Goal: Task Accomplishment & Management: Manage account settings

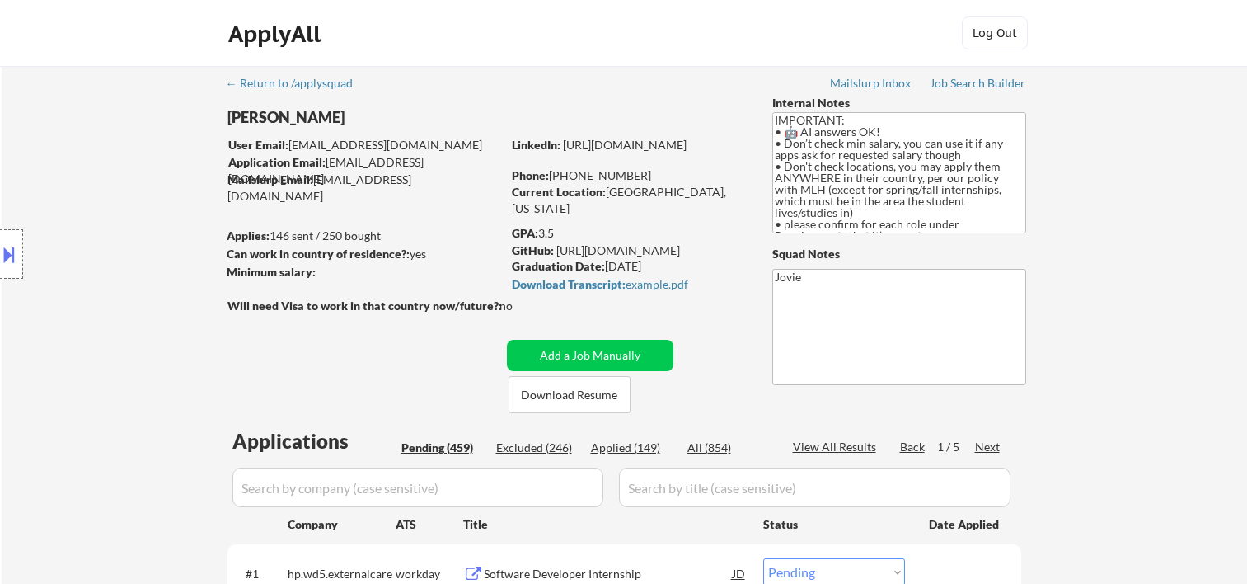
select select ""pending""
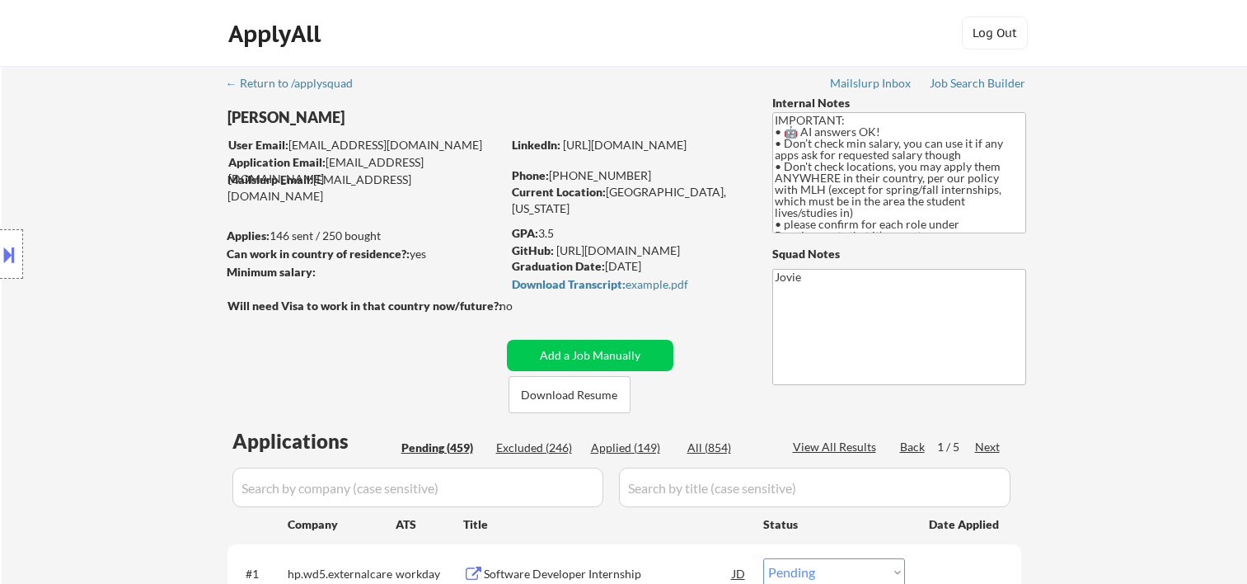
select select ""pending""
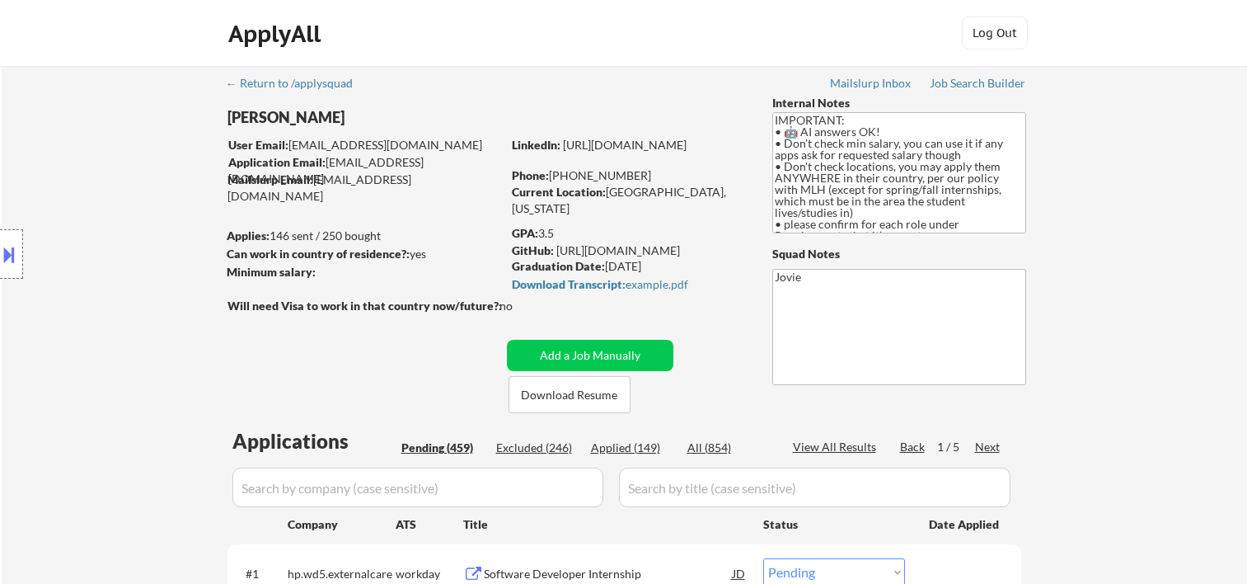
select select ""pending""
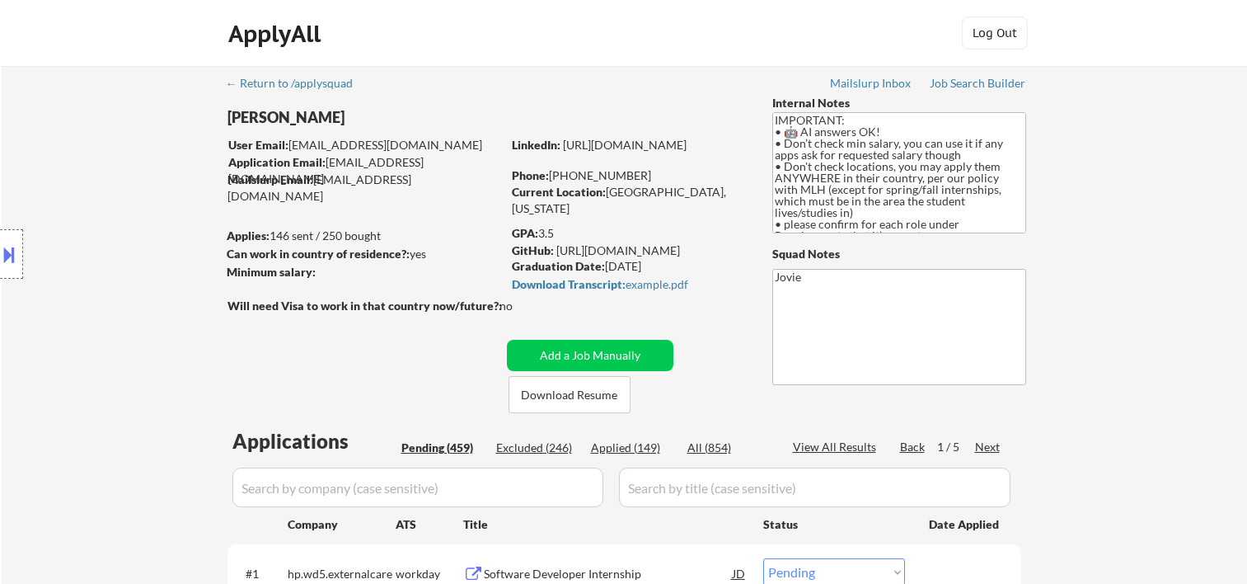
select select ""pending""
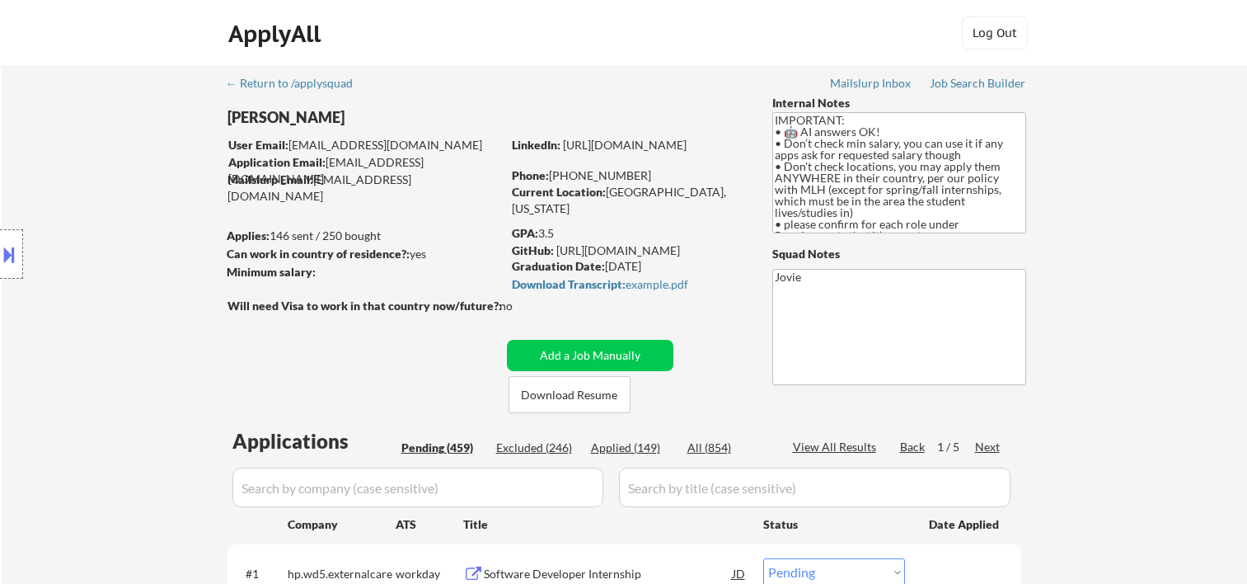
select select ""pending""
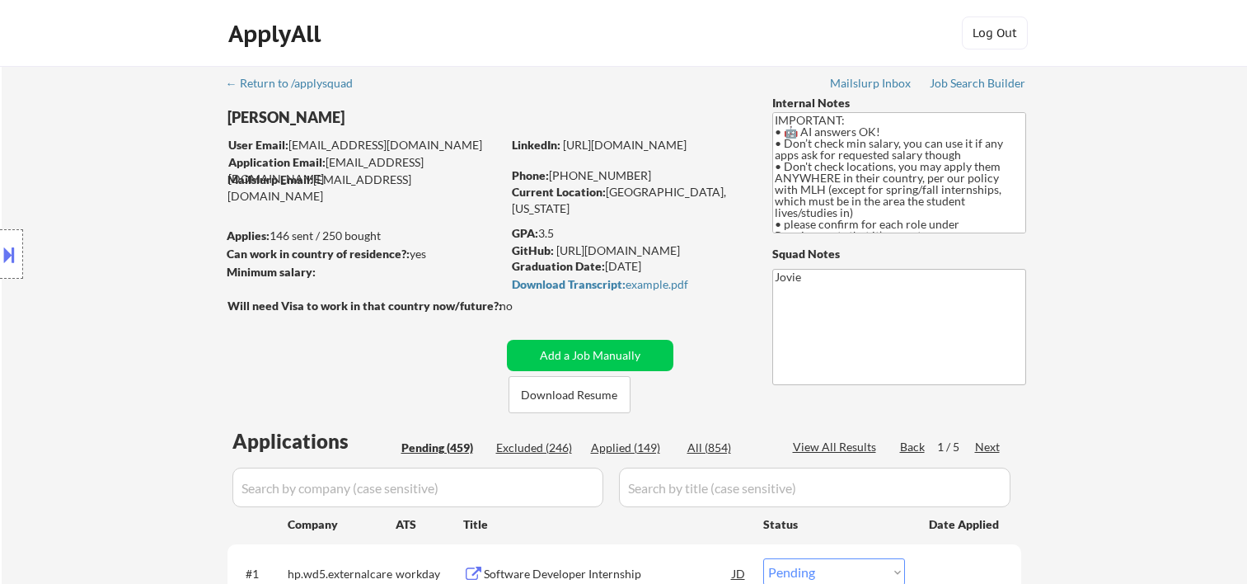
select select ""pending""
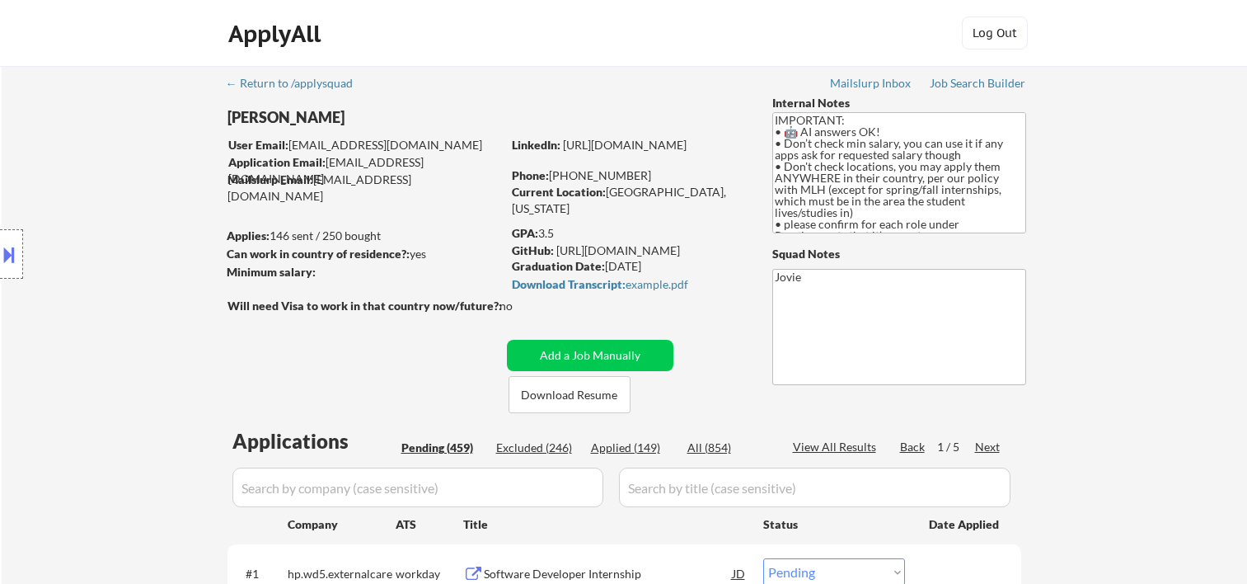
select select ""pending""
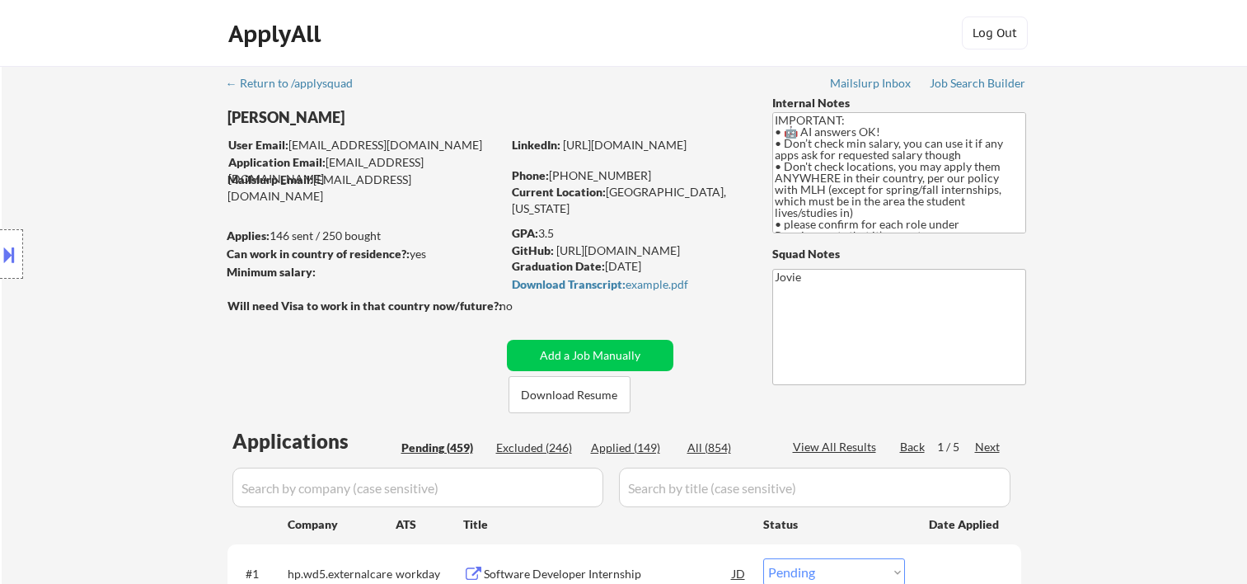
select select ""pending""
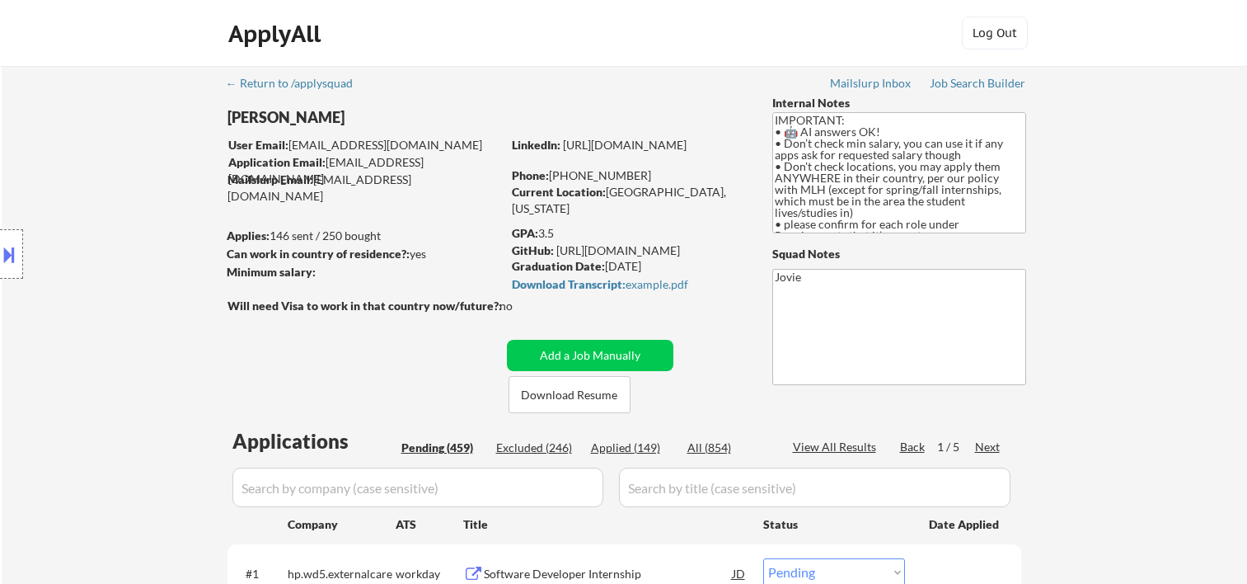
select select ""pending""
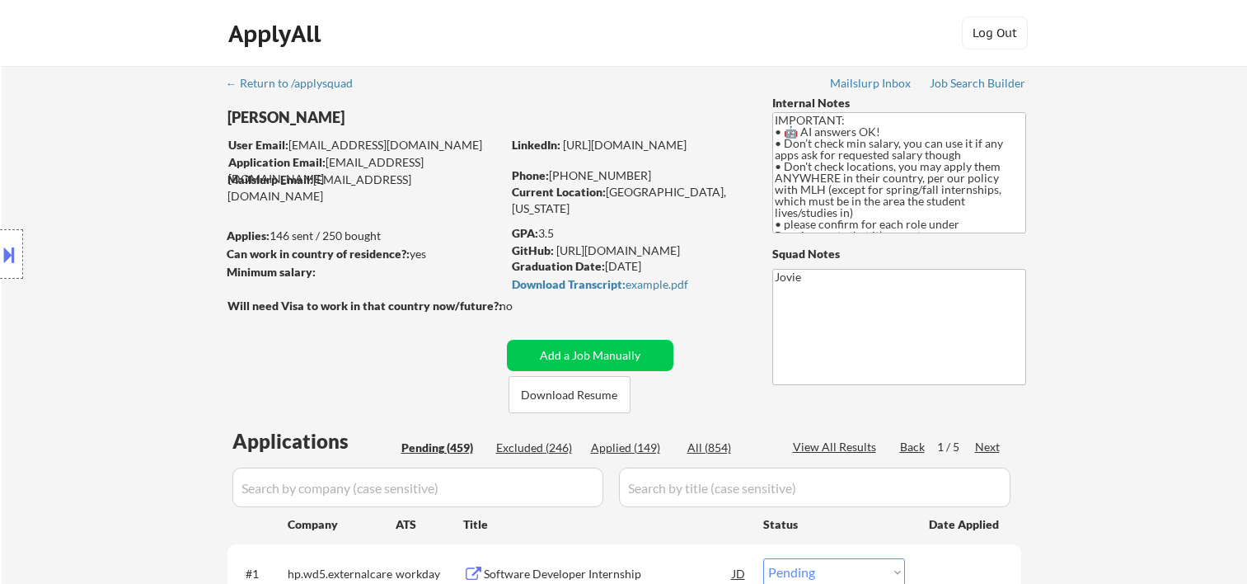
select select ""pending""
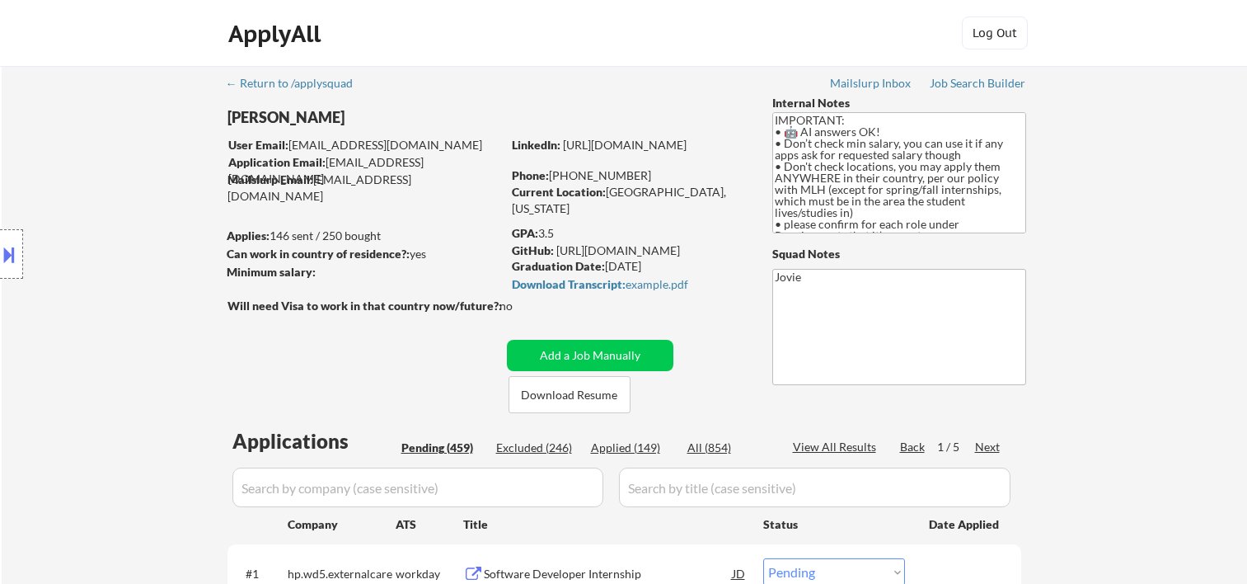
select select ""pending""
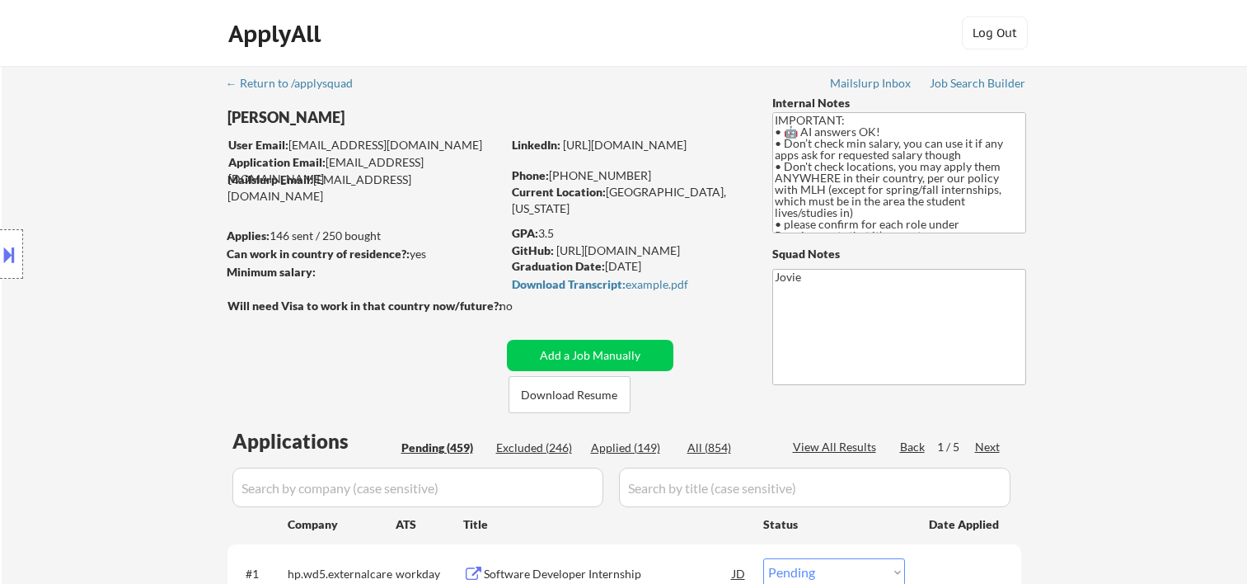
select select ""pending""
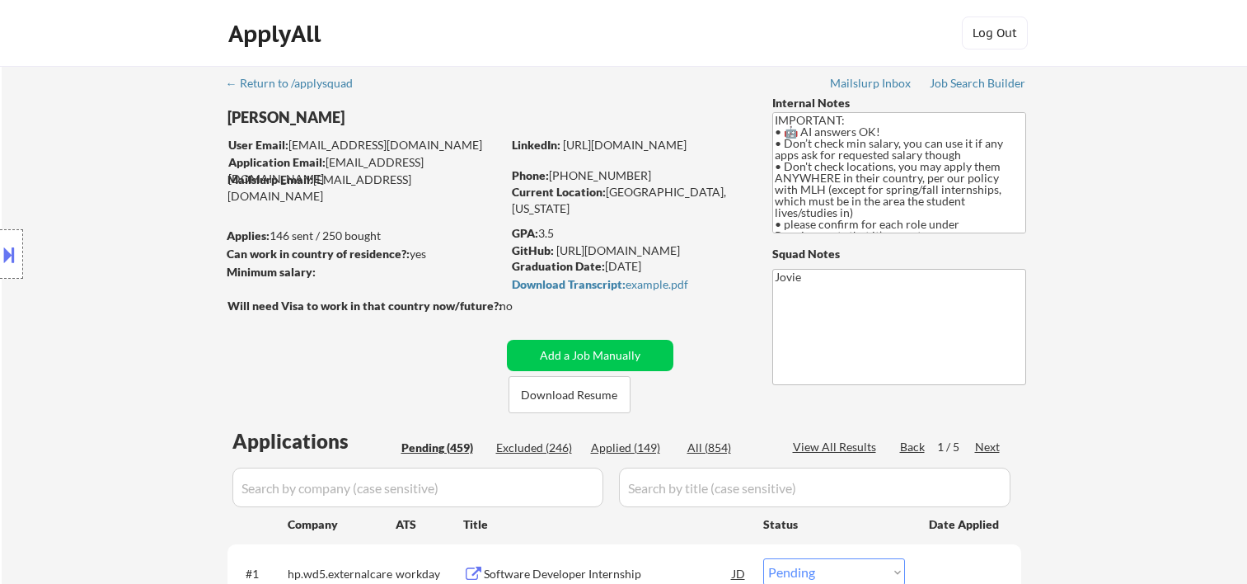
select select ""pending""
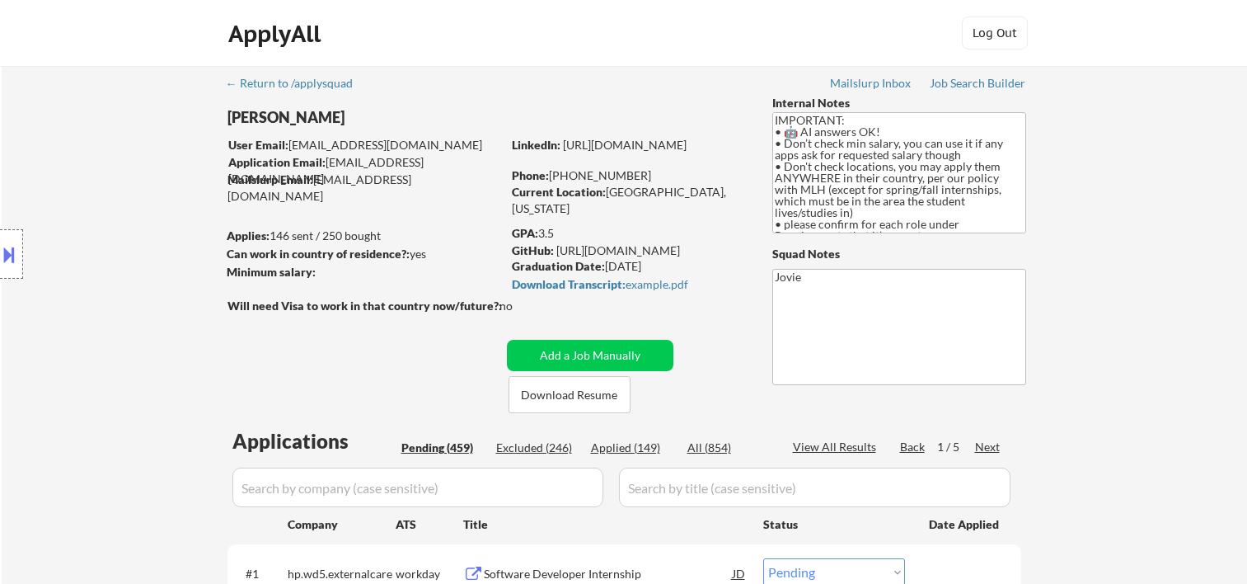
select select ""pending""
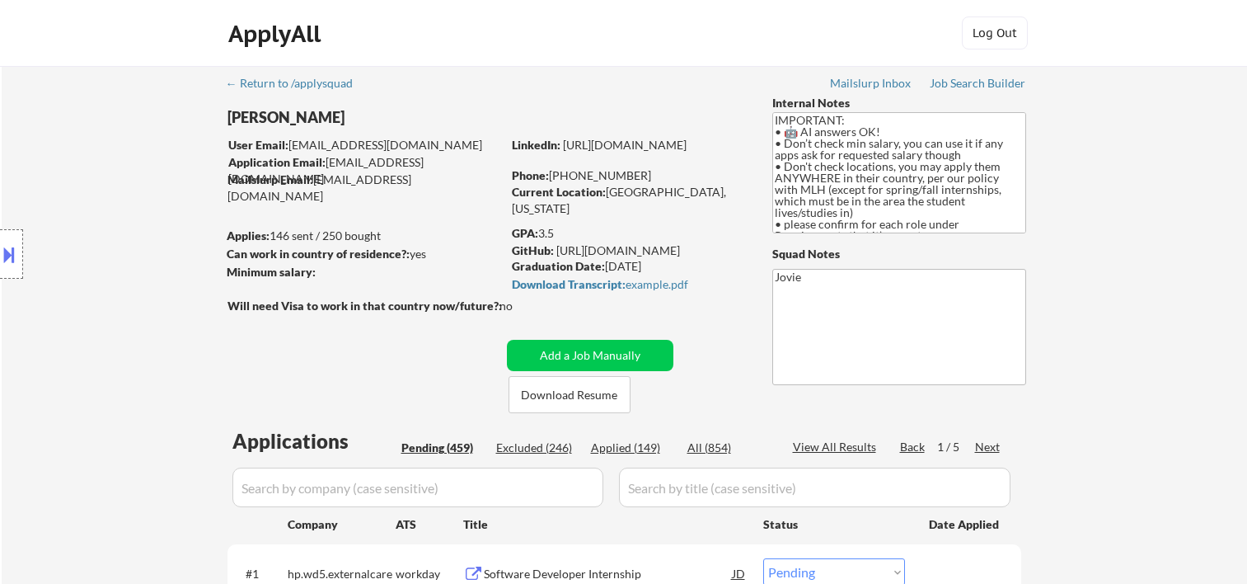
select select ""pending""
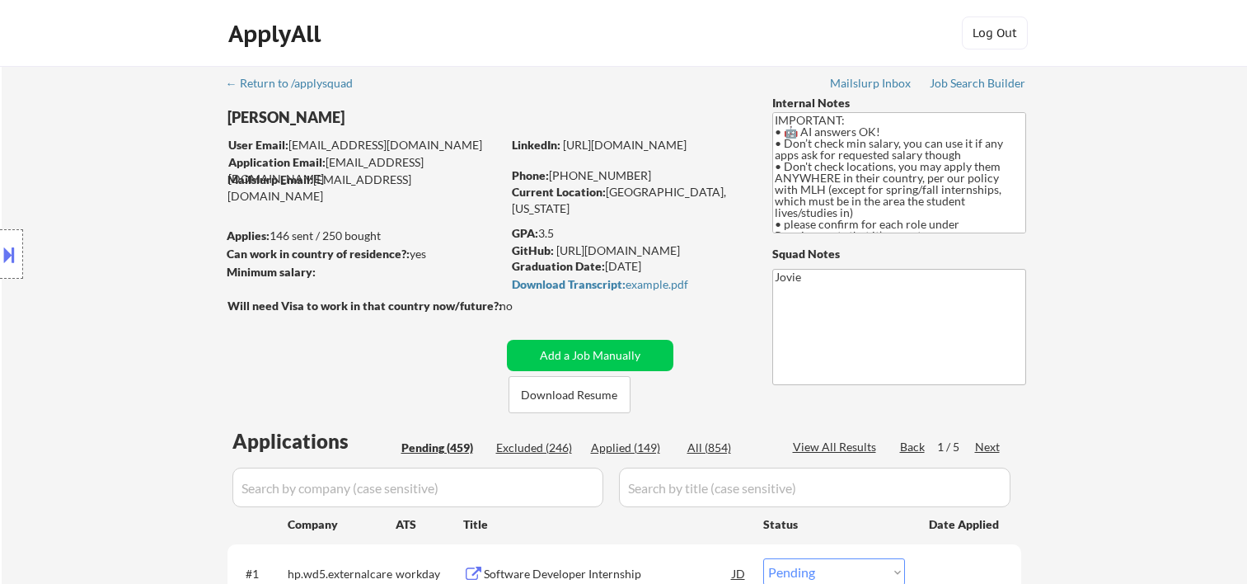
select select ""pending""
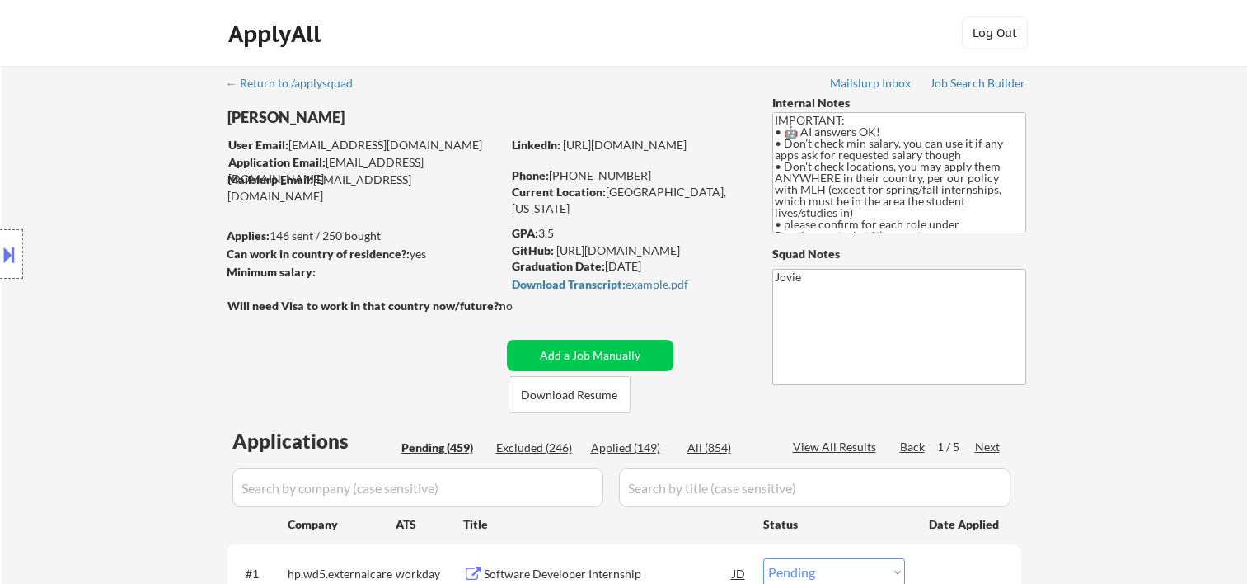
select select ""pending""
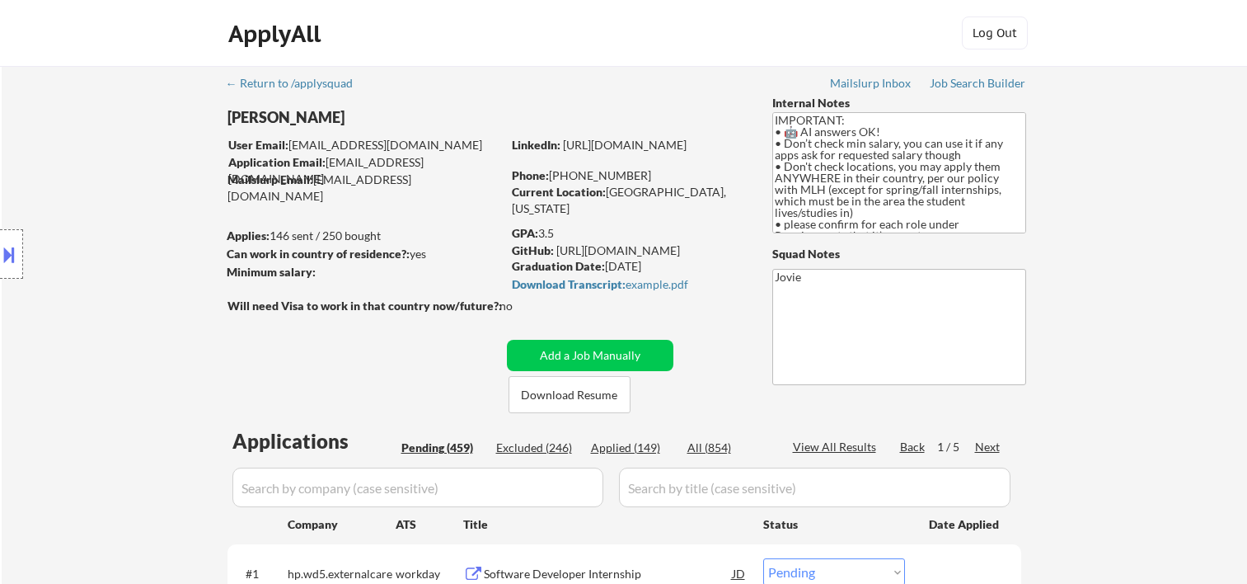
select select ""pending""
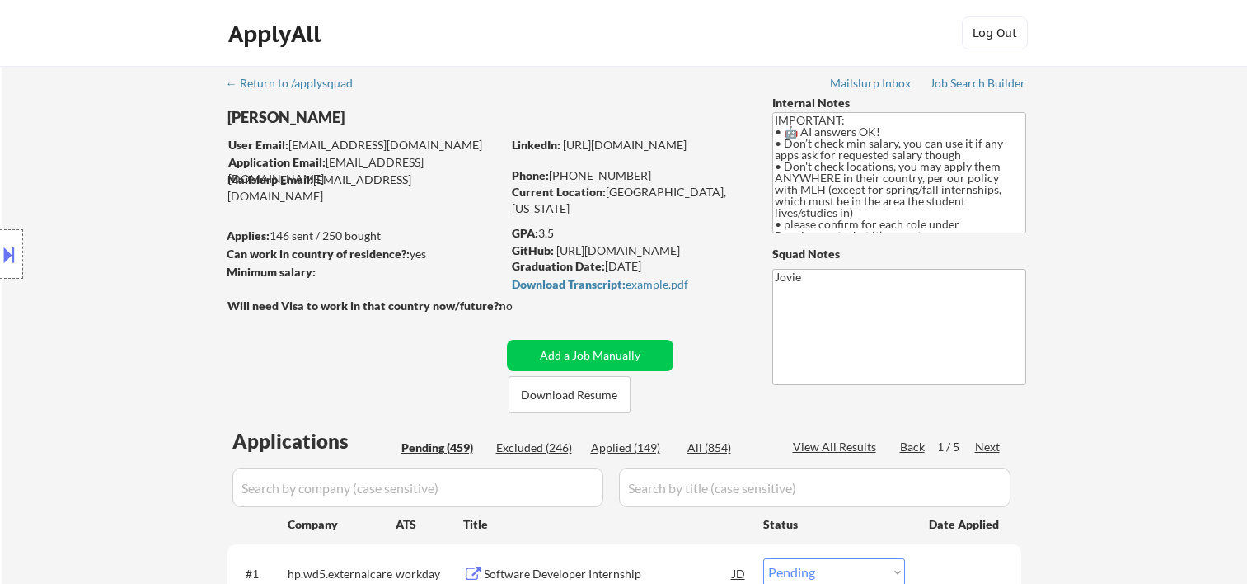
select select ""pending""
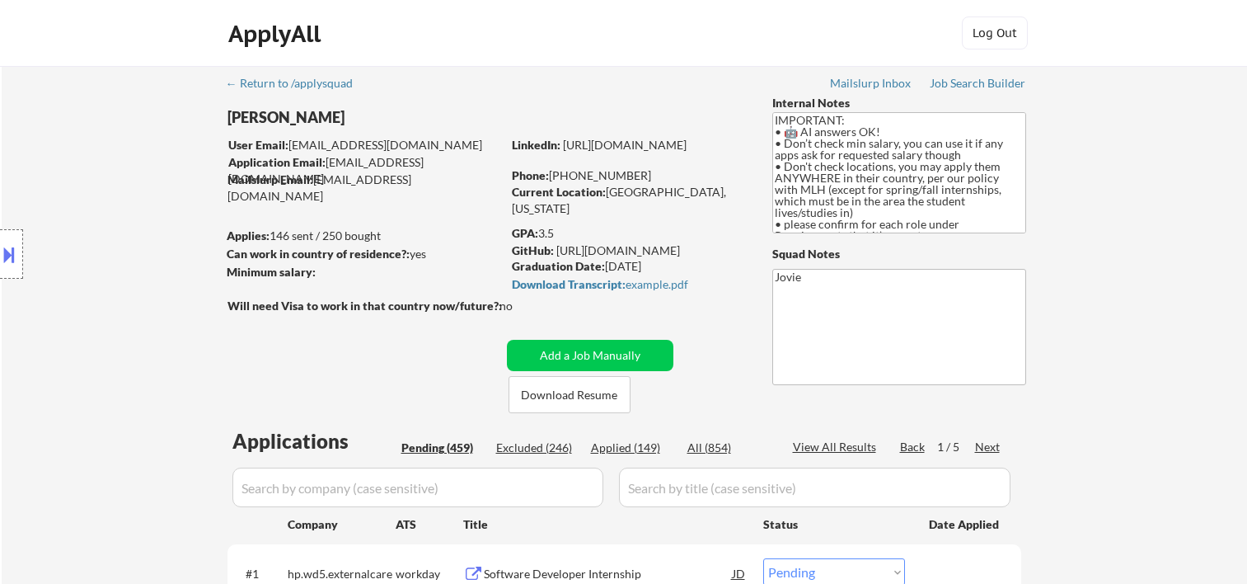
select select ""pending""
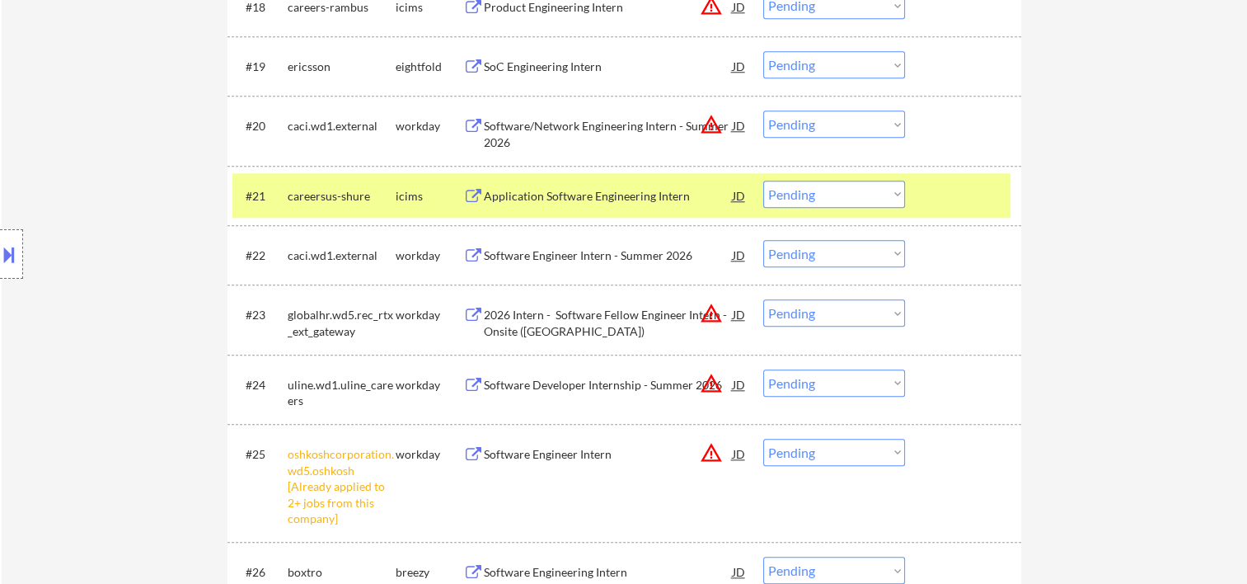
scroll to position [137, 0]
drag, startPoint x: 940, startPoint y: 185, endPoint x: 937, endPoint y: 204, distance: 19.9
click at [940, 185] on div at bounding box center [965, 196] width 73 height 30
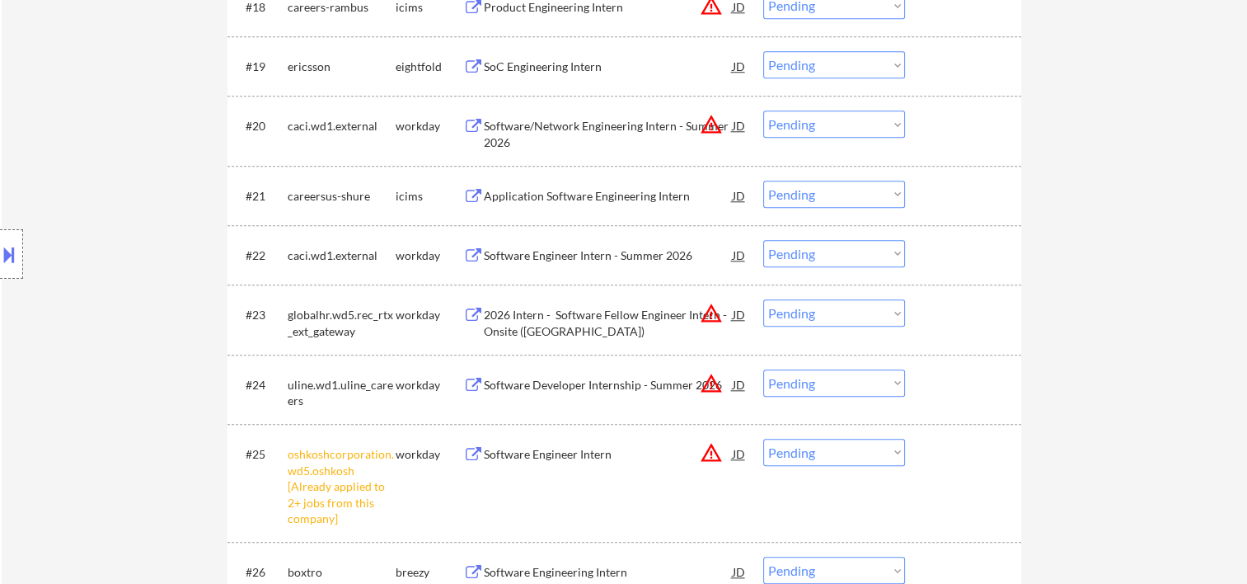
click at [939, 257] on div at bounding box center [965, 255] width 73 height 30
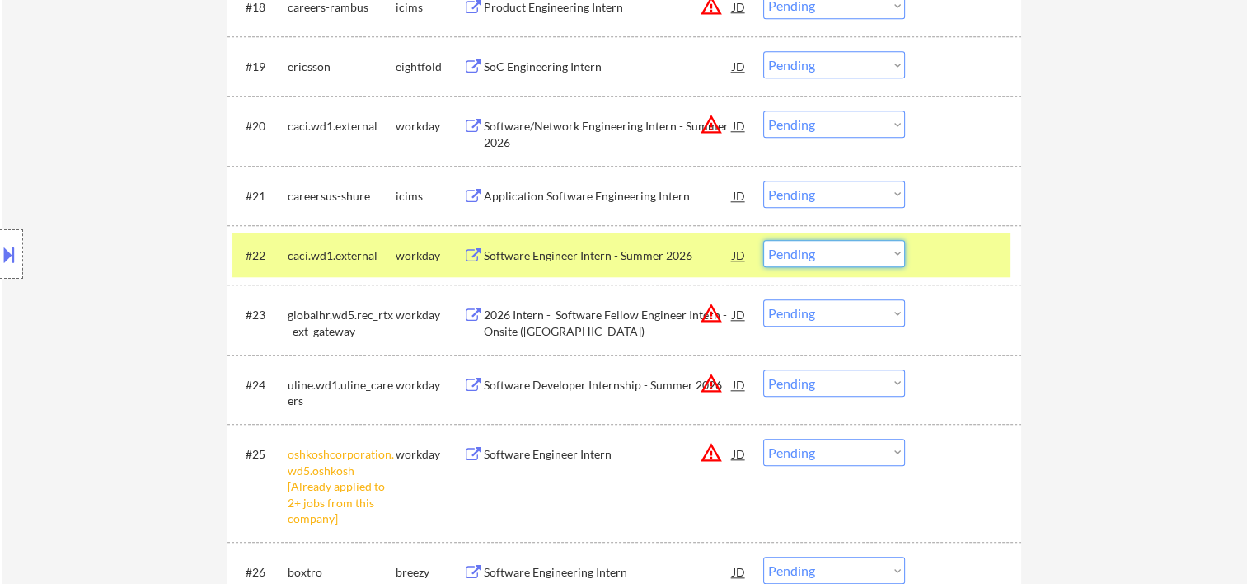
click at [890, 260] on select "Choose an option... Pending Applied Excluded (Questions) Excluded (Expired) Exc…" at bounding box center [834, 253] width 142 height 27
click at [983, 244] on div at bounding box center [965, 255] width 73 height 30
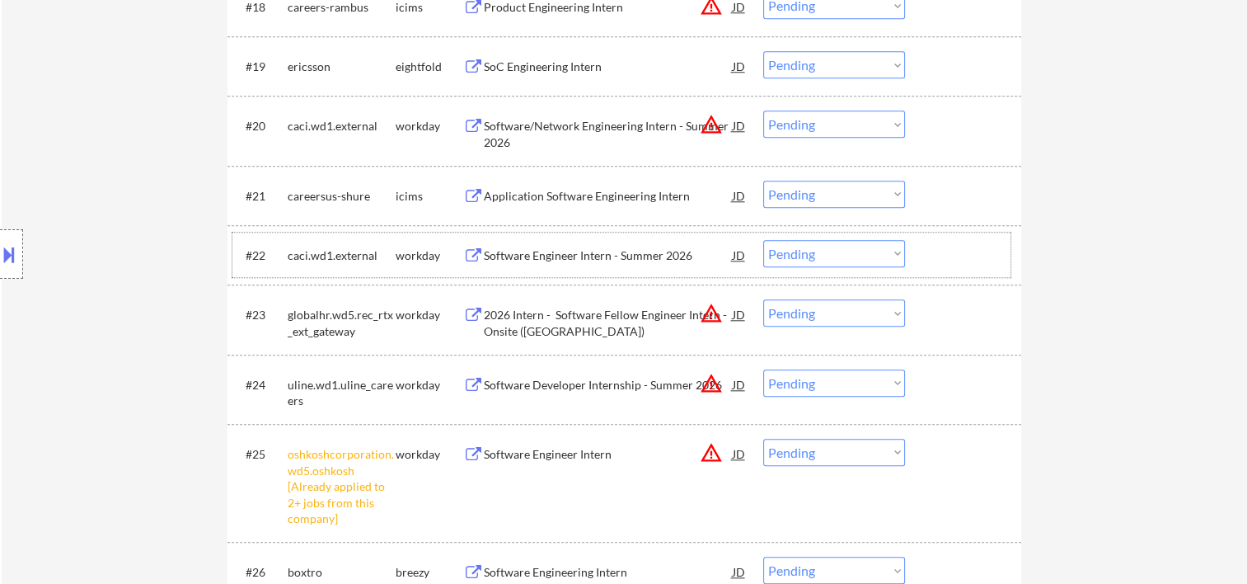
click at [945, 243] on div at bounding box center [965, 255] width 73 height 30
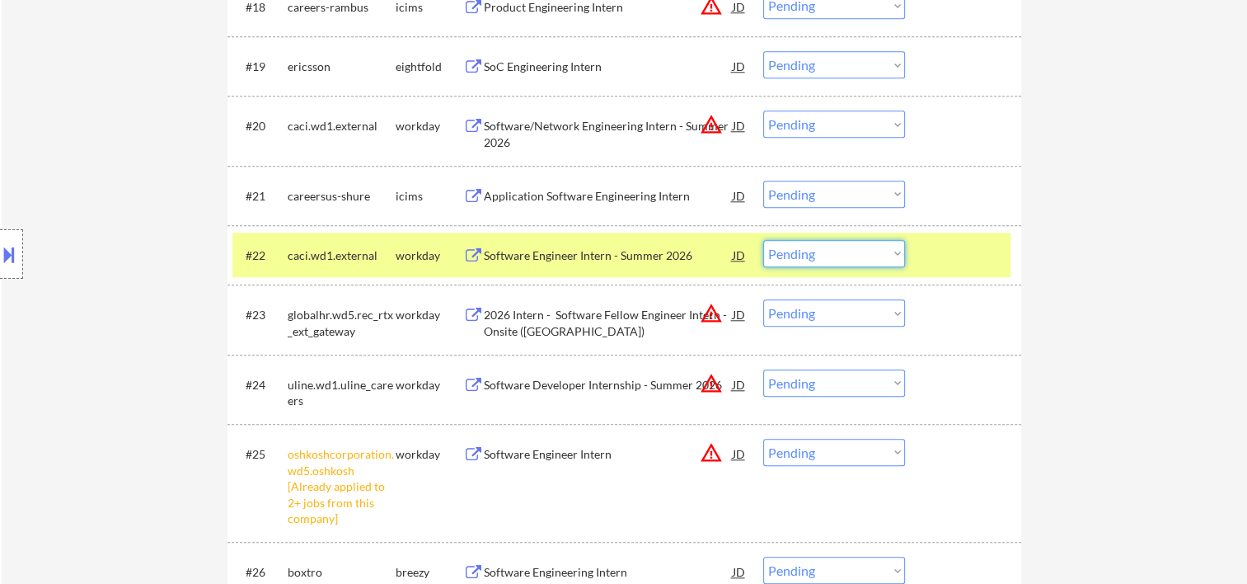
click at [894, 247] on select "Choose an option... Pending Applied Excluded (Questions) Excluded (Expired) Exc…" at bounding box center [834, 253] width 142 height 27
click at [763, 240] on select "Choose an option... Pending Applied Excluded (Questions) Excluded (Expired) Exc…" at bounding box center [834, 253] width 142 height 27
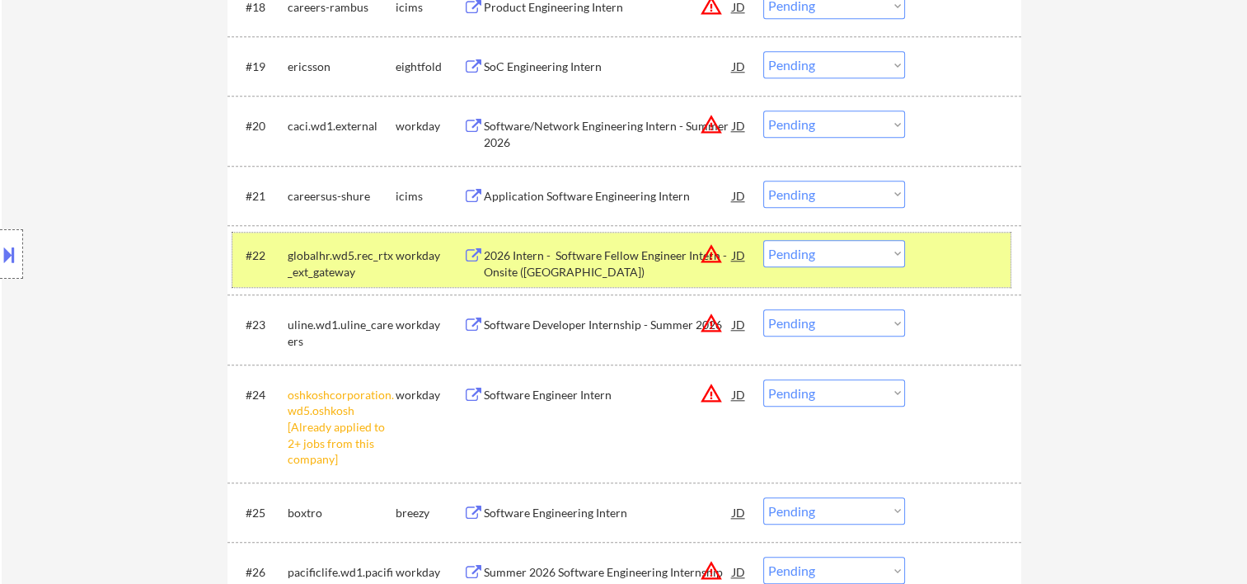
click at [939, 266] on div at bounding box center [965, 255] width 73 height 30
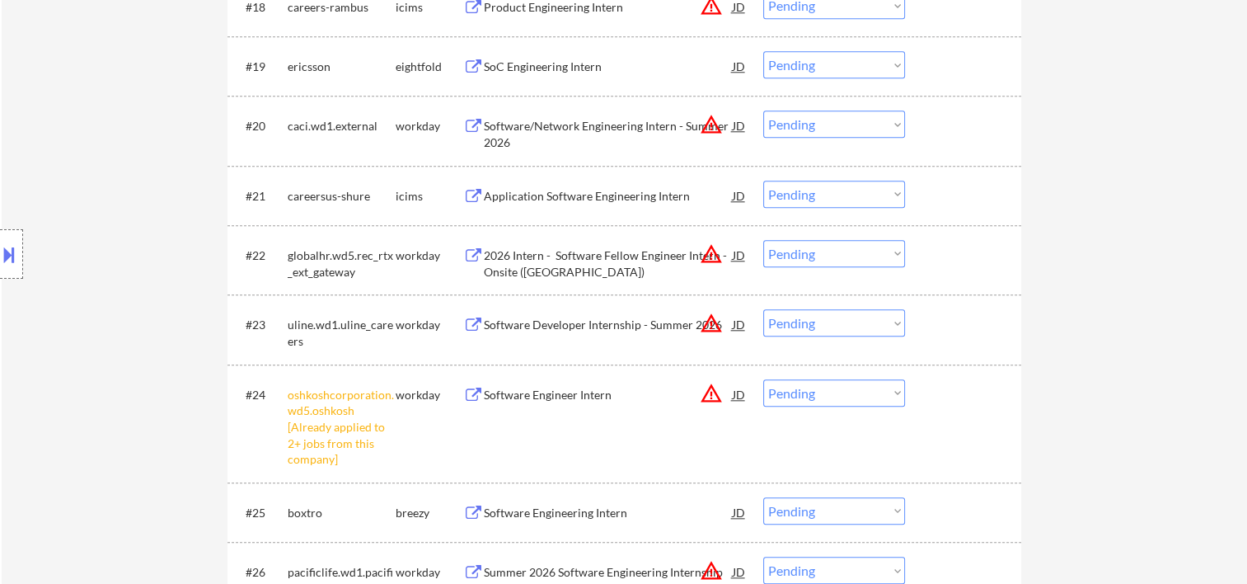
click at [965, 251] on div at bounding box center [965, 255] width 73 height 30
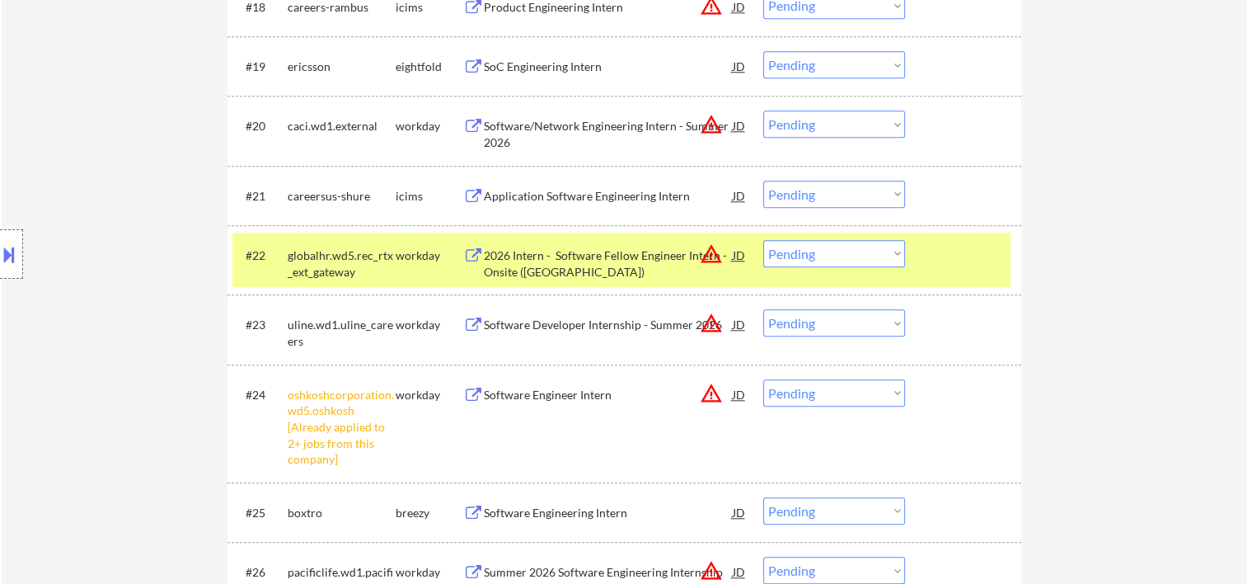
click at [616, 267] on div "2026 Intern - Software Fellow Engineer Intern - Onsite (PA)" at bounding box center [608, 263] width 249 height 32
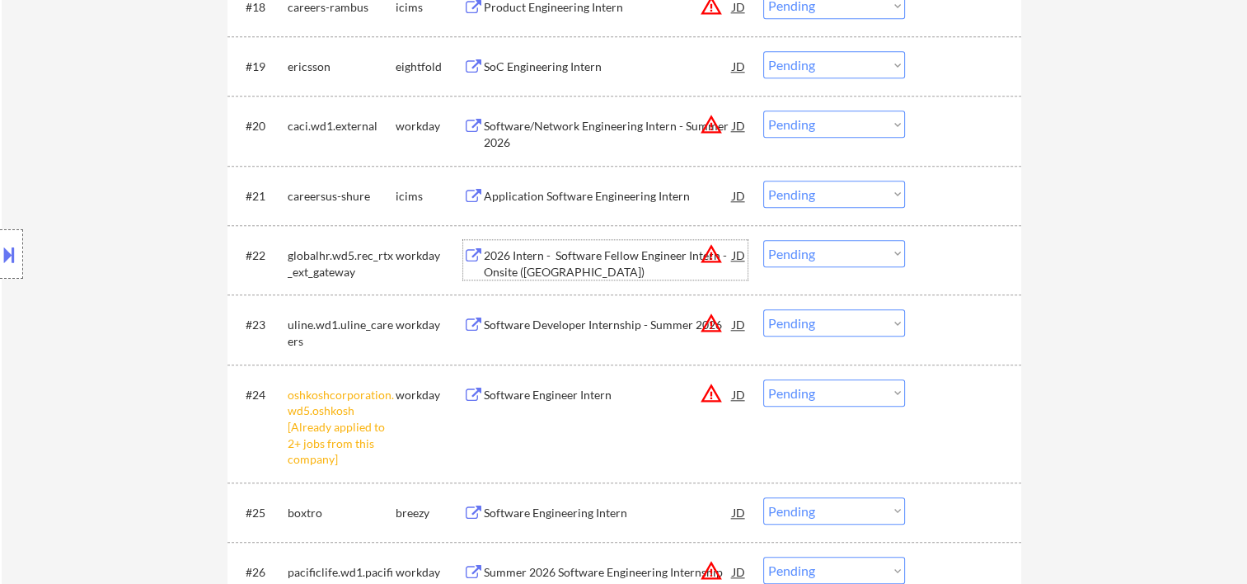
drag, startPoint x: 957, startPoint y: 268, endPoint x: 897, endPoint y: 254, distance: 61.8
click at [956, 268] on div at bounding box center [965, 255] width 73 height 30
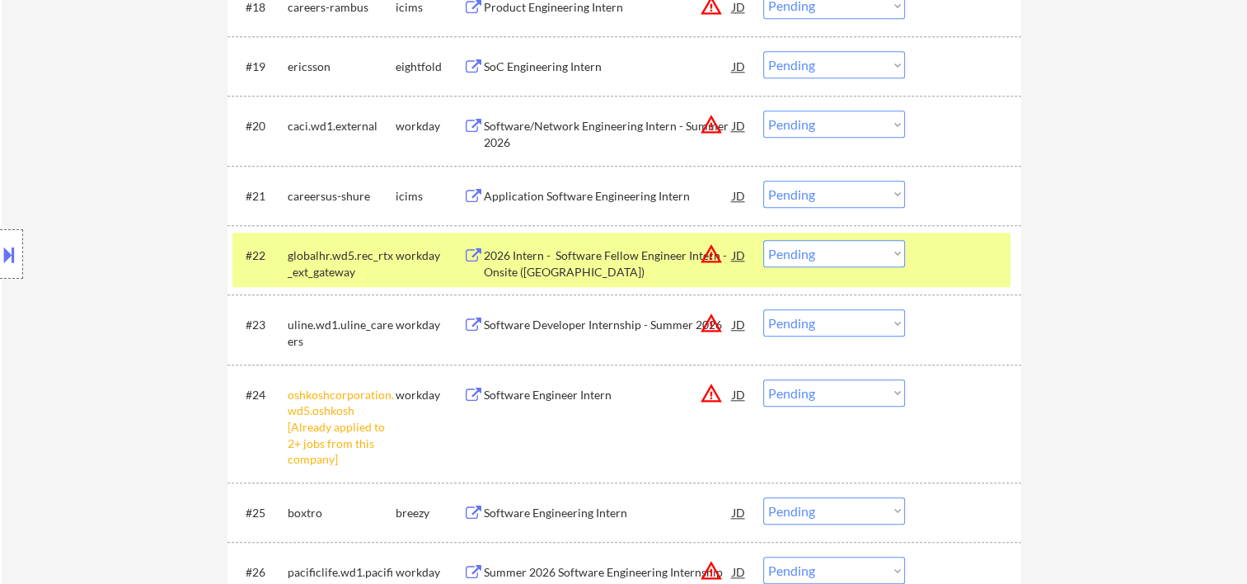
click at [881, 247] on select "Choose an option... Pending Applied Excluded (Questions) Excluded (Expired) Exc…" at bounding box center [834, 253] width 142 height 27
click at [763, 240] on select "Choose an option... Pending Applied Excluded (Questions) Excluded (Expired) Exc…" at bounding box center [834, 253] width 142 height 27
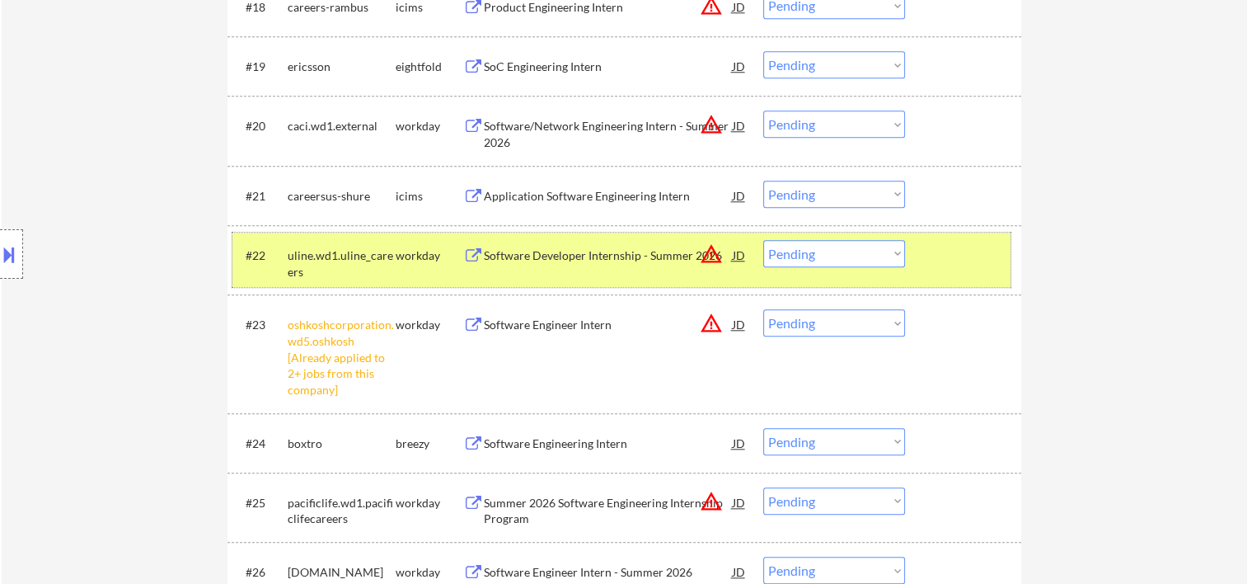
click at [943, 260] on div at bounding box center [965, 255] width 73 height 30
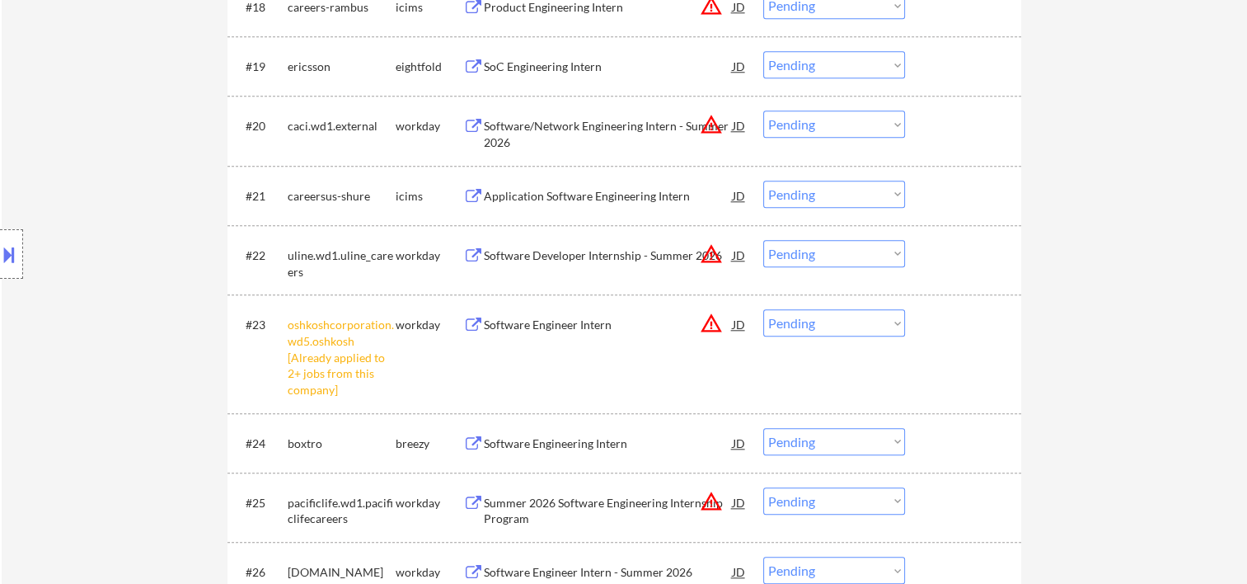
click at [946, 258] on div at bounding box center [965, 255] width 73 height 30
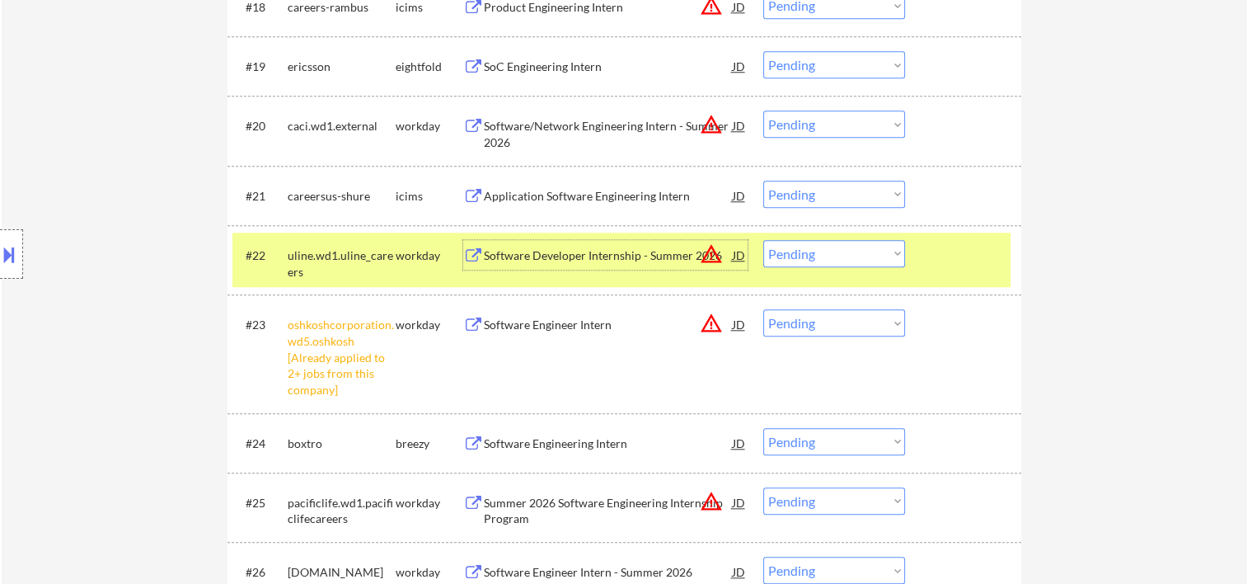
click at [584, 264] on div "Software Developer Internship - Summer 2026" at bounding box center [608, 255] width 249 height 30
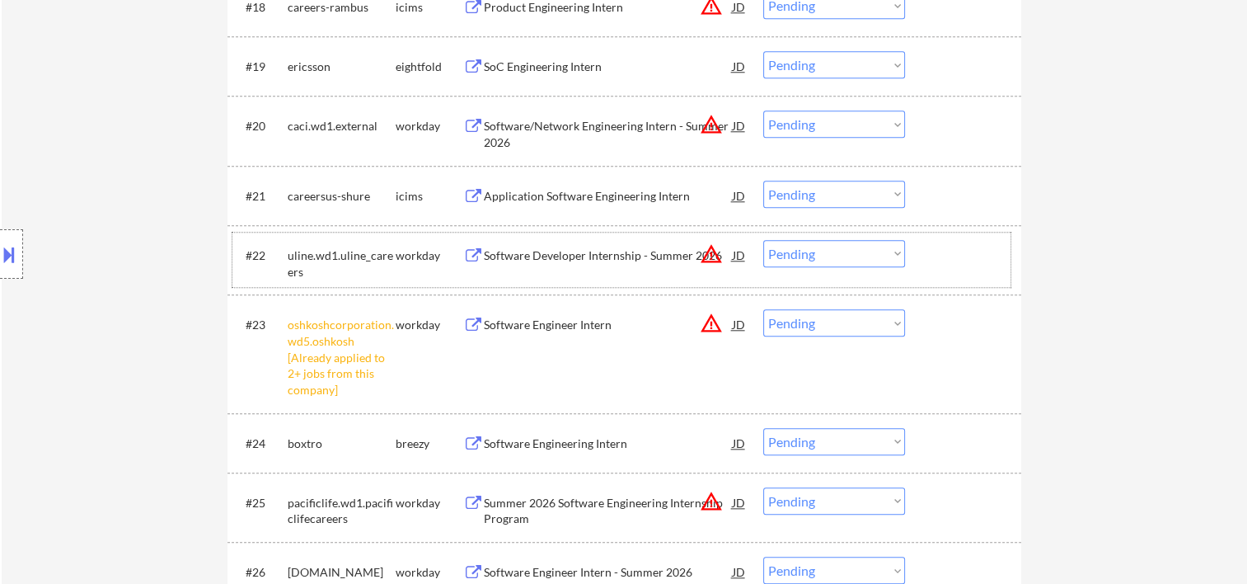
drag, startPoint x: 946, startPoint y: 252, endPoint x: 907, endPoint y: 255, distance: 39.6
click at [946, 253] on div at bounding box center [965, 255] width 73 height 30
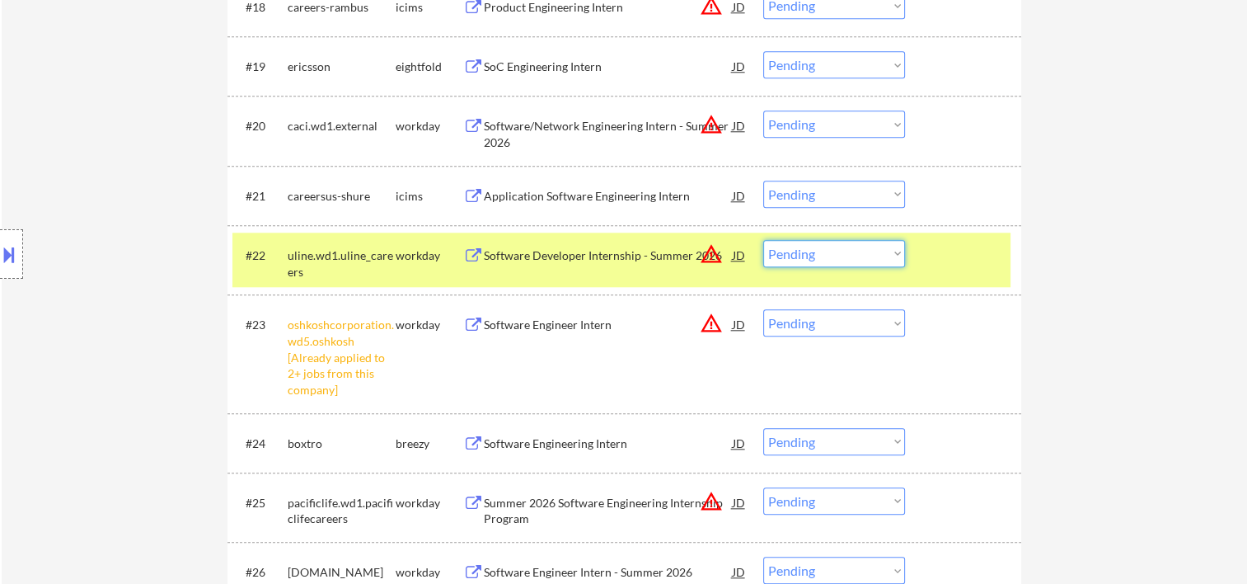
drag, startPoint x: 897, startPoint y: 255, endPoint x: 864, endPoint y: 254, distance: 33.0
click at [897, 255] on select "Choose an option... Pending Applied Excluded (Questions) Excluded (Expired) Exc…" at bounding box center [834, 253] width 142 height 27
click at [763, 240] on select "Choose an option... Pending Applied Excluded (Questions) Excluded (Expired) Exc…" at bounding box center [834, 253] width 142 height 27
select select ""pending""
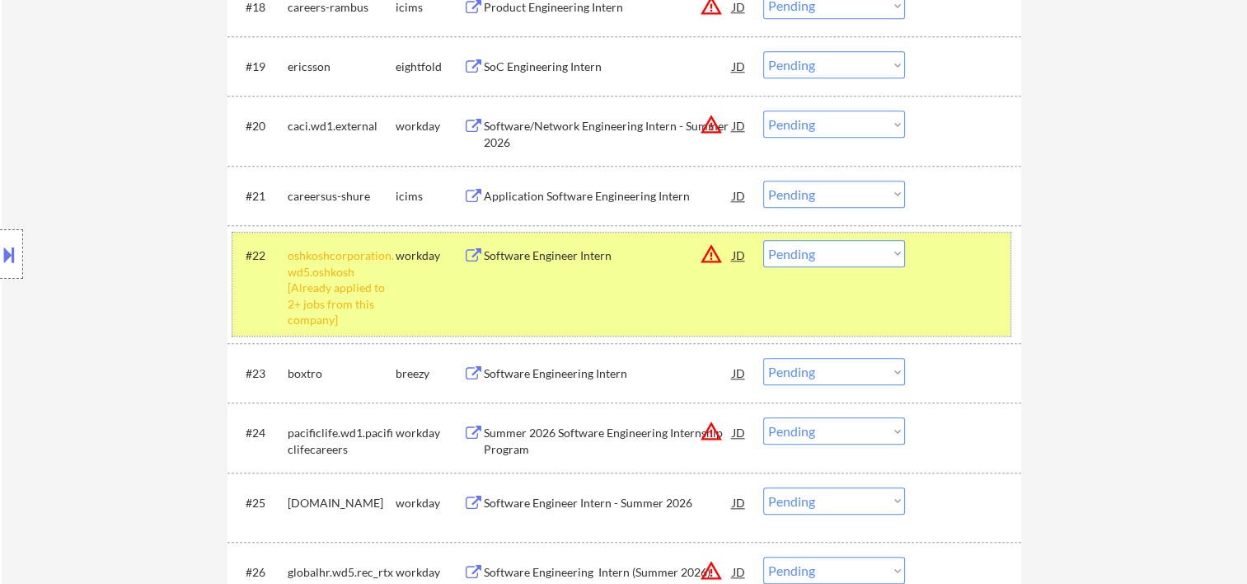
click at [917, 279] on div "#22 oshkoshcorporation.wd5.oshkosh [Already applied to 2+ jobs from this compan…" at bounding box center [621, 283] width 778 height 103
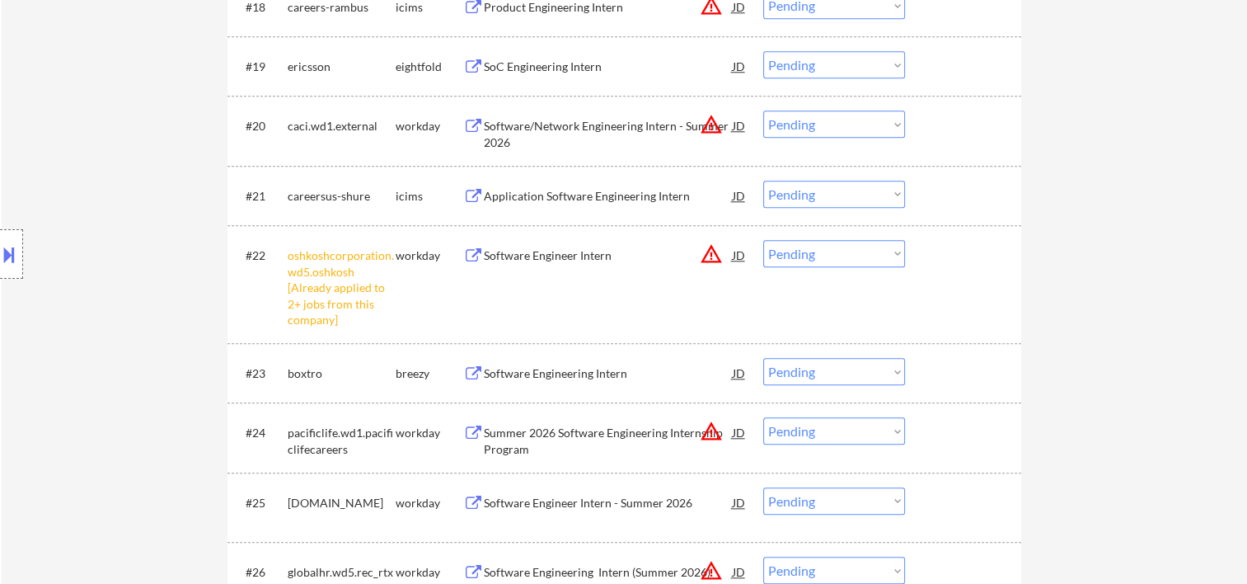
scroll to position [1923, 0]
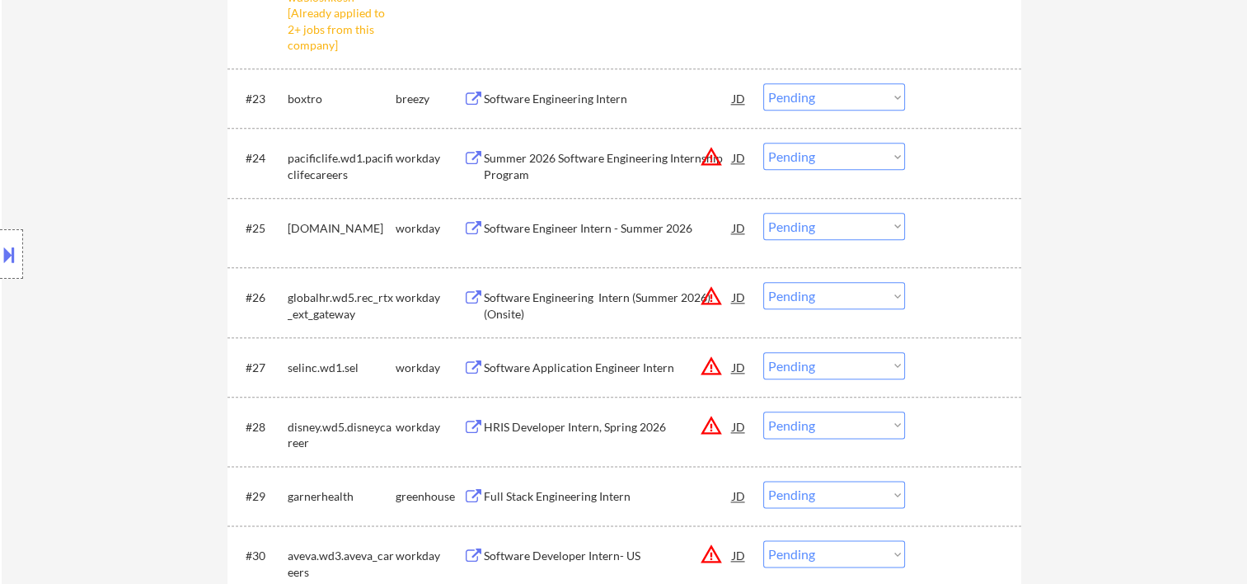
click at [946, 229] on div at bounding box center [965, 228] width 73 height 30
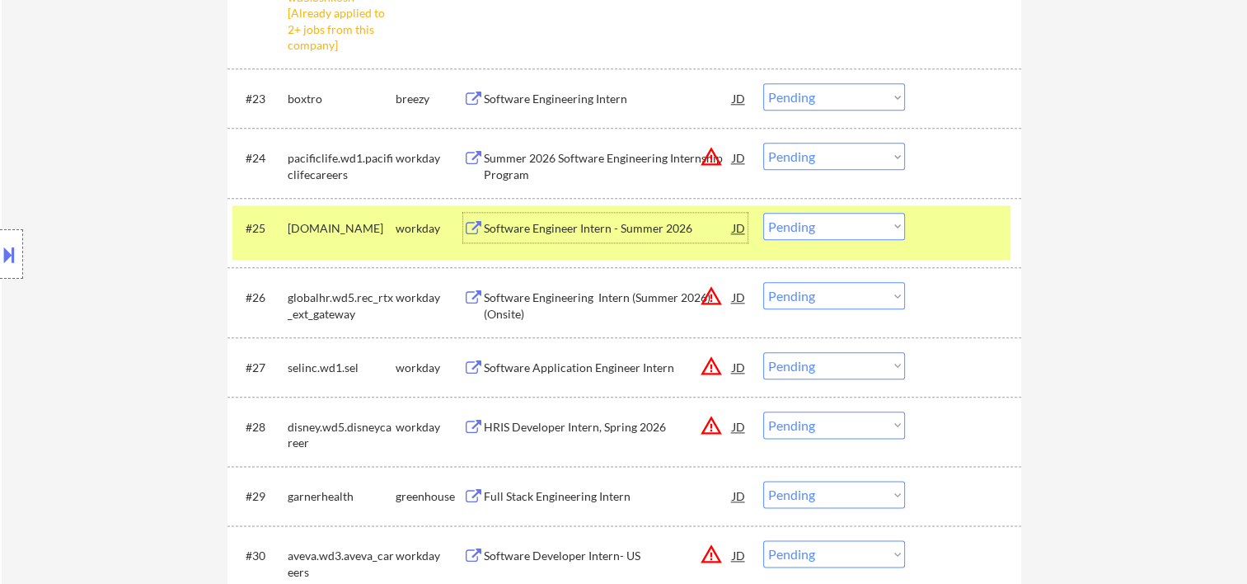
click at [680, 230] on div "Software Engineer Intern - Summer 2026" at bounding box center [608, 228] width 249 height 16
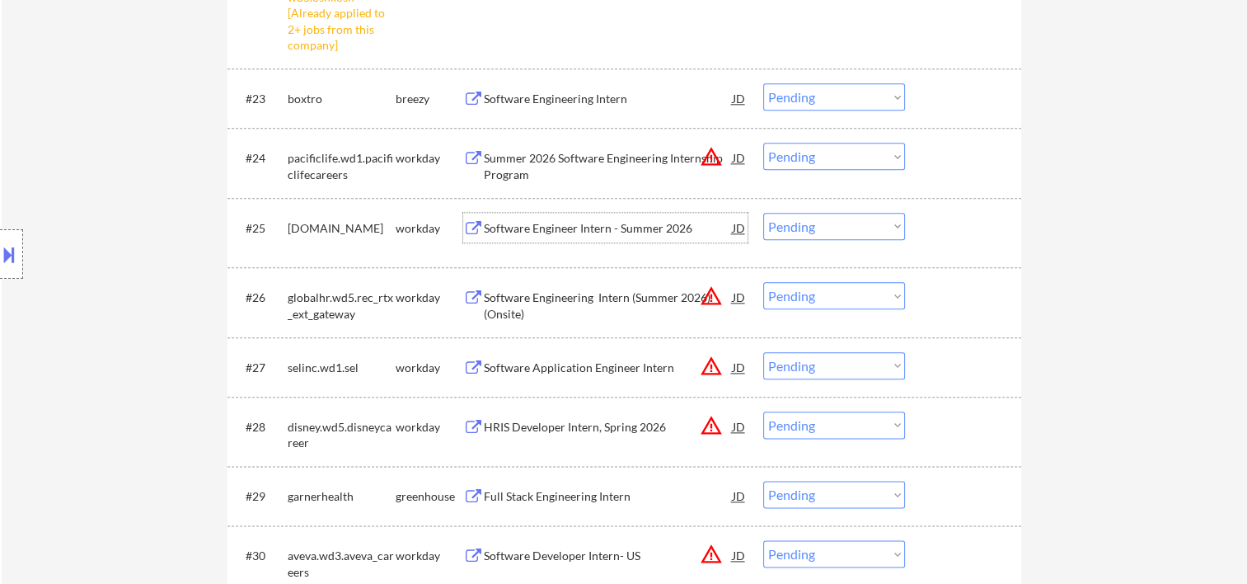
click at [932, 224] on div at bounding box center [965, 228] width 73 height 30
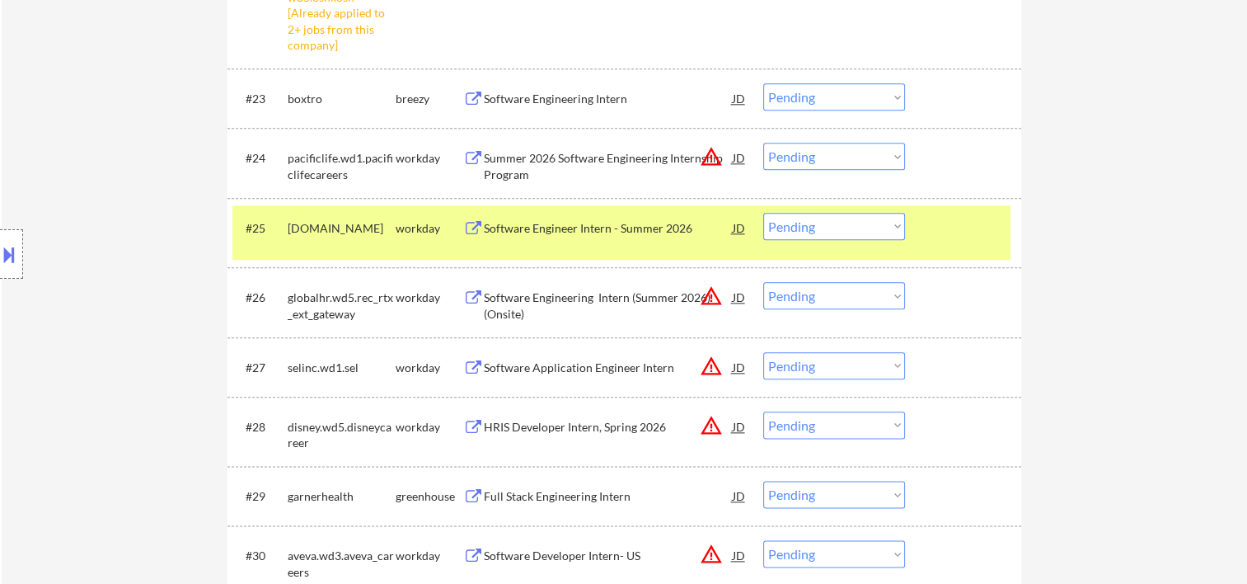
click at [894, 221] on select "Choose an option... Pending Applied Excluded (Questions) Excluded (Expired) Exc…" at bounding box center [834, 226] width 142 height 27
click at [763, 213] on select "Choose an option... Pending Applied Excluded (Questions) Excluded (Expired) Exc…" at bounding box center [834, 226] width 142 height 27
select select ""pending""
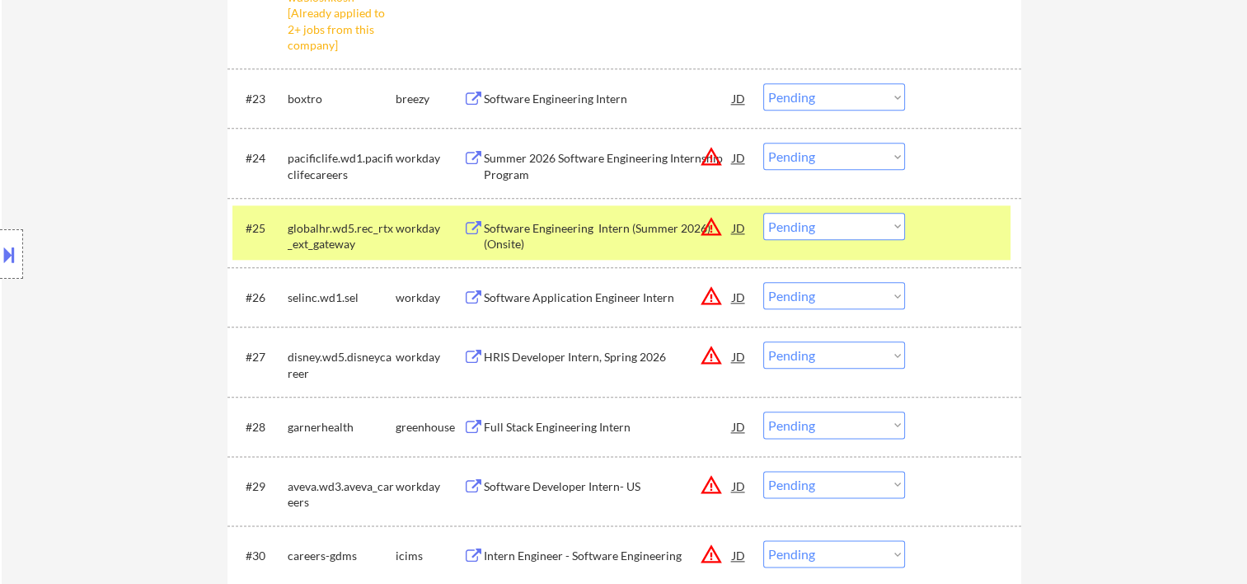
click at [943, 224] on div at bounding box center [965, 228] width 73 height 30
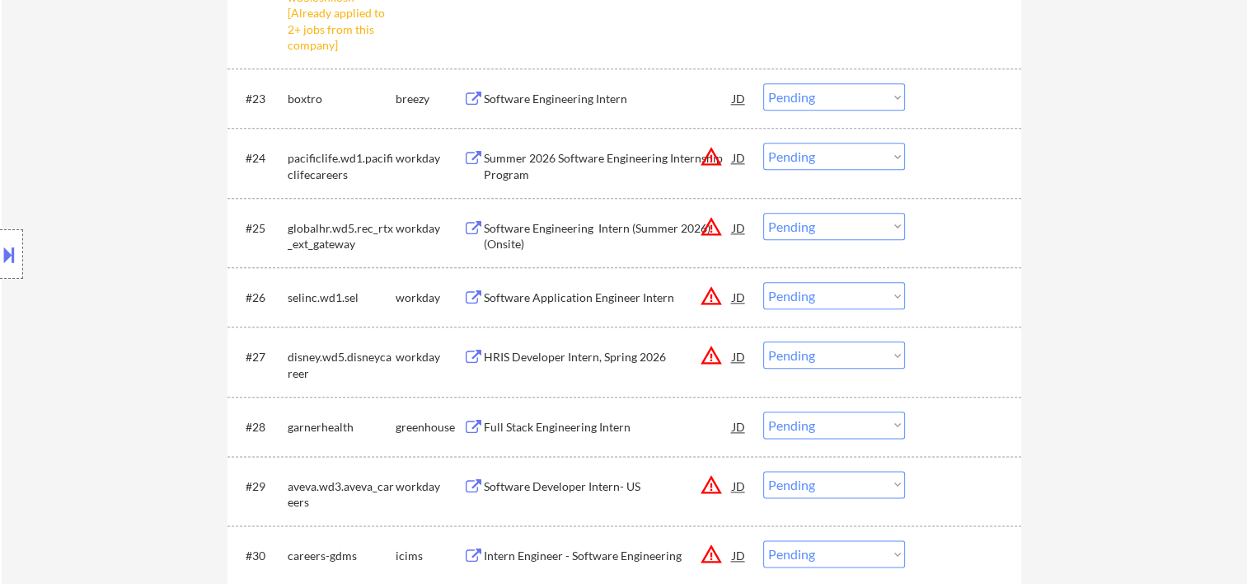
drag, startPoint x: 934, startPoint y: 414, endPoint x: 753, endPoint y: 426, distance: 181.8
click at [936, 414] on div at bounding box center [965, 426] width 73 height 30
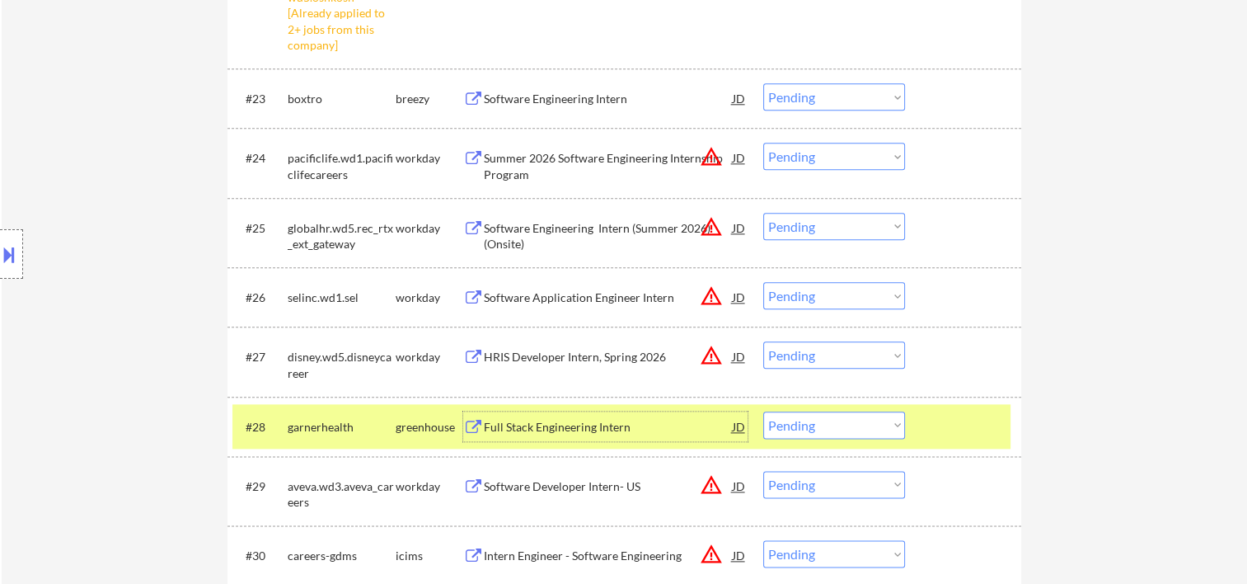
click at [575, 433] on div "Full Stack Engineering Intern" at bounding box center [608, 427] width 249 height 16
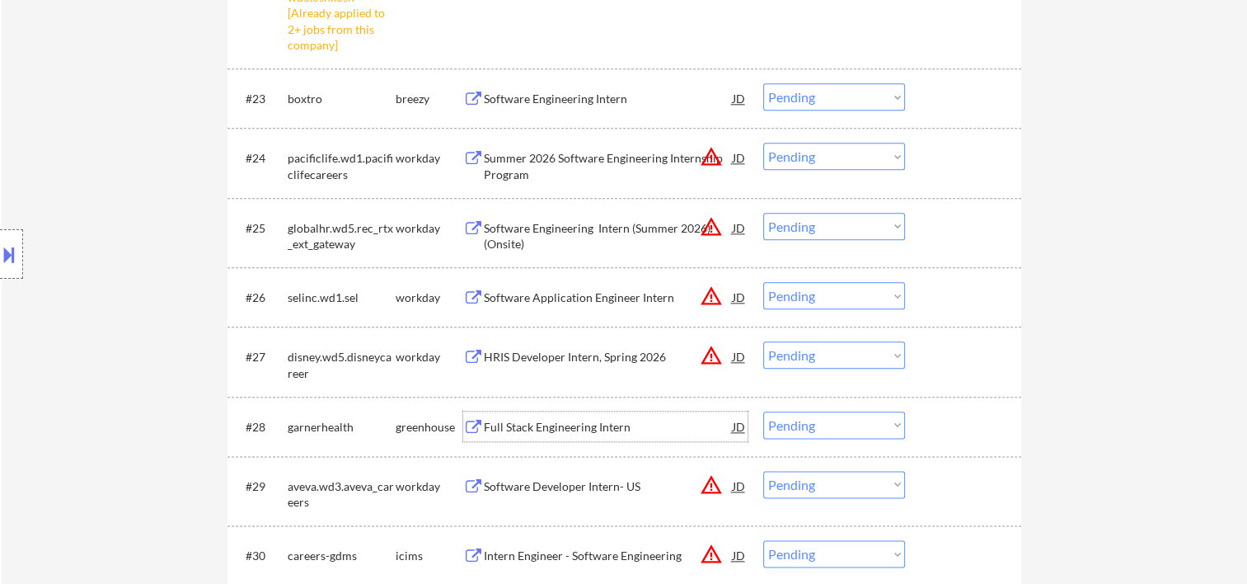
click at [952, 414] on div at bounding box center [965, 426] width 73 height 30
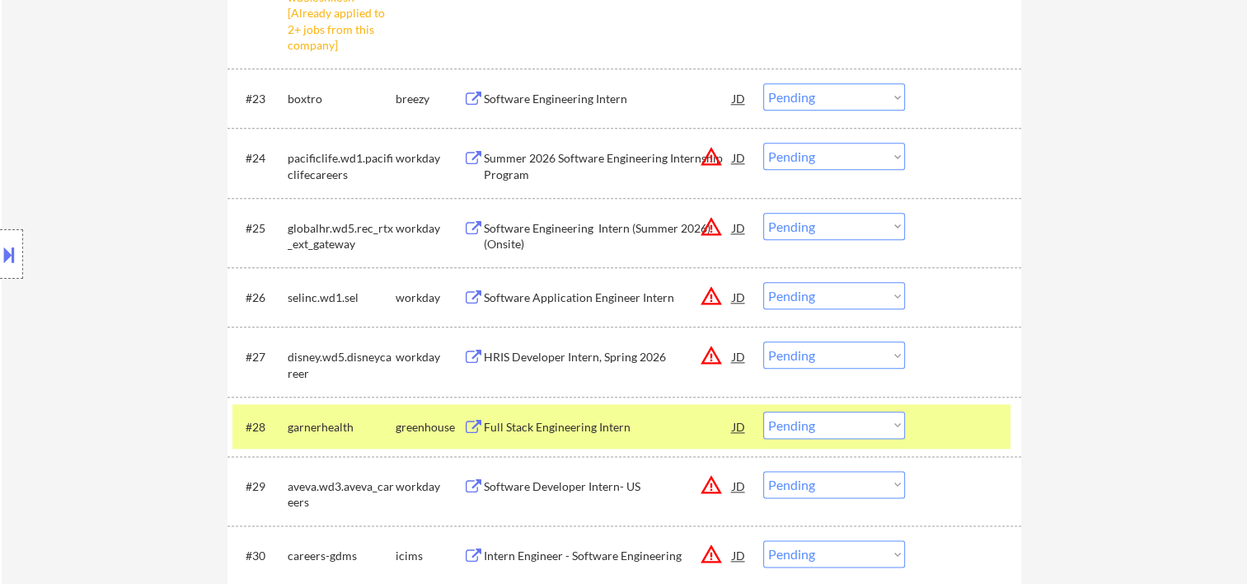
click at [889, 428] on select "Choose an option... Pending Applied Excluded (Questions) Excluded (Expired) Exc…" at bounding box center [834, 424] width 142 height 27
click at [763, 411] on select "Choose an option... Pending Applied Excluded (Questions) Excluded (Expired) Exc…" at bounding box center [834, 424] width 142 height 27
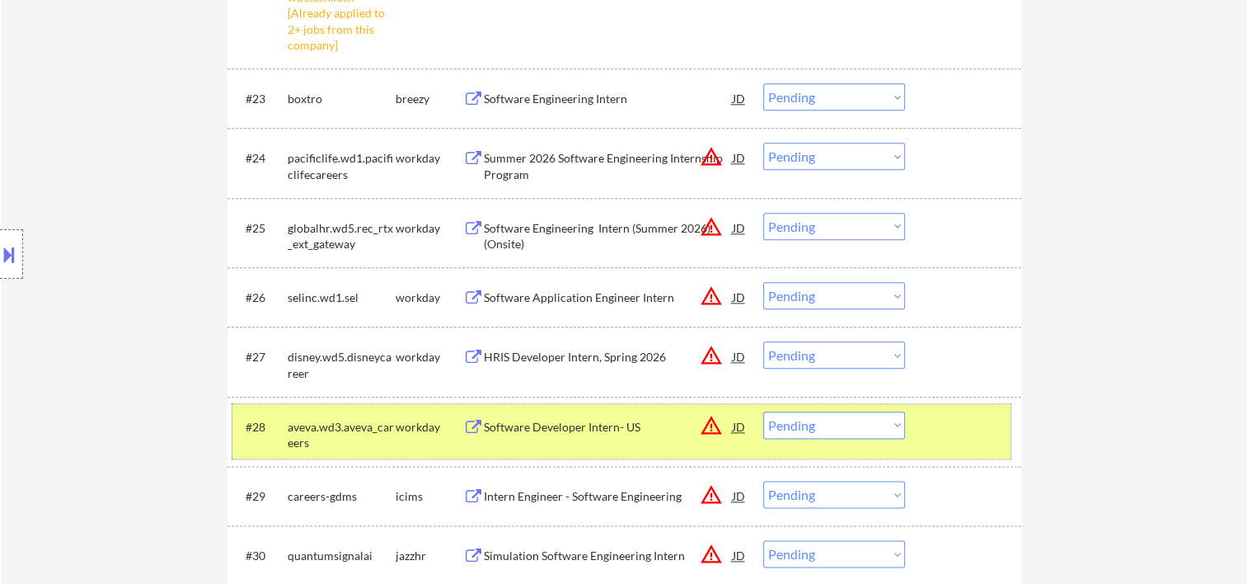
click at [978, 435] on div at bounding box center [965, 426] width 73 height 30
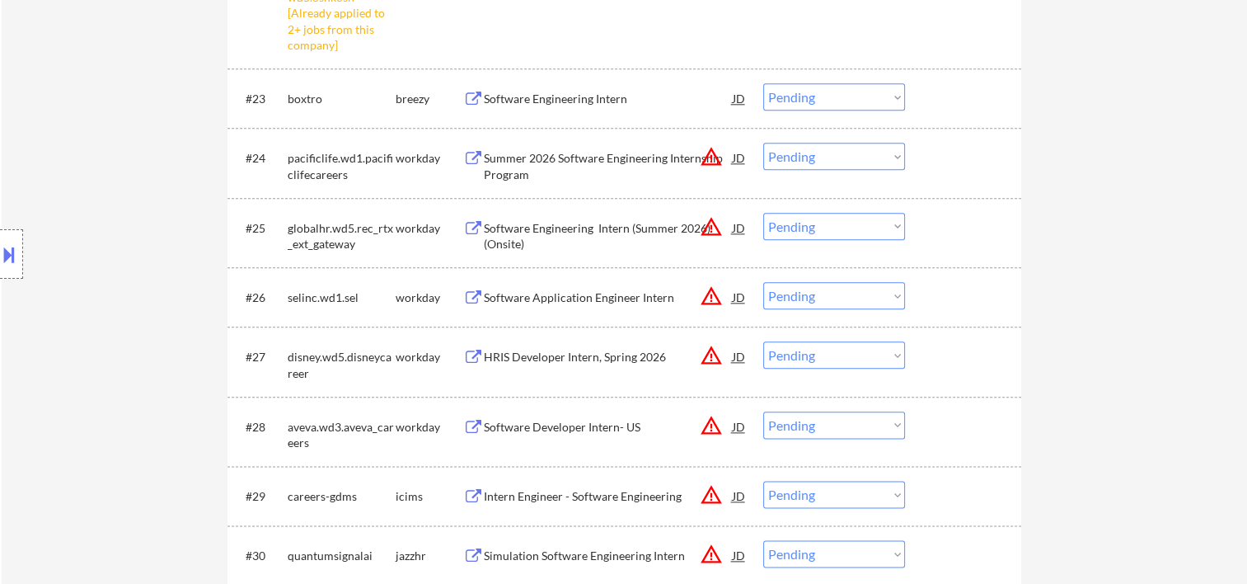
click at [978, 434] on div at bounding box center [965, 426] width 73 height 30
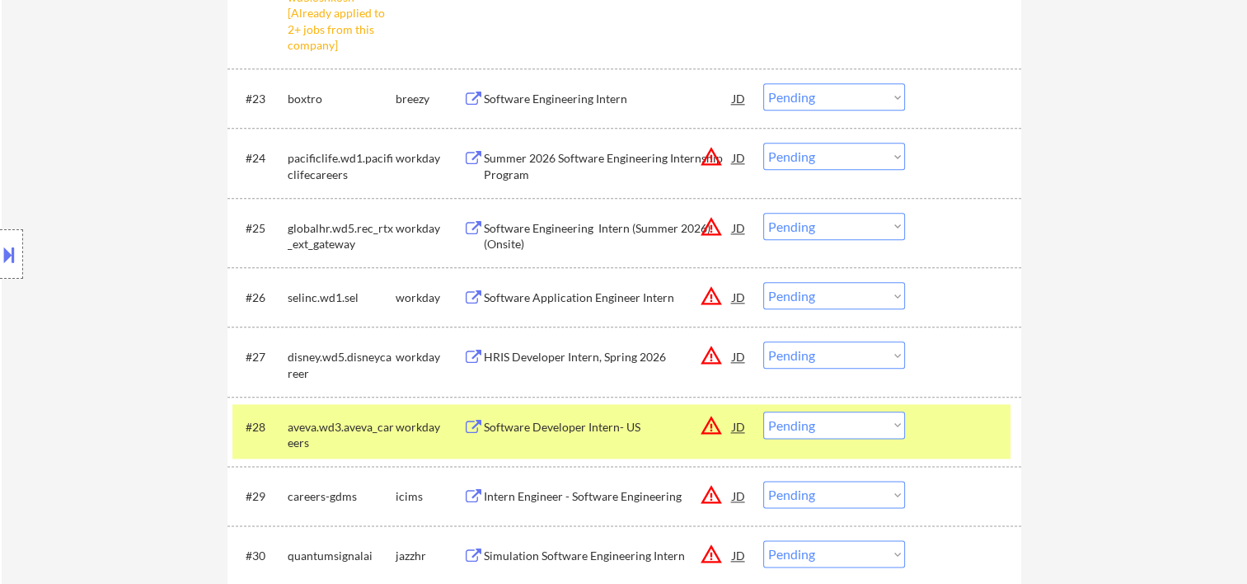
click at [603, 422] on div "Software Developer Intern- US" at bounding box center [608, 427] width 249 height 16
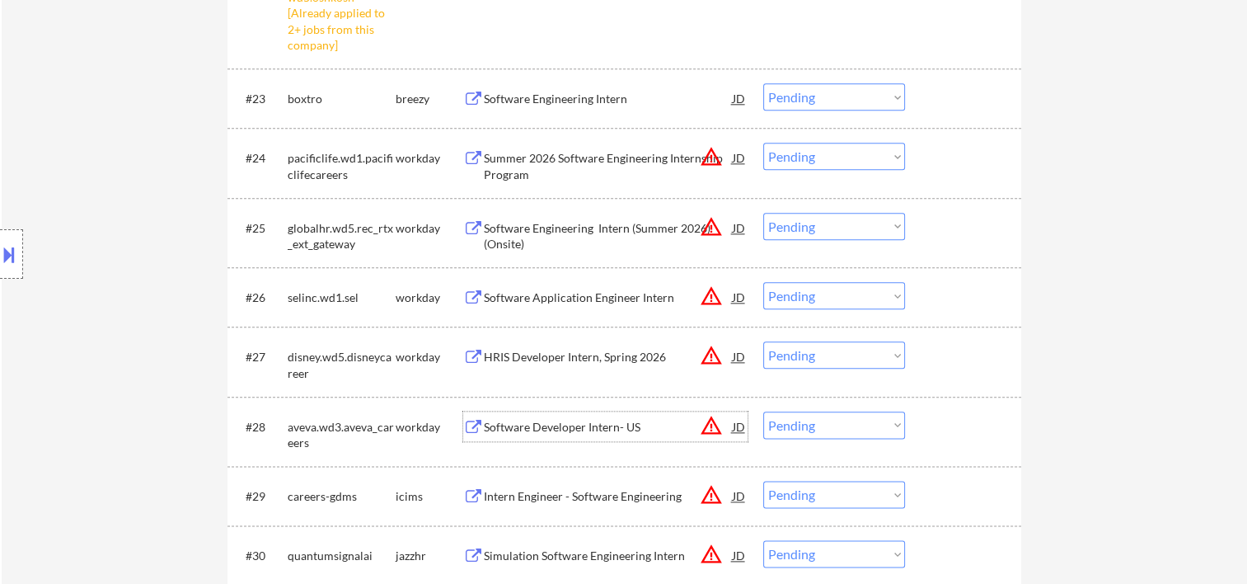
click at [952, 425] on div at bounding box center [965, 426] width 73 height 30
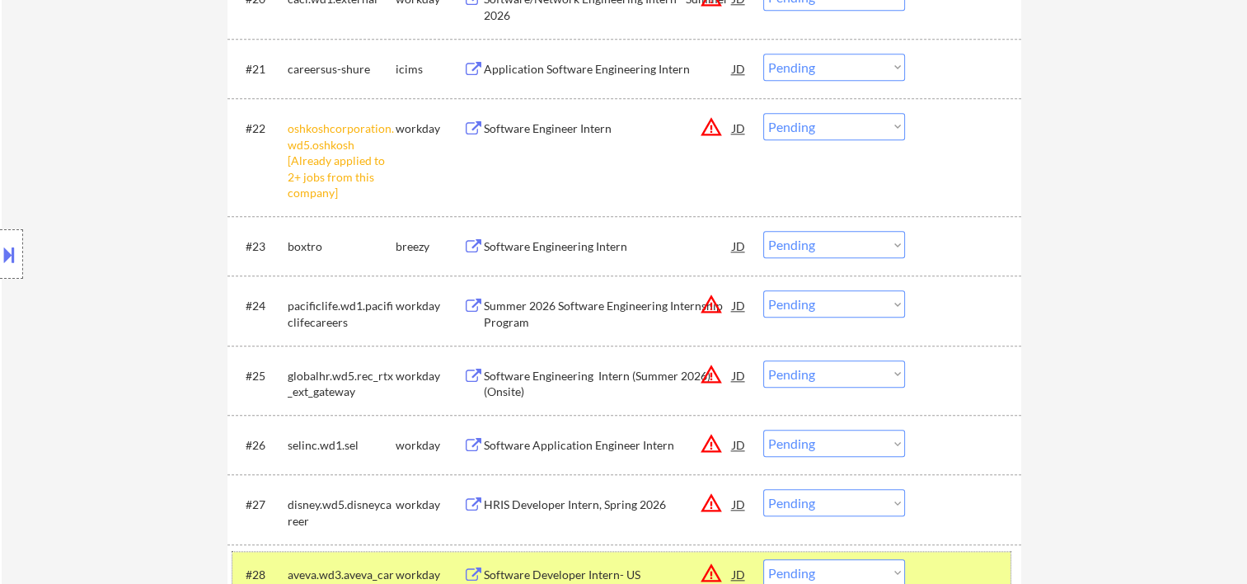
scroll to position [2198, 0]
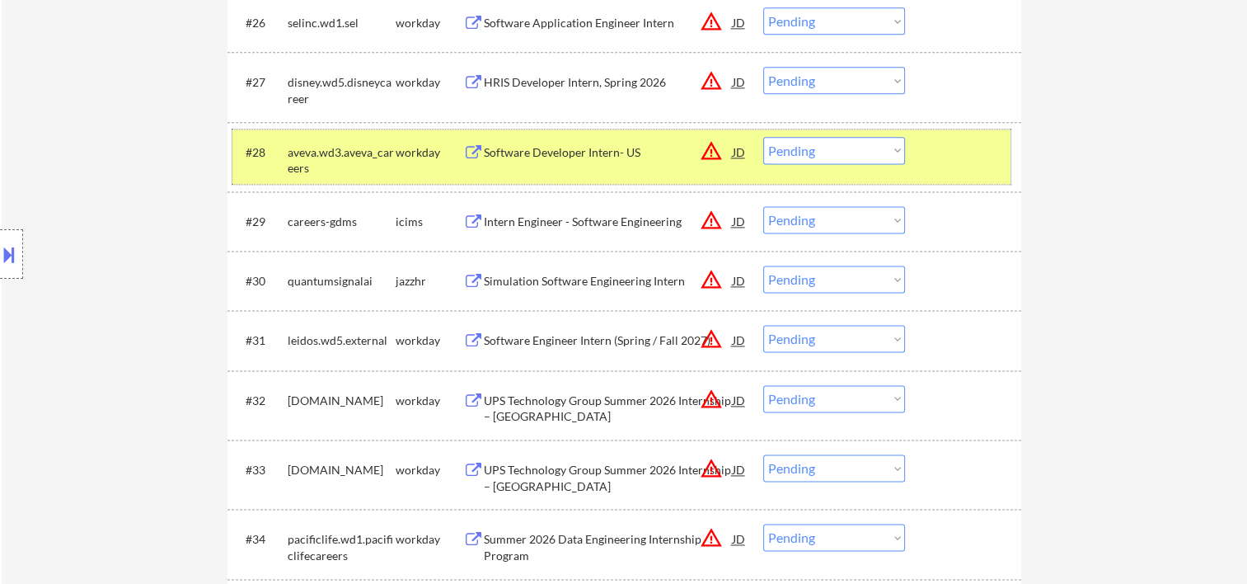
click at [733, 150] on div "JD" at bounding box center [739, 152] width 16 height 30
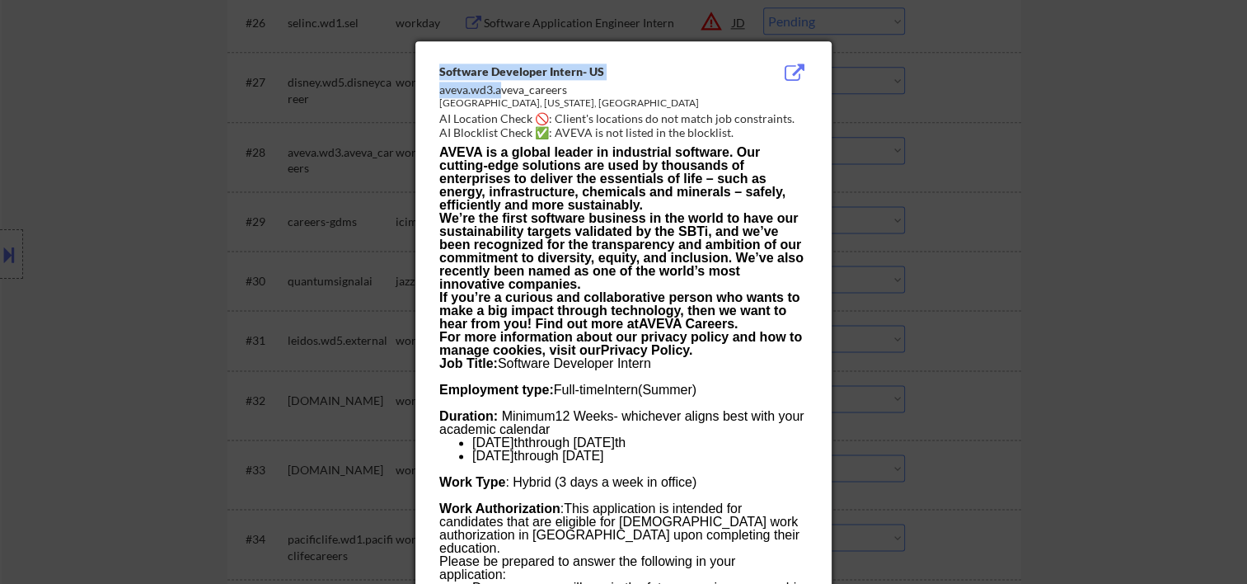
drag, startPoint x: 439, startPoint y: 90, endPoint x: 500, endPoint y: 90, distance: 61.0
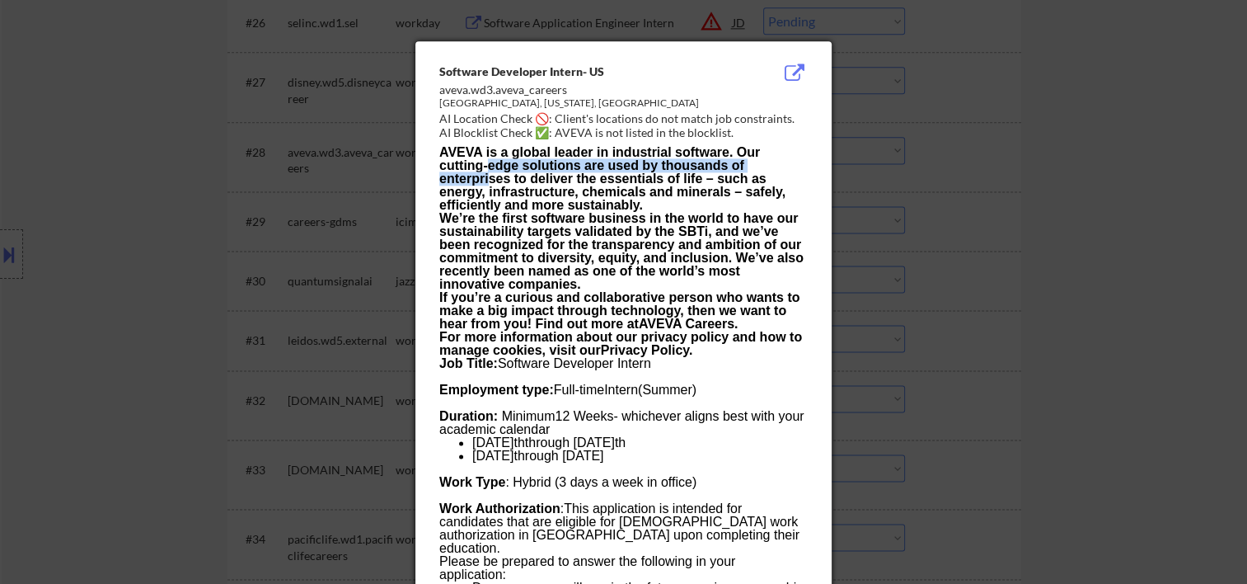
drag, startPoint x: 500, startPoint y: 90, endPoint x: 486, endPoint y: 174, distance: 85.1
click at [486, 174] on b "AVEVA is a global leader in industrial software. Our cutting-edge solutions are…" at bounding box center [612, 178] width 346 height 67
drag, startPoint x: 486, startPoint y: 174, endPoint x: 670, endPoint y: 68, distance: 212.0
click at [670, 68] on div "Software Developer Intern- US" at bounding box center [581, 71] width 285 height 16
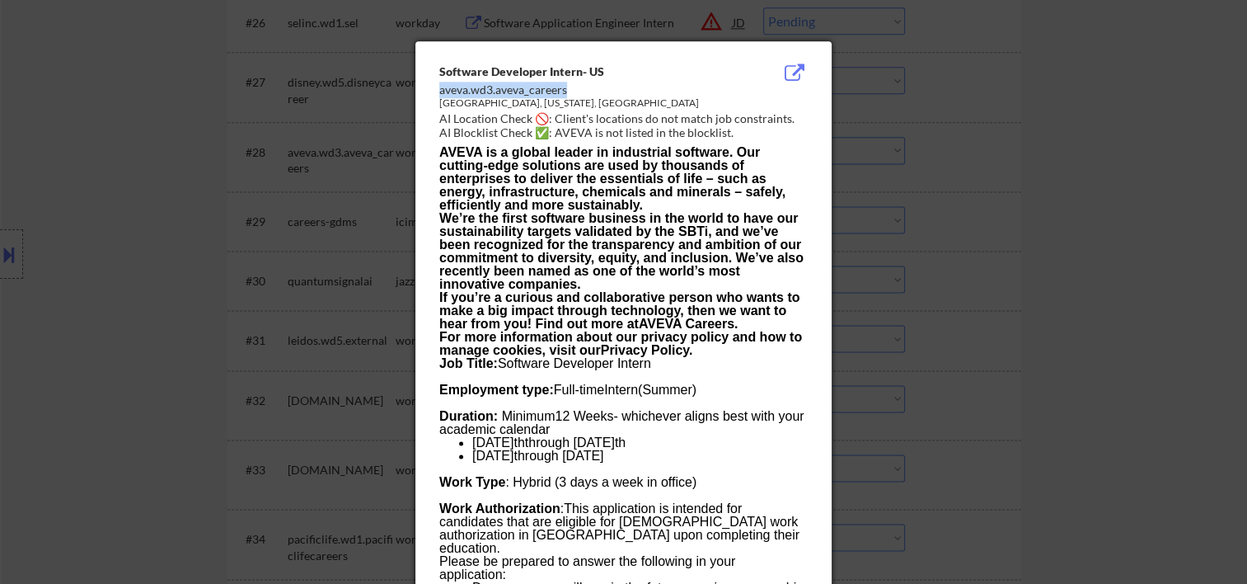
drag, startPoint x: 572, startPoint y: 89, endPoint x: 439, endPoint y: 87, distance: 133.6
click at [439, 87] on div "aveva.wd3.aveva_careers" at bounding box center [581, 90] width 285 height 16
copy div "aveva.wd3.aveva_careers"
click at [1095, 116] on div at bounding box center [623, 292] width 1247 height 584
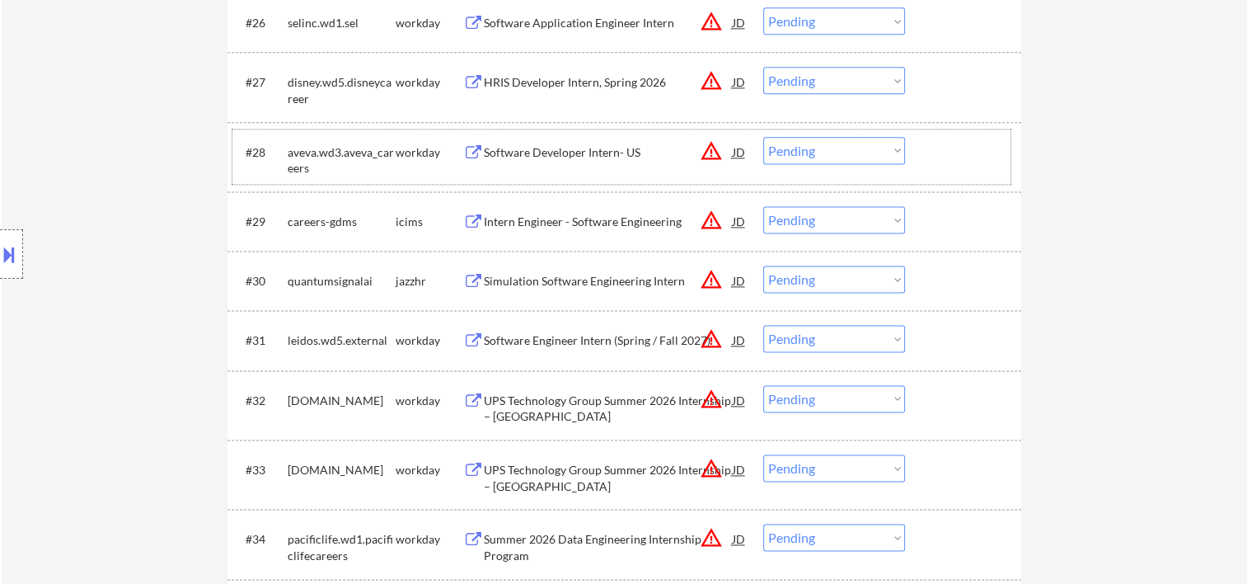
drag, startPoint x: 927, startPoint y: 148, endPoint x: 908, endPoint y: 151, distance: 18.3
click at [925, 148] on div "#28 aveva.wd3.aveva_careers workday Software Developer Intern- US JD warning_am…" at bounding box center [621, 156] width 778 height 54
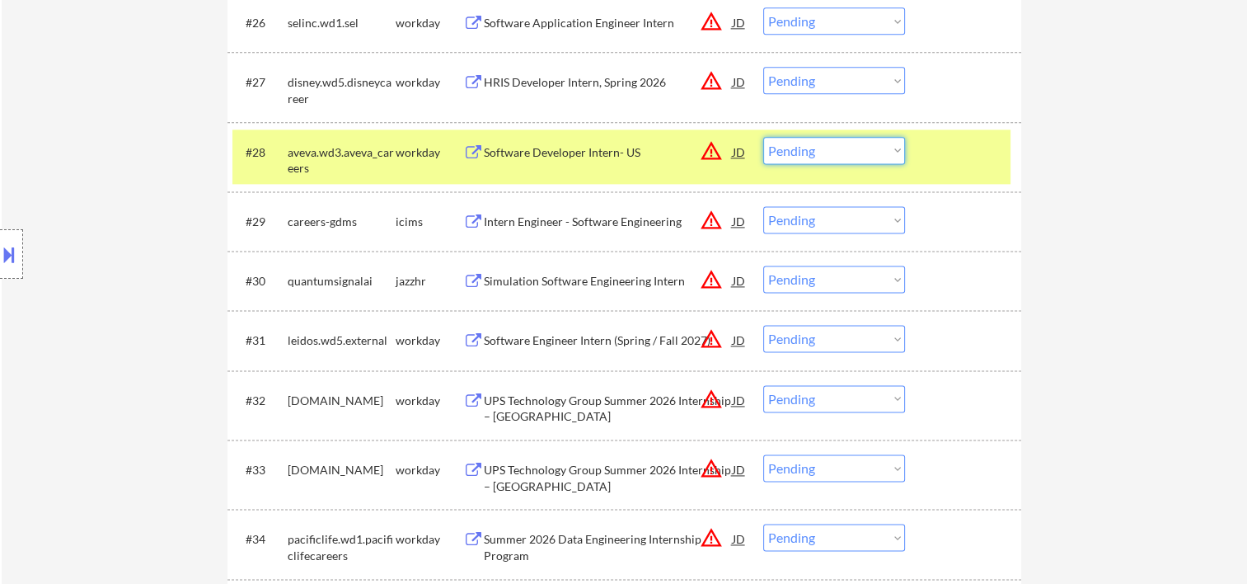
click at [832, 150] on select "Choose an option... Pending Applied Excluded (Questions) Excluded (Expired) Exc…" at bounding box center [834, 150] width 142 height 27
click at [763, 137] on select "Choose an option... Pending Applied Excluded (Questions) Excluded (Expired) Exc…" at bounding box center [834, 150] width 142 height 27
select select ""pending""
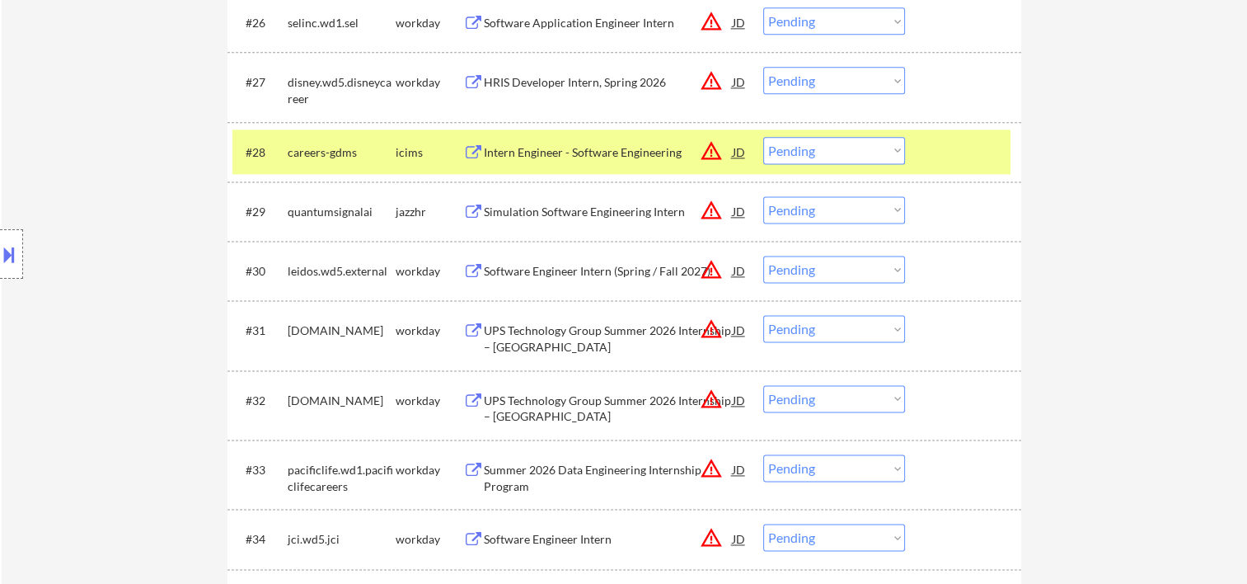
click at [941, 147] on div at bounding box center [965, 152] width 73 height 30
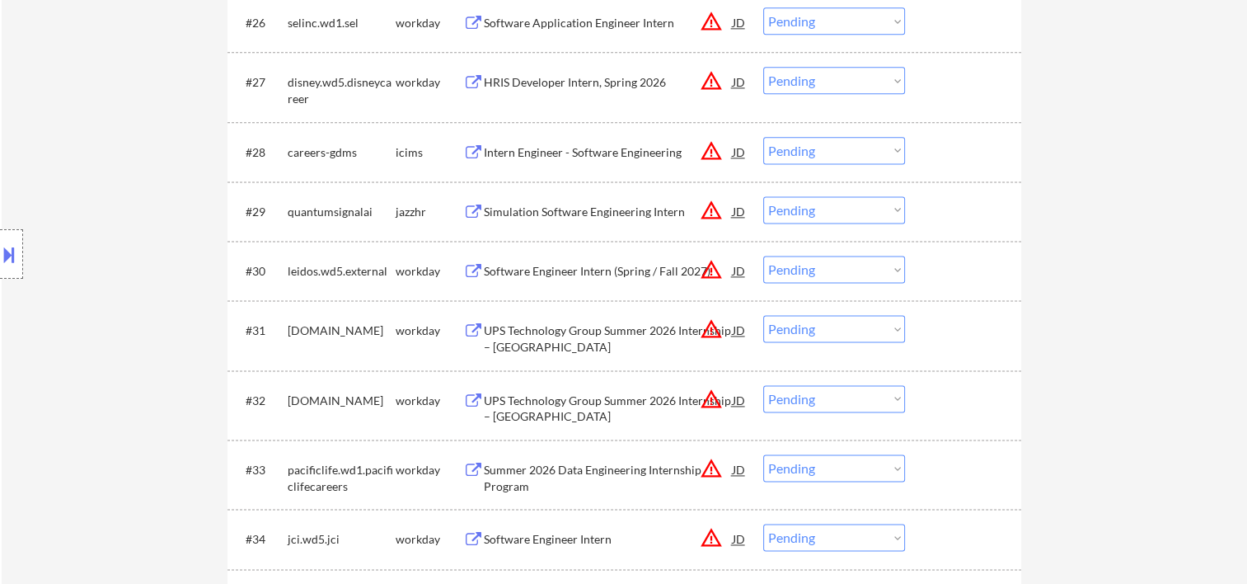
click at [921, 261] on div "#30 leidos.wd5.external workday Software Engineer Intern (Spring / Fall 2027) J…" at bounding box center [621, 270] width 778 height 45
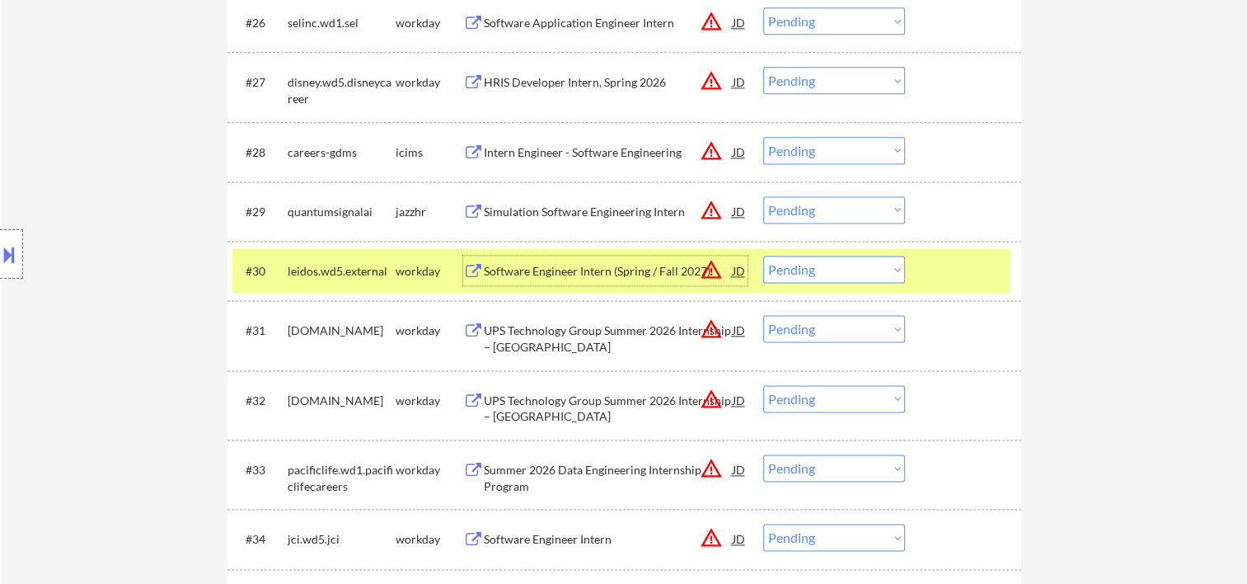
click at [556, 270] on div "Software Engineer Intern (Spring / Fall 2027)" at bounding box center [608, 271] width 249 height 16
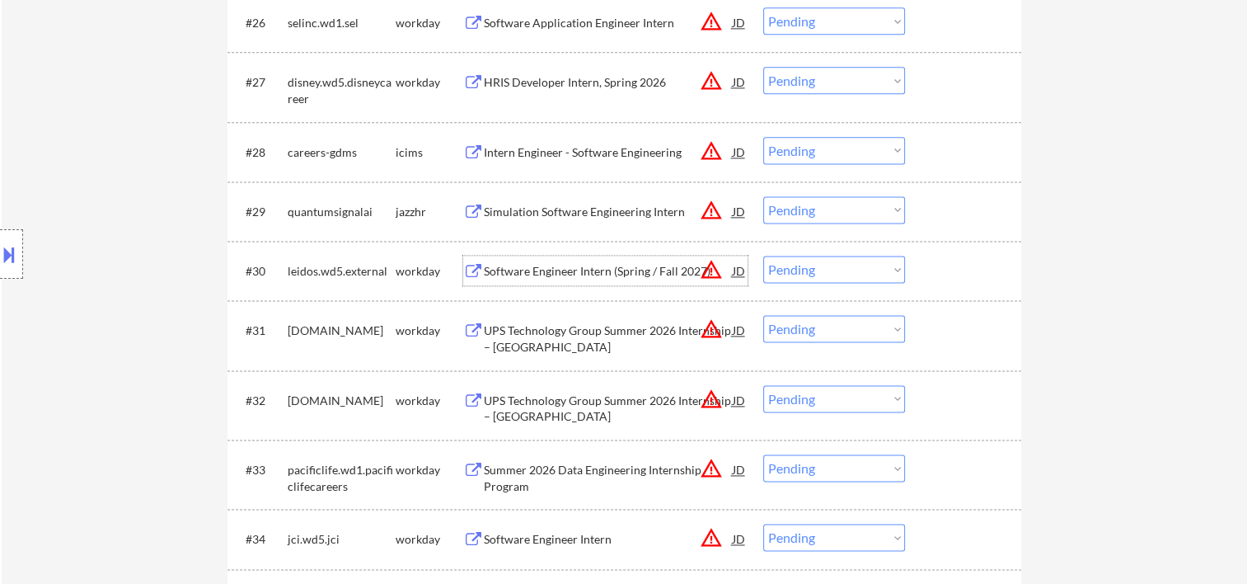
click at [930, 267] on div at bounding box center [965, 271] width 73 height 30
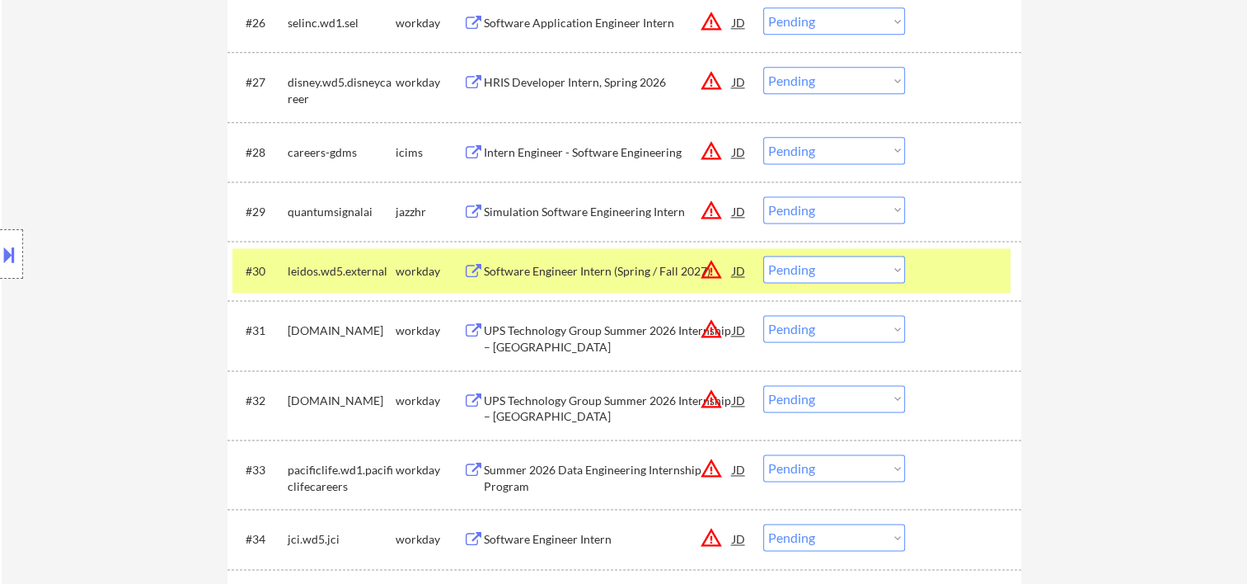
click at [889, 270] on select "Choose an option... Pending Applied Excluded (Questions) Excluded (Expired) Exc…" at bounding box center [834, 269] width 142 height 27
click at [763, 256] on select "Choose an option... Pending Applied Excluded (Questions) Excluded (Expired) Exc…" at bounding box center [834, 269] width 142 height 27
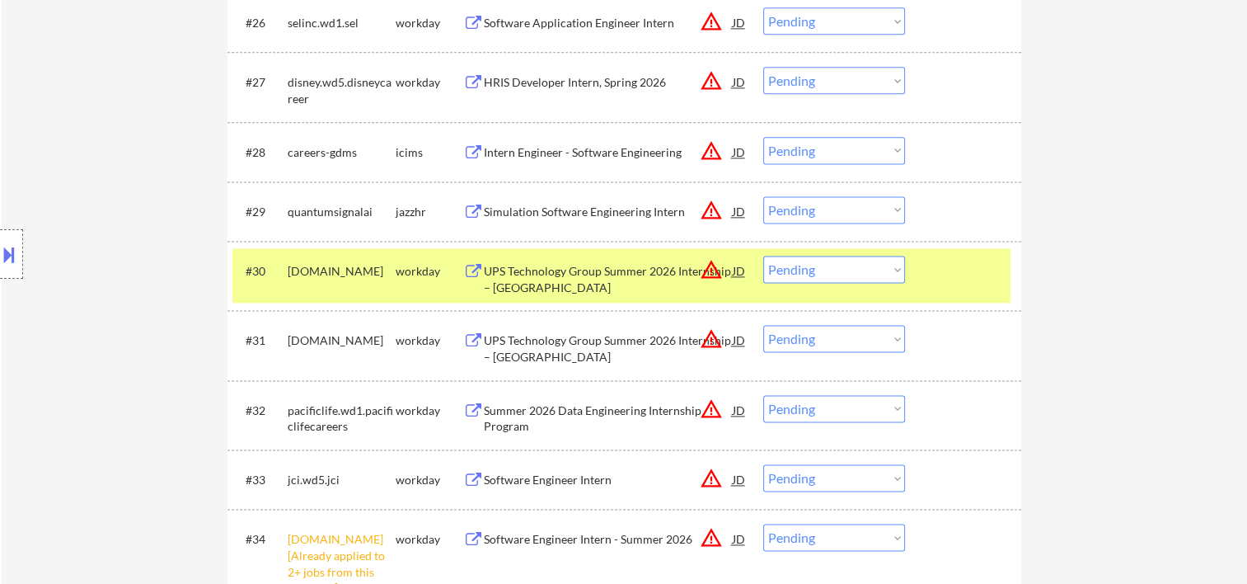
click at [922, 266] on div "#30 hcmportal.wd5.search workday UPS Technology Group Summer 2026 Internship – …" at bounding box center [621, 275] width 778 height 54
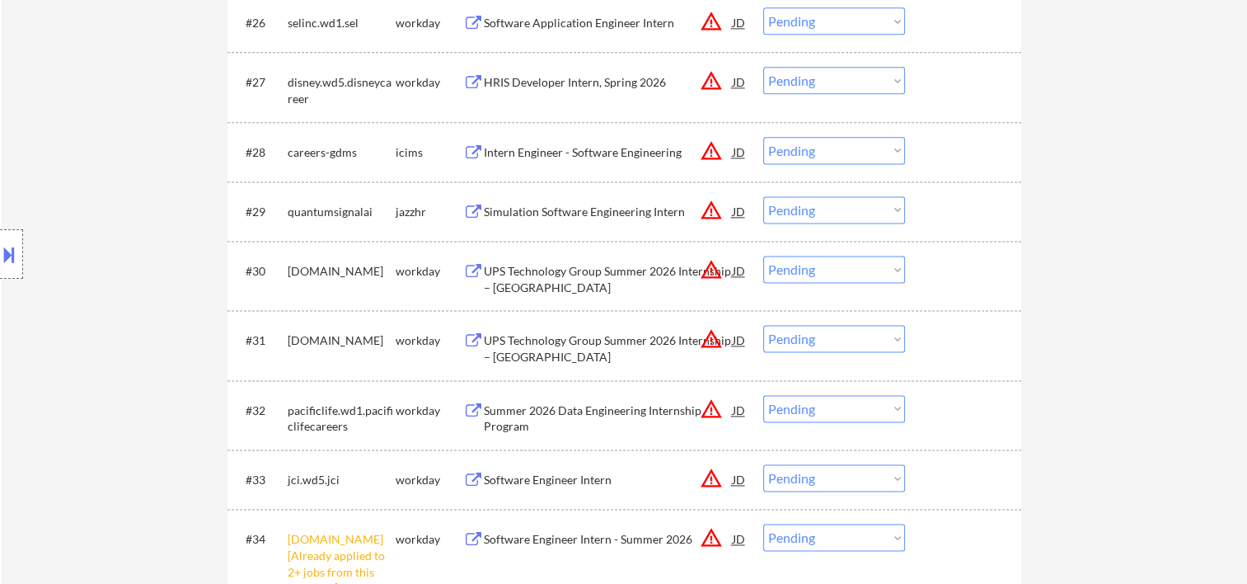
click at [978, 274] on div at bounding box center [965, 271] width 73 height 30
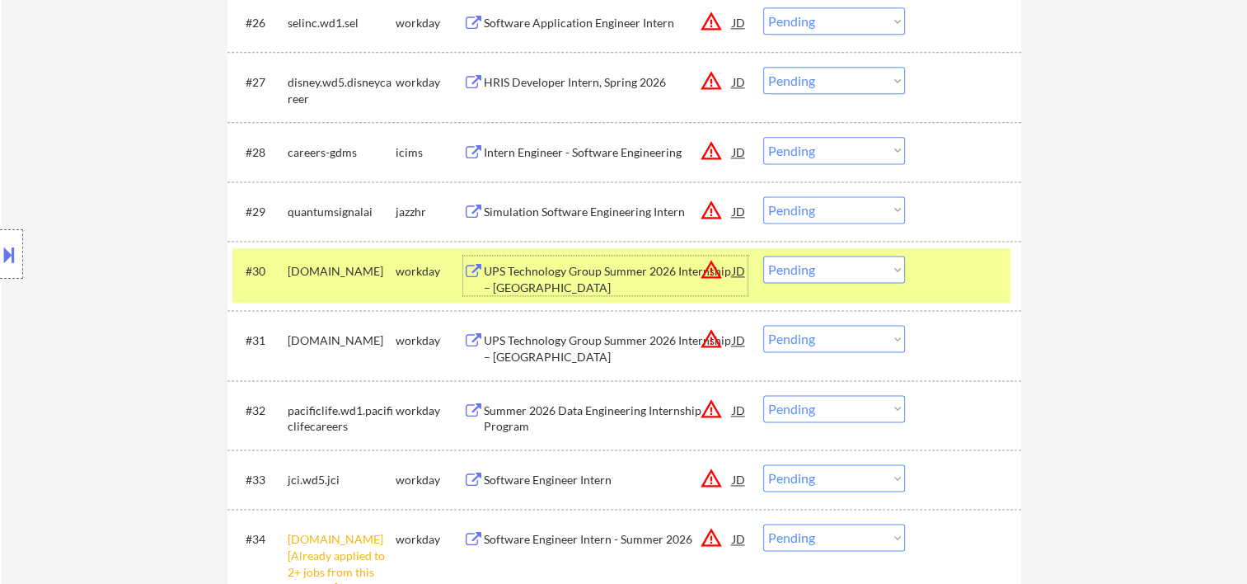
click at [592, 269] on div "UPS Technology Group Summer 2026 Internship – GA" at bounding box center [608, 279] width 249 height 32
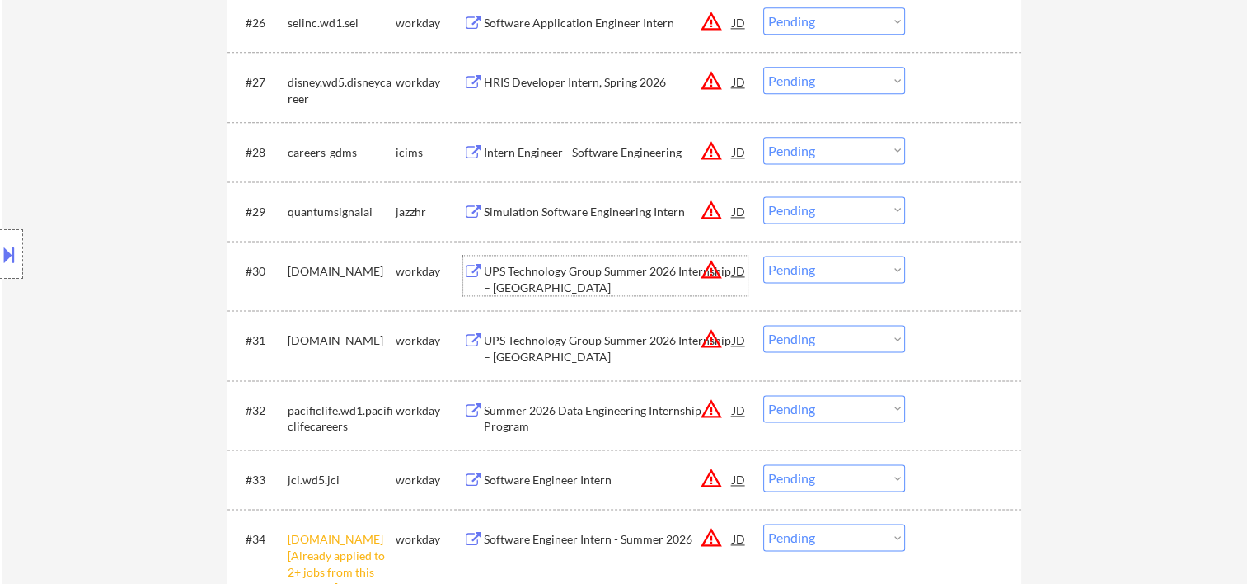
click at [948, 272] on div at bounding box center [965, 271] width 73 height 30
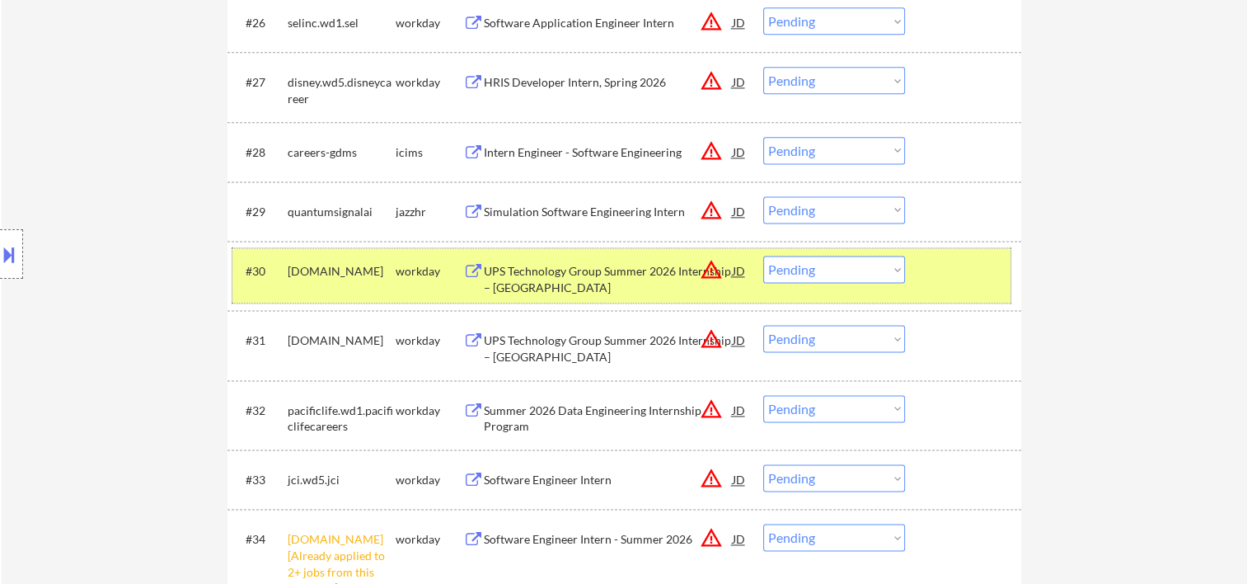
click at [880, 275] on select "Choose an option... Pending Applied Excluded (Questions) Excluded (Expired) Exc…" at bounding box center [834, 269] width 142 height 27
click at [763, 256] on select "Choose an option... Pending Applied Excluded (Questions) Excluded (Expired) Exc…" at bounding box center [834, 269] width 142 height 27
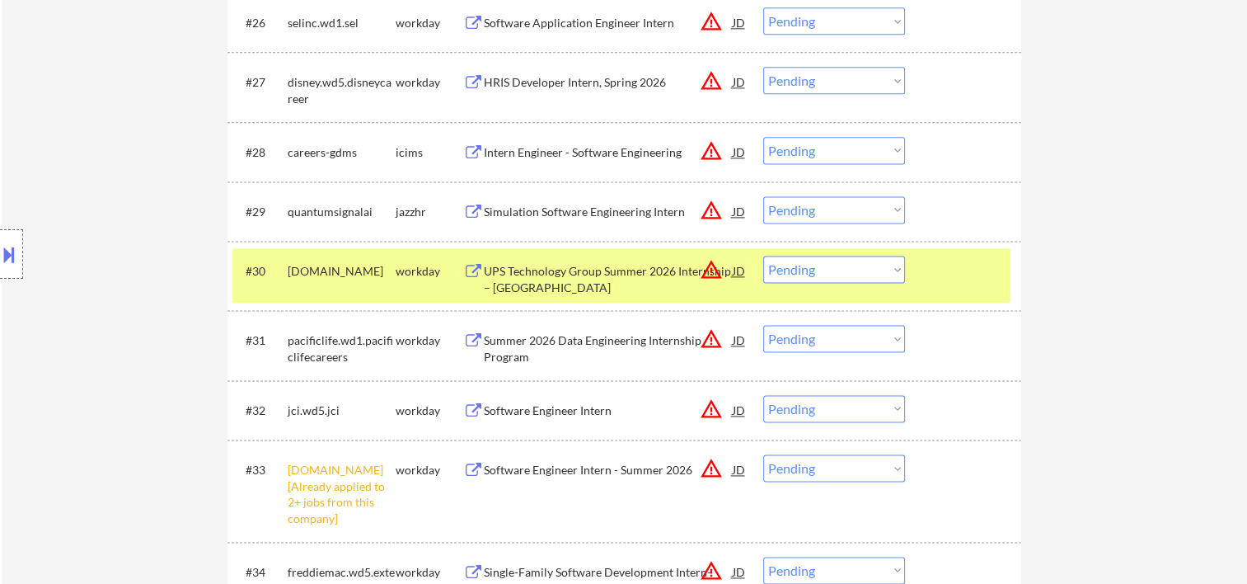
click at [929, 270] on div at bounding box center [965, 271] width 73 height 30
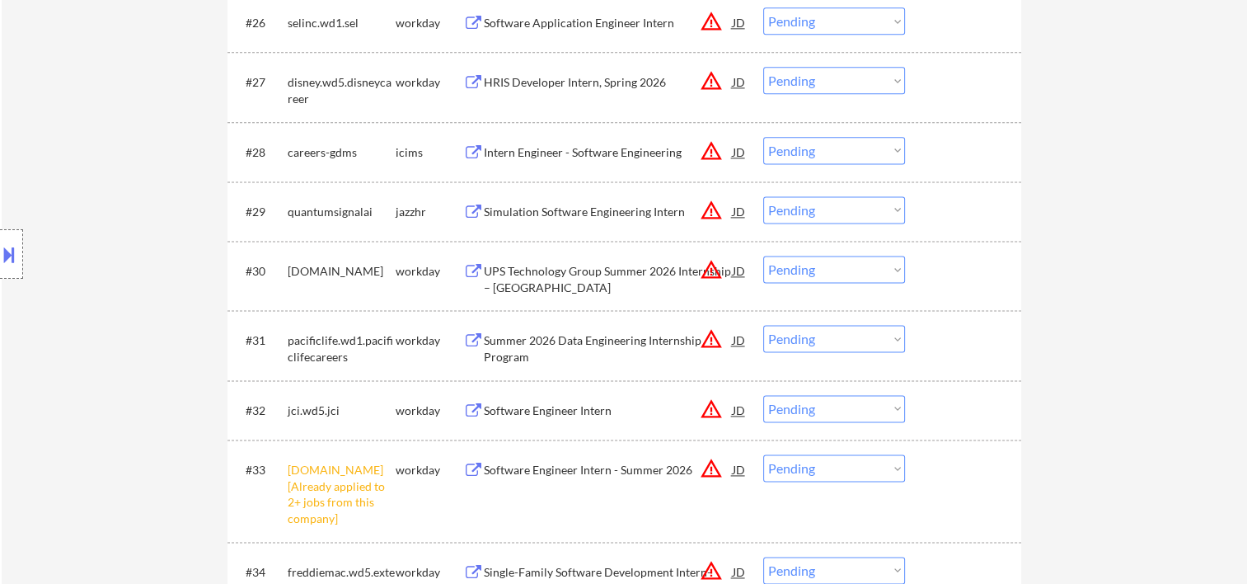
drag, startPoint x: 940, startPoint y: 270, endPoint x: 707, endPoint y: 280, distance: 232.7
click at [941, 271] on div at bounding box center [965, 271] width 73 height 30
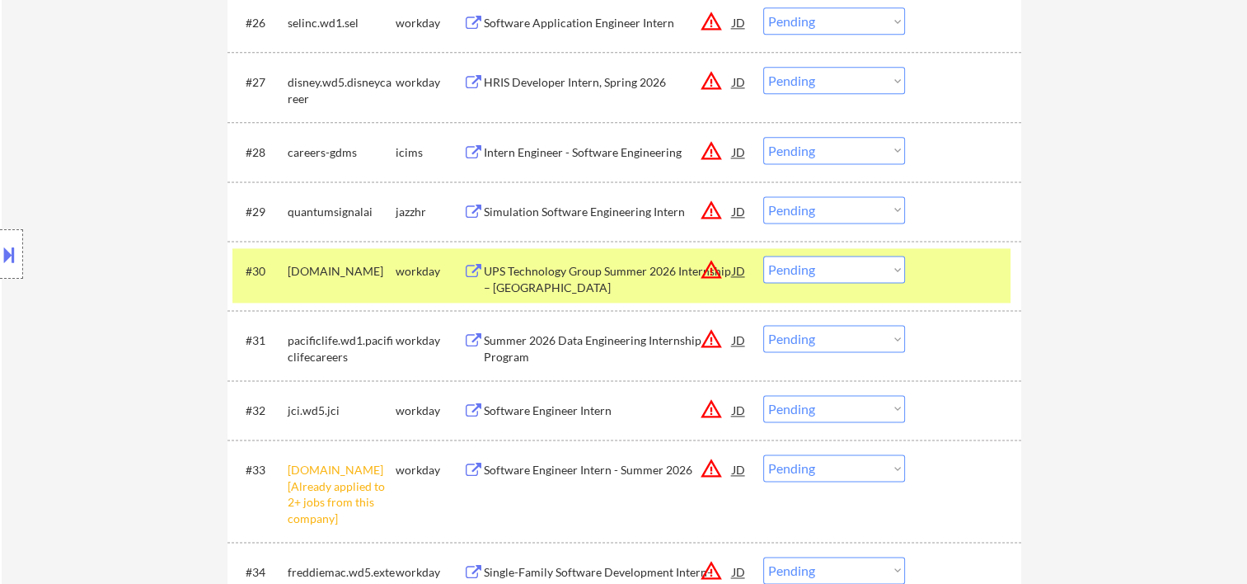
click at [608, 273] on div "UPS Technology Group Summer 2026 Internship – KY" at bounding box center [608, 279] width 249 height 32
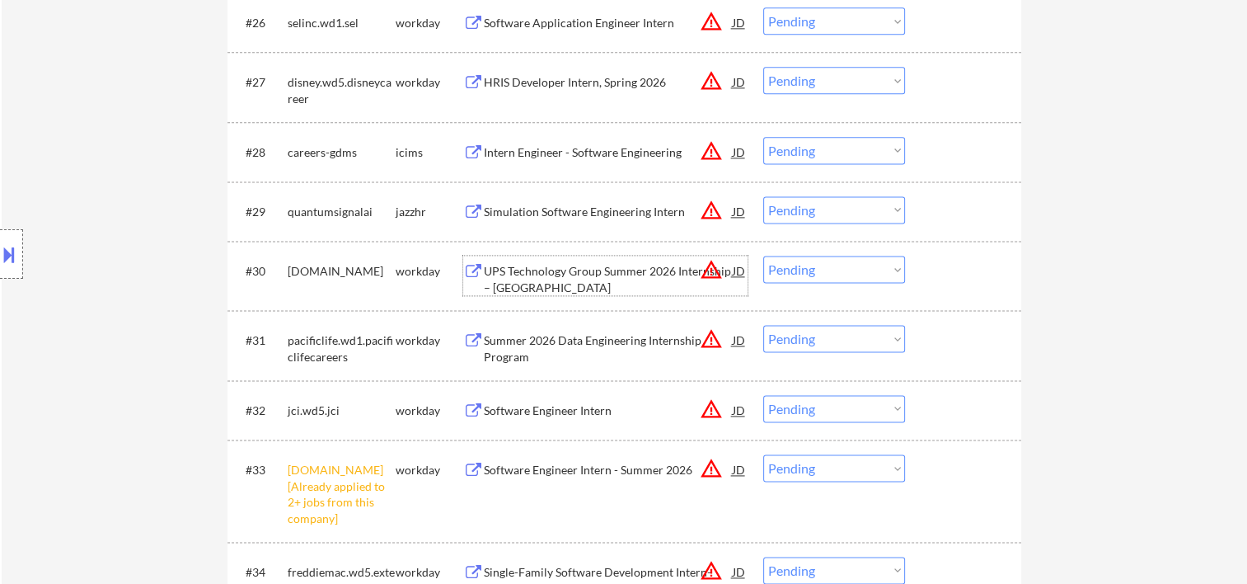
drag, startPoint x: 942, startPoint y: 272, endPoint x: 901, endPoint y: 266, distance: 41.6
click at [932, 272] on div at bounding box center [965, 271] width 73 height 30
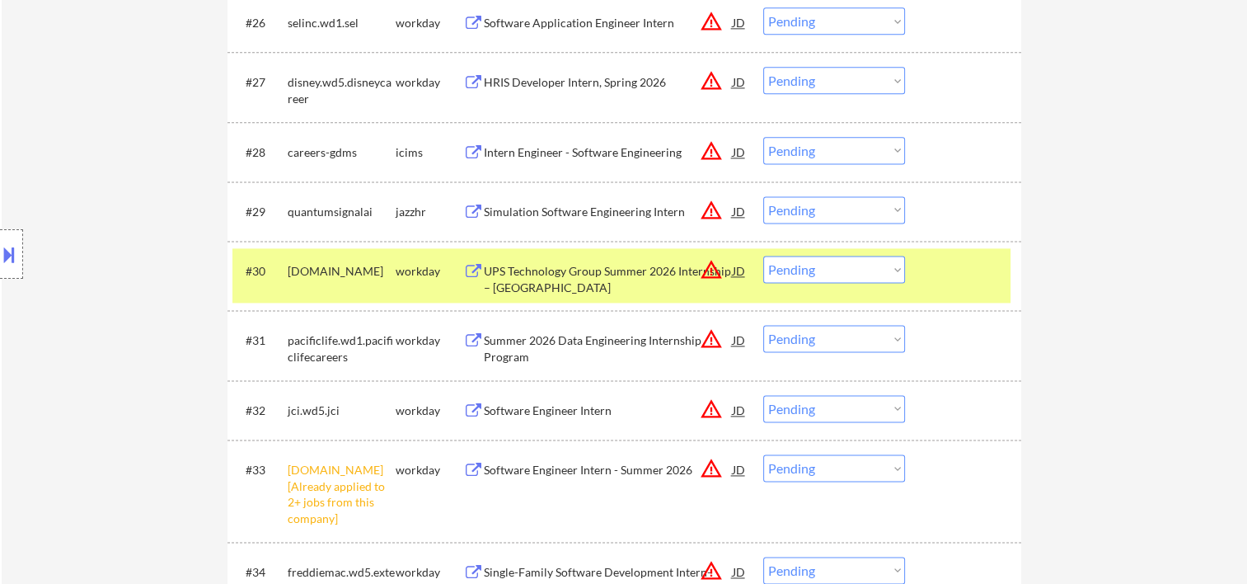
click at [884, 265] on select "Choose an option... Pending Applied Excluded (Questions) Excluded (Expired) Exc…" at bounding box center [834, 269] width 142 height 27
click at [763, 256] on select "Choose an option... Pending Applied Excluded (Questions) Excluded (Expired) Exc…" at bounding box center [834, 269] width 142 height 27
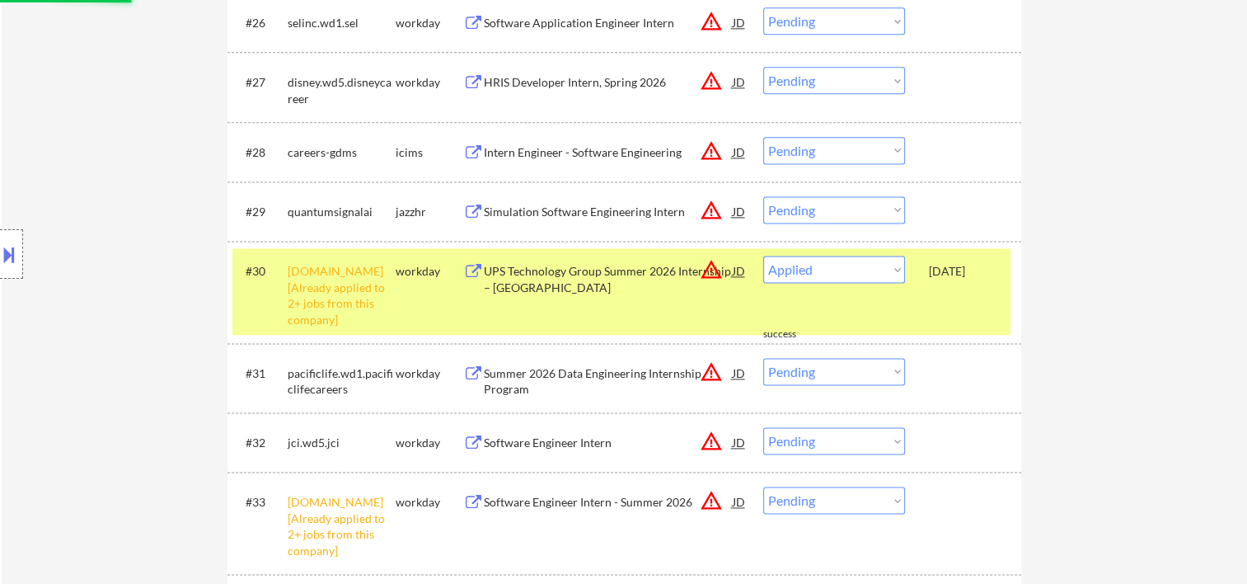
select select ""pending""
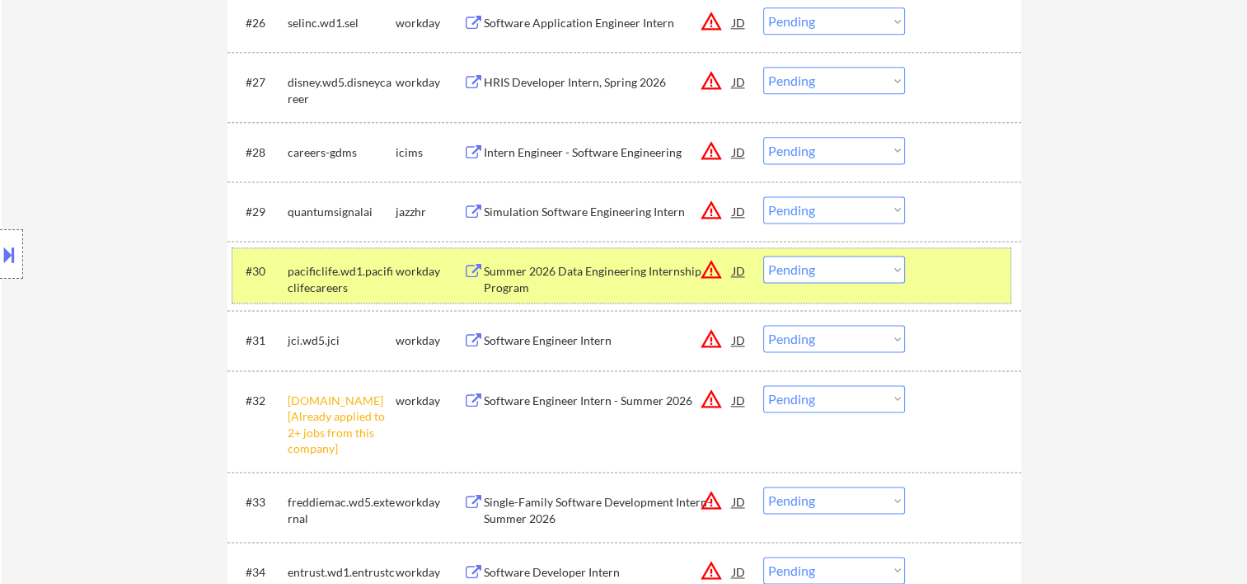
click at [967, 272] on div at bounding box center [965, 271] width 73 height 30
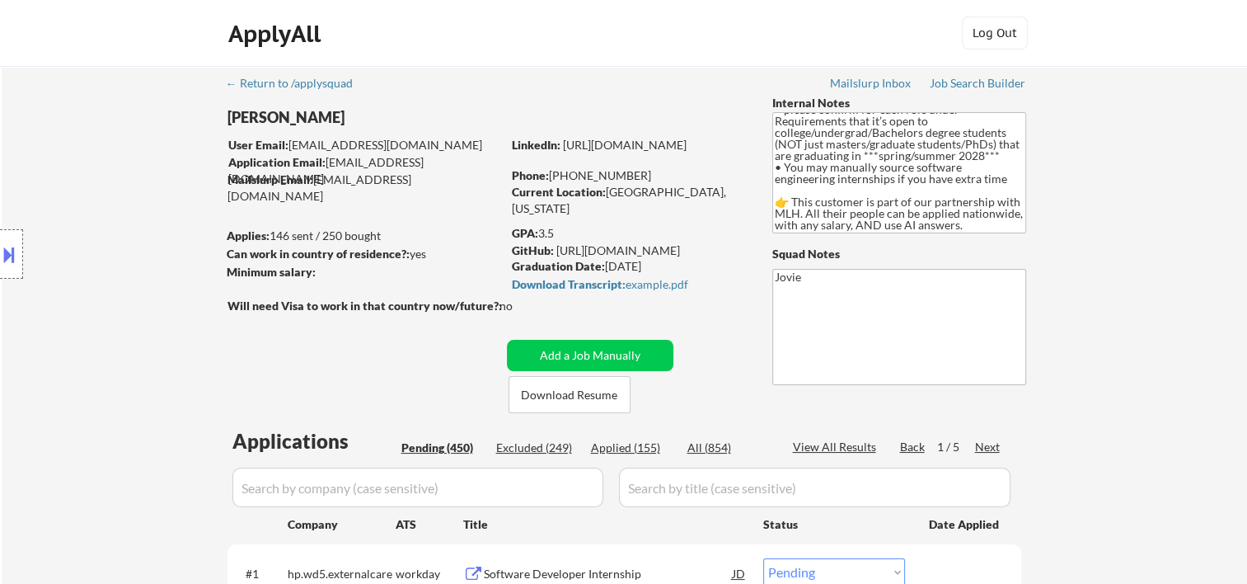
scroll to position [275, 0]
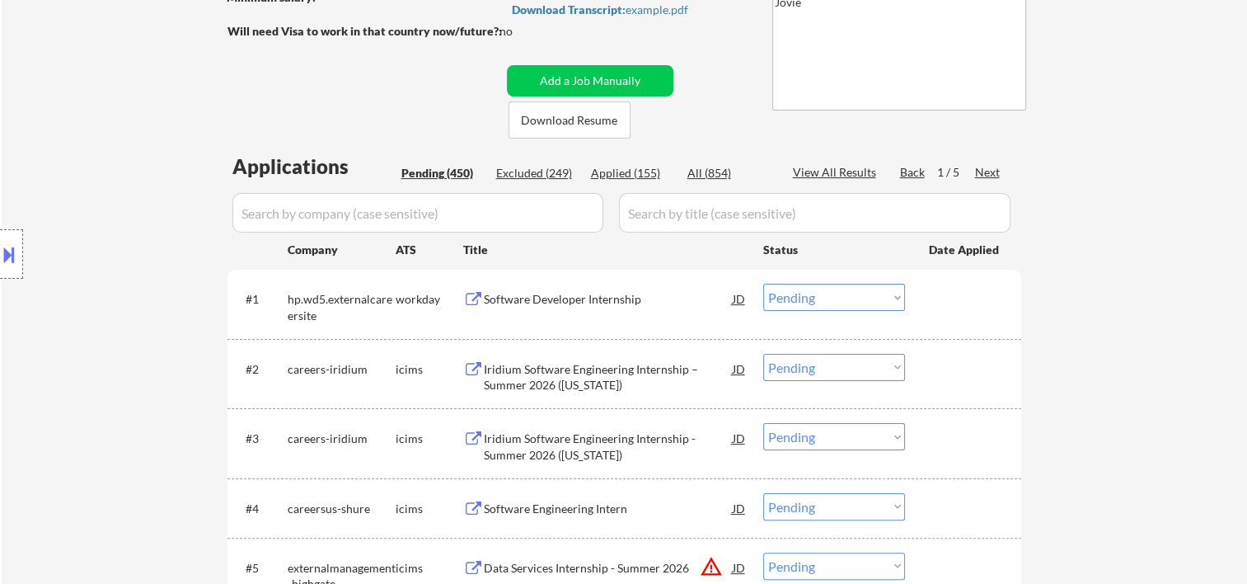
click at [612, 169] on div "Applied (155)" at bounding box center [632, 173] width 82 height 16
select select ""applied""
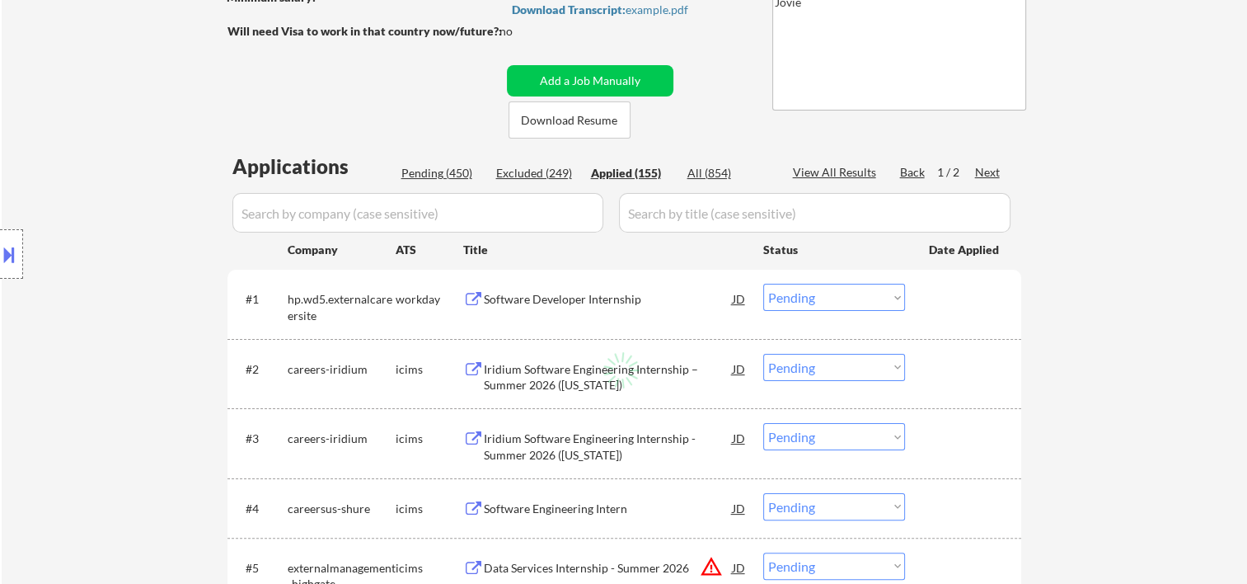
select select ""applied""
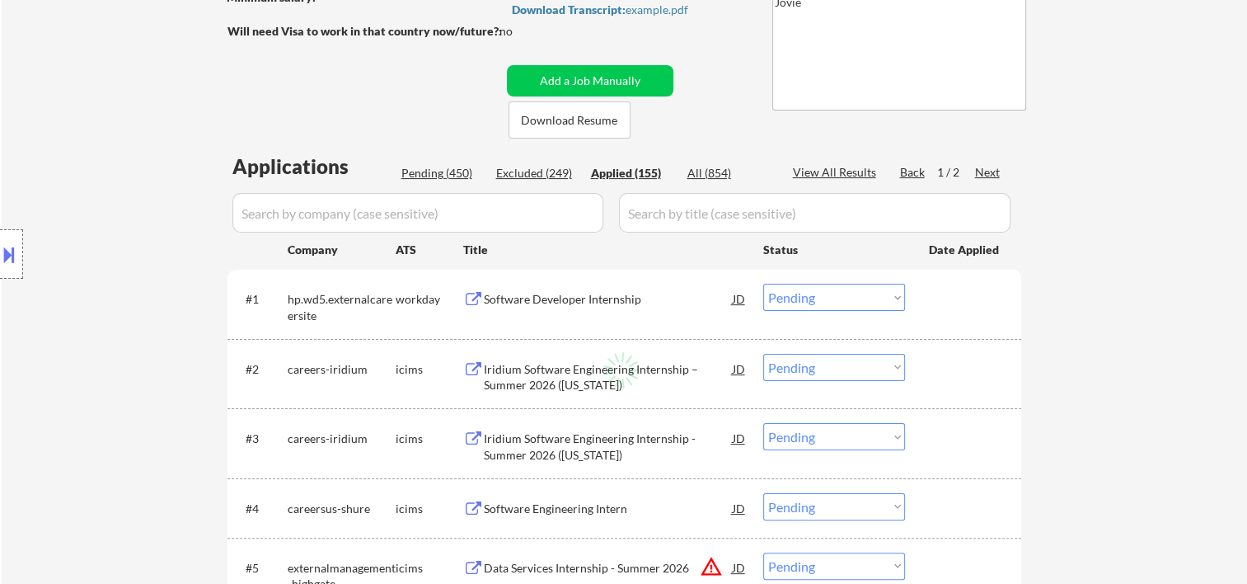
select select ""applied""
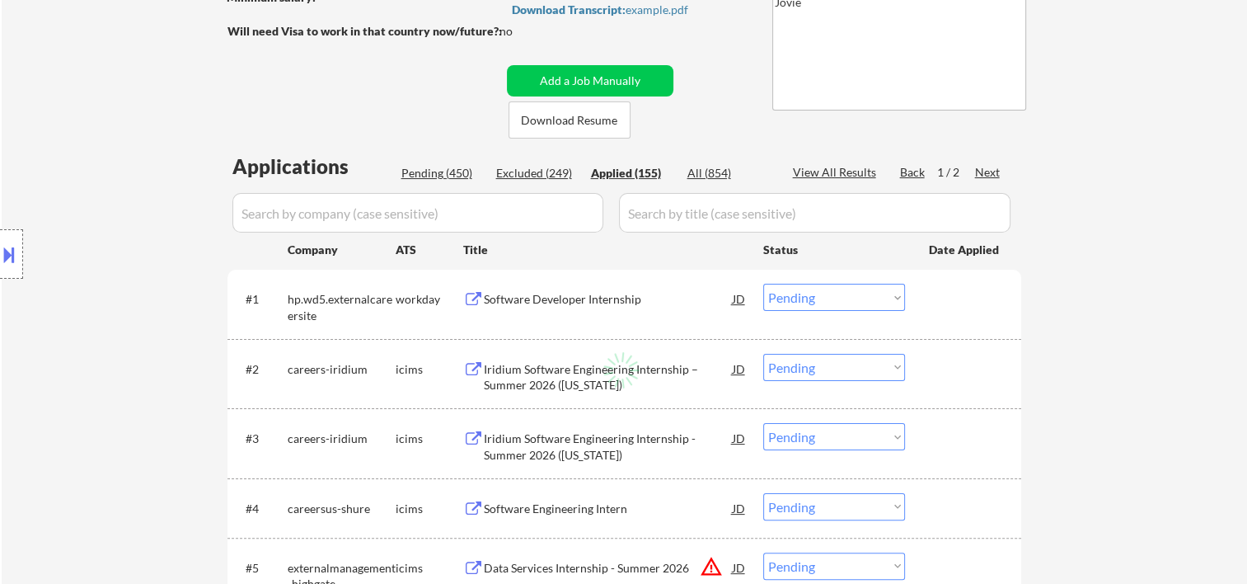
select select ""applied""
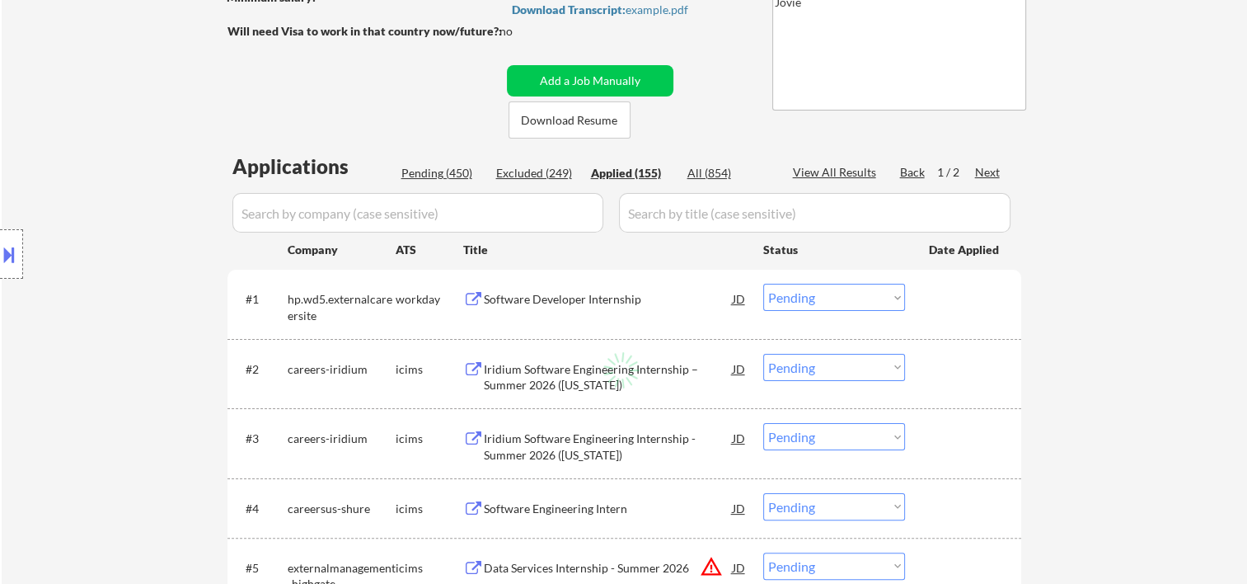
select select ""applied""
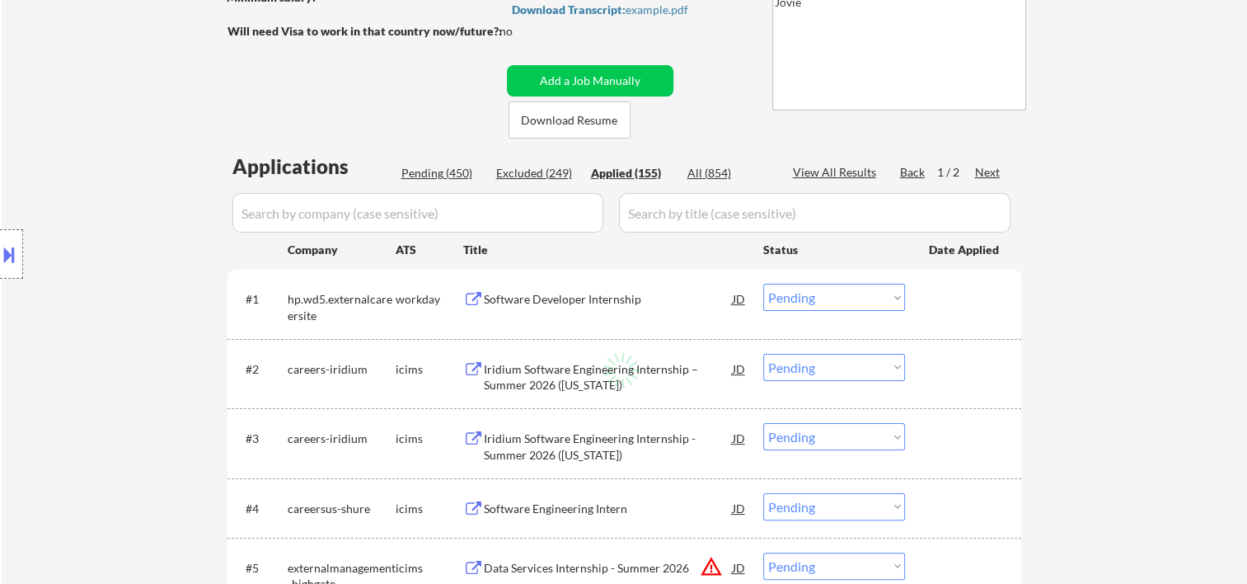
select select ""applied""
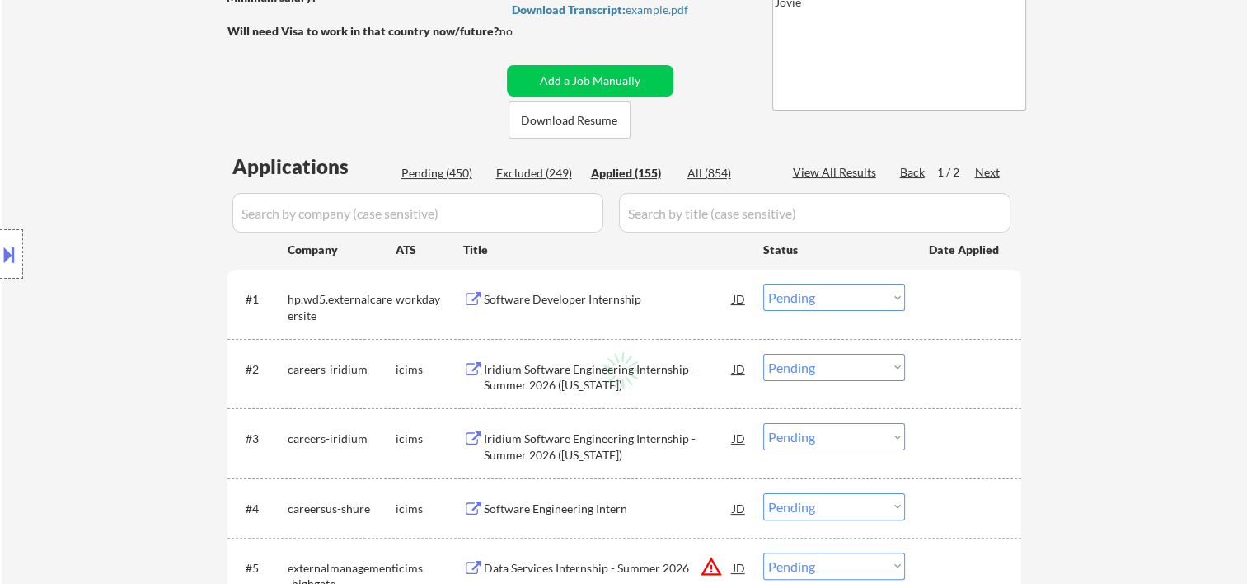
select select ""applied""
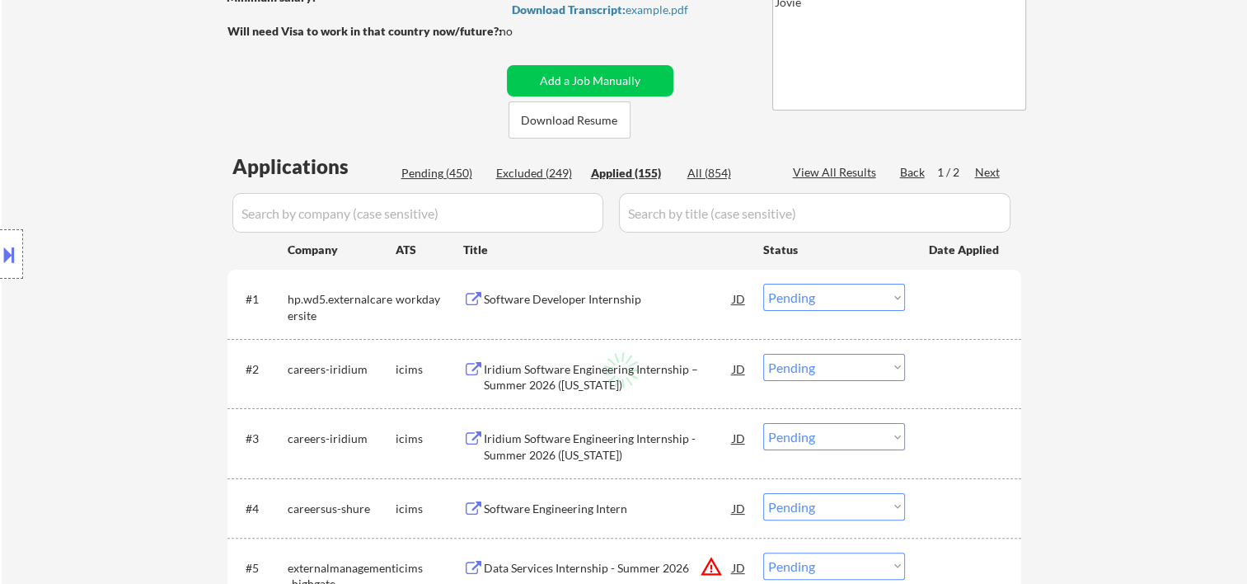
select select ""applied""
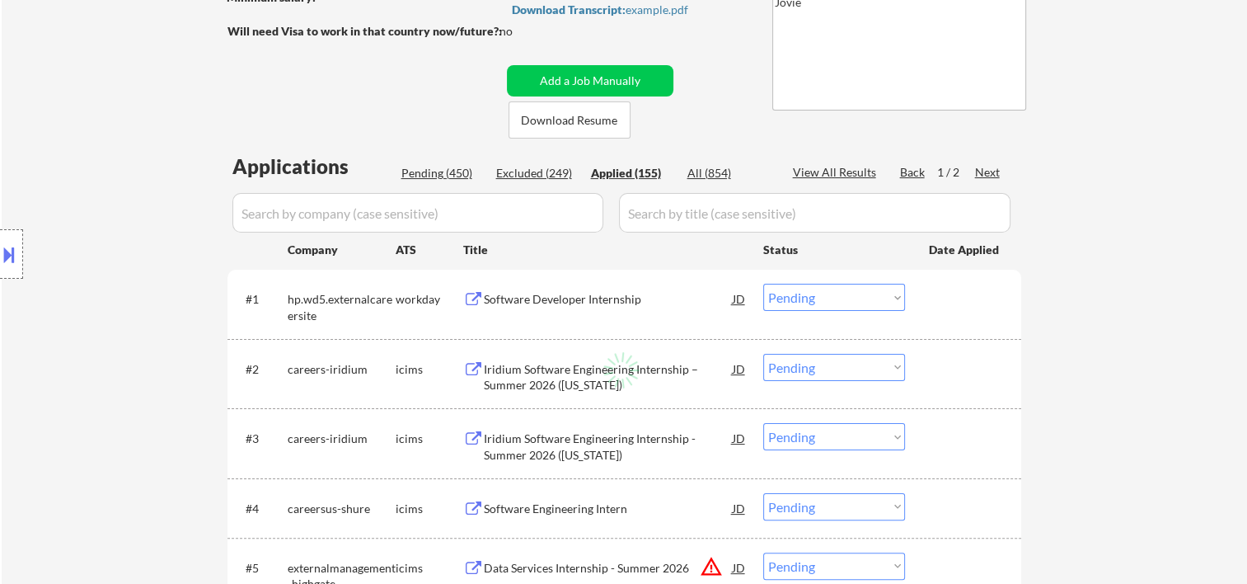
select select ""applied""
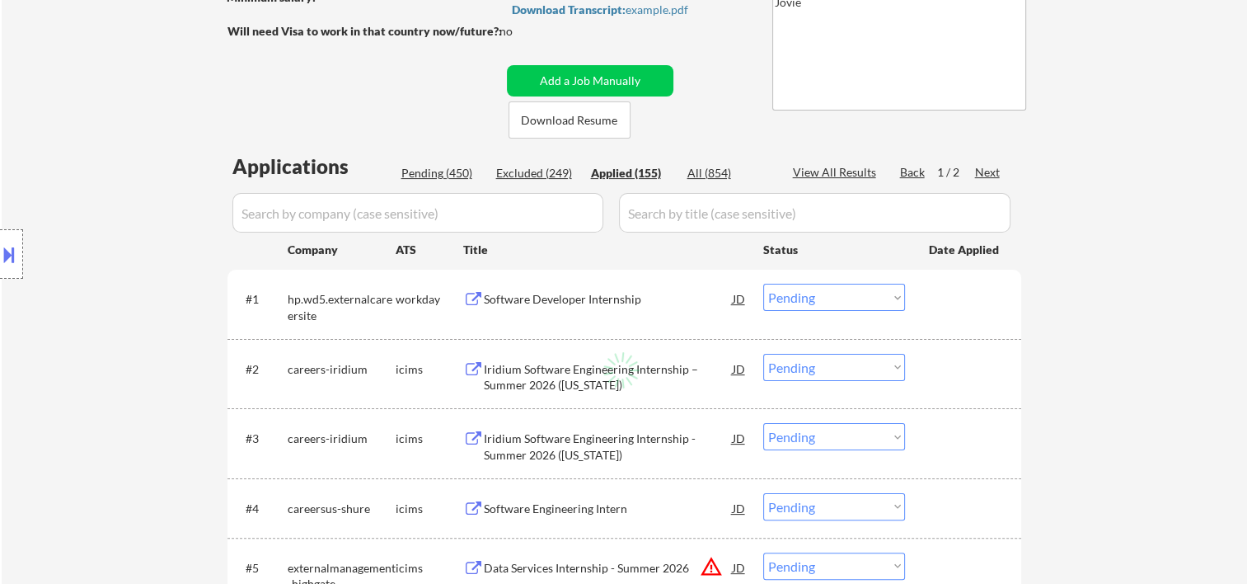
select select ""applied""
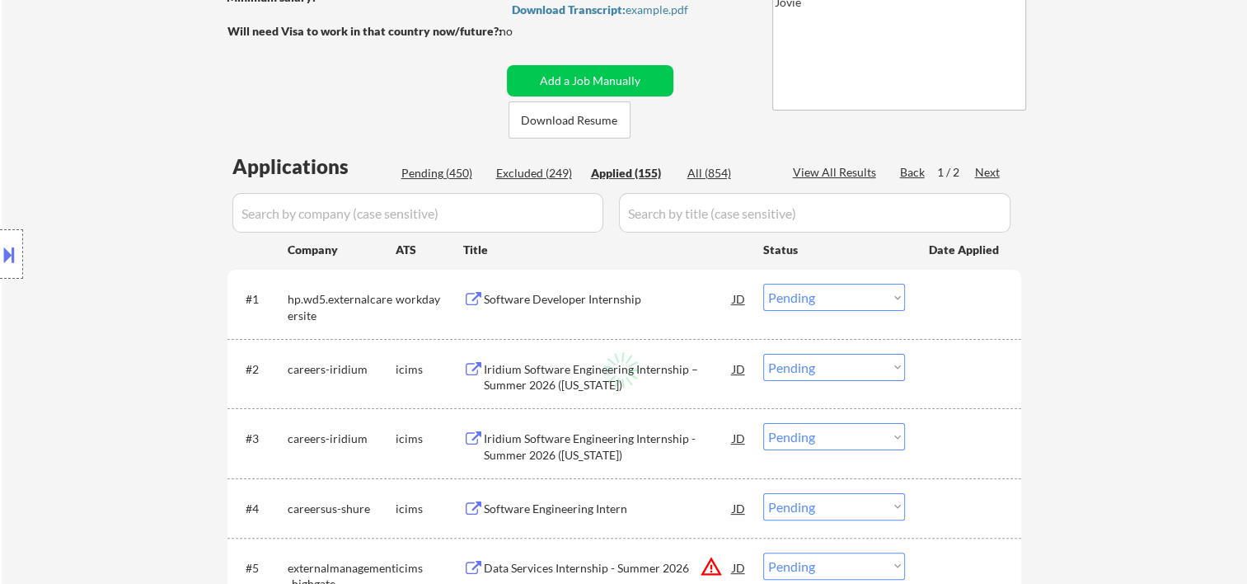
select select ""applied""
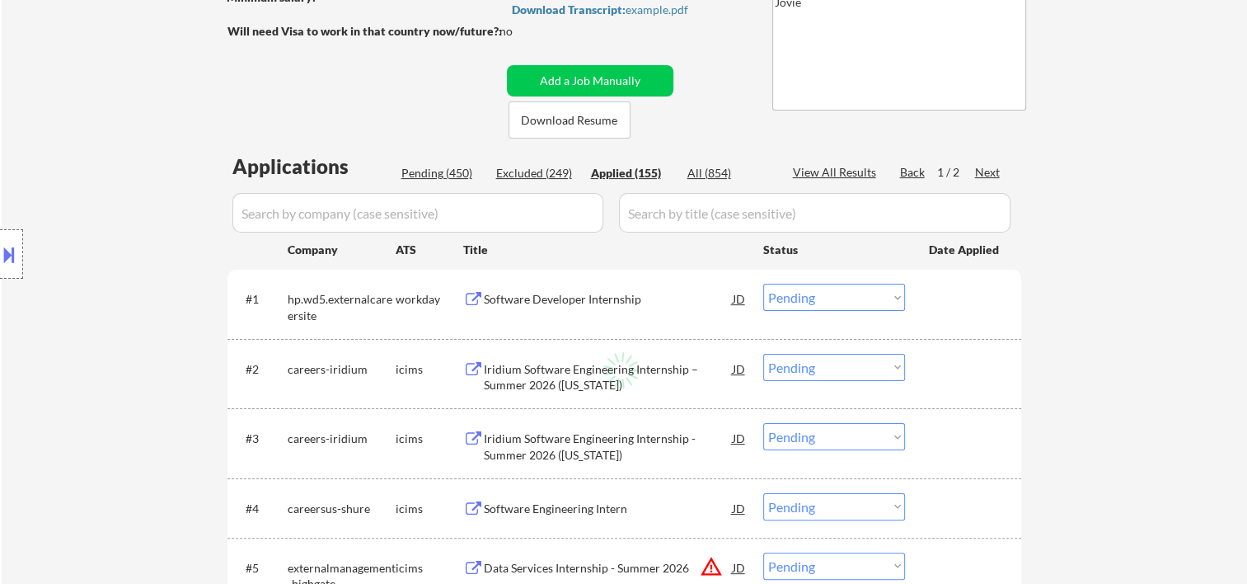
select select ""applied""
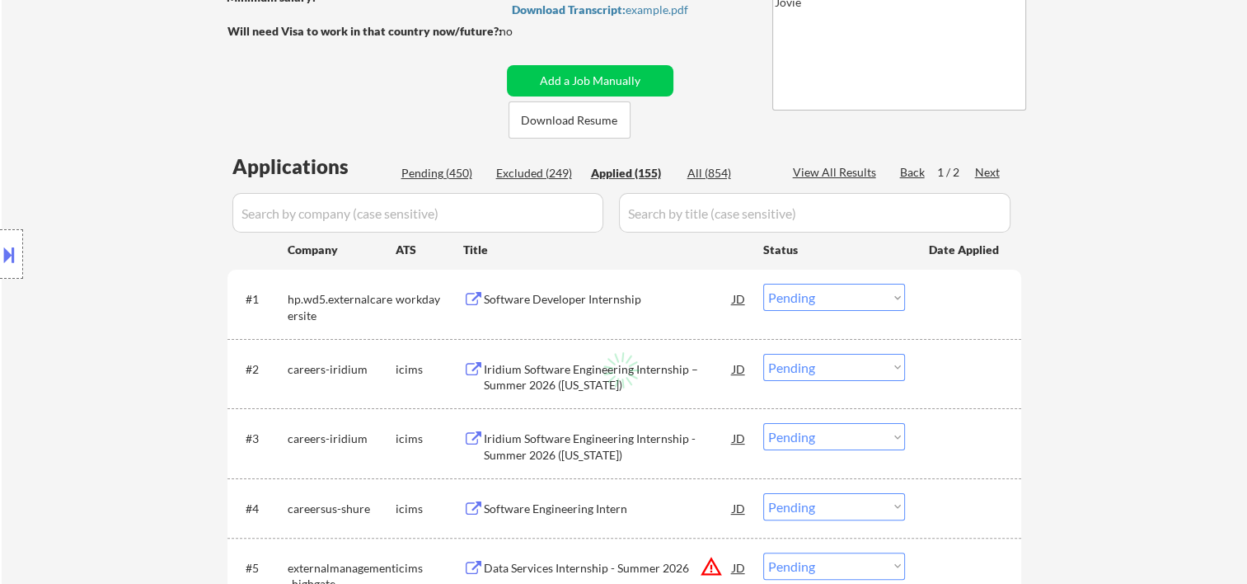
select select ""applied""
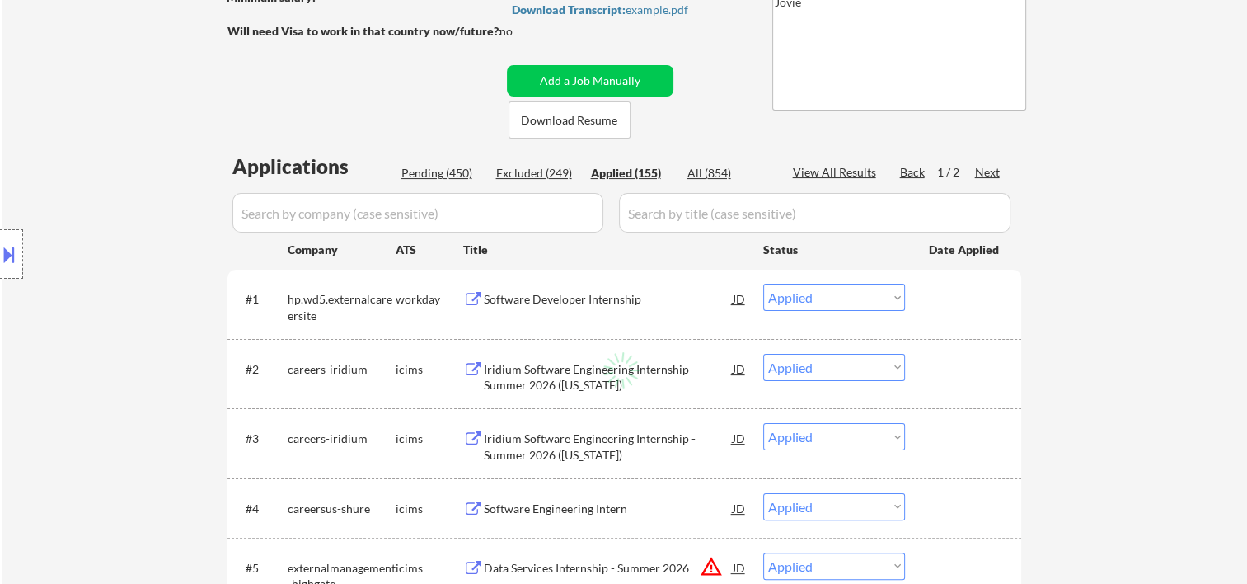
select select ""applied""
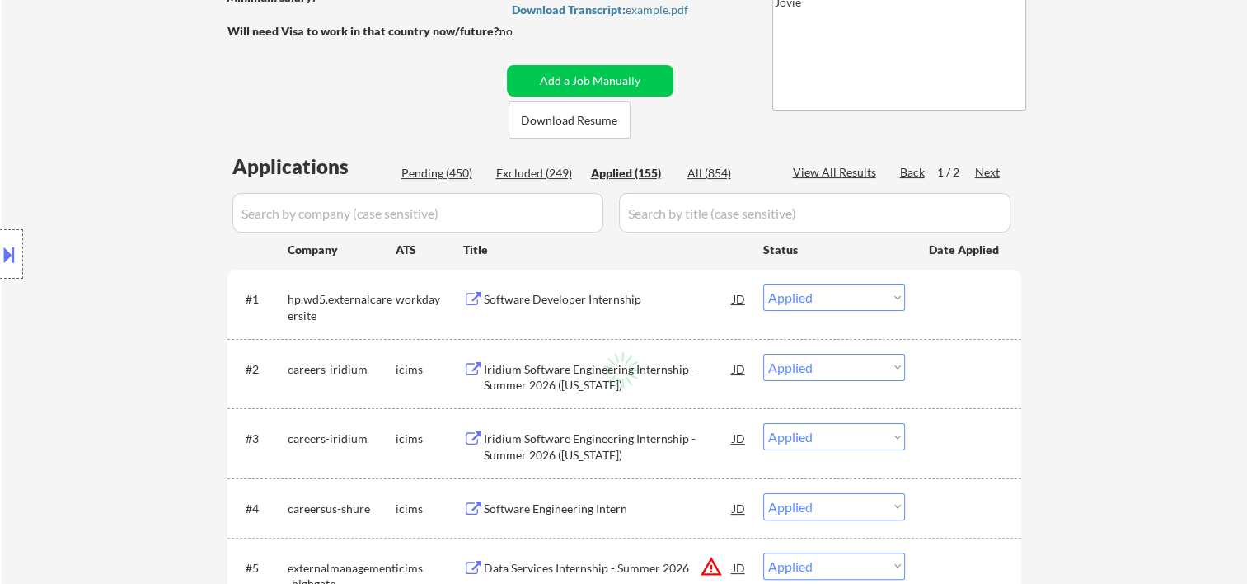
select select ""applied""
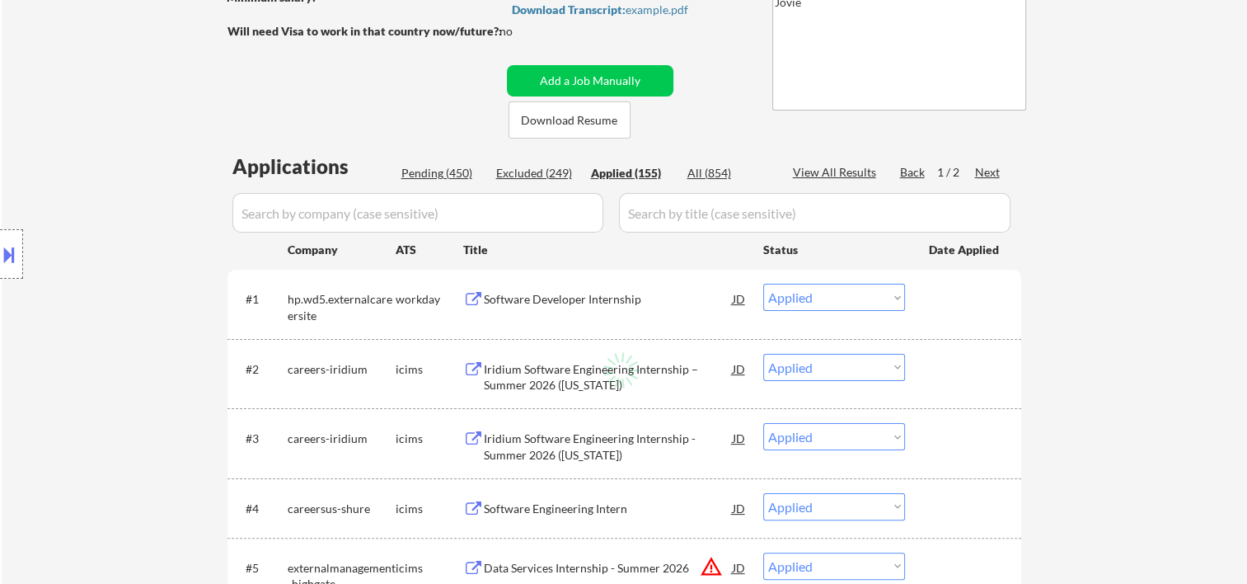
select select ""applied""
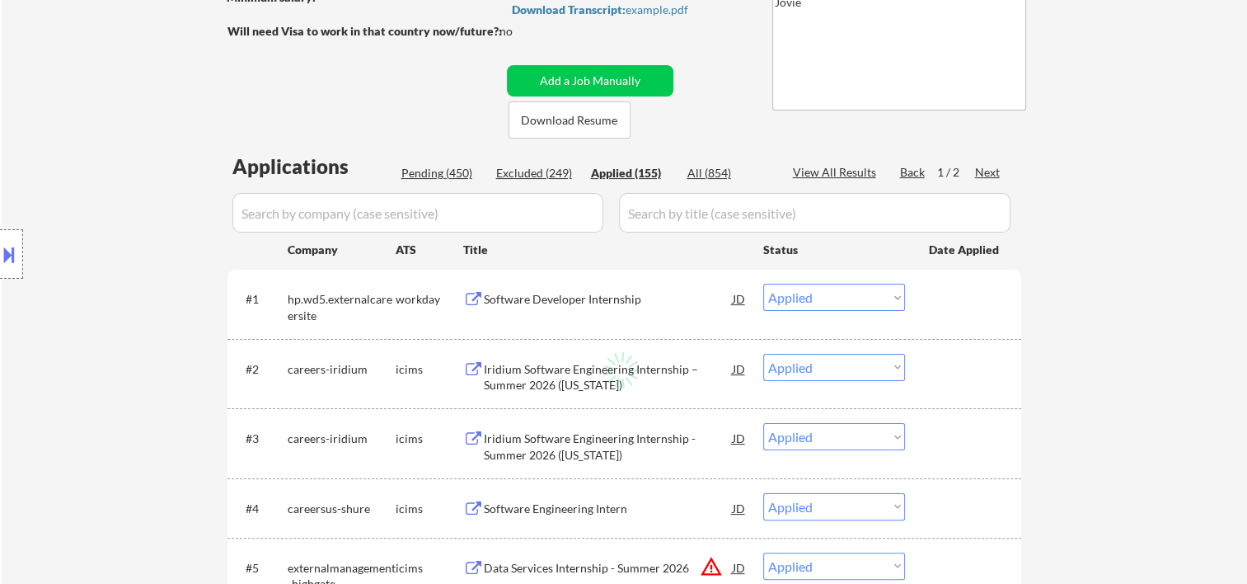
select select ""applied""
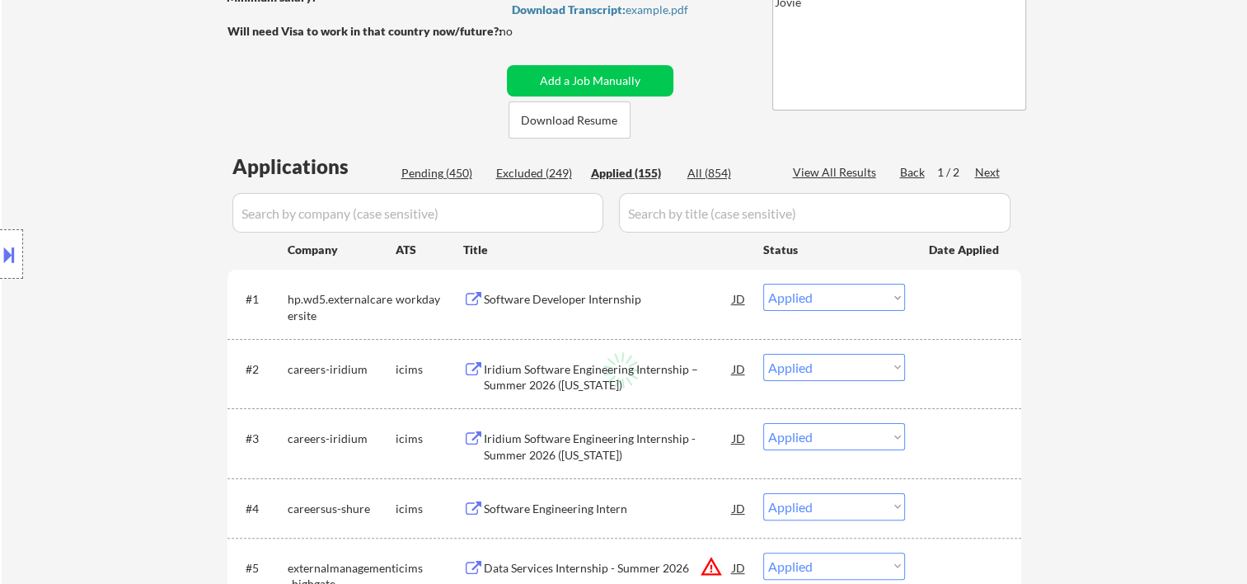
select select ""applied""
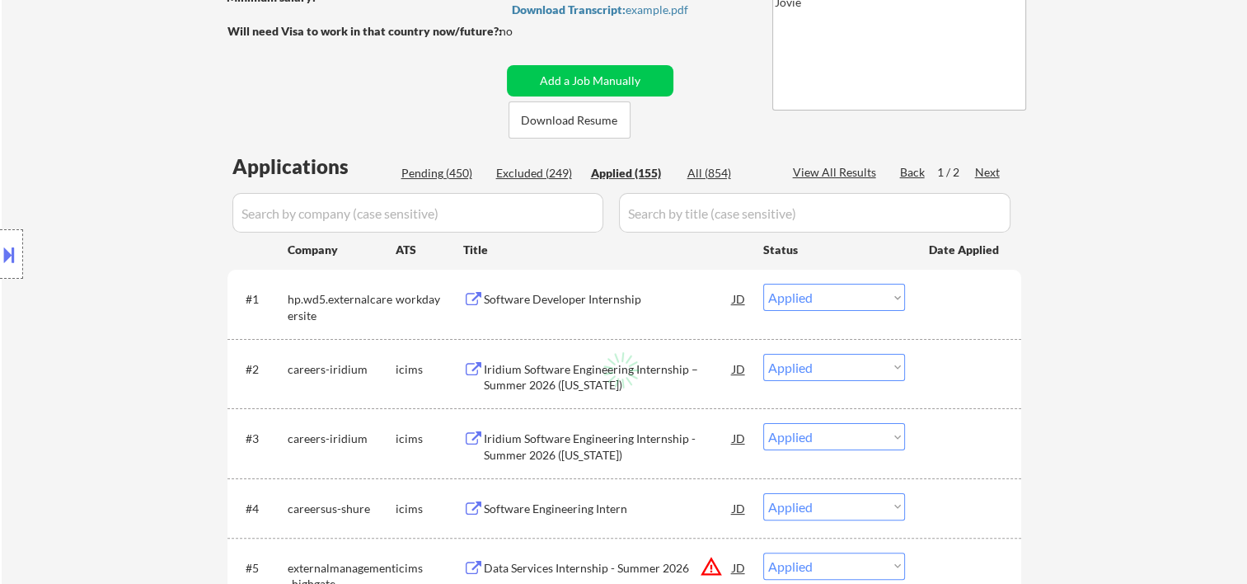
select select ""applied""
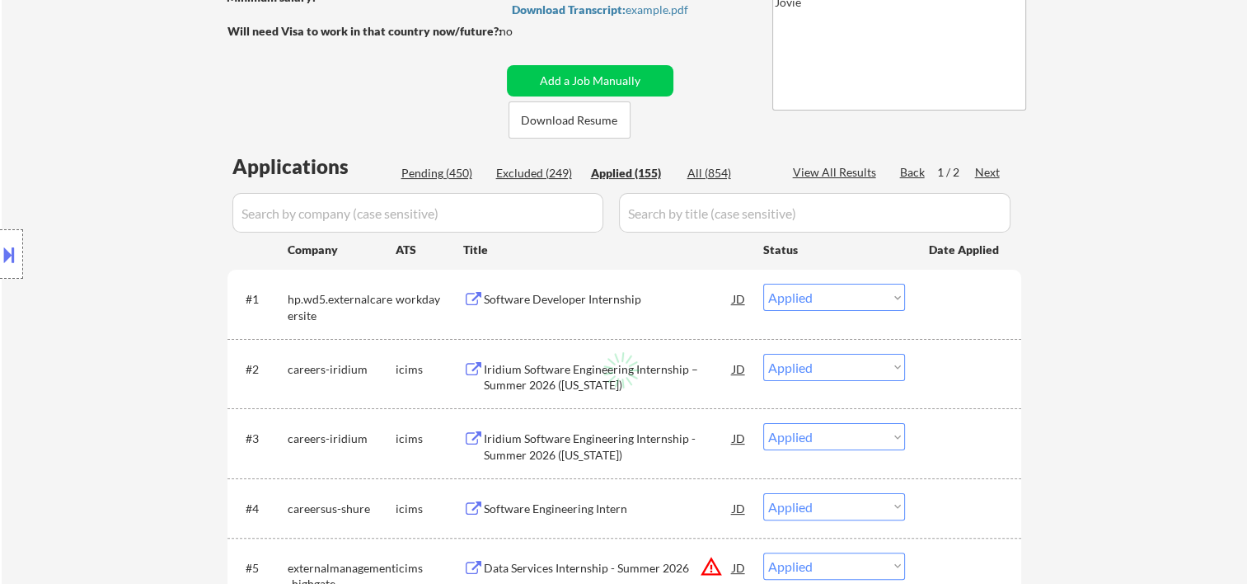
select select ""applied""
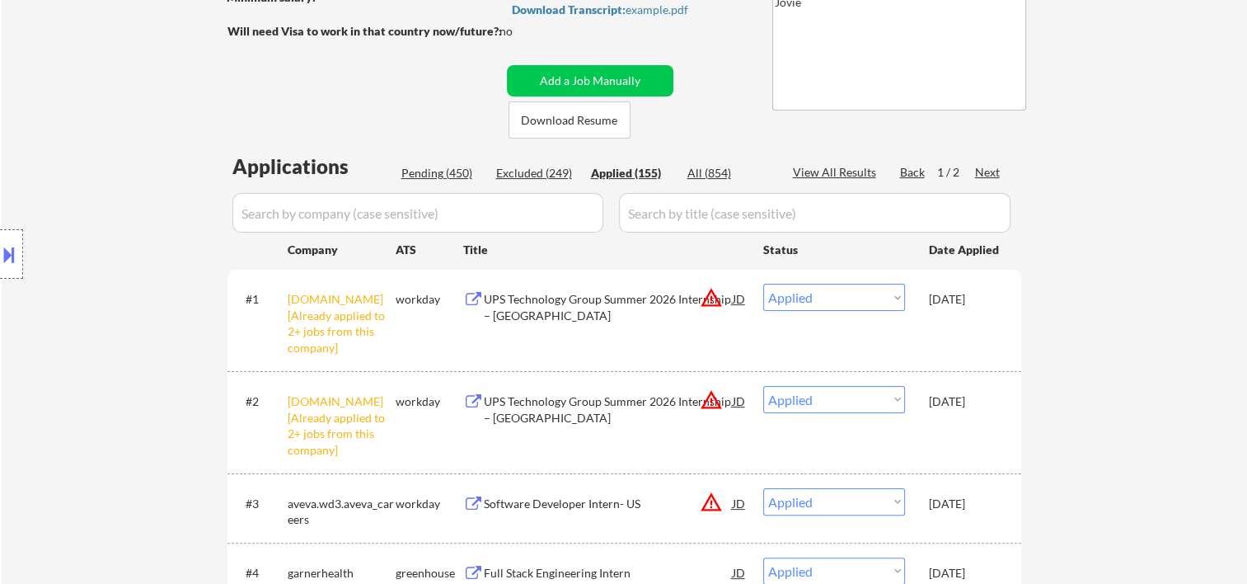
click at [407, 173] on div "Pending (450)" at bounding box center [442, 173] width 82 height 16
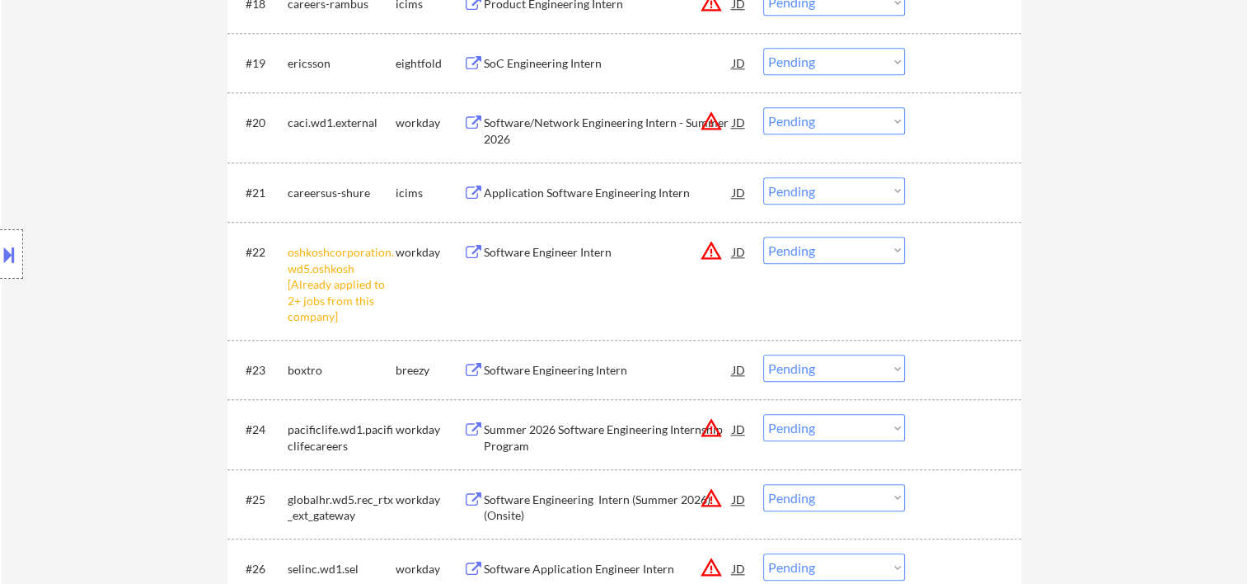
scroll to position [1923, 0]
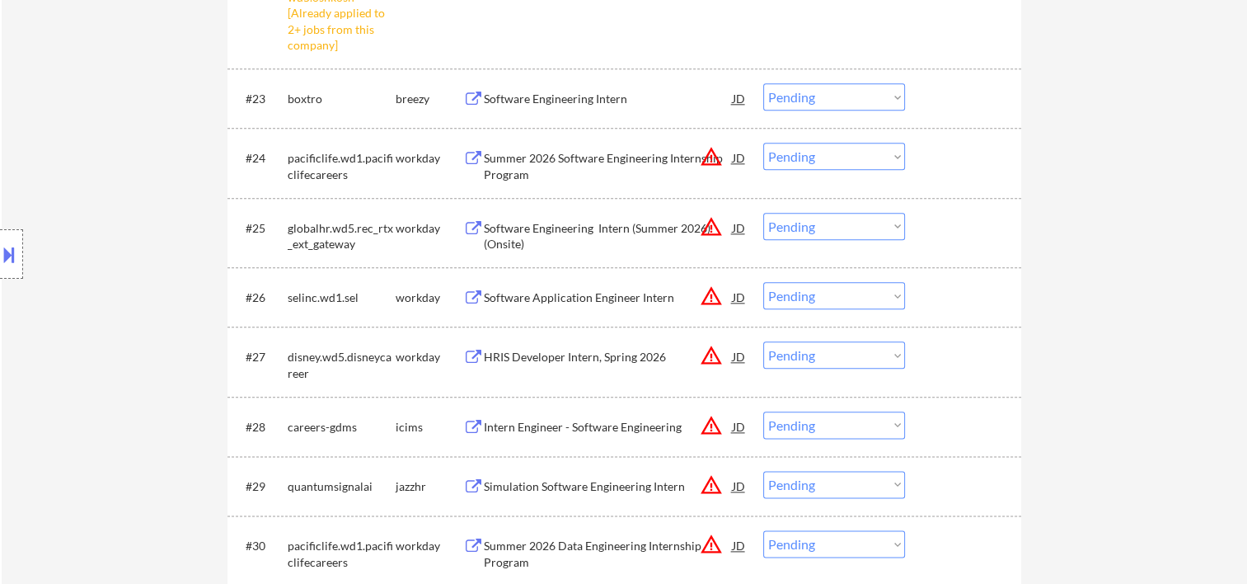
click at [938, 285] on div at bounding box center [965, 297] width 73 height 30
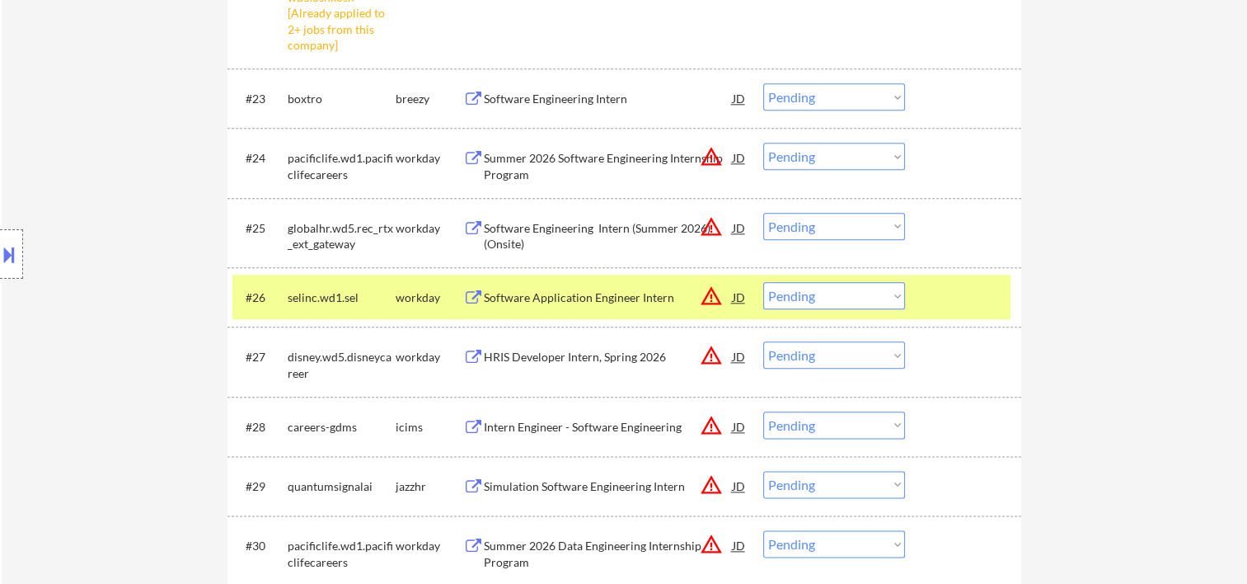
click at [607, 296] on div "Software Application Engineer Intern" at bounding box center [608, 297] width 249 height 16
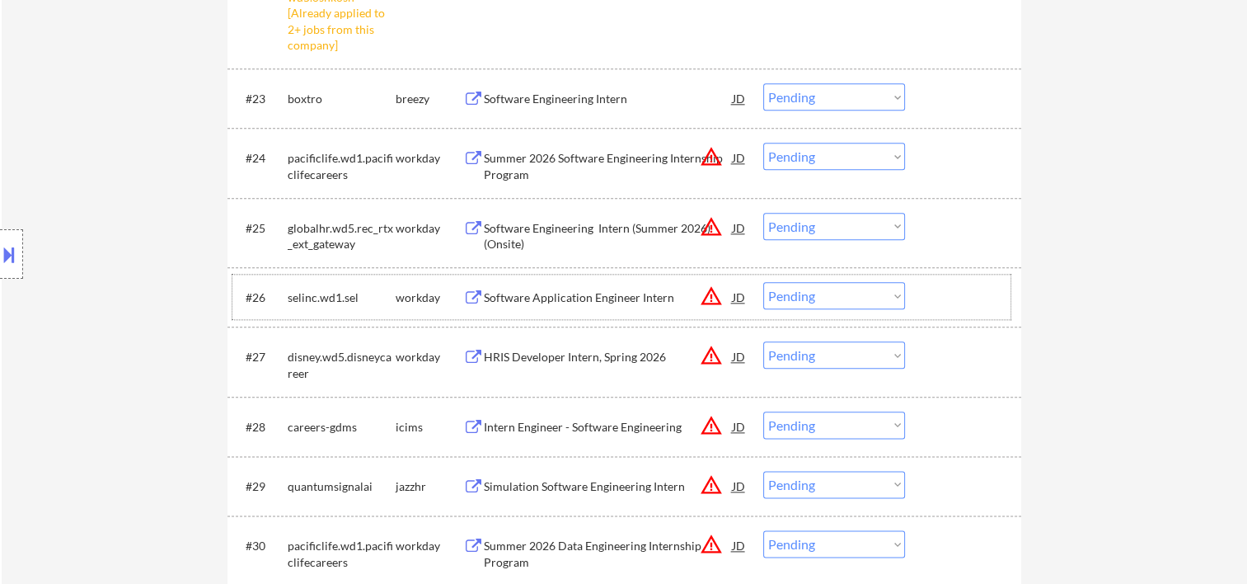
click at [949, 294] on div at bounding box center [965, 297] width 73 height 30
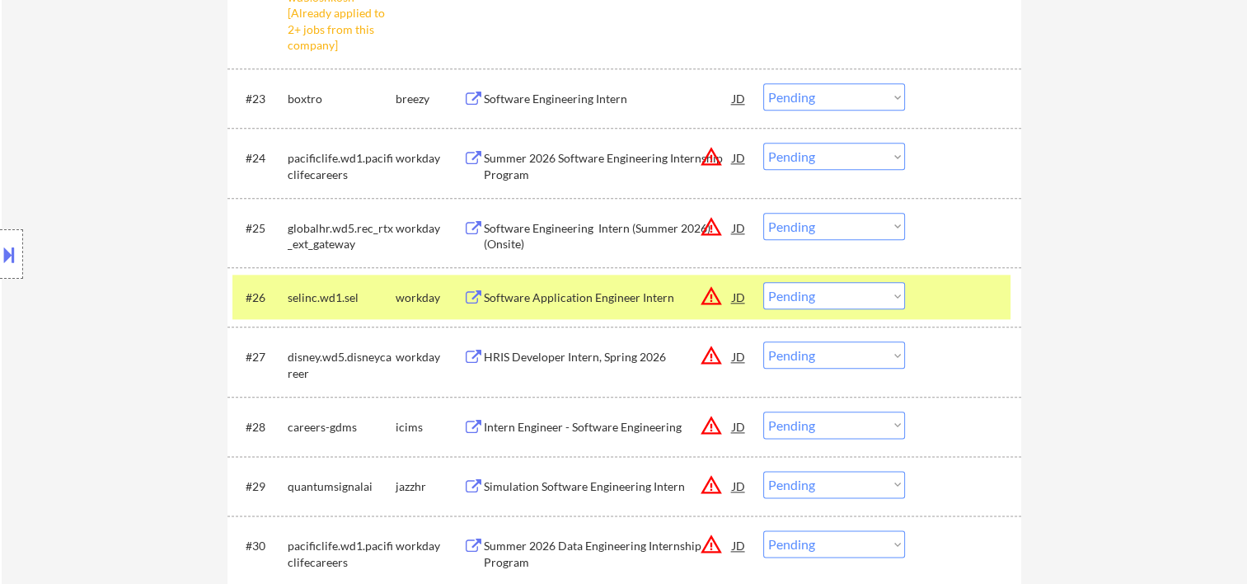
click at [884, 293] on select "Choose an option... Pending Applied Excluded (Questions) Excluded (Expired) Exc…" at bounding box center [834, 295] width 142 height 27
click at [763, 282] on select "Choose an option... Pending Applied Excluded (Questions) Excluded (Expired) Exc…" at bounding box center [834, 295] width 142 height 27
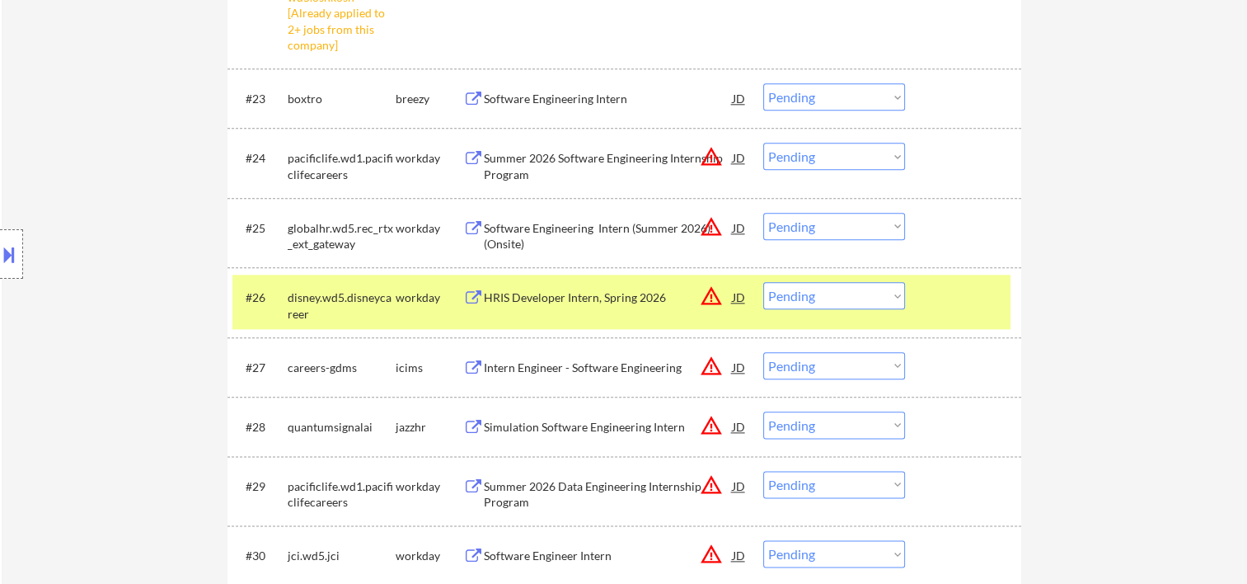
click at [932, 298] on div at bounding box center [965, 297] width 73 height 30
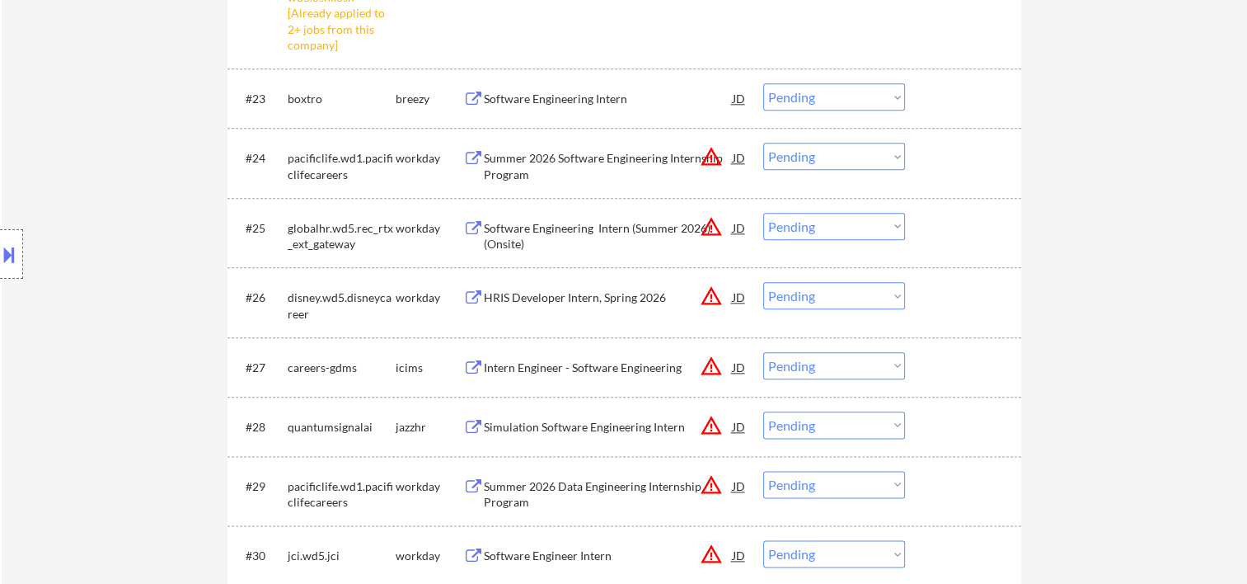
click at [927, 367] on div "#27 careers-gdms icims Intern Engineer - Software Engineering JD warning_amber …" at bounding box center [621, 367] width 778 height 45
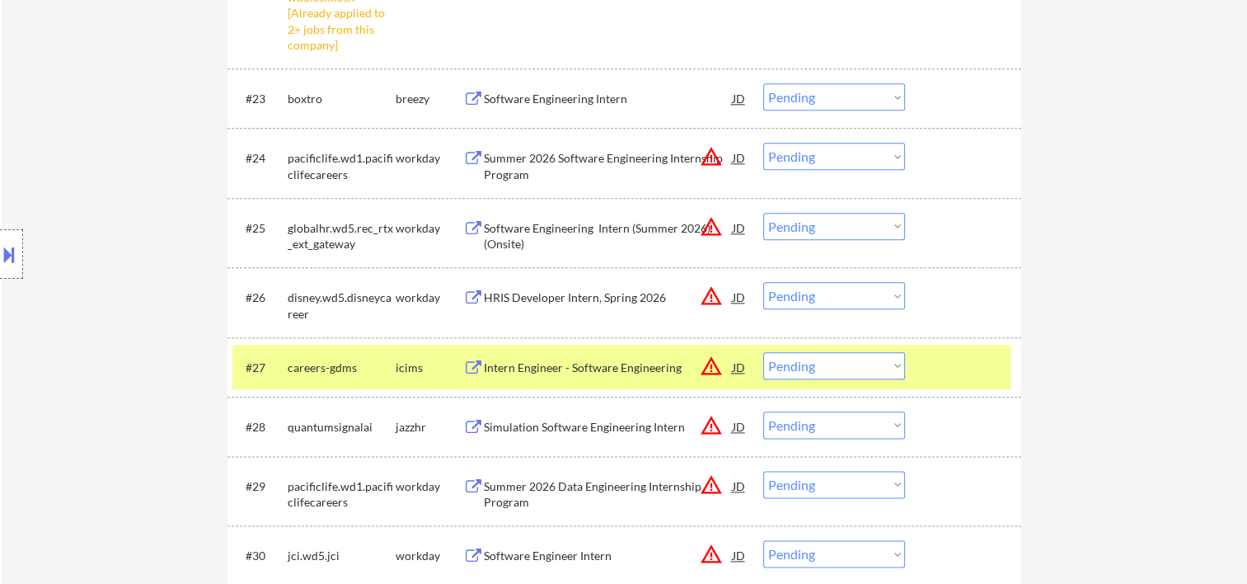
click at [936, 366] on div at bounding box center [965, 367] width 73 height 30
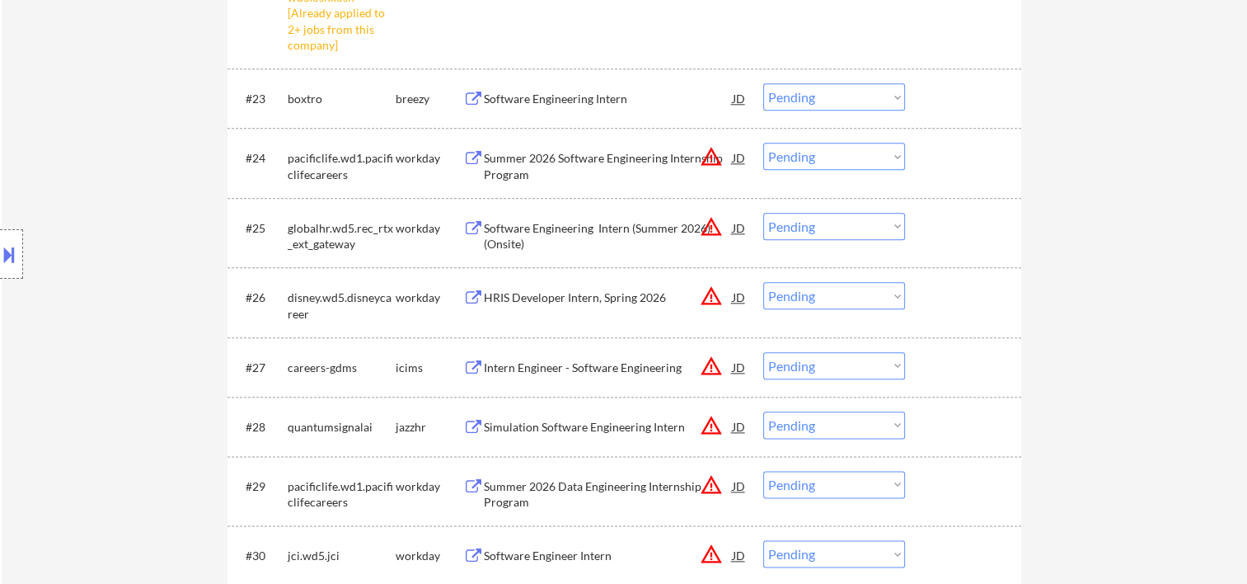
click at [930, 496] on div at bounding box center [965, 486] width 73 height 30
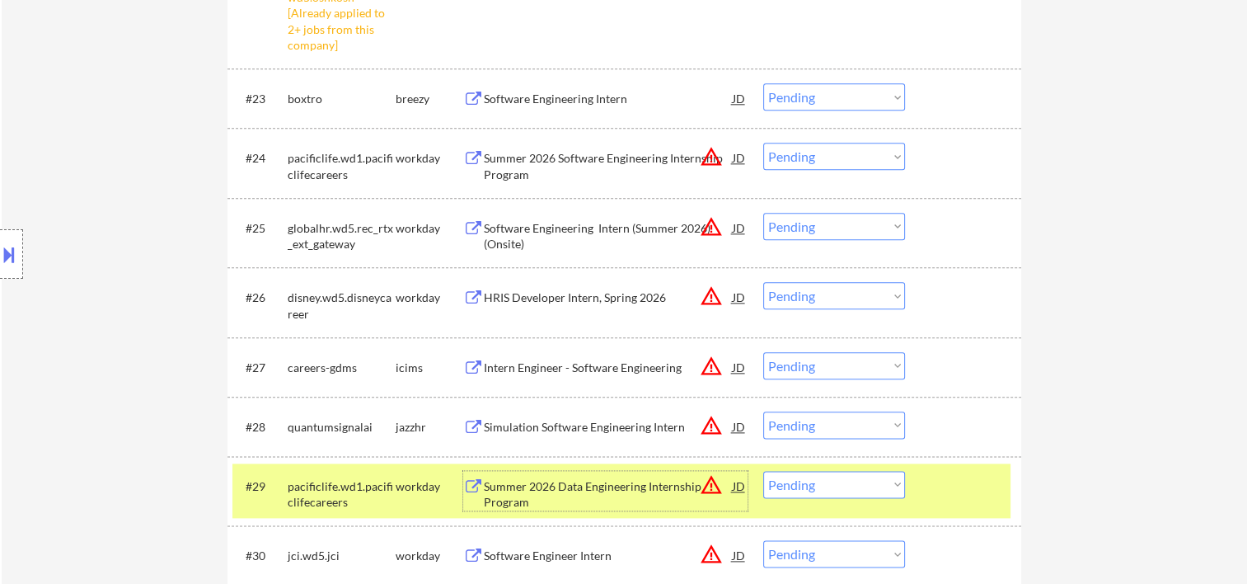
click at [596, 489] on div "Summer 2026 Data Engineering Internship Program" at bounding box center [608, 494] width 249 height 32
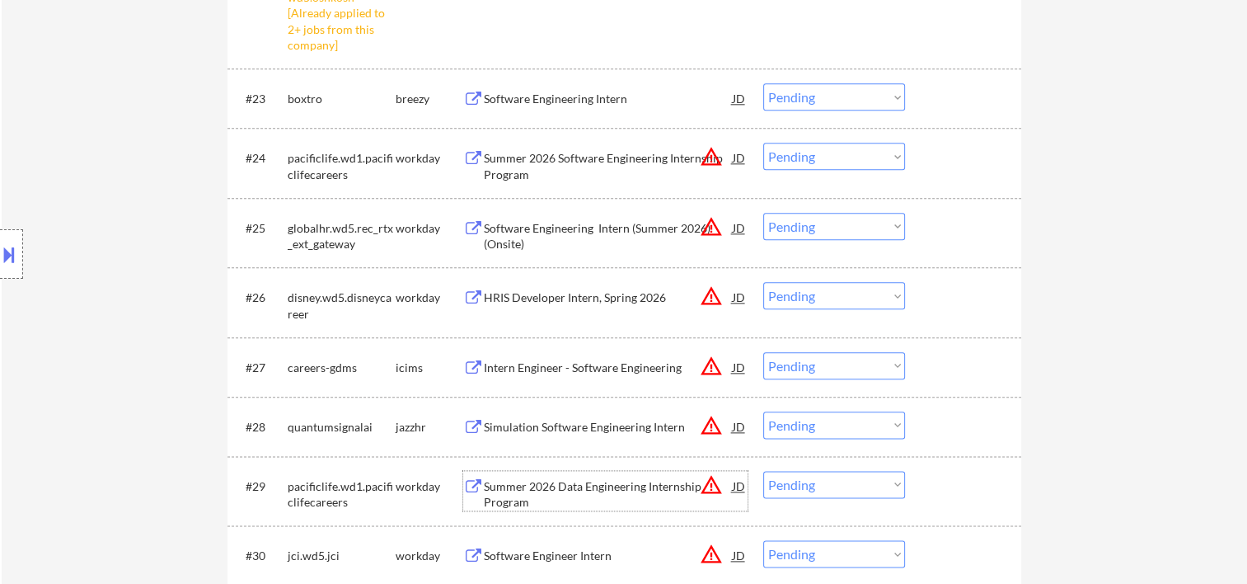
click at [942, 490] on div at bounding box center [965, 486] width 73 height 30
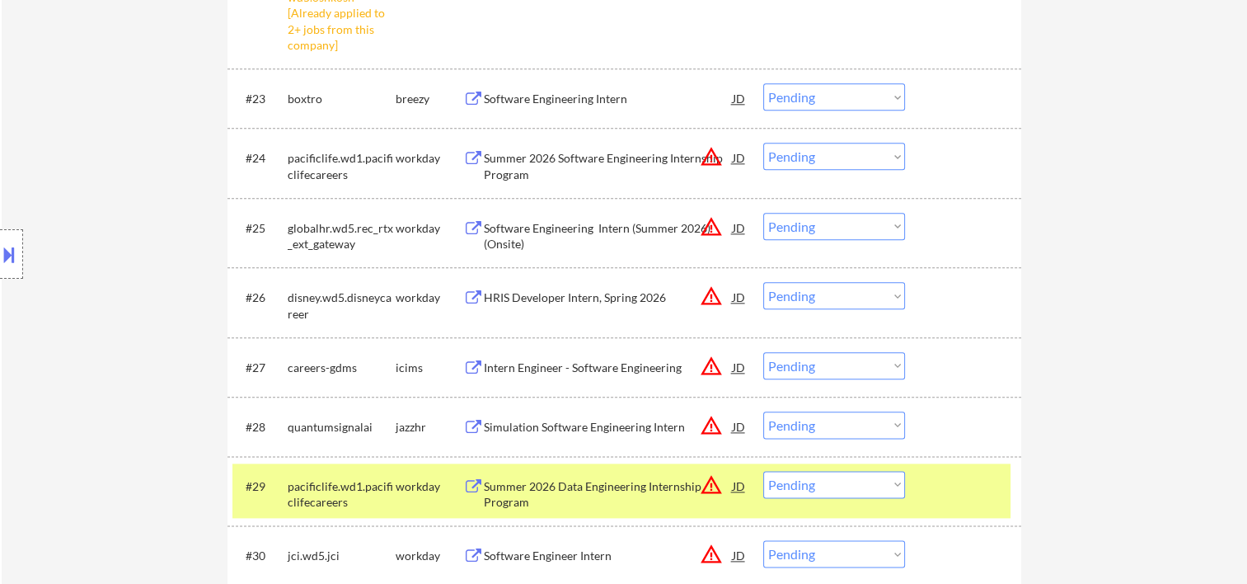
click at [884, 491] on select "Choose an option... Pending Applied Excluded (Questions) Excluded (Expired) Exc…" at bounding box center [834, 484] width 142 height 27
click at [763, 471] on select "Choose an option... Pending Applied Excluded (Questions) Excluded (Expired) Exc…" at bounding box center [834, 484] width 142 height 27
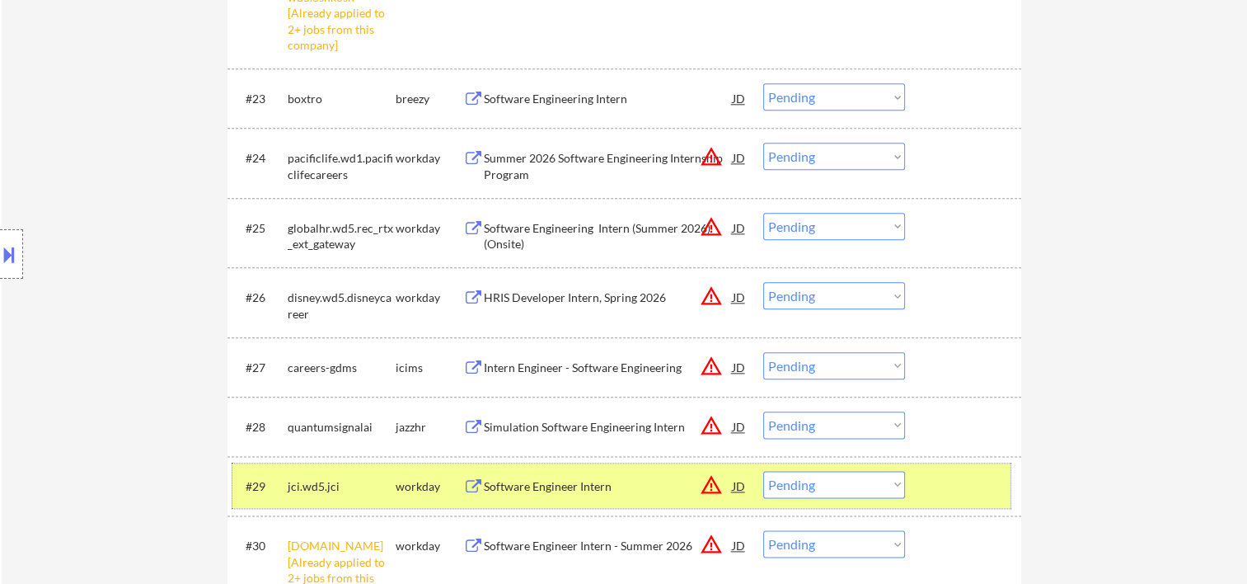
click at [947, 488] on div at bounding box center [965, 486] width 73 height 30
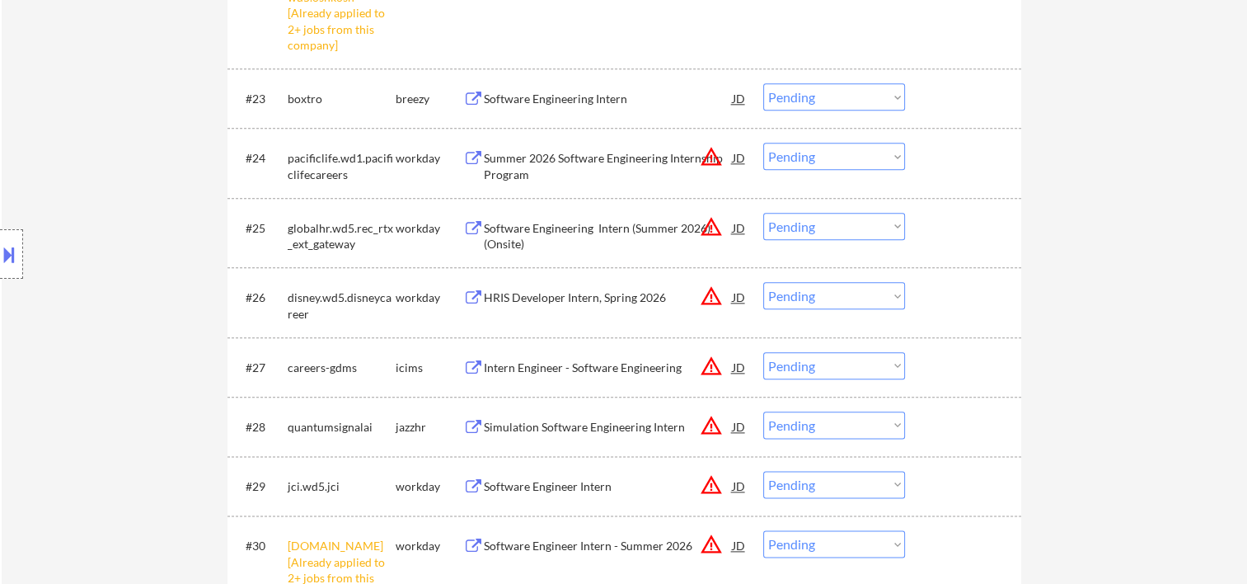
click at [943, 484] on div at bounding box center [965, 486] width 73 height 30
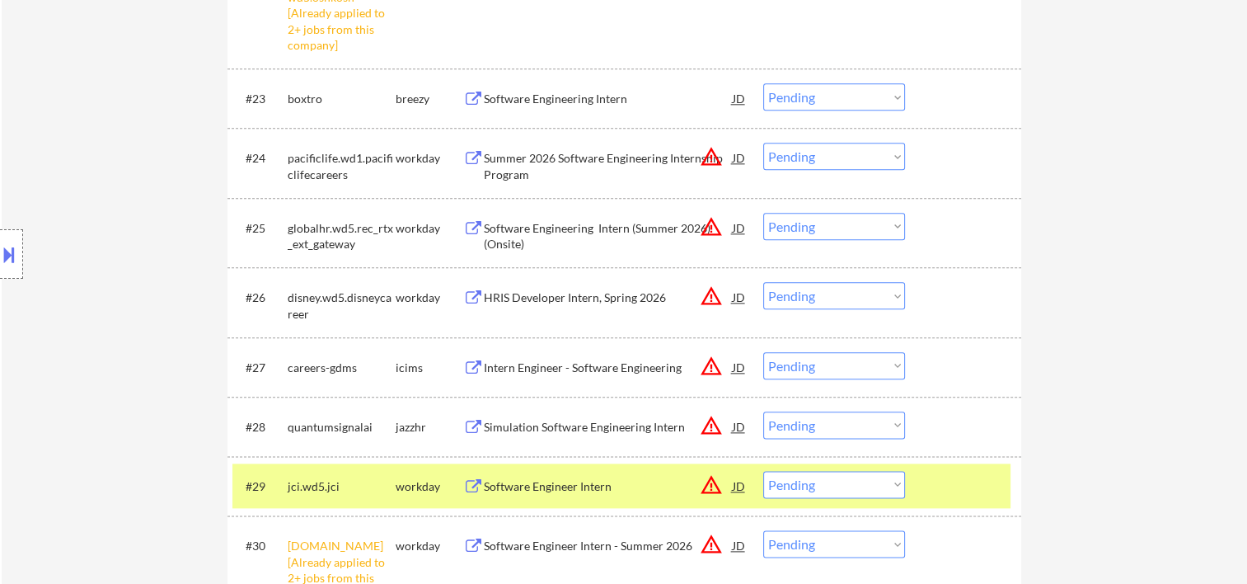
click at [634, 481] on div "Software Engineer Intern" at bounding box center [608, 486] width 249 height 16
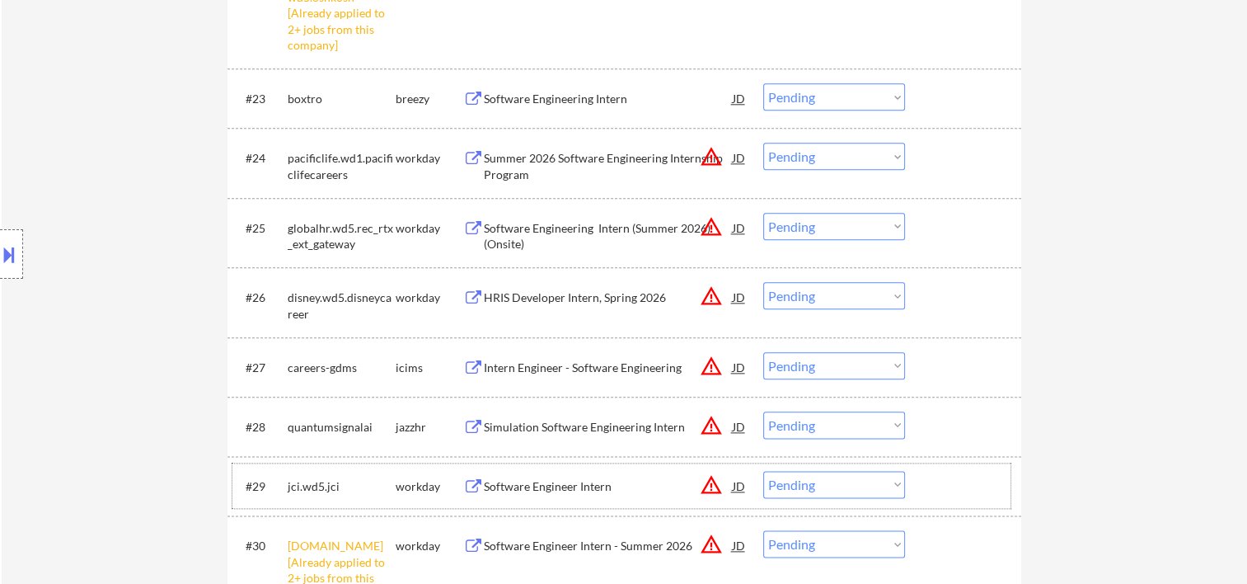
click at [932, 485] on div at bounding box center [965, 486] width 73 height 30
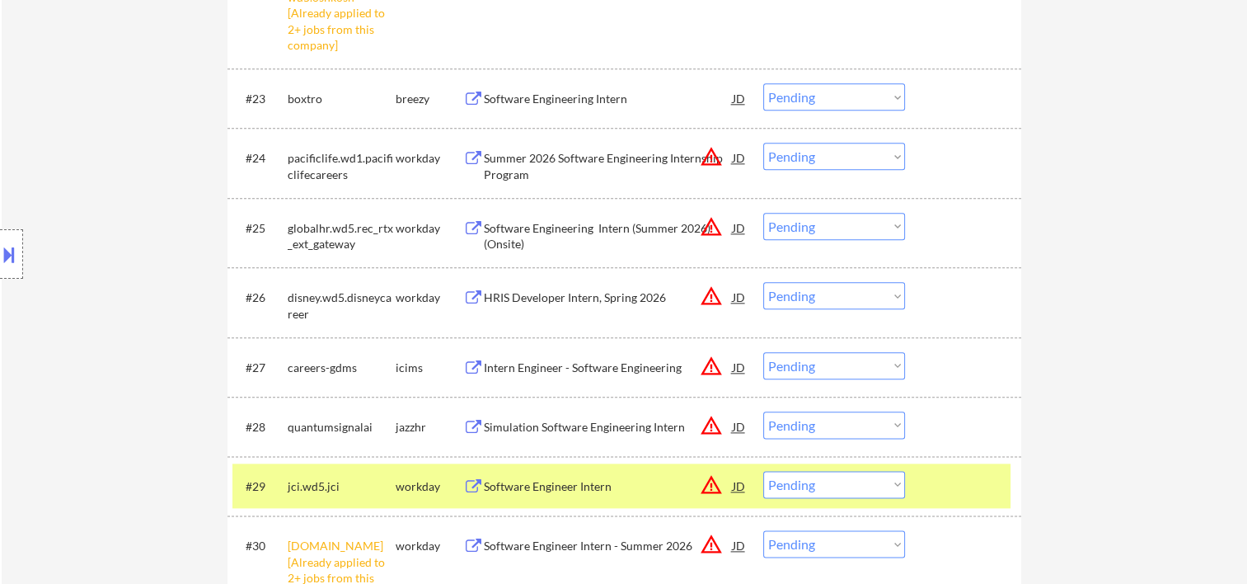
click at [891, 475] on select "Choose an option... Pending Applied Excluded (Questions) Excluded (Expired) Exc…" at bounding box center [834, 484] width 142 height 27
click at [763, 471] on select "Choose an option... Pending Applied Excluded (Questions) Excluded (Expired) Exc…" at bounding box center [834, 484] width 142 height 27
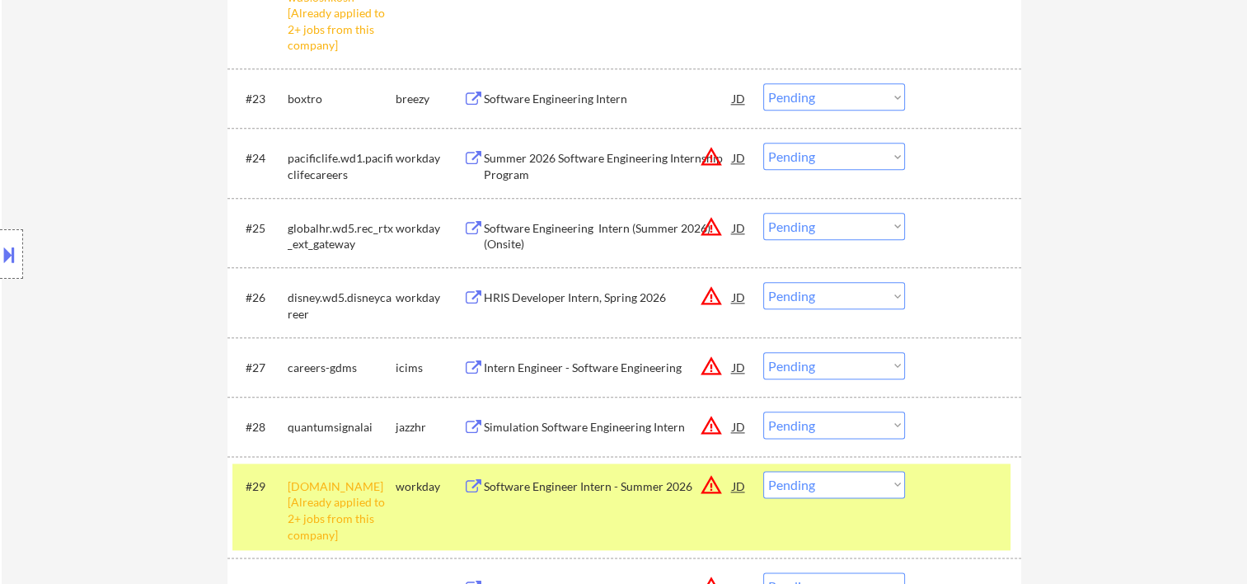
click at [937, 490] on div at bounding box center [965, 486] width 73 height 30
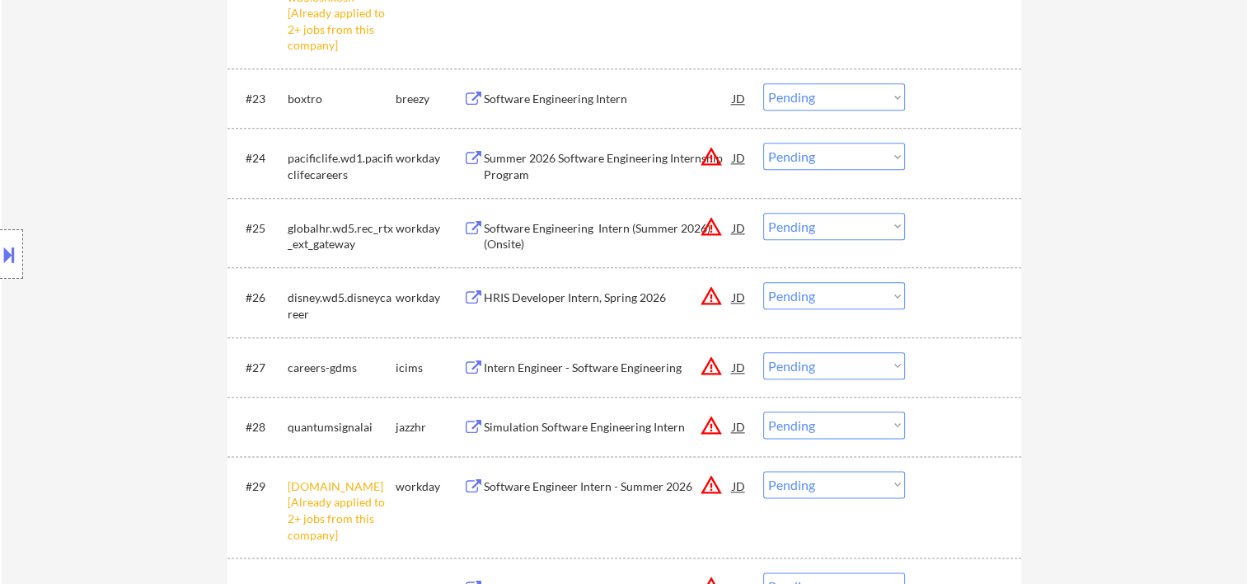
drag, startPoint x: 935, startPoint y: 227, endPoint x: 831, endPoint y: 232, distance: 104.0
click at [933, 228] on div at bounding box center [965, 228] width 73 height 30
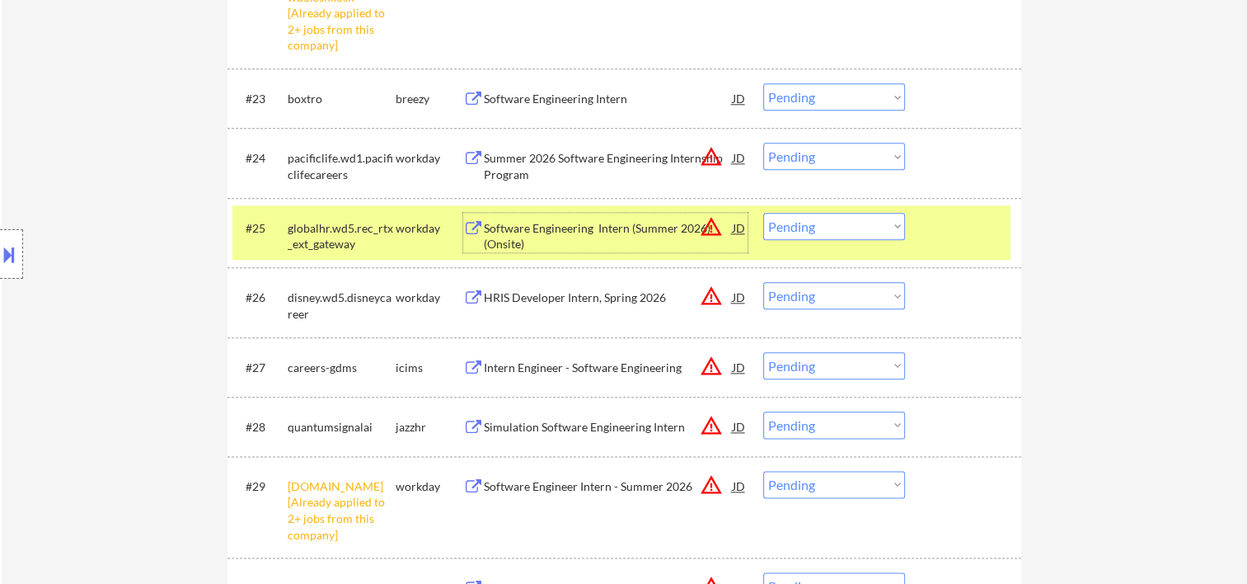
click at [633, 235] on div "Software Engineering Intern (Summer 2026) (Onsite)" at bounding box center [608, 236] width 249 height 32
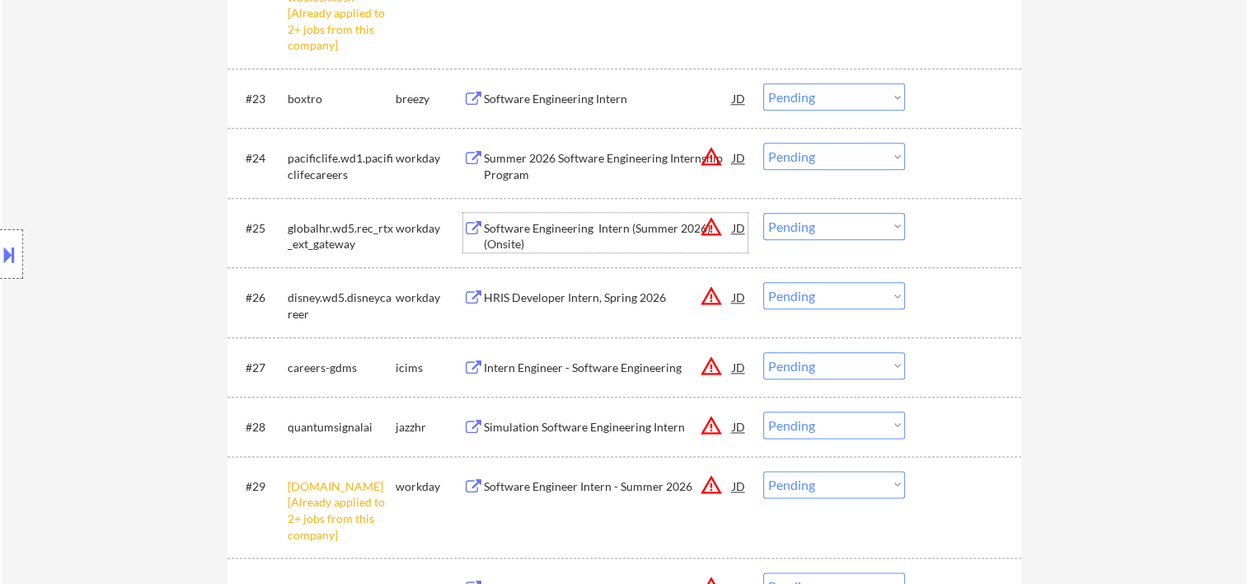
drag, startPoint x: 938, startPoint y: 229, endPoint x: 925, endPoint y: 231, distance: 13.3
click at [936, 229] on div at bounding box center [965, 228] width 73 height 30
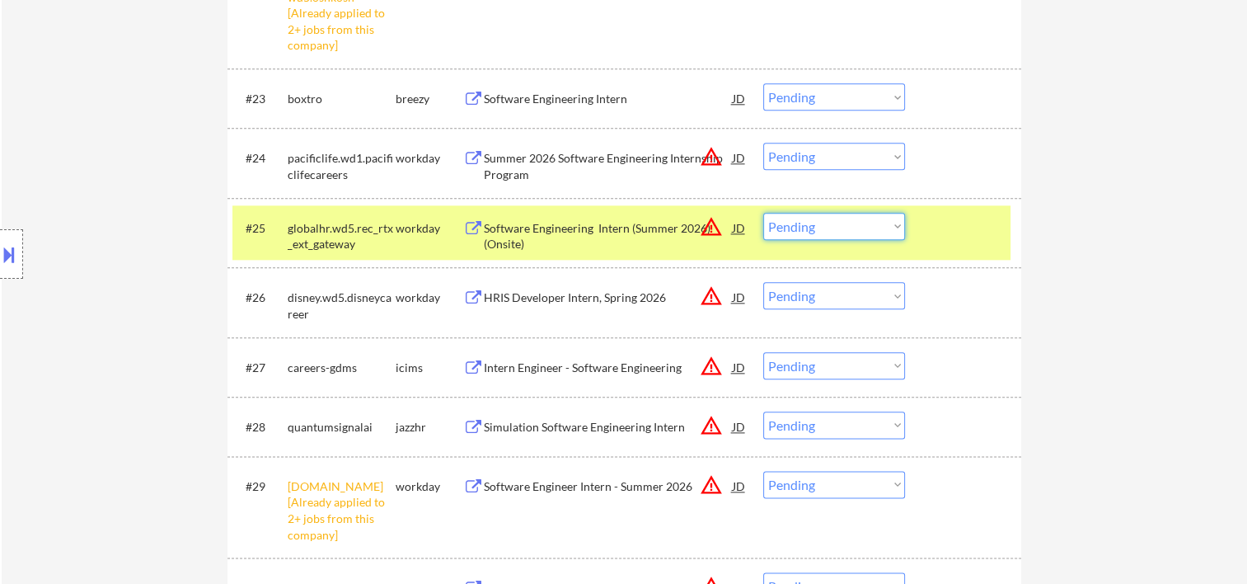
drag, startPoint x: 890, startPoint y: 231, endPoint x: 876, endPoint y: 232, distance: 14.1
click at [890, 231] on select "Choose an option... Pending Applied Excluded (Questions) Excluded (Expired) Exc…" at bounding box center [834, 226] width 142 height 27
click at [763, 213] on select "Choose an option... Pending Applied Excluded (Questions) Excluded (Expired) Exc…" at bounding box center [834, 226] width 142 height 27
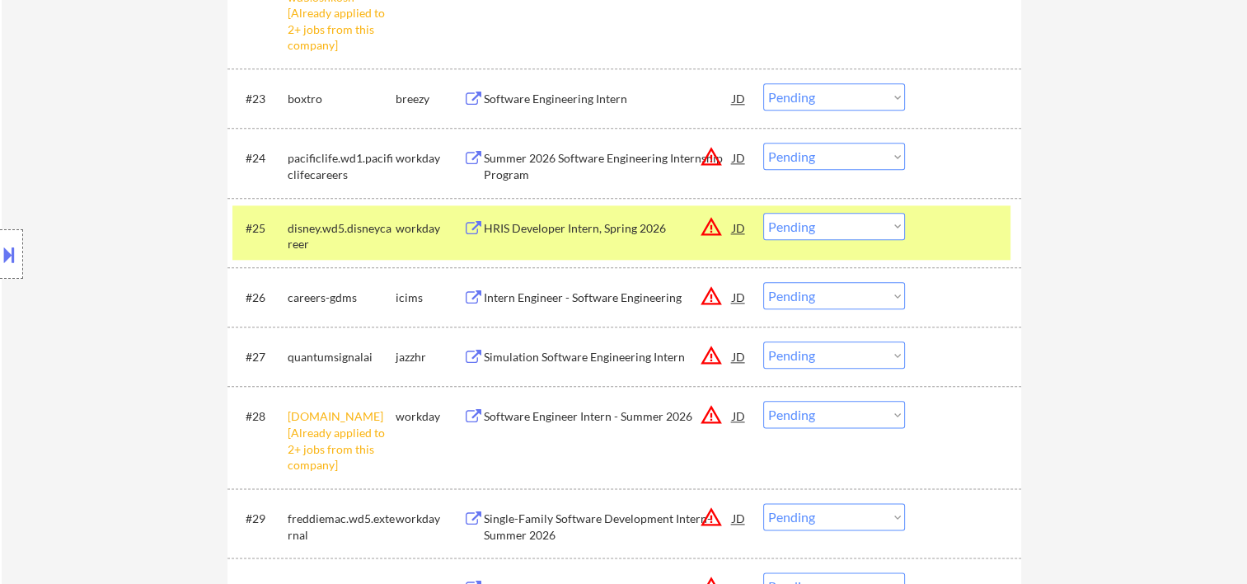
click at [917, 237] on div "#25 disney.wd5.disneycareer workday HRIS Developer Intern, Spring 2026 JD warni…" at bounding box center [621, 232] width 778 height 54
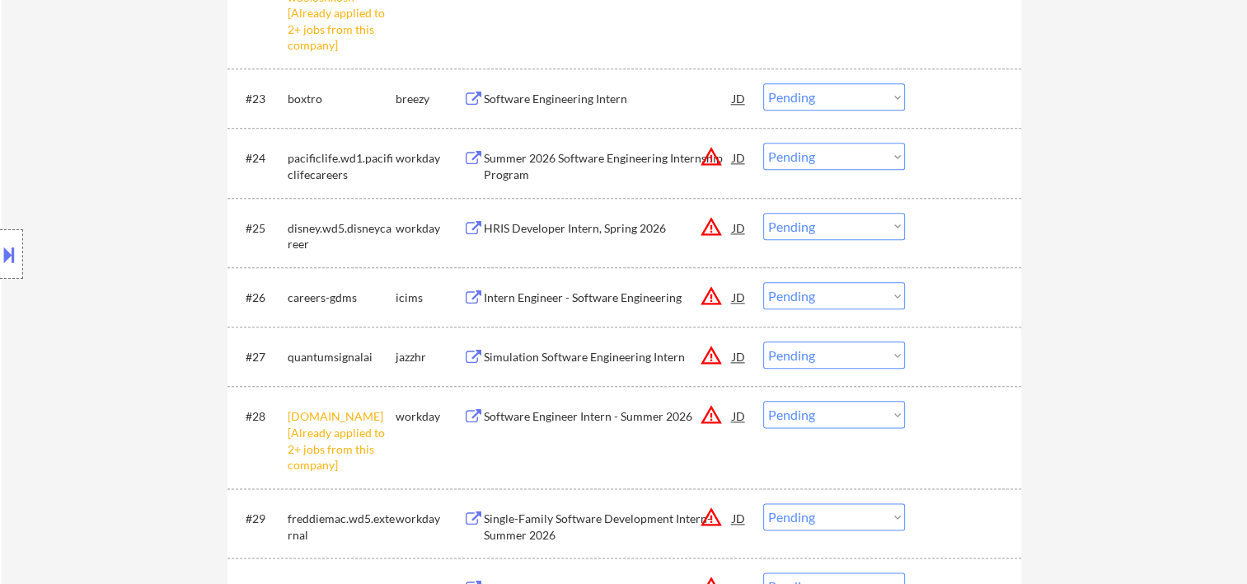
click at [976, 347] on div at bounding box center [965, 356] width 73 height 30
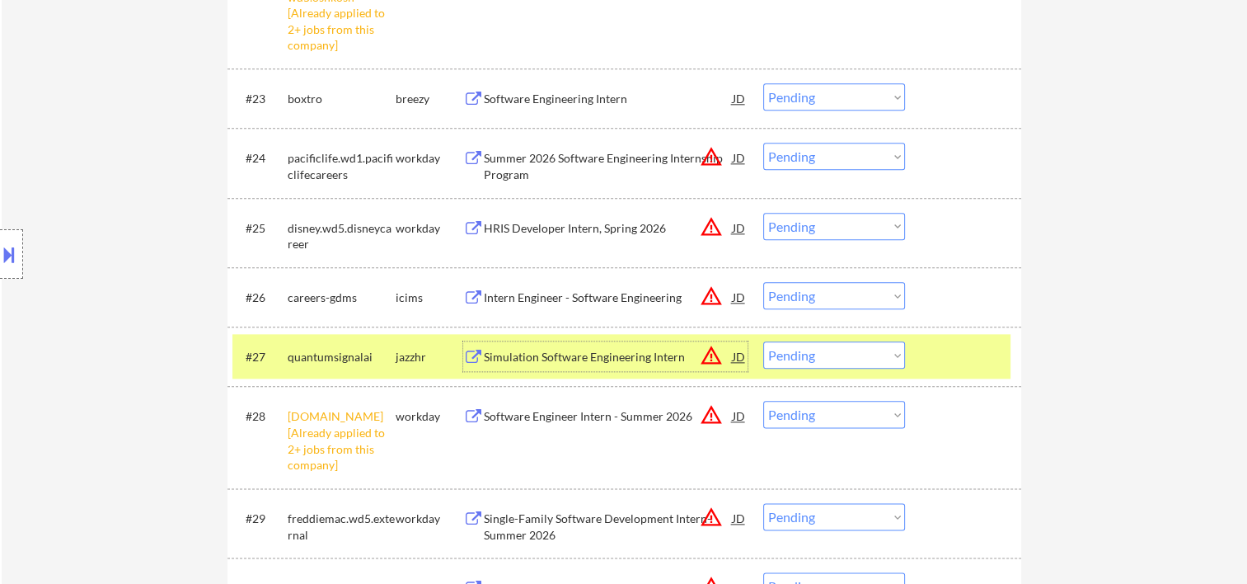
click at [650, 345] on div "Simulation Software Engineering Intern" at bounding box center [608, 356] width 249 height 30
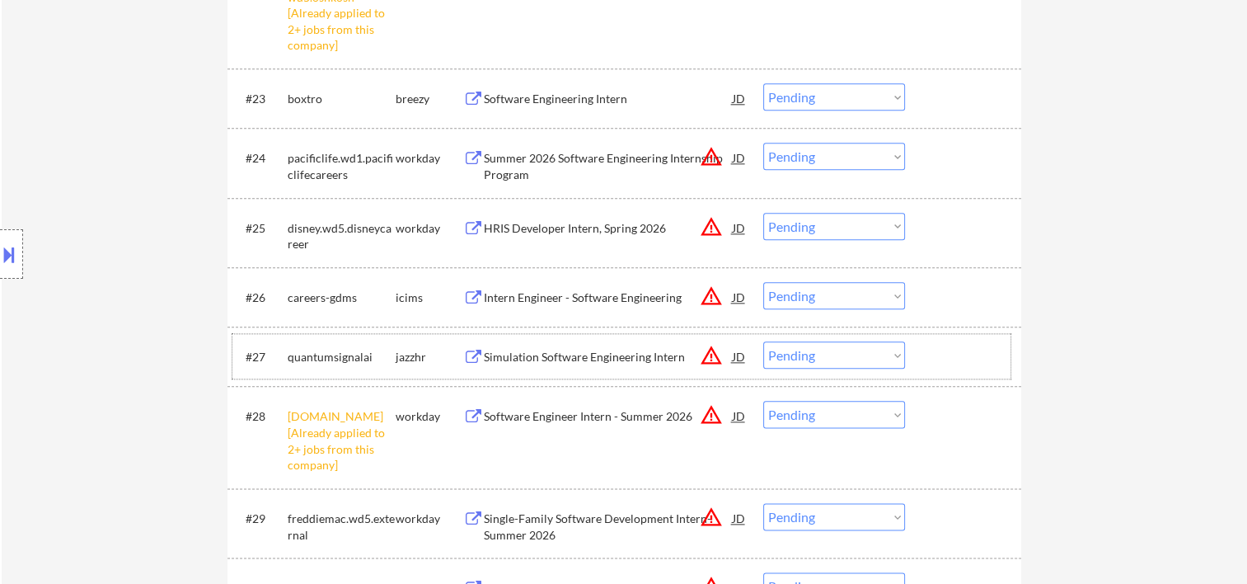
click at [916, 344] on div "#27 quantumsignalai jazzhr Simulation Software Engineering Intern JD warning_am…" at bounding box center [621, 356] width 778 height 45
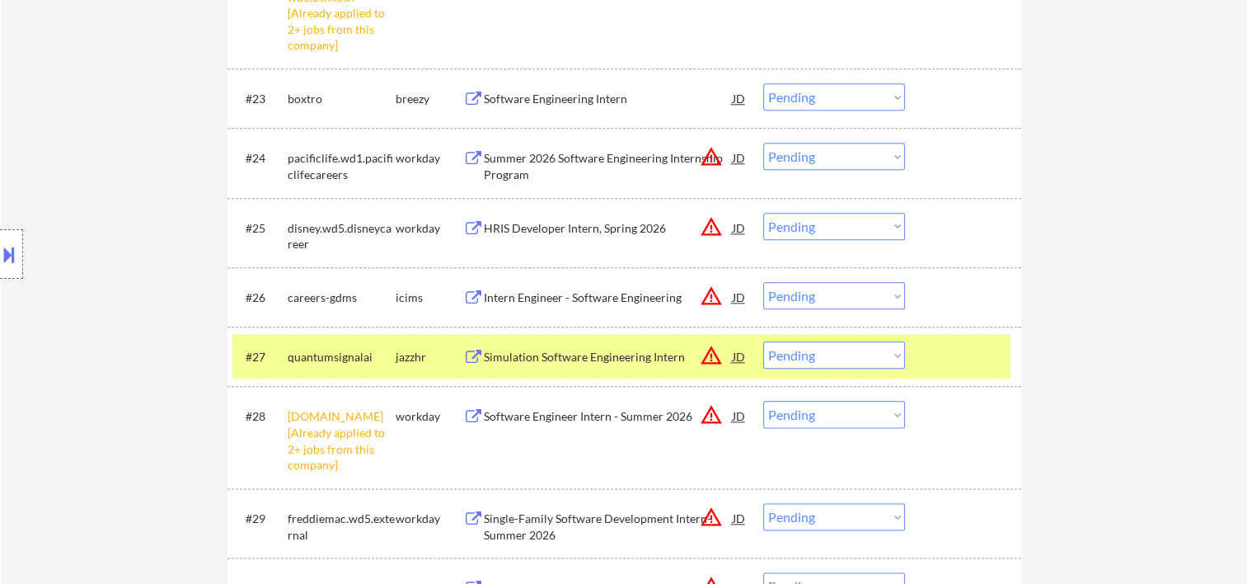
click at [890, 358] on select "Choose an option... Pending Applied Excluded (Questions) Excluded (Expired) Exc…" at bounding box center [834, 354] width 142 height 27
click at [763, 341] on select "Choose an option... Pending Applied Excluded (Questions) Excluded (Expired) Exc…" at bounding box center [834, 354] width 142 height 27
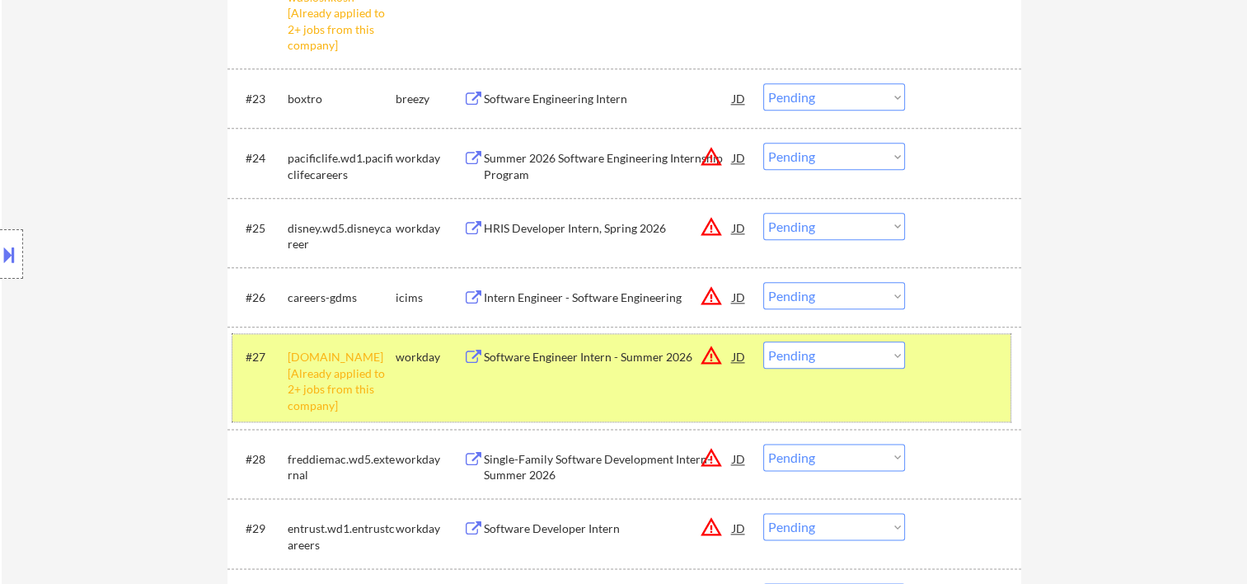
click at [942, 368] on div at bounding box center [965, 356] width 73 height 30
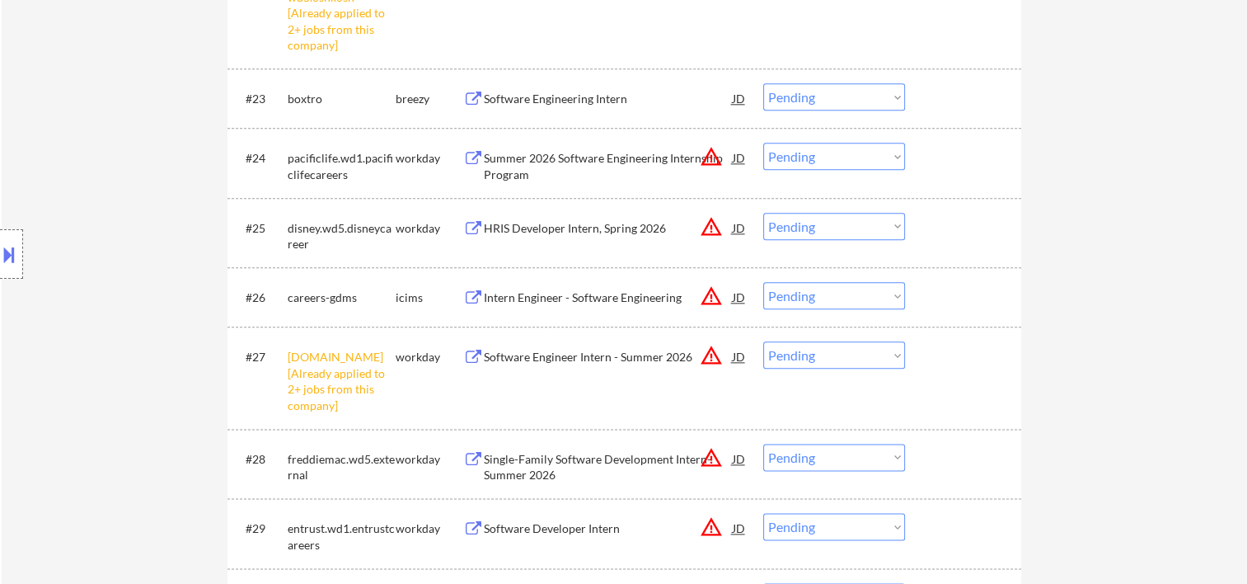
scroll to position [2198, 0]
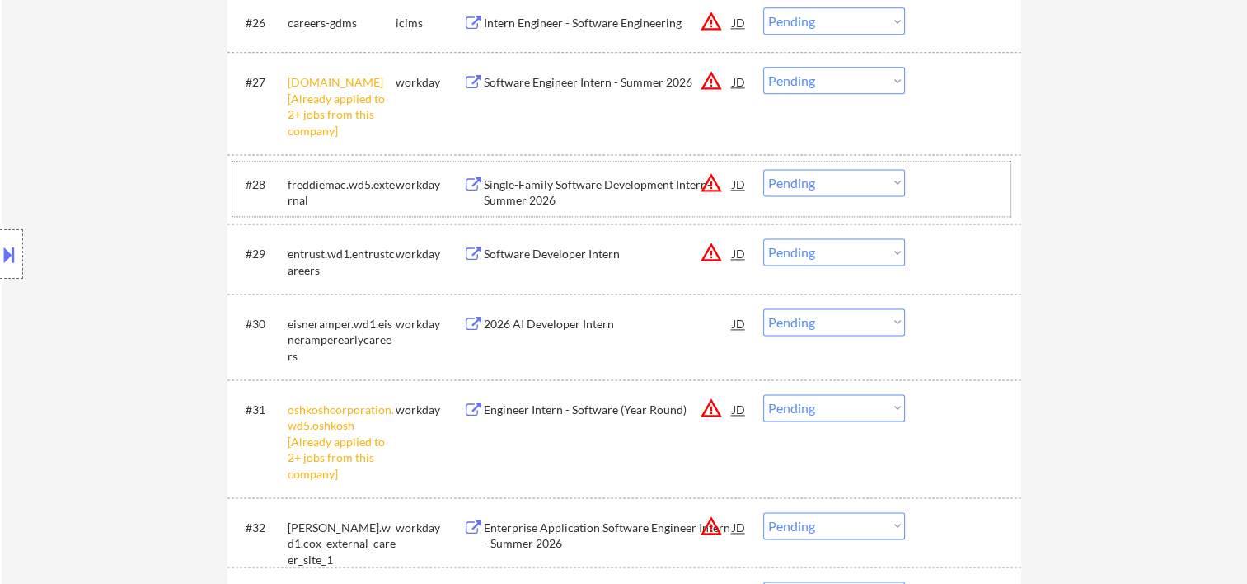
click at [941, 191] on div at bounding box center [965, 184] width 73 height 30
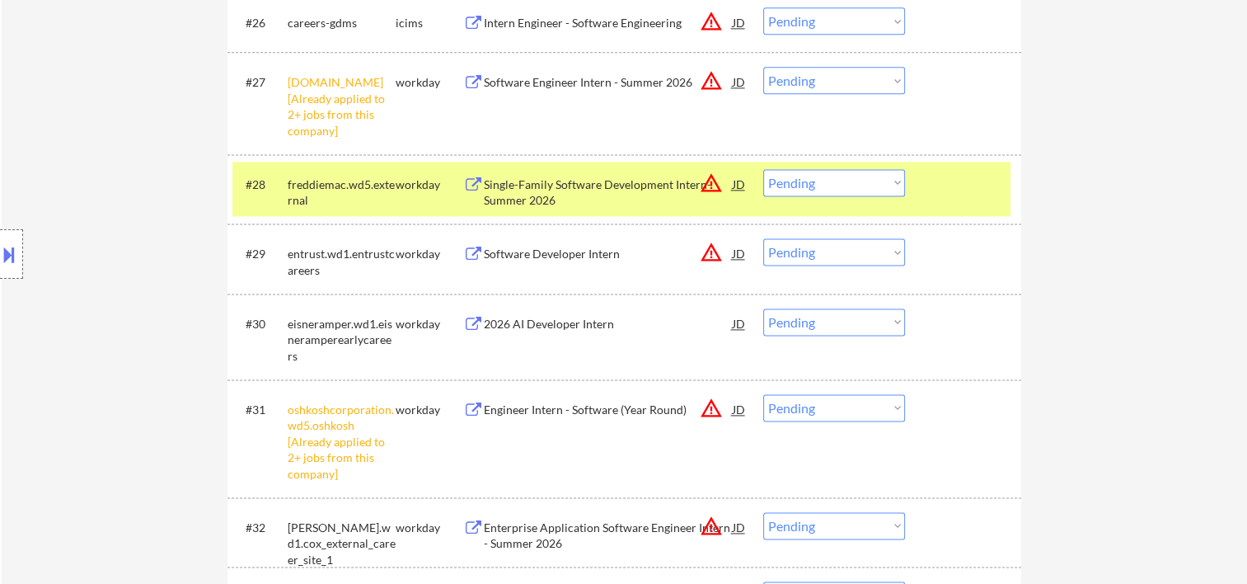
click at [613, 186] on div "Single-Family Software Development Intern- Summer 2026" at bounding box center [608, 192] width 249 height 32
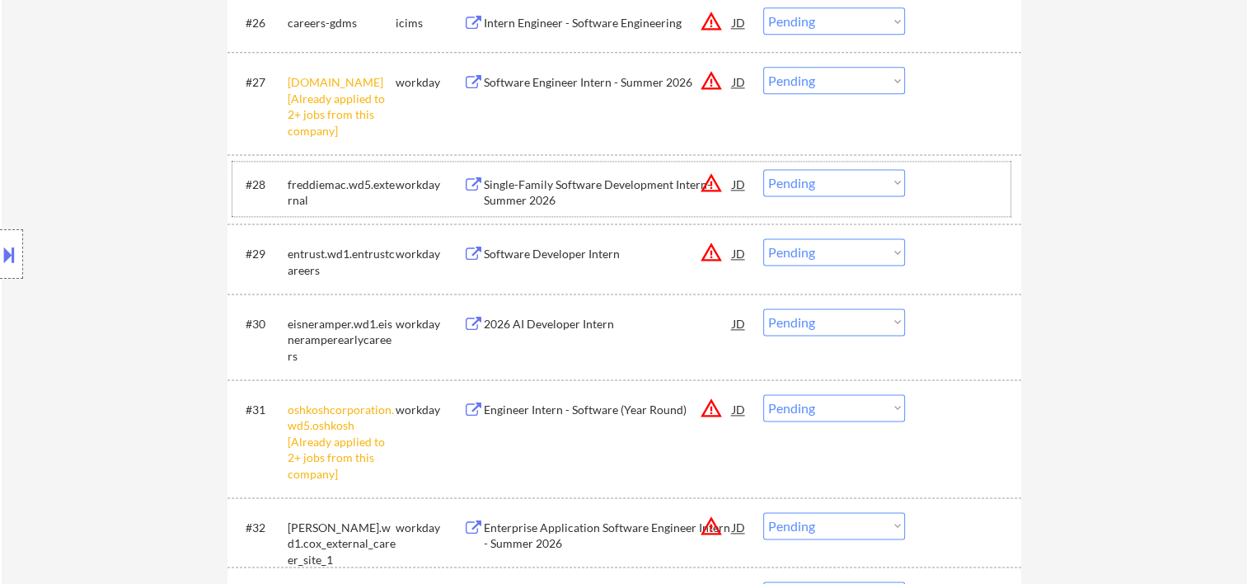
drag, startPoint x: 933, startPoint y: 176, endPoint x: 920, endPoint y: 187, distance: 17.0
click at [931, 179] on div at bounding box center [965, 184] width 73 height 30
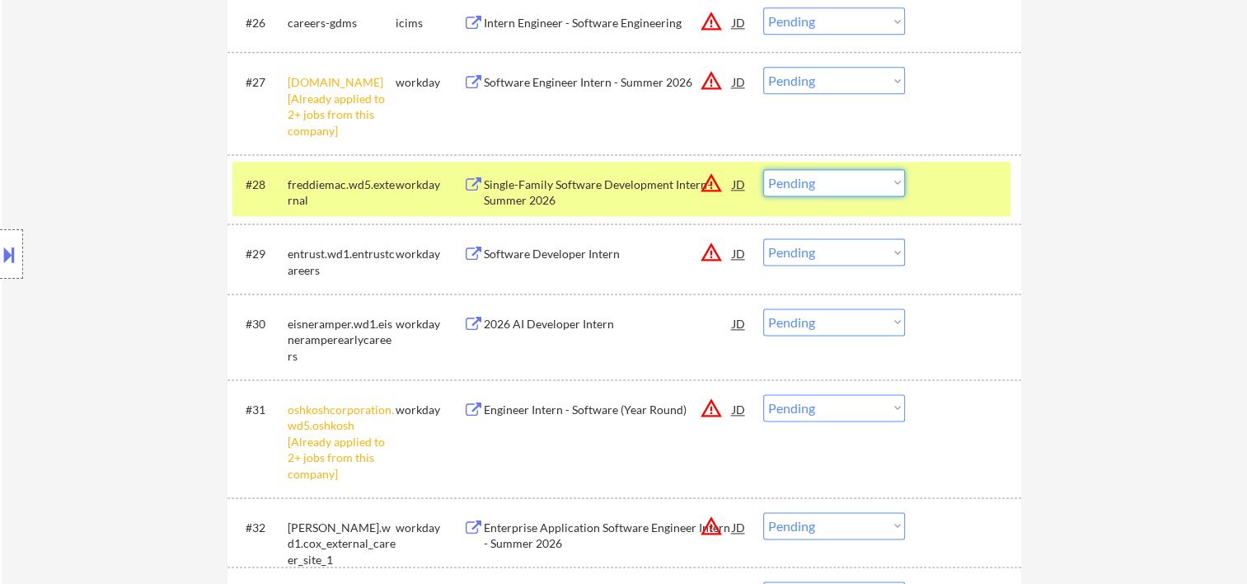
click at [871, 183] on select "Choose an option... Pending Applied Excluded (Questions) Excluded (Expired) Exc…" at bounding box center [834, 182] width 142 height 27
click at [763, 169] on select "Choose an option... Pending Applied Excluded (Questions) Excluded (Expired) Exc…" at bounding box center [834, 182] width 142 height 27
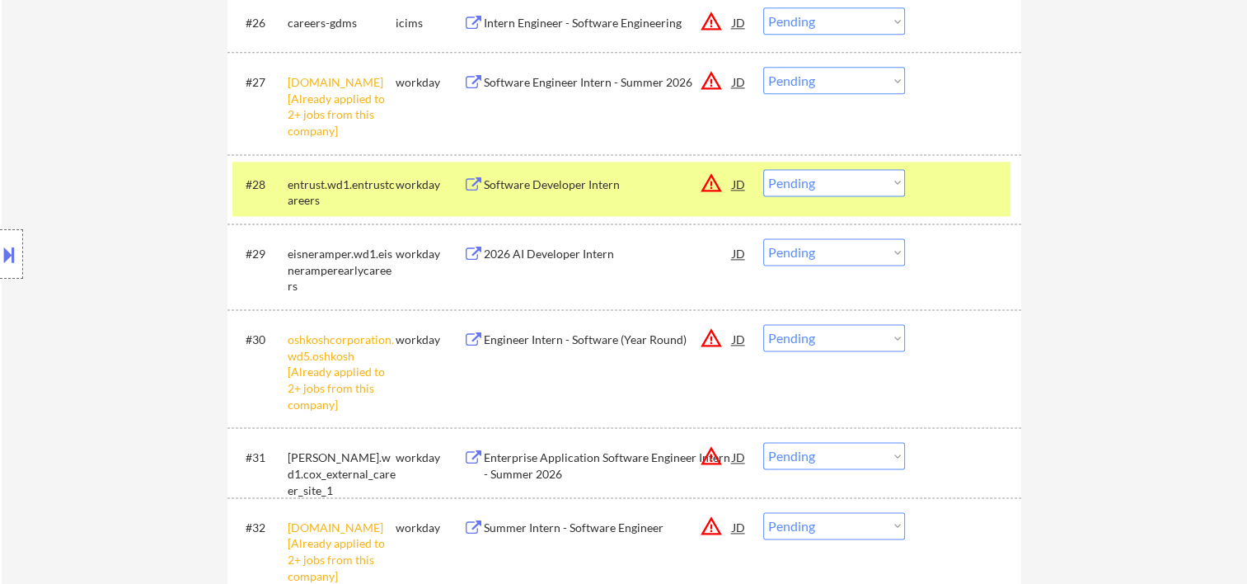
click at [964, 188] on div at bounding box center [965, 184] width 73 height 30
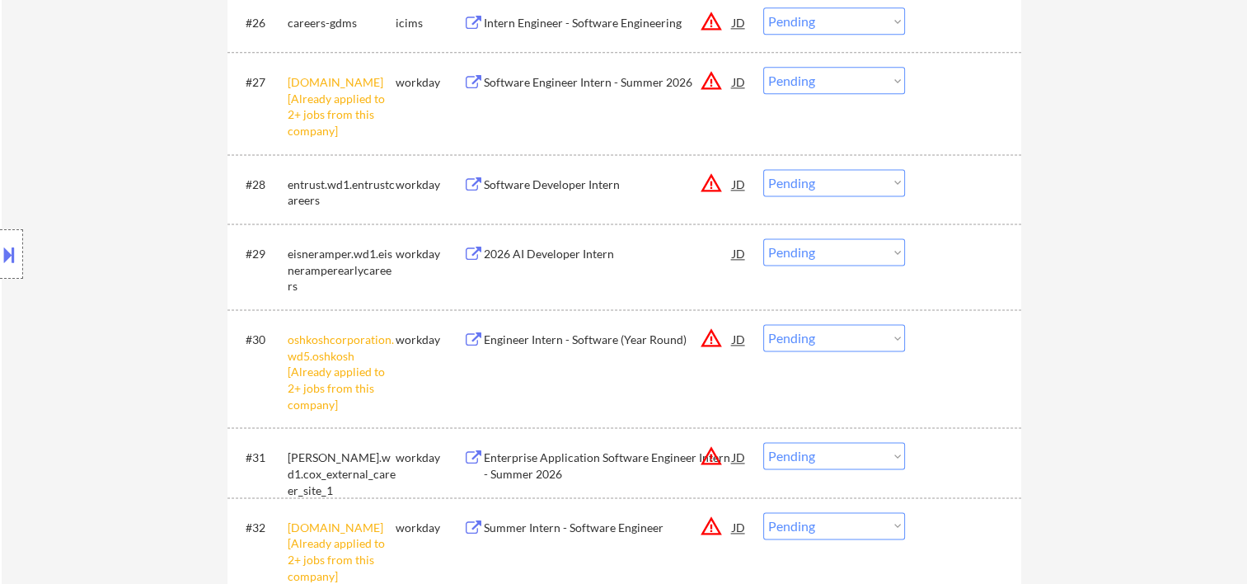
drag, startPoint x: 948, startPoint y: 182, endPoint x: 547, endPoint y: 193, distance: 400.8
click at [946, 181] on div at bounding box center [965, 184] width 73 height 30
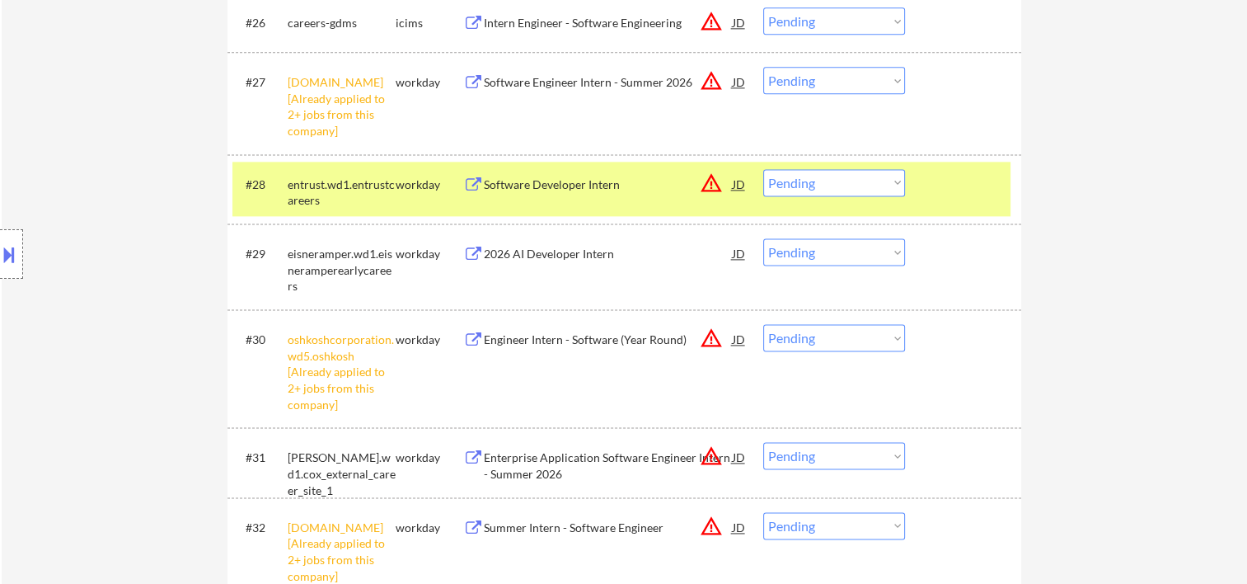
click at [537, 185] on div "Software Developer Intern" at bounding box center [608, 184] width 249 height 16
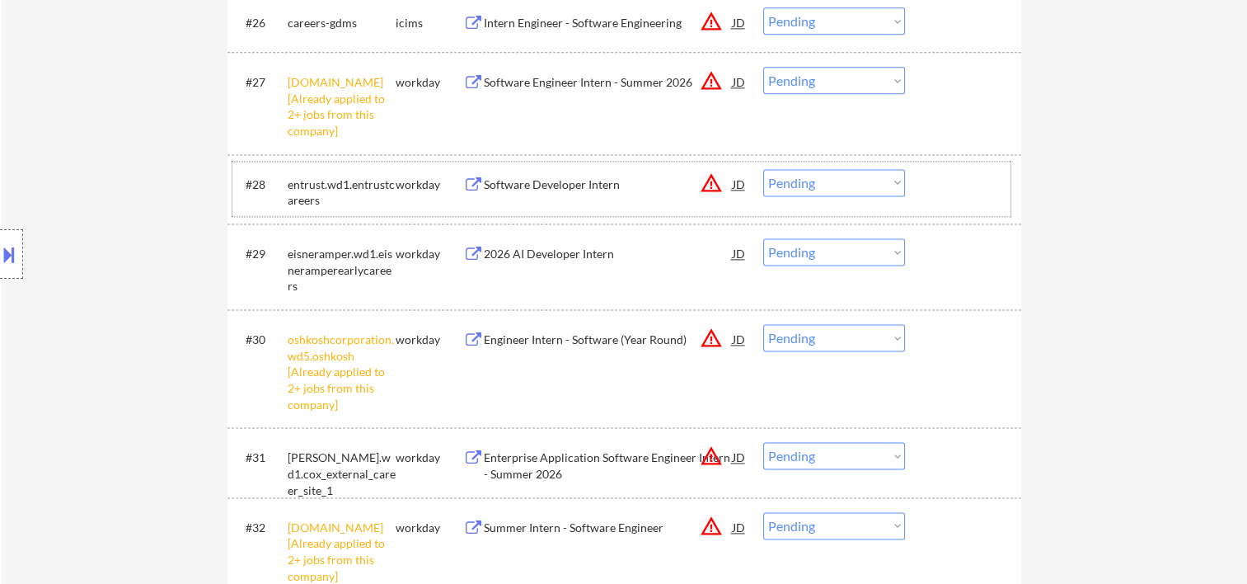
drag, startPoint x: 953, startPoint y: 178, endPoint x: 908, endPoint y: 196, distance: 48.8
click at [929, 189] on div at bounding box center [965, 184] width 73 height 30
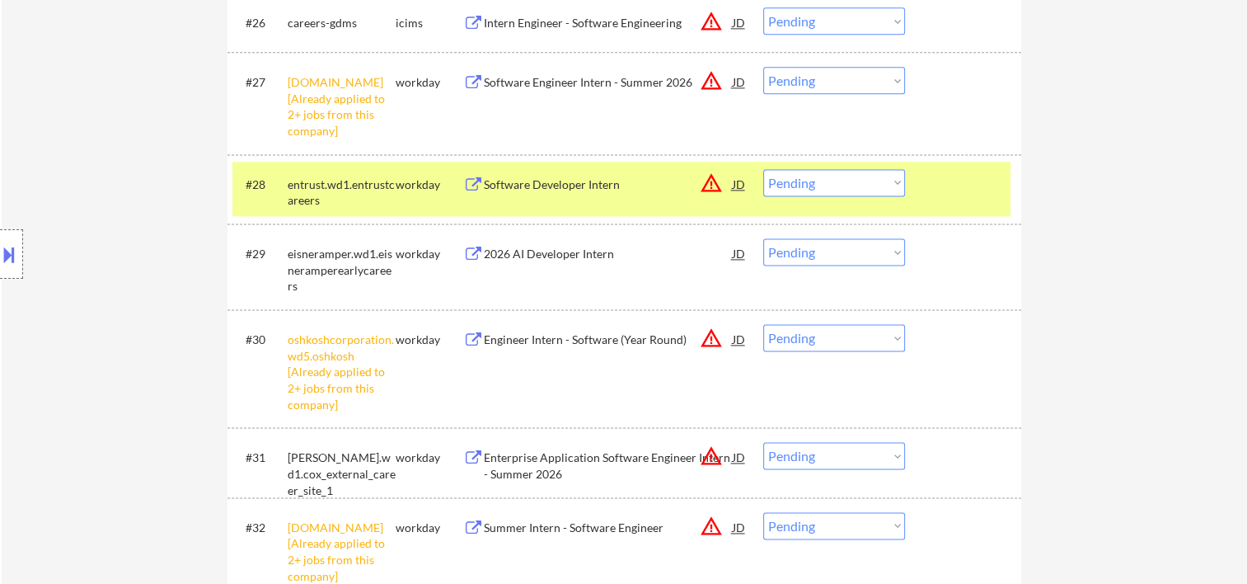
click at [883, 190] on select "Choose an option... Pending Applied Excluded (Questions) Excluded (Expired) Exc…" at bounding box center [834, 182] width 142 height 27
click at [763, 169] on select "Choose an option... Pending Applied Excluded (Questions) Excluded (Expired) Exc…" at bounding box center [834, 182] width 142 height 27
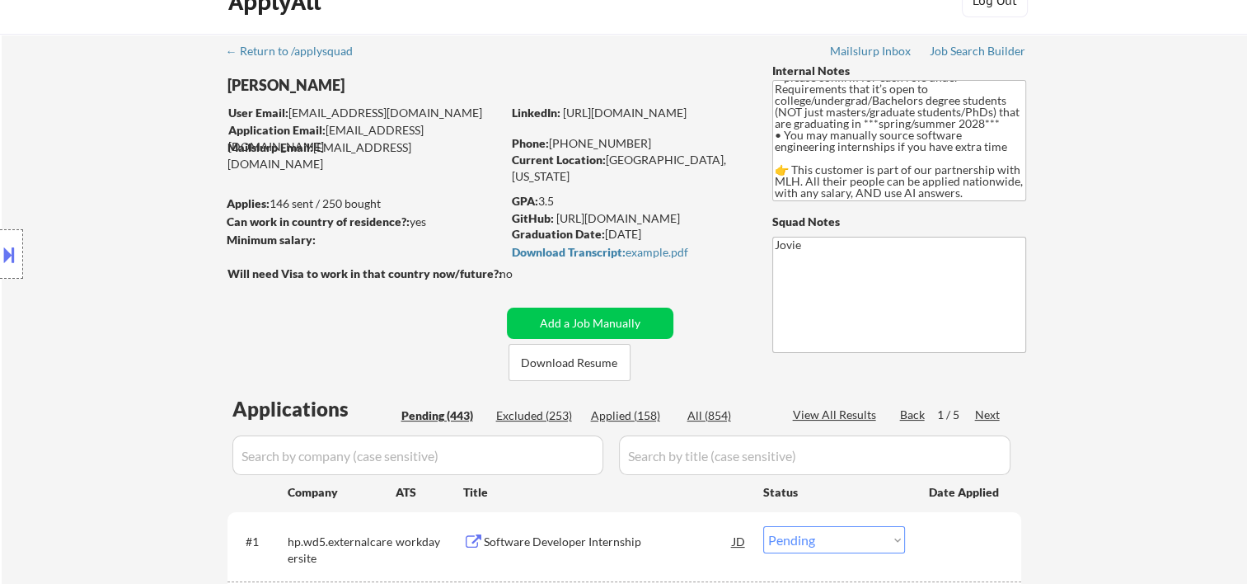
scroll to position [0, 0]
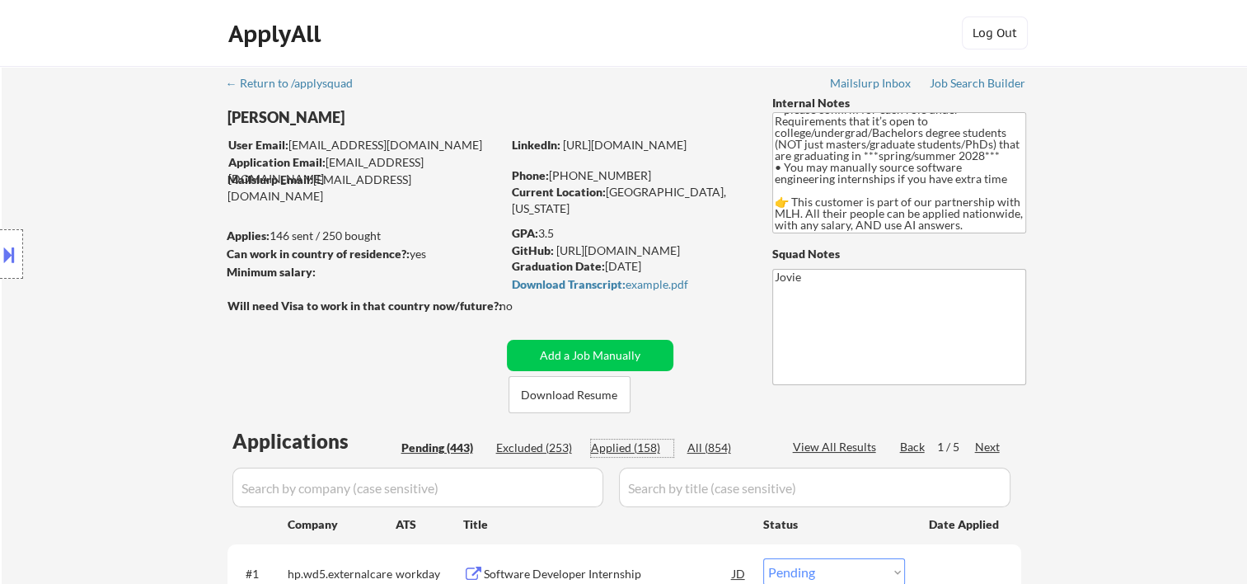
click at [637, 452] on div "Applied (158)" at bounding box center [632, 447] width 82 height 16
click at [434, 453] on div "Pending (443)" at bounding box center [442, 447] width 82 height 16
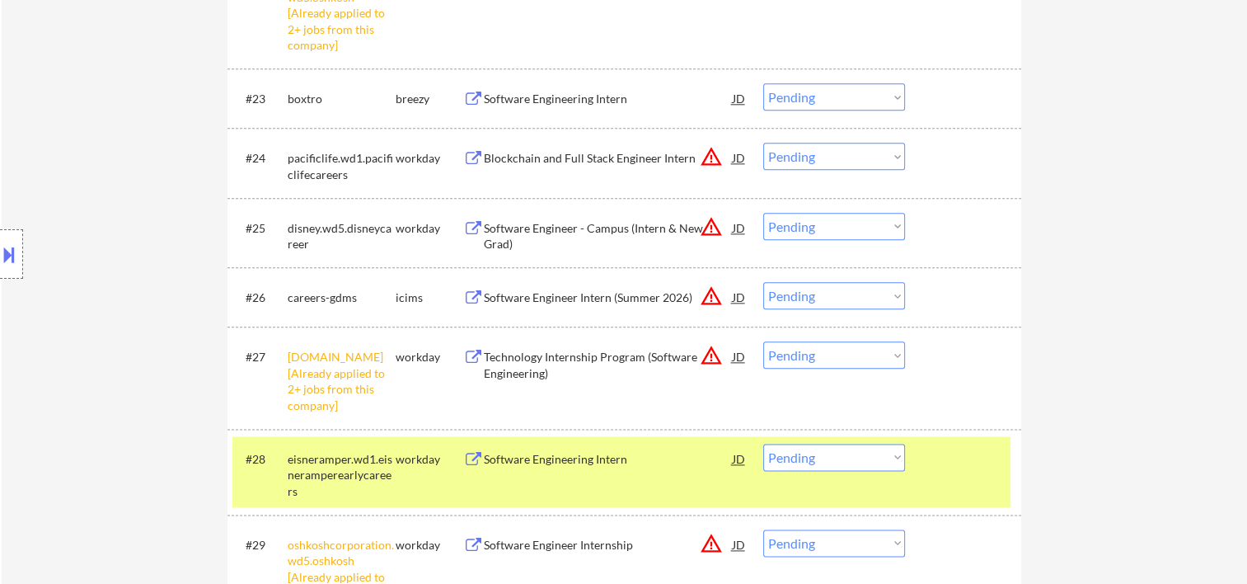
scroll to position [2198, 0]
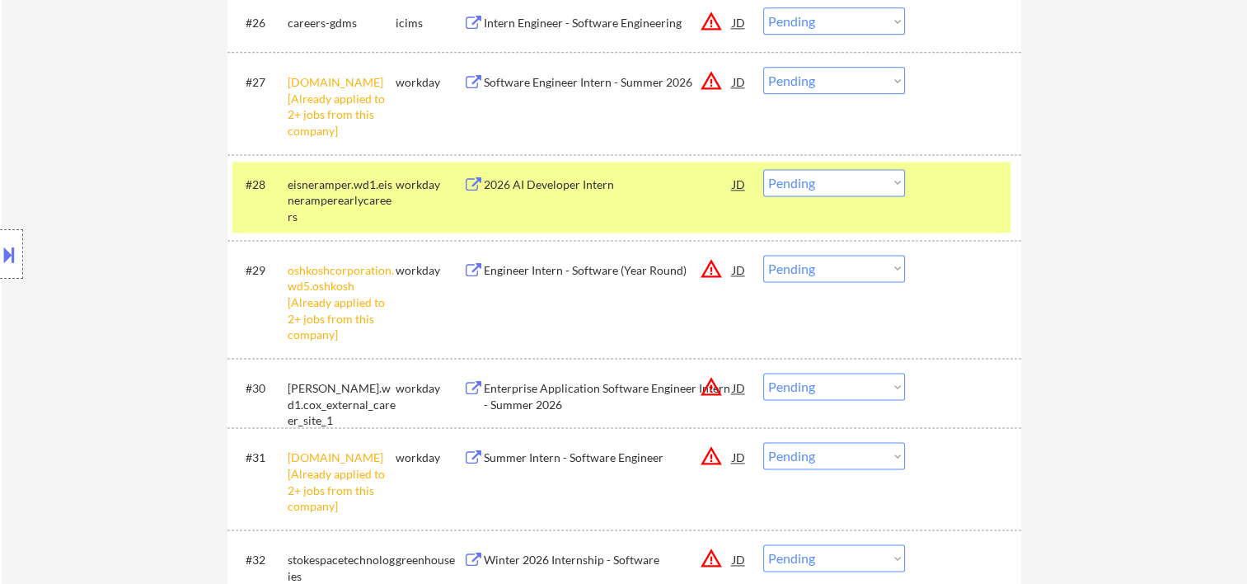
click at [933, 191] on div at bounding box center [965, 184] width 73 height 30
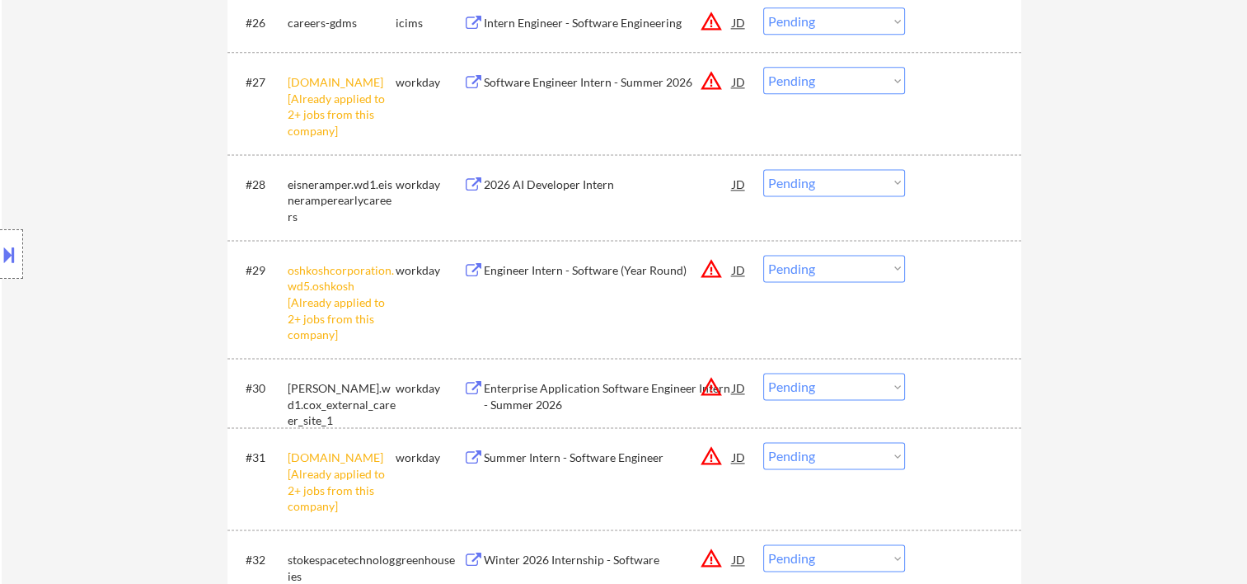
click at [933, 195] on div at bounding box center [965, 184] width 73 height 30
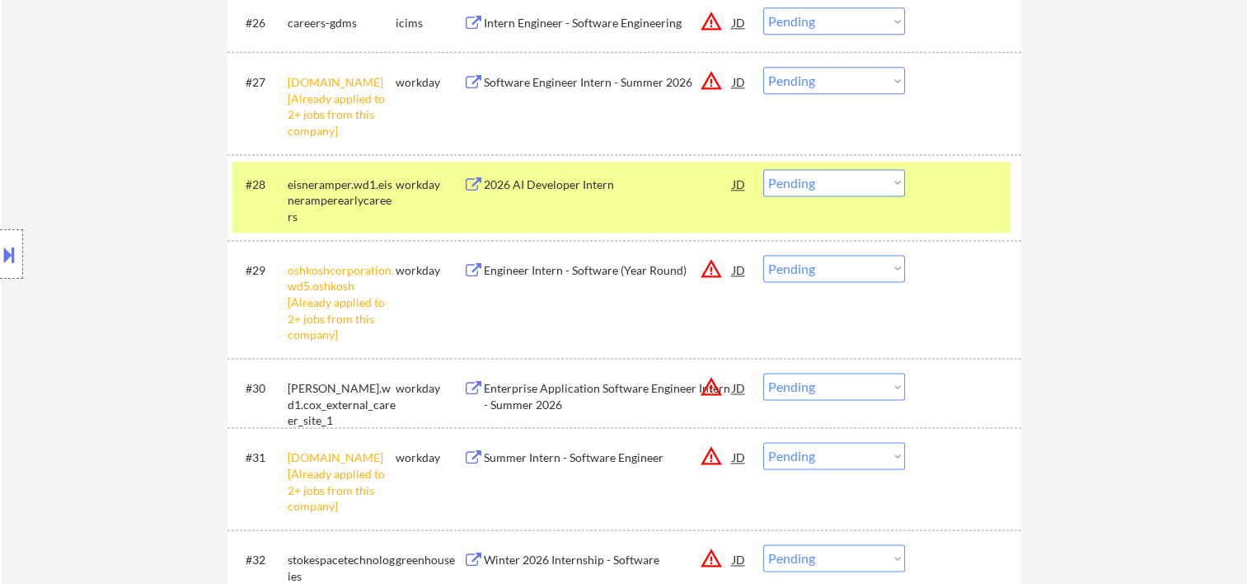
click at [528, 199] on div "#28 eisneramper.wd1.eisneramperearlycareers workday 2026 AI Developer Intern JD…" at bounding box center [621, 197] width 778 height 71
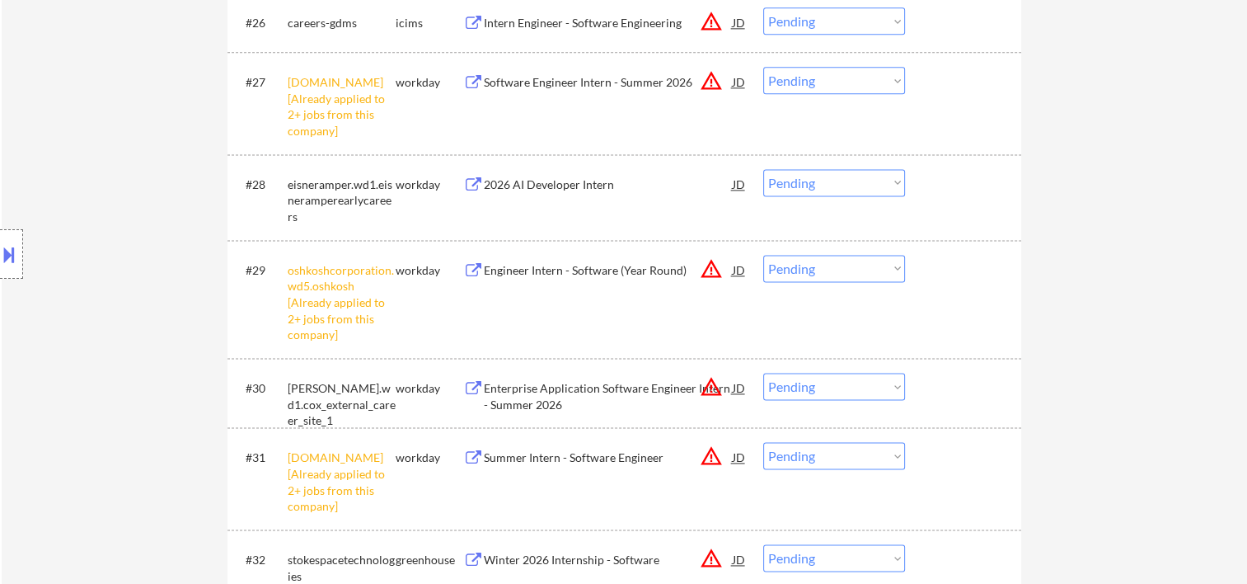
drag, startPoint x: 930, startPoint y: 171, endPoint x: 910, endPoint y: 173, distance: 19.9
click at [930, 171] on div at bounding box center [965, 184] width 73 height 30
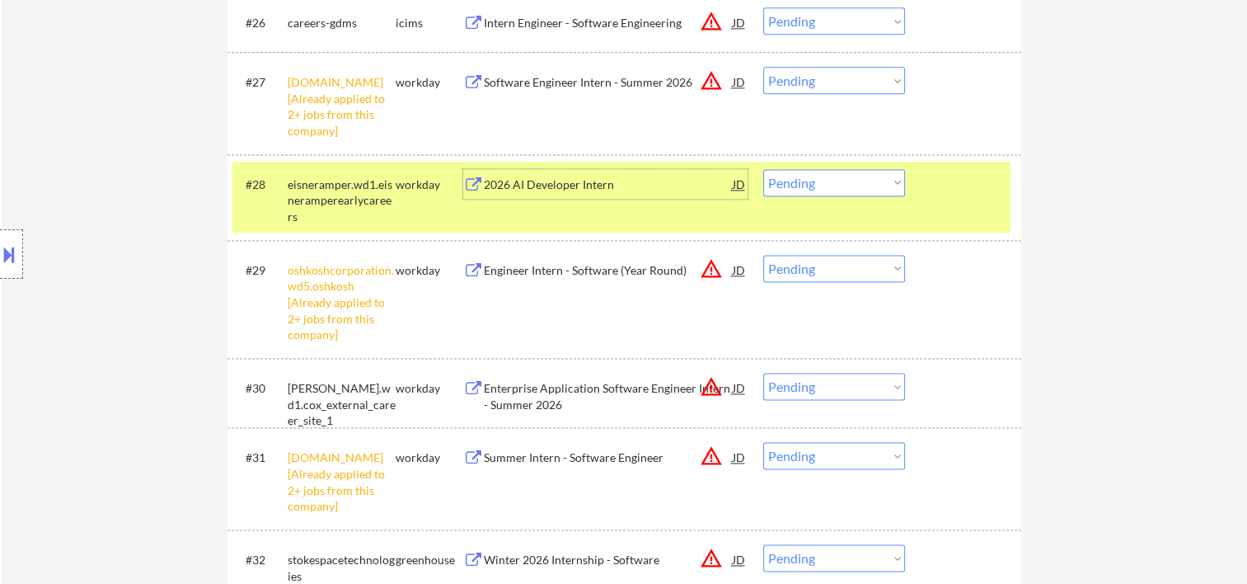
click at [638, 195] on div "2026 AI Developer Intern" at bounding box center [608, 184] width 249 height 30
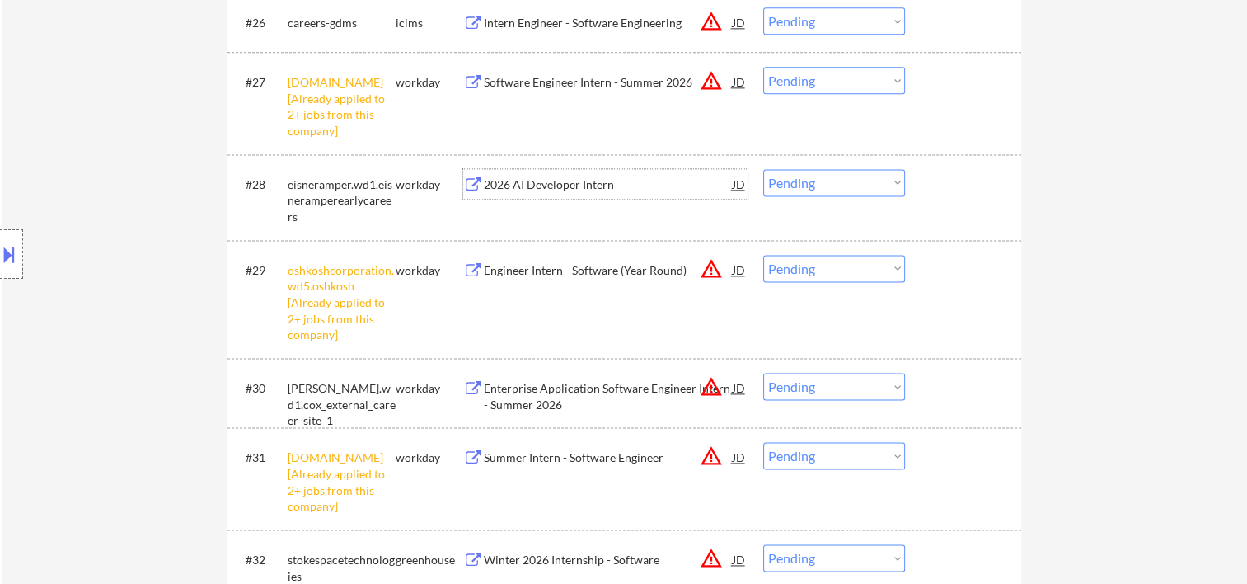
click at [933, 184] on div at bounding box center [965, 184] width 73 height 30
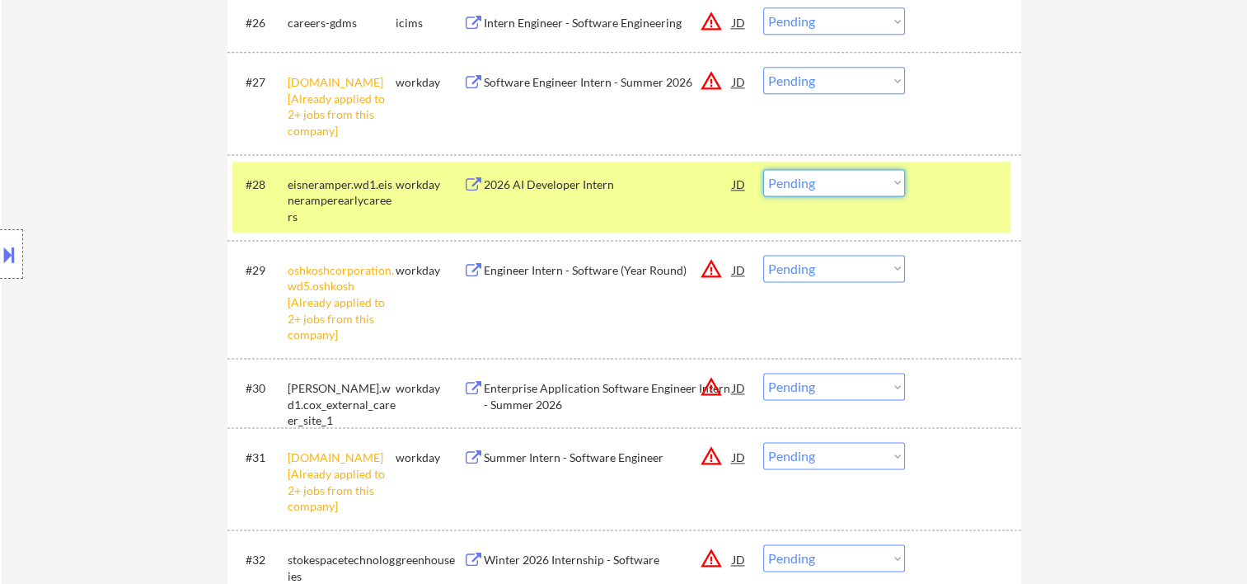
click at [896, 187] on select "Choose an option... Pending Applied Excluded (Questions) Excluded (Expired) Exc…" at bounding box center [834, 182] width 142 height 27
click at [763, 169] on select "Choose an option... Pending Applied Excluded (Questions) Excluded (Expired) Exc…" at bounding box center [834, 182] width 142 height 27
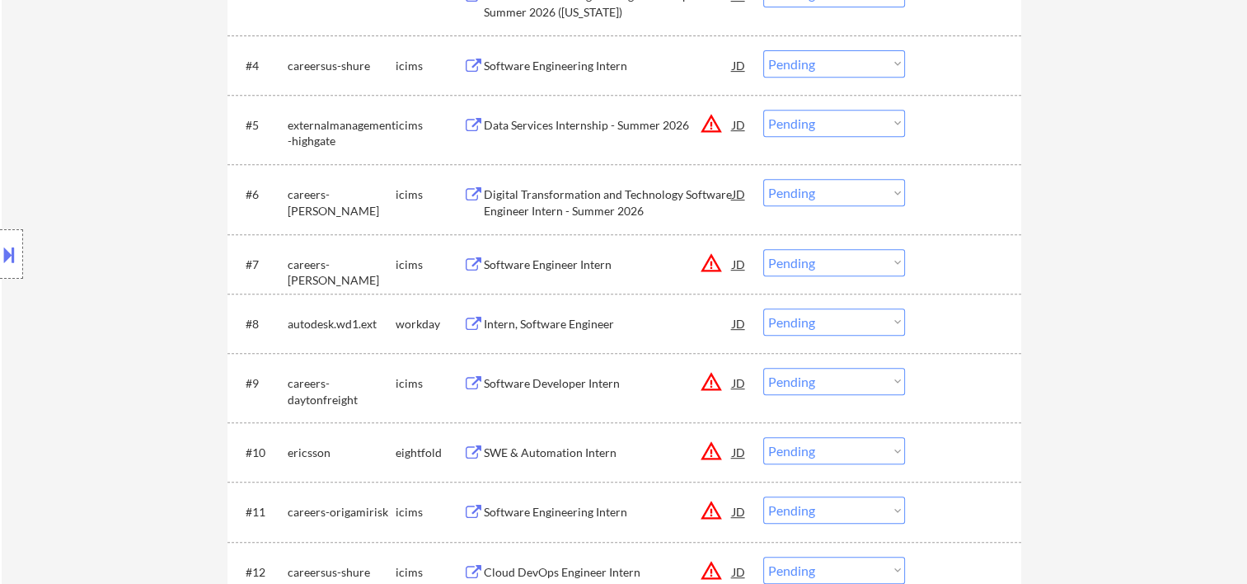
scroll to position [0, 0]
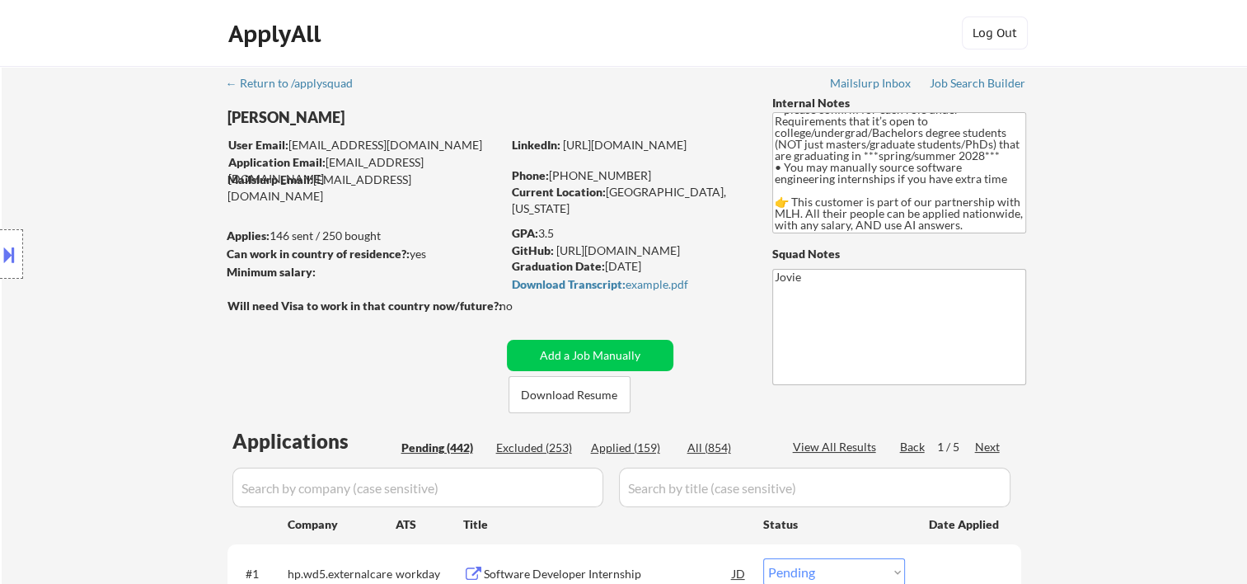
click at [627, 443] on div "Applied (159)" at bounding box center [632, 447] width 82 height 16
drag, startPoint x: 455, startPoint y: 445, endPoint x: 739, endPoint y: 485, distance: 286.3
click at [455, 445] on div "Pending (442)" at bounding box center [442, 447] width 82 height 16
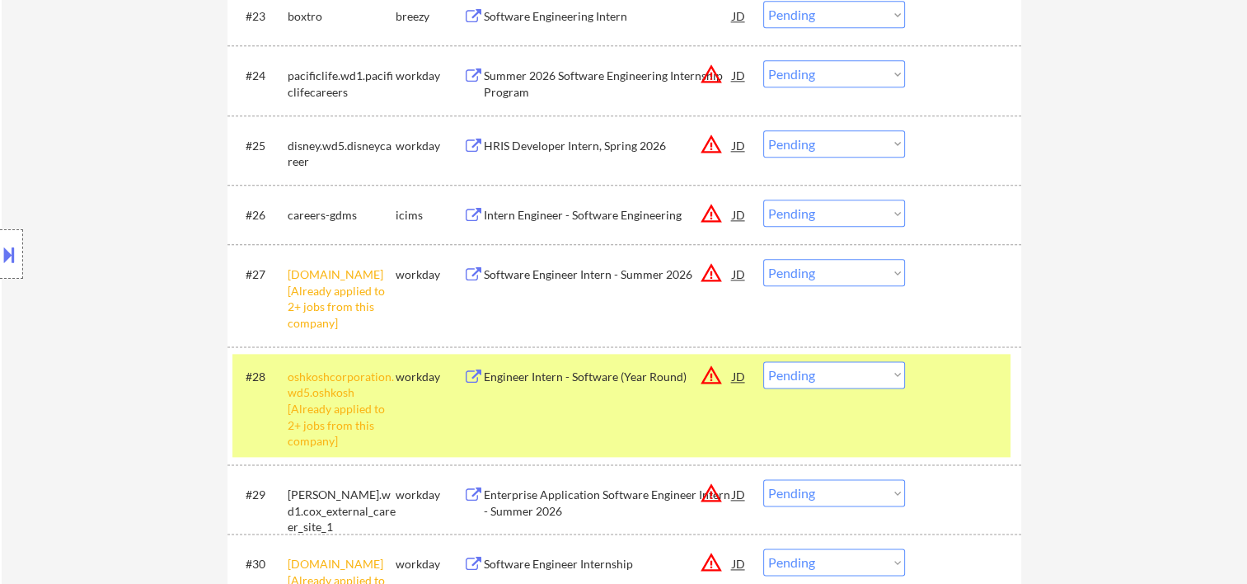
scroll to position [2198, 0]
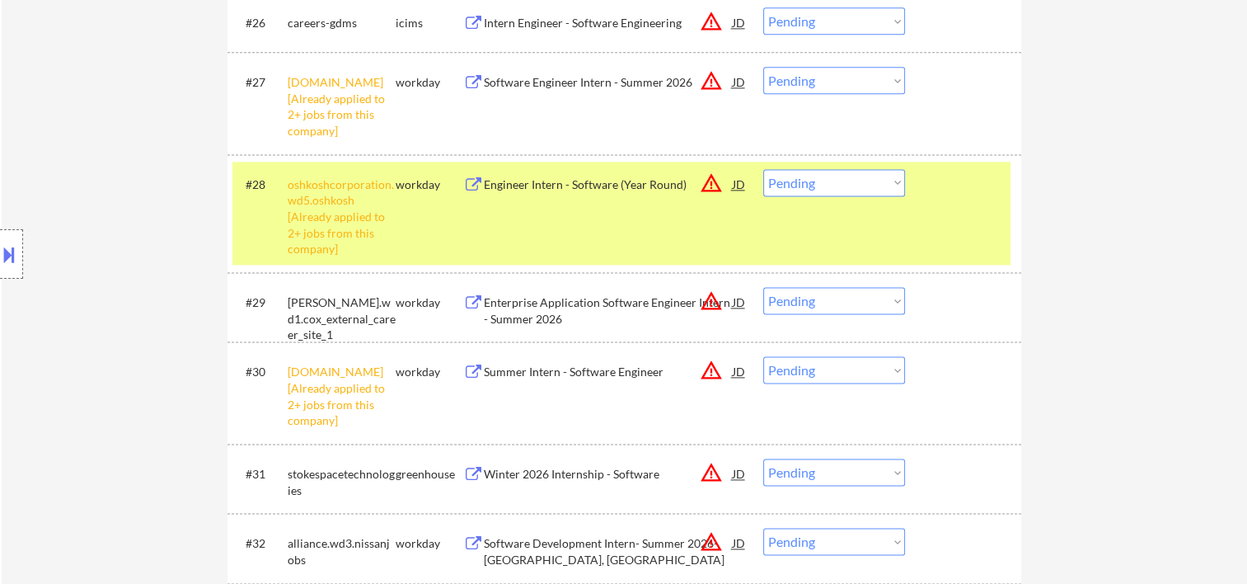
click at [784, 264] on div "#28 oshkoshcorporation.wd5.oshkosh [Already applied to 2+ jobs from this compan…" at bounding box center [625, 213] width 794 height 118
click at [932, 206] on div "#28 oshkoshcorporation.wd5.oshkosh [Already applied to 2+ jobs from this compan…" at bounding box center [621, 213] width 778 height 103
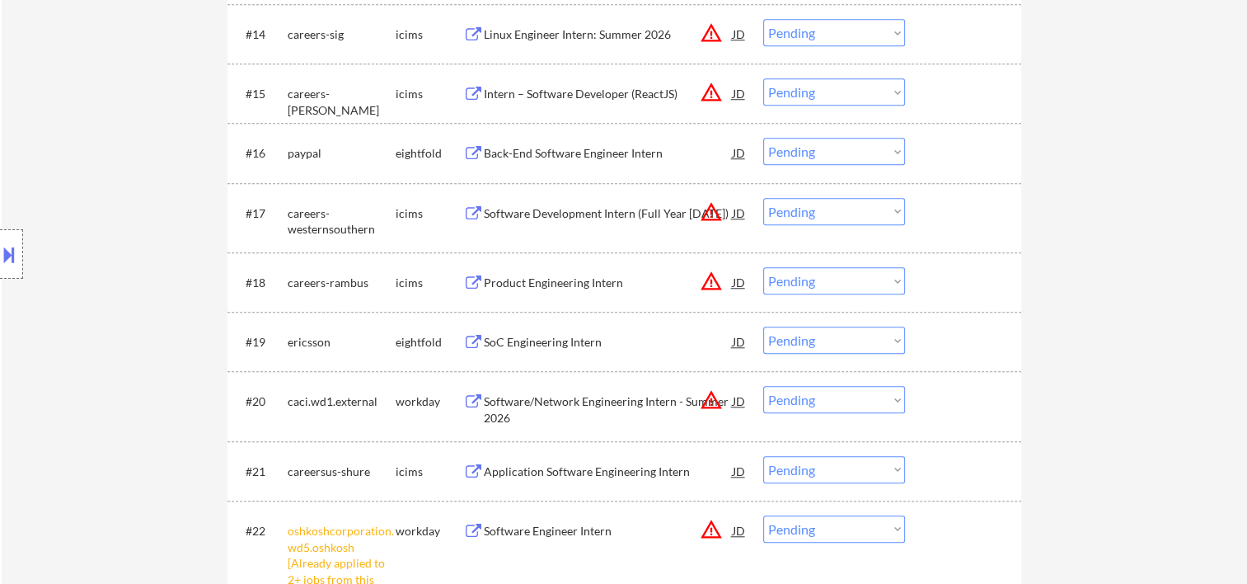
scroll to position [1649, 0]
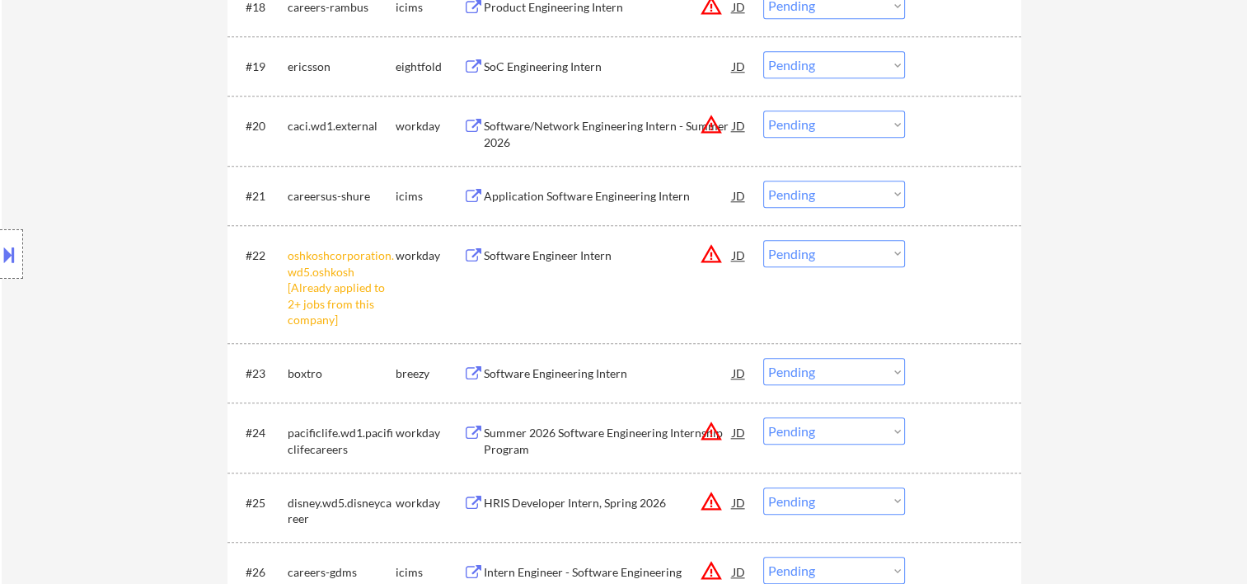
click at [895, 257] on select "Choose an option... Pending Applied Excluded (Questions) Excluded (Expired) Exc…" at bounding box center [834, 253] width 142 height 27
click at [763, 240] on select "Choose an option... Pending Applied Excluded (Questions) Excluded (Expired) Exc…" at bounding box center [834, 253] width 142 height 27
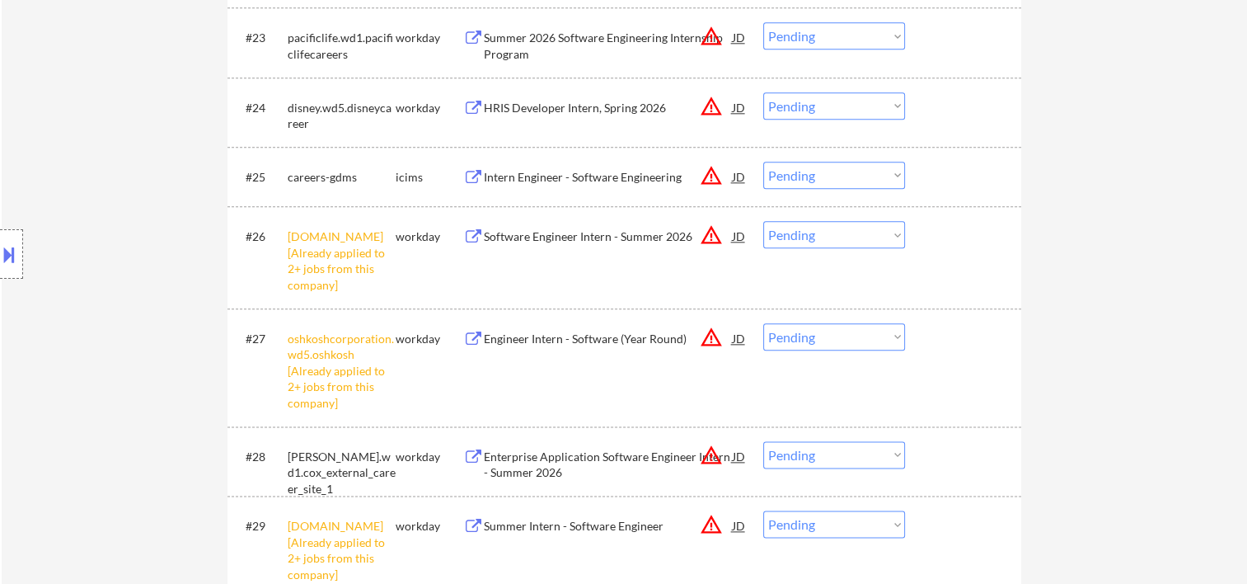
scroll to position [1923, 0]
click at [889, 242] on select "Choose an option... Pending Applied Excluded (Questions) Excluded (Expired) Exc…" at bounding box center [834, 236] width 142 height 27
click at [763, 223] on select "Choose an option... Pending Applied Excluded (Questions) Excluded (Expired) Exc…" at bounding box center [834, 236] width 142 height 27
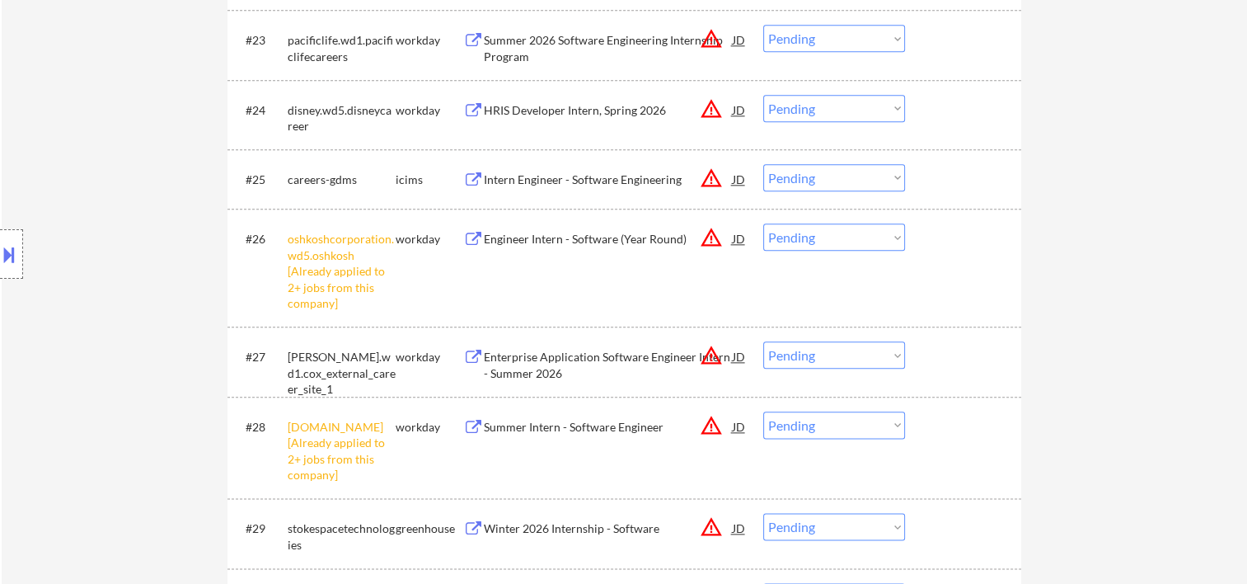
drag, startPoint x: 893, startPoint y: 233, endPoint x: 884, endPoint y: 242, distance: 12.3
click at [893, 233] on select "Choose an option... Pending Applied Excluded (Questions) Excluded (Expired) Exc…" at bounding box center [834, 236] width 142 height 27
click at [763, 223] on select "Choose an option... Pending Applied Excluded (Questions) Excluded (Expired) Exc…" at bounding box center [834, 236] width 142 height 27
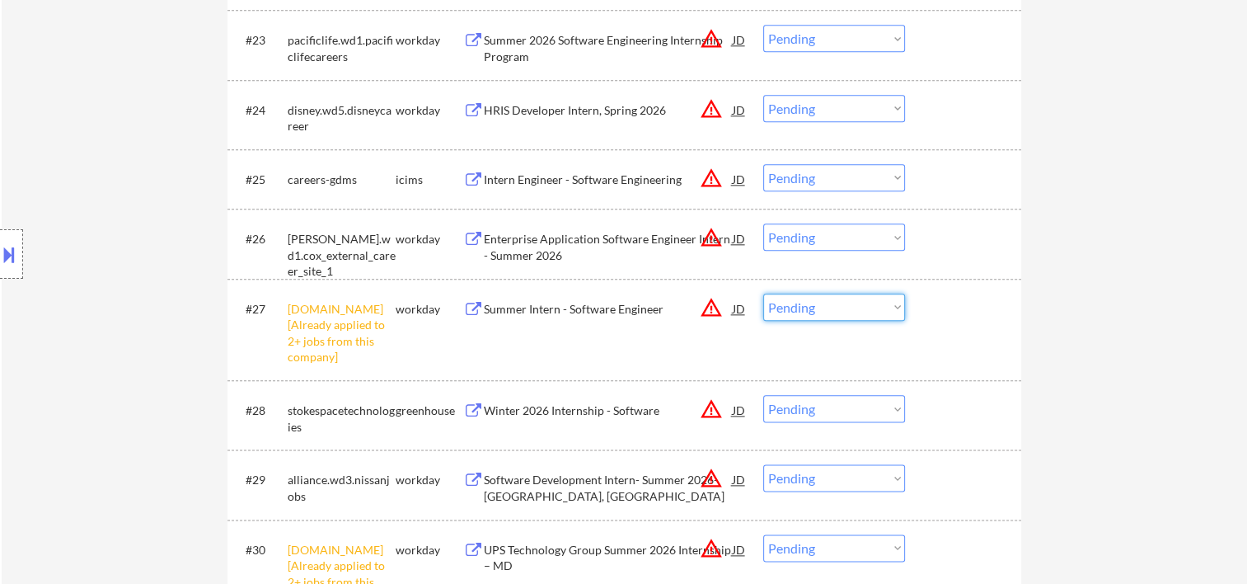
drag, startPoint x: 880, startPoint y: 307, endPoint x: 899, endPoint y: 299, distance: 20.4
click at [880, 307] on select "Choose an option... Pending Applied Excluded (Questions) Excluded (Expired) Exc…" at bounding box center [834, 306] width 142 height 27
click at [763, 293] on select "Choose an option... Pending Applied Excluded (Questions) Excluded (Expired) Exc…" at bounding box center [834, 306] width 142 height 27
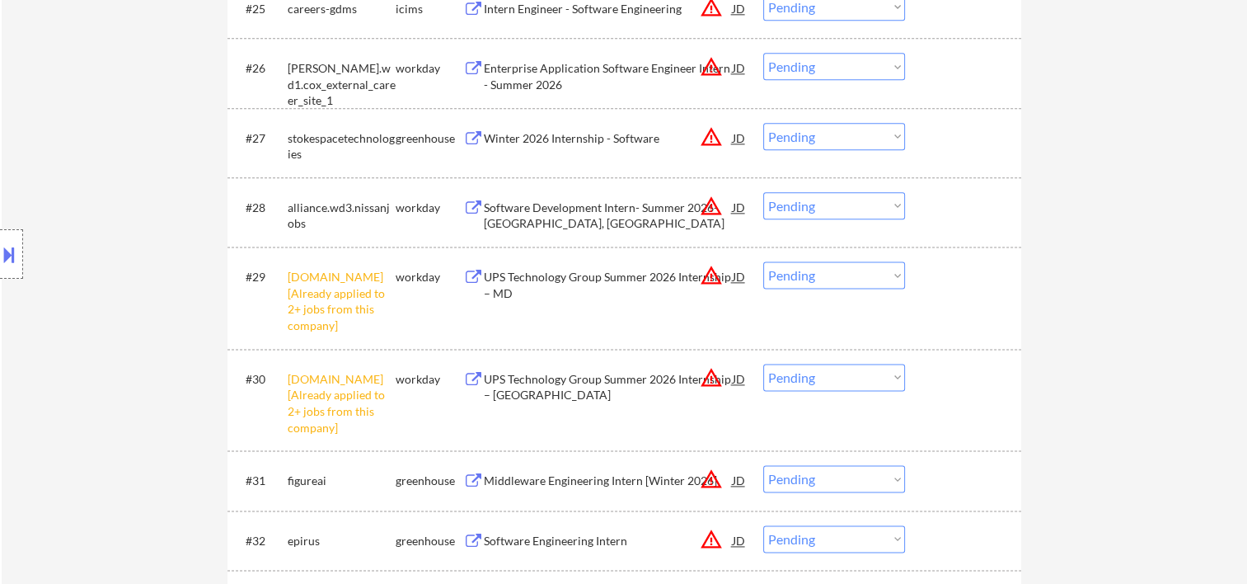
scroll to position [2198, 0]
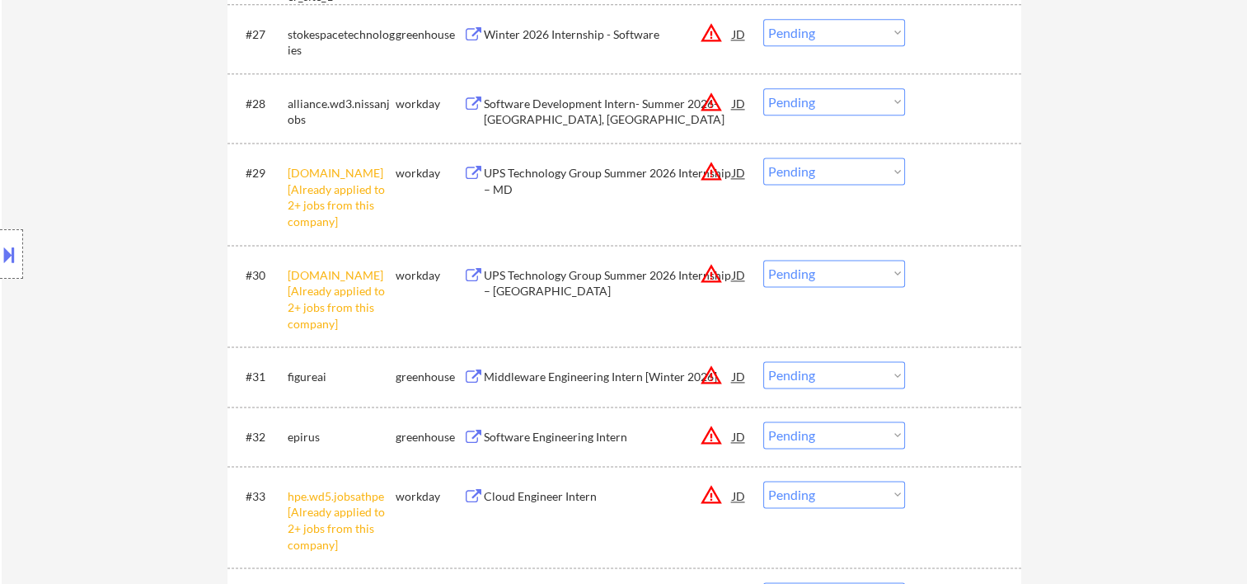
click at [885, 171] on select "Choose an option... Pending Applied Excluded (Questions) Excluded (Expired) Exc…" at bounding box center [834, 170] width 142 height 27
click at [886, 170] on select "Choose an option... Pending Applied Excluded (Questions) Excluded (Expired) Exc…" at bounding box center [834, 170] width 142 height 27
click at [763, 157] on select "Choose an option... Pending Applied Excluded (Questions) Excluded (Expired) Exc…" at bounding box center [834, 170] width 142 height 27
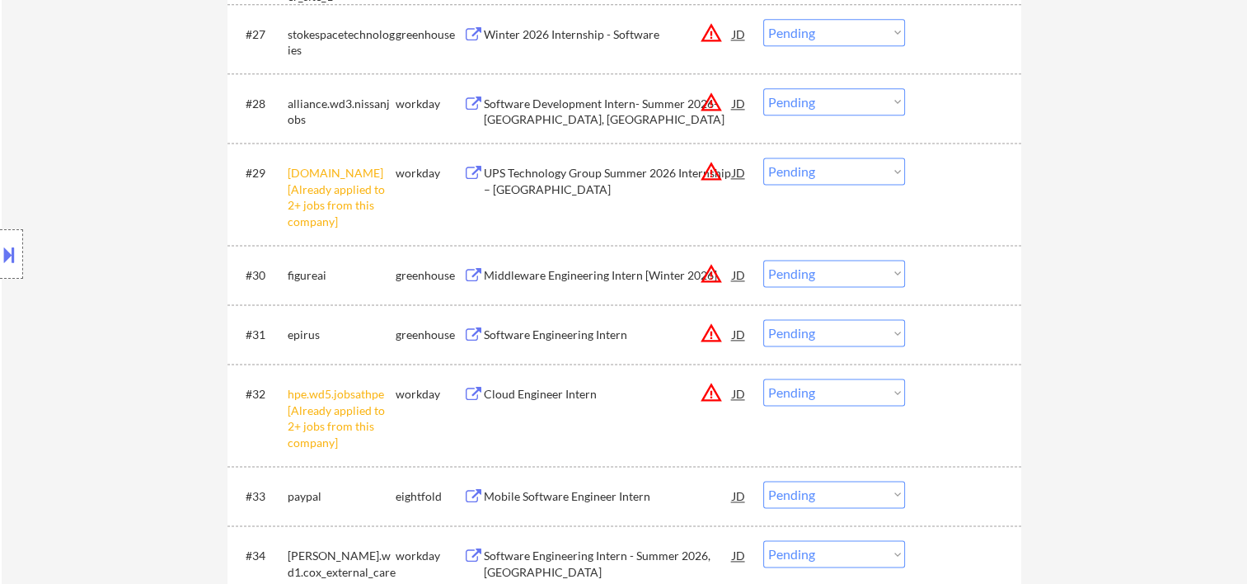
click at [895, 168] on select "Choose an option... Pending Applied Excluded (Questions) Excluded (Expired) Exc…" at bounding box center [834, 170] width 142 height 27
click at [763, 157] on select "Choose an option... Pending Applied Excluded (Questions) Excluded (Expired) Exc…" at bounding box center [834, 170] width 142 height 27
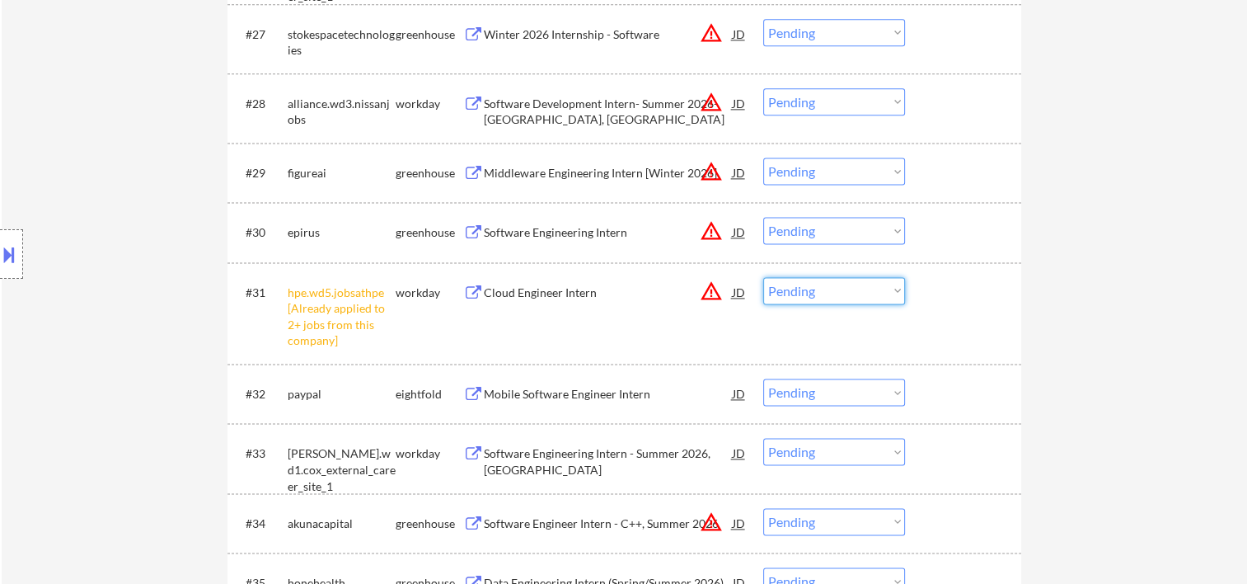
click at [902, 297] on select "Choose an option... Pending Applied Excluded (Questions) Excluded (Expired) Exc…" at bounding box center [834, 290] width 142 height 27
click at [763, 277] on select "Choose an option... Pending Applied Excluded (Questions) Excluded (Expired) Exc…" at bounding box center [834, 290] width 142 height 27
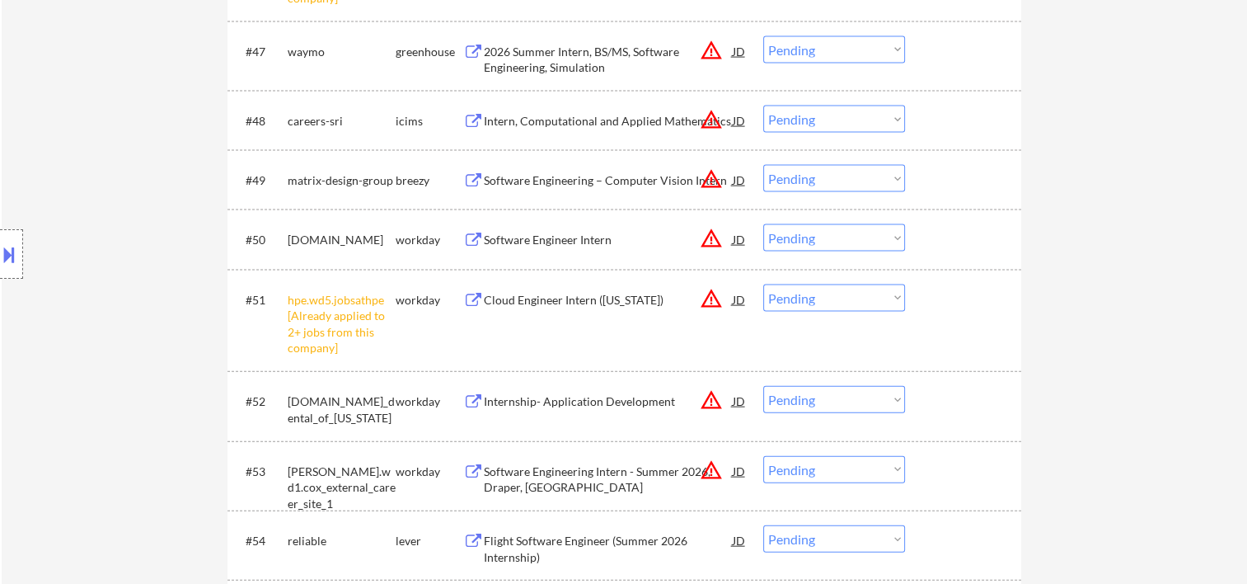
scroll to position [3846, 0]
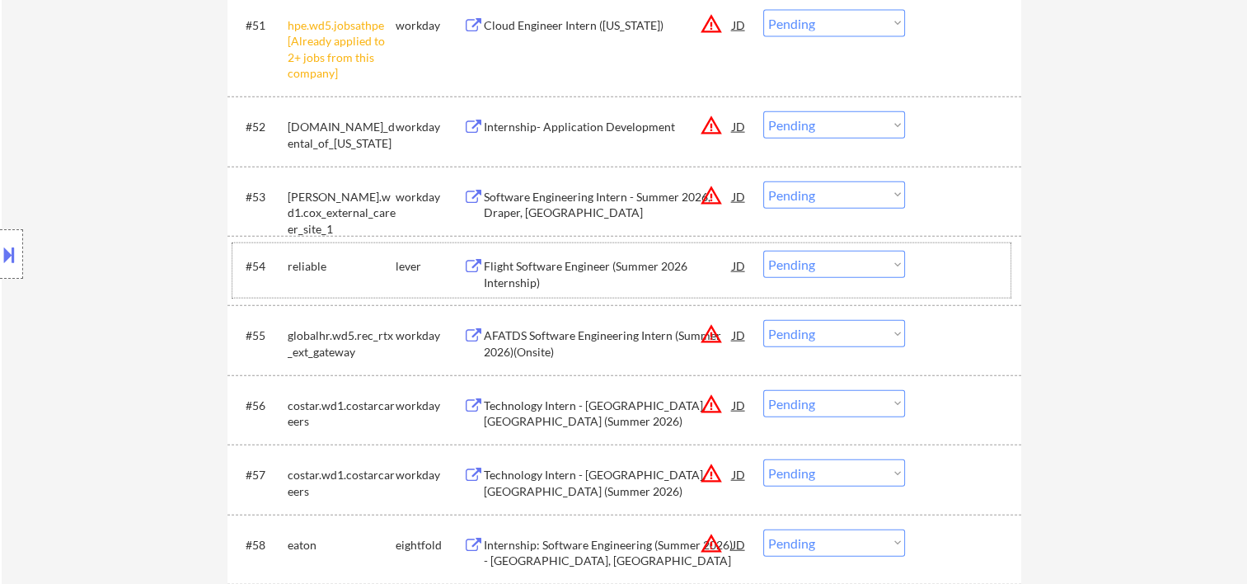
click at [950, 253] on div at bounding box center [965, 266] width 73 height 30
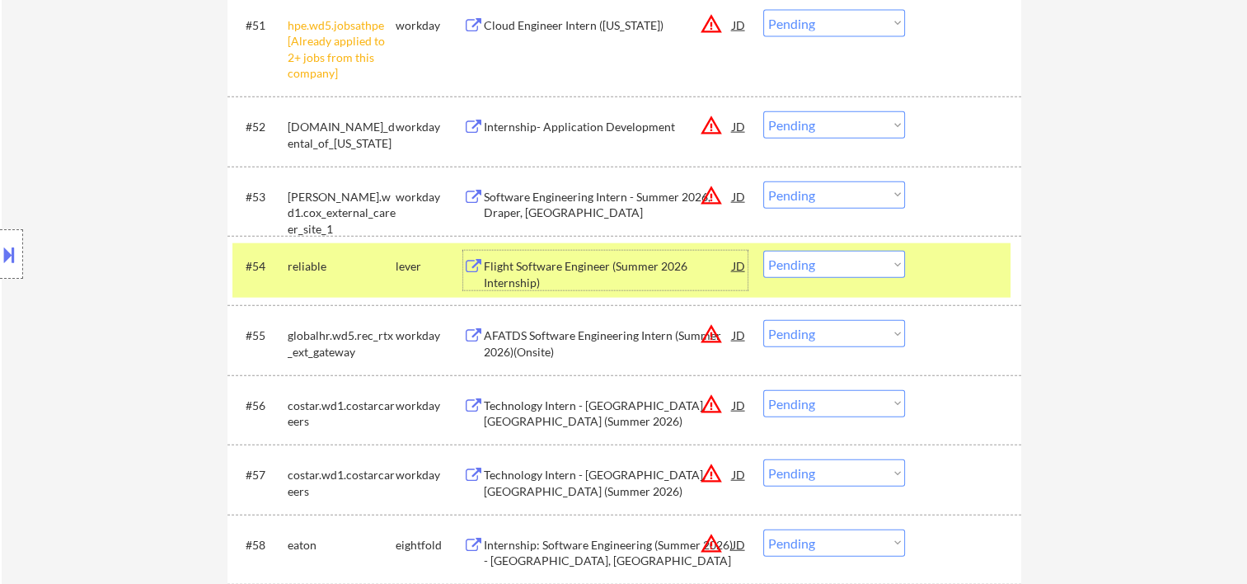
click at [674, 275] on div "Flight Software Engineer (Summer 2026 Internship)" at bounding box center [608, 274] width 249 height 32
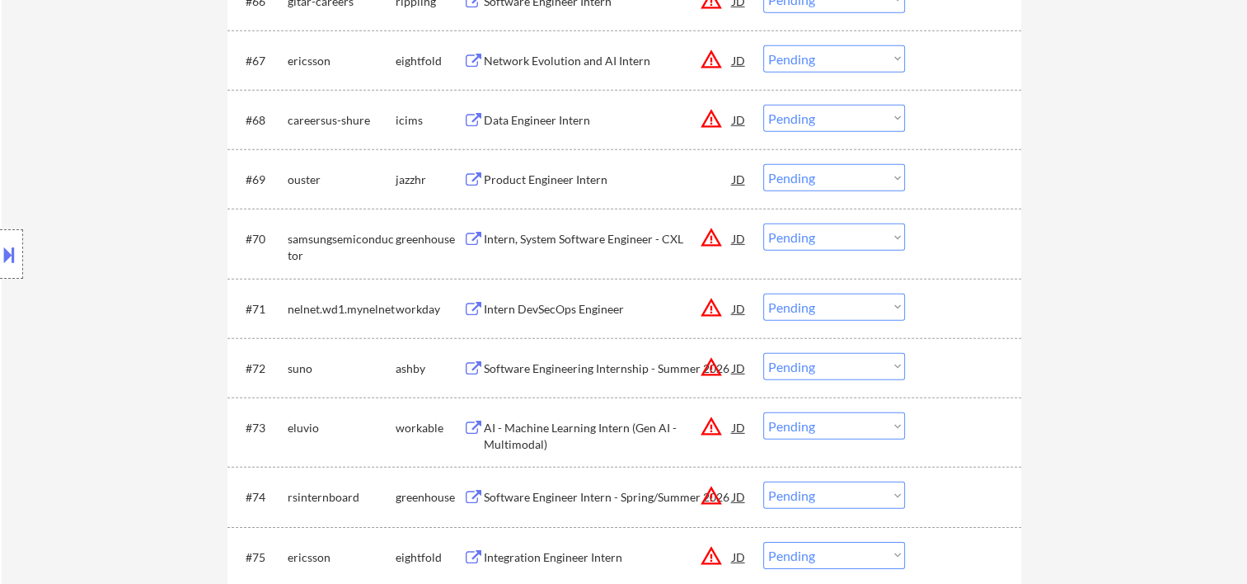
scroll to position [4946, 0]
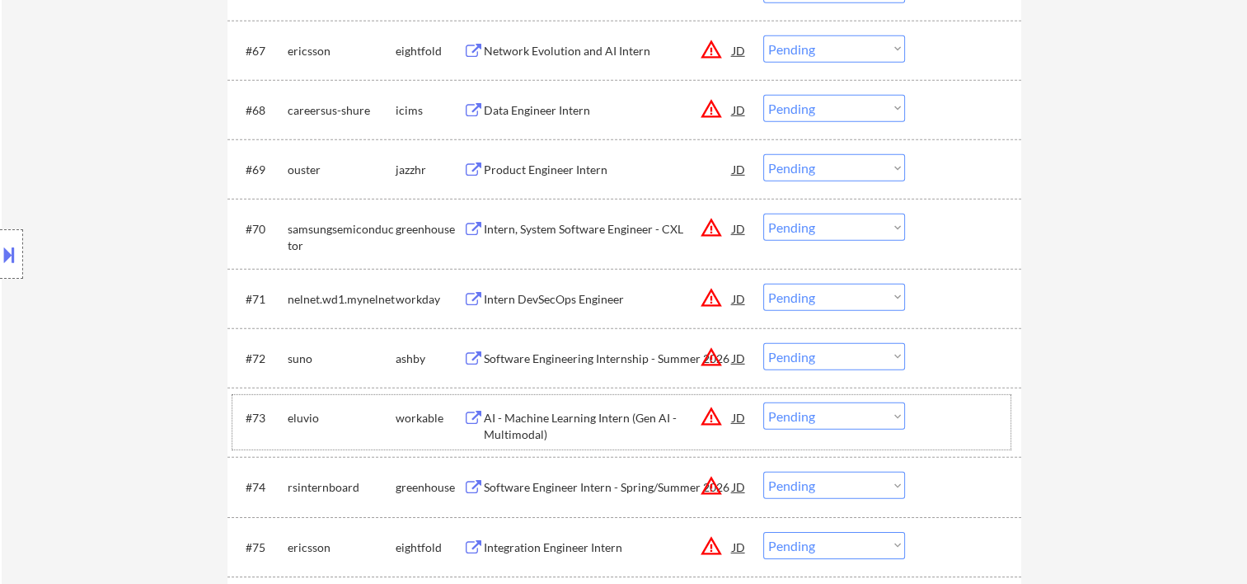
click at [962, 420] on div at bounding box center [965, 417] width 73 height 30
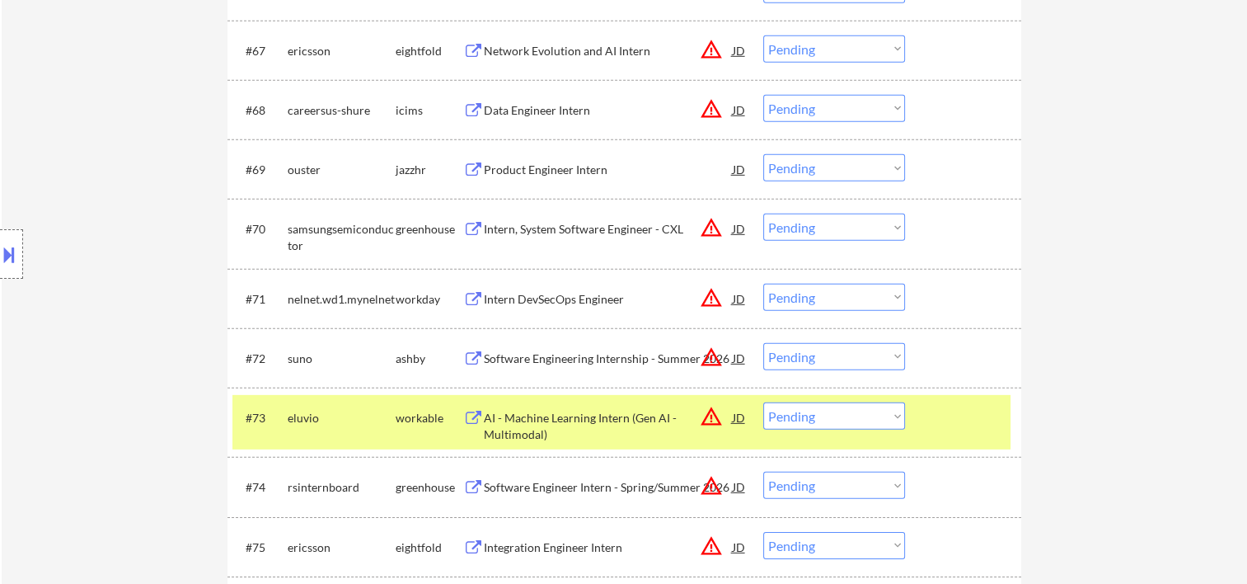
click at [603, 412] on div "AI - Machine Learning Intern (Gen AI - Multimodal)" at bounding box center [608, 426] width 249 height 32
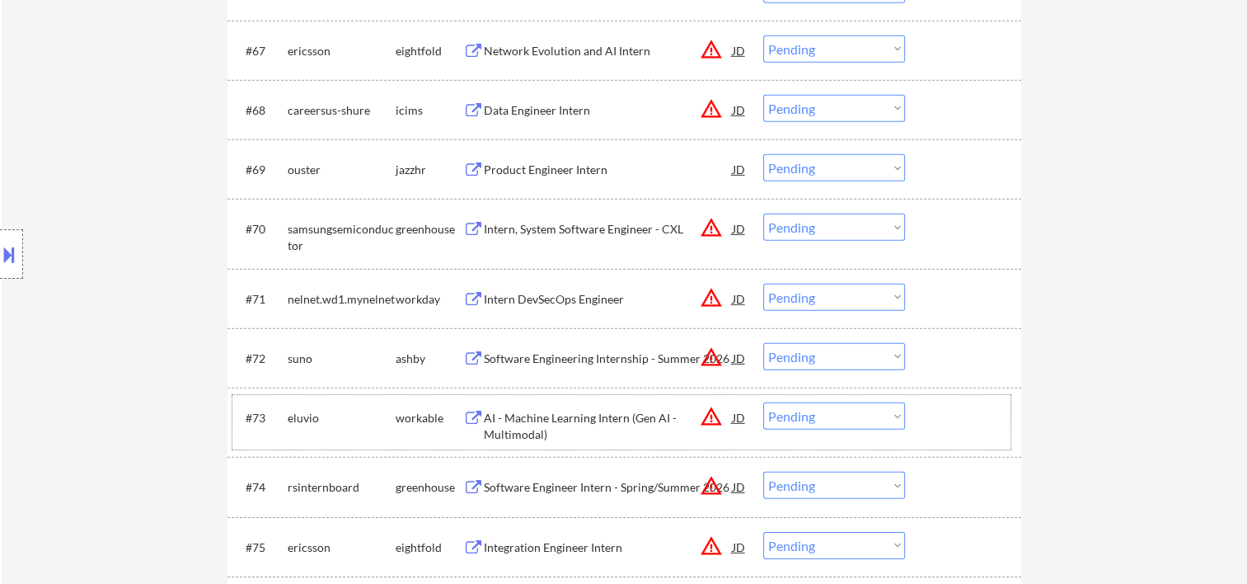
drag, startPoint x: 958, startPoint y: 419, endPoint x: 903, endPoint y: 425, distance: 54.7
click at [943, 422] on div at bounding box center [965, 417] width 73 height 30
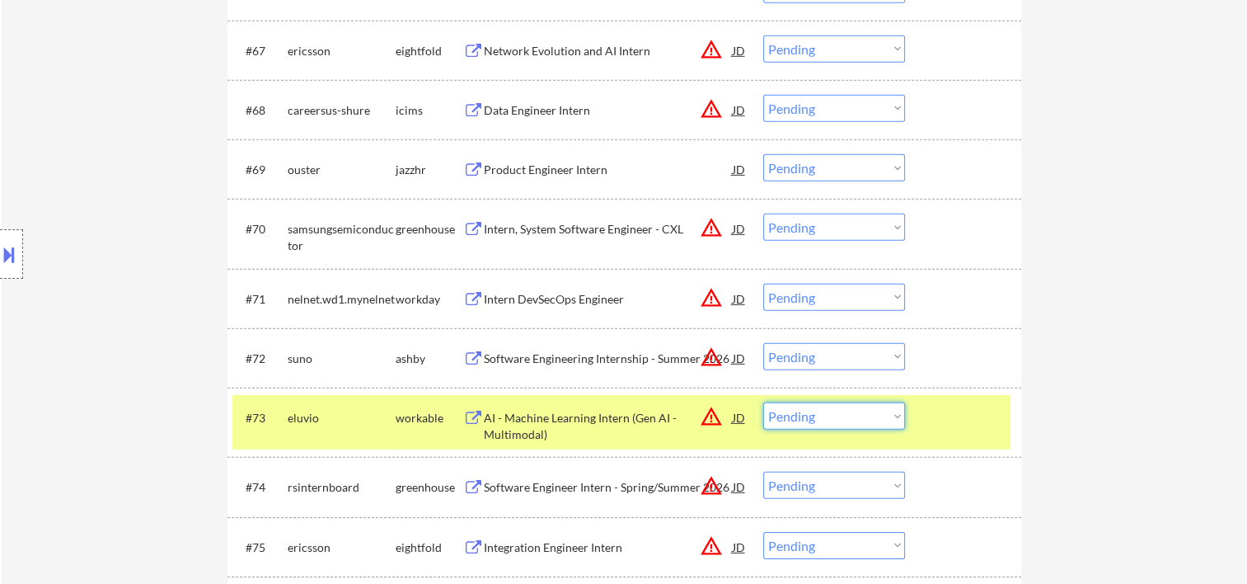
drag, startPoint x: 897, startPoint y: 415, endPoint x: 885, endPoint y: 418, distance: 12.8
click at [897, 415] on select "Choose an option... Pending Applied Excluded (Questions) Excluded (Expired) Exc…" at bounding box center [834, 415] width 142 height 27
click at [763, 402] on select "Choose an option... Pending Applied Excluded (Questions) Excluded (Expired) Exc…" at bounding box center [834, 415] width 142 height 27
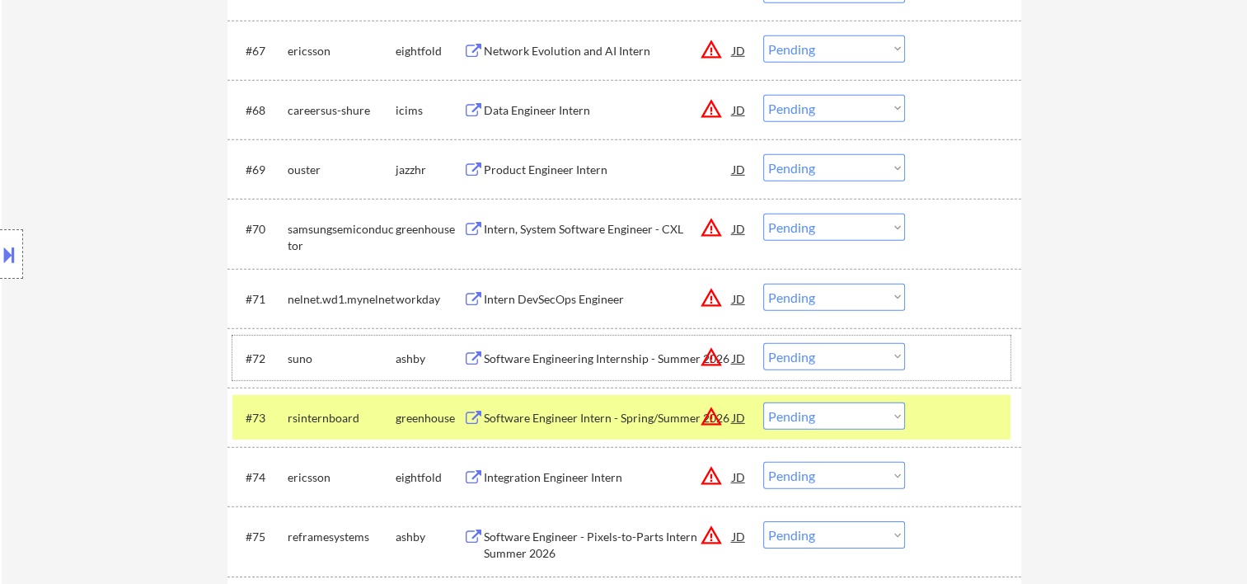
click at [973, 376] on div "#72 suno ashby Software Engineering Internship - Summer 2026 JD warning_amber C…" at bounding box center [621, 358] width 778 height 45
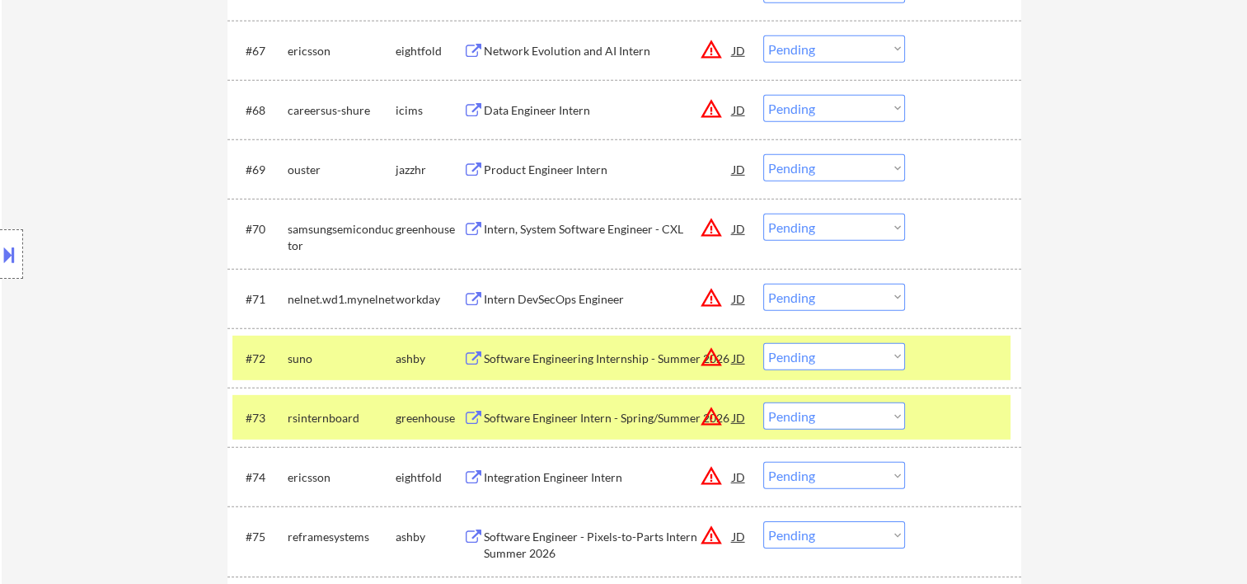
click at [979, 411] on div at bounding box center [965, 417] width 73 height 30
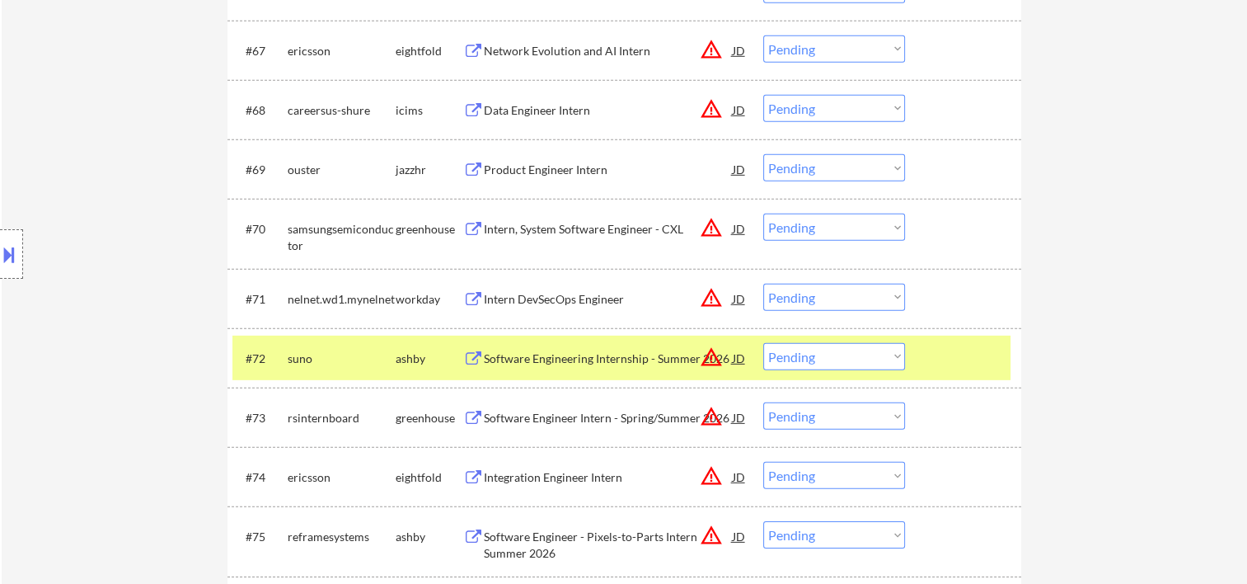
click at [947, 365] on div at bounding box center [965, 358] width 73 height 30
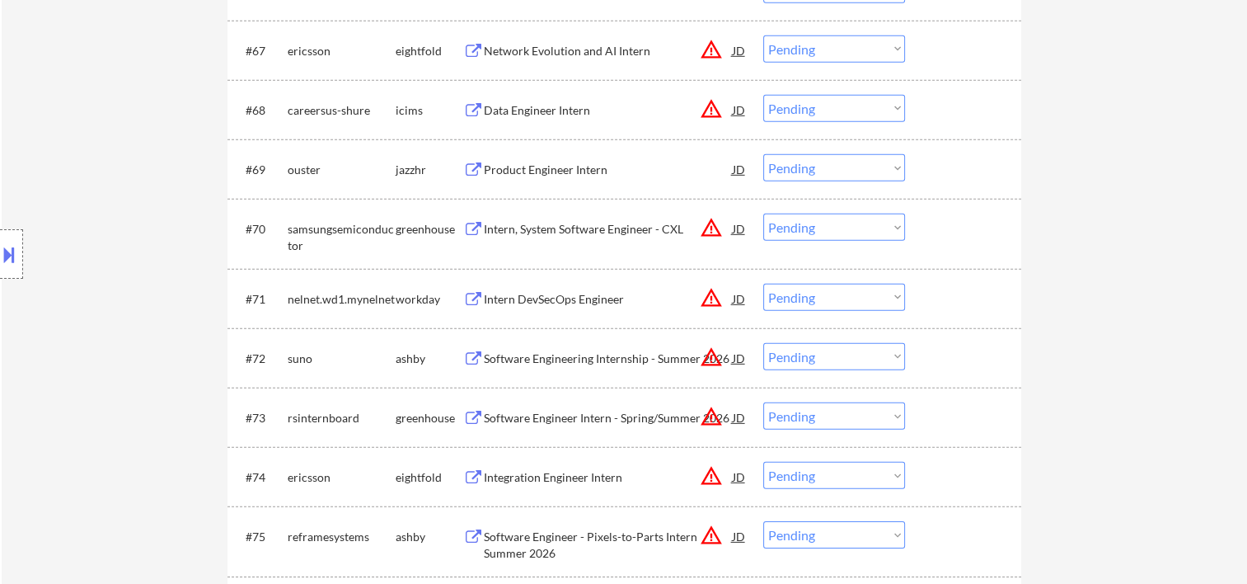
click at [933, 356] on div at bounding box center [965, 358] width 73 height 30
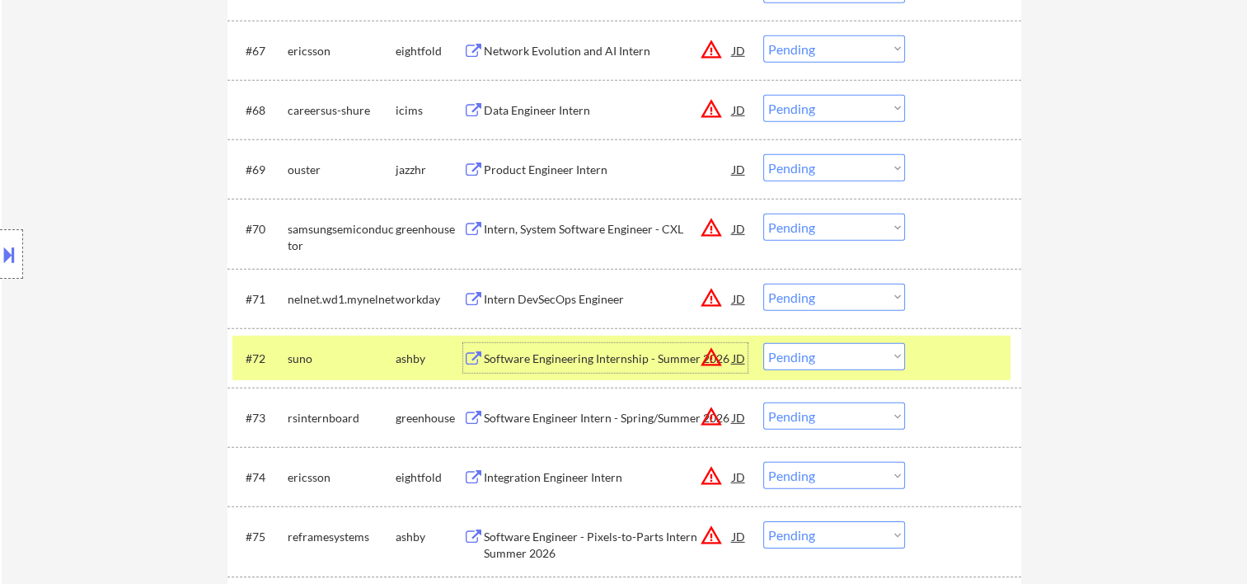
click at [598, 354] on div "Software Engineering Internship - Summer 2026" at bounding box center [608, 358] width 249 height 16
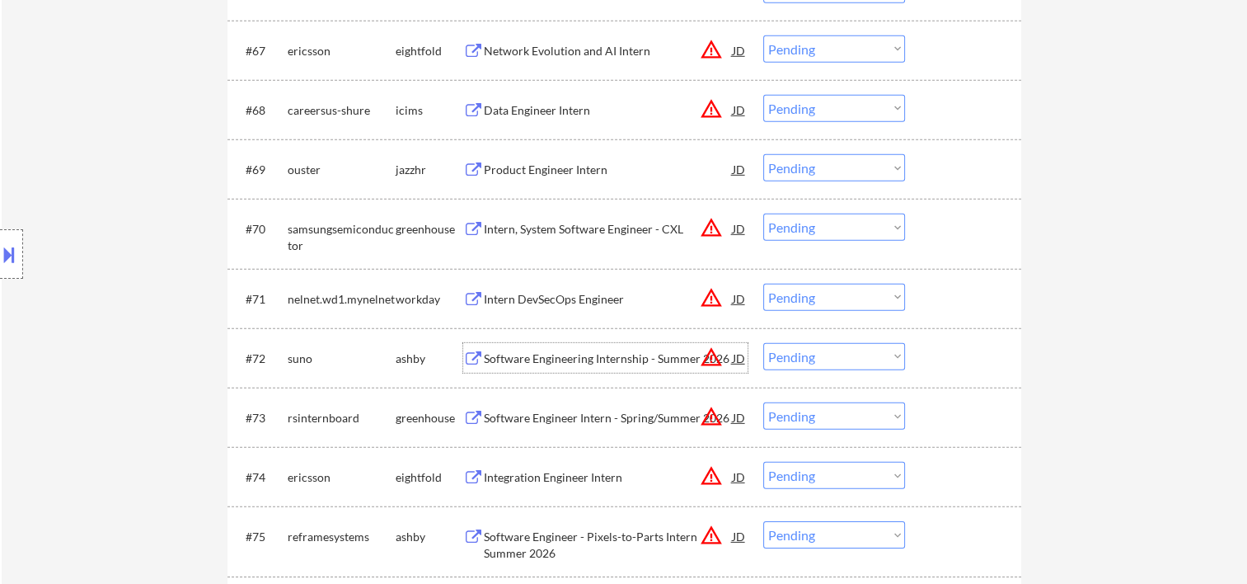
click at [949, 345] on div at bounding box center [965, 358] width 73 height 30
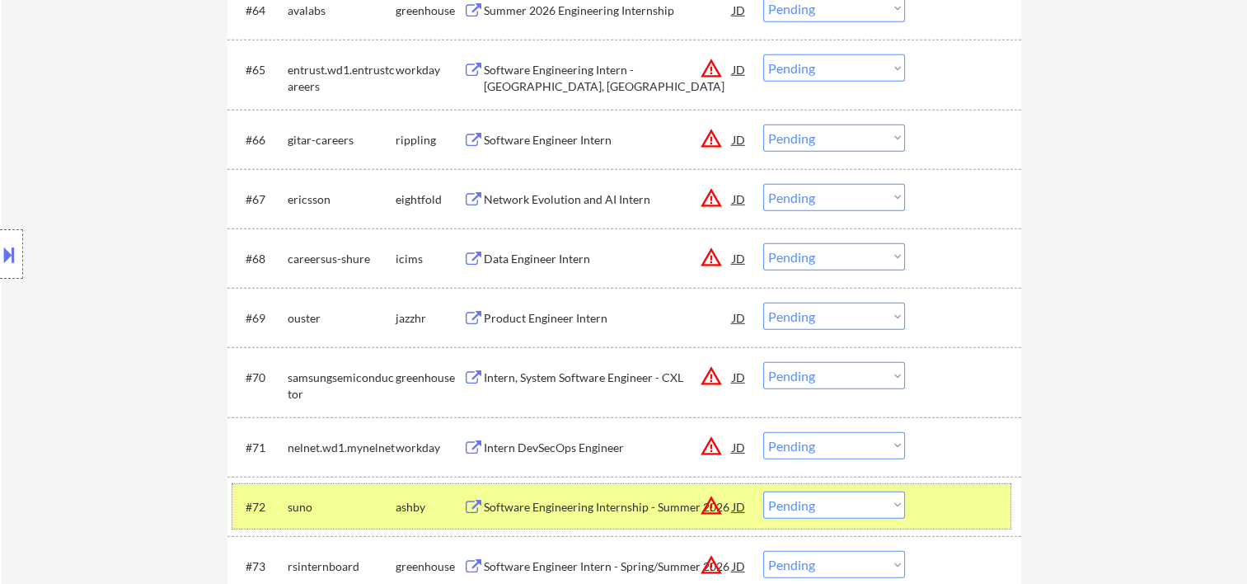
scroll to position [4837, 0]
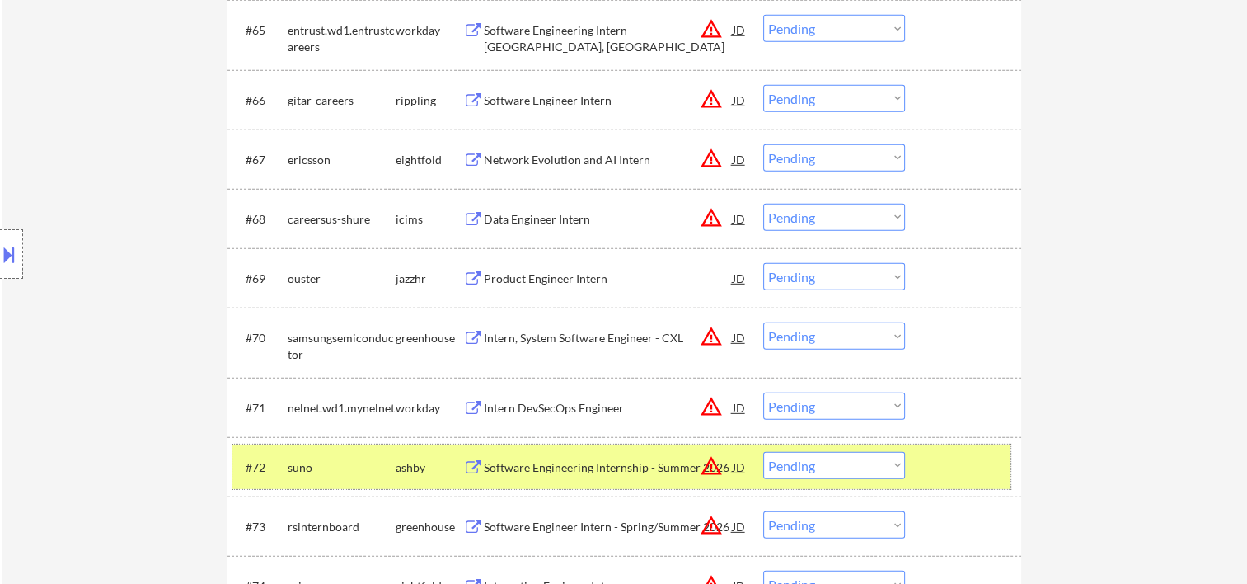
click at [895, 467] on select "Choose an option... Pending Applied Excluded (Questions) Excluded (Expired) Exc…" at bounding box center [834, 465] width 142 height 27
click at [763, 452] on select "Choose an option... Pending Applied Excluded (Questions) Excluded (Expired) Exc…" at bounding box center [834, 465] width 142 height 27
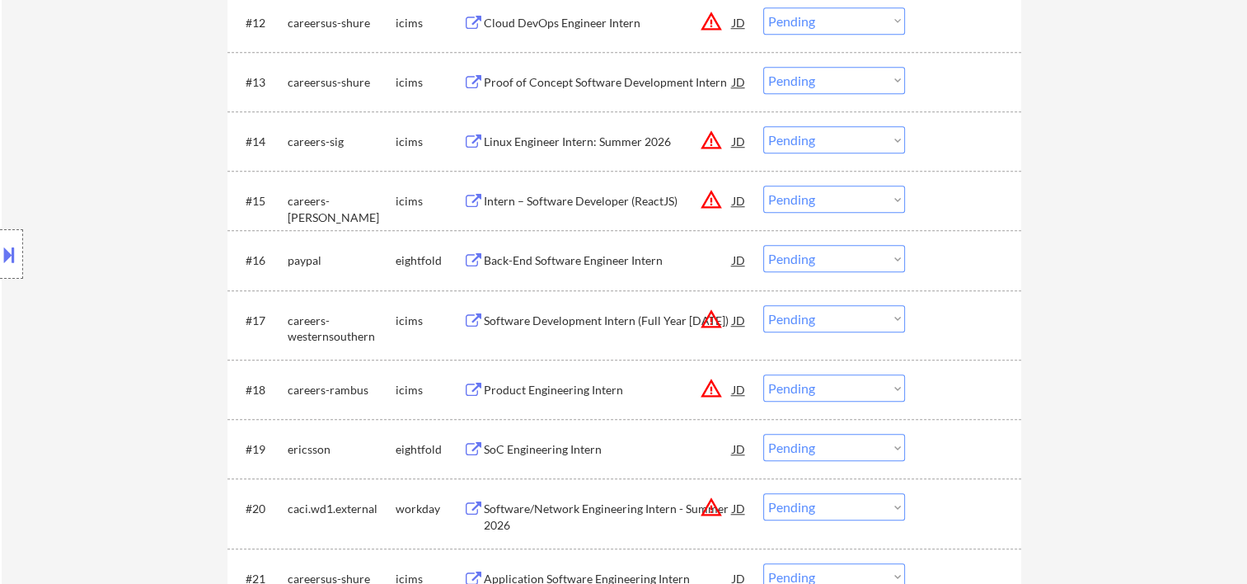
scroll to position [0, 0]
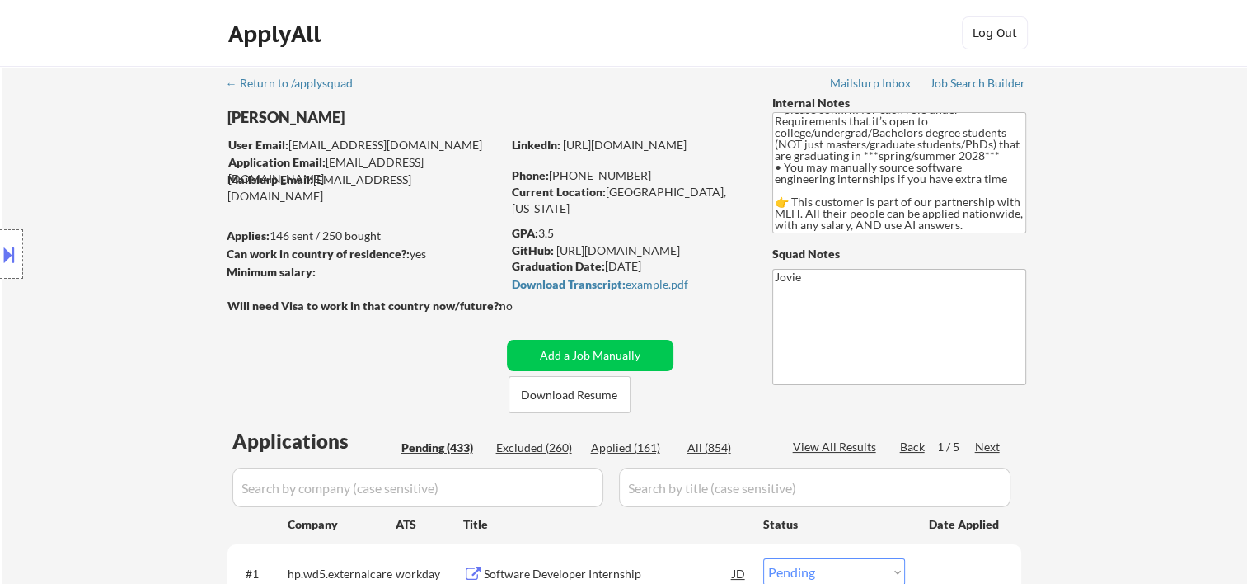
click at [635, 445] on div "Applied (161)" at bounding box center [632, 447] width 82 height 16
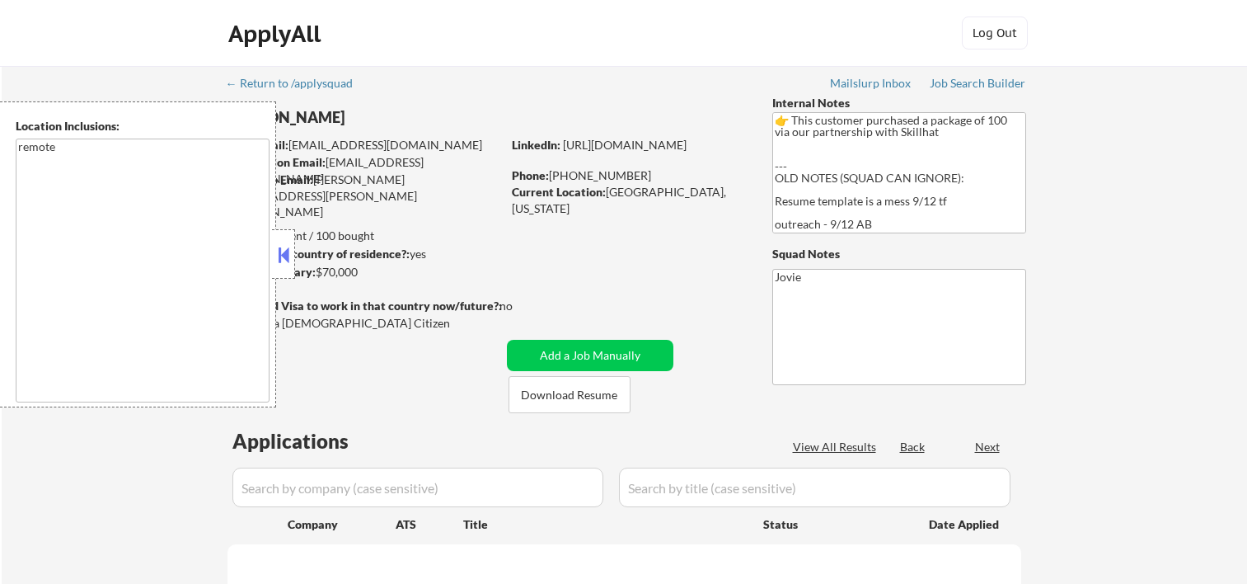
select select ""pending""
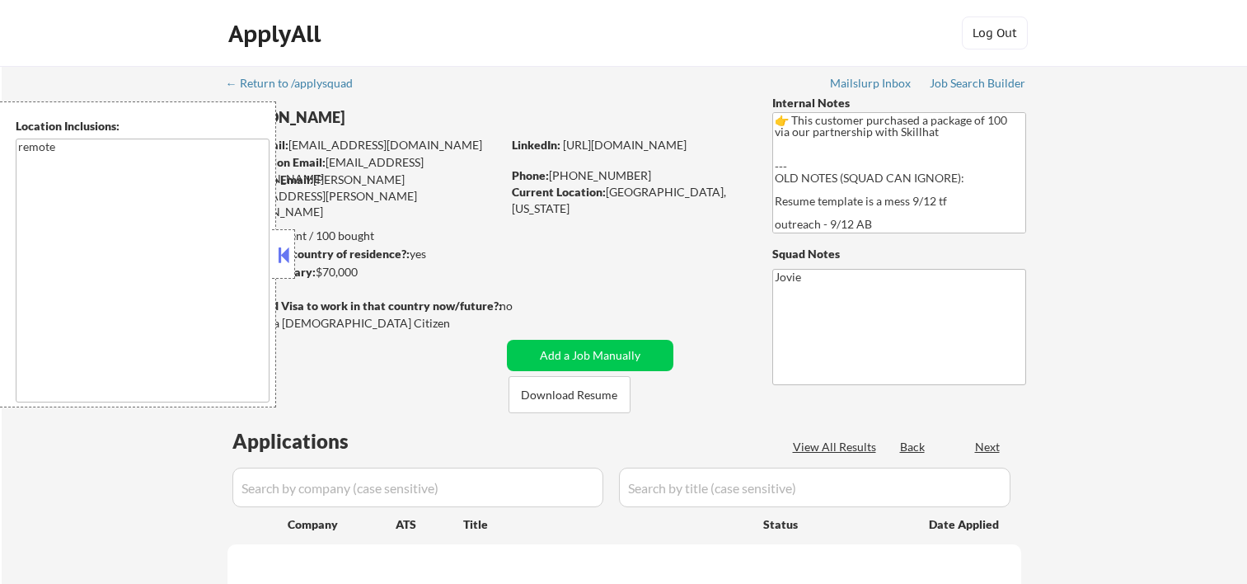
select select ""pending""
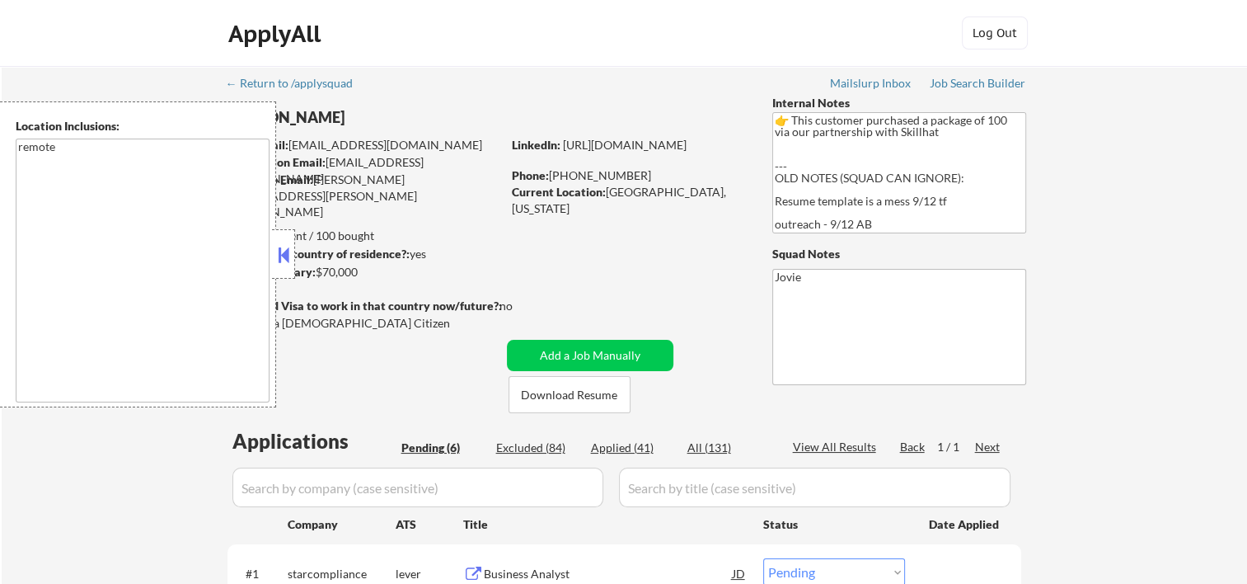
drag, startPoint x: 290, startPoint y: 259, endPoint x: 370, endPoint y: 282, distance: 83.2
click at [290, 257] on button at bounding box center [284, 254] width 18 height 25
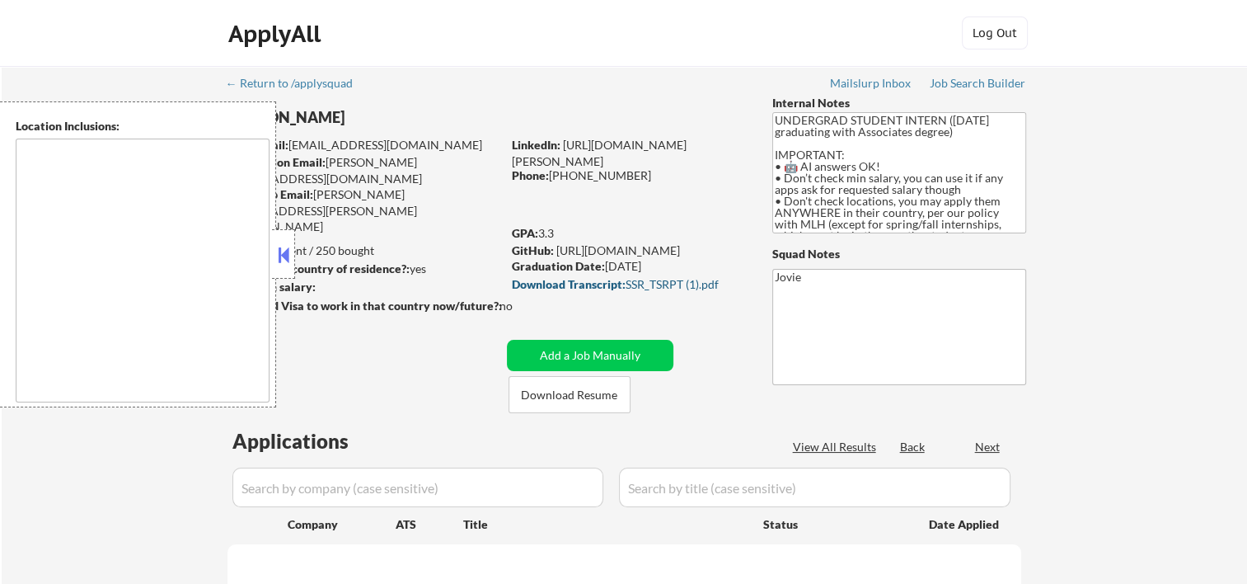
select select ""pending""
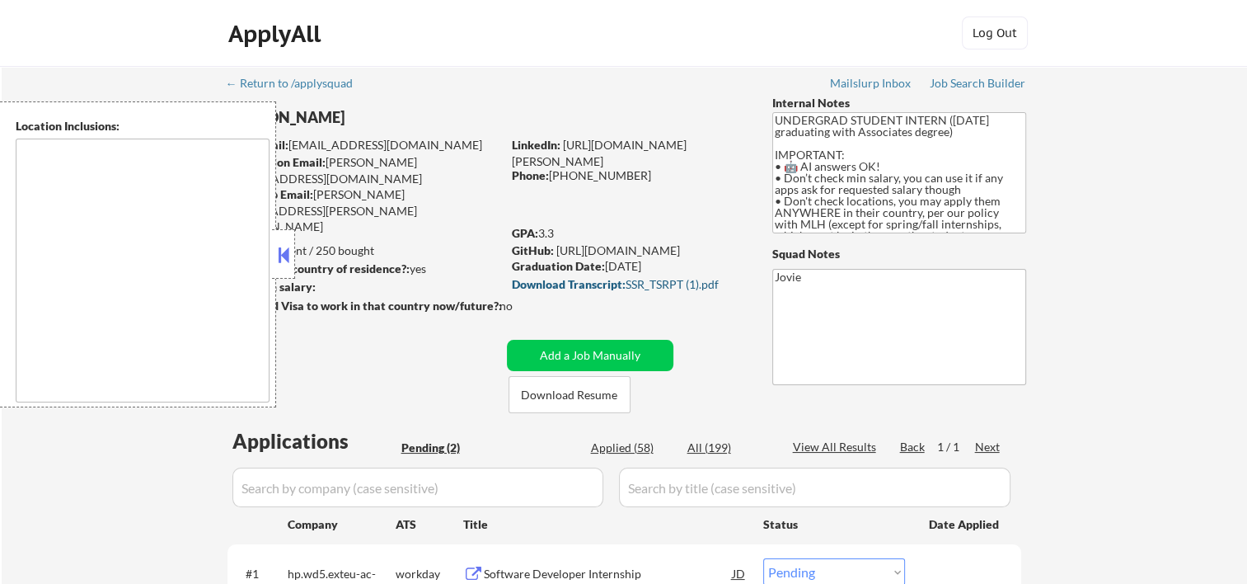
type textarea "country:US"
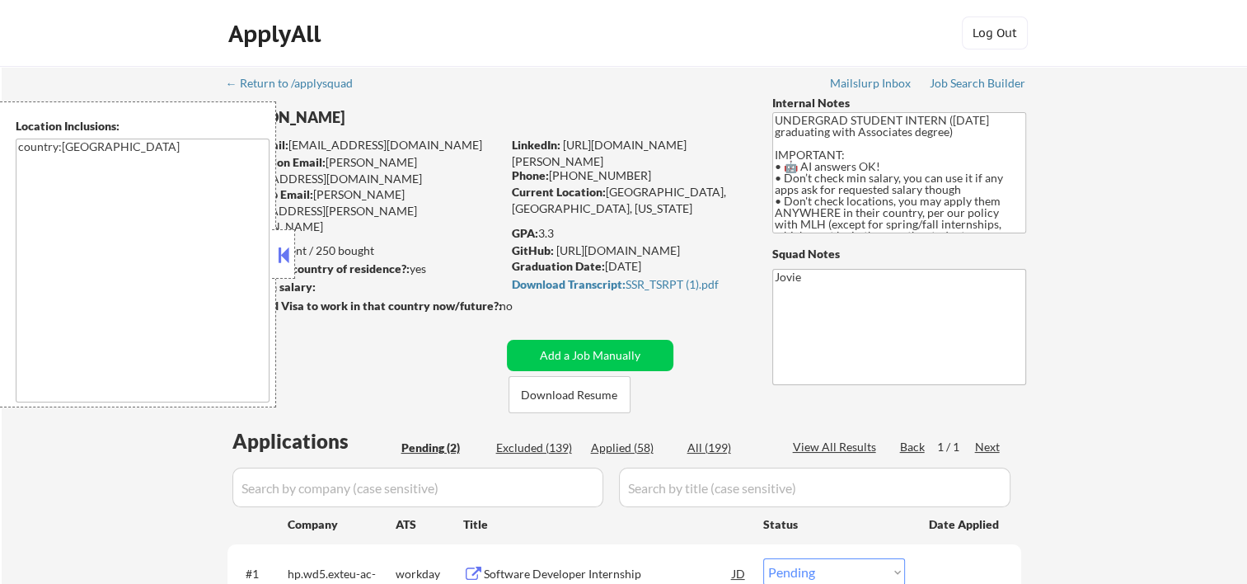
drag, startPoint x: 288, startPoint y: 252, endPoint x: 277, endPoint y: 242, distance: 14.6
click at [284, 249] on button at bounding box center [284, 254] width 18 height 25
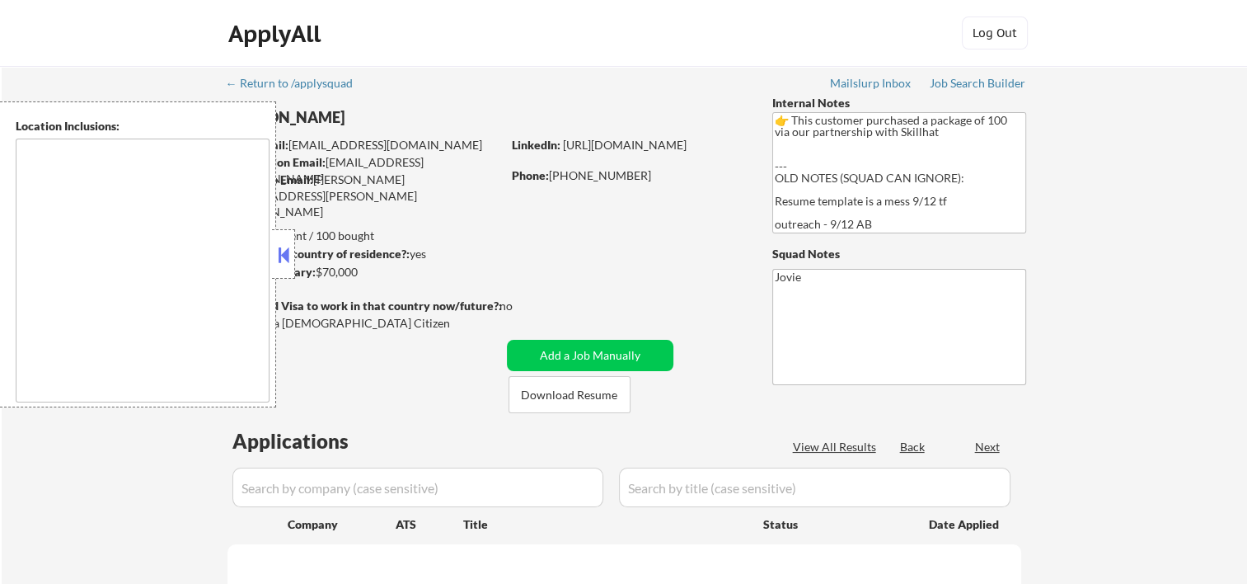
select select ""pending""
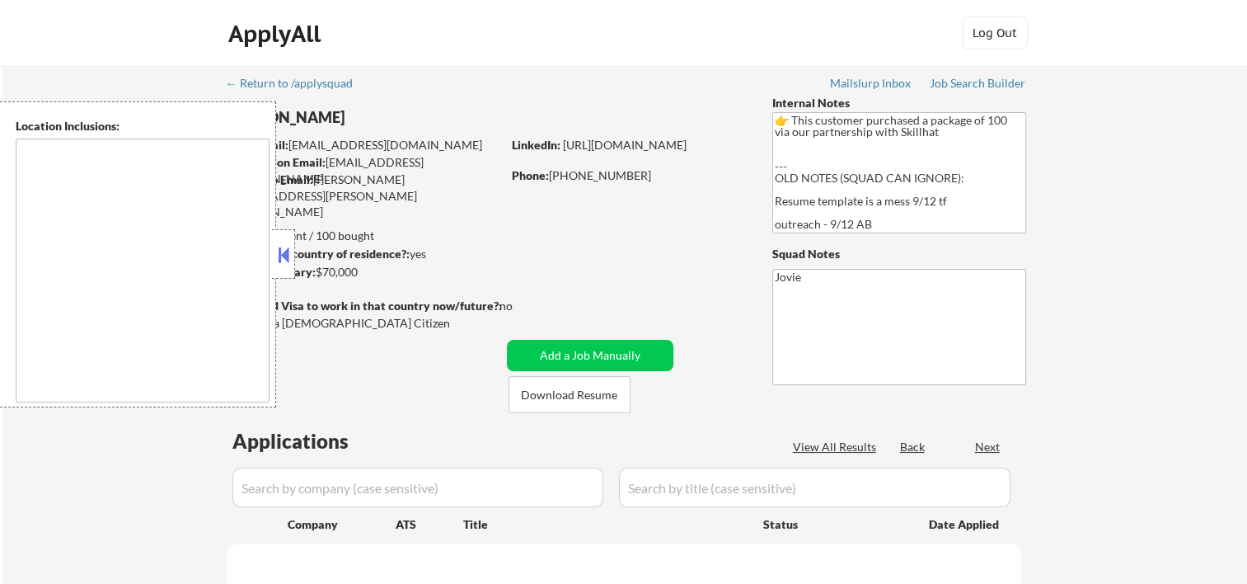
select select ""pending""
type textarea "remote"
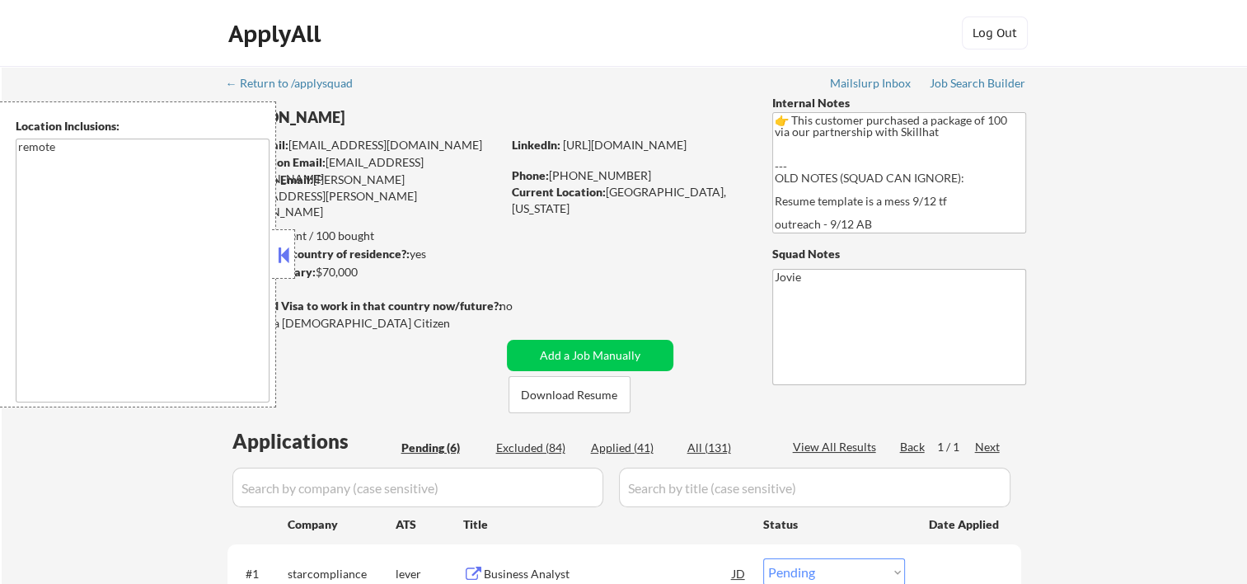
click at [279, 251] on button at bounding box center [284, 254] width 18 height 25
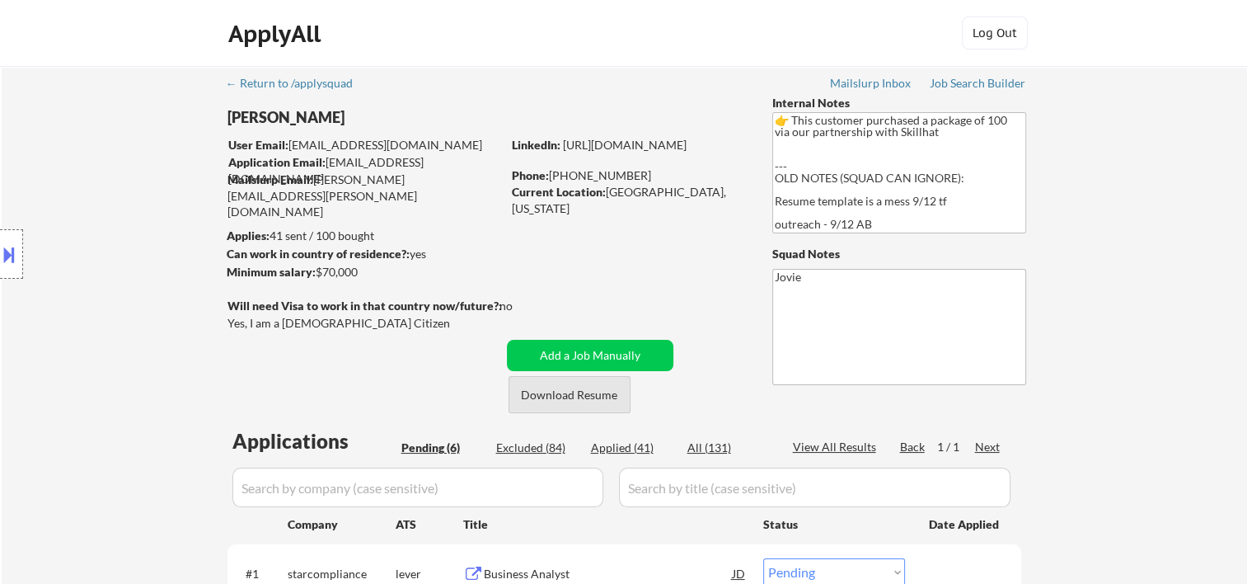
click at [567, 392] on button "Download Resume" at bounding box center [570, 394] width 122 height 37
click at [755, 26] on div "ApplyAll Log In Sign Up Log Out" at bounding box center [624, 36] width 824 height 41
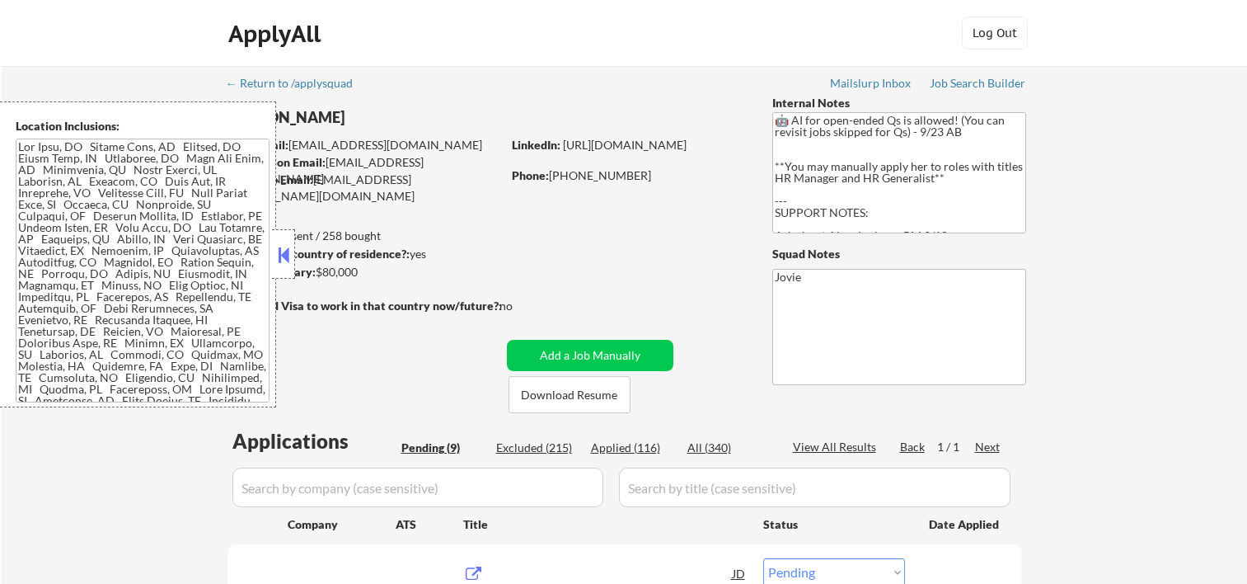
select select ""pending""
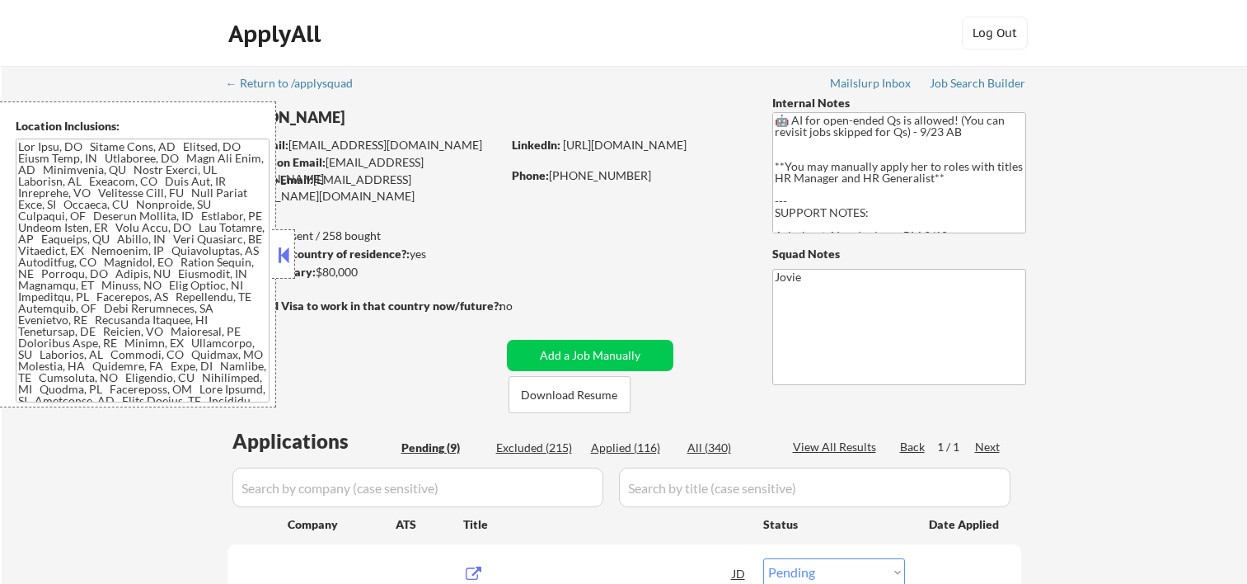
select select ""pending""
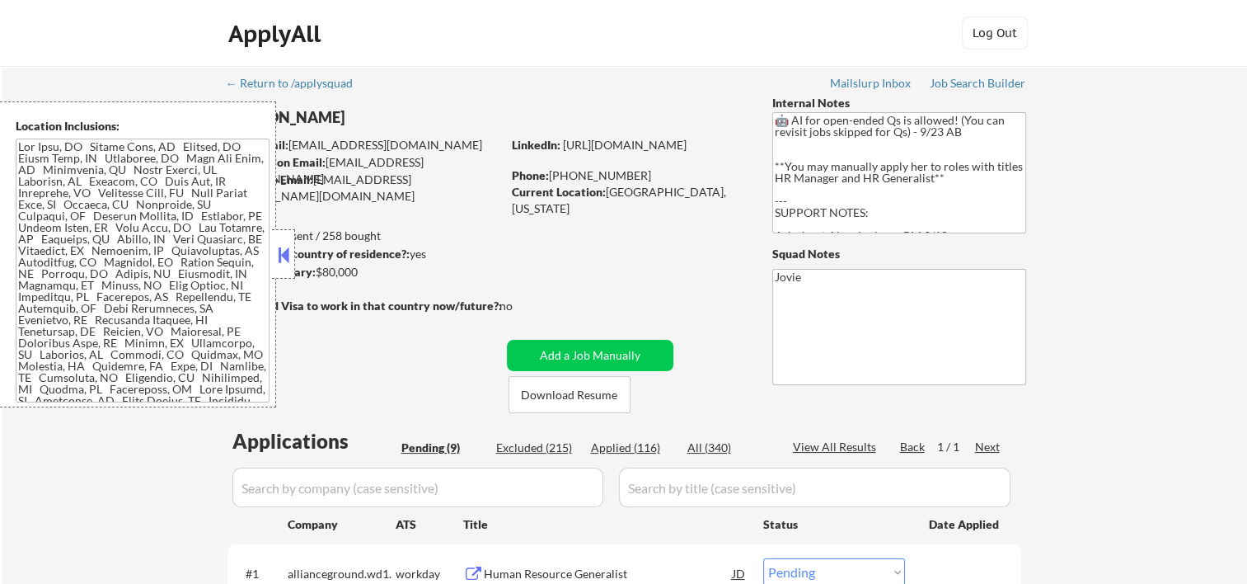
click at [284, 252] on button at bounding box center [284, 254] width 18 height 25
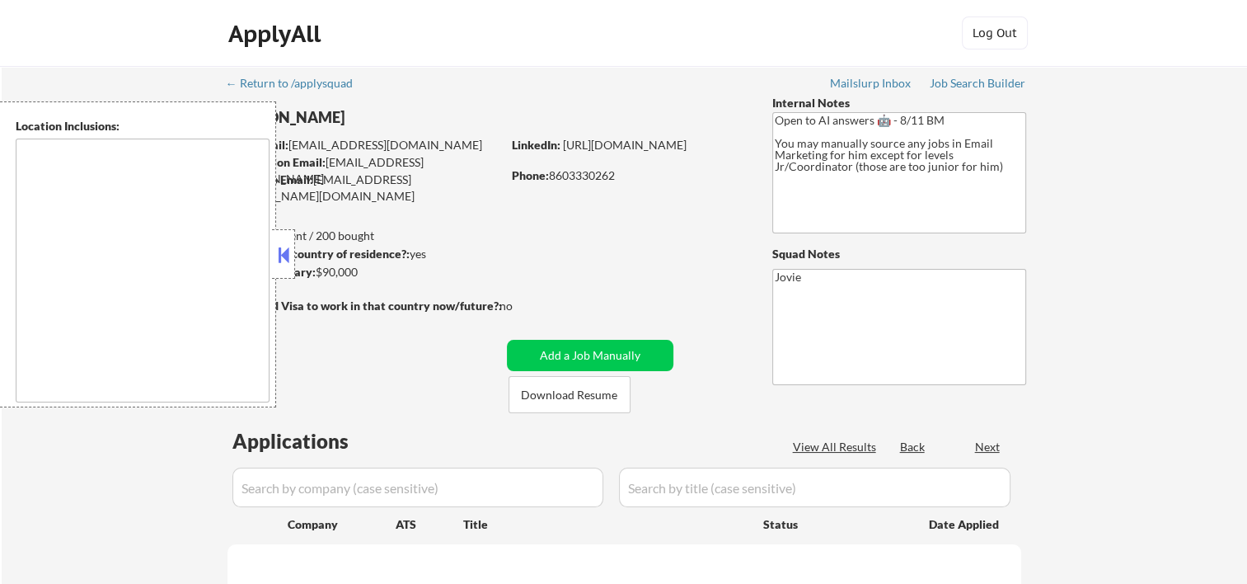
select select ""pending""
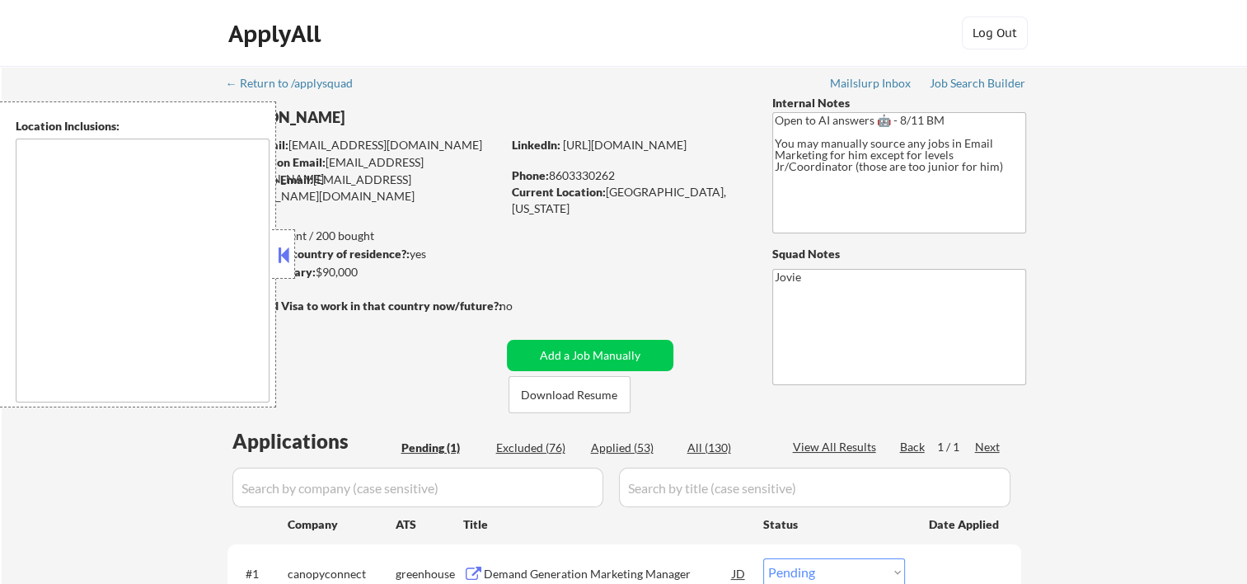
click at [284, 251] on button at bounding box center [284, 254] width 18 height 25
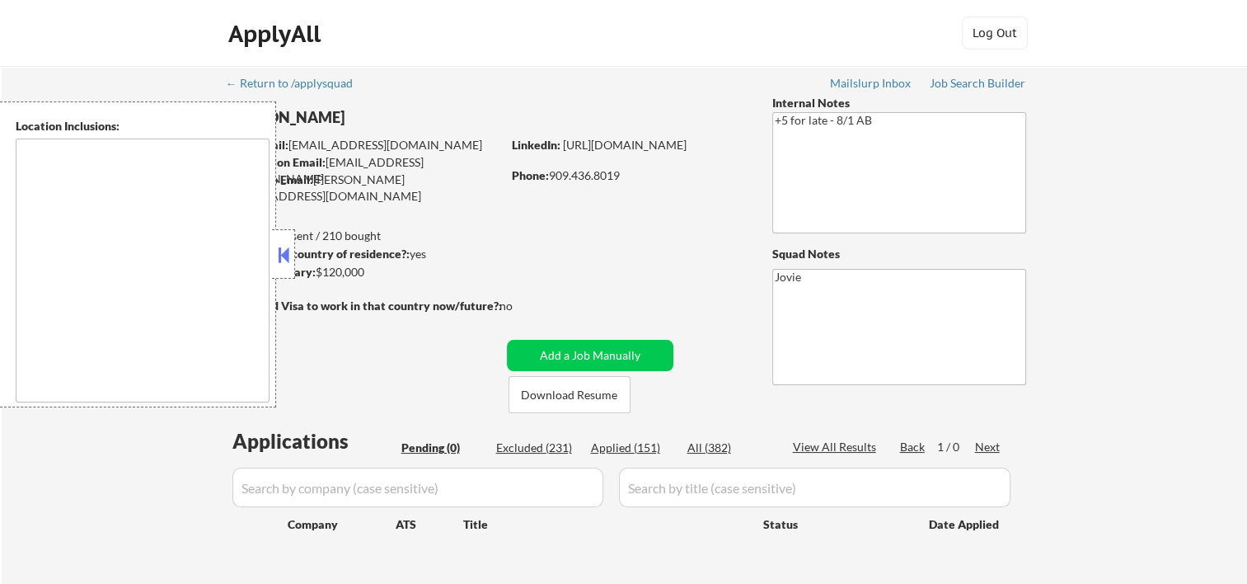
type textarea "Loremip Dolor, SI Amet Consectet, AD Elitsed Doei, TE Incididu, UT Labor Etdolo…"
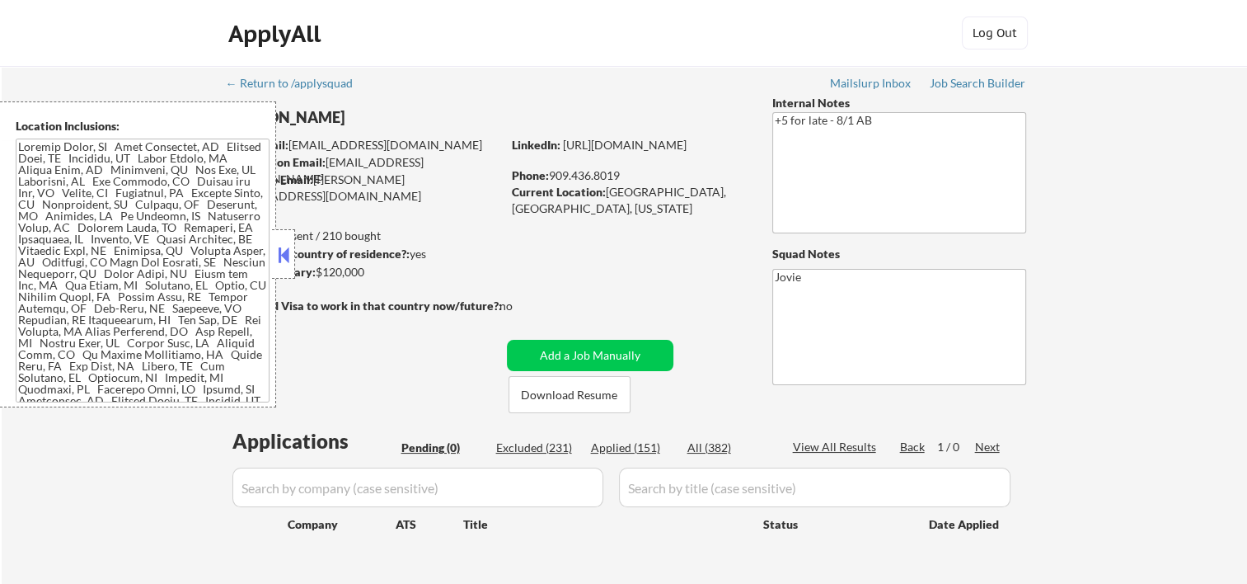
click at [290, 246] on button at bounding box center [284, 254] width 18 height 25
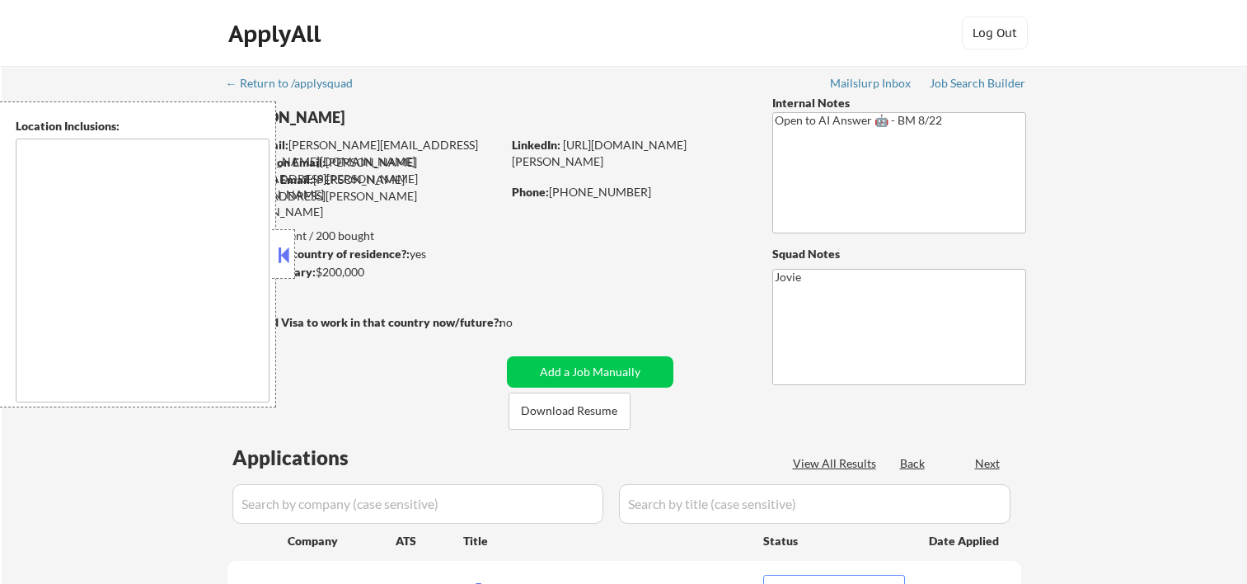
select select ""pending""
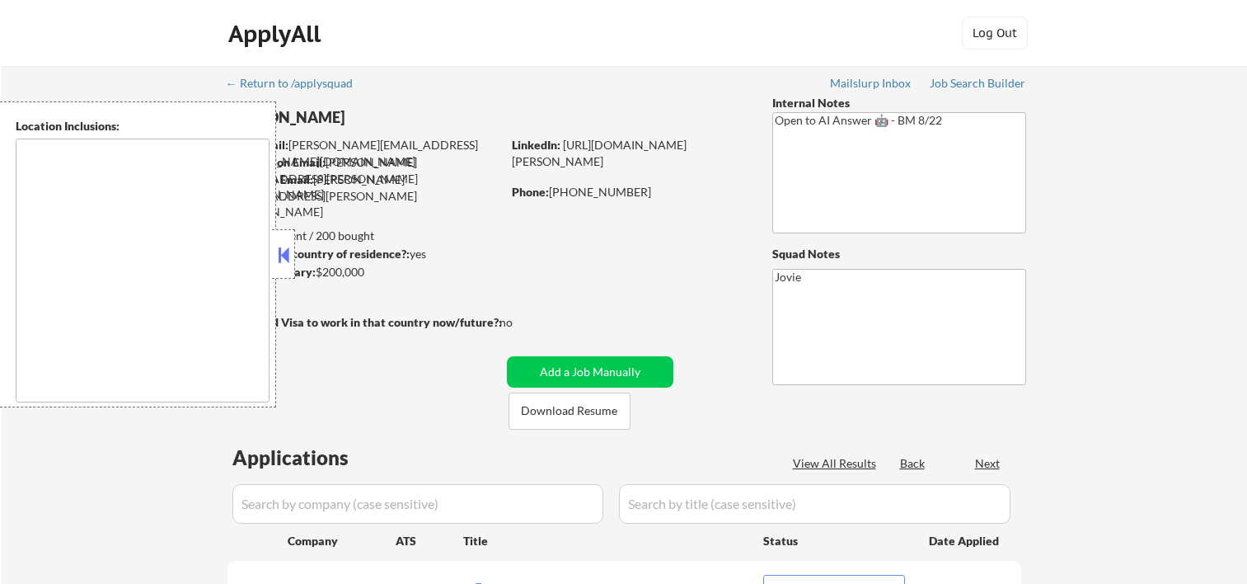
select select ""pending""
type textarea "Austin, TX West Lake Hills, TX Rollingwood, TX Sunset Valley, TX Lost Creek, TX…"
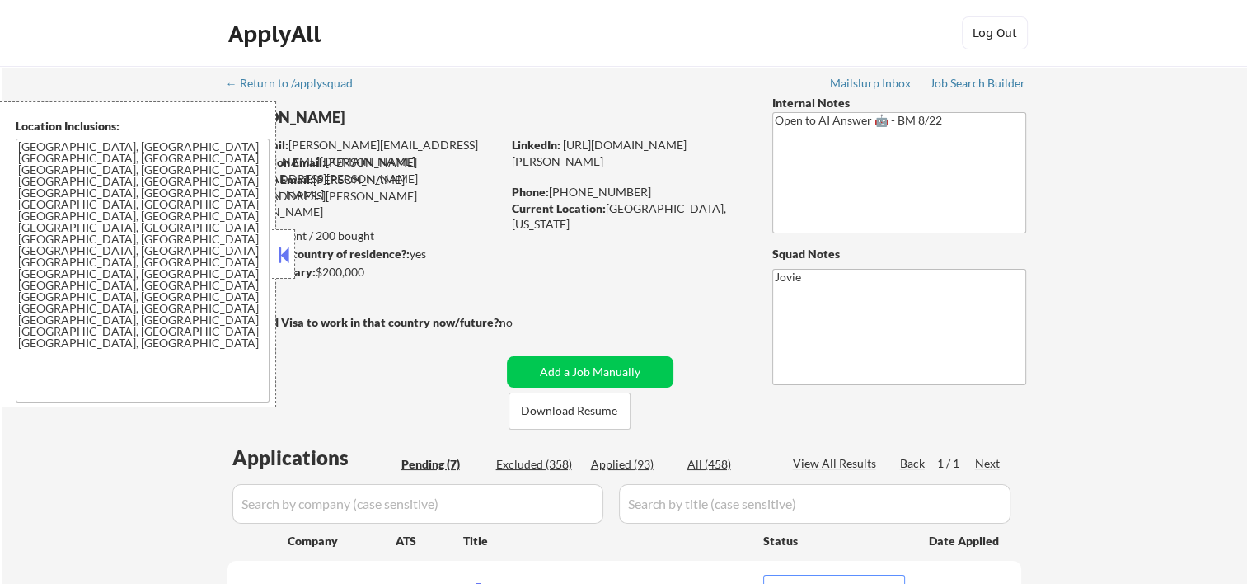
click at [286, 253] on button at bounding box center [284, 254] width 18 height 25
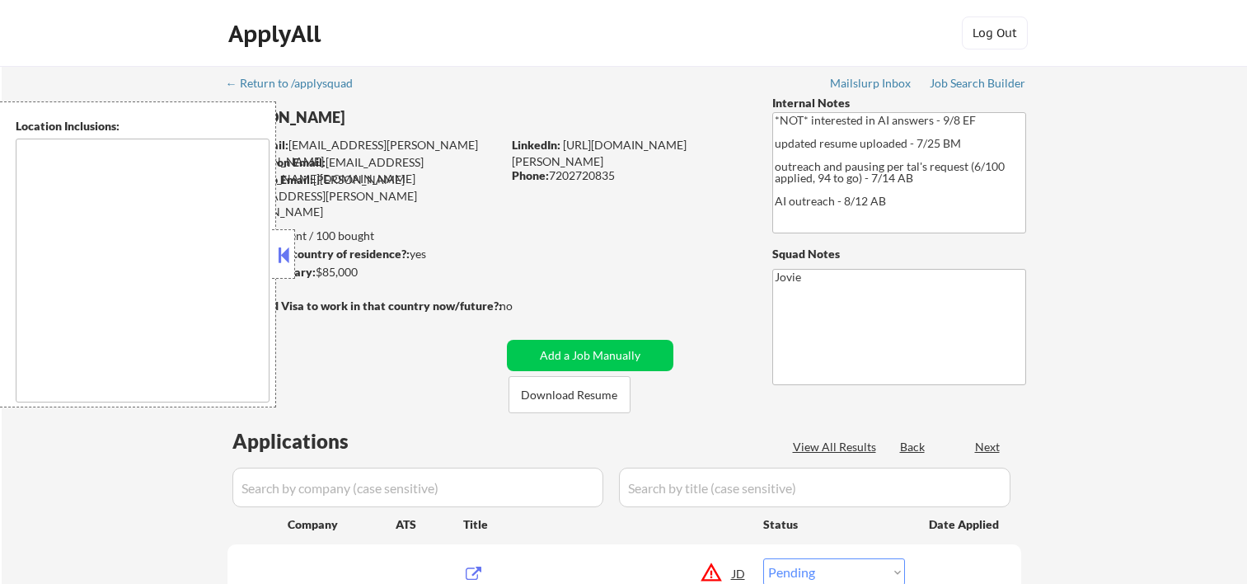
select select ""pending""
type textarea "[GEOGRAPHIC_DATA], [GEOGRAPHIC_DATA] [GEOGRAPHIC_DATA], [GEOGRAPHIC_DATA] [GEOG…"
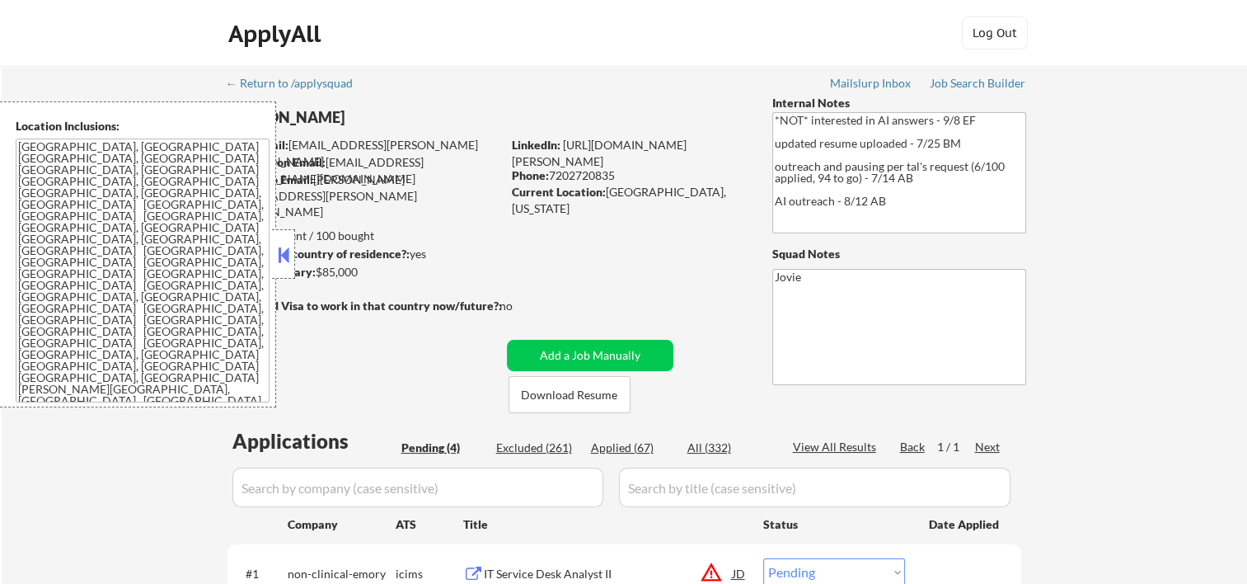
click at [278, 256] on button at bounding box center [284, 254] width 18 height 25
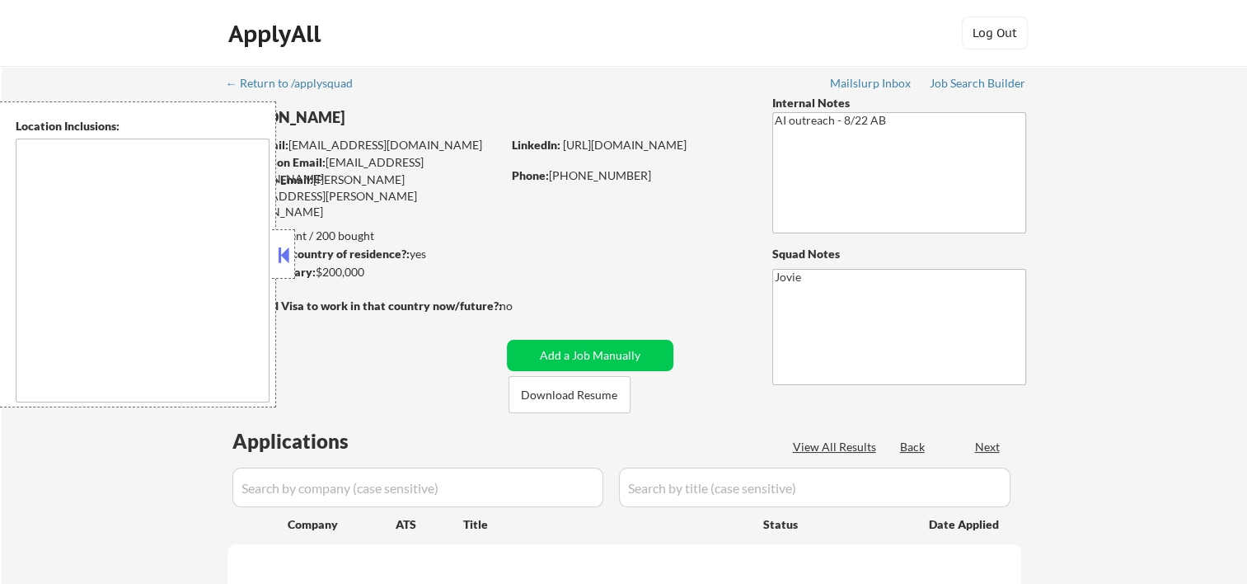
select select ""pending""
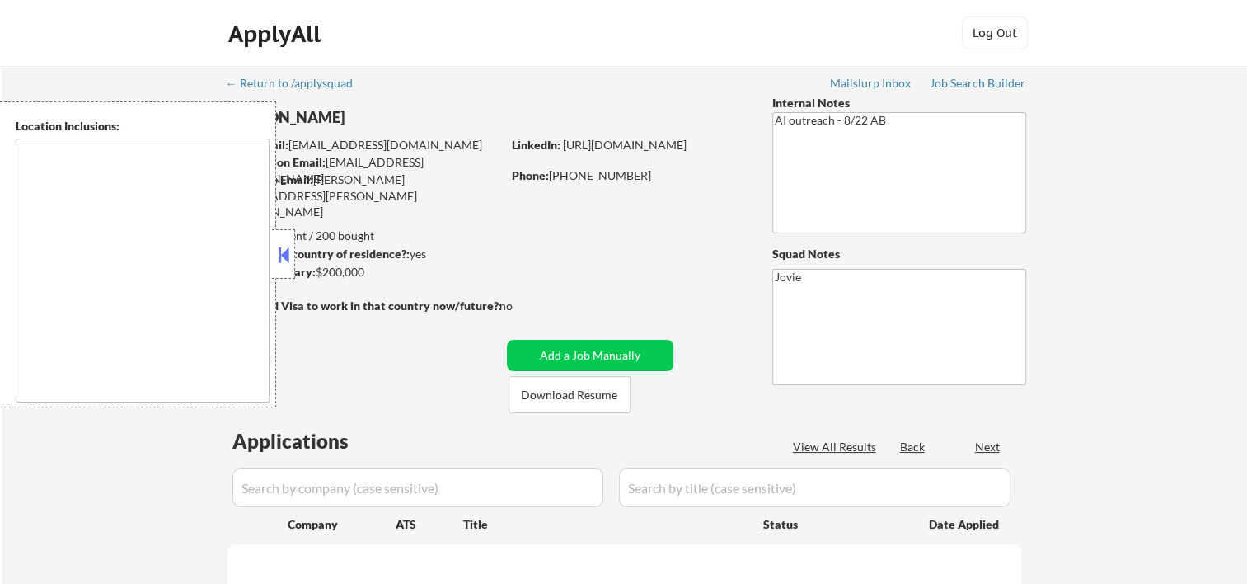
select select ""pending""
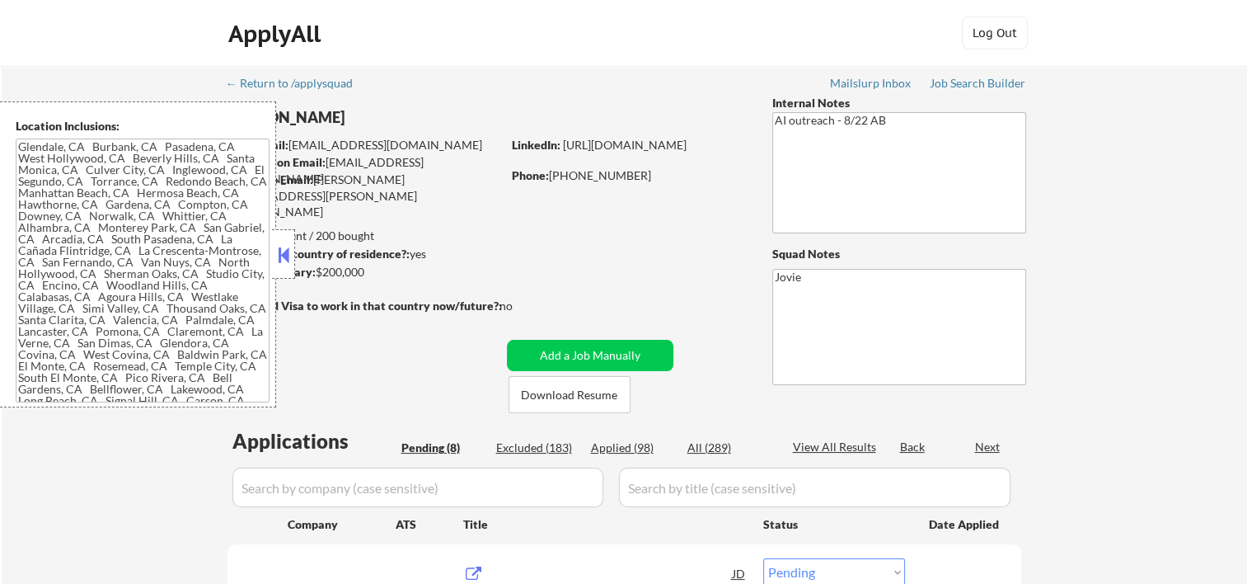
type textarea "Glendale, CA Burbank, CA Pasadena, CA West Hollywood, CA Beverly Hills, CA Sant…"
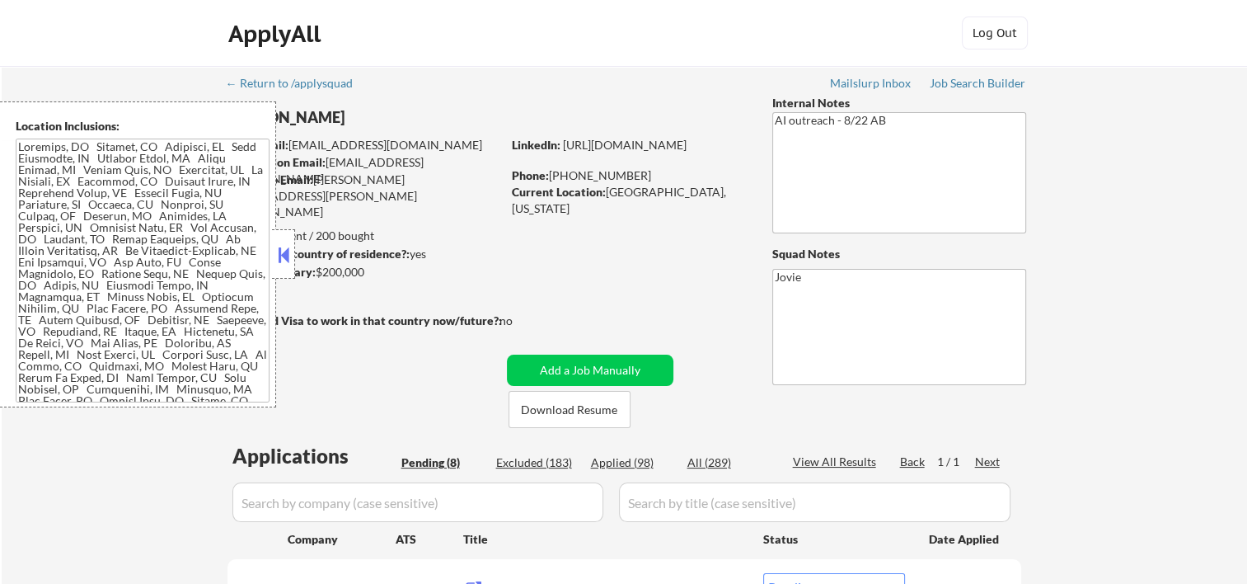
click at [288, 257] on button at bounding box center [284, 254] width 18 height 25
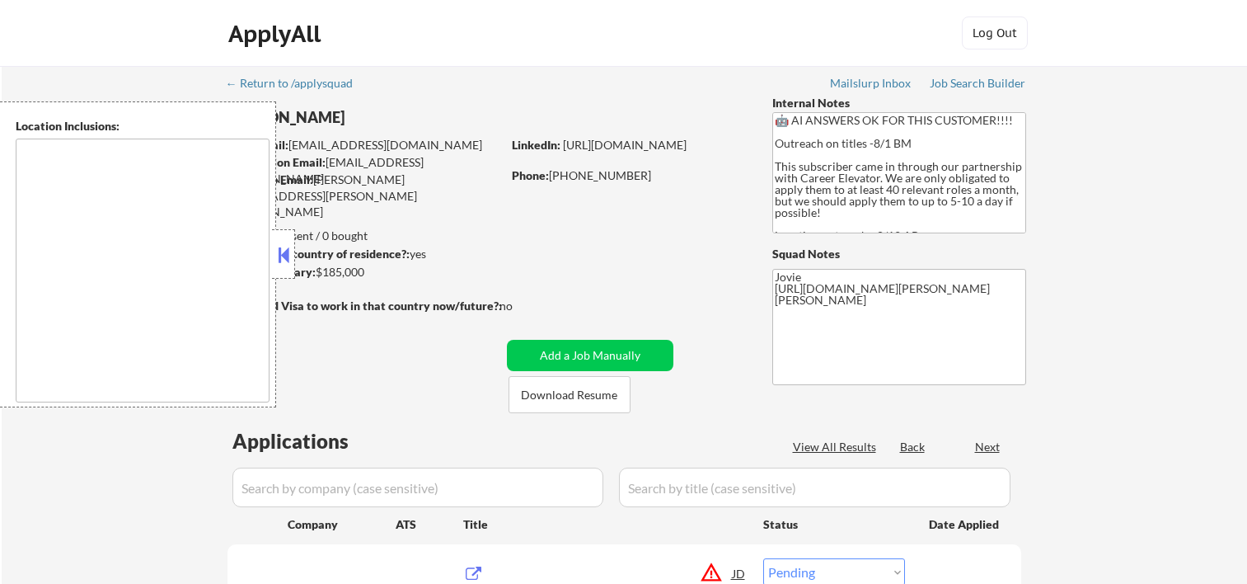
select select ""pending""
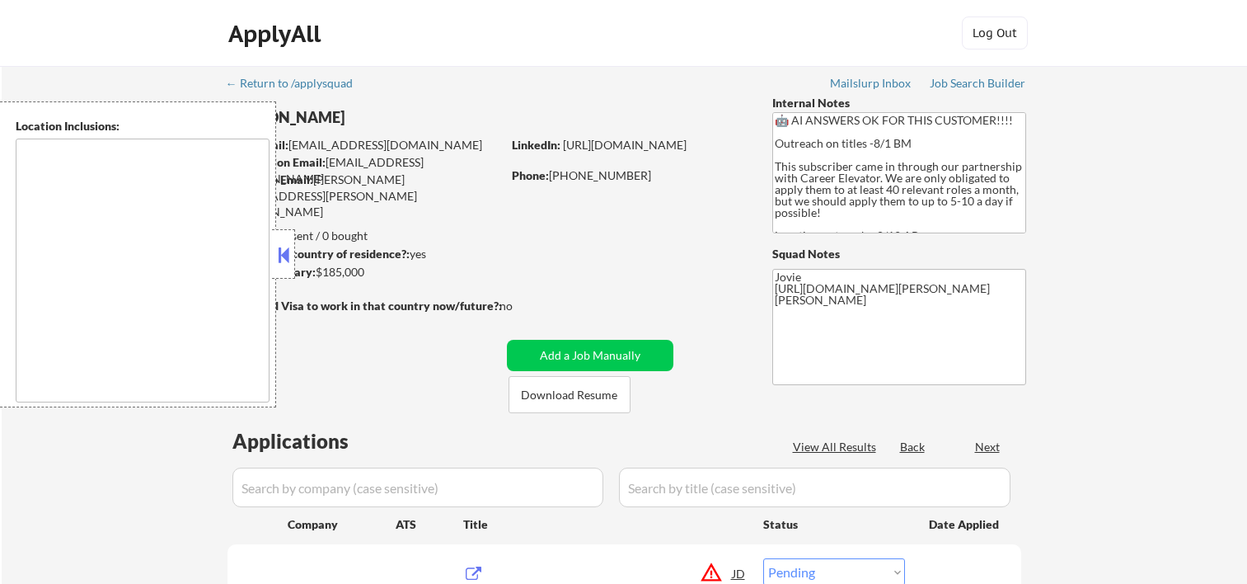
select select ""pending""
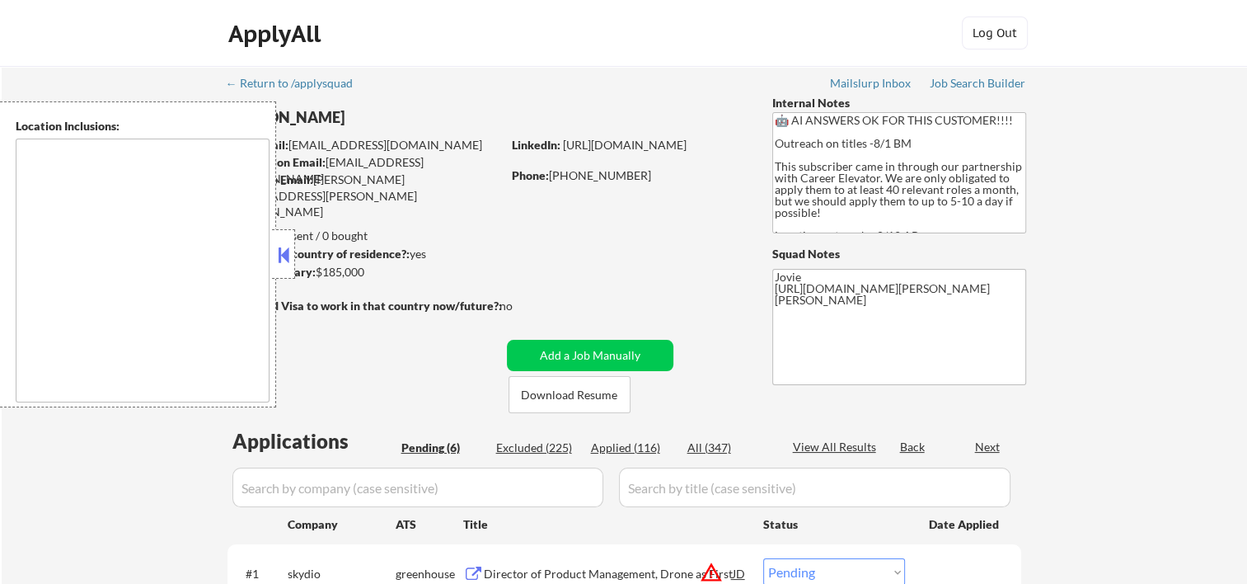
type textarea "Cambridge, MA Somerville, MA Brookline, MA Newton, MA Quincy, MA Medford, MA Ma…"
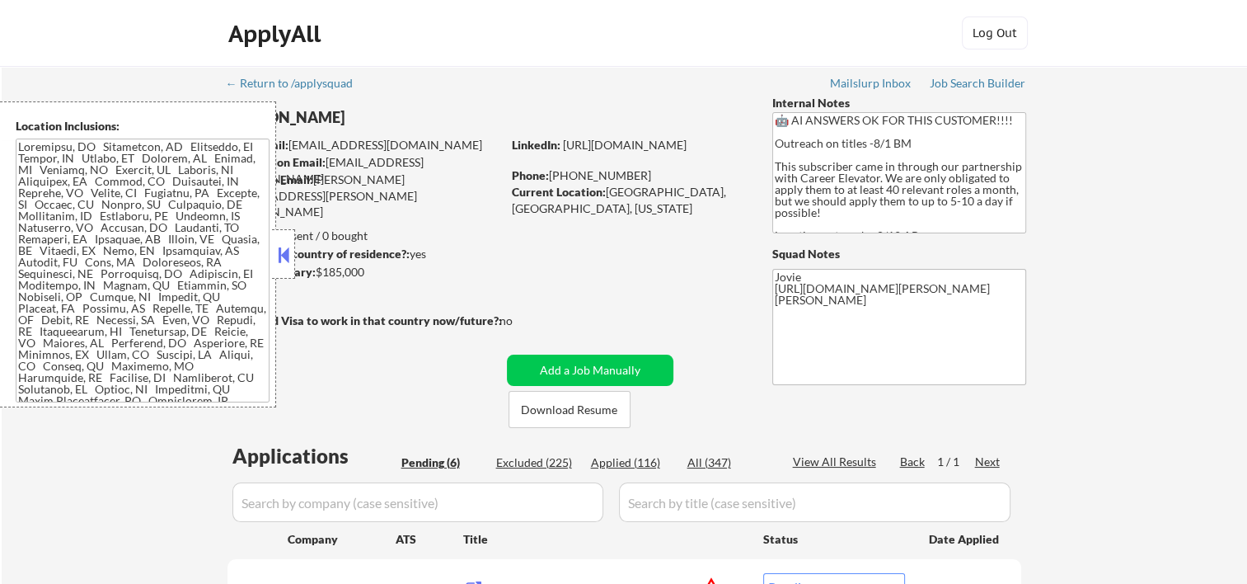
click at [292, 249] on button at bounding box center [284, 254] width 18 height 25
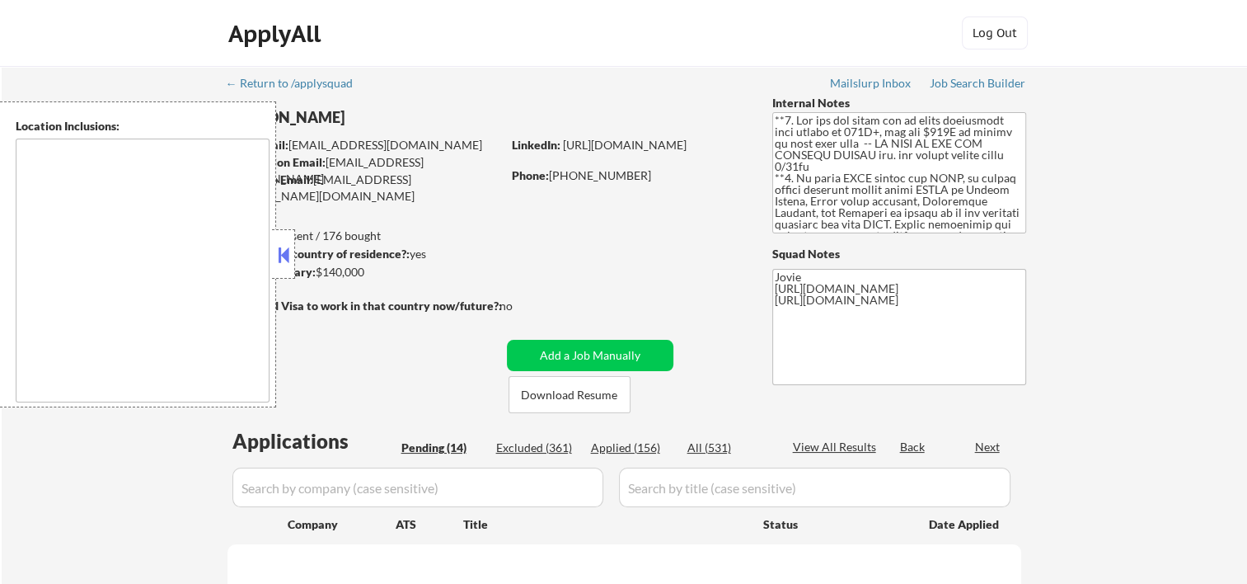
select select ""pending""
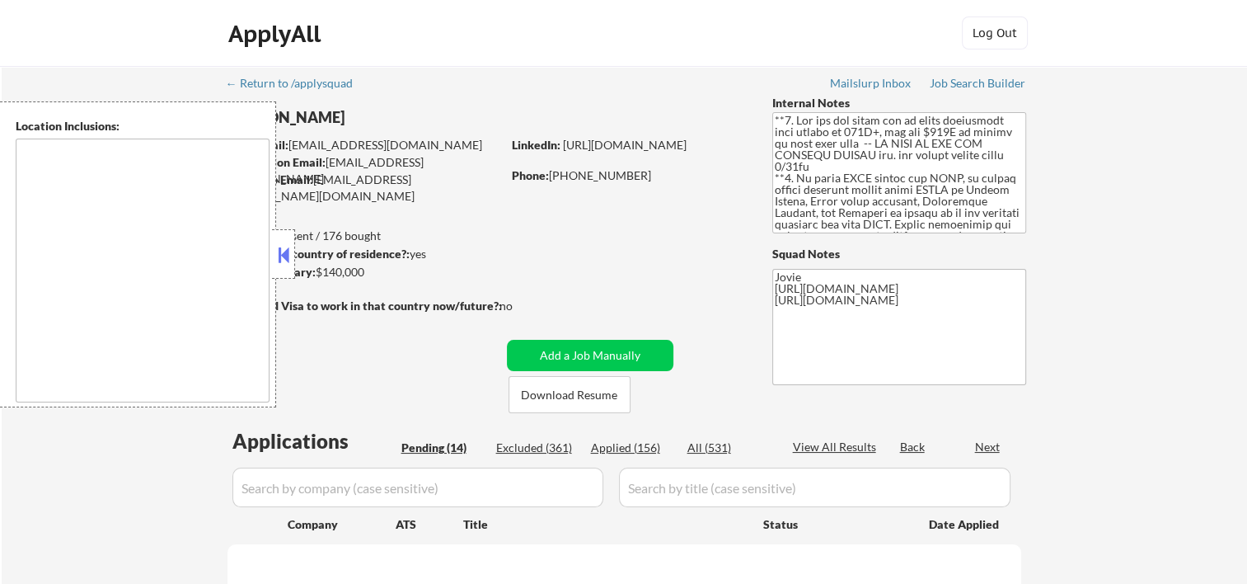
select select ""pending""
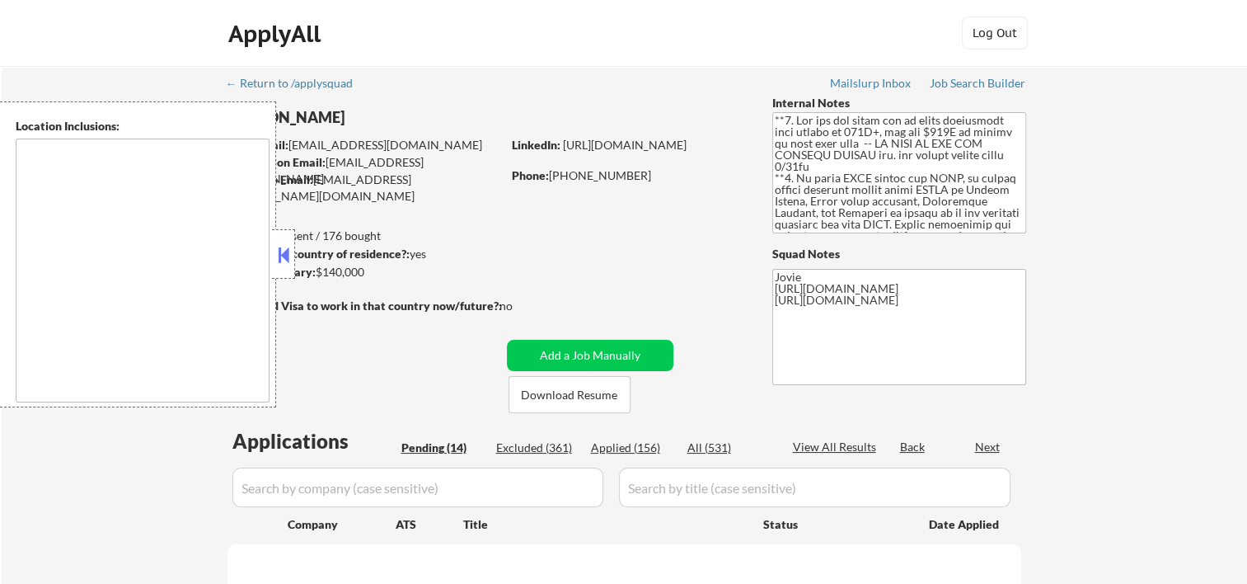
select select ""pending""
type textarea "country:[GEOGRAPHIC_DATA]"
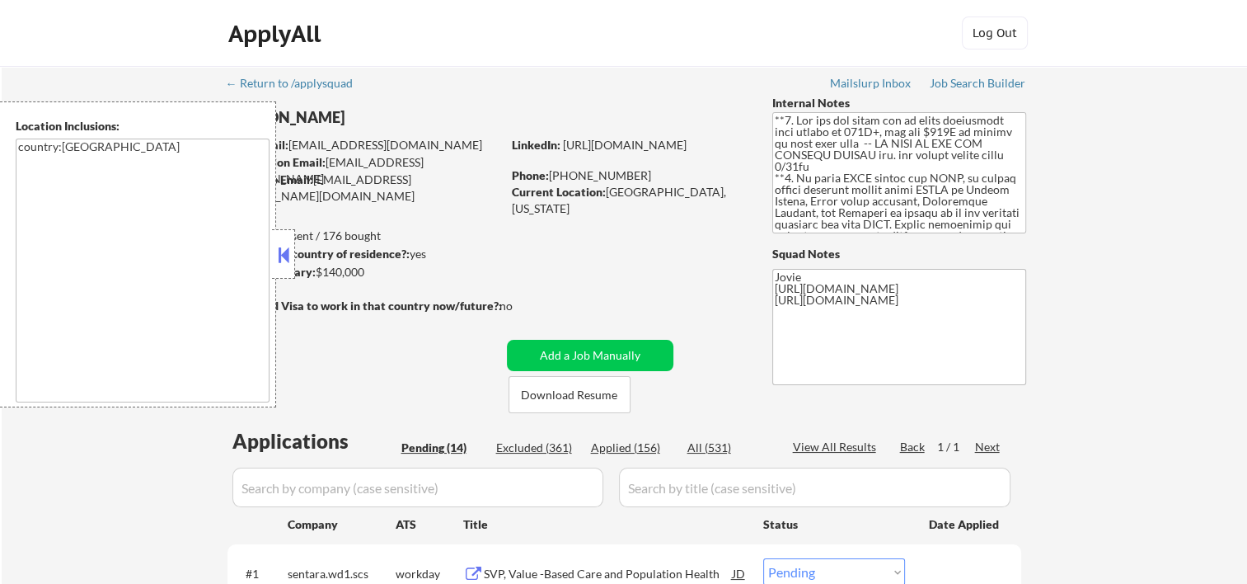
click at [288, 243] on button at bounding box center [284, 254] width 18 height 25
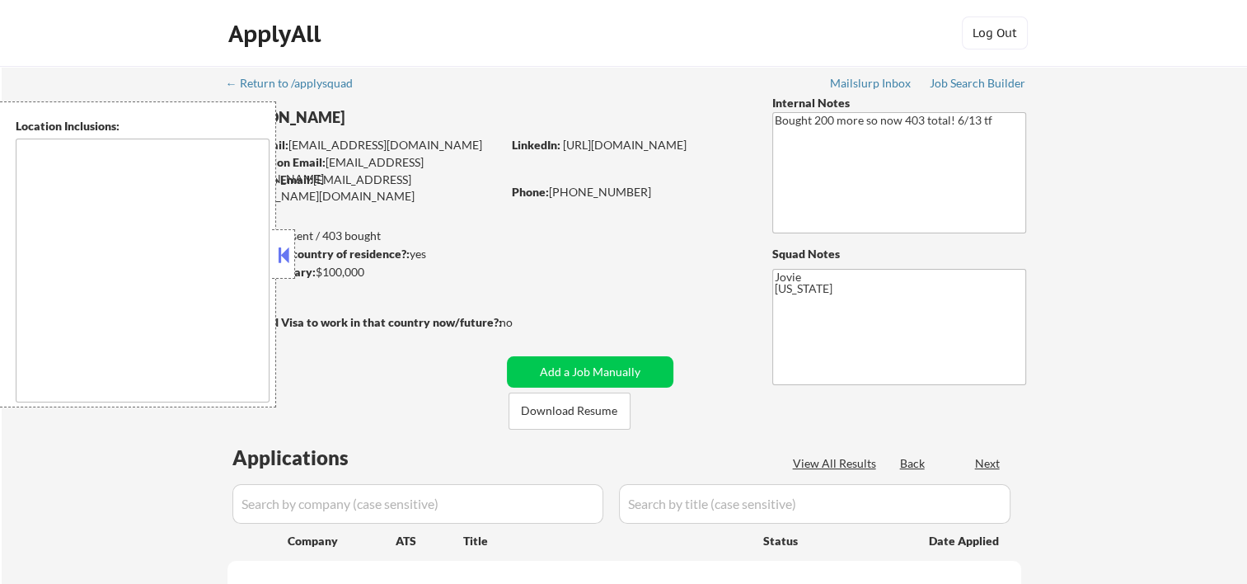
select select ""pending""
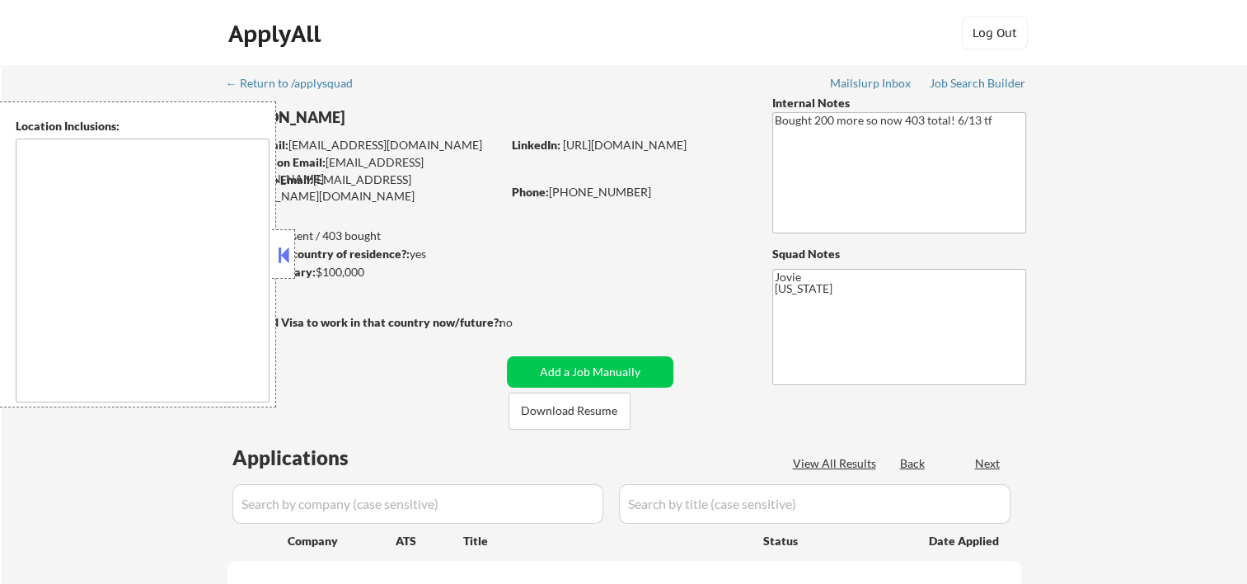
select select ""pending""
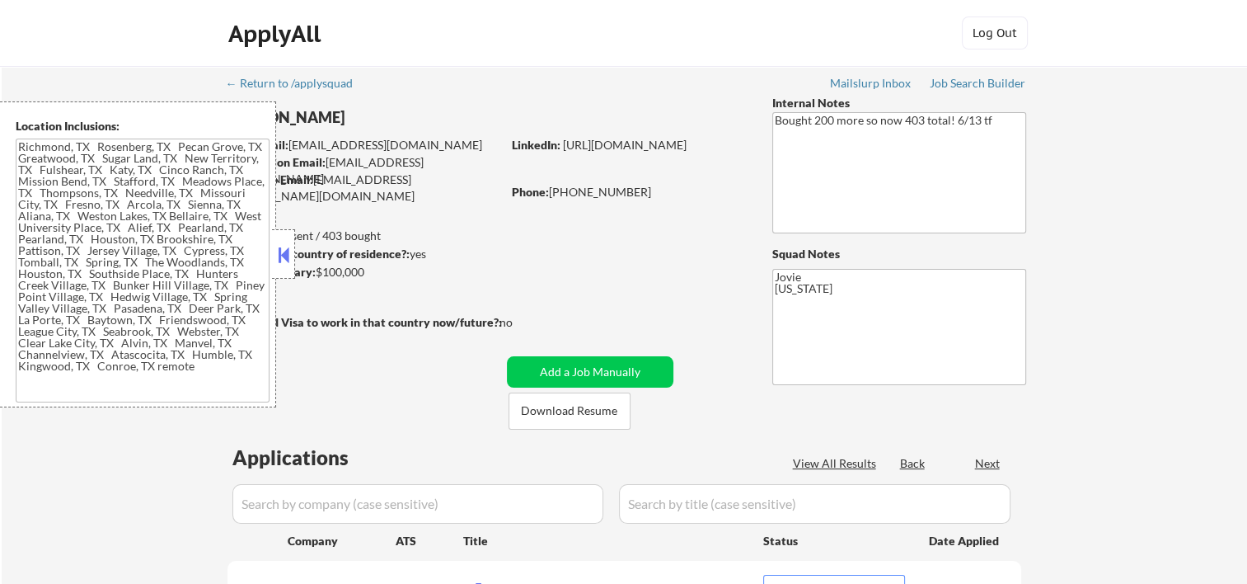
type textarea "Richmond, TX Rosenberg, TX Pecan Grove, TX Greatwood, TX Sugar Land, TX New Ter…"
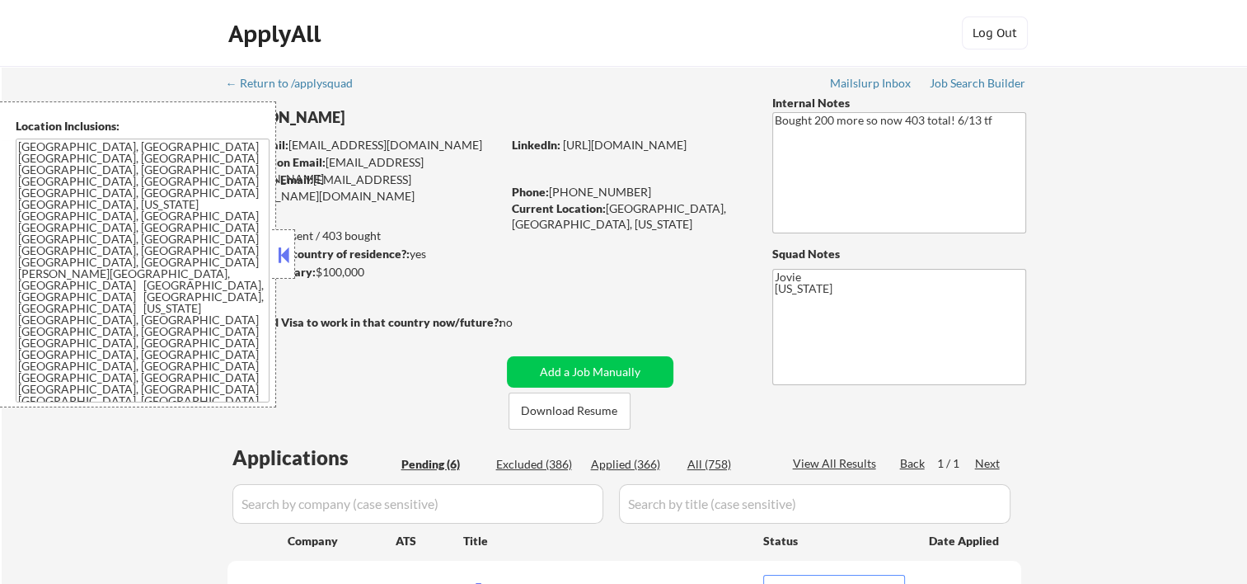
click at [288, 244] on button at bounding box center [284, 254] width 18 height 25
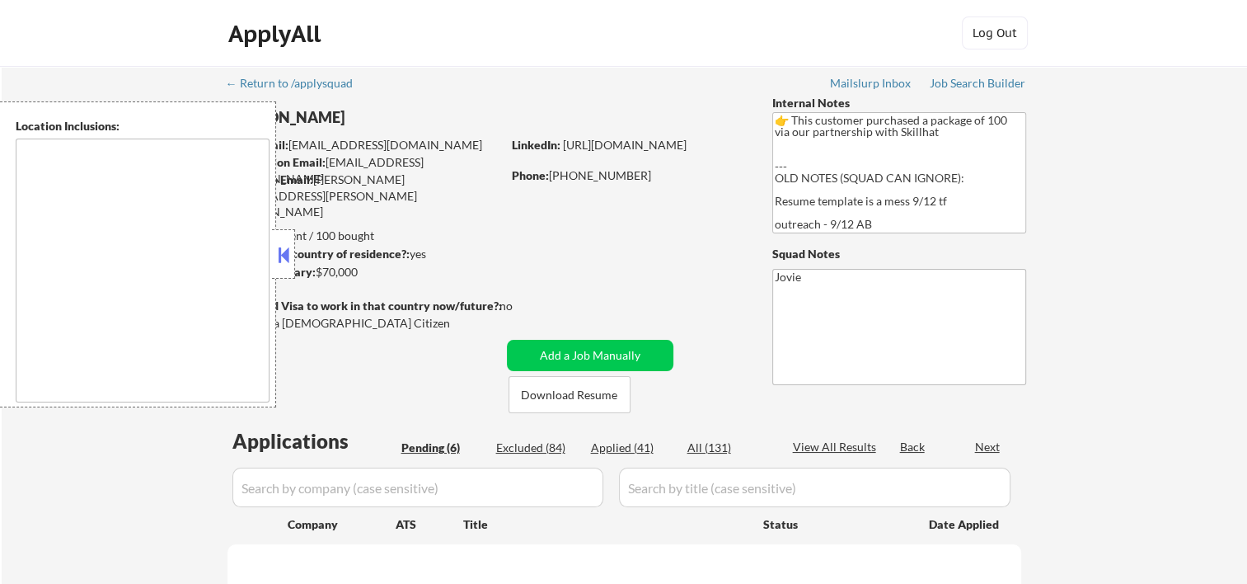
select select ""pending""
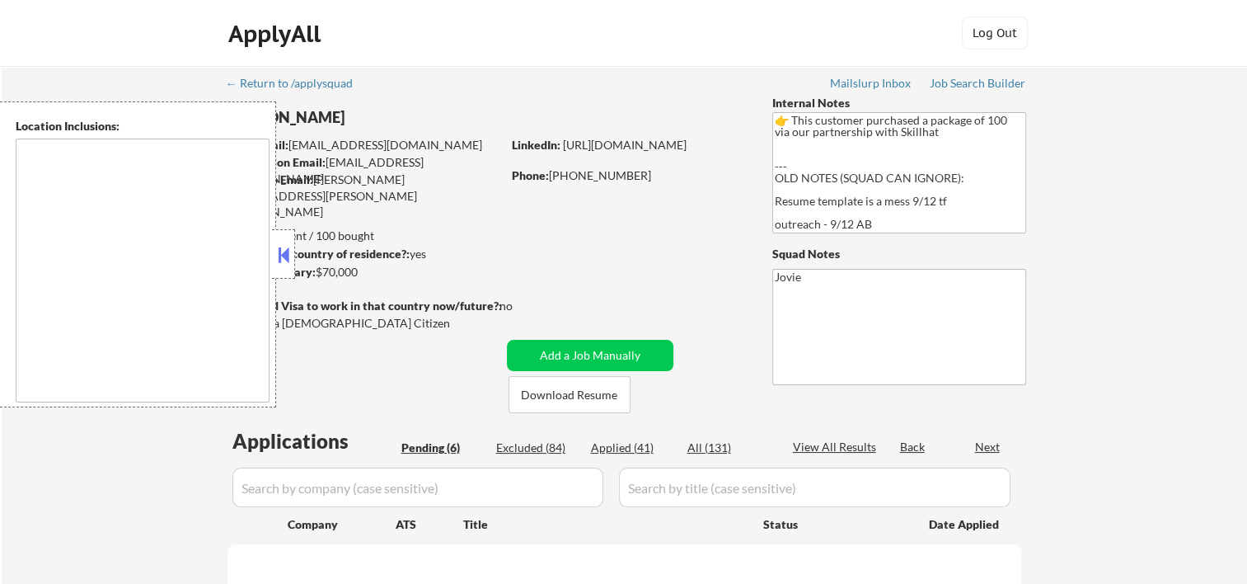
select select ""pending""
type textarea "remote"
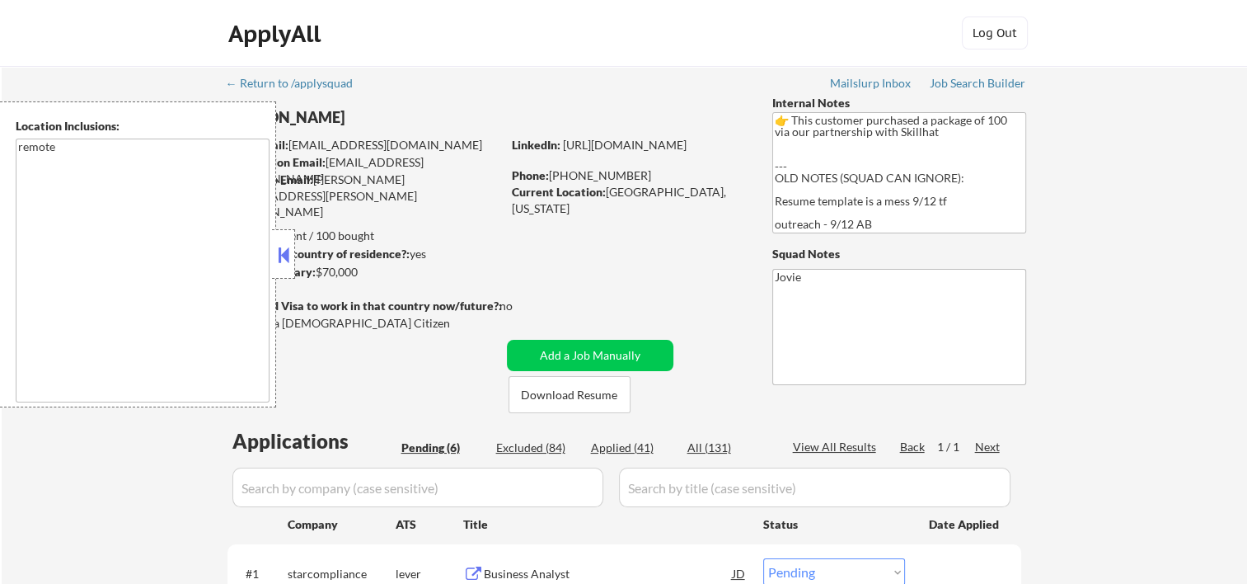
scroll to position [275, 0]
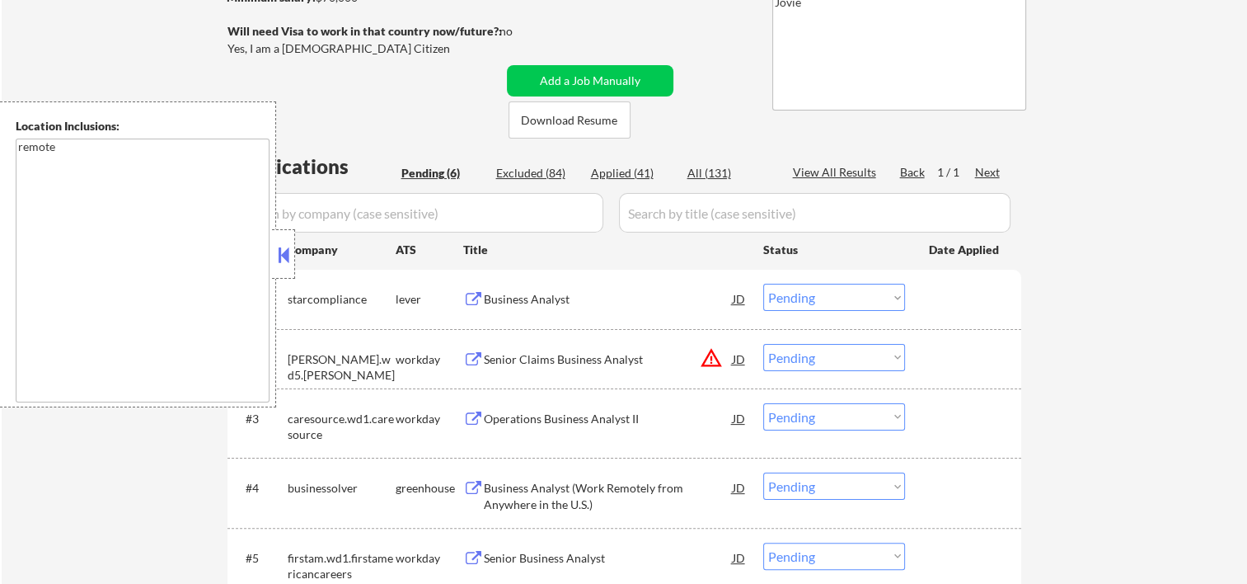
click at [292, 256] on button at bounding box center [284, 254] width 18 height 25
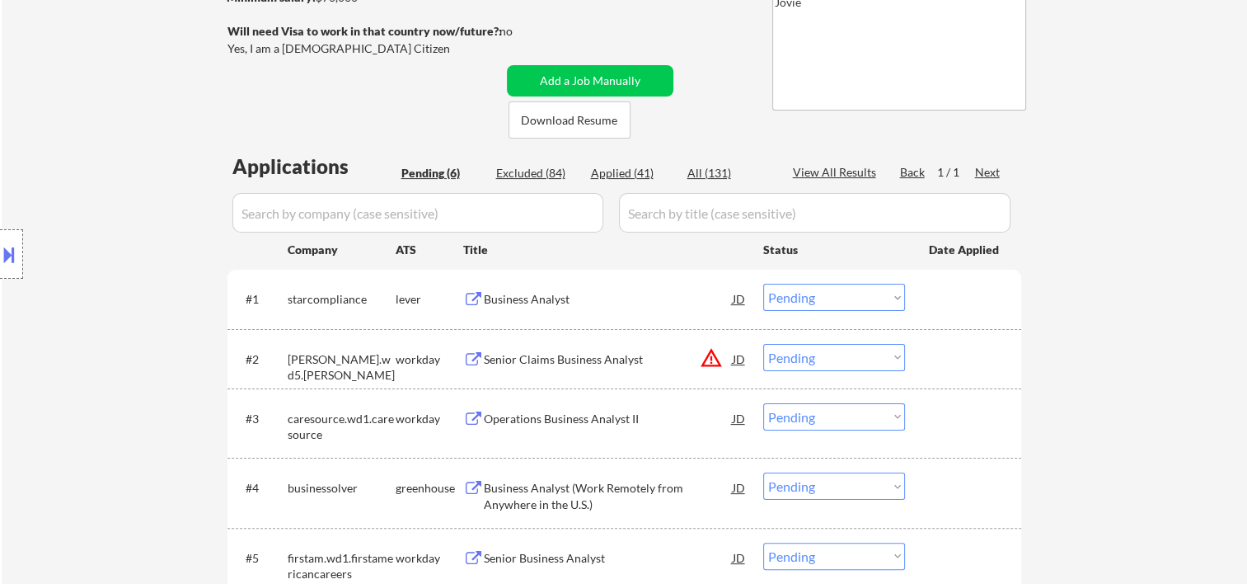
click at [944, 289] on div at bounding box center [965, 299] width 73 height 30
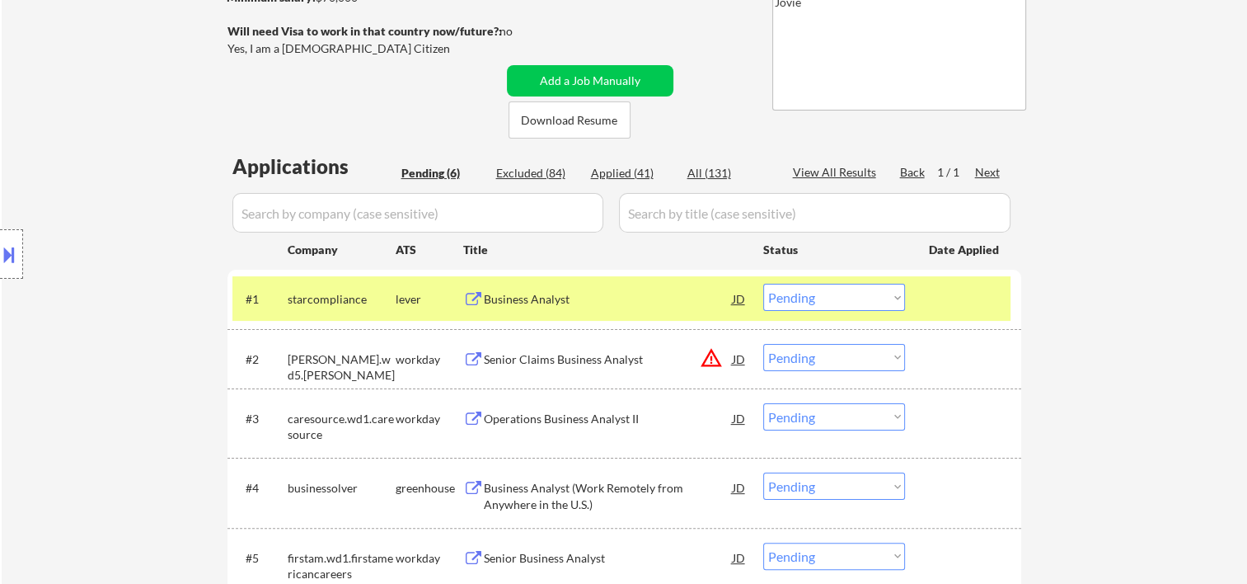
click at [640, 291] on div "Business Analyst" at bounding box center [608, 299] width 249 height 16
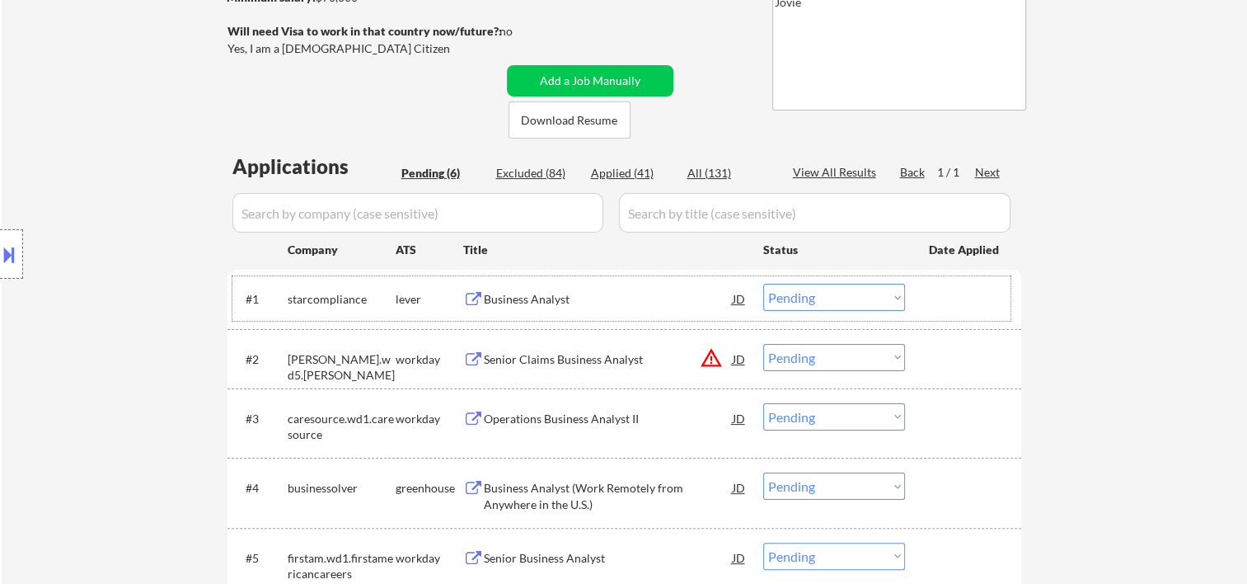
drag, startPoint x: 974, startPoint y: 306, endPoint x: 932, endPoint y: 309, distance: 43.0
click at [967, 309] on div at bounding box center [965, 299] width 73 height 30
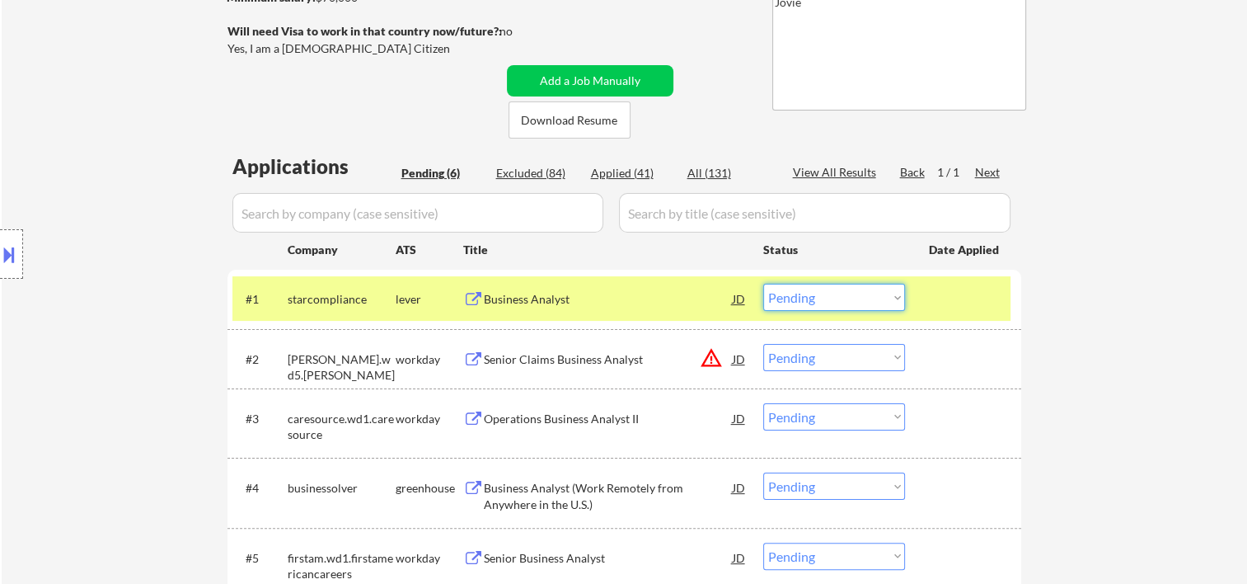
click at [884, 303] on select "Choose an option... Pending Applied Excluded (Questions) Excluded (Expired) Exc…" at bounding box center [834, 297] width 142 height 27
click at [763, 284] on select "Choose an option... Pending Applied Excluded (Questions) Excluded (Expired) Exc…" at bounding box center [834, 297] width 142 height 27
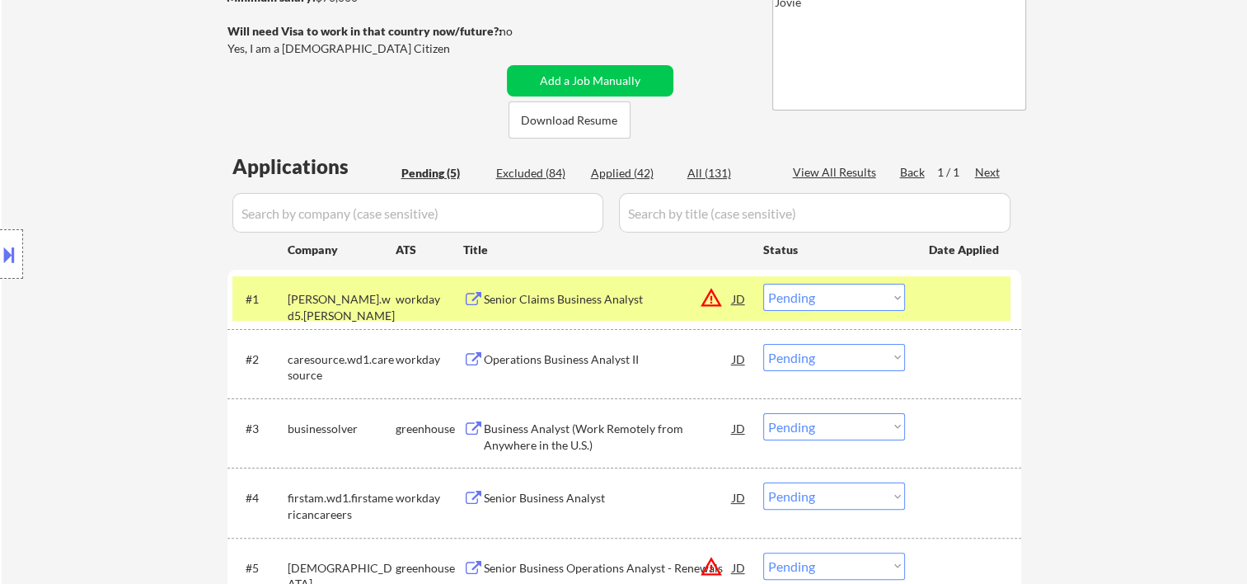
click at [925, 293] on div "#1 hagerty.wd5.hagerty workday Senior Claims Business Analyst JD warning_amber …" at bounding box center [621, 298] width 778 height 45
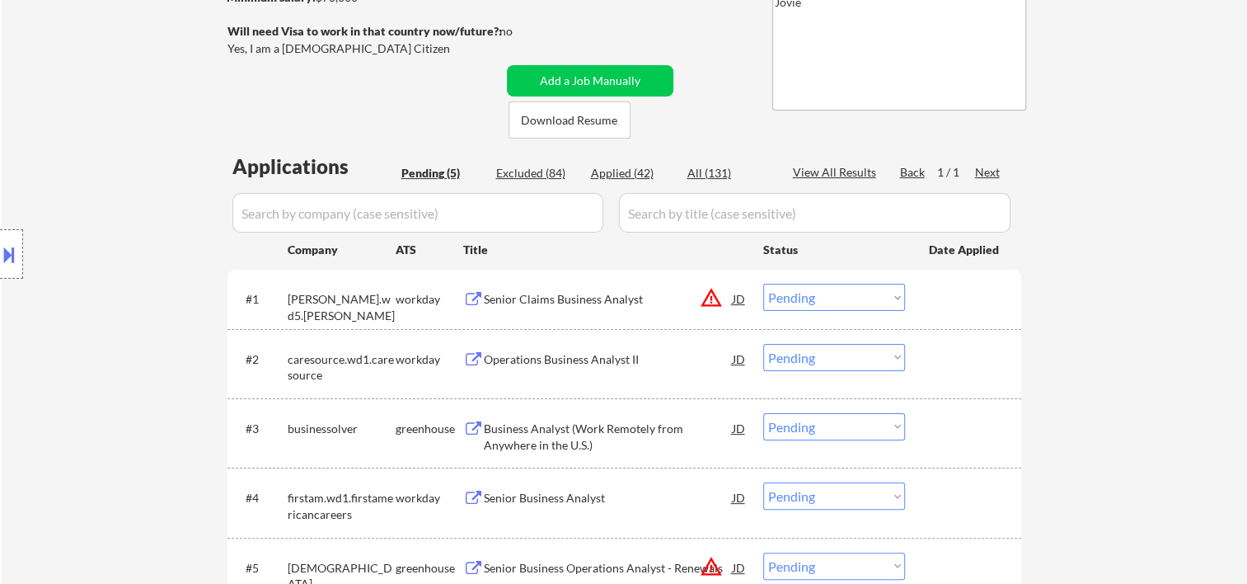
click at [937, 313] on div "#1 hagerty.wd5.hagerty workday Senior Claims Business Analyst JD warning_amber …" at bounding box center [621, 298] width 778 height 45
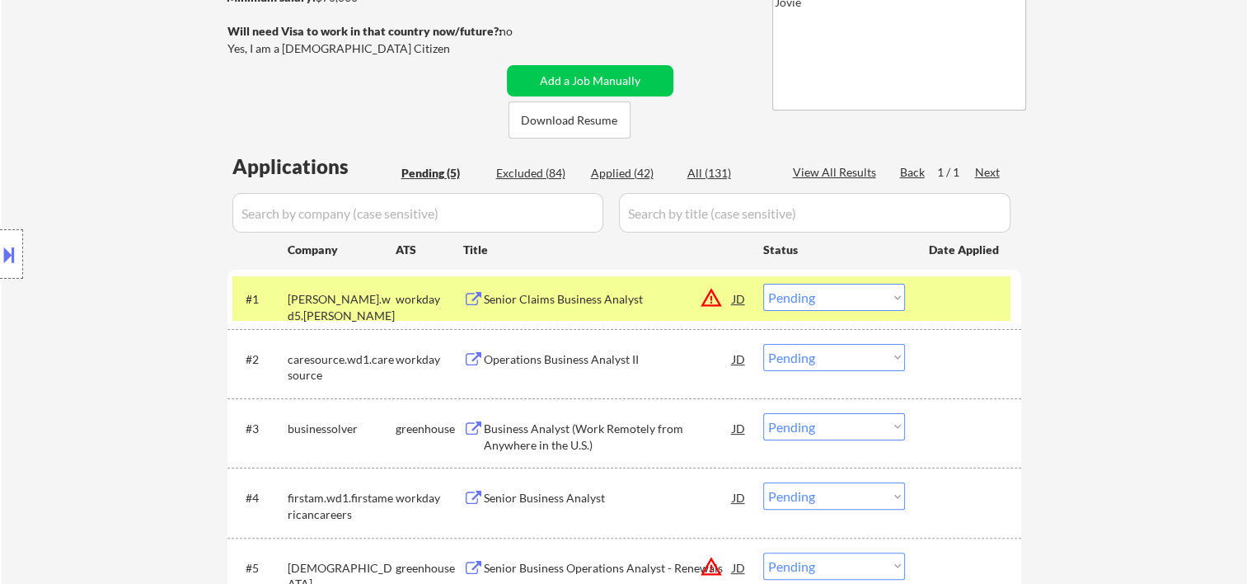
click at [642, 303] on div "Senior Claims Business Analyst" at bounding box center [608, 299] width 249 height 16
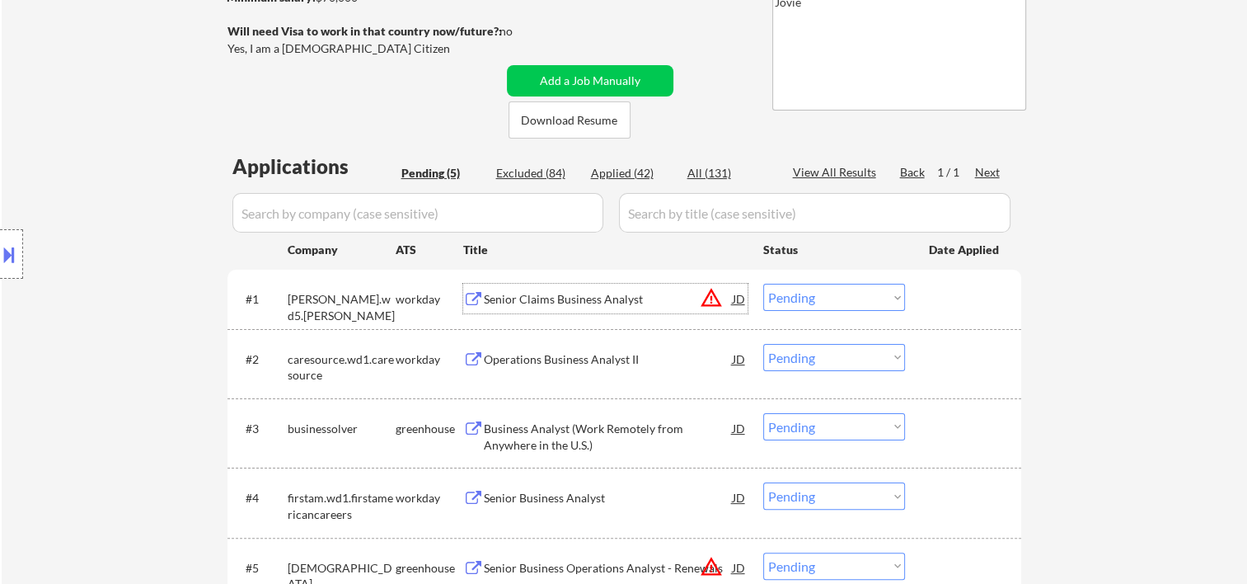
click at [946, 307] on div at bounding box center [965, 299] width 73 height 30
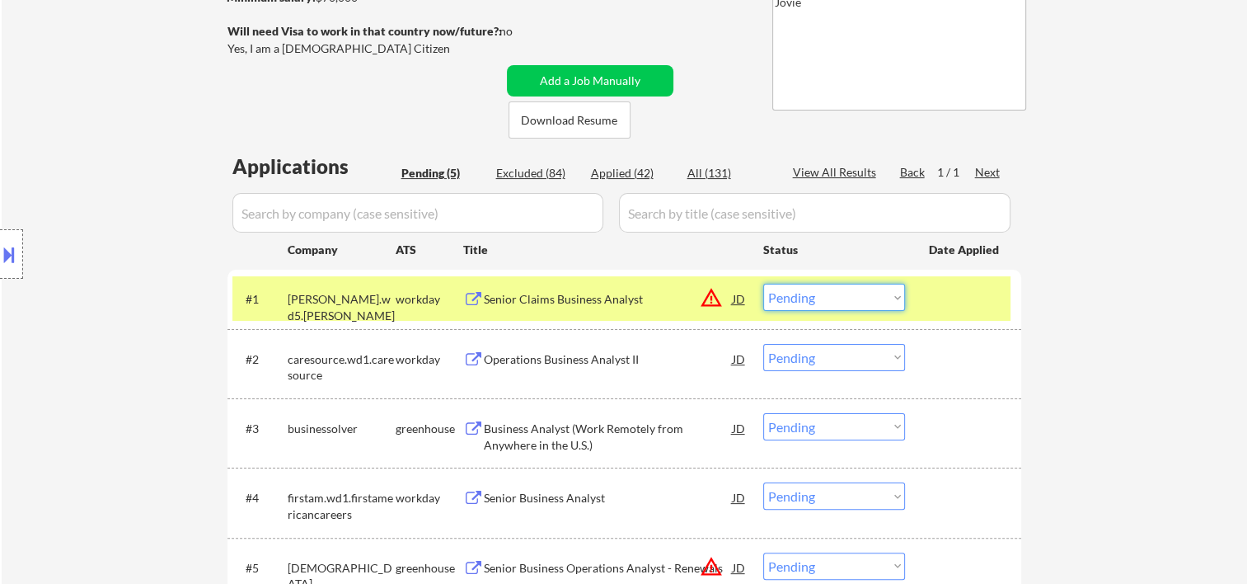
drag, startPoint x: 880, startPoint y: 295, endPoint x: 837, endPoint y: 297, distance: 43.7
click at [880, 295] on select "Choose an option... Pending Applied Excluded (Questions) Excluded (Expired) Exc…" at bounding box center [834, 297] width 142 height 27
click at [763, 284] on select "Choose an option... Pending Applied Excluded (Questions) Excluded (Expired) Exc…" at bounding box center [834, 297] width 142 height 27
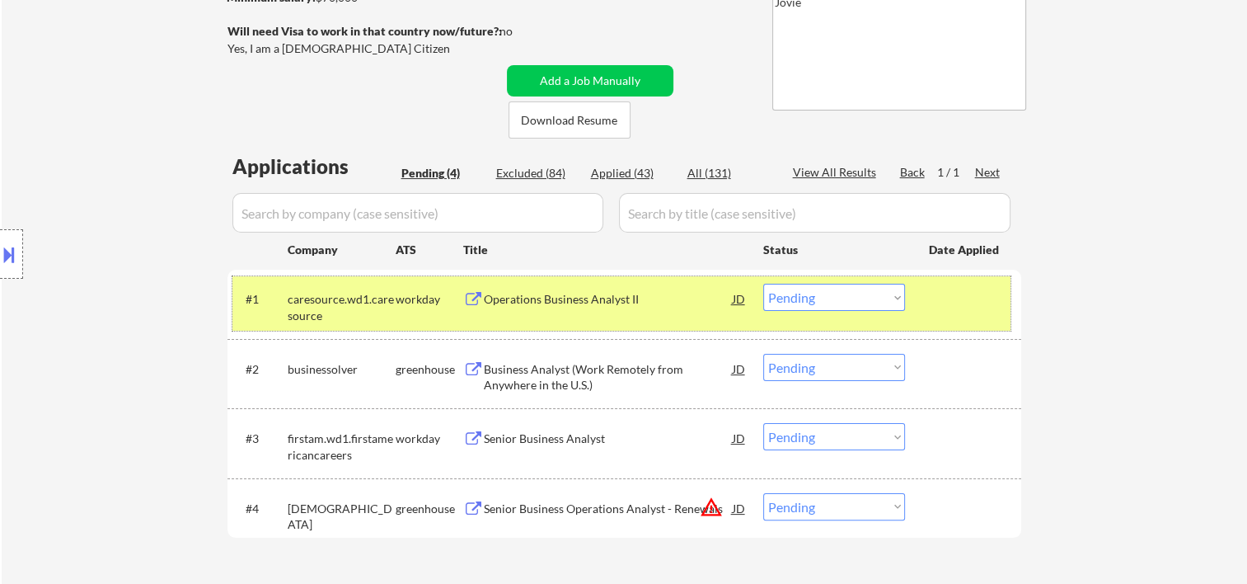
click at [984, 308] on div at bounding box center [965, 299] width 73 height 30
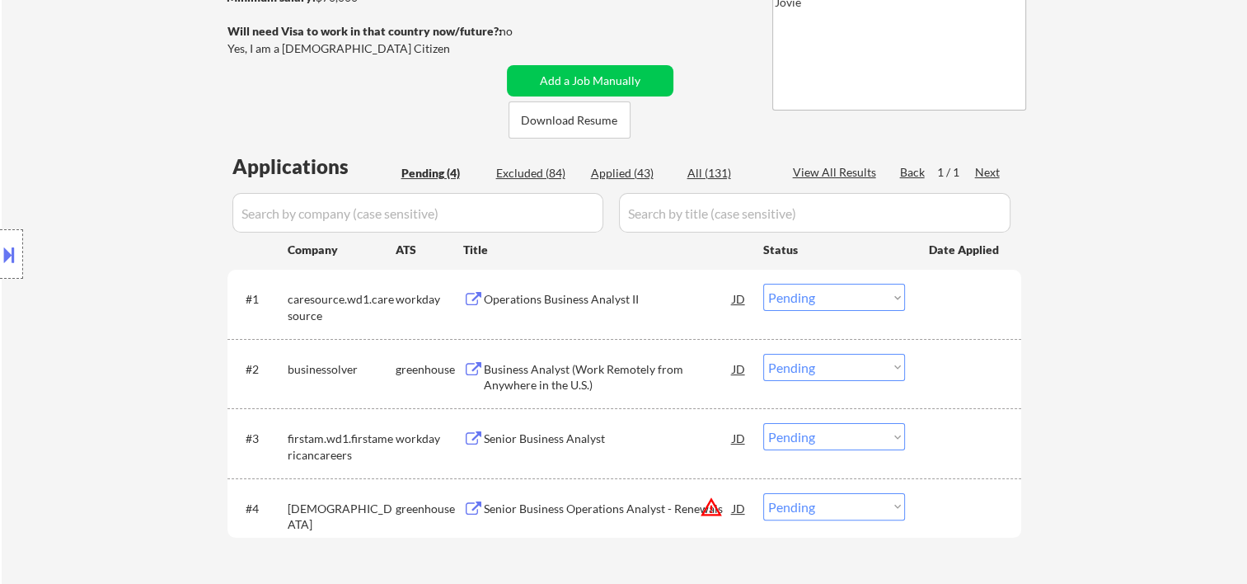
click at [973, 303] on div at bounding box center [965, 299] width 73 height 30
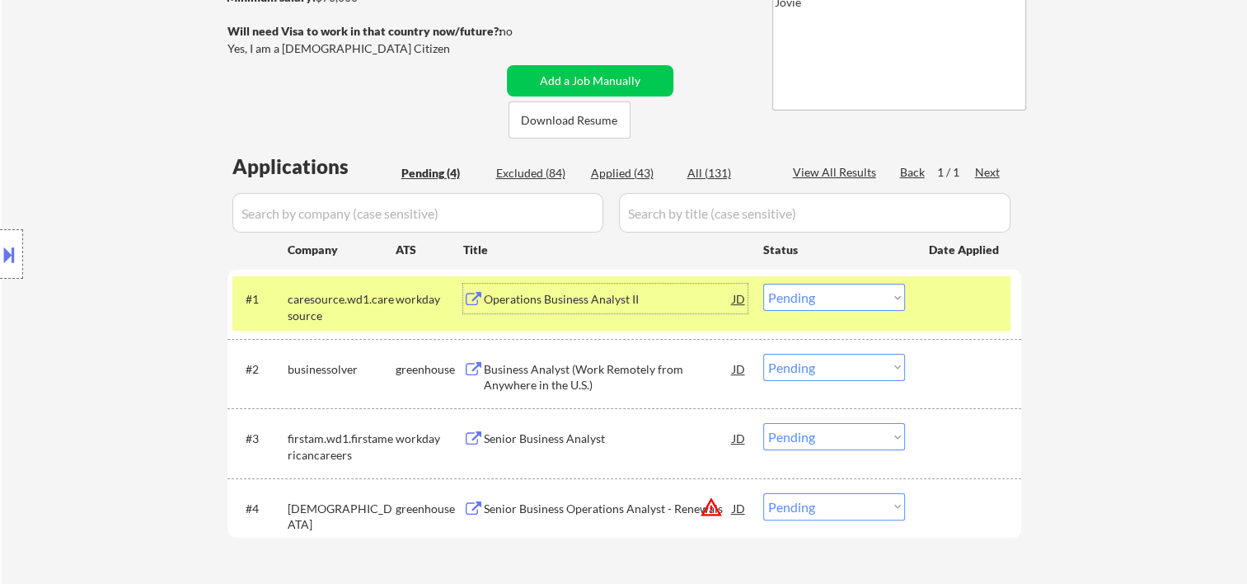
click at [656, 289] on div "Operations Business Analyst II" at bounding box center [608, 299] width 249 height 30
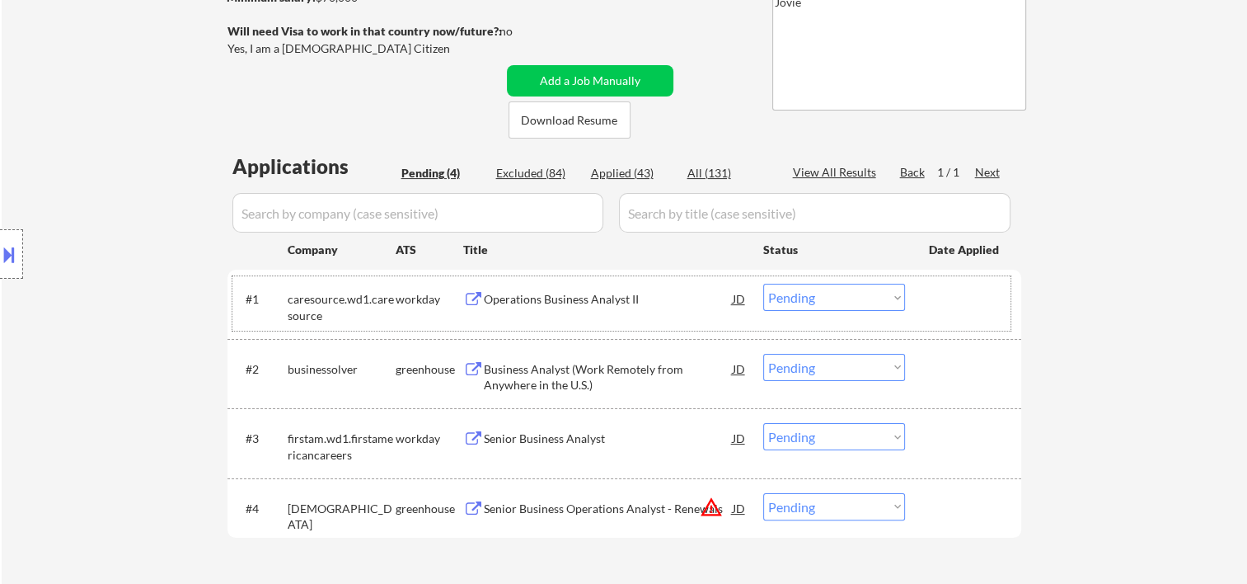
click at [920, 298] on div "#1 caresource.wd1.caresource workday Operations Business Analyst II JD warning_…" at bounding box center [621, 303] width 778 height 54
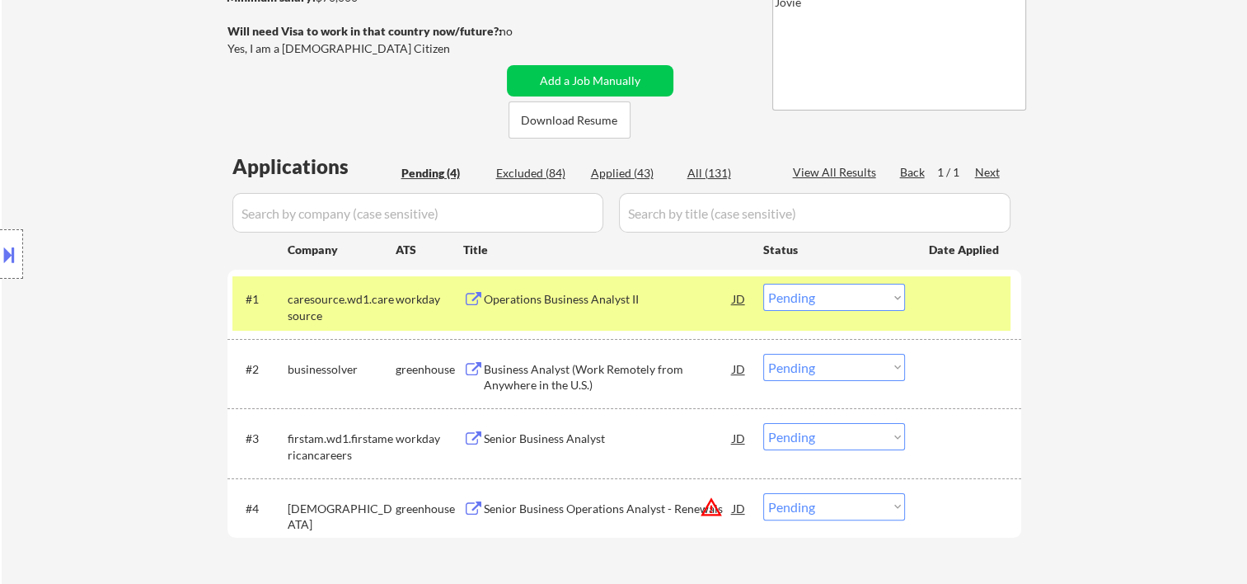
click at [892, 298] on select "Choose an option... Pending Applied Excluded (Questions) Excluded (Expired) Exc…" at bounding box center [834, 297] width 142 height 27
click at [763, 284] on select "Choose an option... Pending Applied Excluded (Questions) Excluded (Expired) Exc…" at bounding box center [834, 297] width 142 height 27
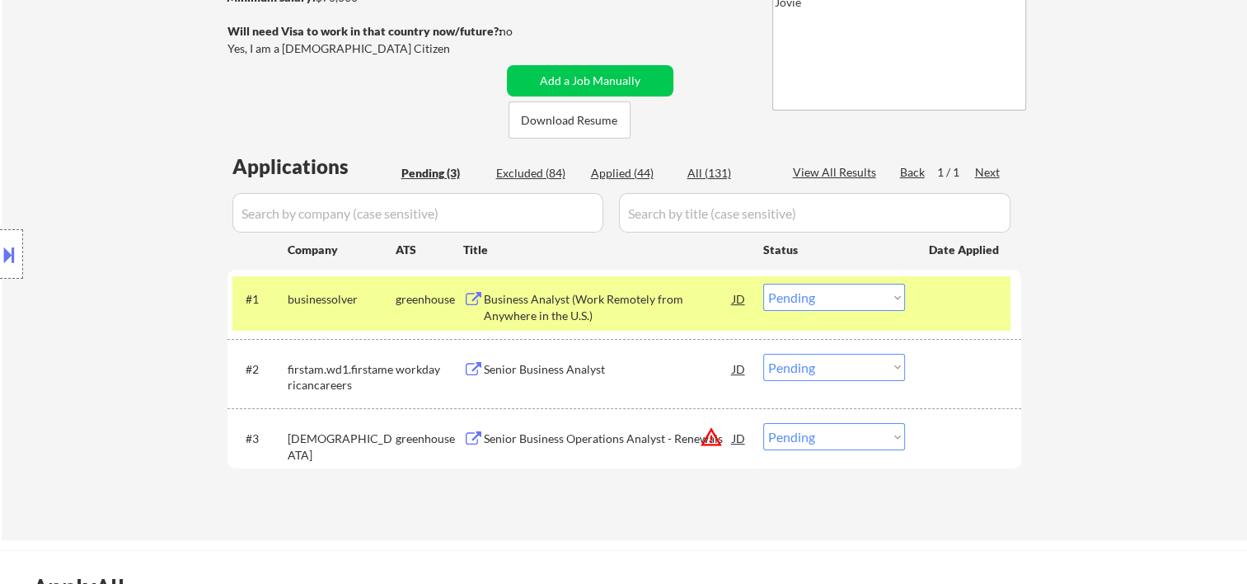
click at [973, 307] on div at bounding box center [965, 299] width 73 height 30
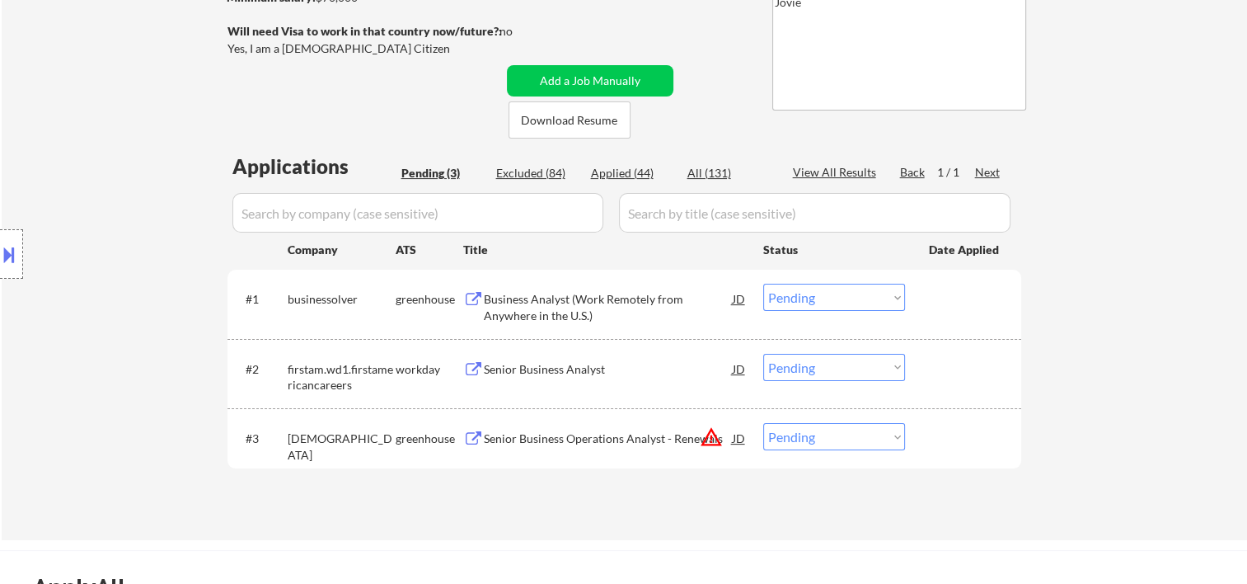
drag, startPoint x: 956, startPoint y: 285, endPoint x: 770, endPoint y: 320, distance: 189.5
click at [955, 289] on div at bounding box center [965, 299] width 73 height 30
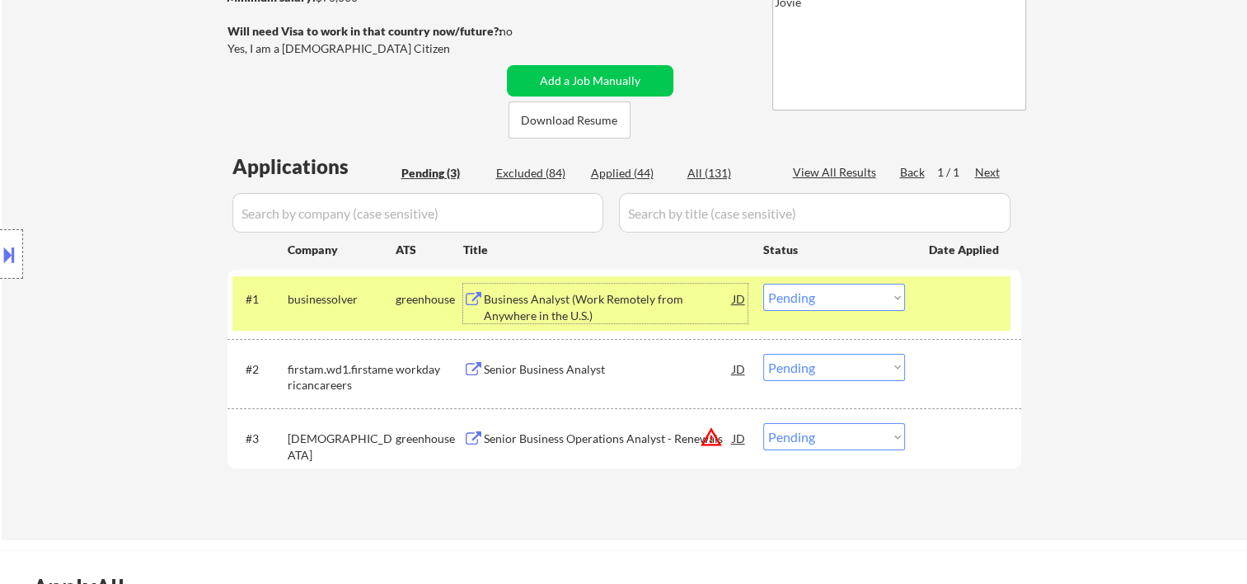
click at [618, 299] on div "Business Analyst (Work Remotely from Anywhere in the U.S.)" at bounding box center [608, 307] width 249 height 32
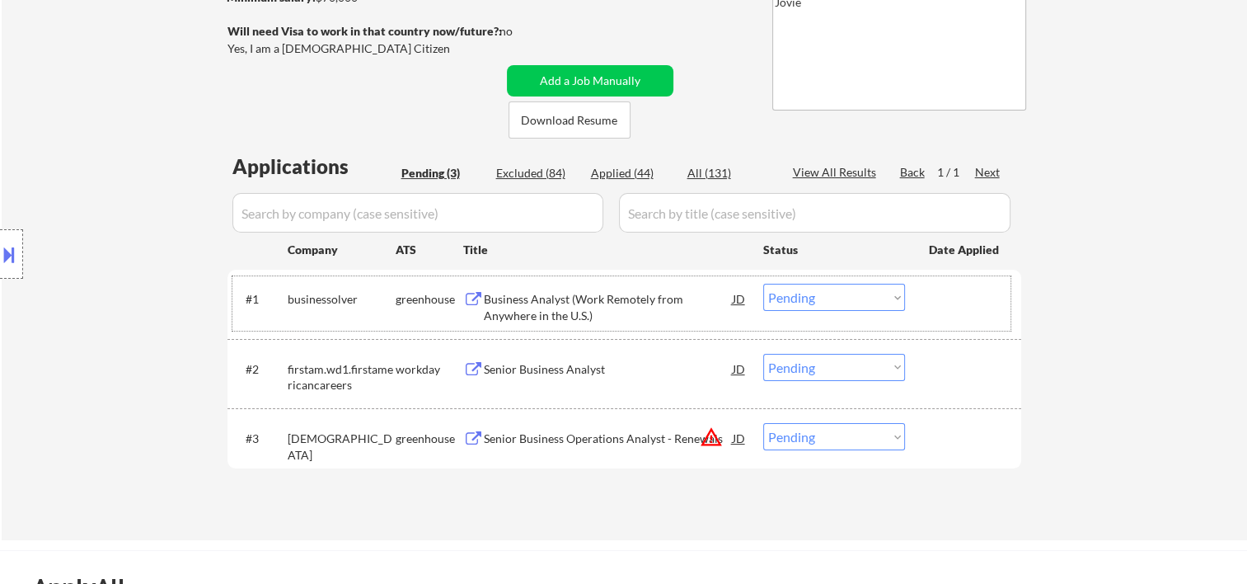
click at [922, 300] on div "#1 businessolver greenhouse Business Analyst (Work Remotely from Anywhere in th…" at bounding box center [621, 303] width 778 height 54
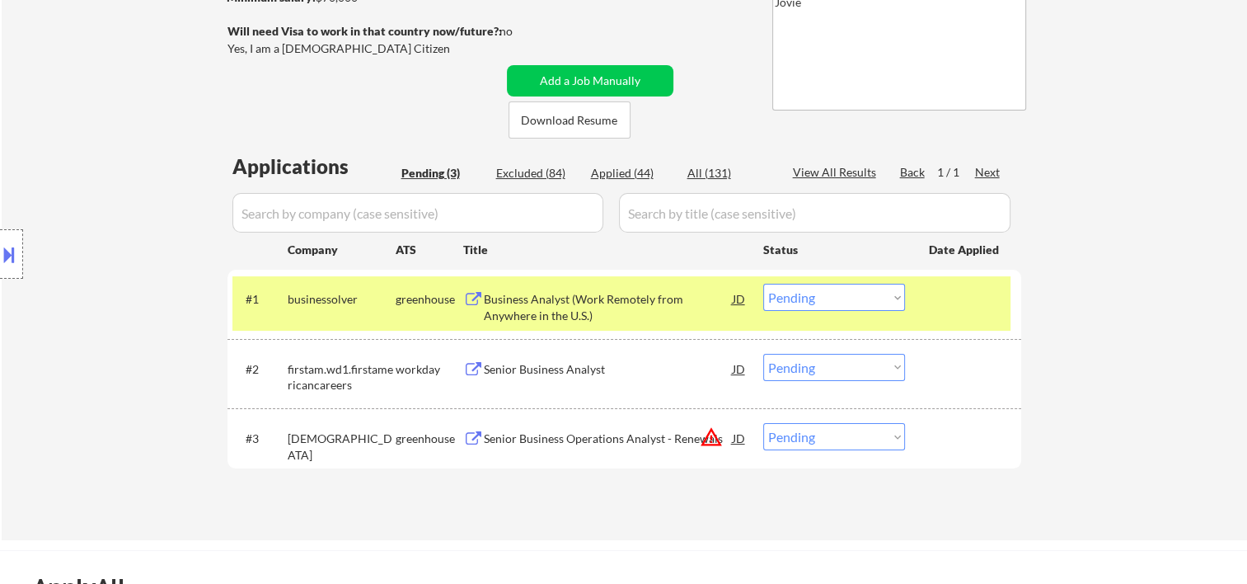
click at [887, 289] on select "Choose an option... Pending Applied Excluded (Questions) Excluded (Expired) Exc…" at bounding box center [834, 297] width 142 height 27
click at [763, 284] on select "Choose an option... Pending Applied Excluded (Questions) Excluded (Expired) Exc…" at bounding box center [834, 297] width 142 height 27
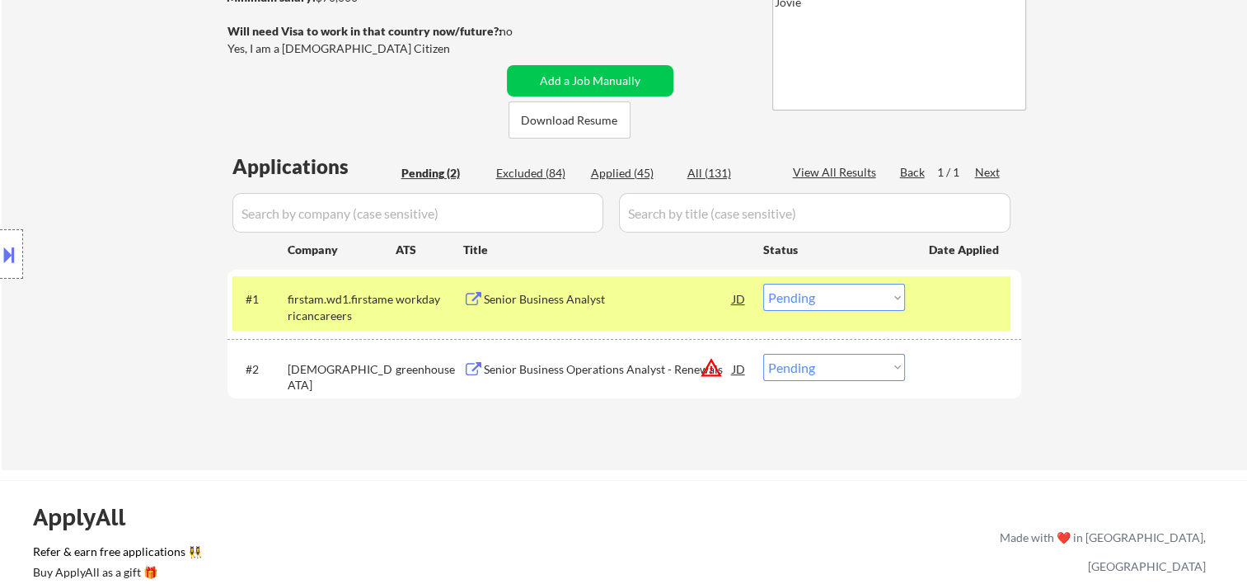
click at [1025, 303] on div "← Return to /applysquad Mailslurp Inbox Job Search Builder Patricia Lewis User …" at bounding box center [625, 123] width 823 height 665
click at [960, 307] on div at bounding box center [965, 299] width 73 height 30
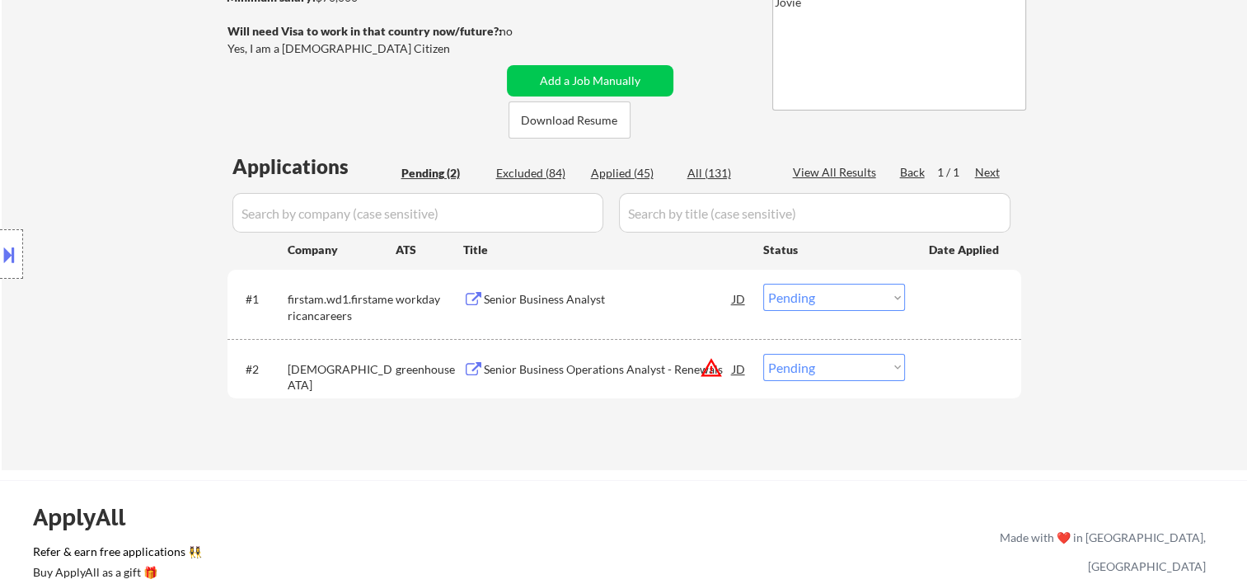
drag, startPoint x: 944, startPoint y: 299, endPoint x: 861, endPoint y: 303, distance: 83.4
click at [946, 302] on div at bounding box center [965, 299] width 73 height 30
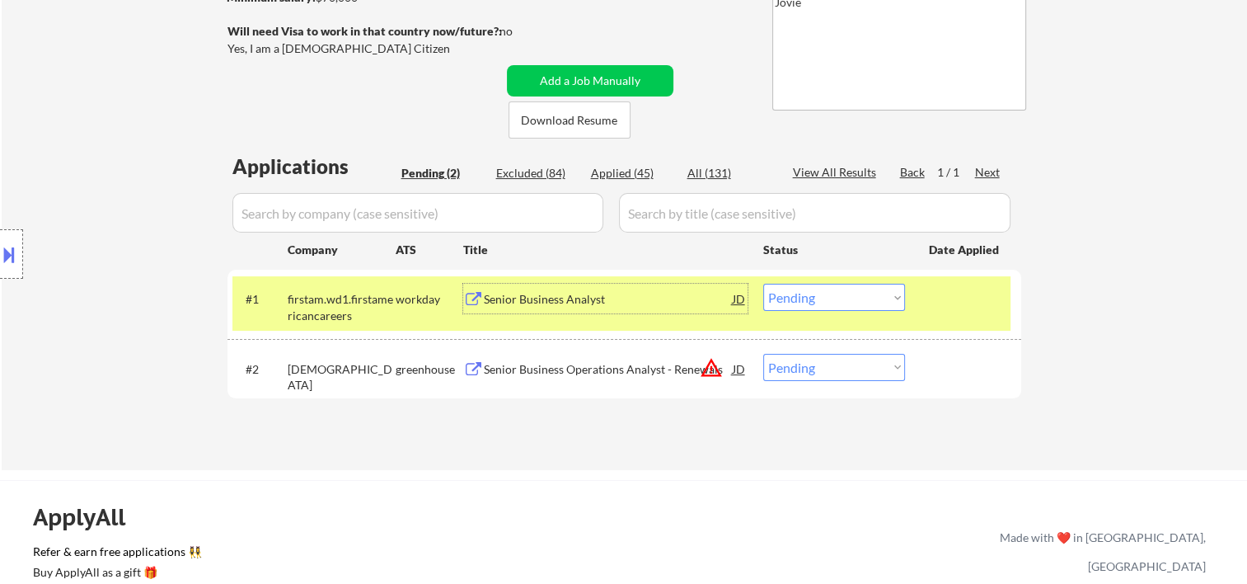
click at [629, 303] on div "Senior Business Analyst" at bounding box center [608, 299] width 249 height 16
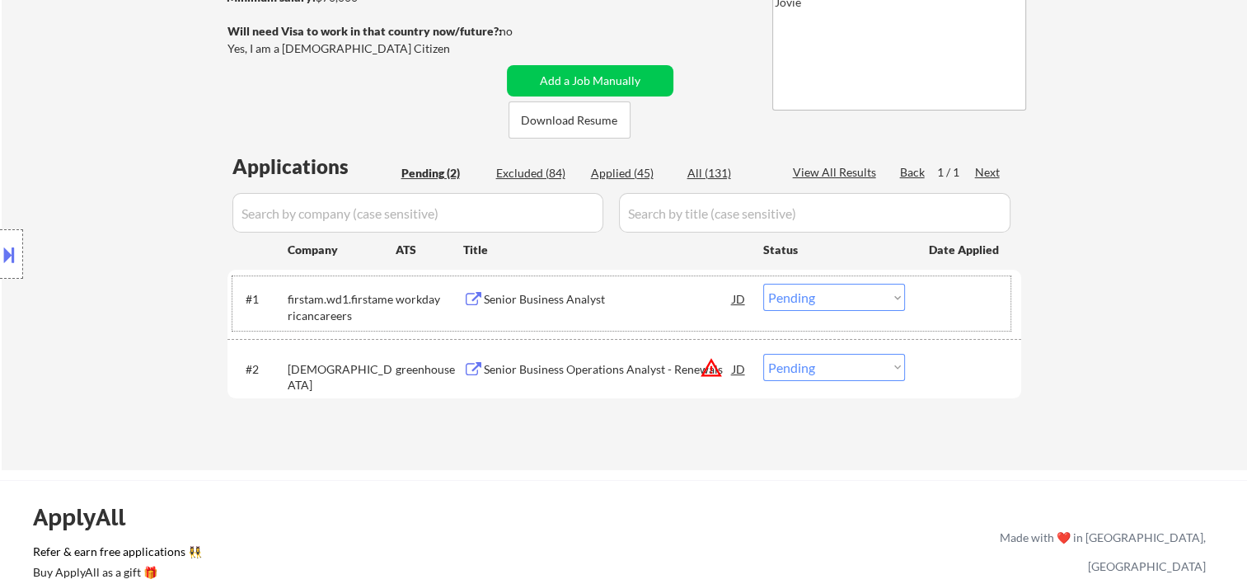
click at [960, 303] on div at bounding box center [965, 299] width 73 height 30
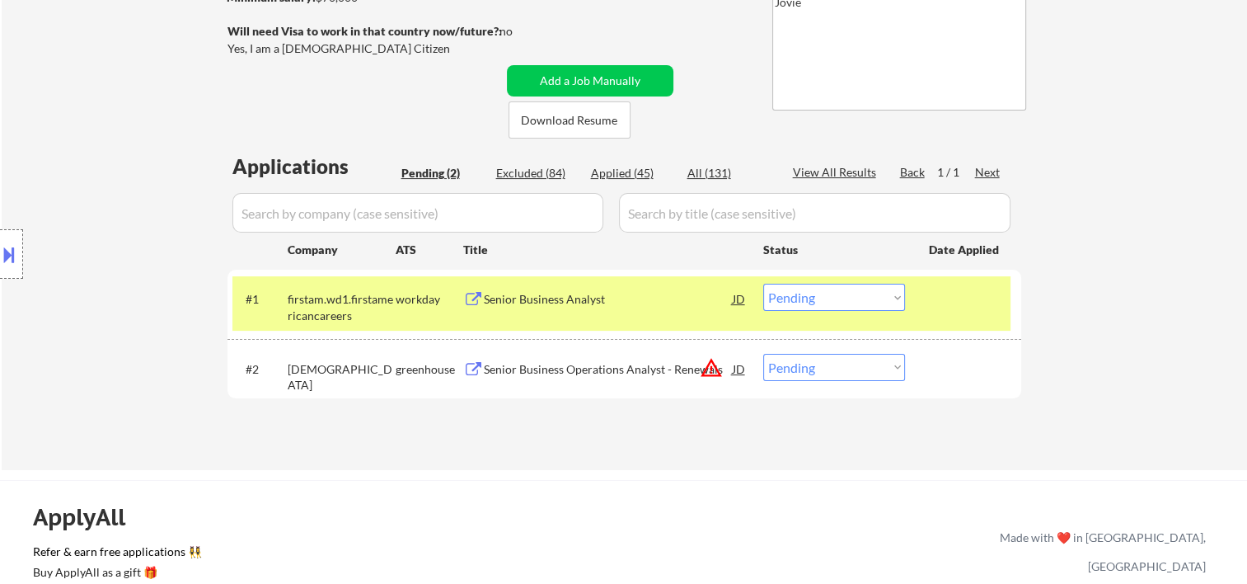
drag, startPoint x: 896, startPoint y: 300, endPoint x: 873, endPoint y: 299, distance: 23.1
click at [895, 300] on select "Choose an option... Pending Applied Excluded (Questions) Excluded (Expired) Exc…" at bounding box center [834, 297] width 142 height 27
click at [763, 284] on select "Choose an option... Pending Applied Excluded (Questions) Excluded (Expired) Exc…" at bounding box center [834, 297] width 142 height 27
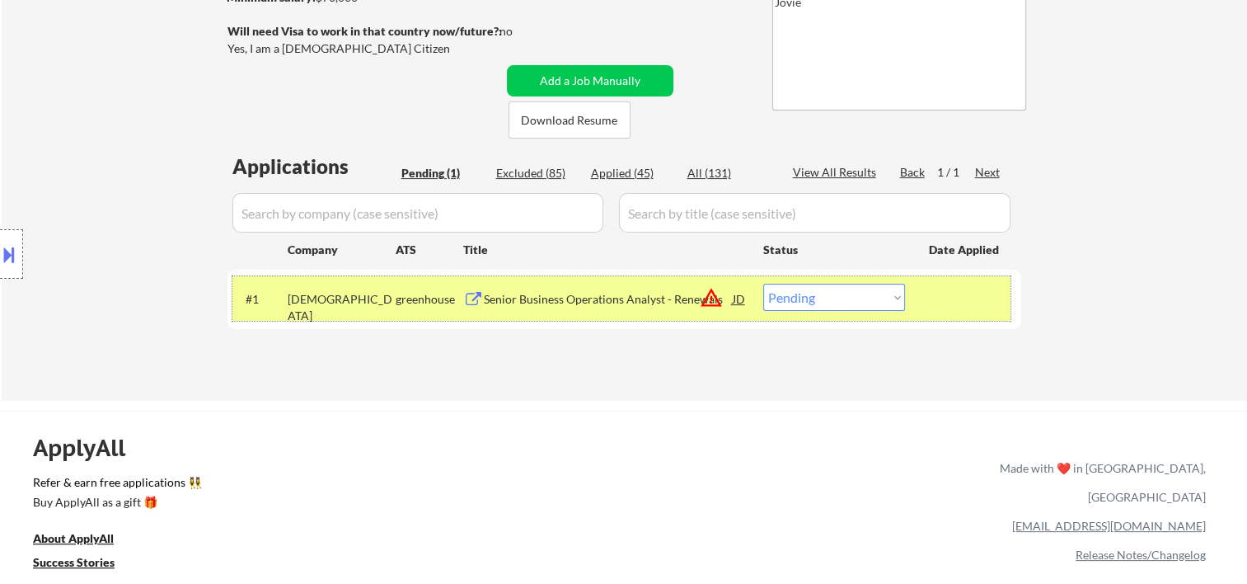
click at [938, 284] on div at bounding box center [965, 299] width 73 height 30
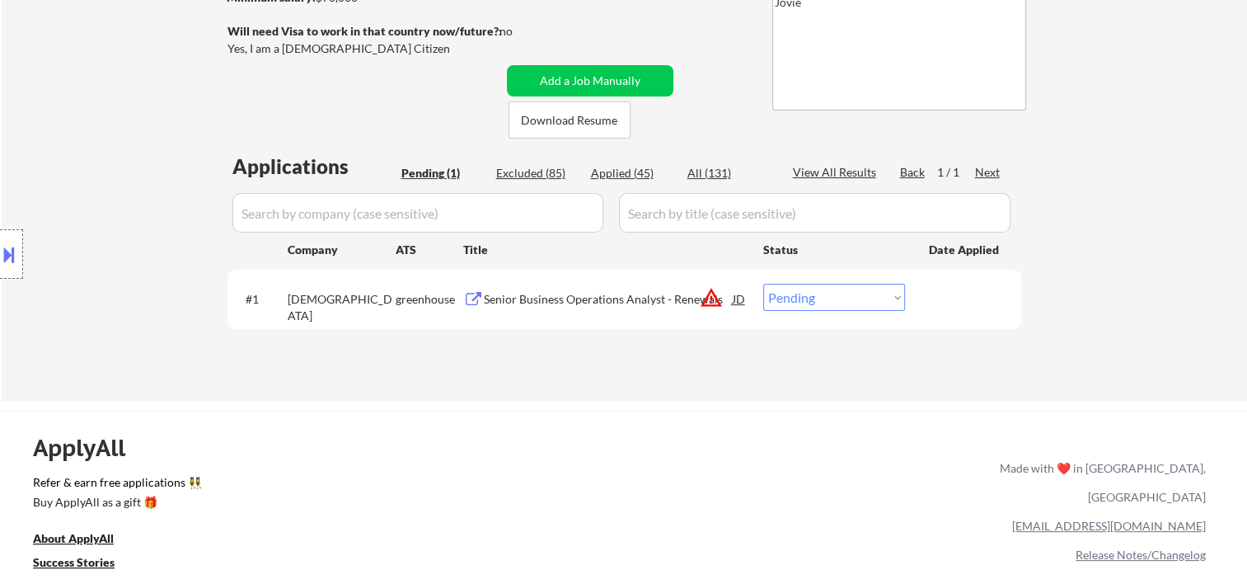
click at [938, 302] on div at bounding box center [965, 299] width 73 height 30
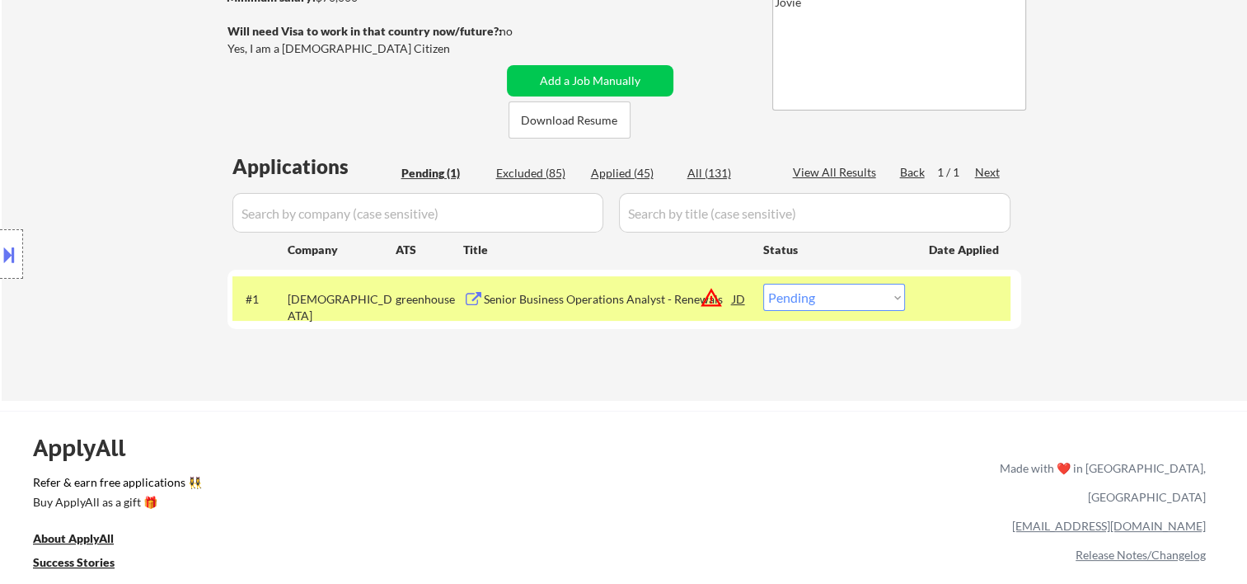
click at [501, 289] on div "Senior Business Operations Analyst - Renewals" at bounding box center [608, 299] width 249 height 30
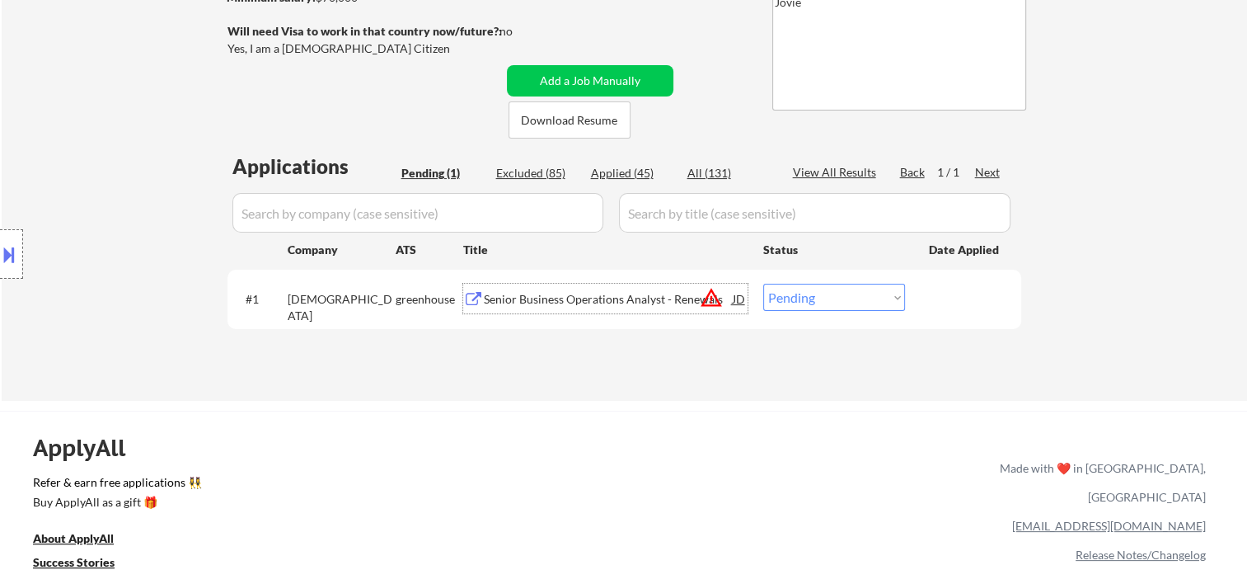
click at [999, 313] on div "#1 samsara greenhouse Senior Business Operations Analyst - Renewals JD warning_…" at bounding box center [621, 298] width 778 height 45
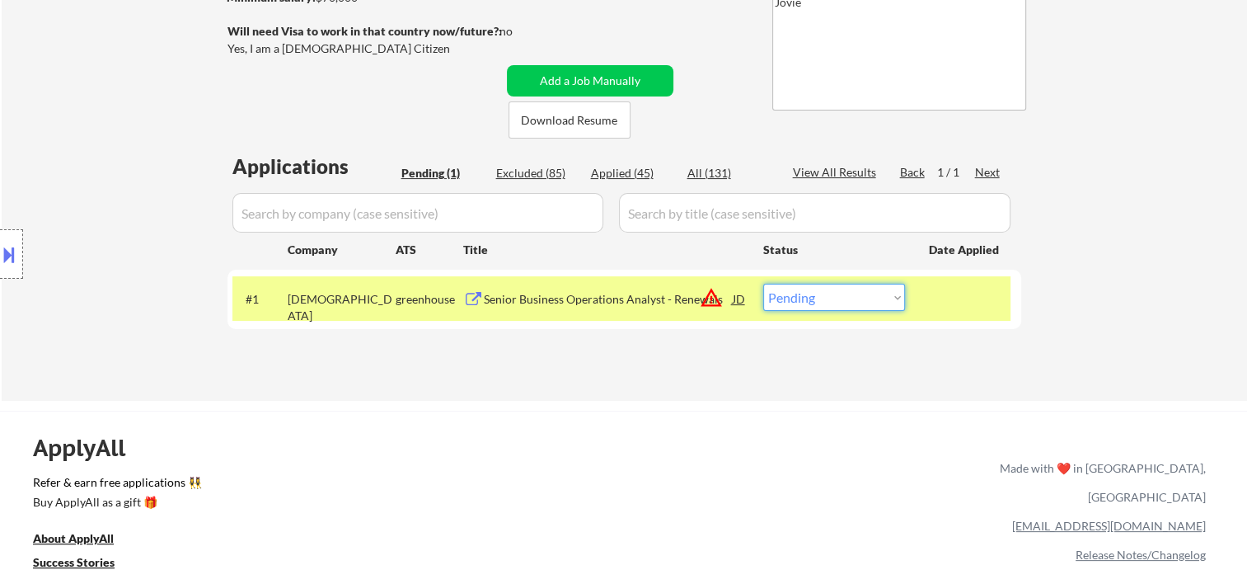
drag, startPoint x: 890, startPoint y: 296, endPoint x: 869, endPoint y: 307, distance: 24.0
click at [886, 298] on select "Choose an option... Pending Applied Excluded (Questions) Excluded (Expired) Exc…" at bounding box center [834, 297] width 142 height 27
select select ""applied""
click at [763, 284] on select "Choose an option... Pending Applied Excluded (Questions) Excluded (Expired) Exc…" at bounding box center [834, 297] width 142 height 27
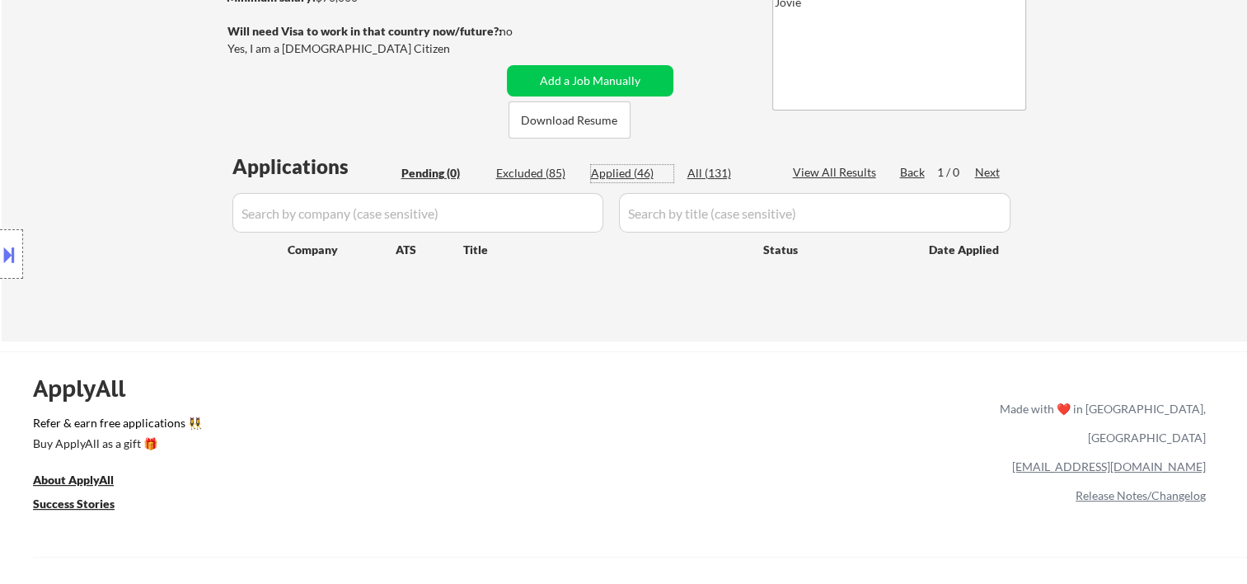
click at [630, 175] on div "Applied (46)" at bounding box center [632, 173] width 82 height 16
select select ""applied""
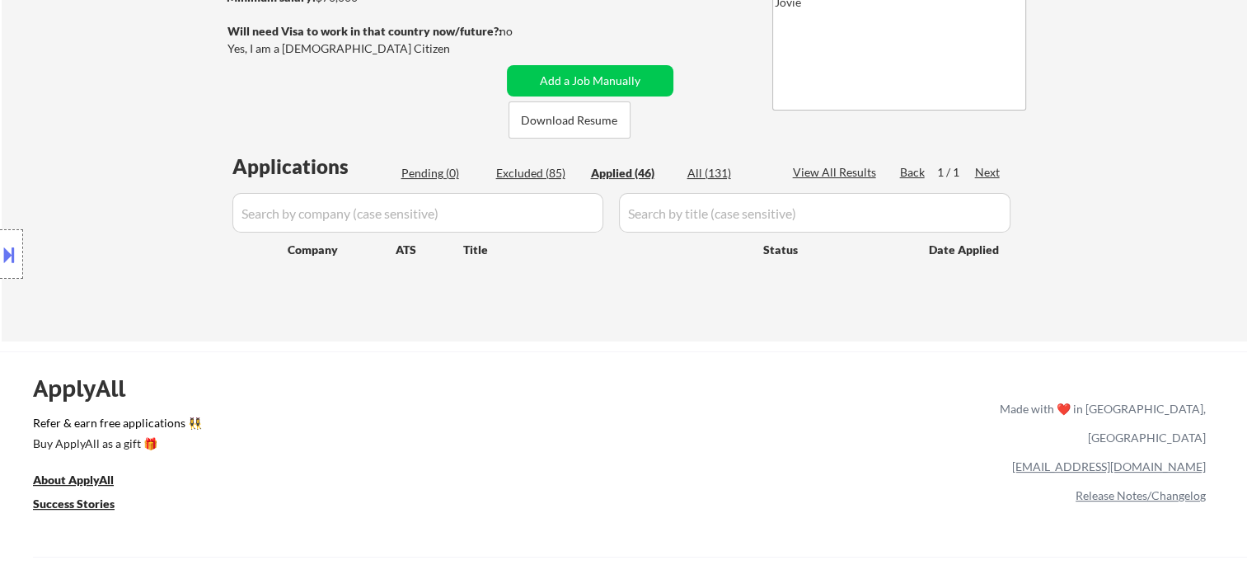
select select ""applied""
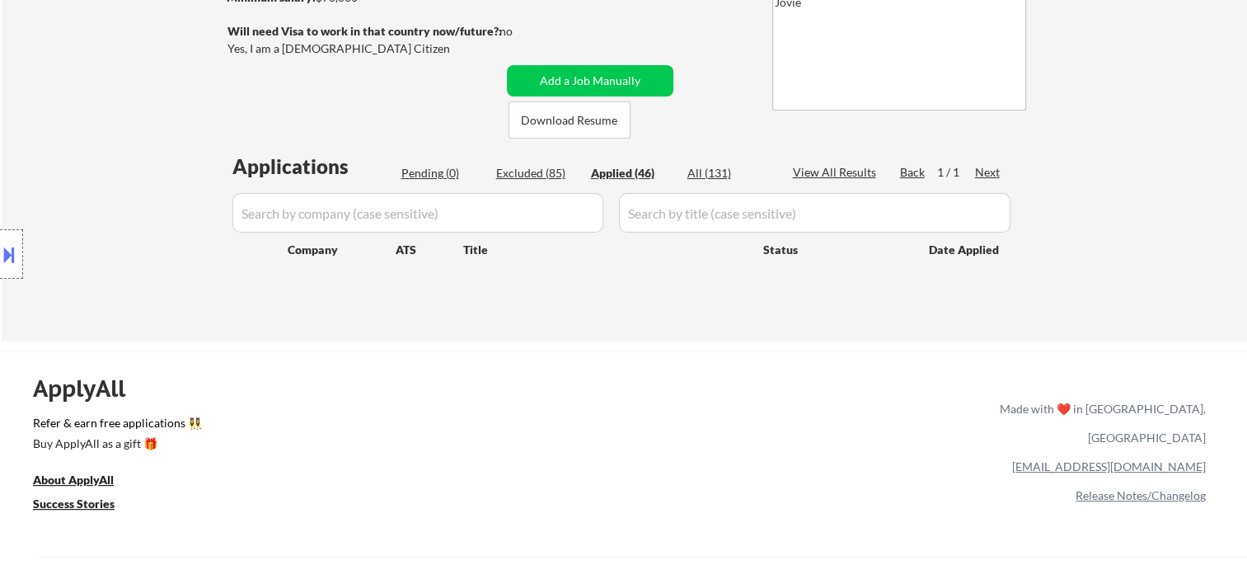
select select ""applied""
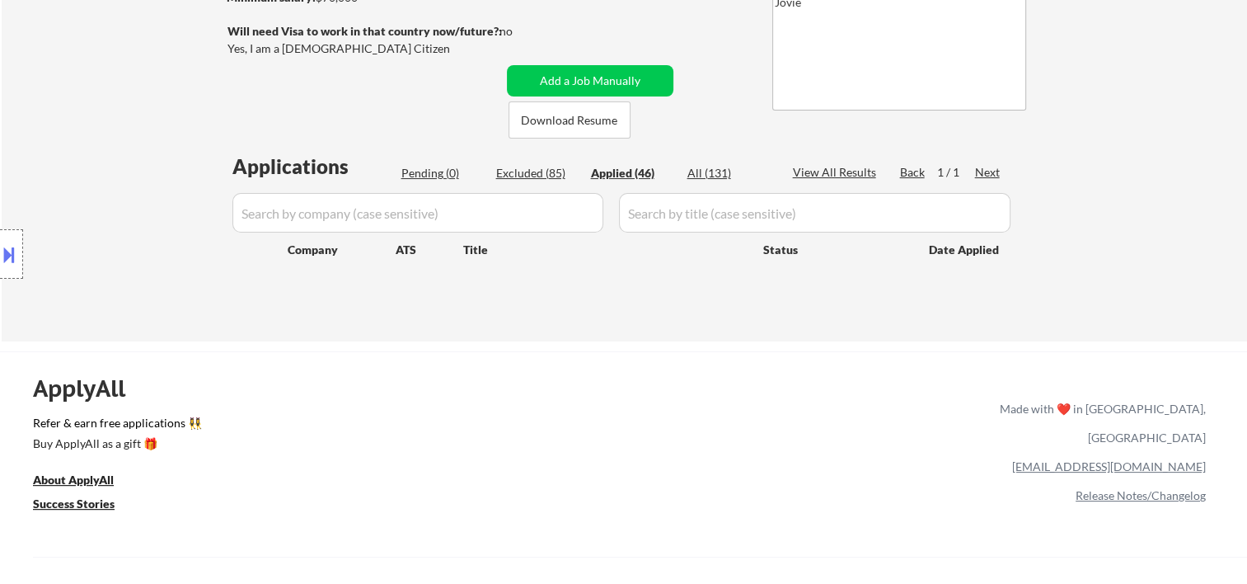
select select ""applied""
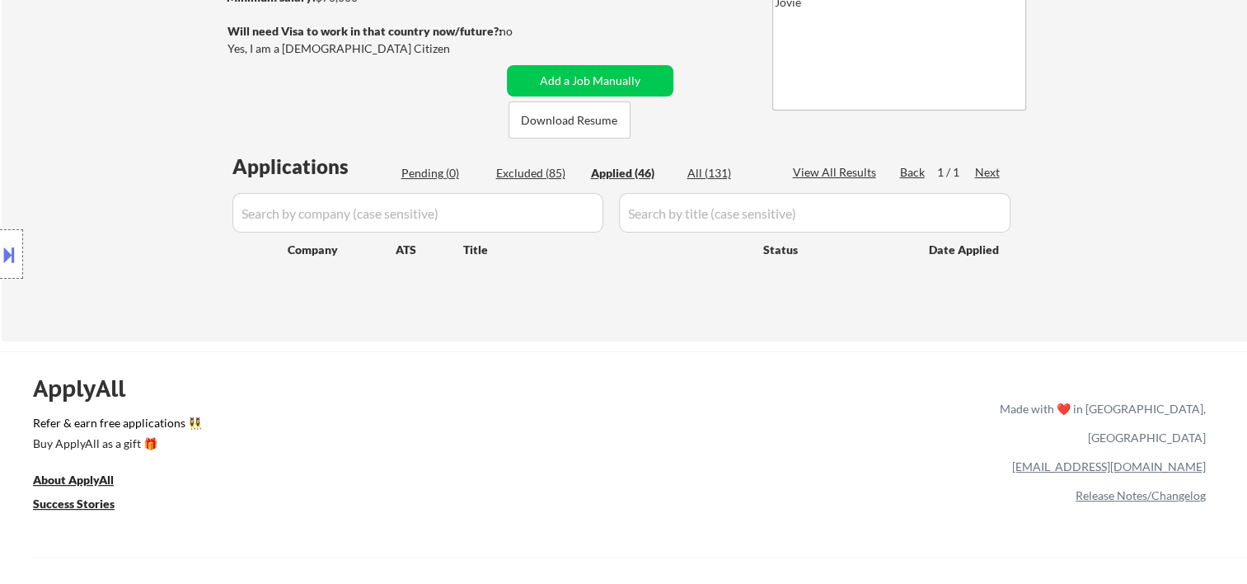
select select ""applied""
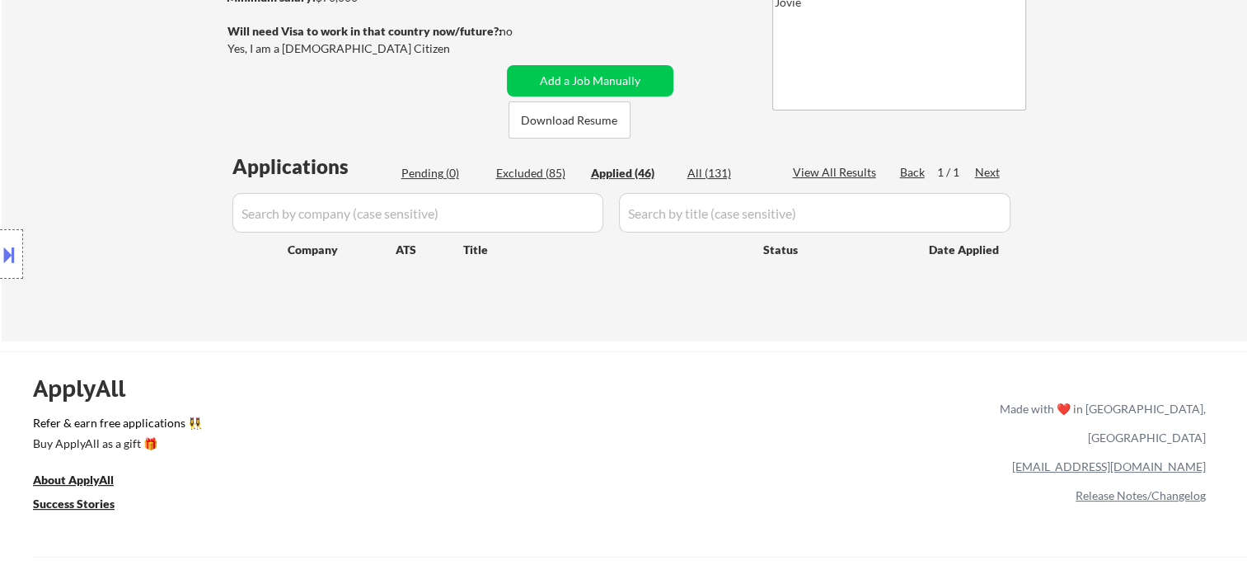
select select ""applied""
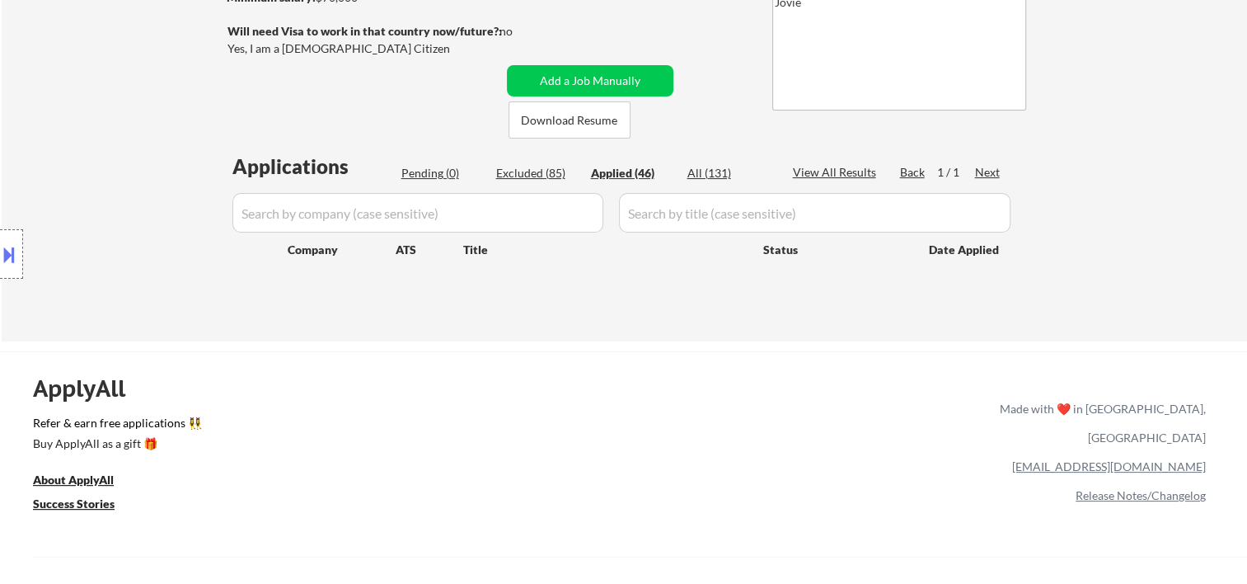
select select ""applied""
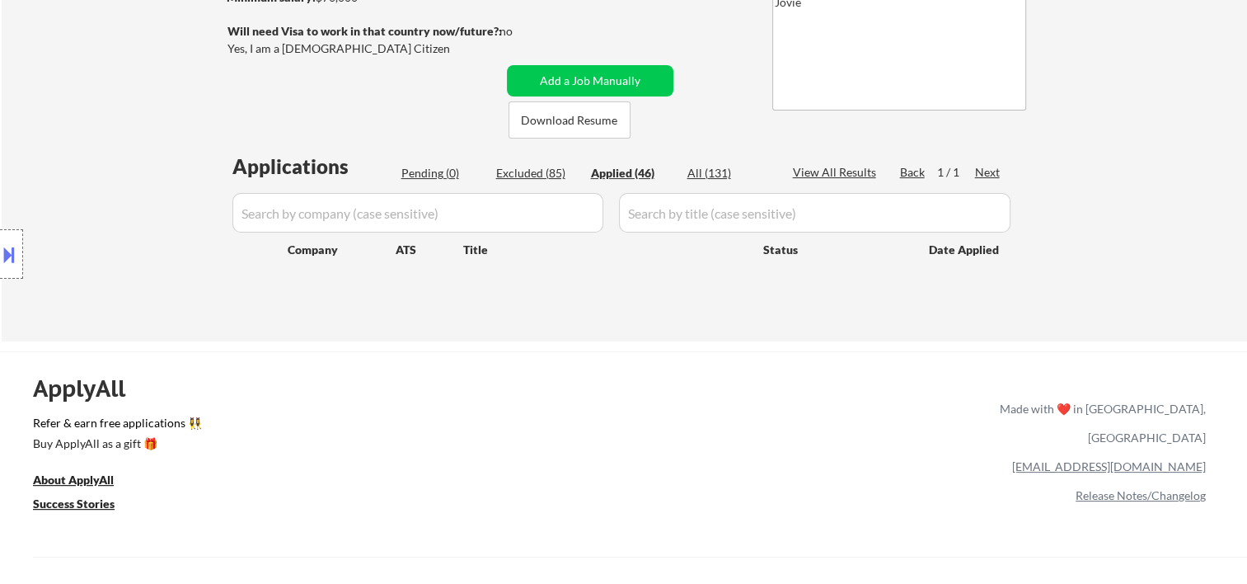
select select ""applied""
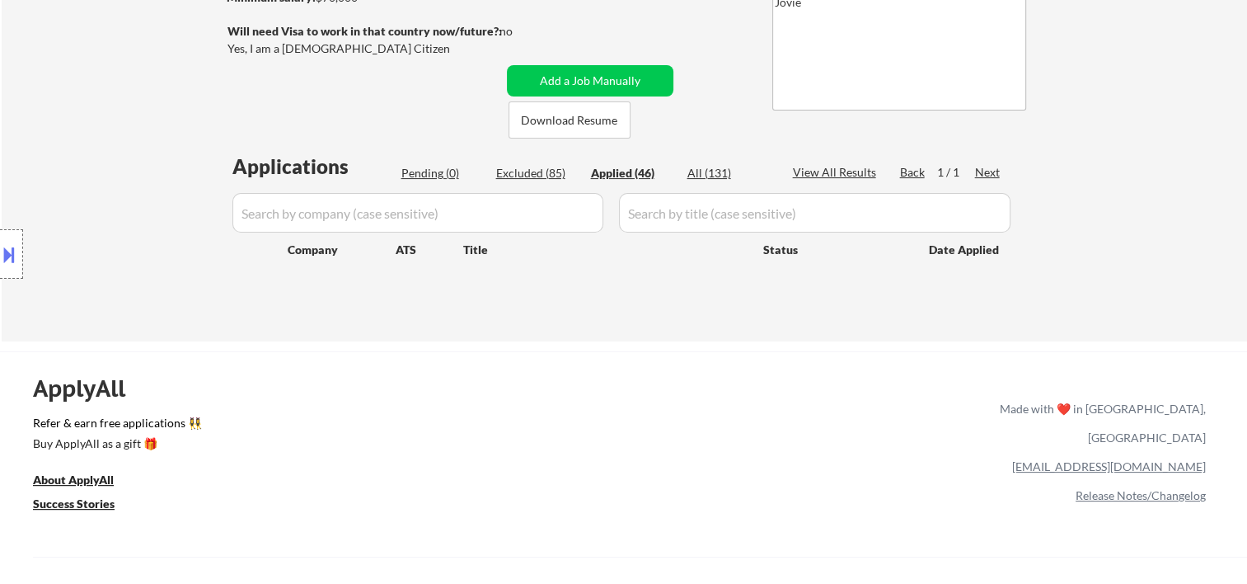
select select ""applied""
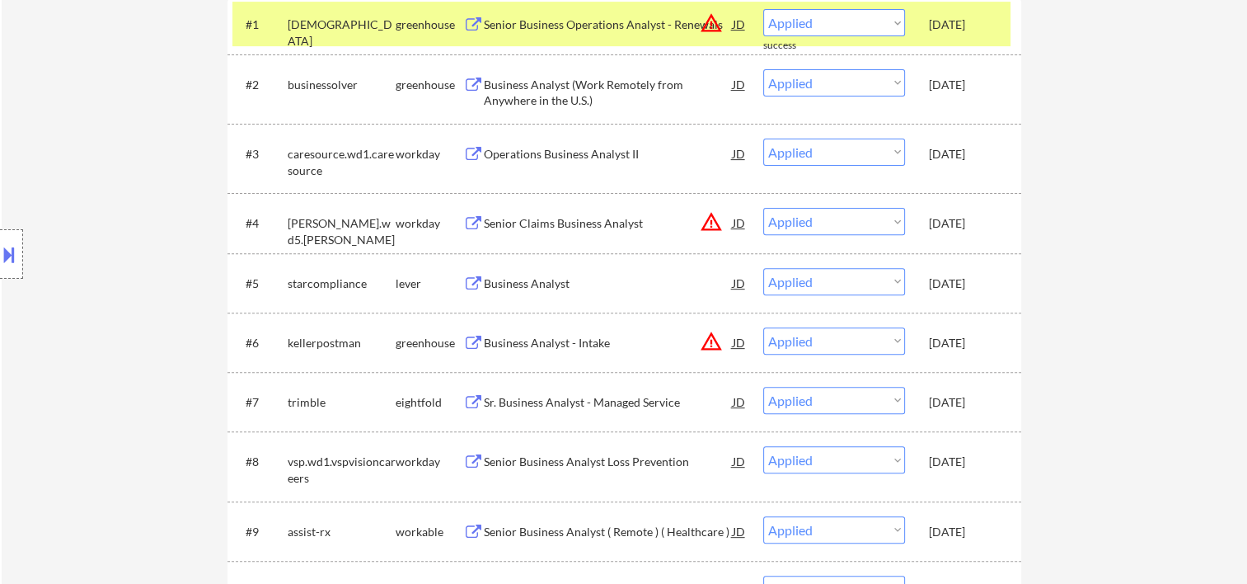
scroll to position [0, 0]
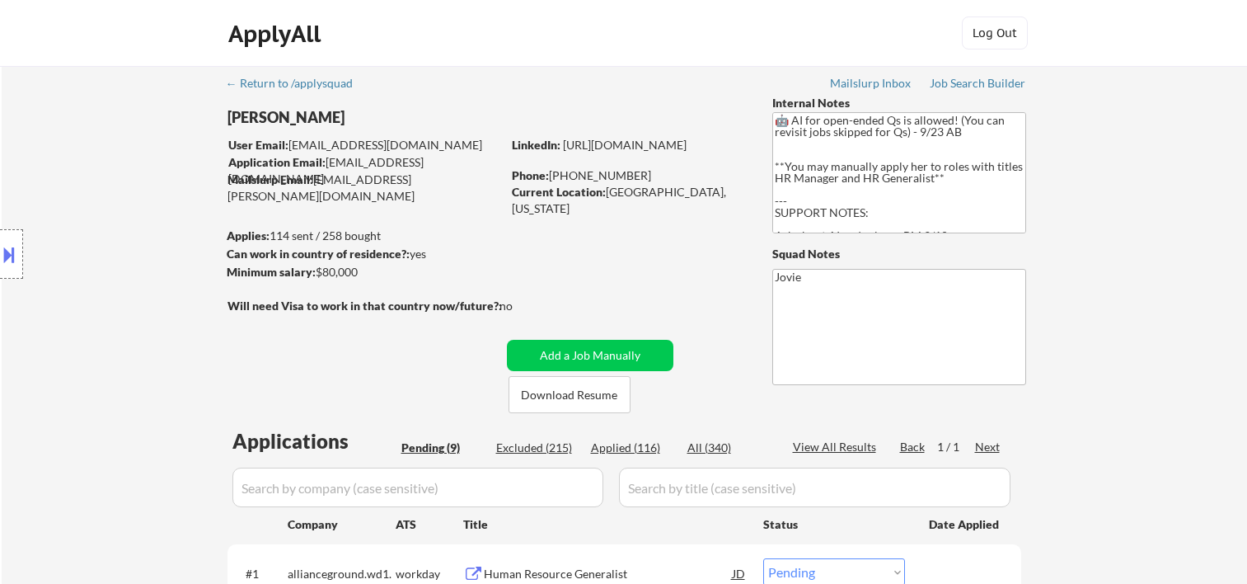
select select ""pending""
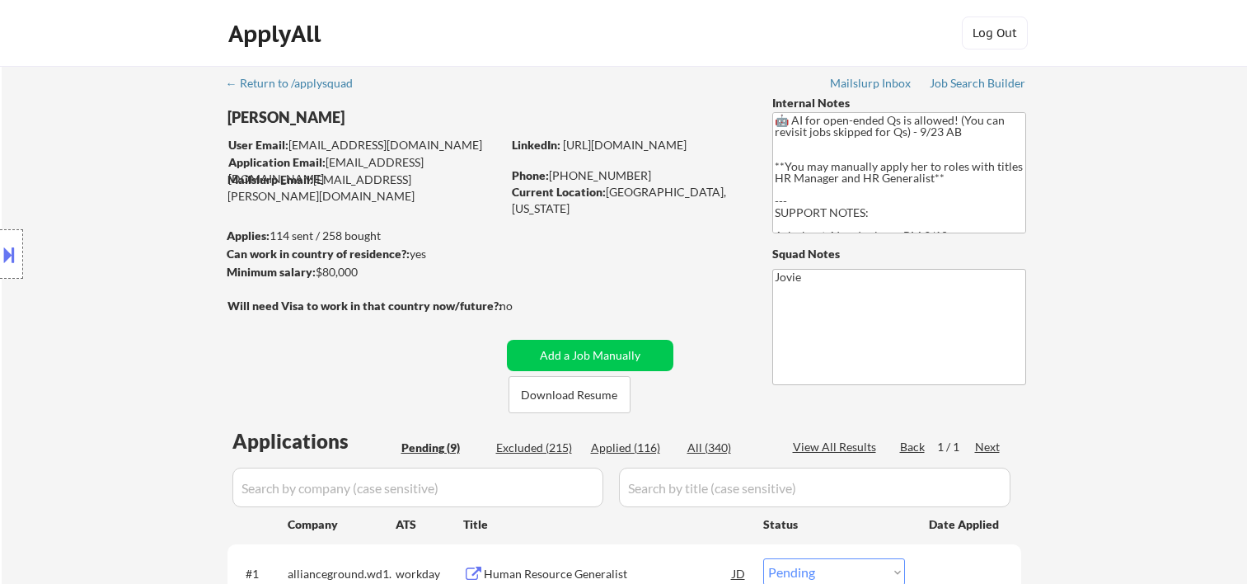
select select ""pending""
click at [553, 406] on button "Download Resume" at bounding box center [570, 394] width 122 height 37
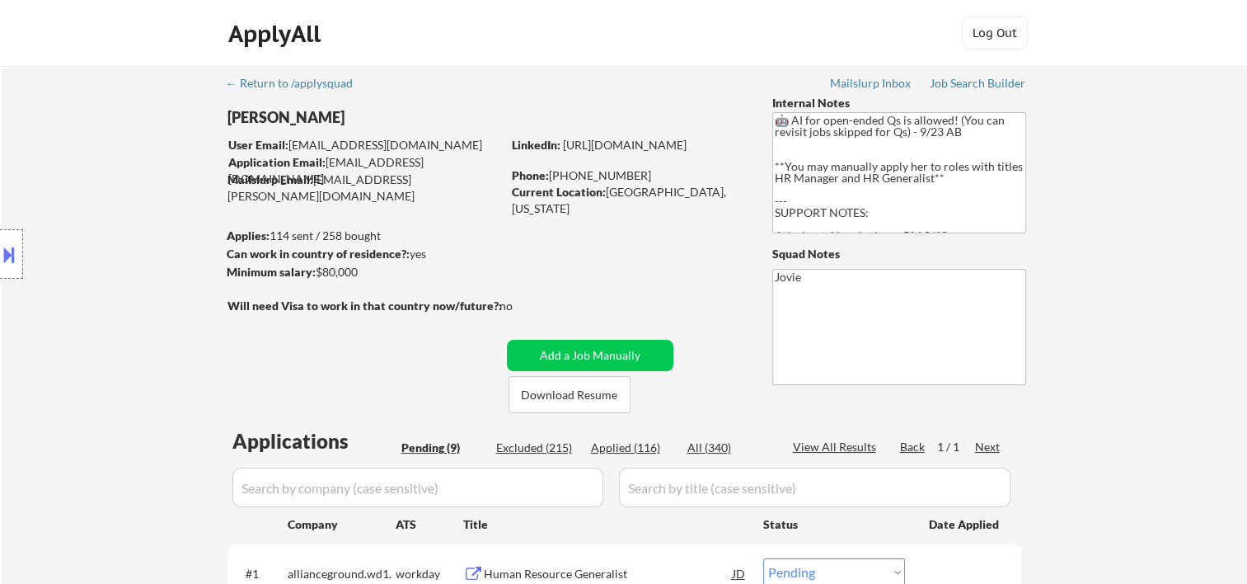
click at [762, 12] on div "ApplyAll Log In Sign Up Log Out" at bounding box center [623, 33] width 1247 height 67
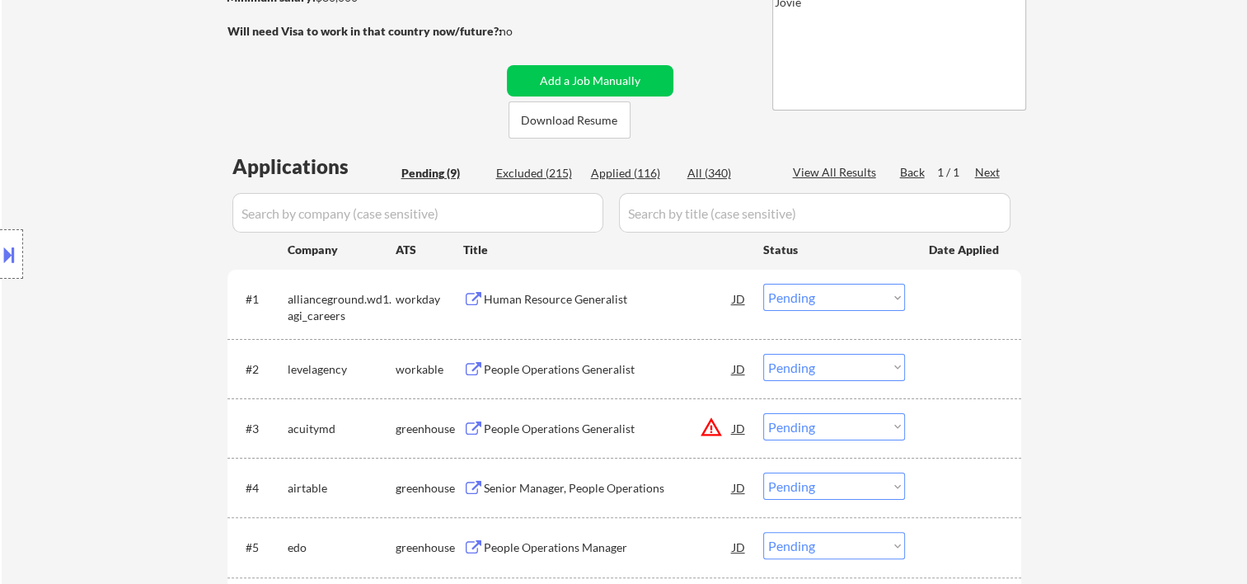
click at [960, 293] on div at bounding box center [965, 299] width 73 height 30
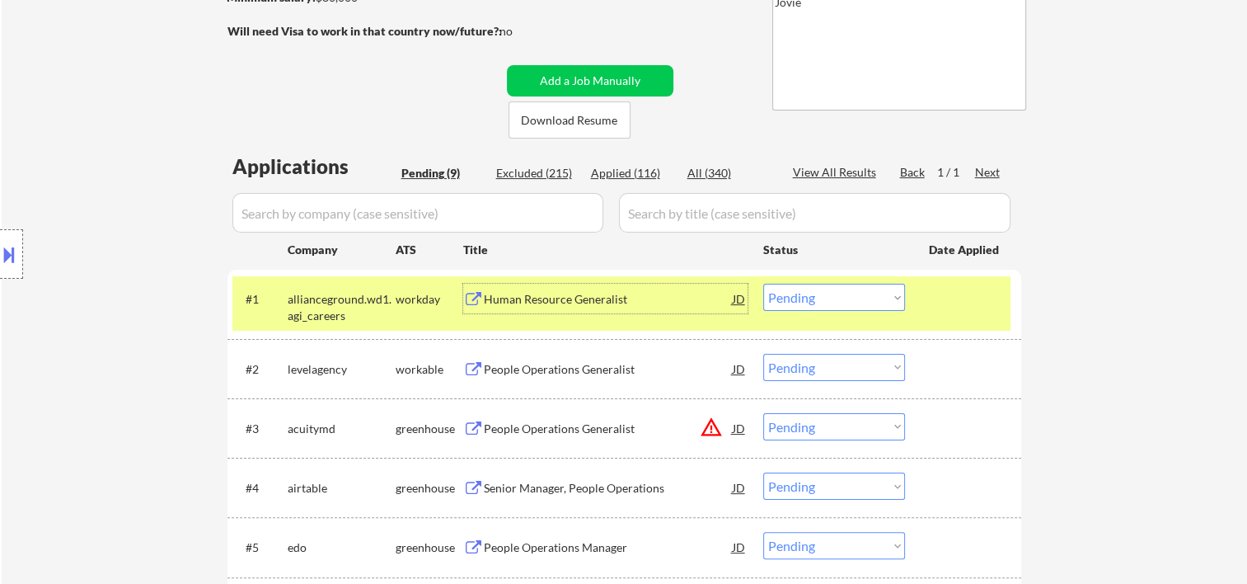
click at [650, 292] on div "Human Resource Generalist" at bounding box center [608, 299] width 249 height 16
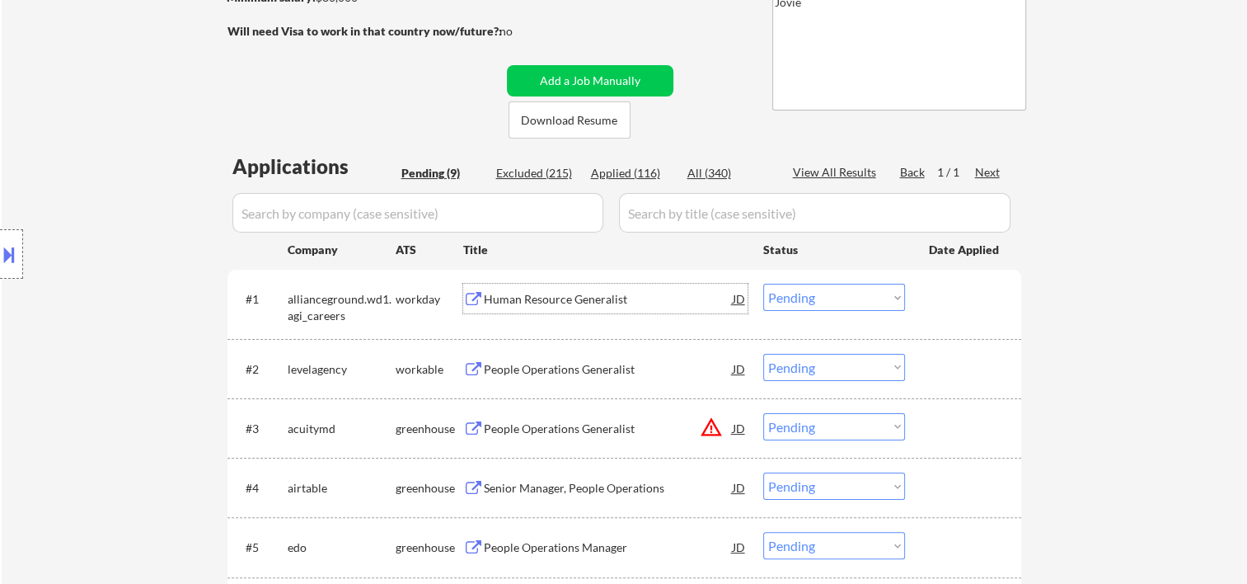
click at [920, 300] on div "#1 allianceground.wd1.agi_careers workday Human Resource Generalist JD Choose a…" at bounding box center [621, 303] width 778 height 54
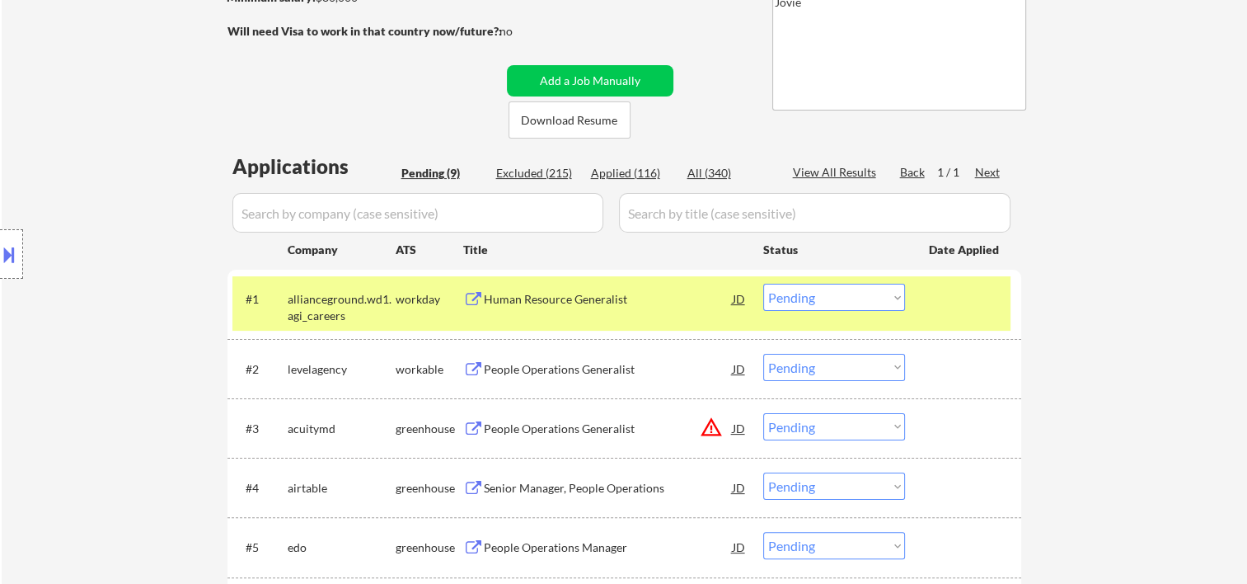
click at [890, 293] on select "Choose an option... Pending Applied Excluded (Questions) Excluded (Expired) Exc…" at bounding box center [834, 297] width 142 height 27
click at [763, 284] on select "Choose an option... Pending Applied Excluded (Questions) Excluded (Expired) Exc…" at bounding box center [834, 297] width 142 height 27
select select ""pending""
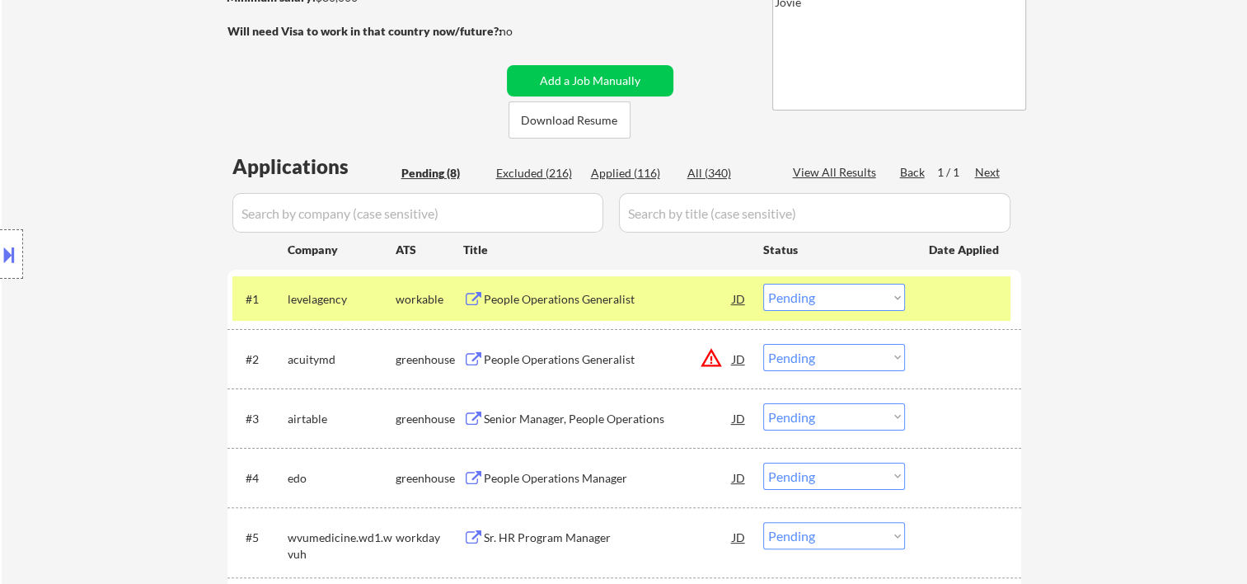
click at [969, 311] on div at bounding box center [965, 299] width 73 height 30
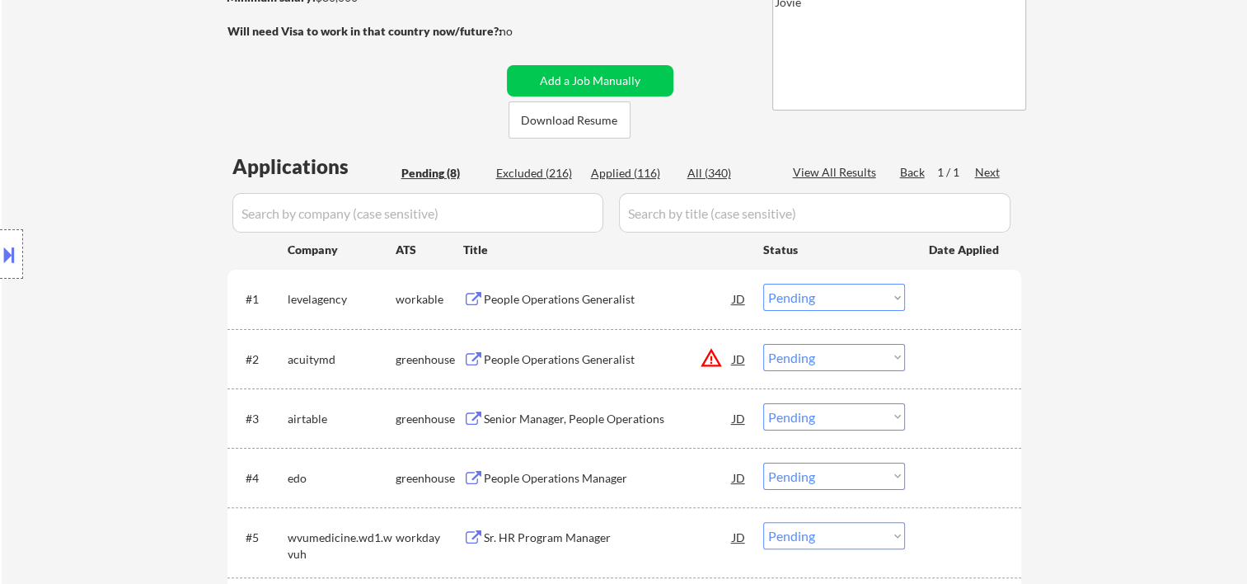
click at [943, 303] on div at bounding box center [965, 299] width 73 height 30
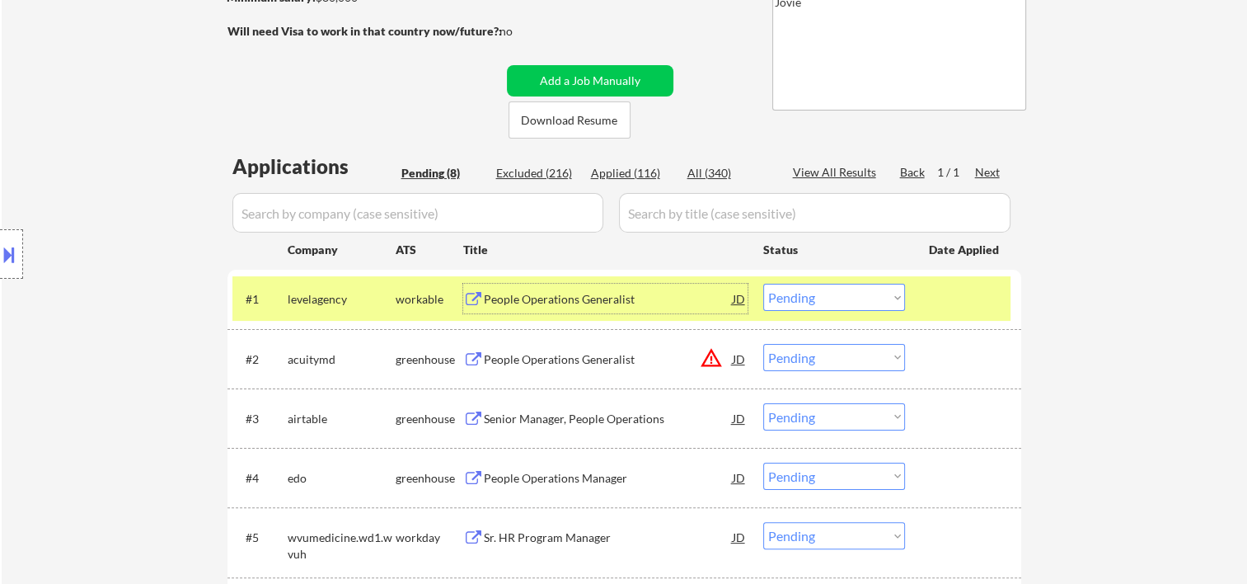
click at [656, 307] on div "People Operations Generalist" at bounding box center [608, 299] width 249 height 30
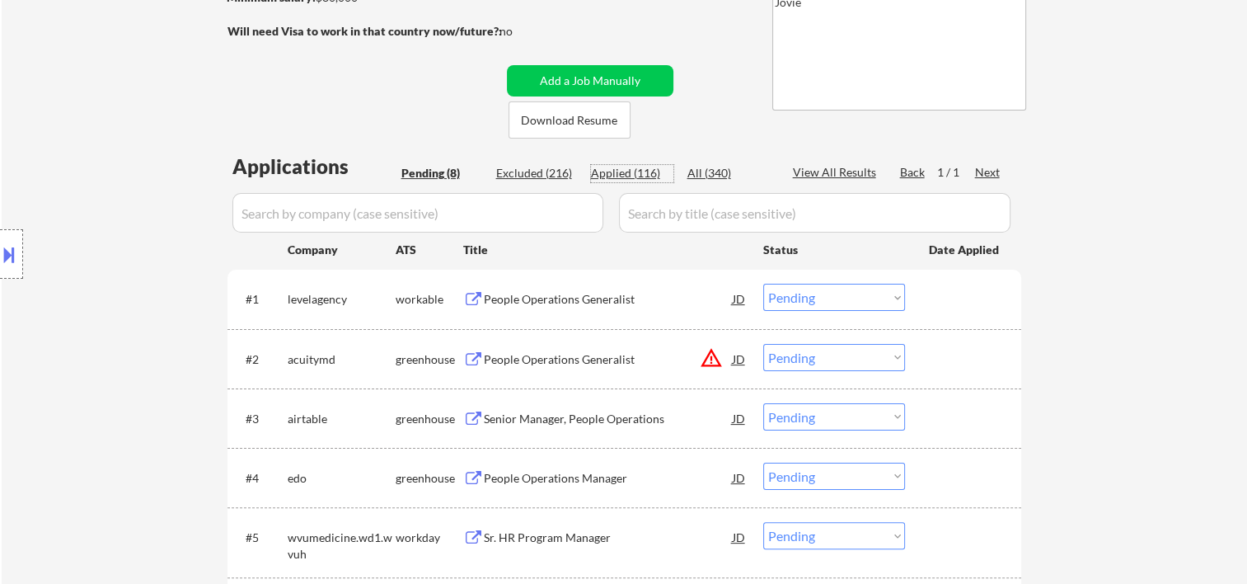
click at [623, 169] on div "Applied (116)" at bounding box center [632, 173] width 82 height 16
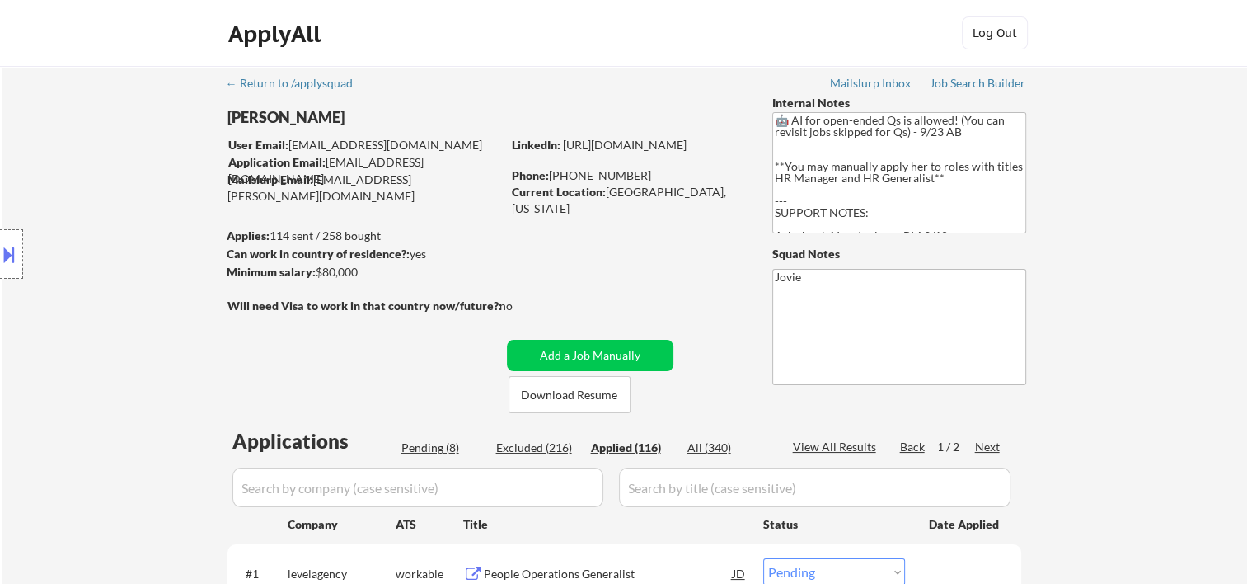
select select ""applied""
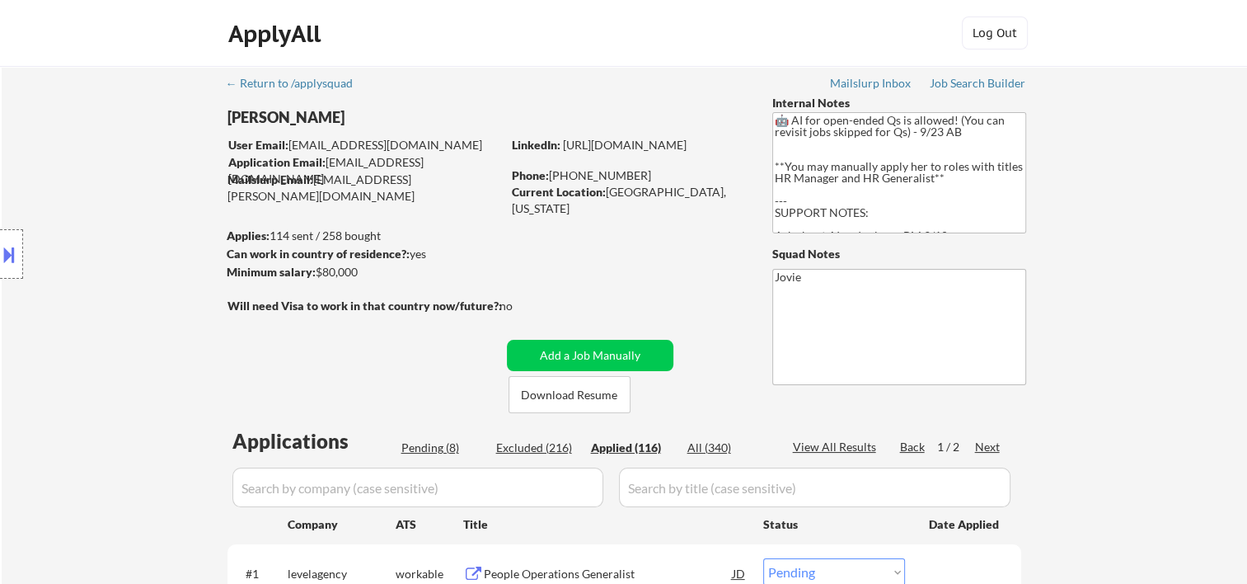
select select ""applied""
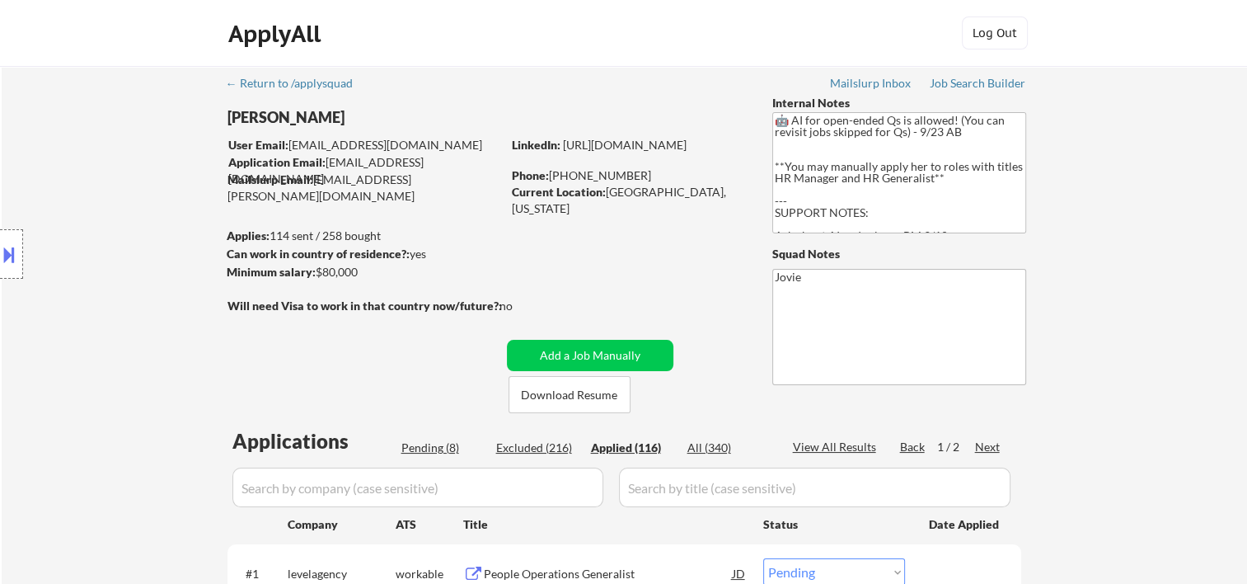
select select ""applied""
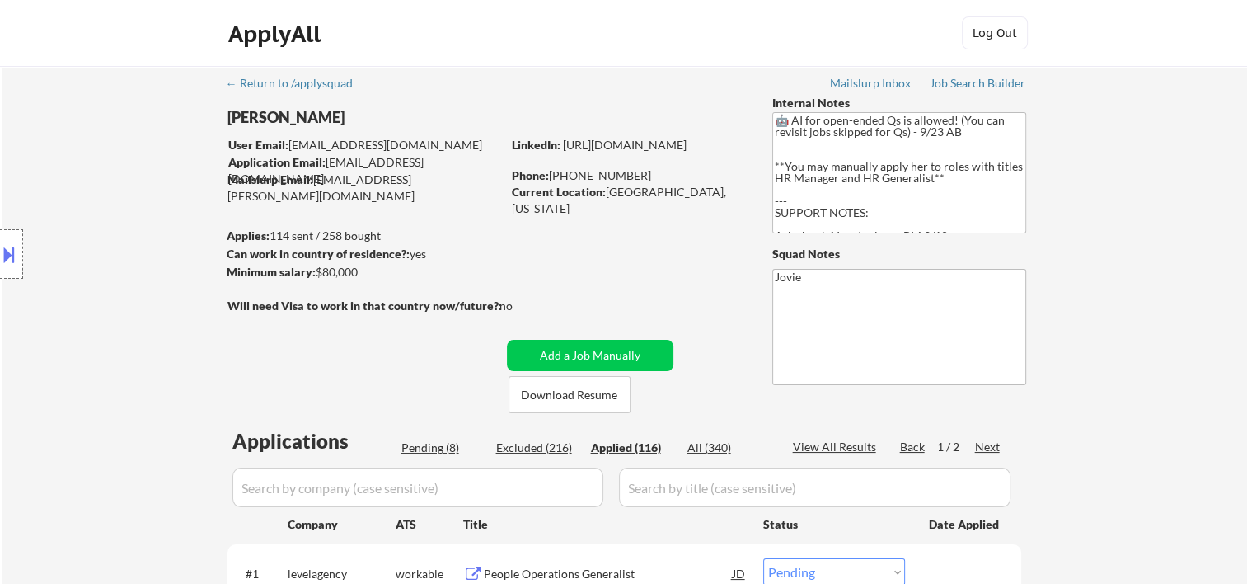
select select ""applied""
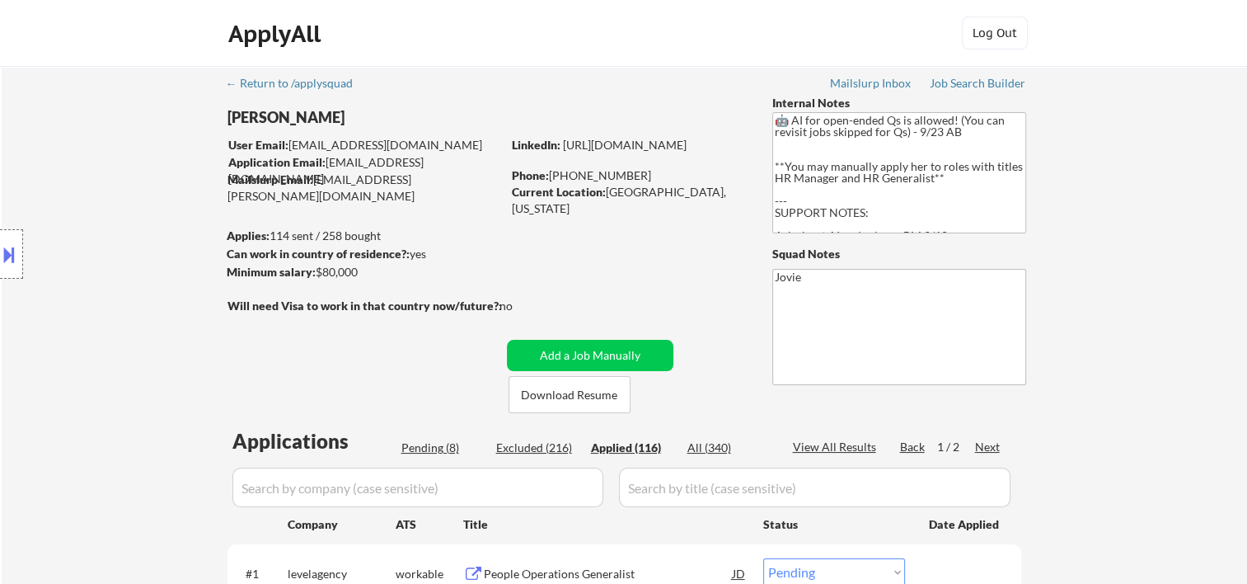
select select ""applied""
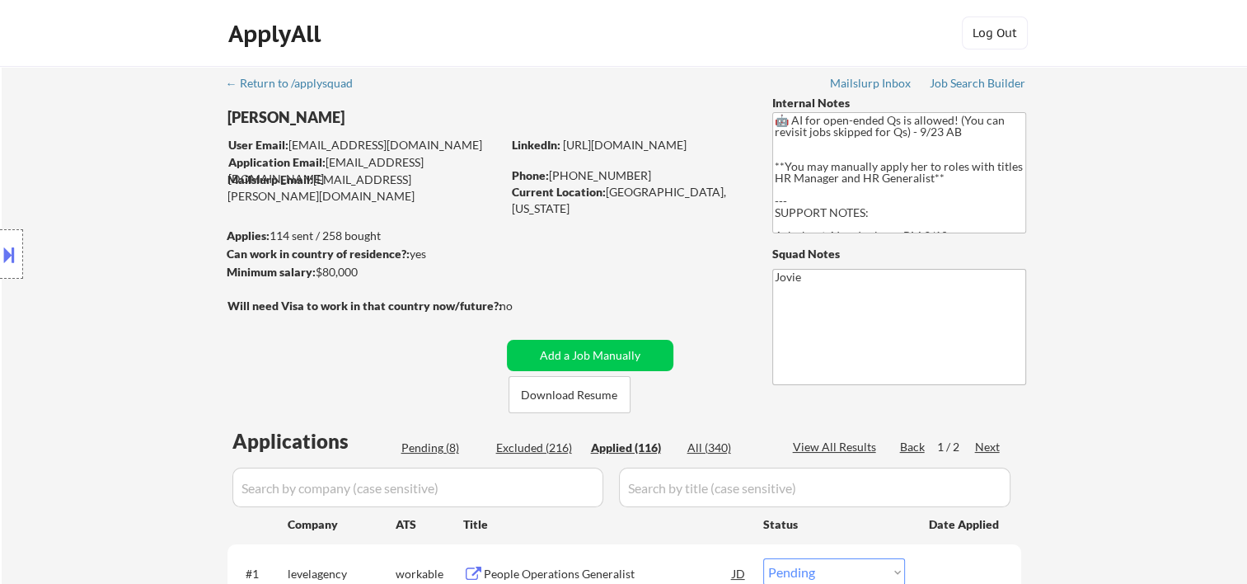
select select ""applied""
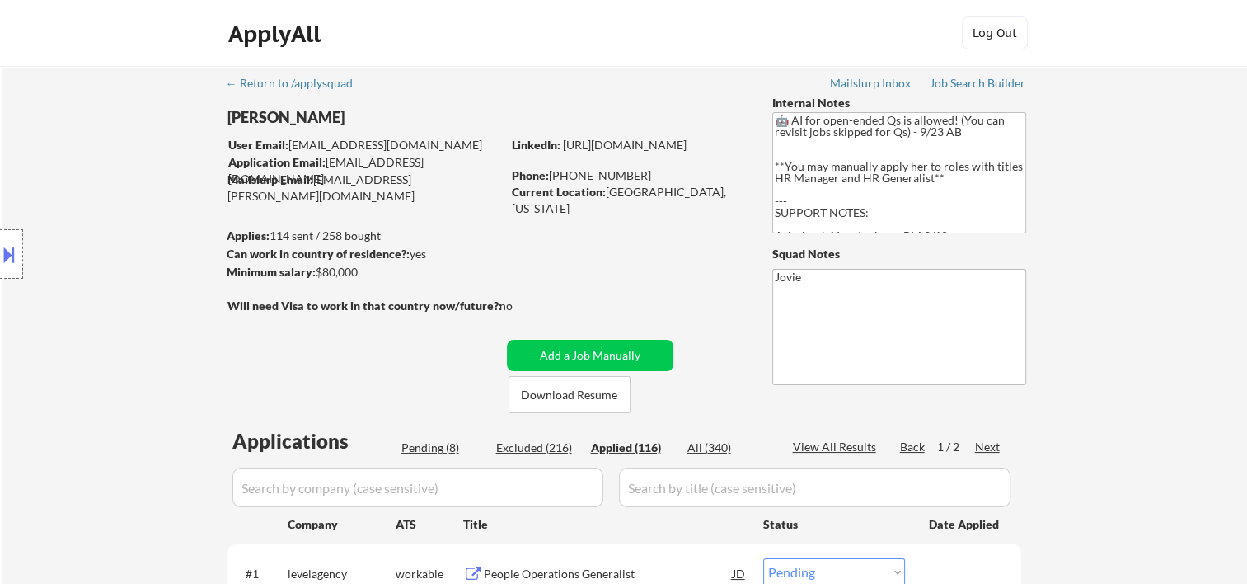
select select ""applied""
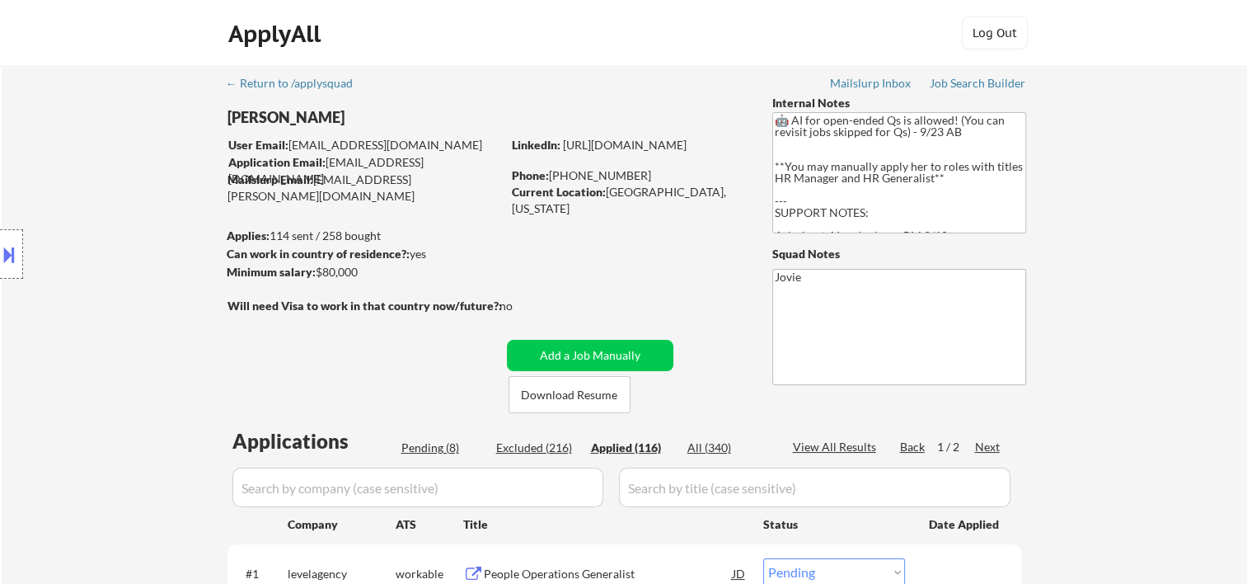
select select ""applied""
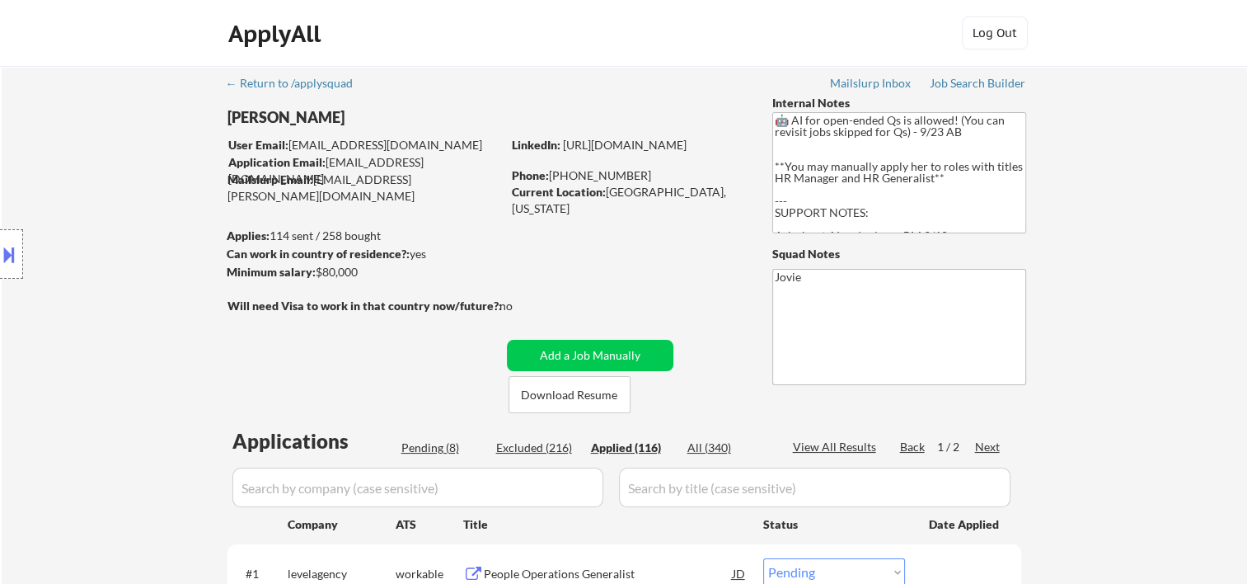
select select ""applied""
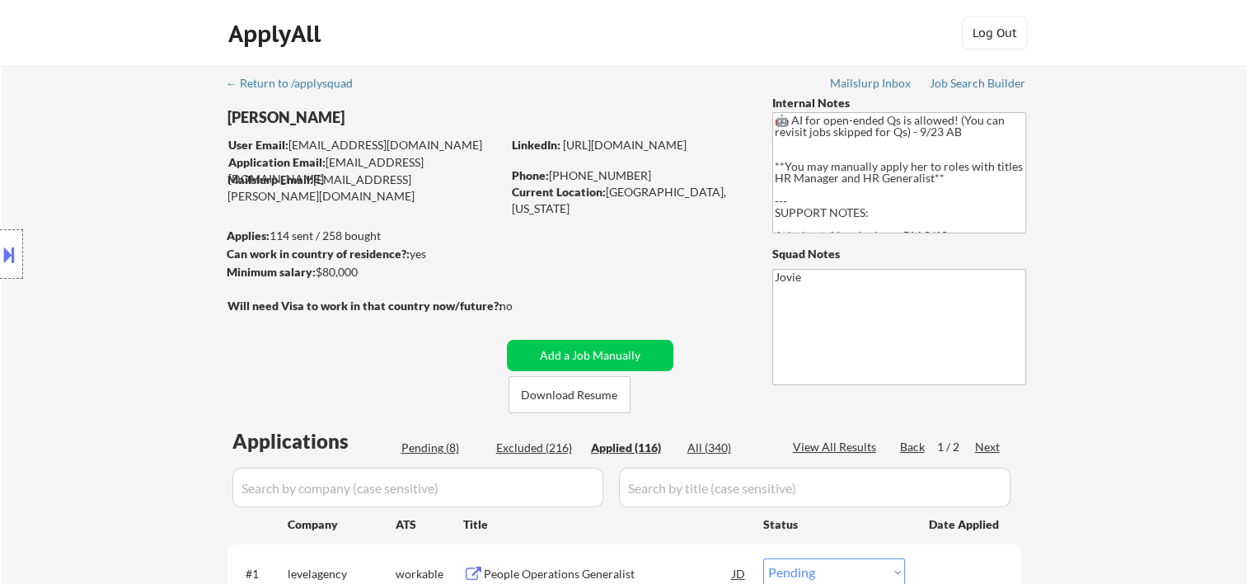
select select ""applied""
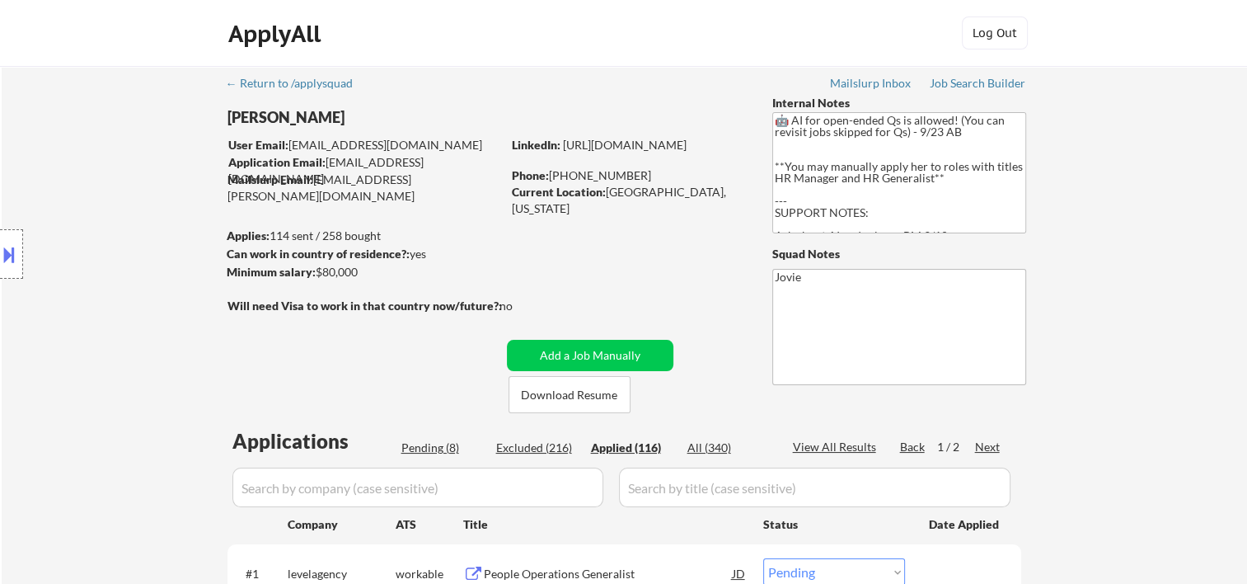
select select ""applied""
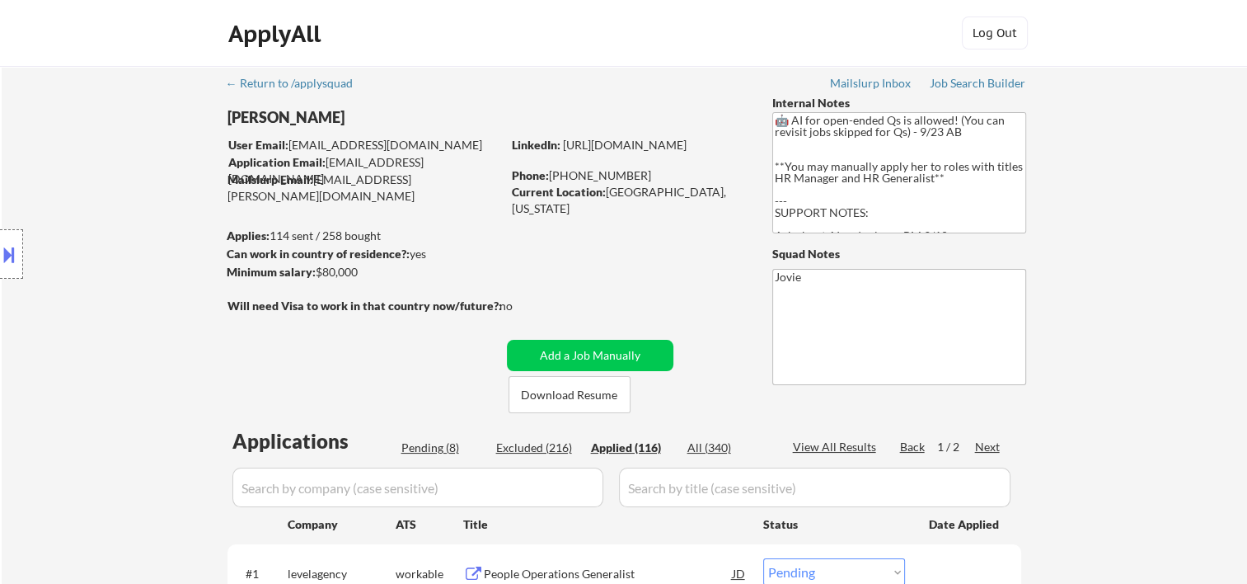
select select ""applied""
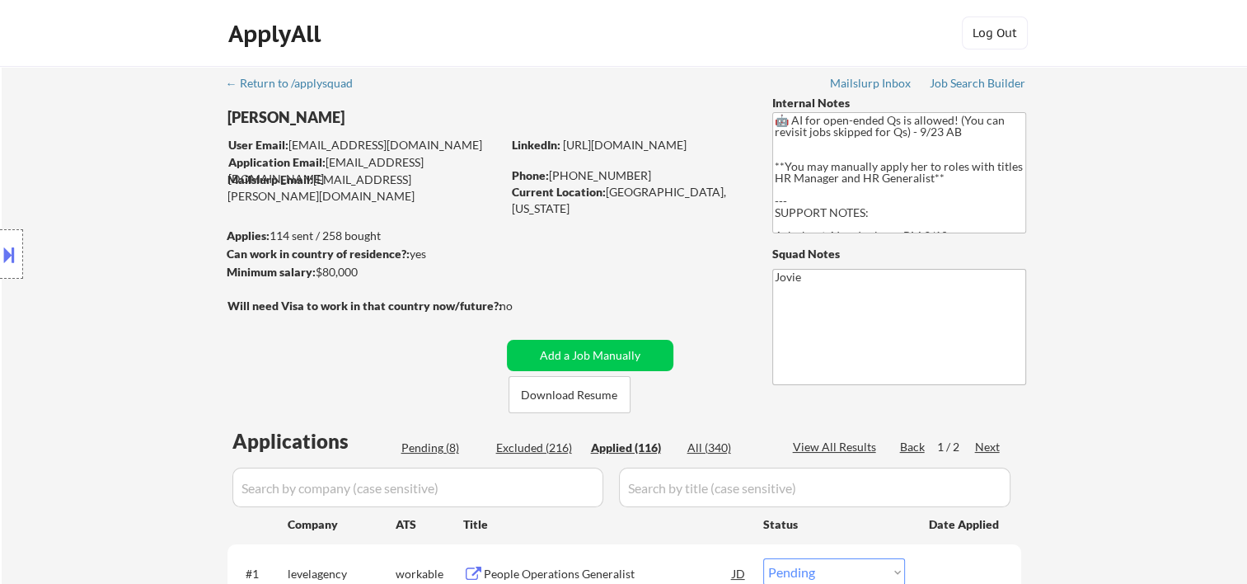
select select ""applied""
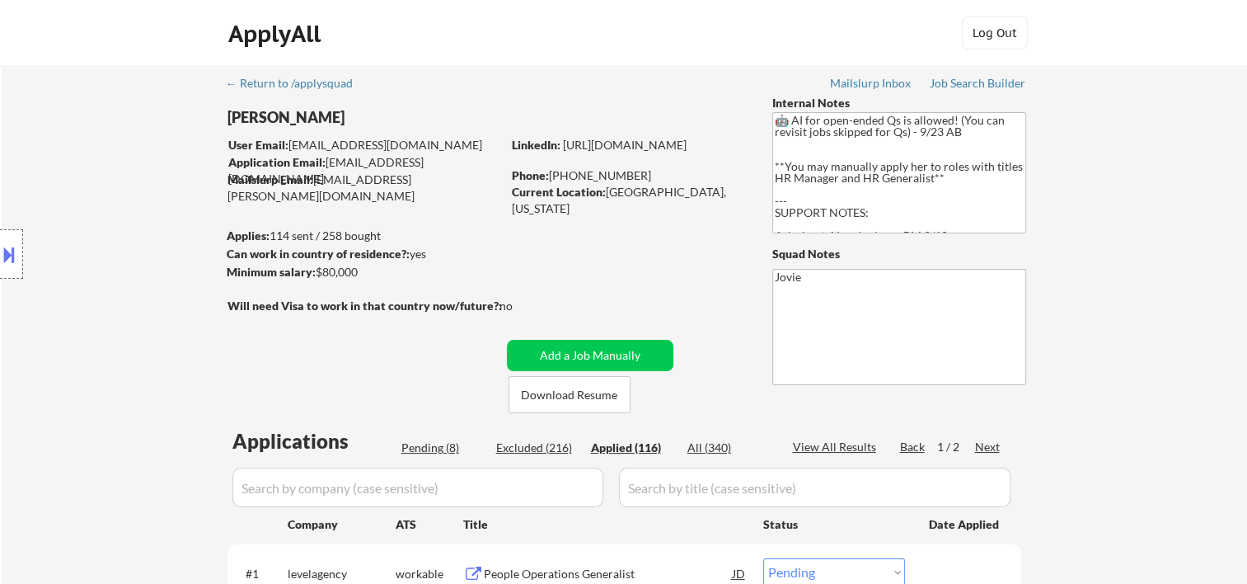
select select ""applied""
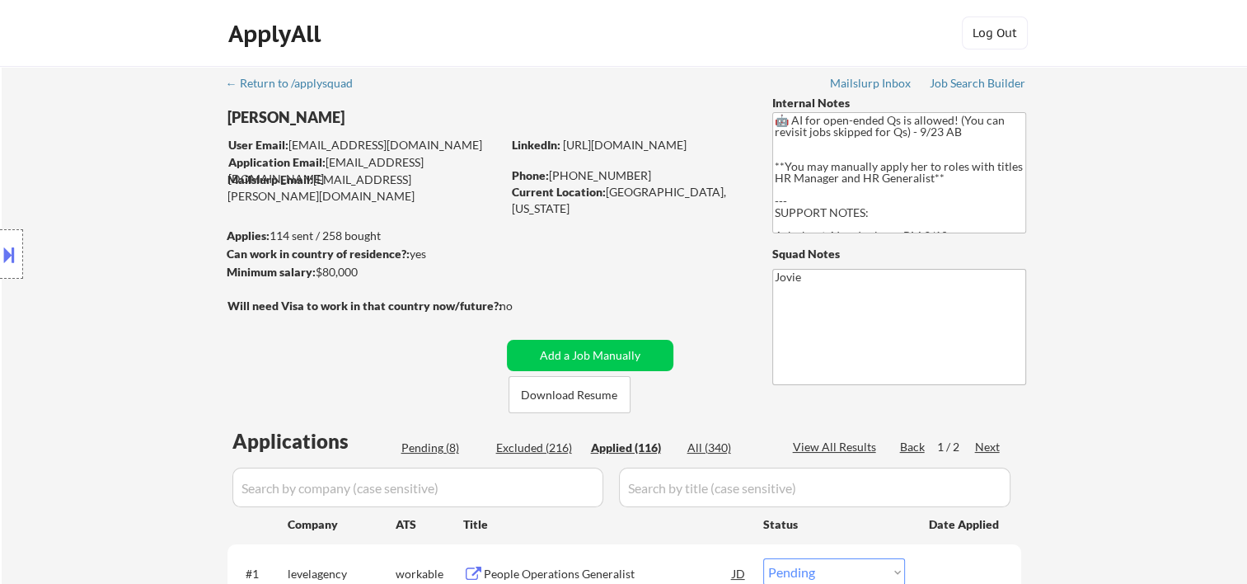
select select ""applied""
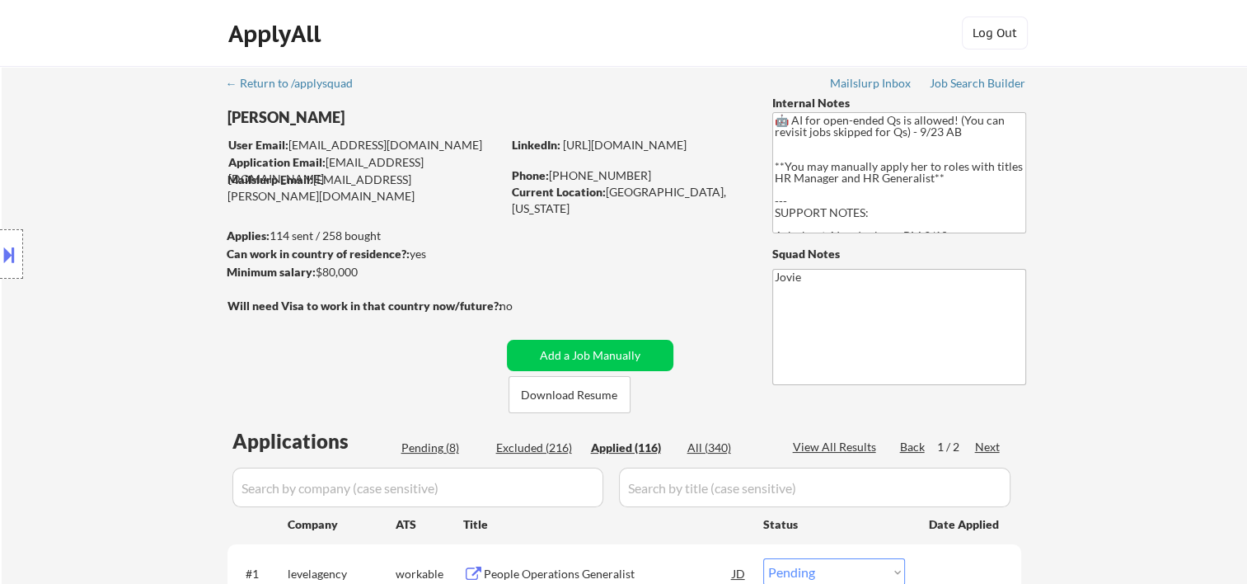
select select ""applied""
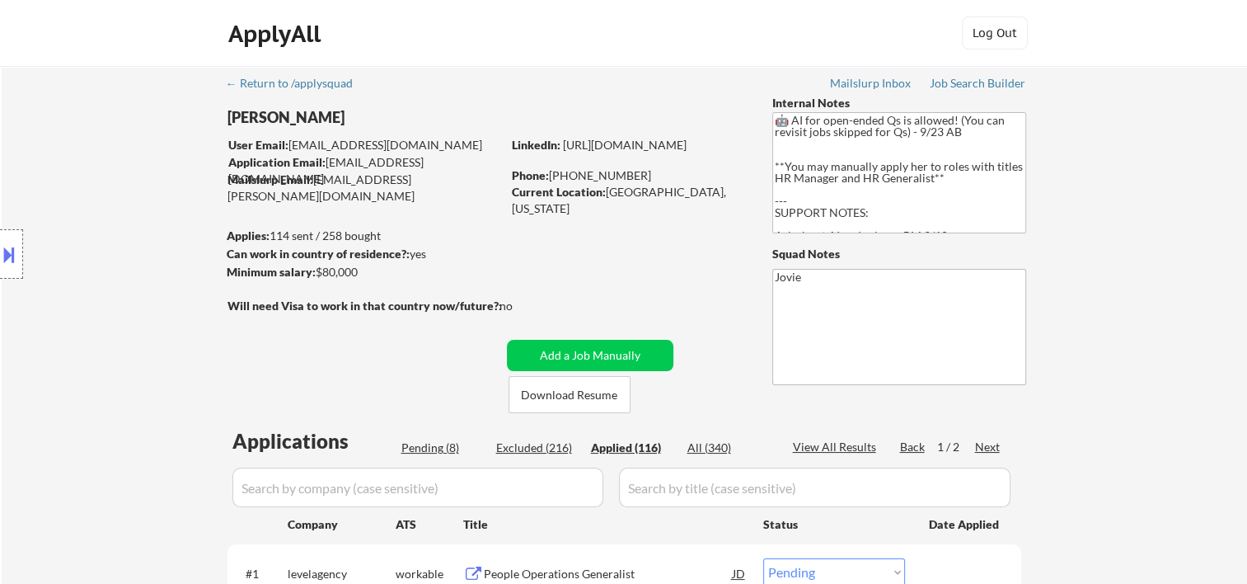
select select ""applied""
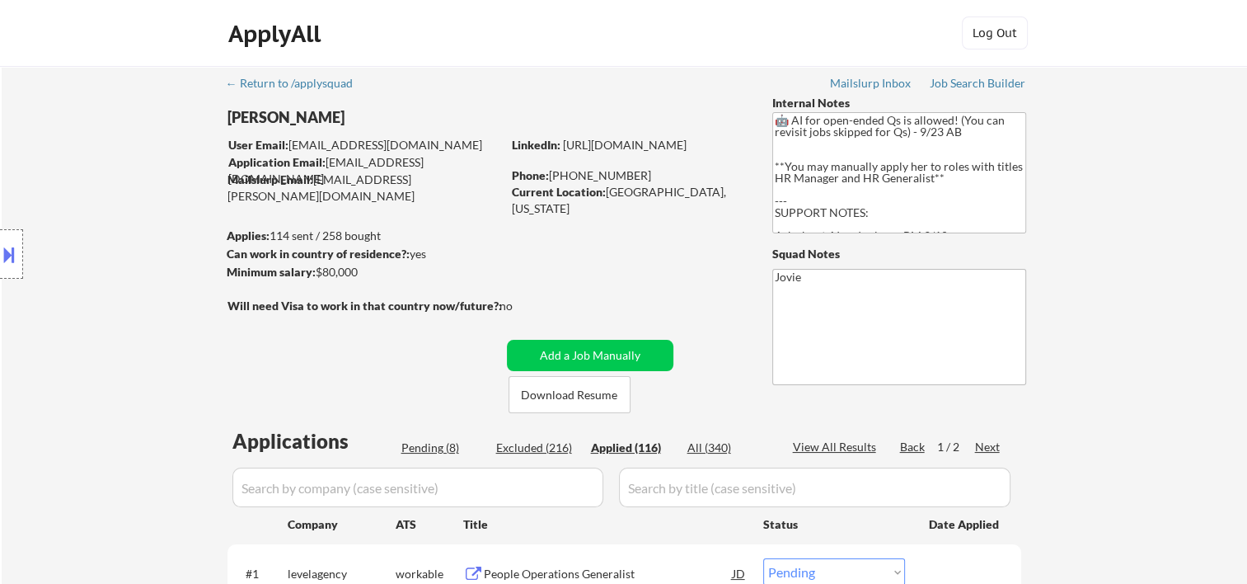
select select ""applied""
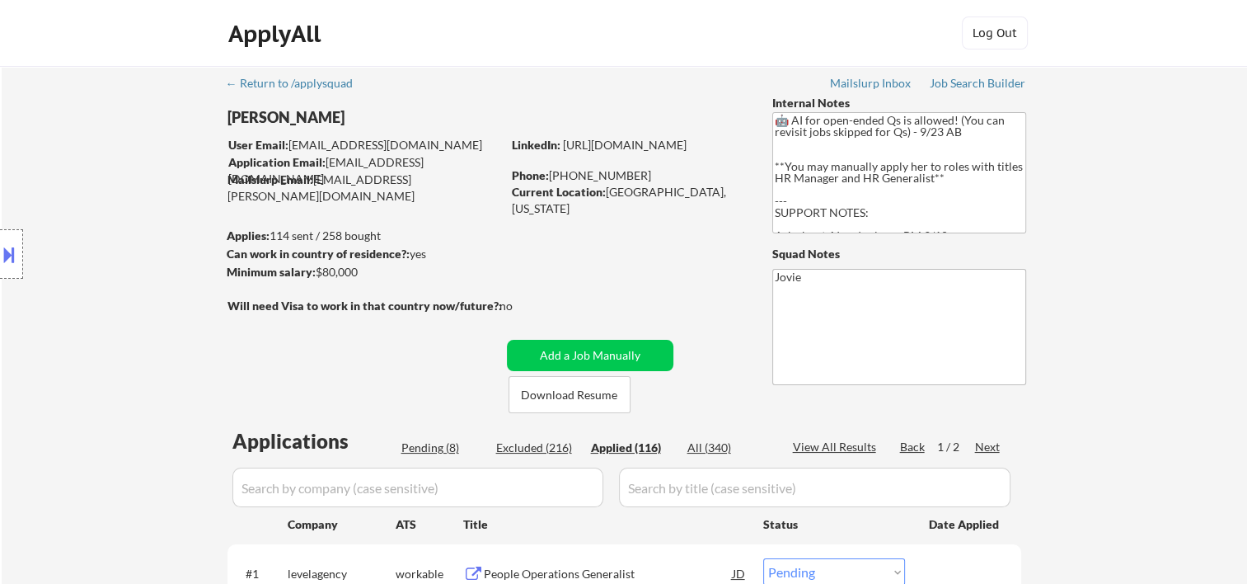
select select ""applied""
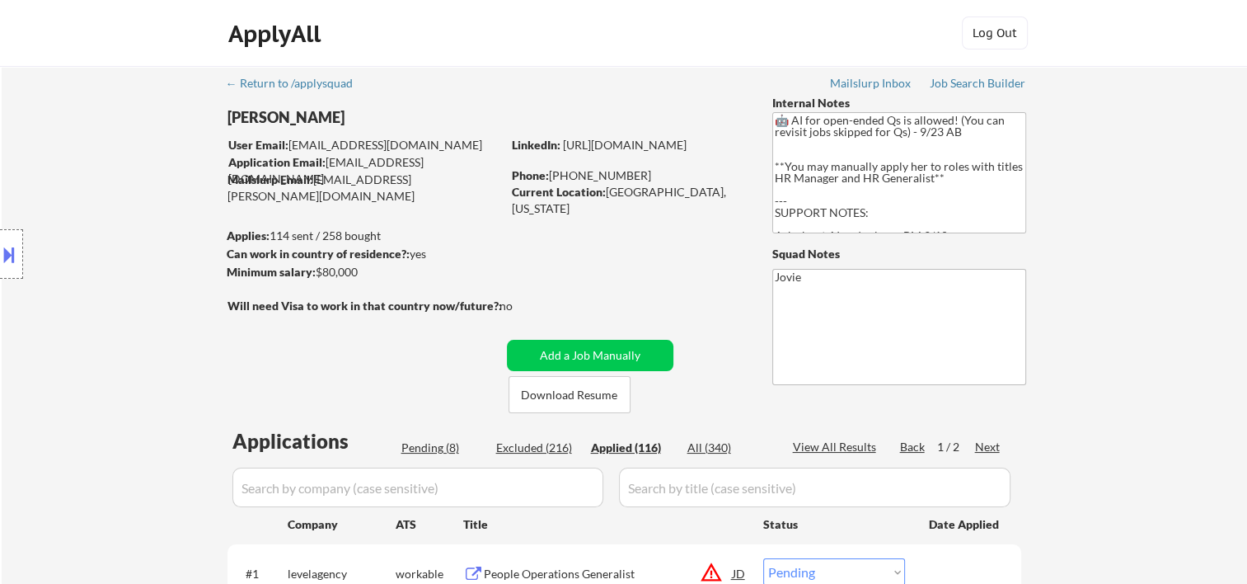
select select ""applied""
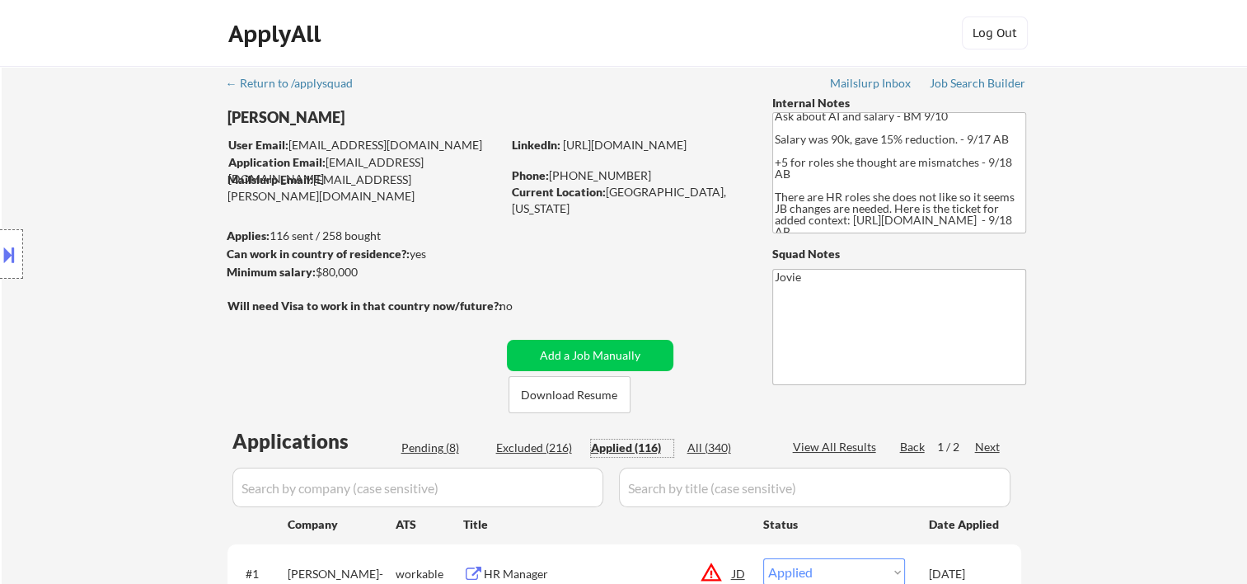
scroll to position [275, 0]
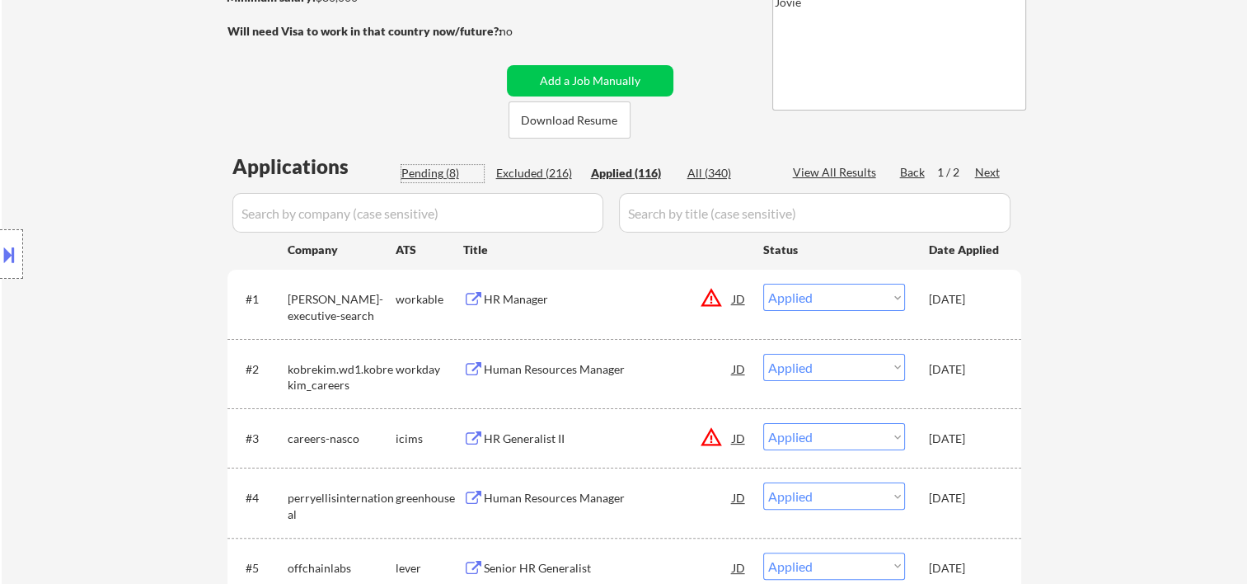
click at [413, 176] on div "Pending (8)" at bounding box center [442, 173] width 82 height 16
select select ""pending""
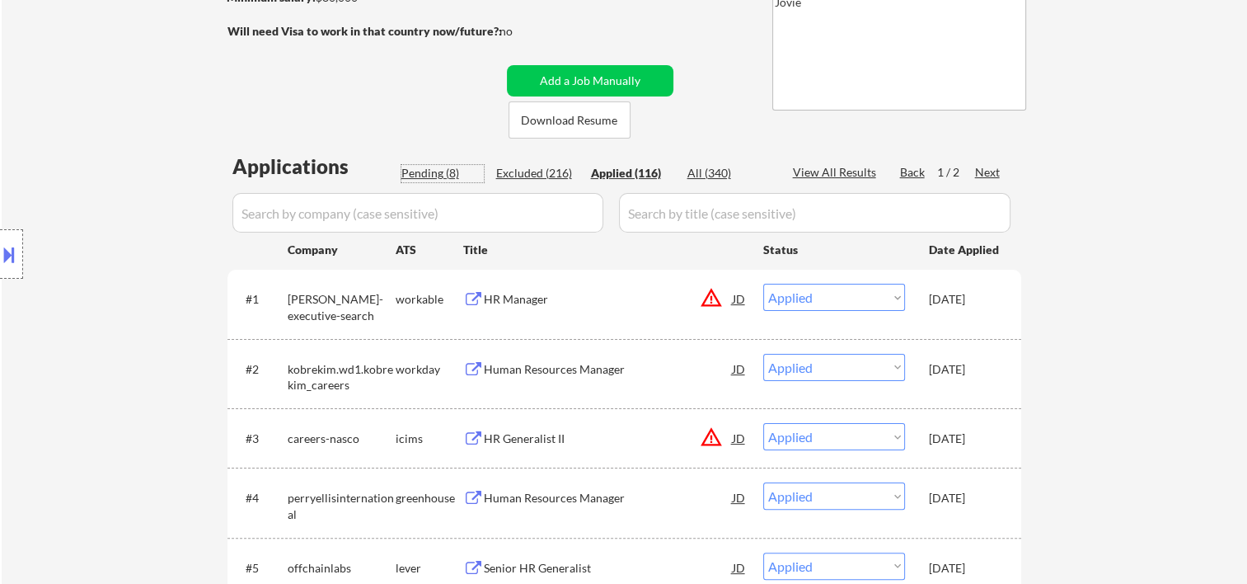
select select ""pending""
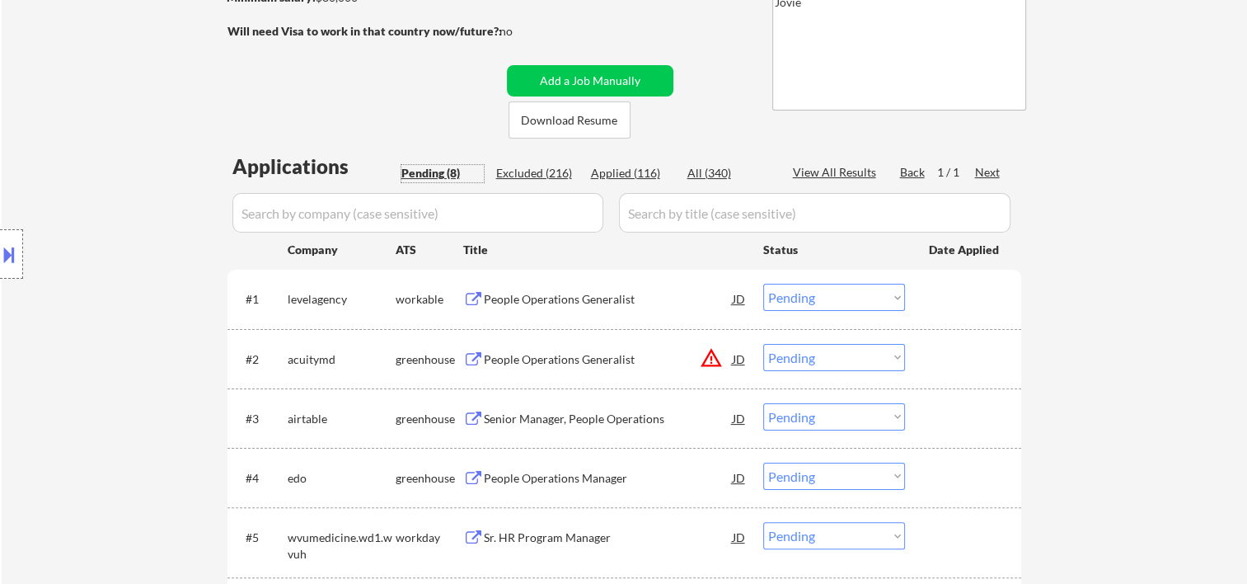
click at [930, 301] on div at bounding box center [965, 299] width 73 height 30
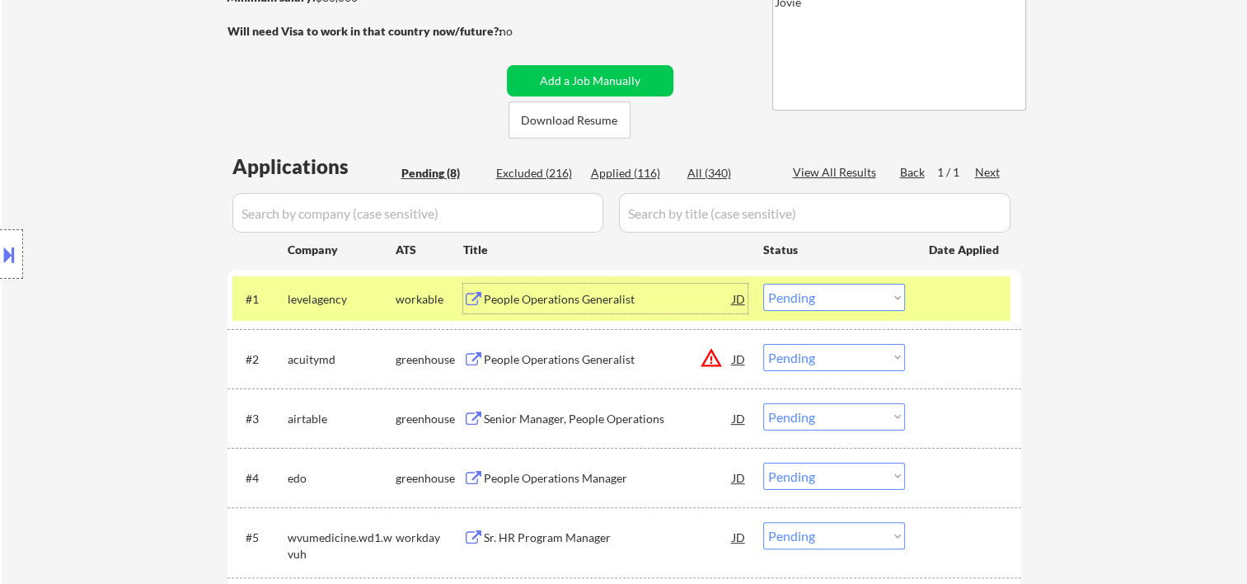
click at [627, 296] on div "People Operations Generalist" at bounding box center [608, 299] width 249 height 16
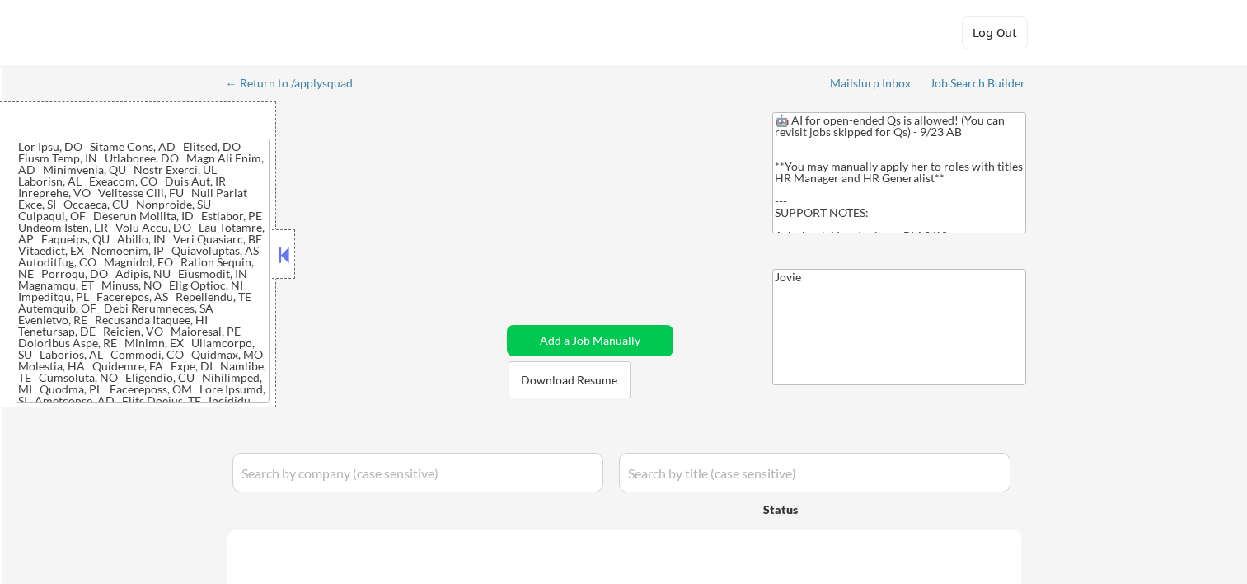
select select ""pending""
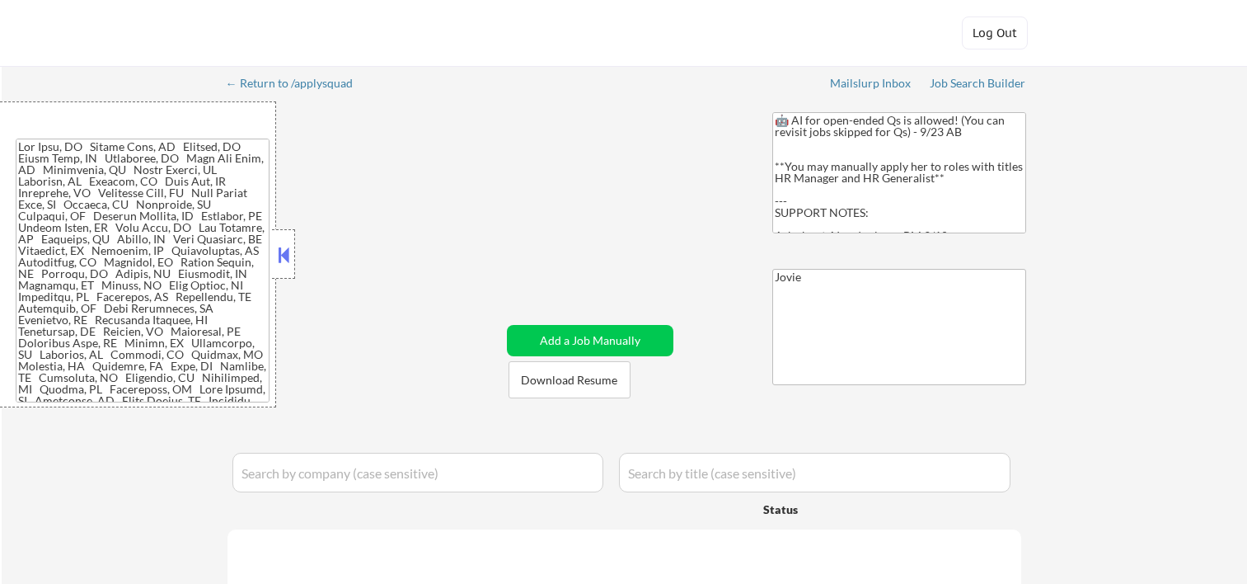
select select ""pending""
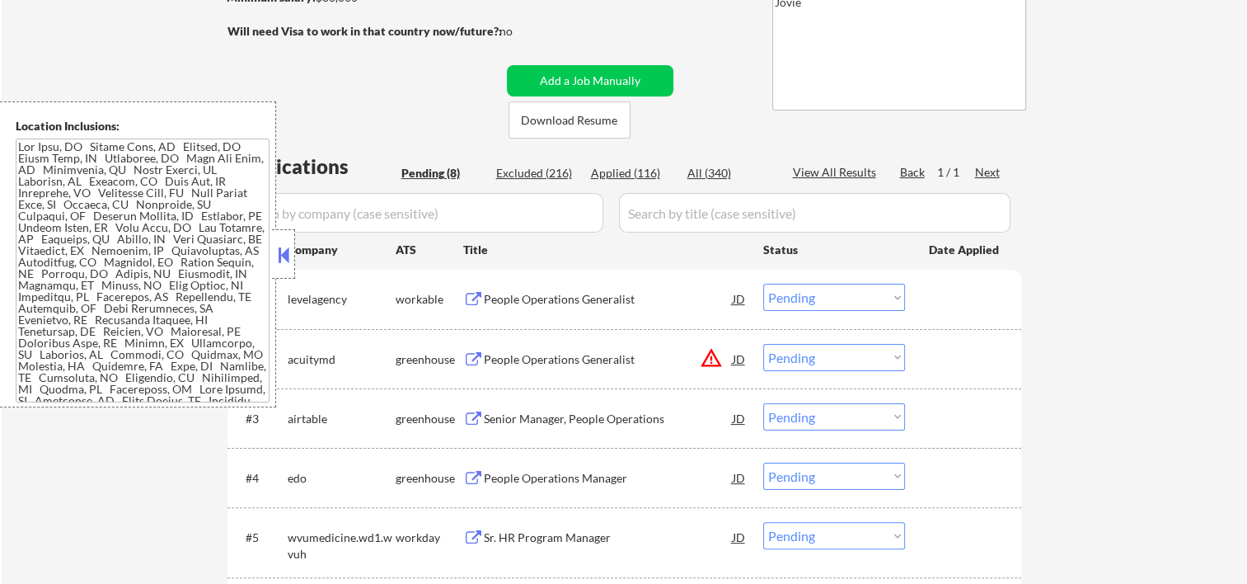
scroll to position [275, 0]
click at [287, 260] on button at bounding box center [284, 254] width 18 height 25
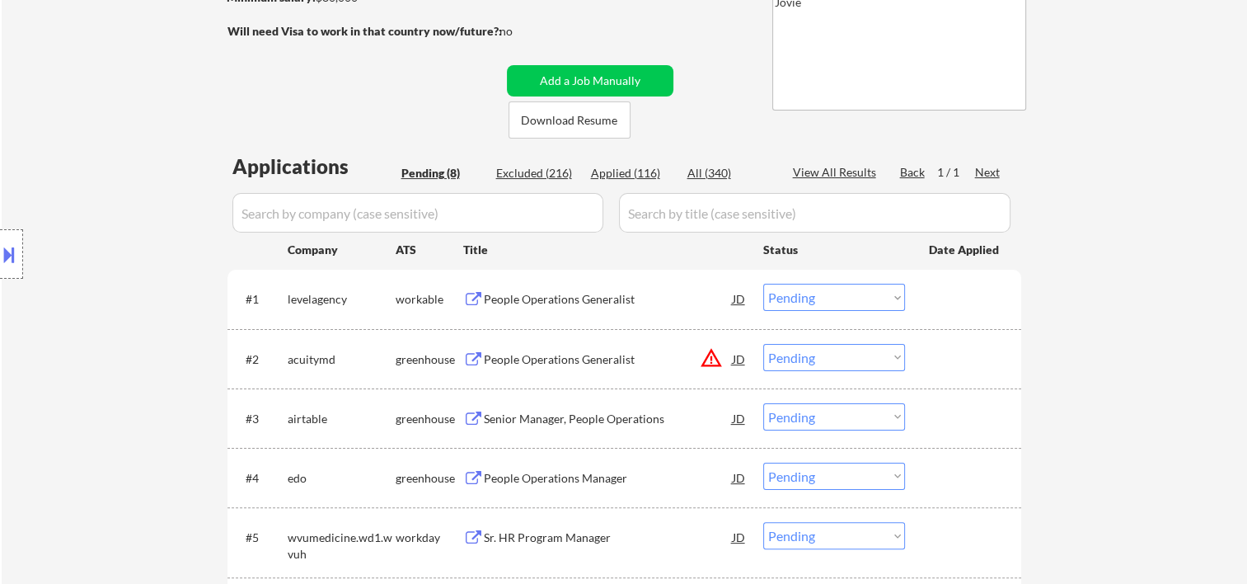
drag, startPoint x: 946, startPoint y: 303, endPoint x: 932, endPoint y: 303, distance: 13.2
click at [938, 303] on div at bounding box center [965, 299] width 73 height 30
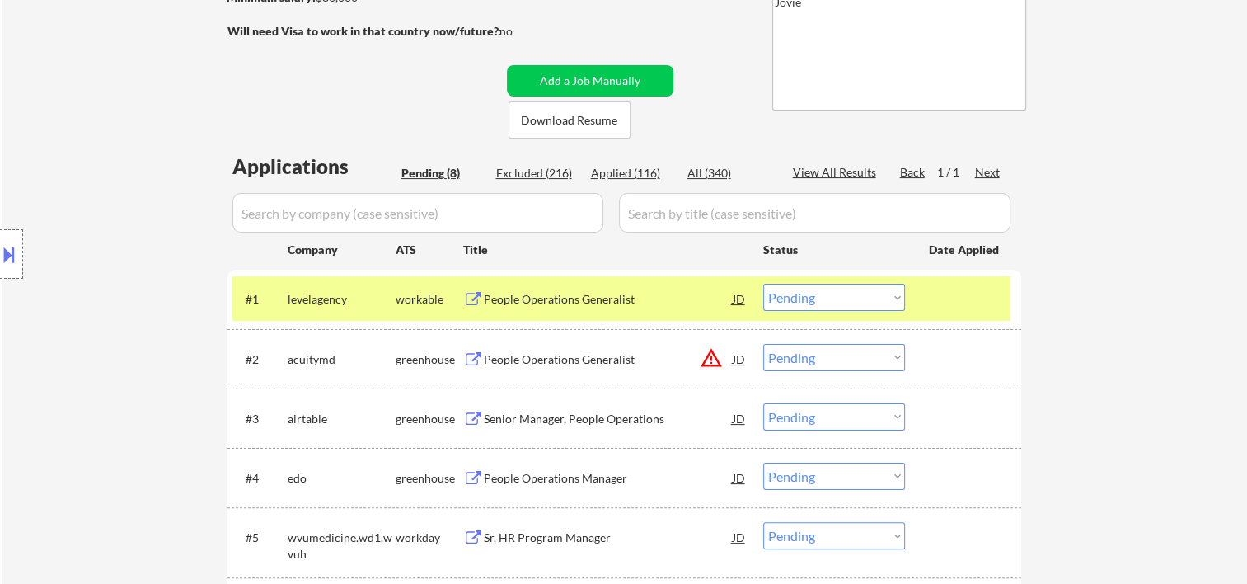
click at [891, 301] on select "Choose an option... Pending Applied Excluded (Questions) Excluded (Expired) Exc…" at bounding box center [834, 297] width 142 height 27
click at [763, 284] on select "Choose an option... Pending Applied Excluded (Questions) Excluded (Expired) Exc…" at bounding box center [834, 297] width 142 height 27
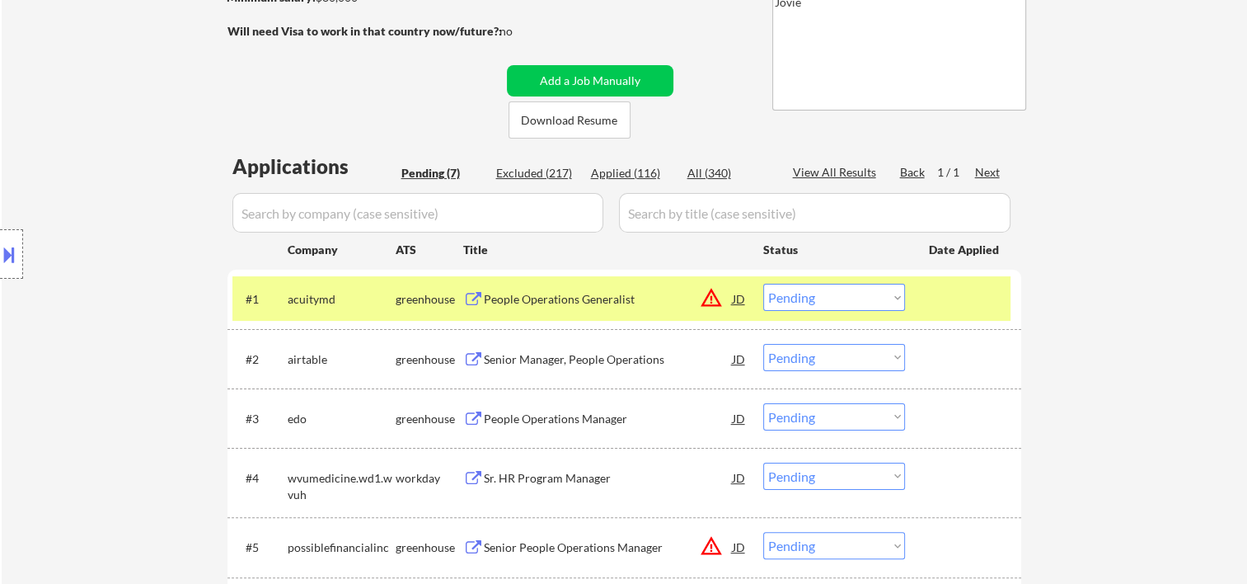
click at [934, 298] on div at bounding box center [965, 299] width 73 height 30
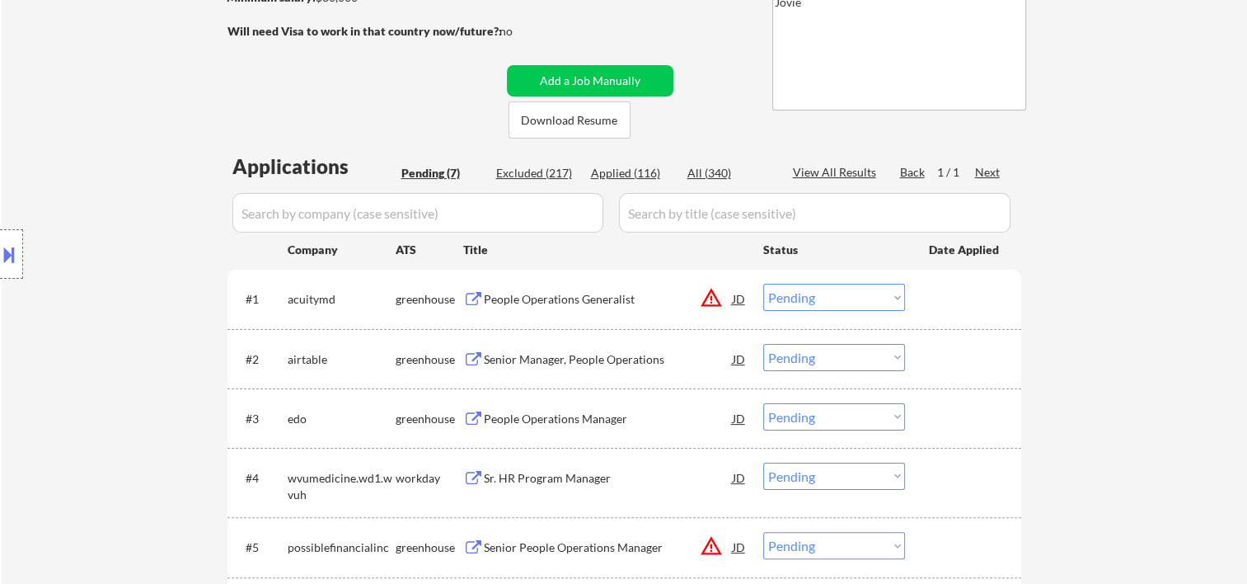
drag, startPoint x: 953, startPoint y: 307, endPoint x: 930, endPoint y: 305, distance: 23.1
click at [954, 306] on div at bounding box center [965, 299] width 73 height 30
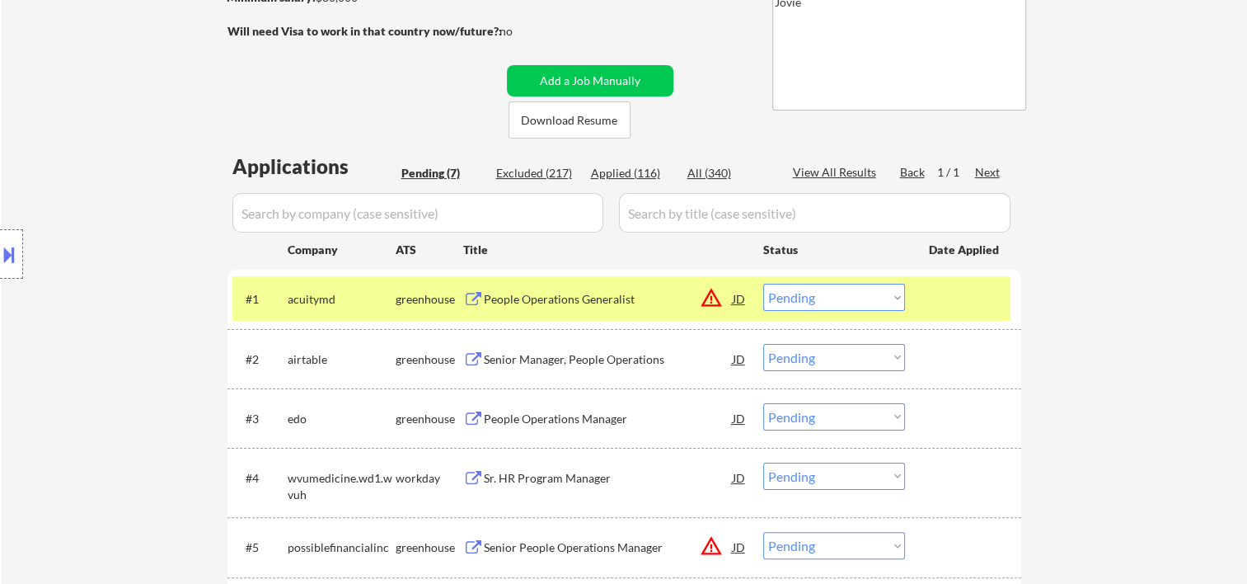
click at [617, 303] on div "People Operations Generalist" at bounding box center [608, 299] width 249 height 16
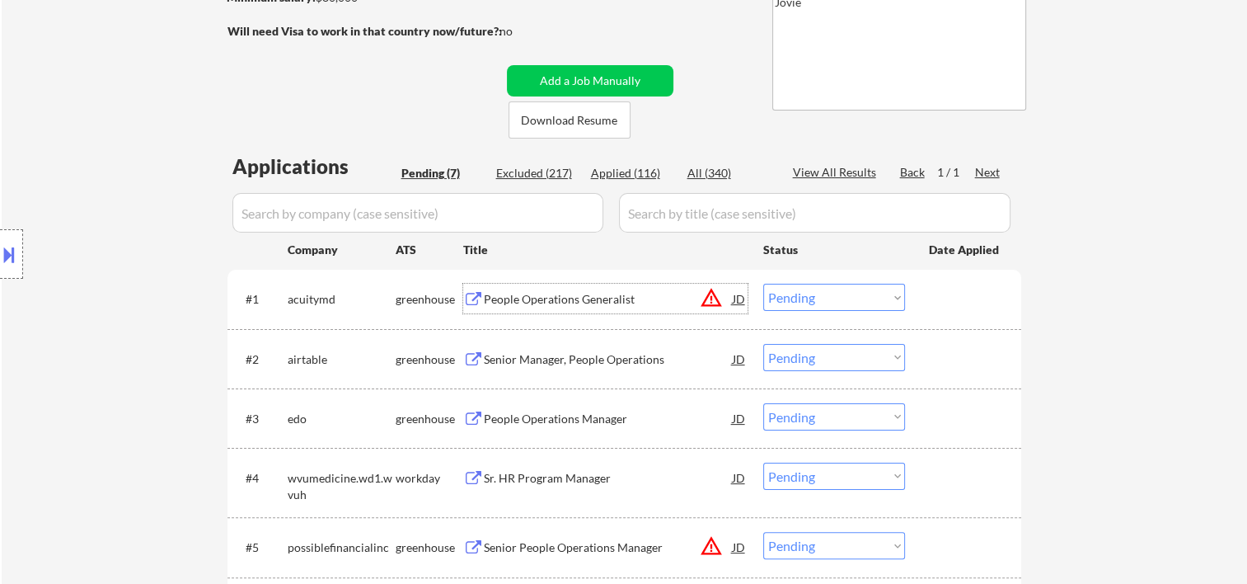
drag, startPoint x: 945, startPoint y: 288, endPoint x: 920, endPoint y: 293, distance: 25.4
click at [942, 289] on div at bounding box center [965, 299] width 73 height 30
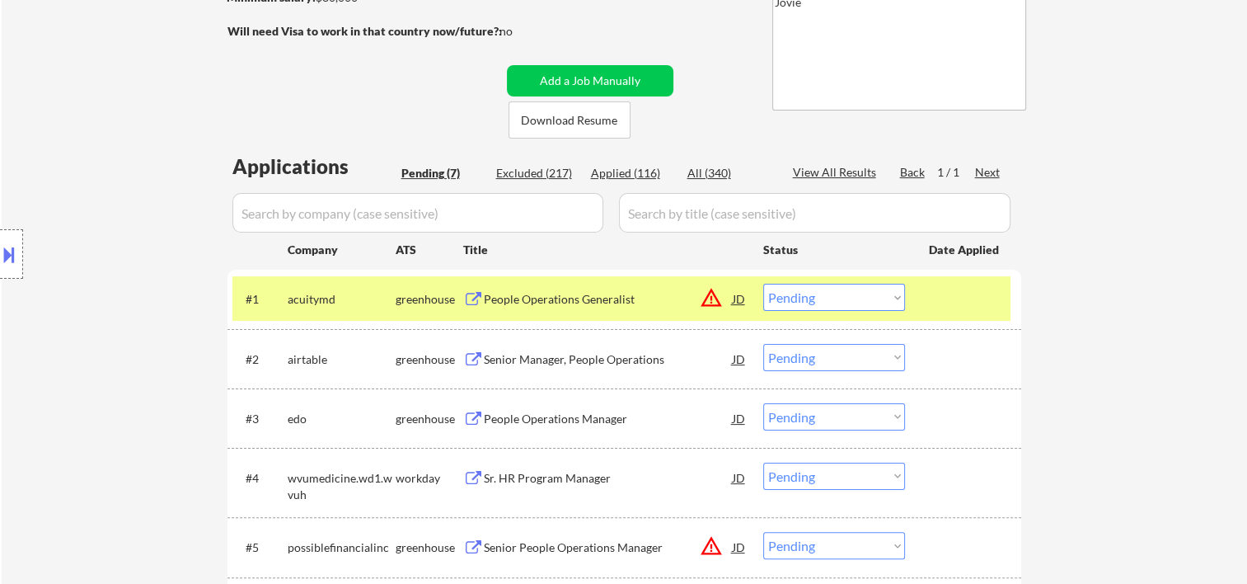
drag, startPoint x: 900, startPoint y: 294, endPoint x: 891, endPoint y: 298, distance: 9.6
click at [900, 294] on select "Choose an option... Pending Applied Excluded (Questions) Excluded (Expired) Exc…" at bounding box center [834, 297] width 142 height 27
click at [763, 284] on select "Choose an option... Pending Applied Excluded (Questions) Excluded (Expired) Exc…" at bounding box center [834, 297] width 142 height 27
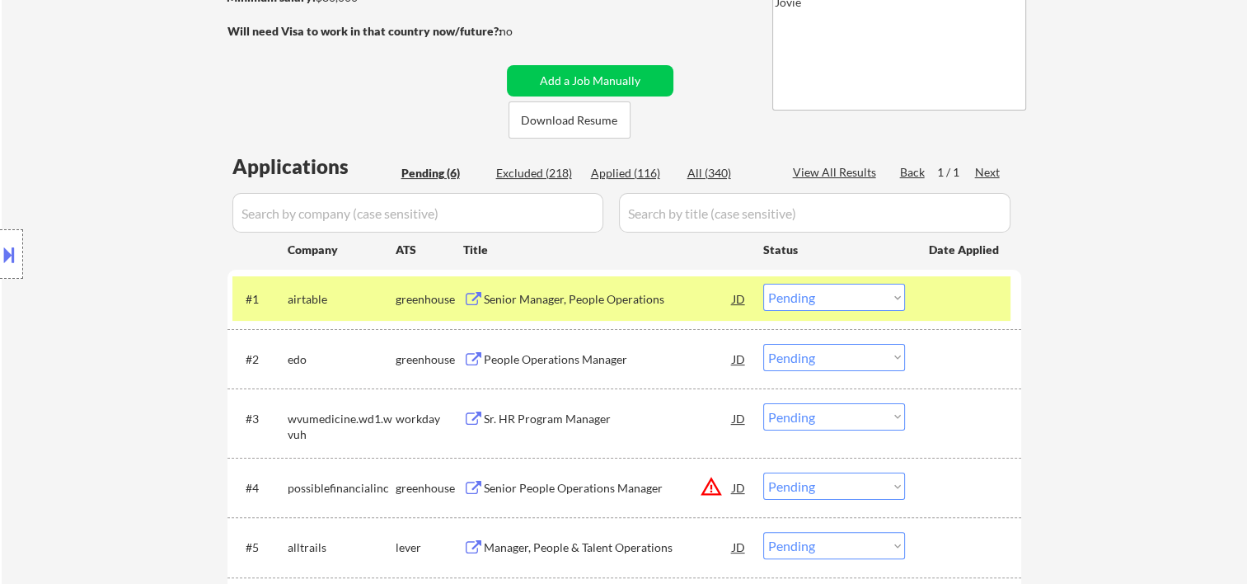
click at [933, 293] on div at bounding box center [965, 299] width 73 height 30
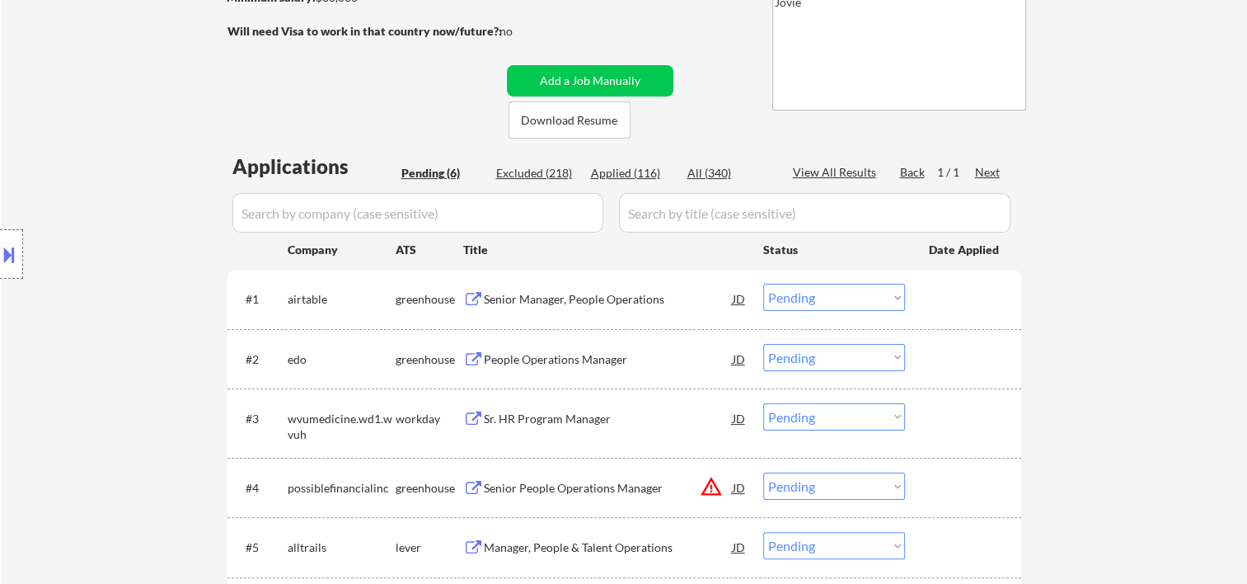
click at [962, 294] on div at bounding box center [965, 299] width 73 height 30
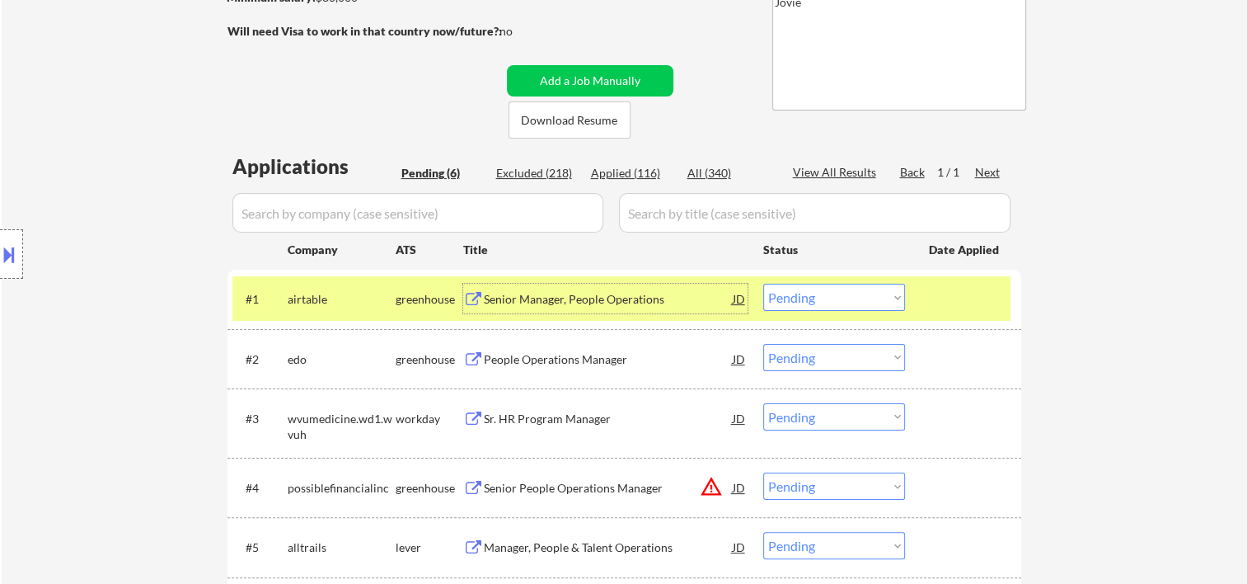
click at [603, 307] on div "Senior Manager, People Operations" at bounding box center [608, 299] width 249 height 30
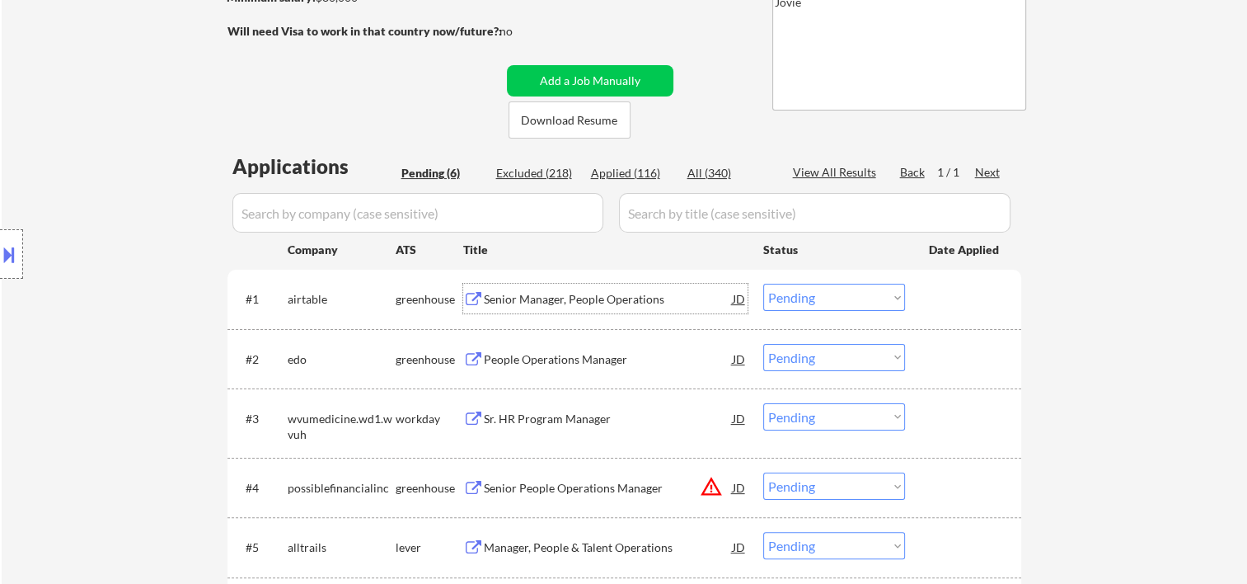
click at [934, 294] on div at bounding box center [965, 299] width 73 height 30
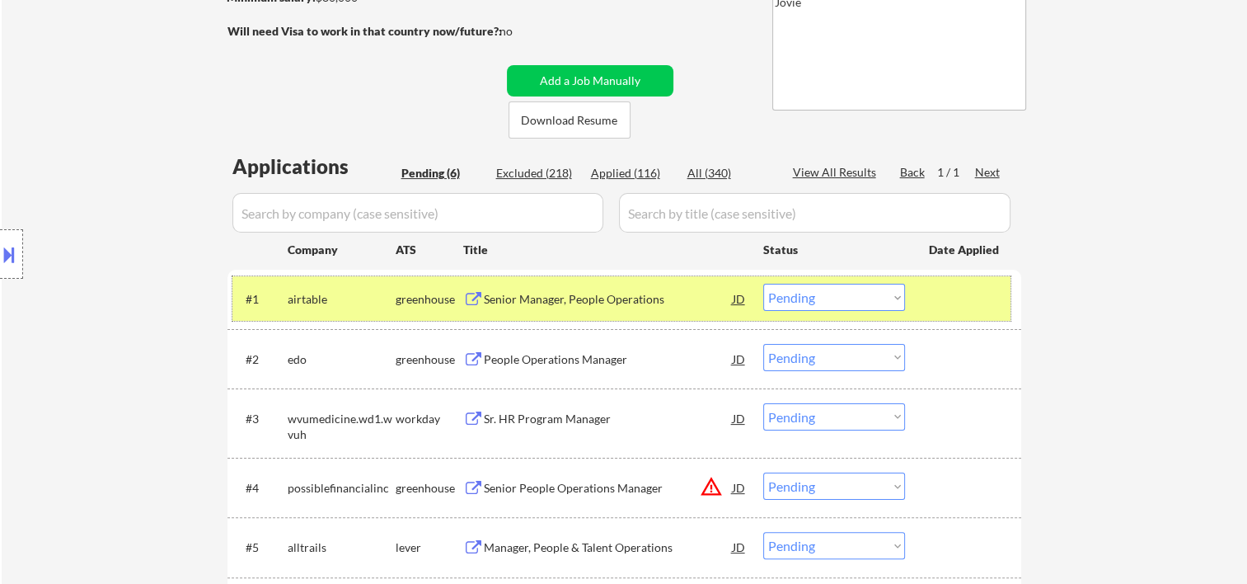
click at [731, 303] on div "JD" at bounding box center [739, 299] width 16 height 30
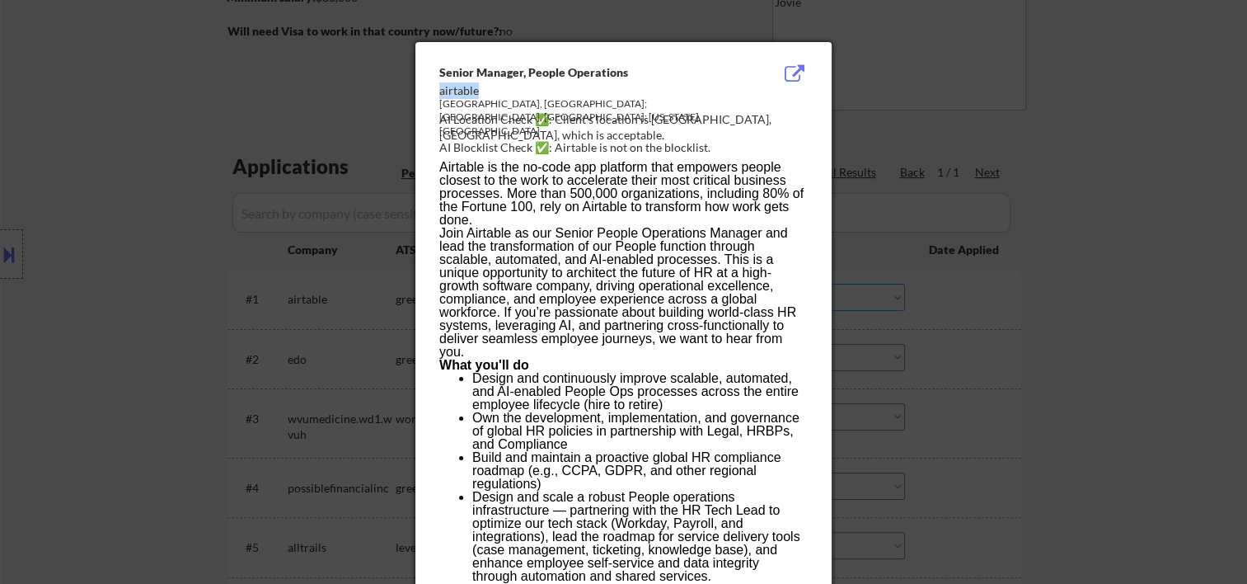
drag, startPoint x: 477, startPoint y: 91, endPoint x: 439, endPoint y: 89, distance: 38.8
click at [439, 89] on div "airtable" at bounding box center [581, 90] width 285 height 16
copy div "airtable"
click at [1082, 106] on div at bounding box center [623, 292] width 1247 height 584
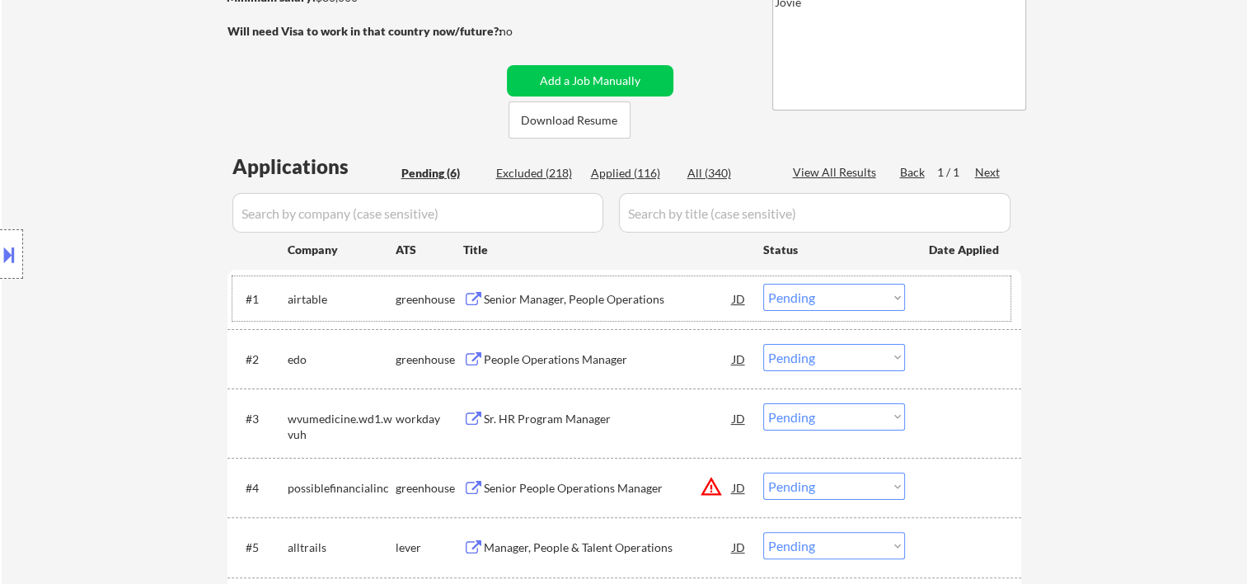
click at [936, 294] on div at bounding box center [965, 299] width 73 height 30
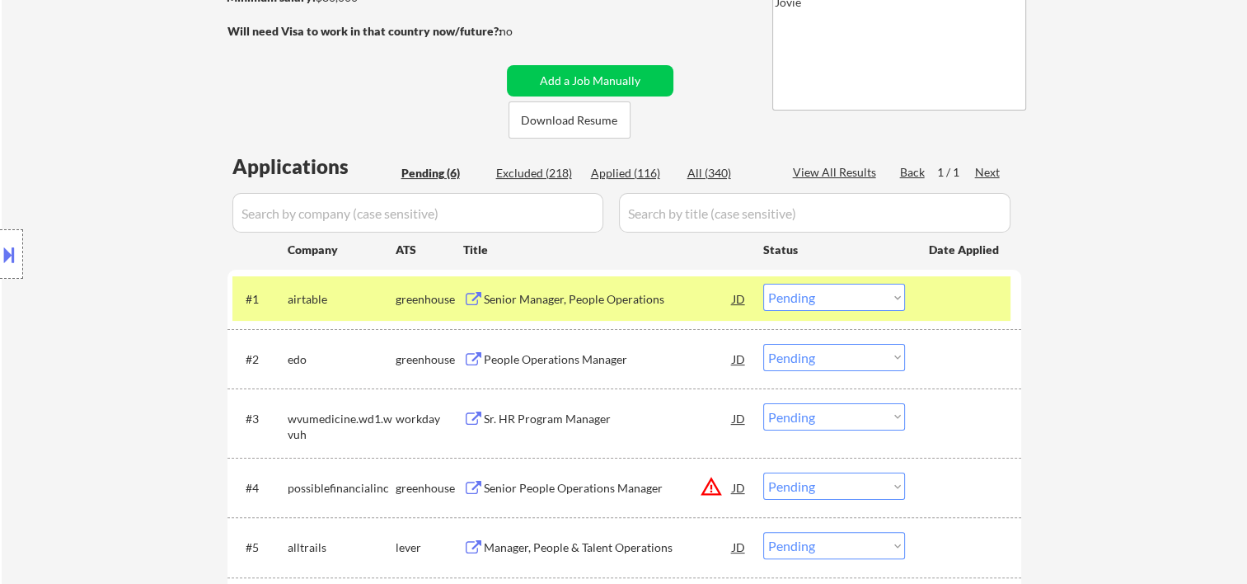
drag, startPoint x: 898, startPoint y: 300, endPoint x: 880, endPoint y: 300, distance: 17.3
click at [898, 300] on select "Choose an option... Pending Applied Excluded (Questions) Excluded (Expired) Exc…" at bounding box center [834, 297] width 142 height 27
click at [763, 284] on select "Choose an option... Pending Applied Excluded (Questions) Excluded (Expired) Exc…" at bounding box center [834, 297] width 142 height 27
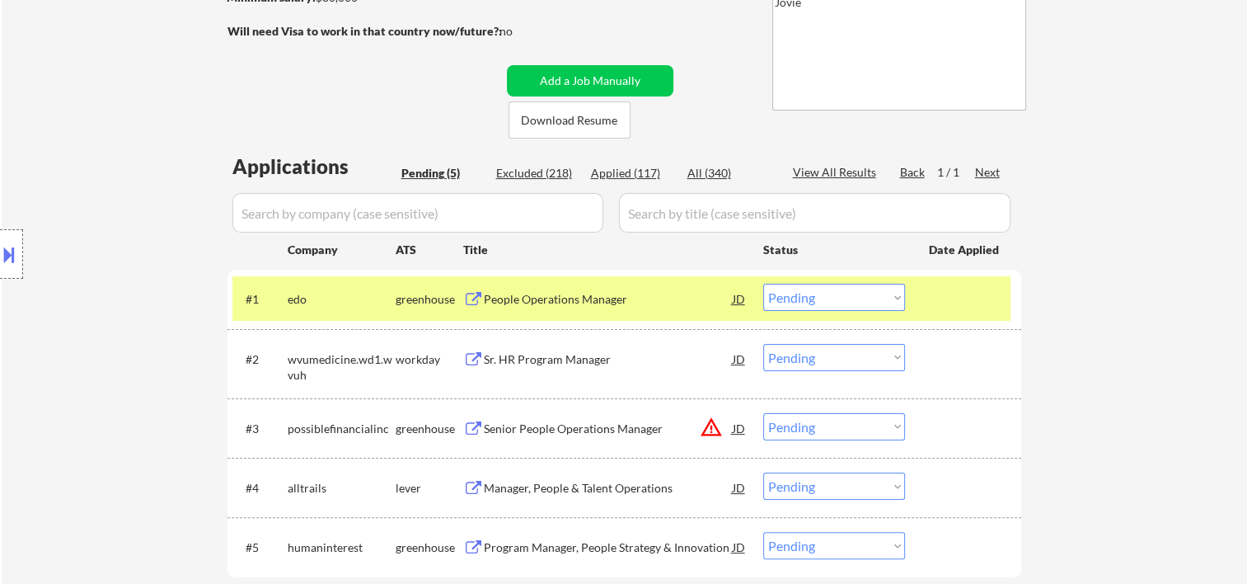
click at [960, 290] on div at bounding box center [965, 299] width 73 height 30
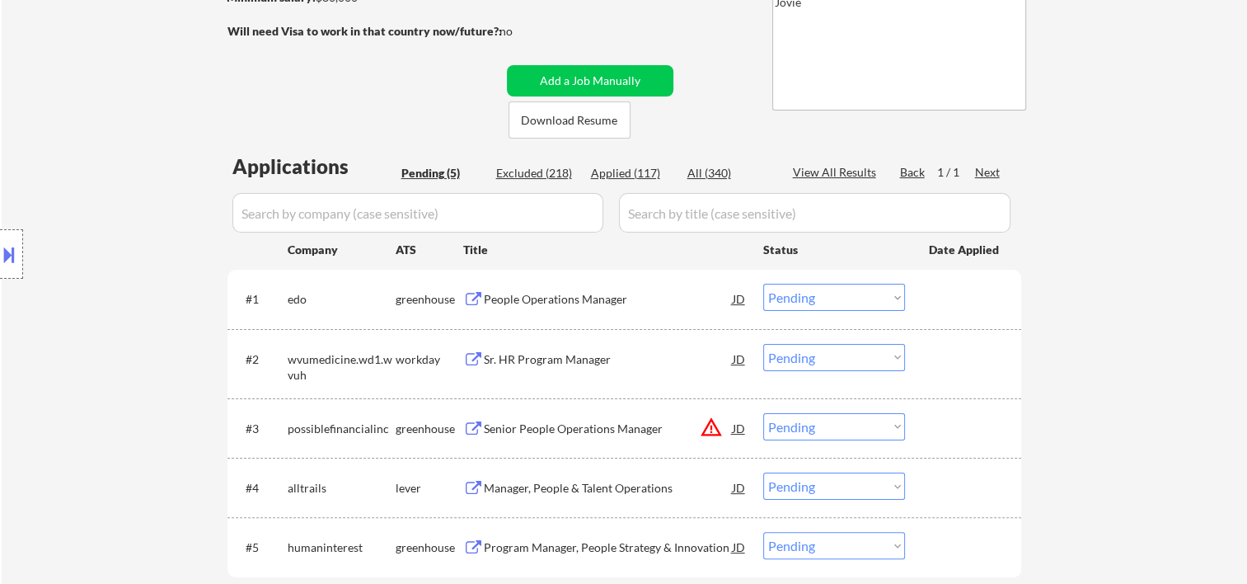
click at [984, 310] on div at bounding box center [965, 299] width 73 height 30
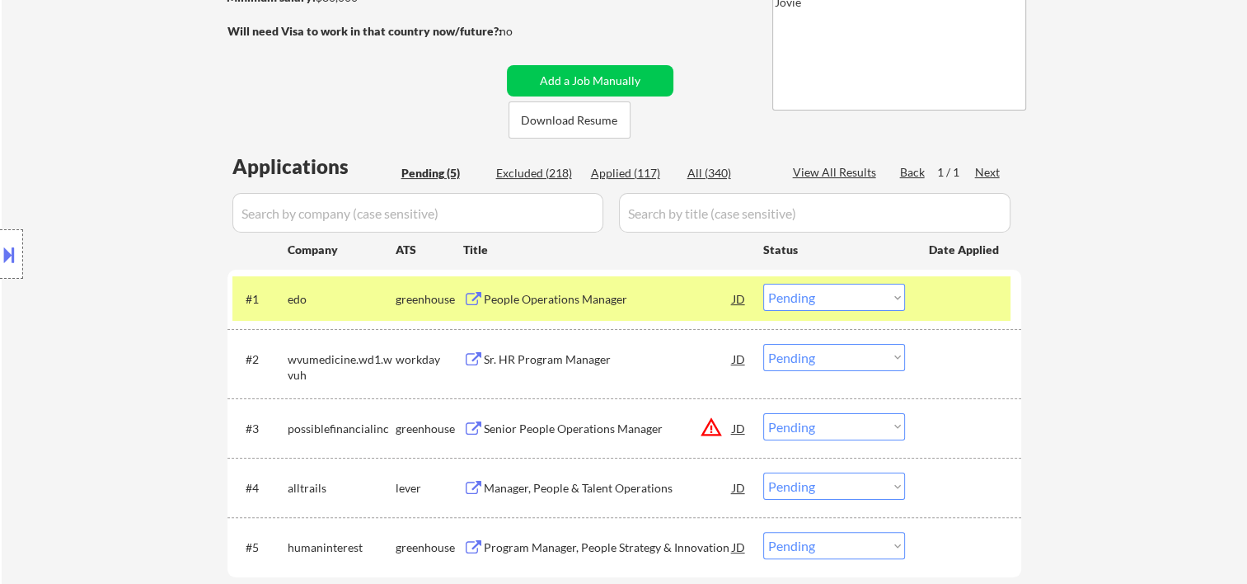
click at [669, 300] on div "People Operations Manager" at bounding box center [608, 299] width 249 height 16
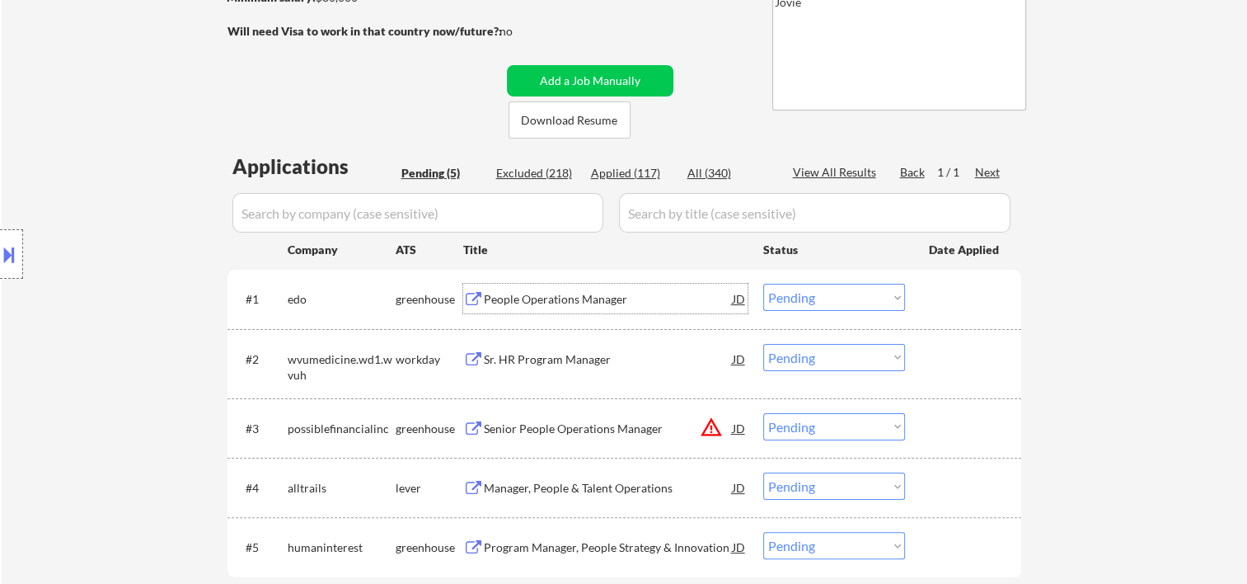
click at [935, 313] on div "#1 edo greenhouse People Operations Manager JD warning_amber Choose an option..…" at bounding box center [621, 298] width 778 height 45
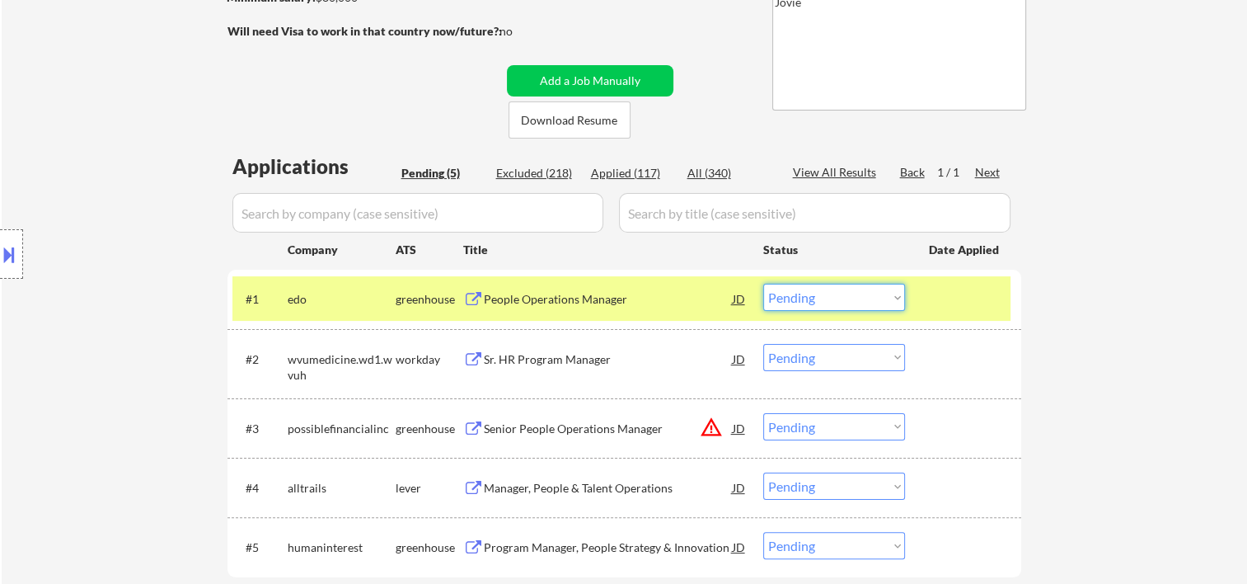
drag, startPoint x: 897, startPoint y: 298, endPoint x: 859, endPoint y: 310, distance: 39.9
click at [897, 298] on select "Choose an option... Pending Applied Excluded (Questions) Excluded (Expired) Exc…" at bounding box center [834, 297] width 142 height 27
click at [763, 284] on select "Choose an option... Pending Applied Excluded (Questions) Excluded (Expired) Exc…" at bounding box center [834, 297] width 142 height 27
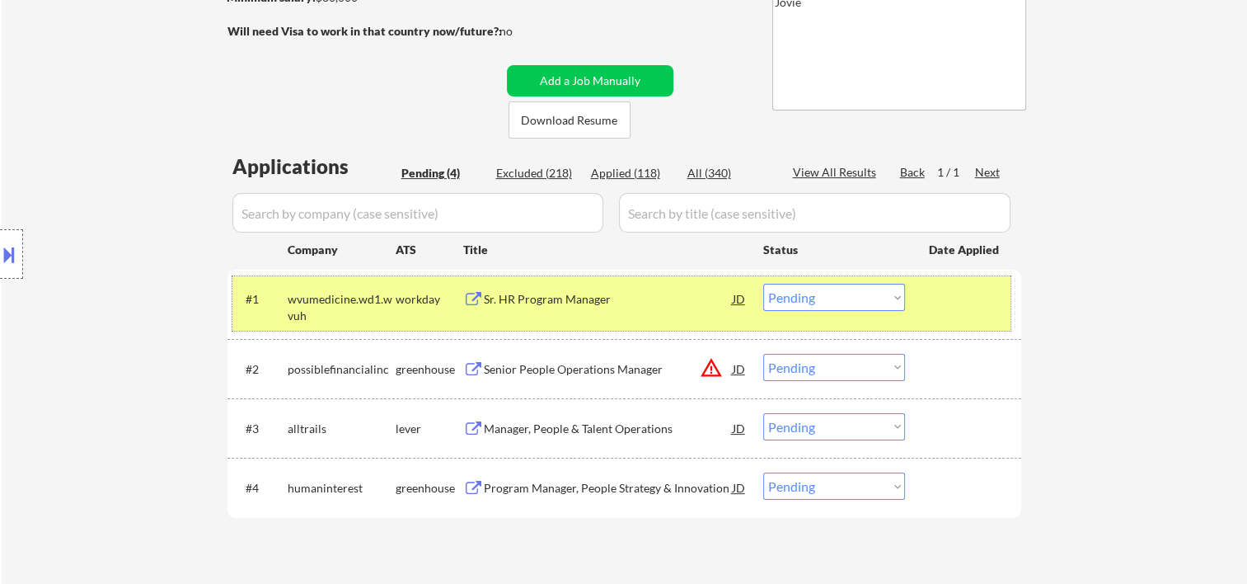
click at [934, 297] on div at bounding box center [965, 299] width 73 height 30
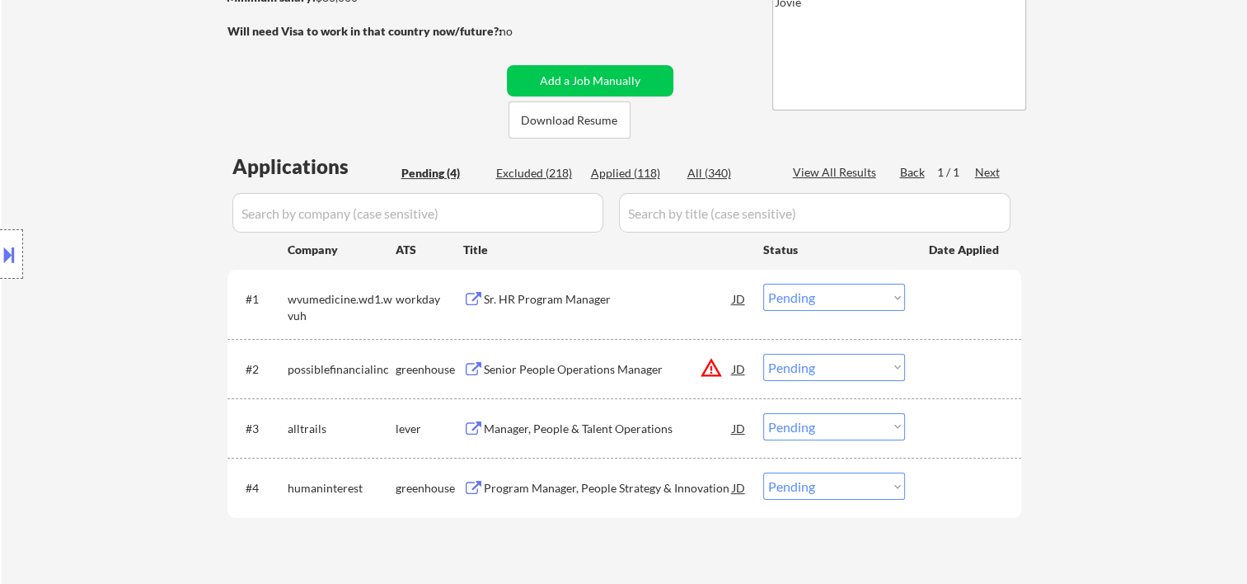
click at [945, 300] on div at bounding box center [965, 299] width 73 height 30
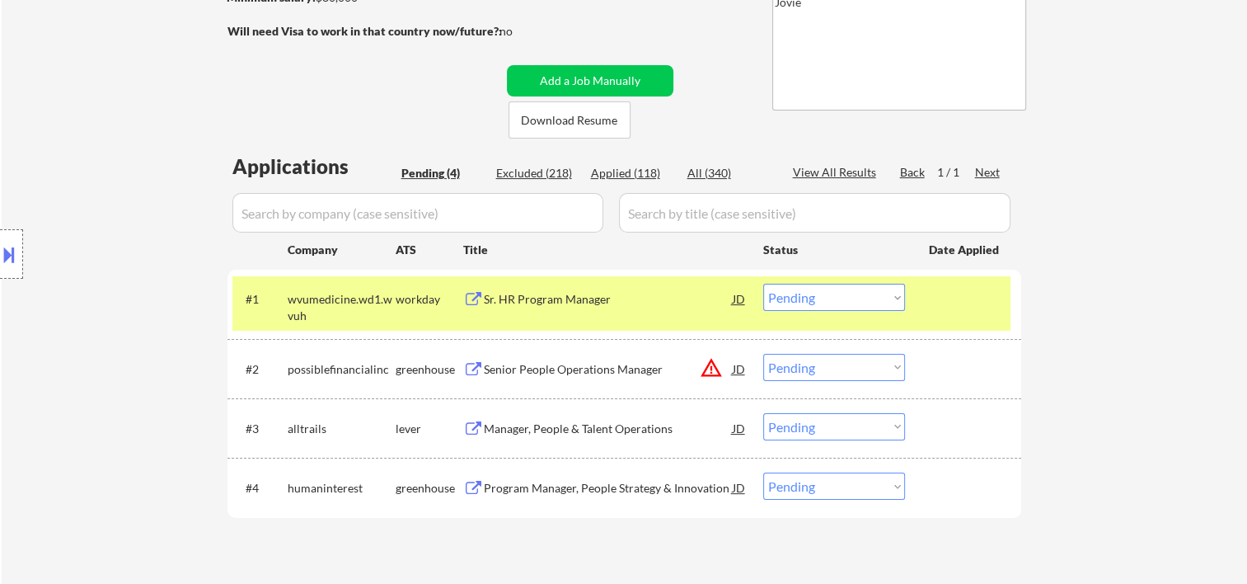
click at [664, 299] on div "Sr. HR Program Manager" at bounding box center [608, 299] width 249 height 16
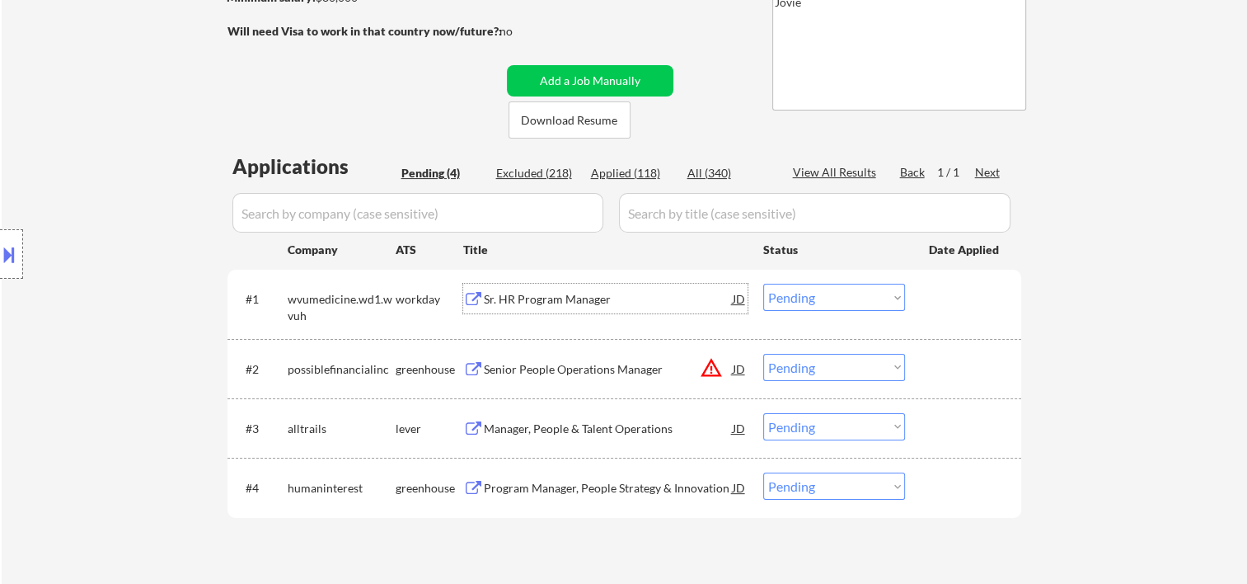
click at [746, 300] on div "JD" at bounding box center [739, 299] width 16 height 30
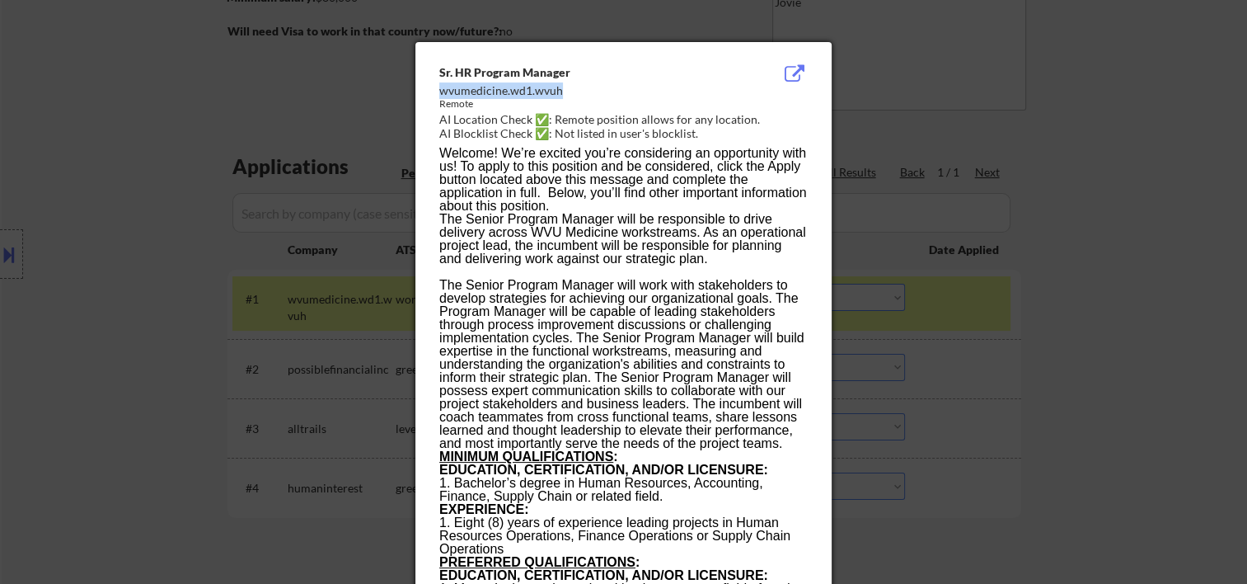
drag, startPoint x: 561, startPoint y: 87, endPoint x: 441, endPoint y: 92, distance: 120.5
click at [441, 92] on div "wvumedicine.wd1.wvuh" at bounding box center [581, 90] width 285 height 16
copy div "wvumedicine.wd1.wvuh"
click at [1116, 137] on div at bounding box center [623, 292] width 1247 height 584
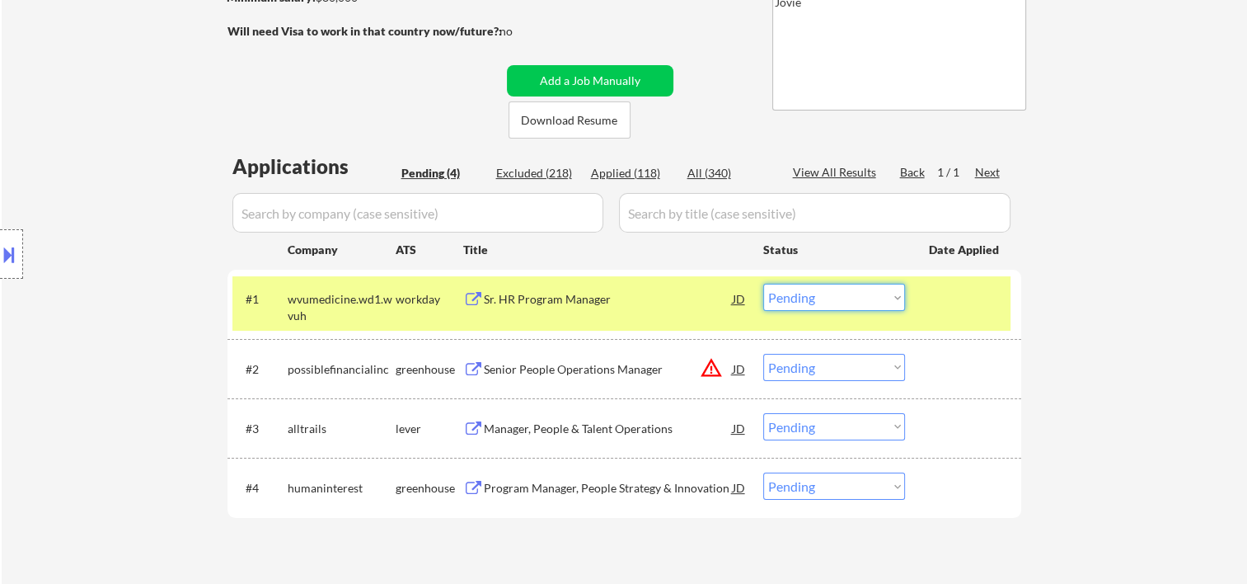
click at [872, 297] on select "Choose an option... Pending Applied Excluded (Questions) Excluded (Expired) Exc…" at bounding box center [834, 297] width 142 height 27
click at [763, 284] on select "Choose an option... Pending Applied Excluded (Questions) Excluded (Expired) Exc…" at bounding box center [834, 297] width 142 height 27
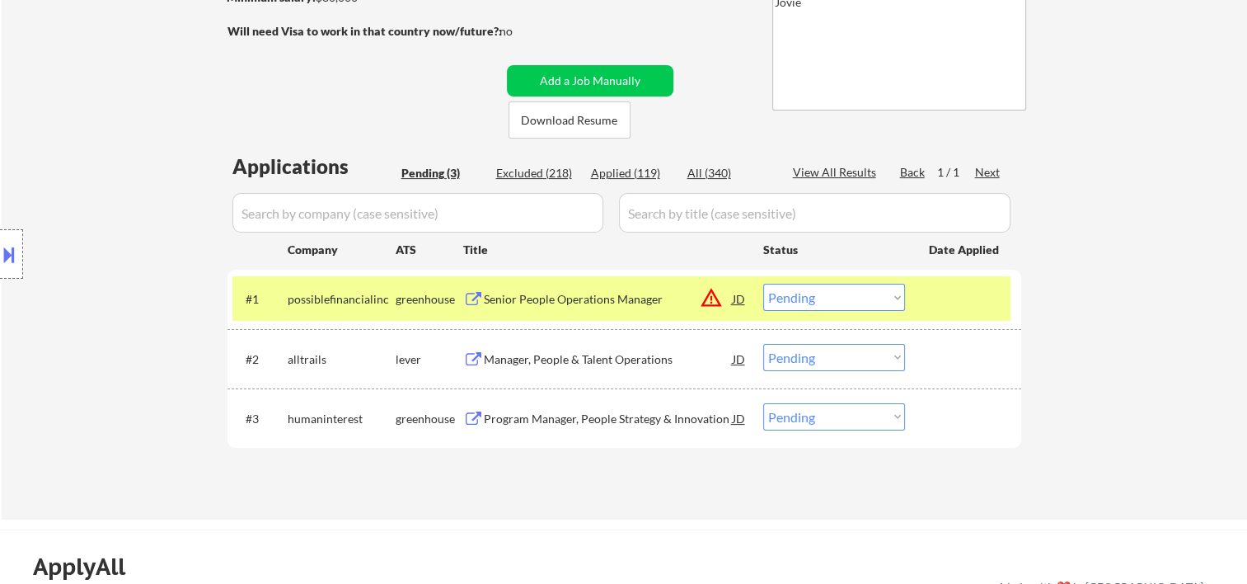
click at [929, 308] on div at bounding box center [965, 299] width 73 height 30
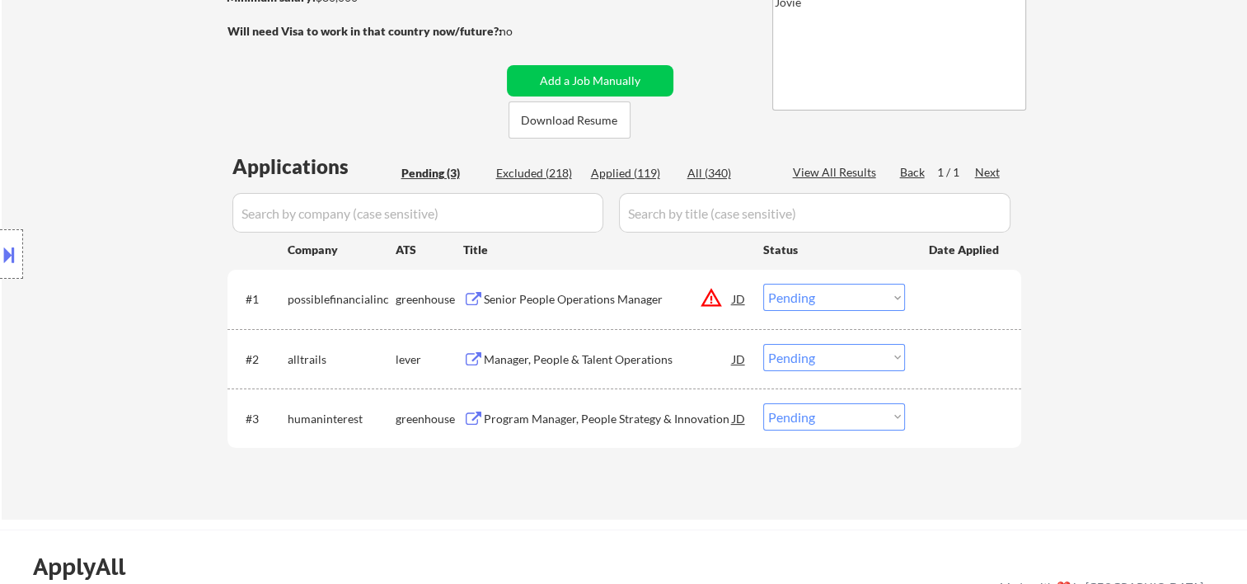
click at [950, 290] on div at bounding box center [965, 299] width 73 height 30
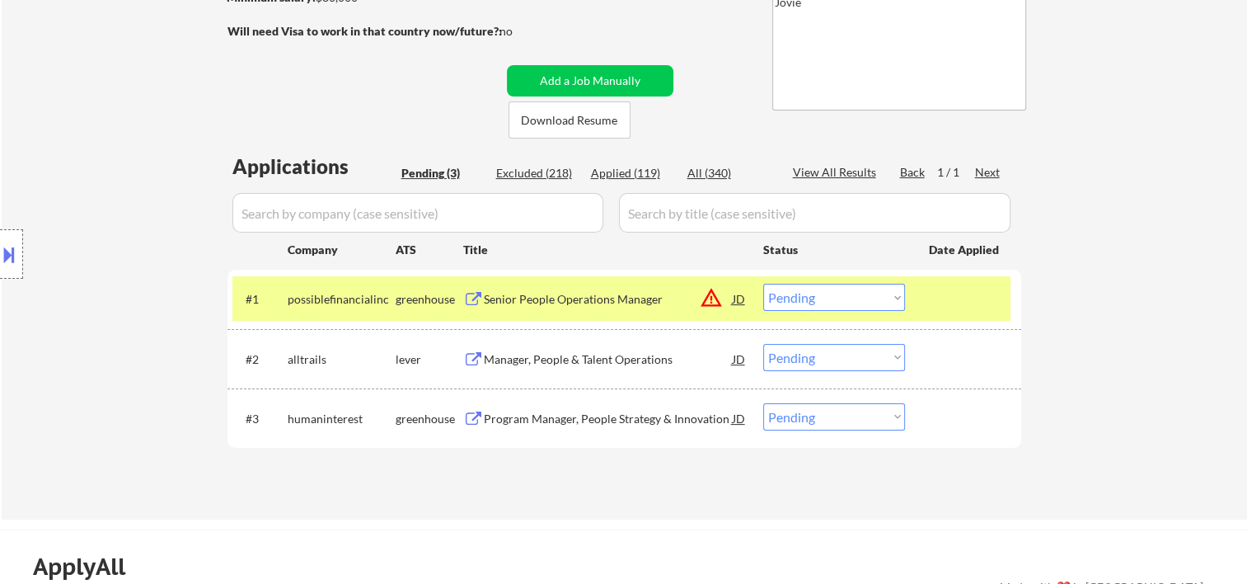
click at [627, 291] on div "Senior People Operations Manager" at bounding box center [608, 299] width 249 height 16
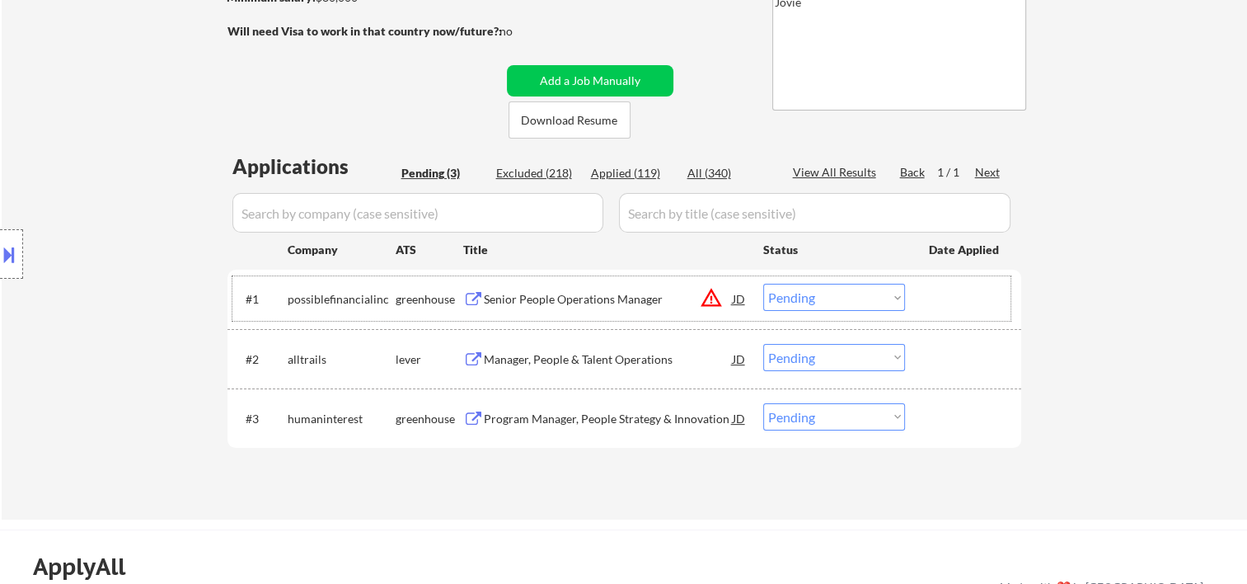
click at [933, 303] on div at bounding box center [965, 299] width 73 height 30
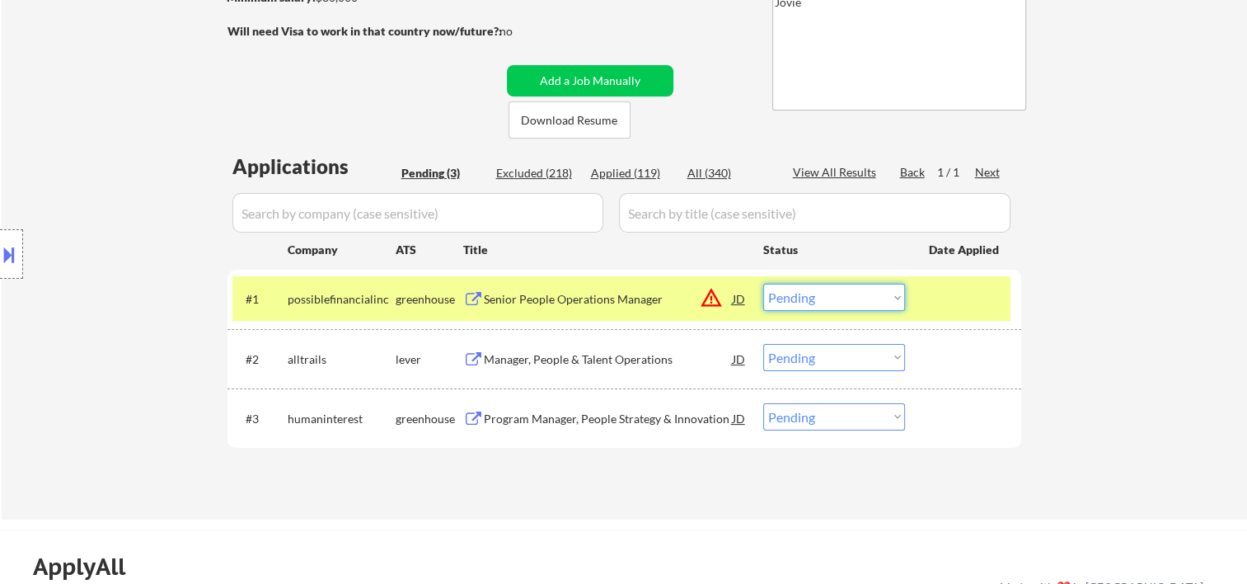
click at [881, 298] on select "Choose an option... Pending Applied Excluded (Questions) Excluded (Expired) Exc…" at bounding box center [834, 297] width 142 height 27
click at [763, 284] on select "Choose an option... Pending Applied Excluded (Questions) Excluded (Expired) Exc…" at bounding box center [834, 297] width 142 height 27
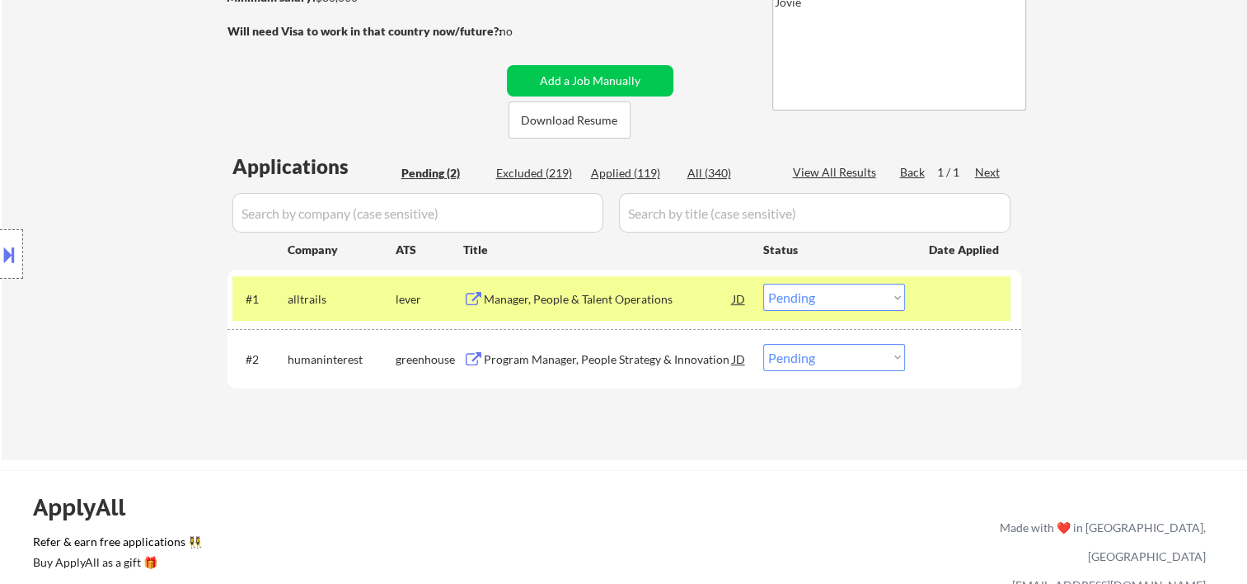
click at [933, 297] on div at bounding box center [965, 299] width 73 height 30
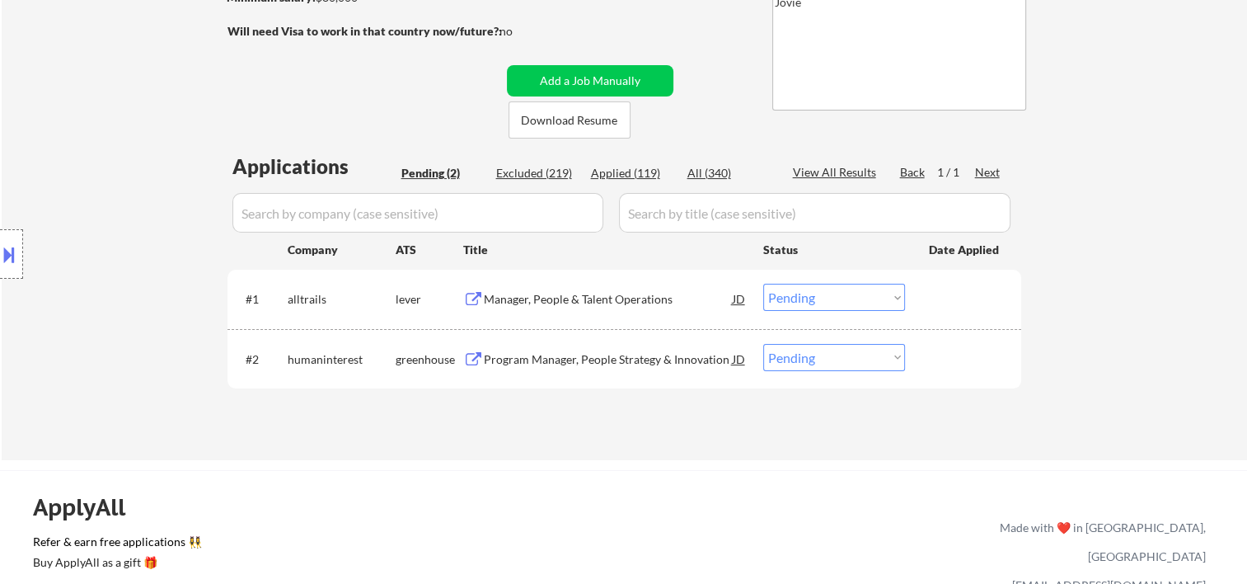
click at [943, 296] on div at bounding box center [965, 299] width 73 height 30
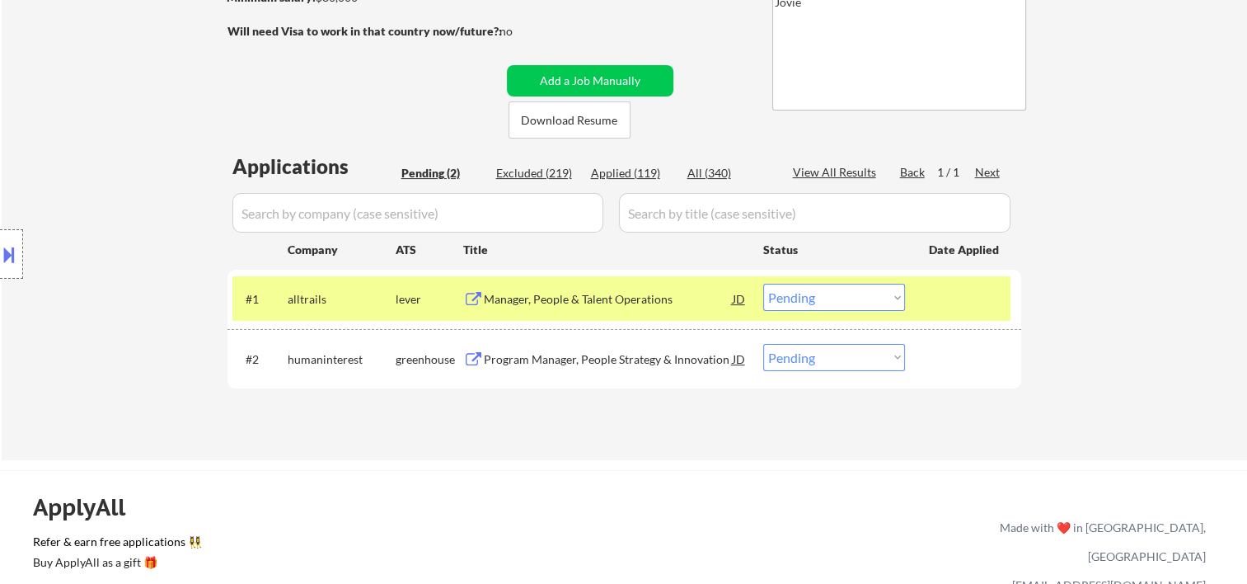
click at [613, 300] on div "Manager, People & Talent Operations" at bounding box center [608, 299] width 249 height 16
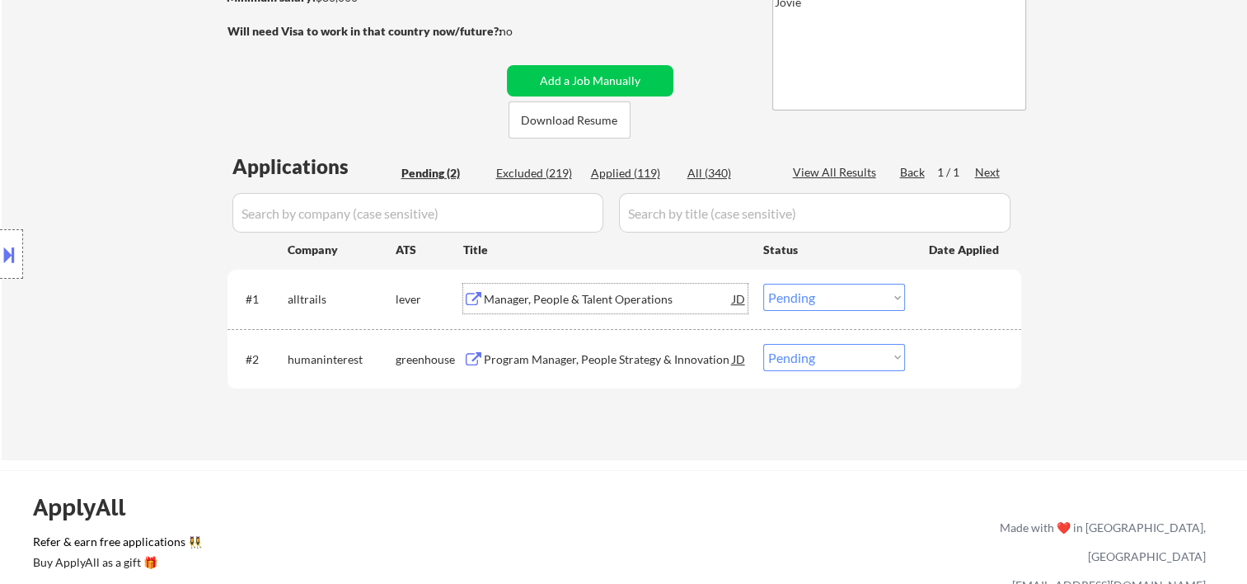
click at [739, 300] on div "JD" at bounding box center [739, 299] width 16 height 30
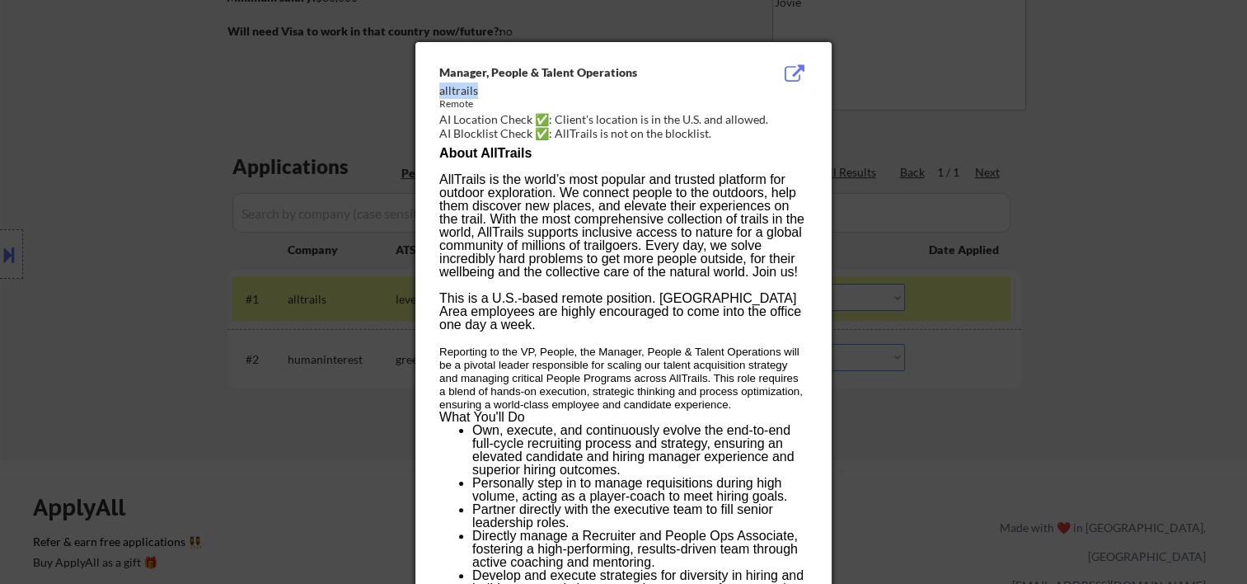
drag, startPoint x: 475, startPoint y: 92, endPoint x: 442, endPoint y: 92, distance: 33.0
click at [442, 92] on div "alltrails" at bounding box center [581, 90] width 285 height 16
copy div "alltrails"
click at [1160, 119] on div at bounding box center [623, 292] width 1247 height 584
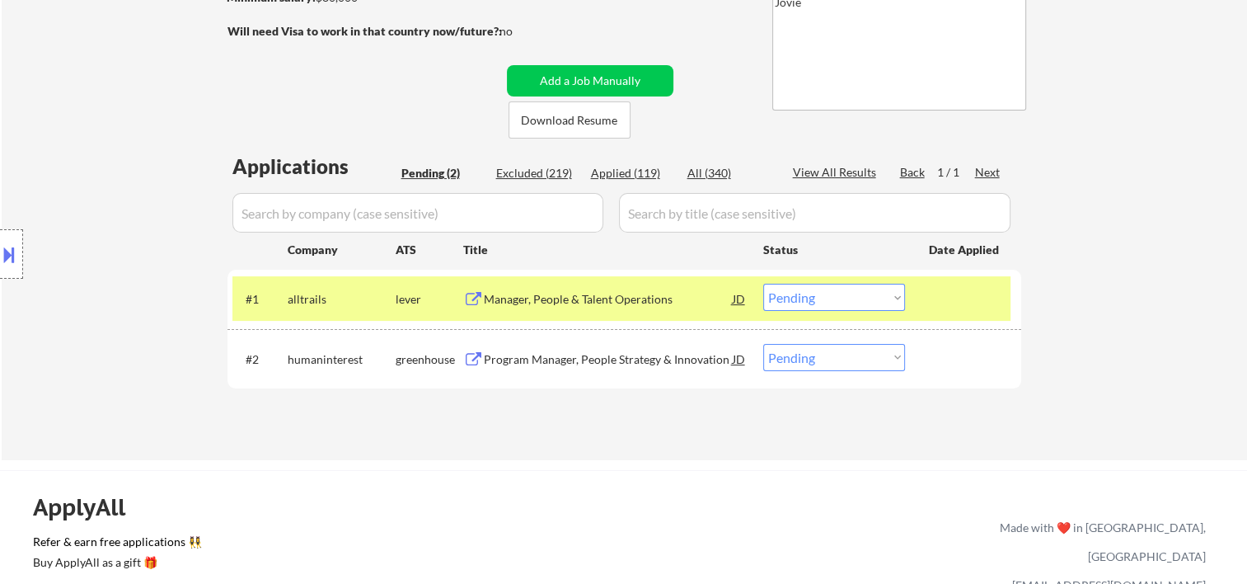
click at [894, 300] on select "Choose an option... Pending Applied Excluded (Questions) Excluded (Expired) Exc…" at bounding box center [834, 297] width 142 height 27
click at [763, 284] on select "Choose an option... Pending Applied Excluded (Questions) Excluded (Expired) Exc…" at bounding box center [834, 297] width 142 height 27
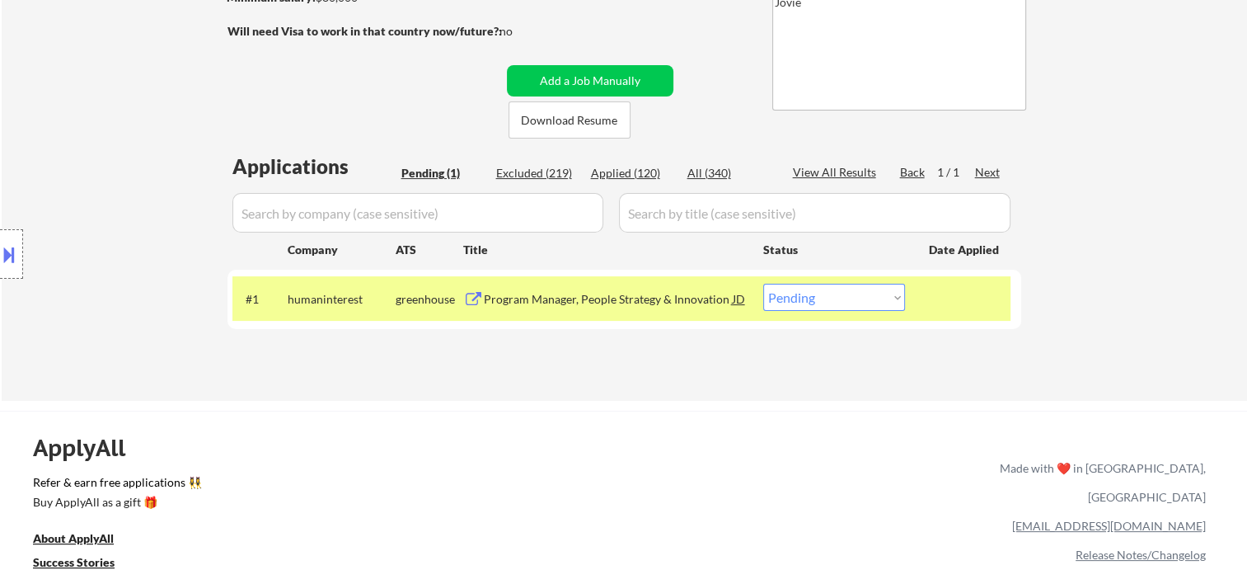
click at [971, 297] on div at bounding box center [965, 299] width 73 height 30
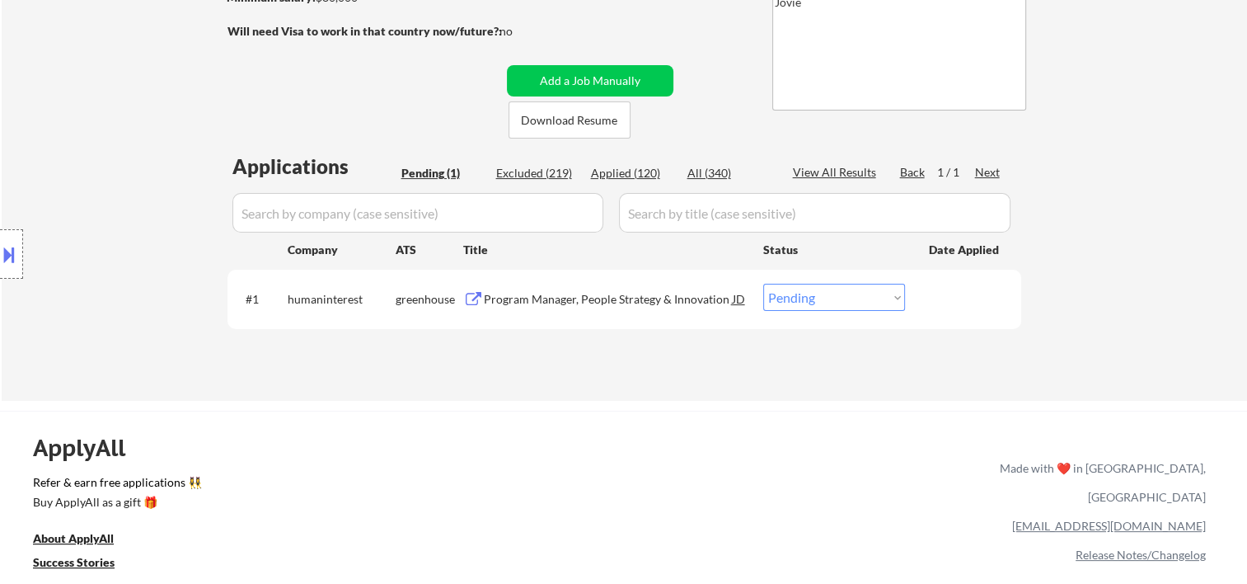
click at [966, 296] on div at bounding box center [965, 299] width 73 height 30
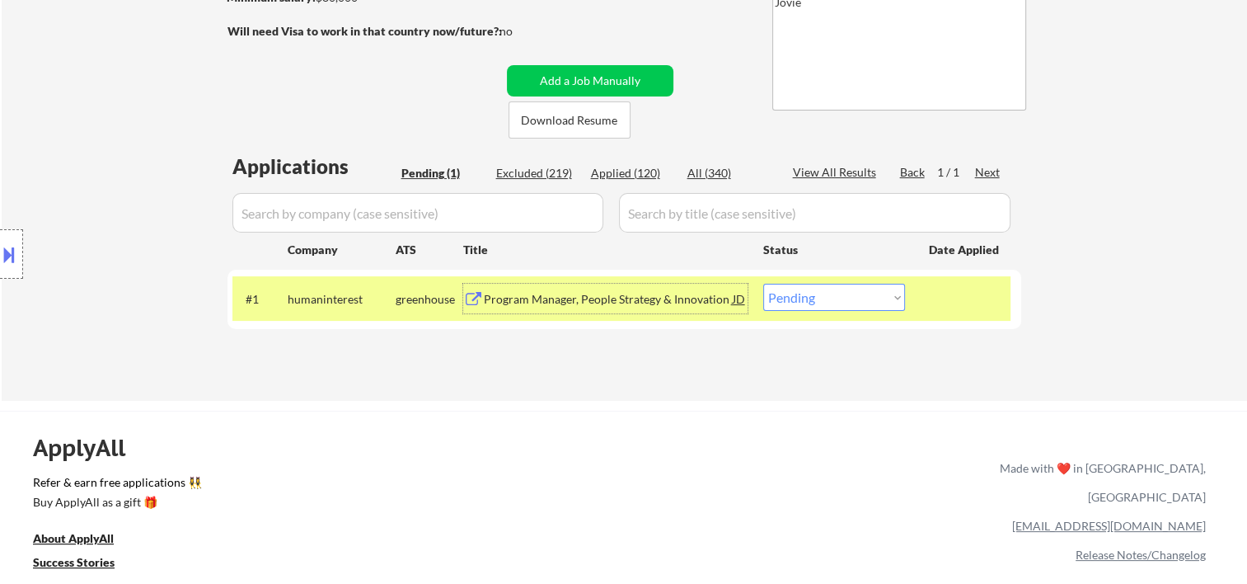
click at [627, 309] on div "Program Manager, People Strategy & Innovation" at bounding box center [608, 299] width 249 height 30
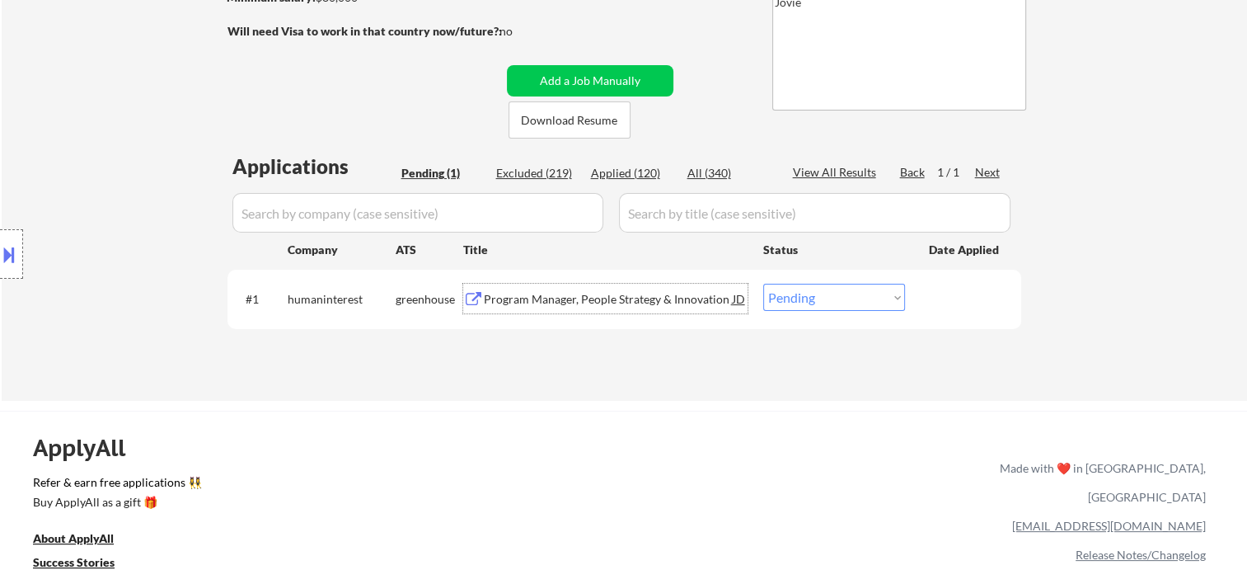
click at [936, 309] on div at bounding box center [965, 299] width 73 height 30
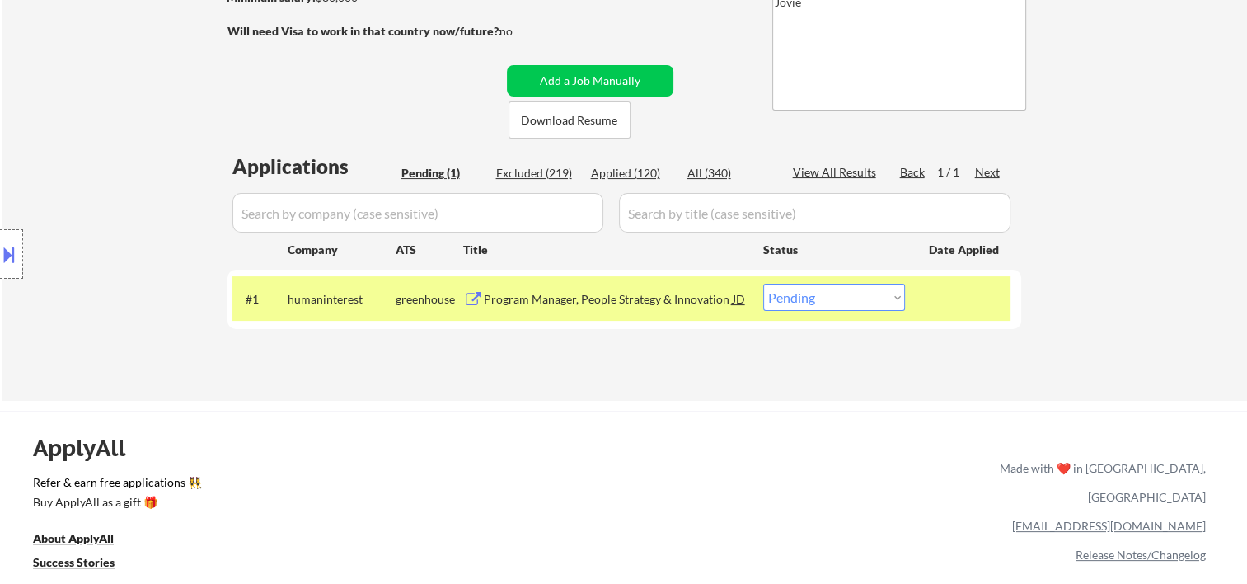
click at [901, 297] on select "Choose an option... Pending Applied Excluded (Questions) Excluded (Expired) Exc…" at bounding box center [834, 297] width 142 height 27
select select ""applied""
click at [763, 284] on select "Choose an option... Pending Applied Excluded (Questions) Excluded (Expired) Exc…" at bounding box center [834, 297] width 142 height 27
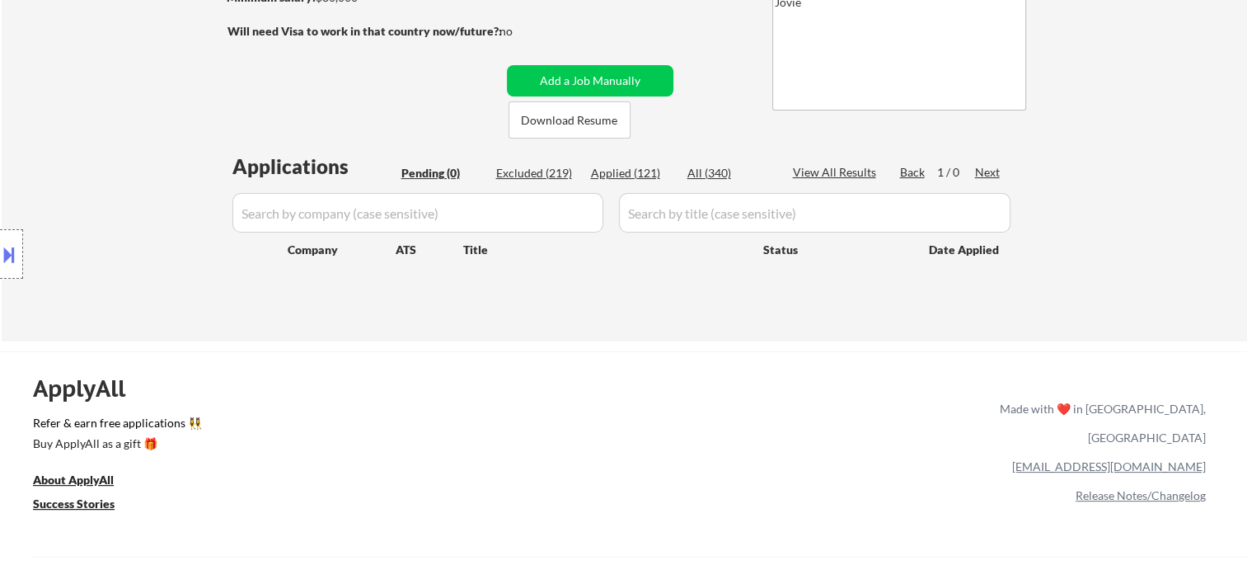
click at [623, 169] on div "Applied (121)" at bounding box center [632, 173] width 82 height 16
select select ""applied""
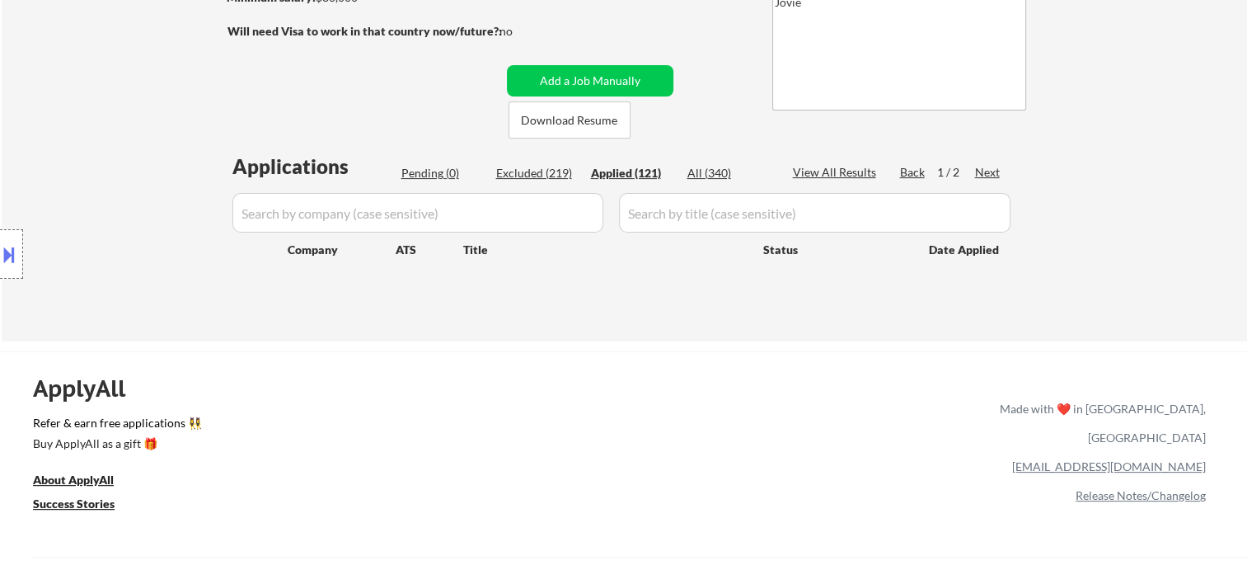
select select ""applied""
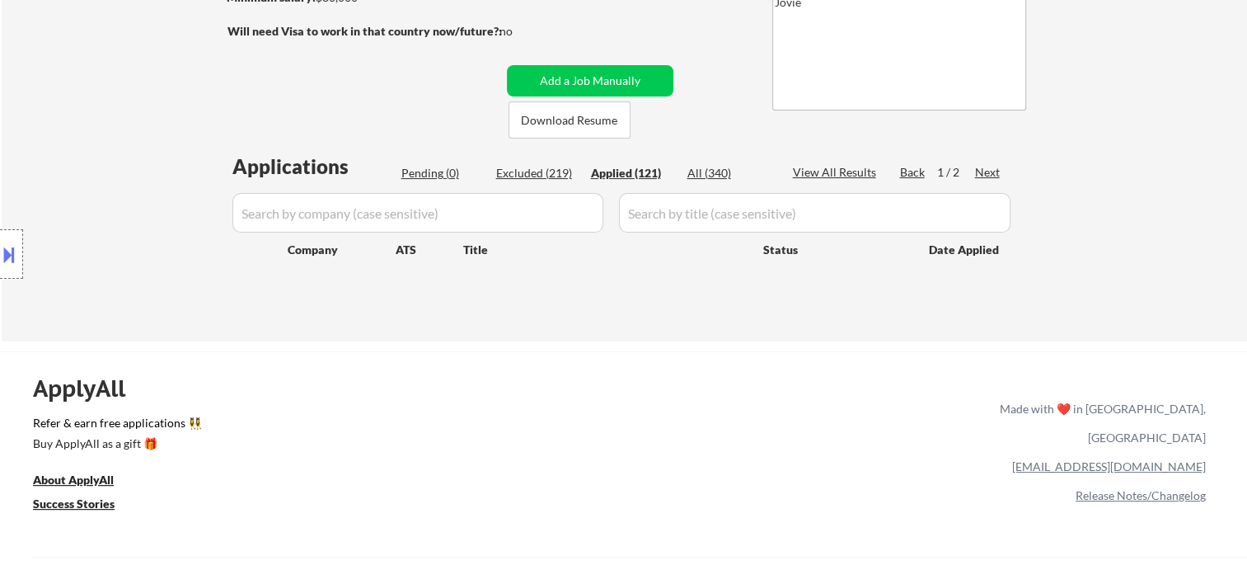
select select ""applied""
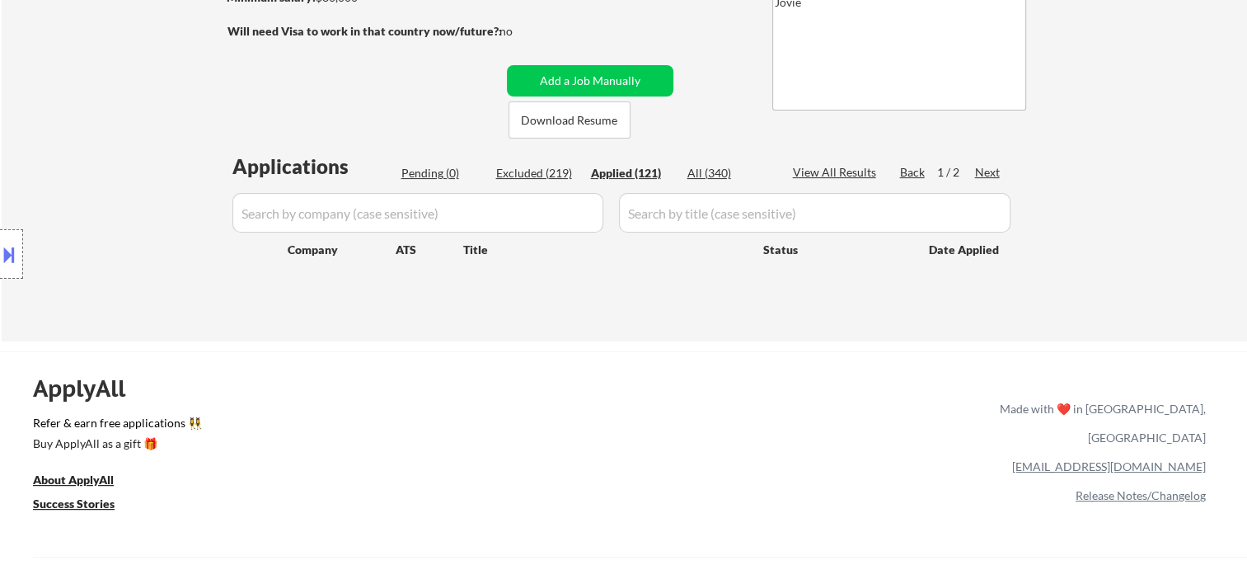
select select ""applied""
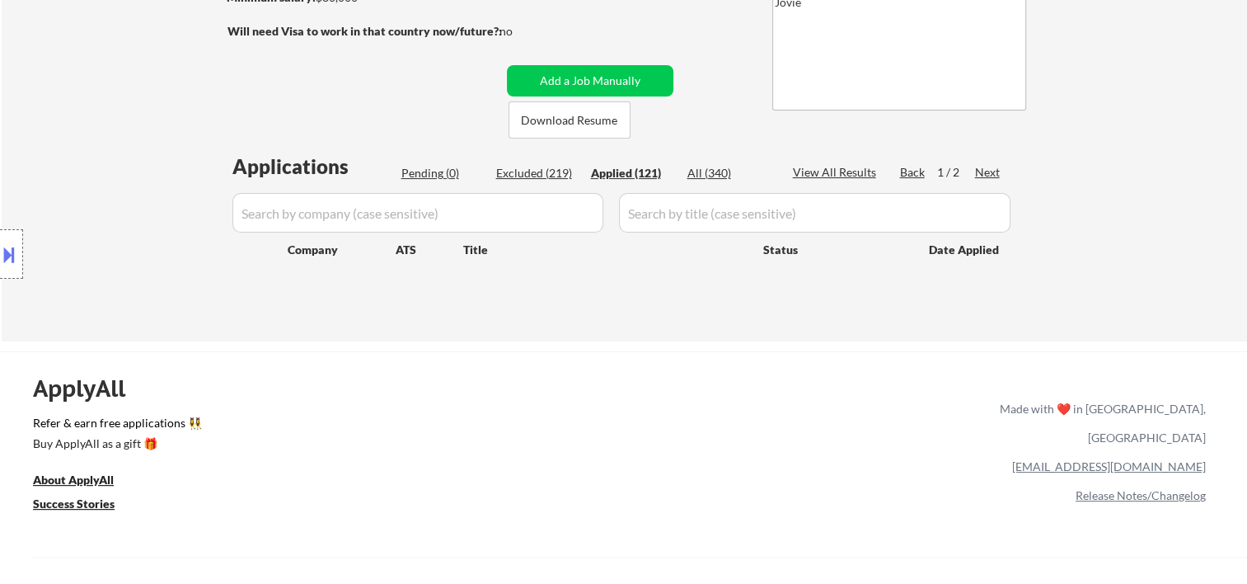
select select ""applied""
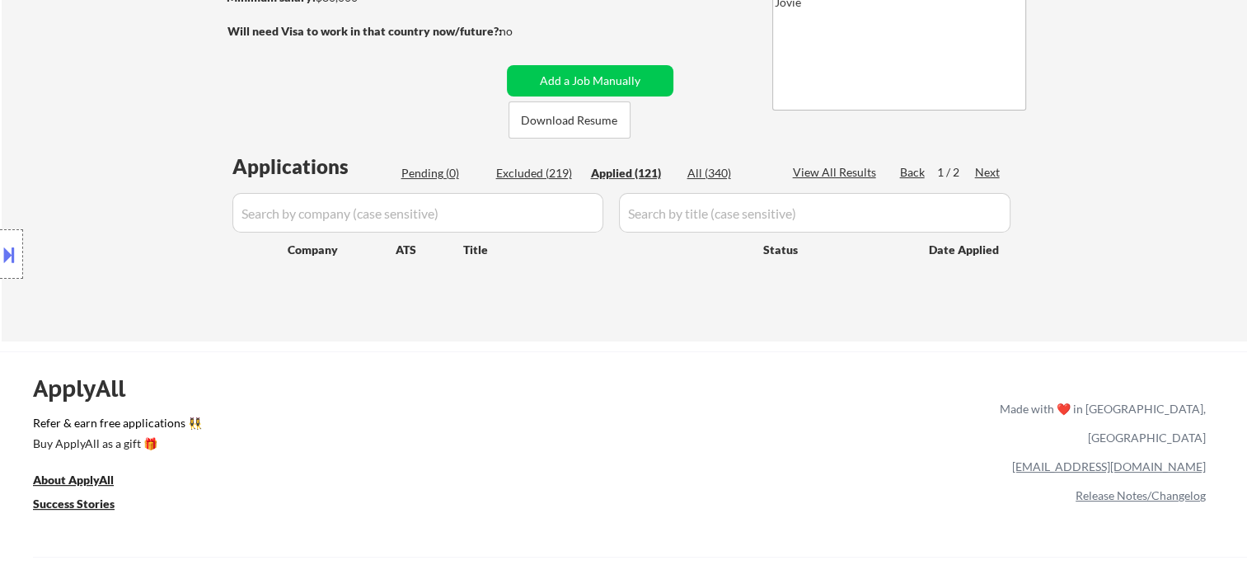
select select ""applied""
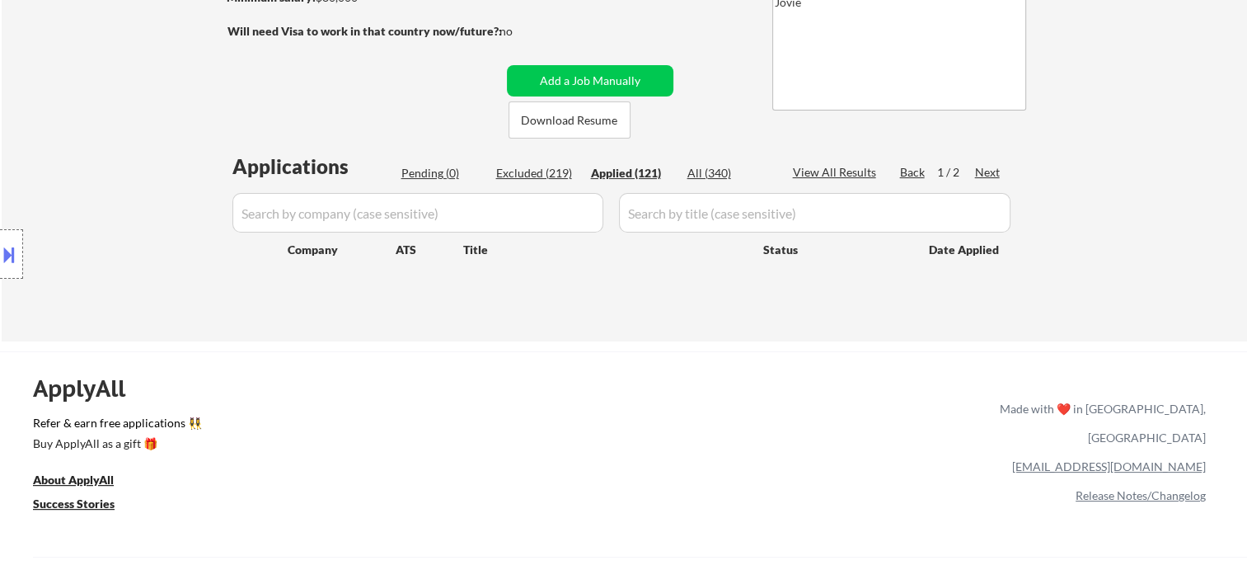
select select ""applied""
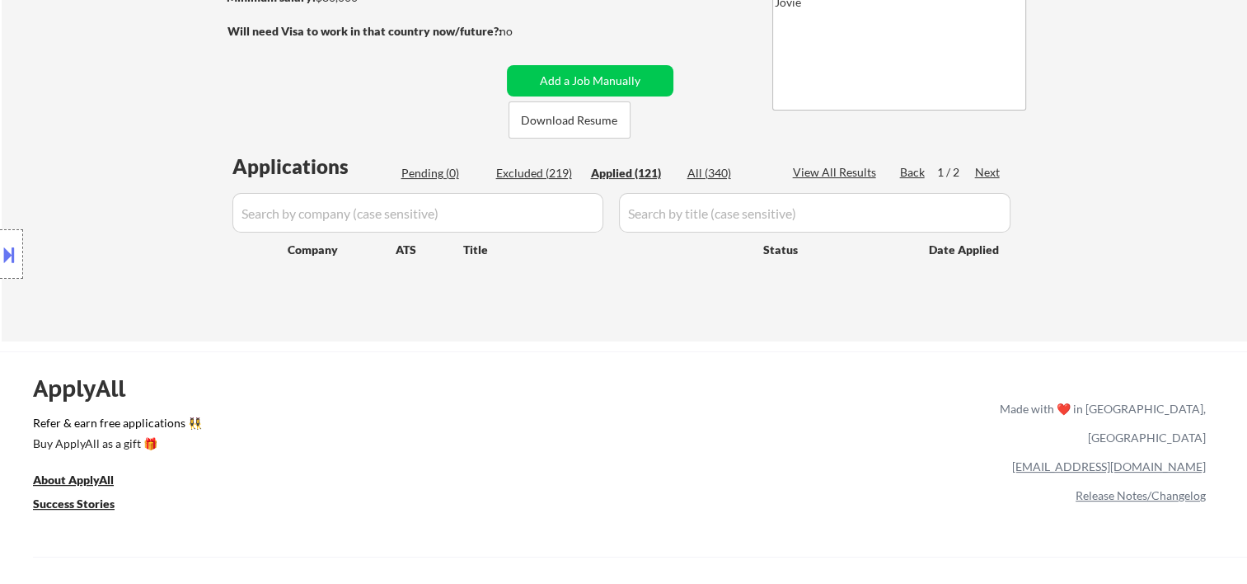
select select ""applied""
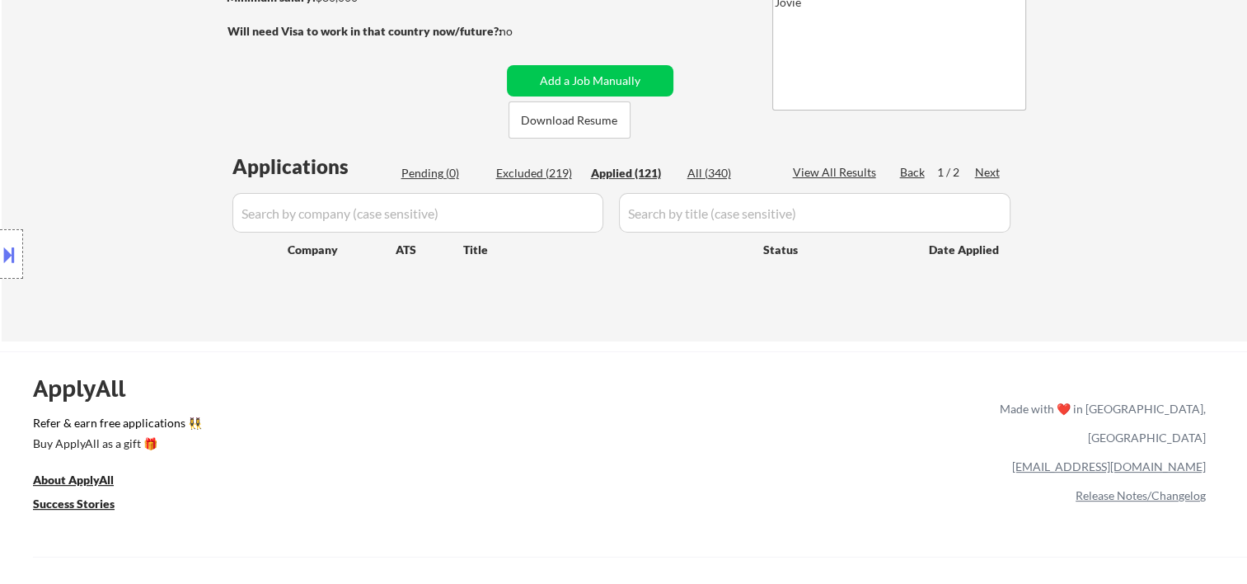
select select ""applied""
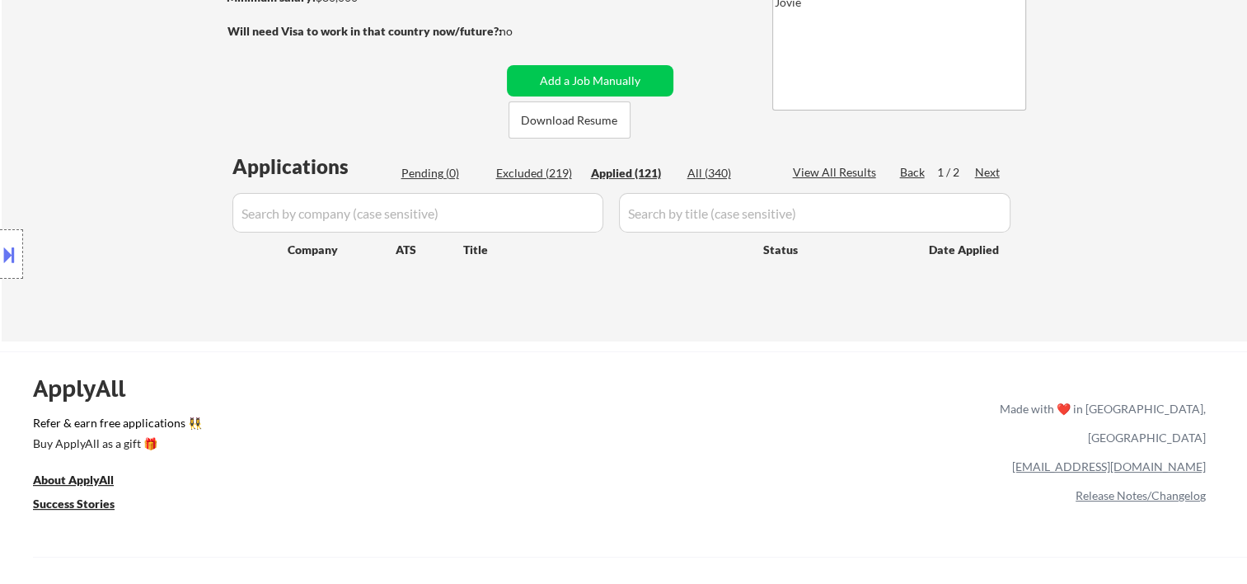
select select ""applied""
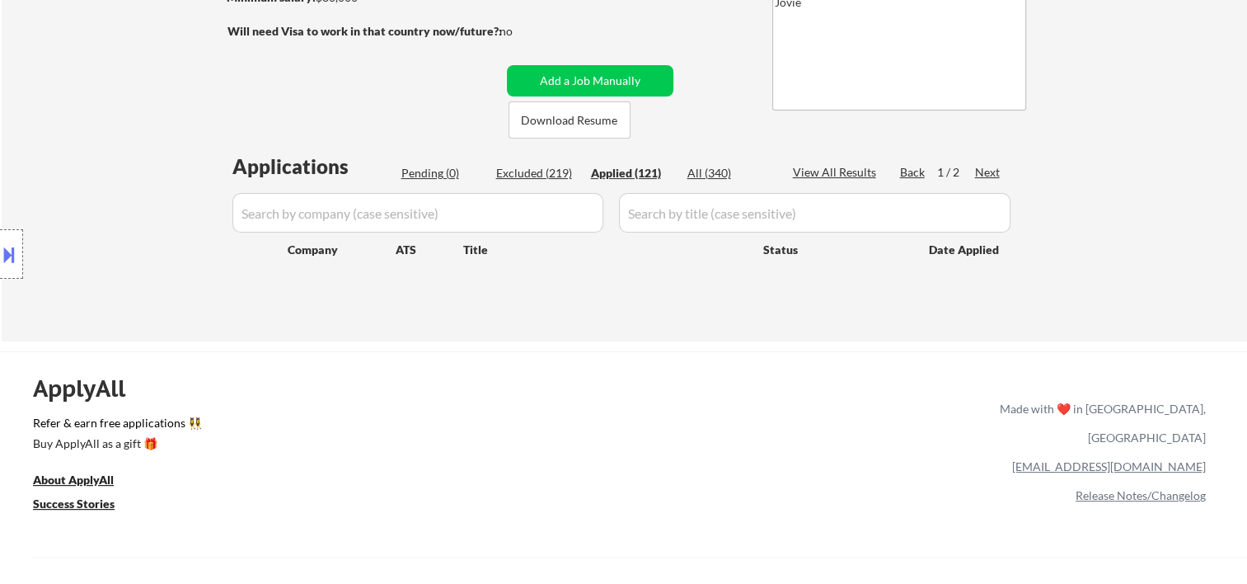
select select ""applied""
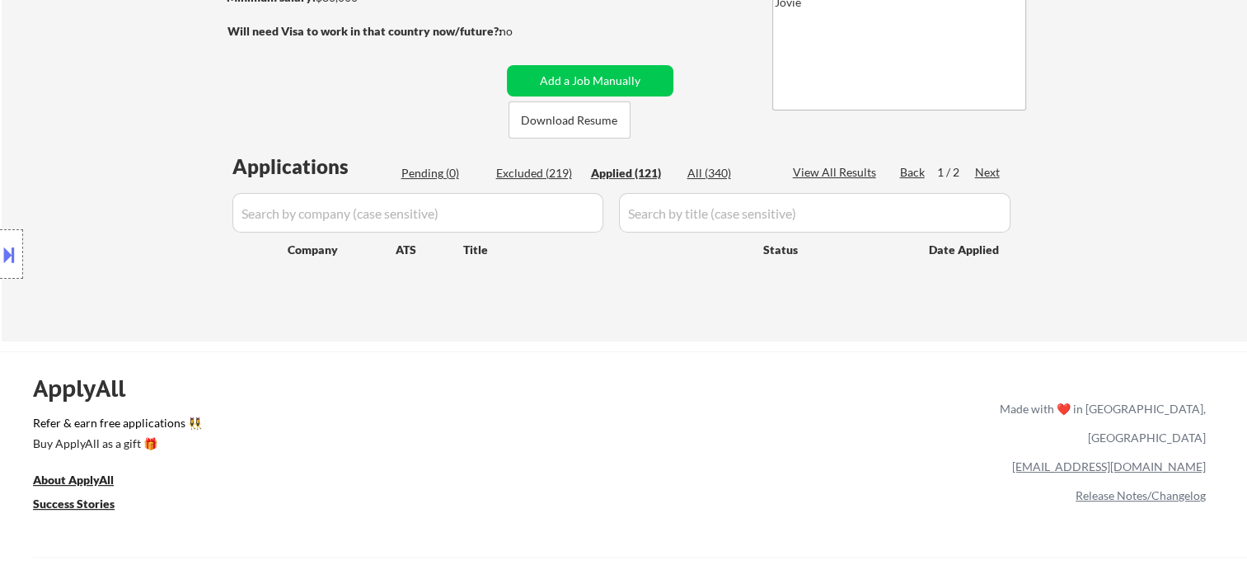
select select ""applied""
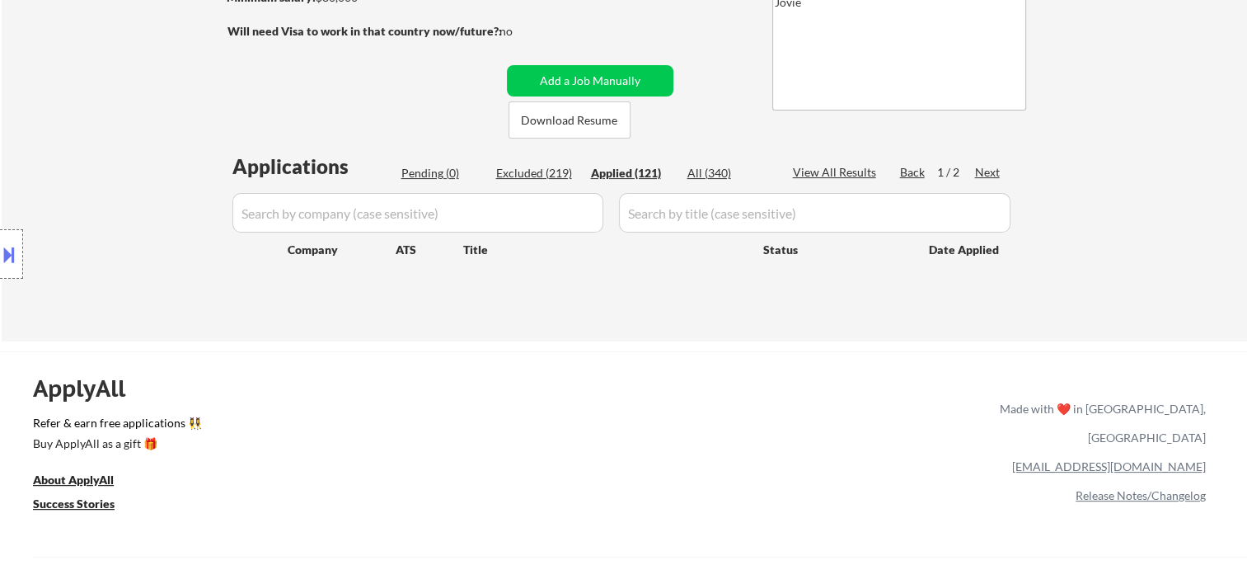
select select ""applied""
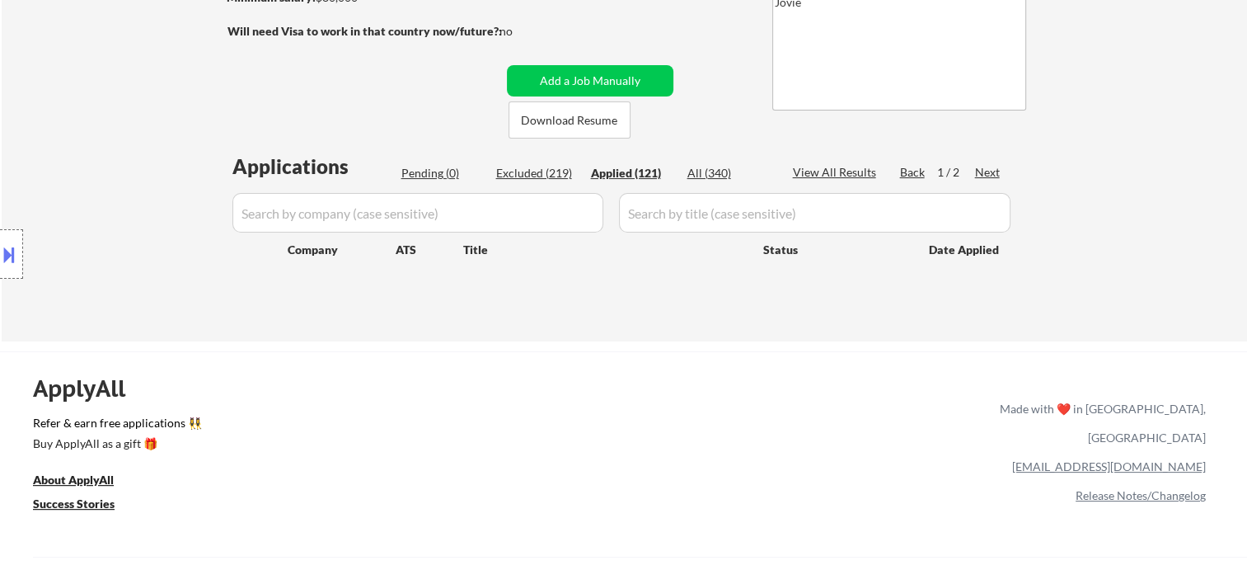
select select ""applied""
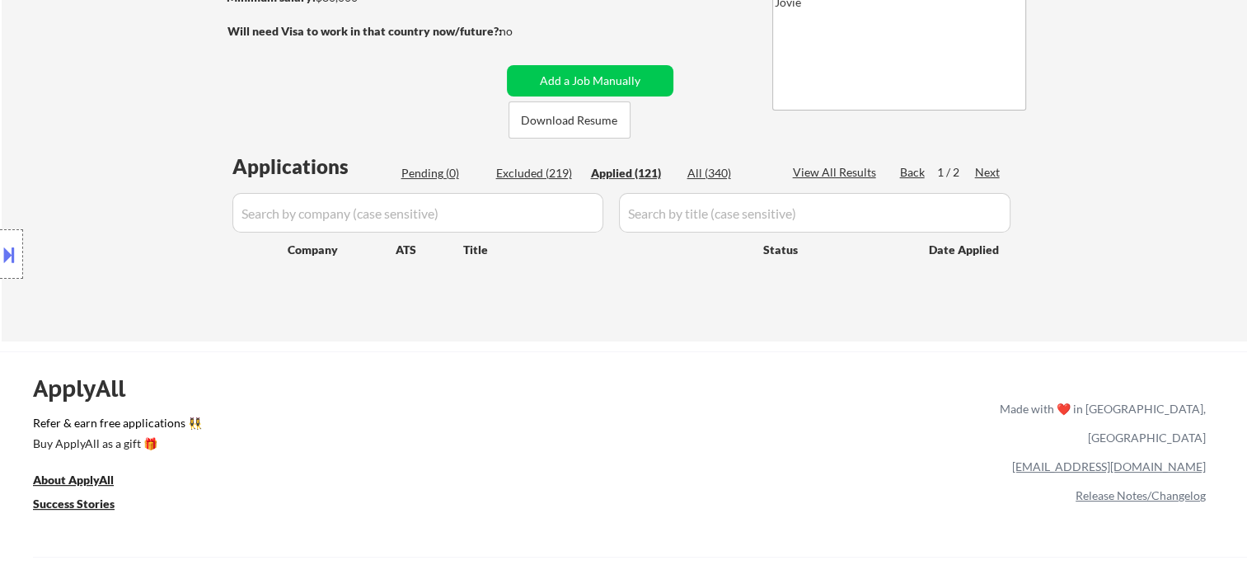
select select ""applied""
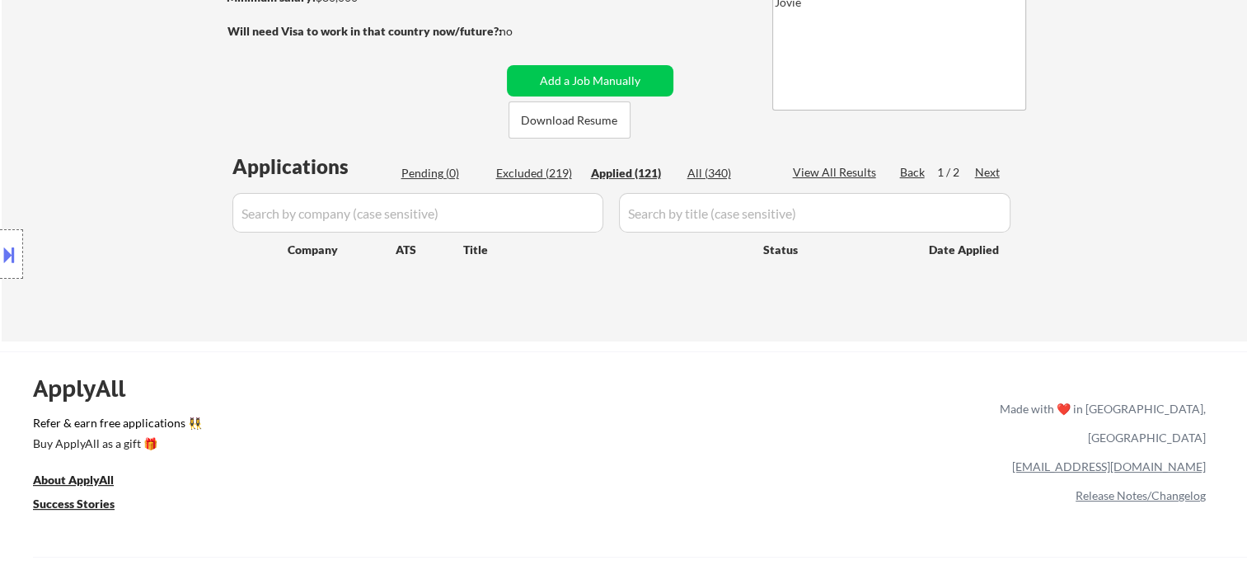
select select ""applied""
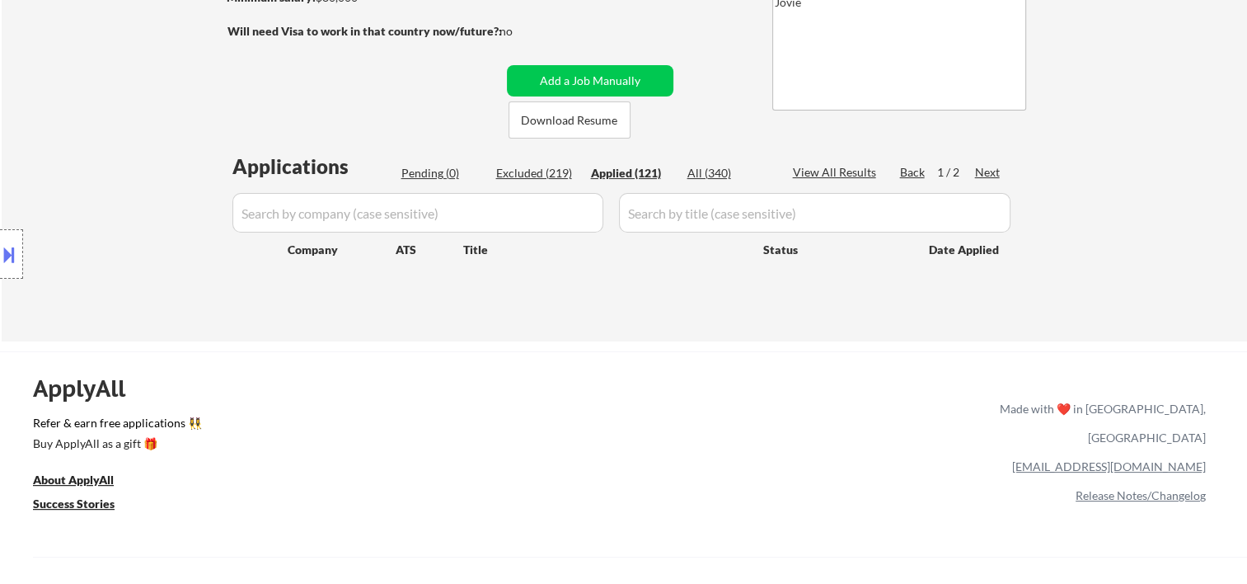
select select ""applied""
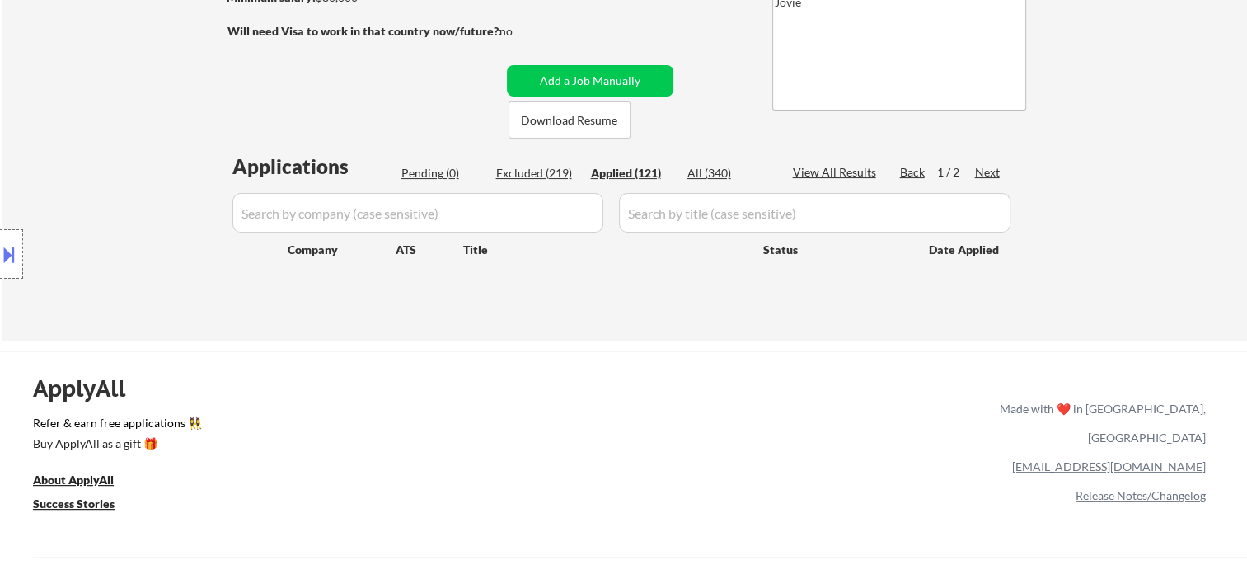
select select ""applied""
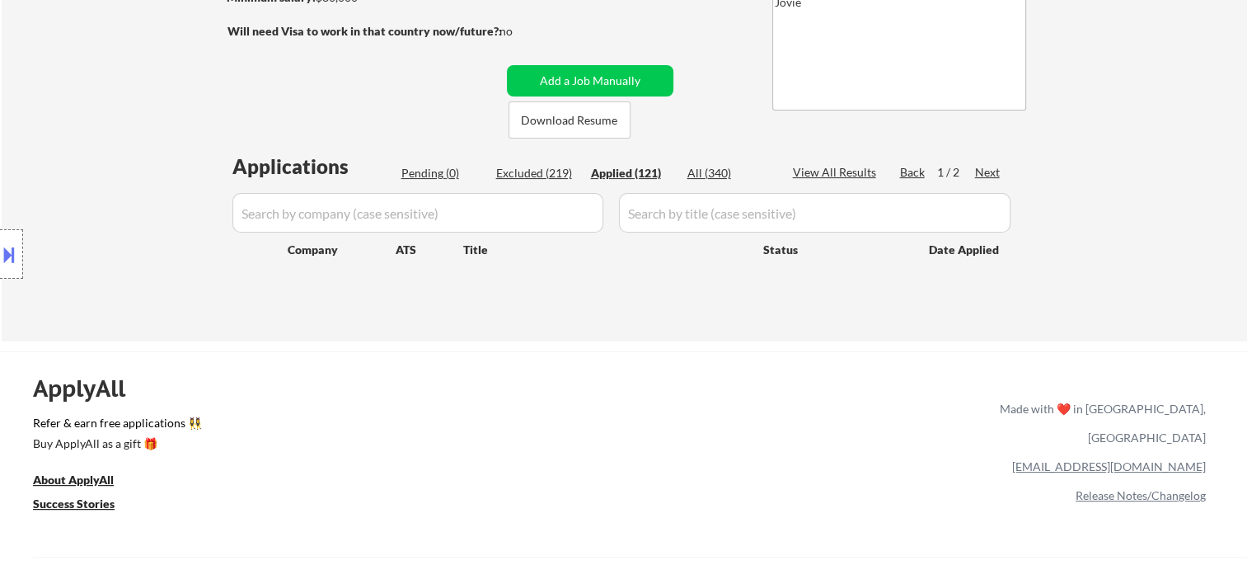
select select ""applied""
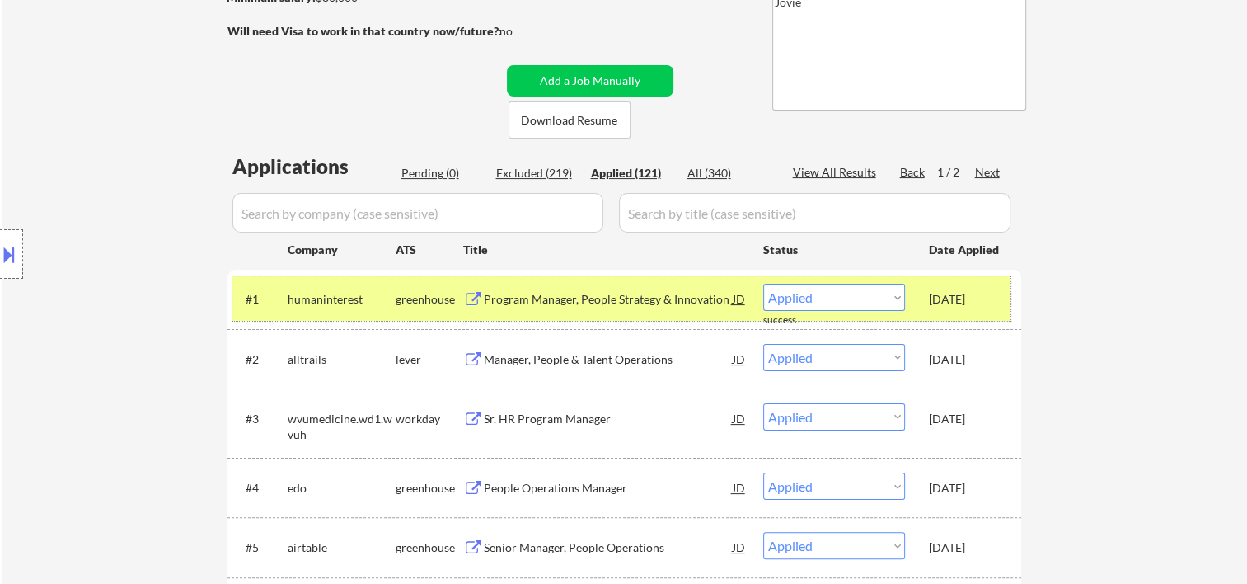
click at [956, 313] on div "#1 humaninterest greenhouse Program Manager, People Strategy & Innovation JD wa…" at bounding box center [621, 298] width 778 height 45
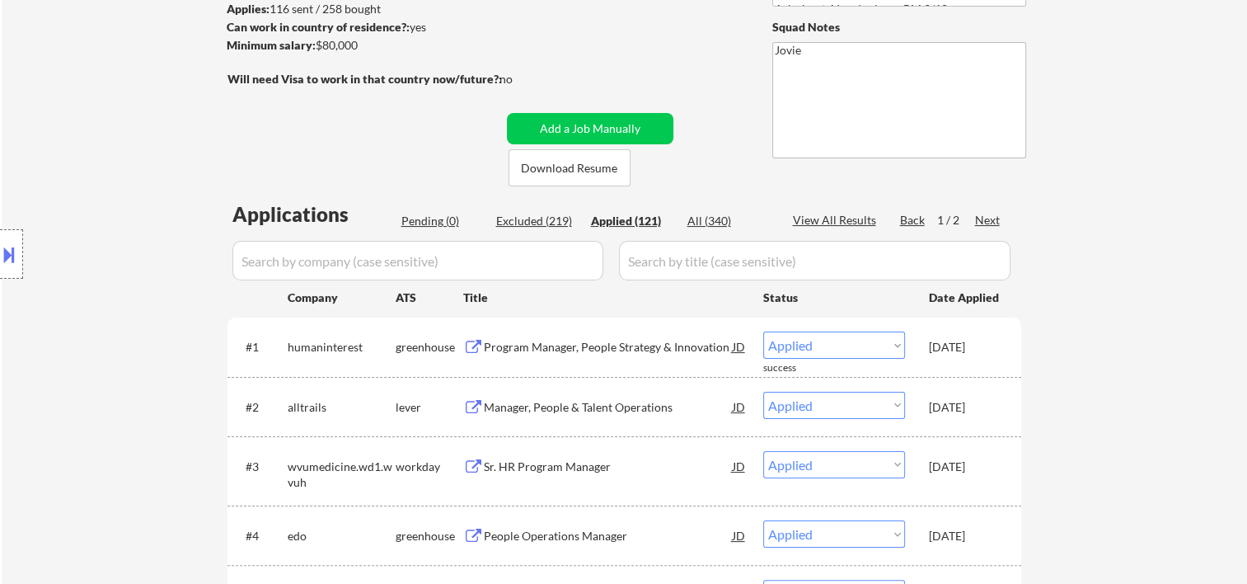
scroll to position [0, 0]
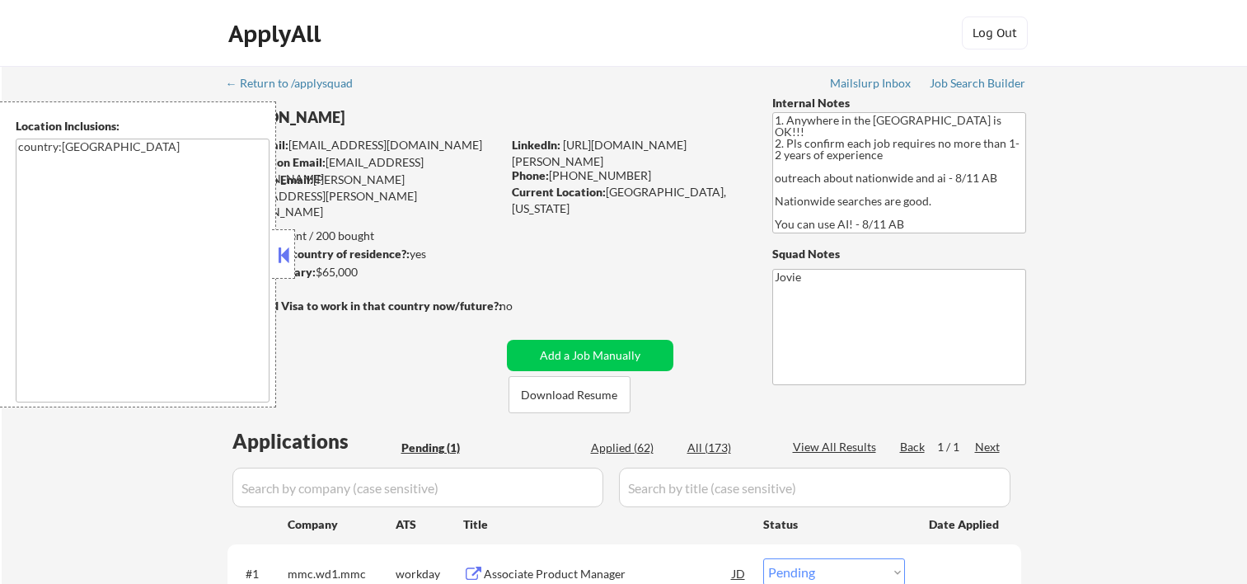
select select ""pending""
click at [285, 256] on button at bounding box center [284, 254] width 18 height 25
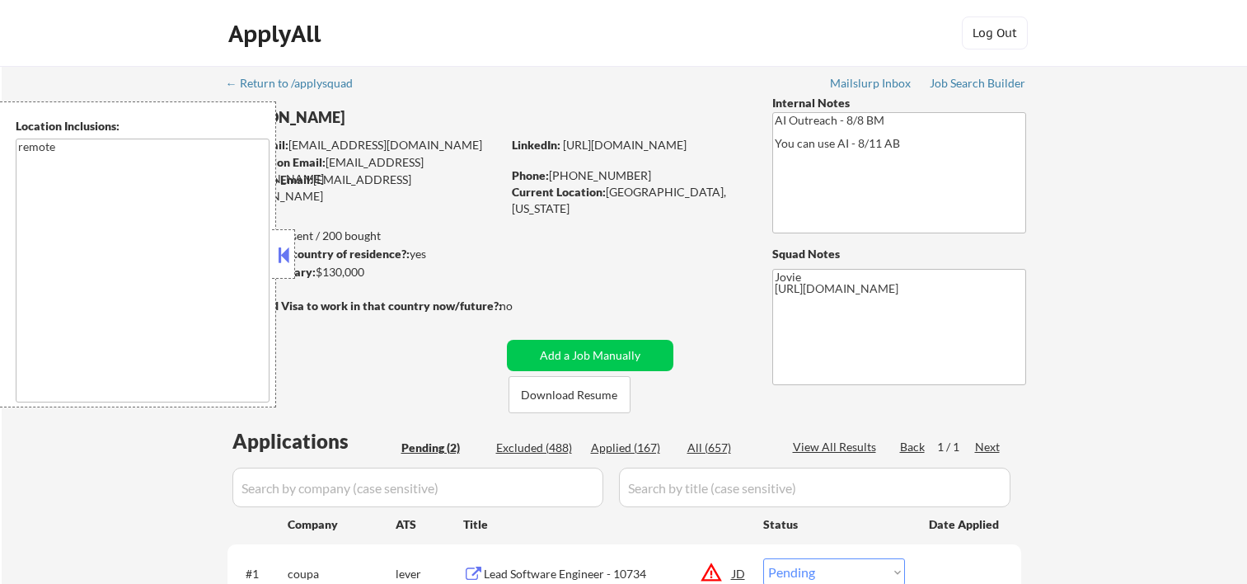
select select ""pending""
click at [283, 254] on button at bounding box center [284, 254] width 18 height 25
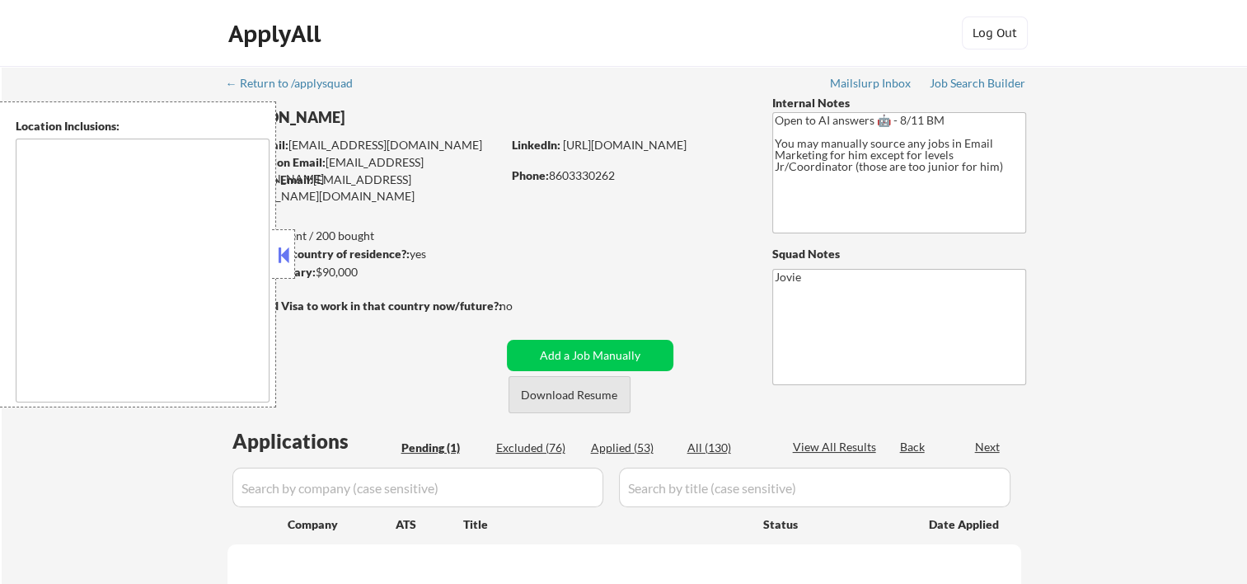
select select ""pending""
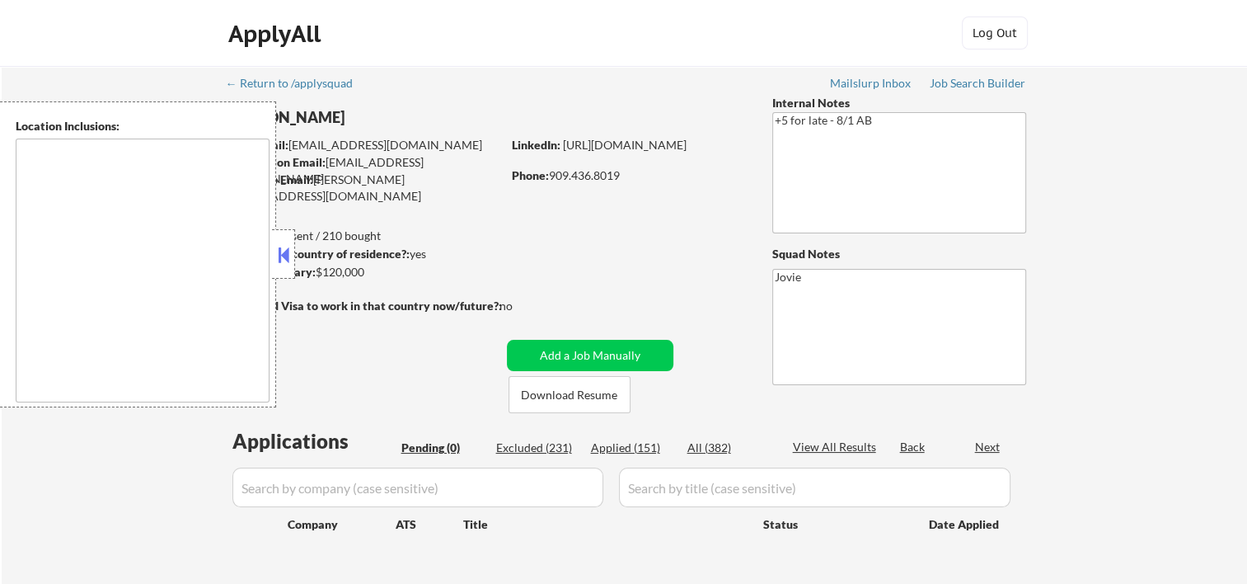
type textarea "Loremip Dolor, SI Amet Consectet, AD Elitsed Doei, TE Incididu, UT Labor Etdolo…"
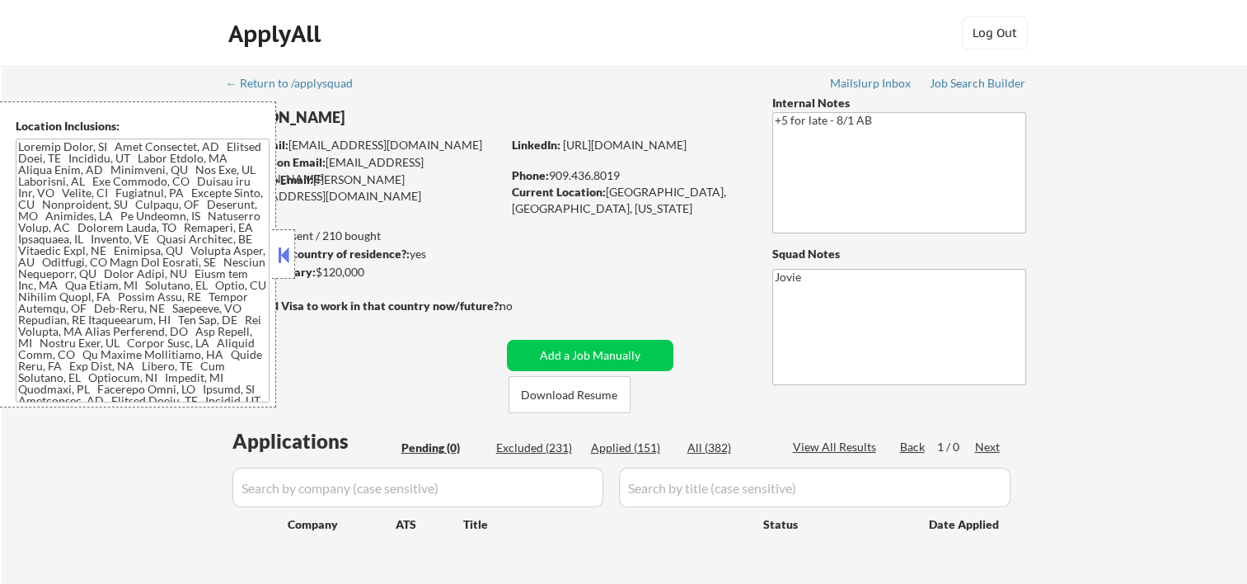
click at [290, 257] on button at bounding box center [284, 254] width 18 height 25
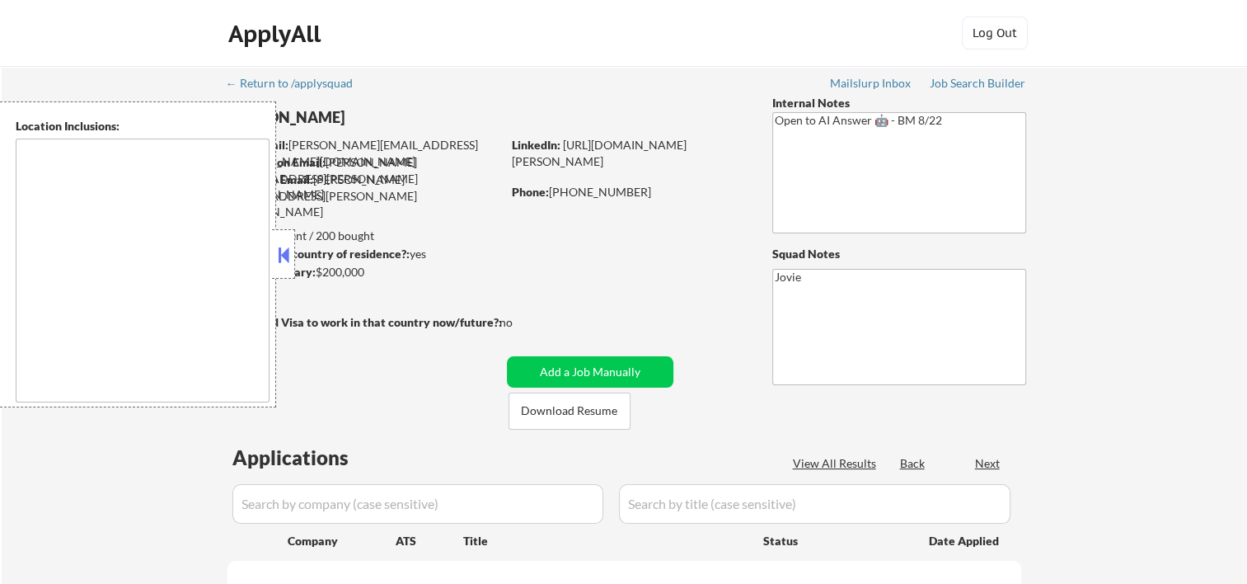
select select ""pending""
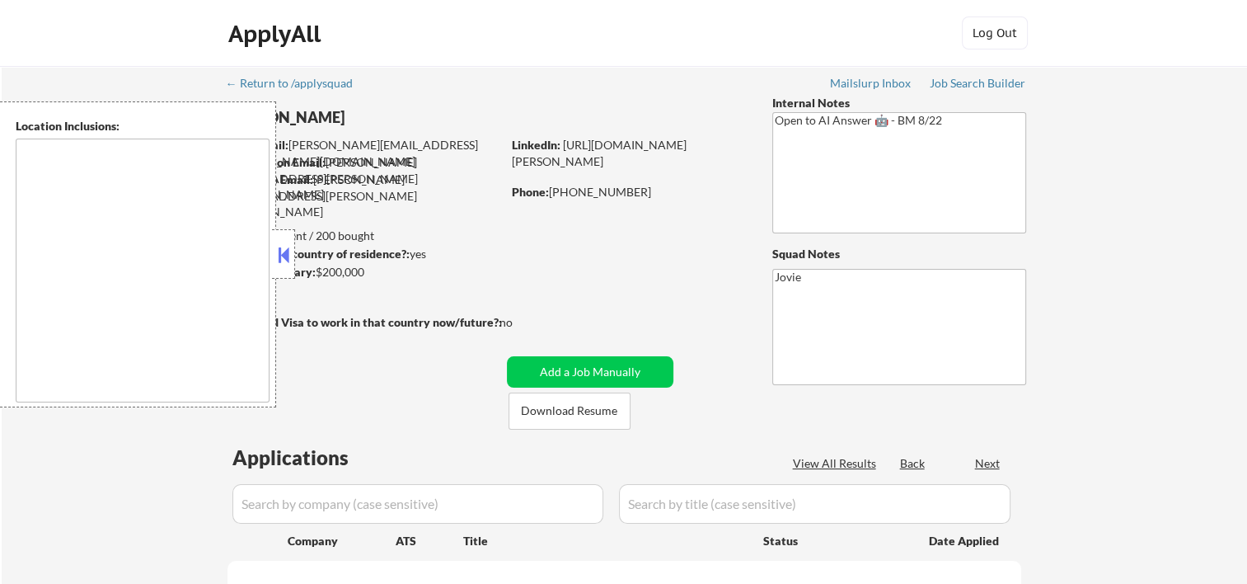
select select ""pending""
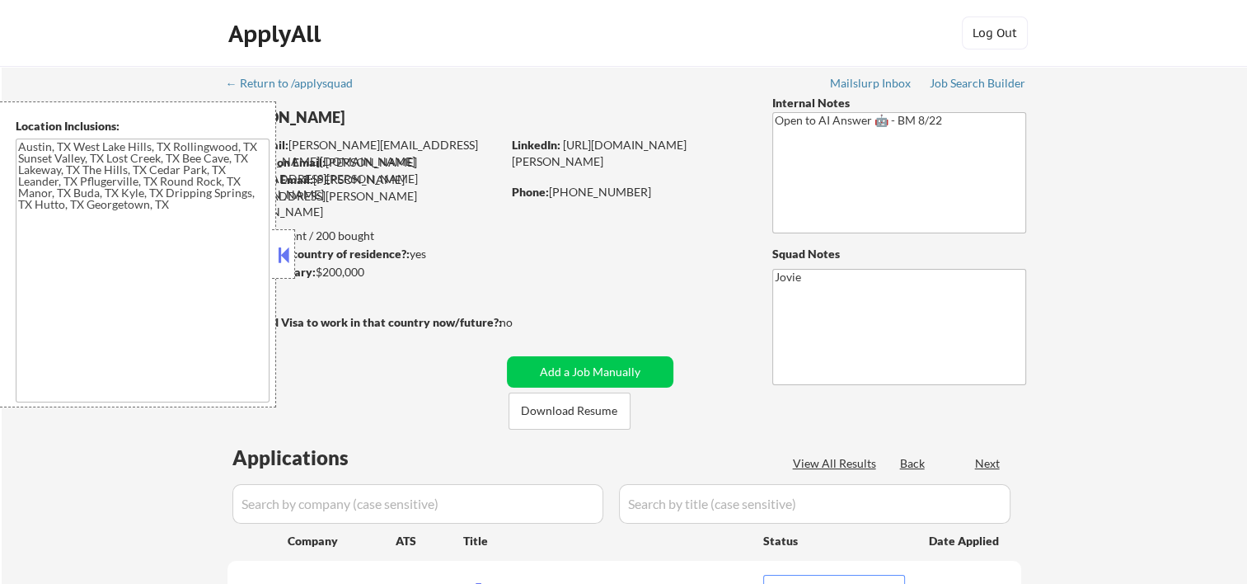
type textarea "Austin, TX West Lake Hills, TX Rollingwood, TX Sunset Valley, TX Lost Creek, TX…"
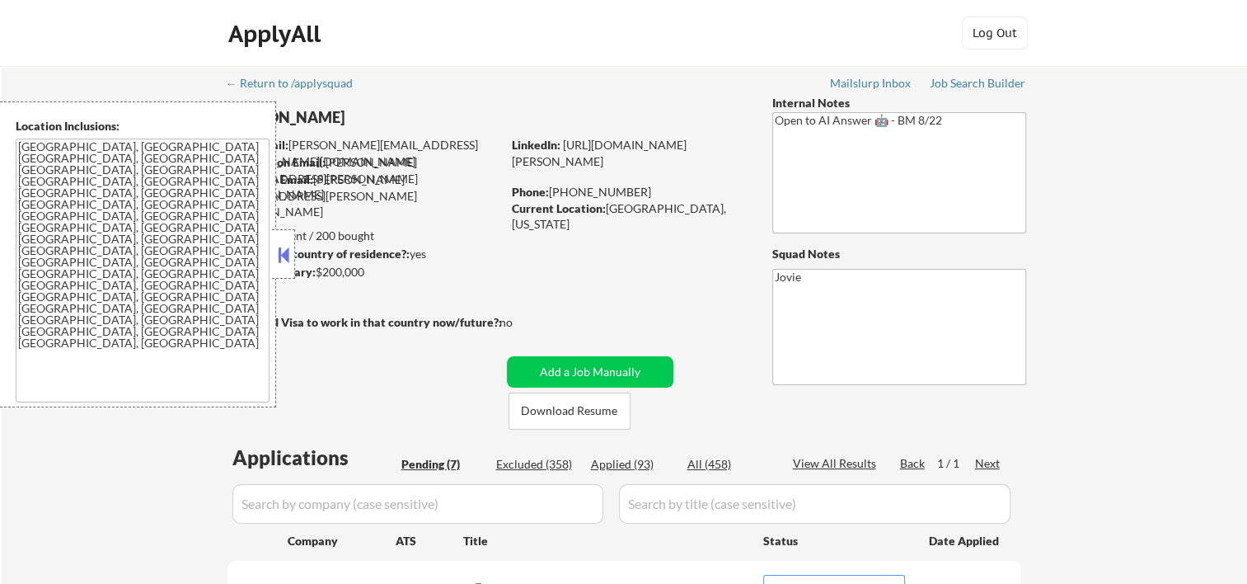
click at [283, 260] on button at bounding box center [284, 254] width 18 height 25
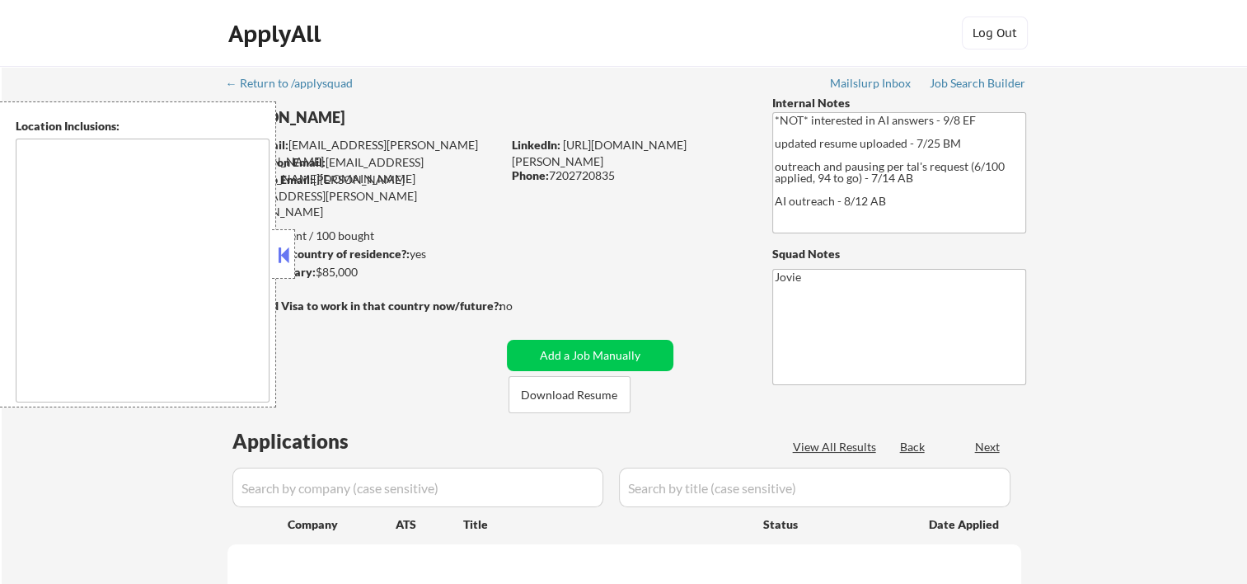
select select ""pending""
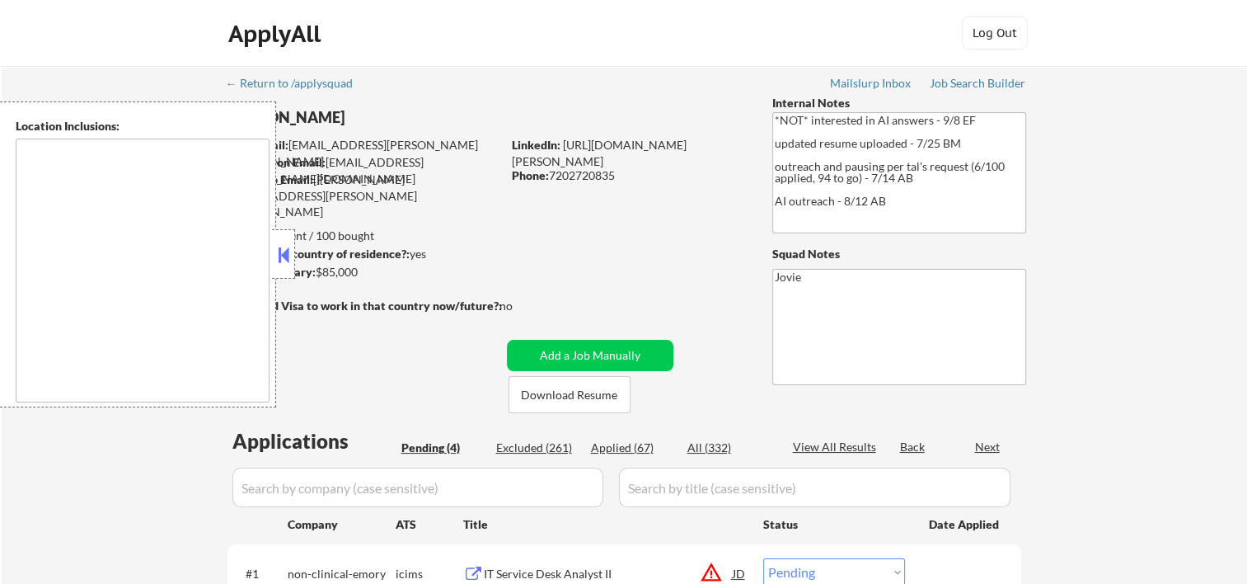
type textarea "[GEOGRAPHIC_DATA], [GEOGRAPHIC_DATA] [GEOGRAPHIC_DATA], [GEOGRAPHIC_DATA] [GEOG…"
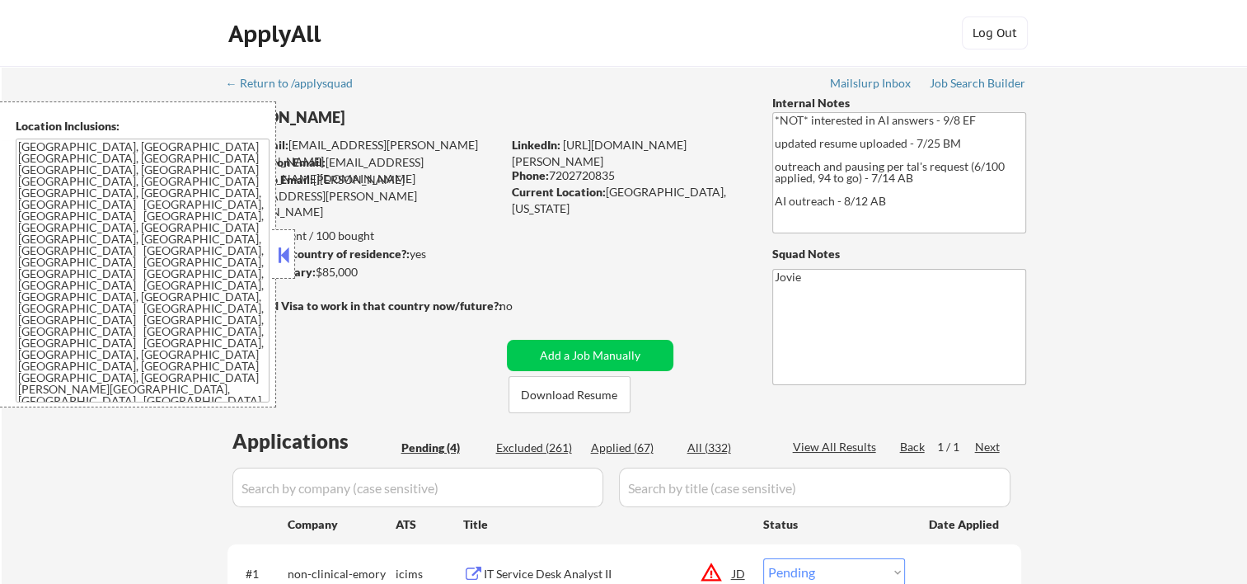
click at [289, 251] on button at bounding box center [284, 254] width 18 height 25
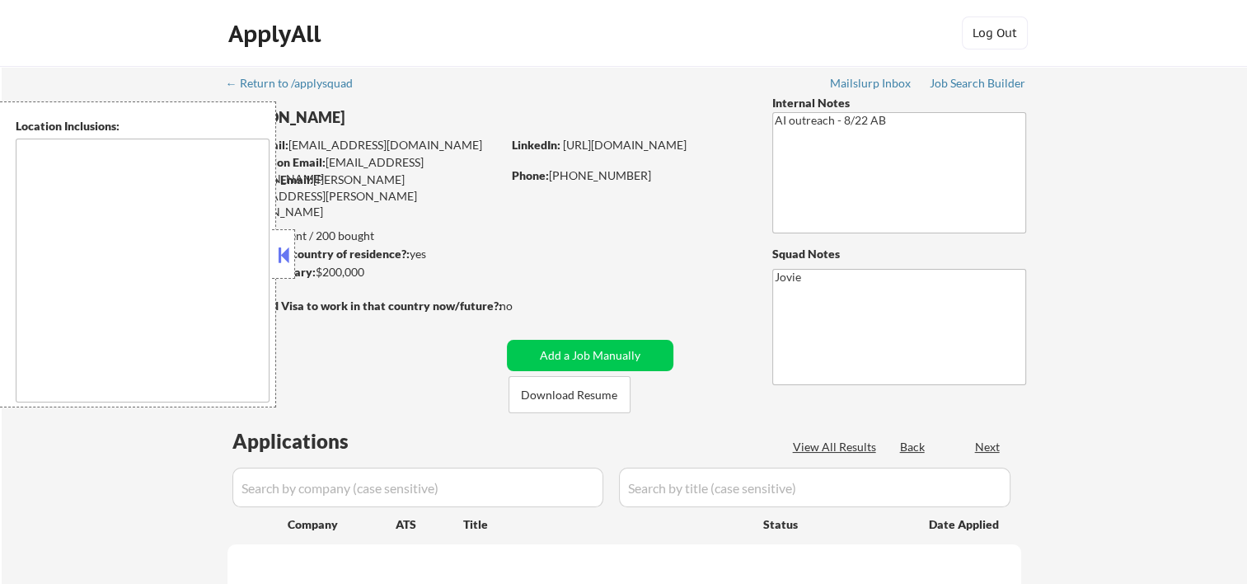
select select ""pending""
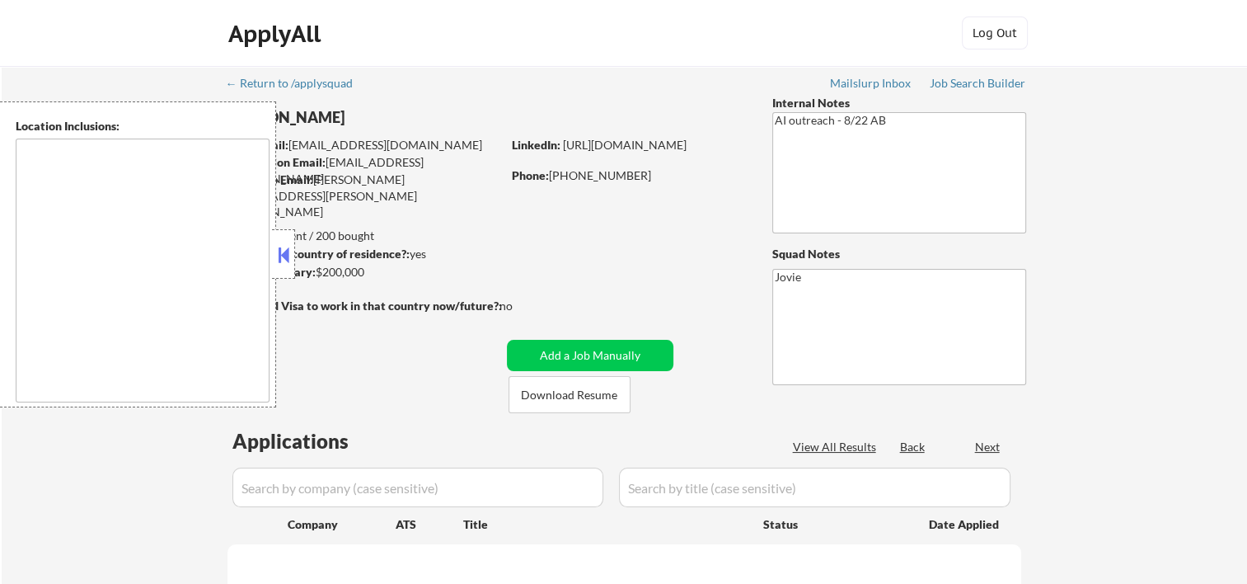
select select ""pending""
type textarea "Glendale, CA Burbank, CA Pasadena, CA West Hollywood, CA Beverly Hills, CA Sant…"
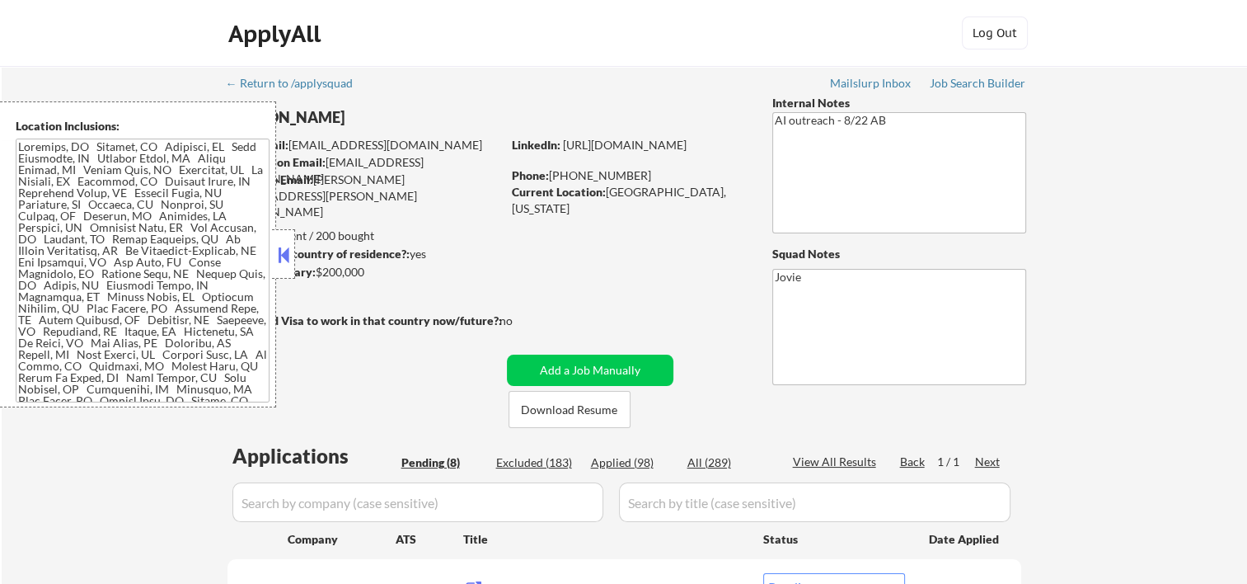
click at [284, 254] on button at bounding box center [284, 254] width 18 height 25
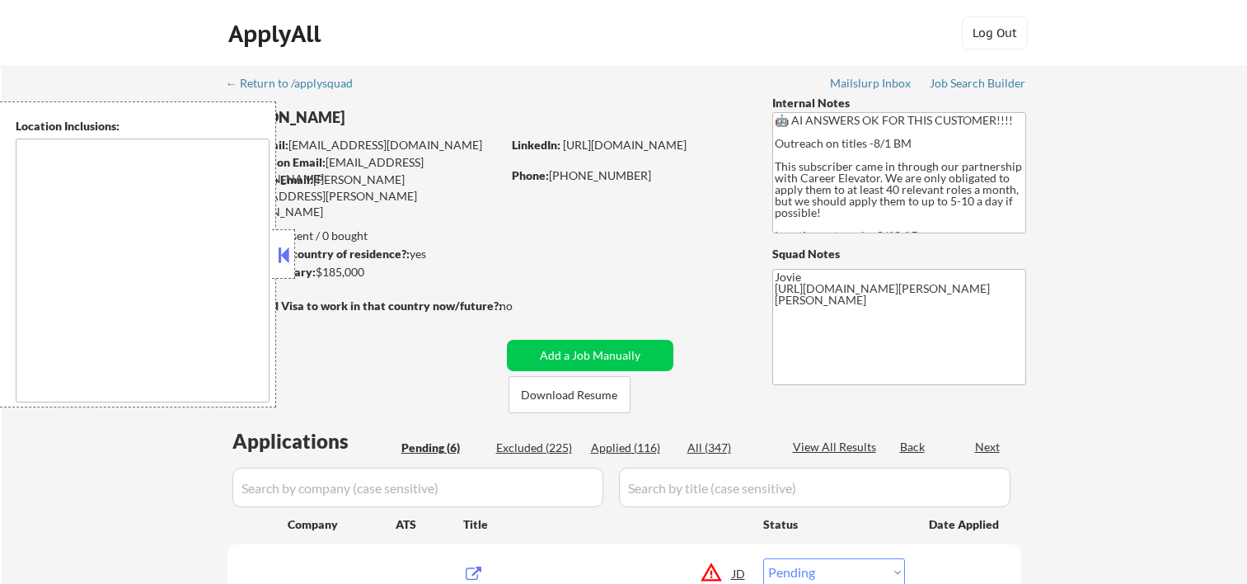
select select ""pending""
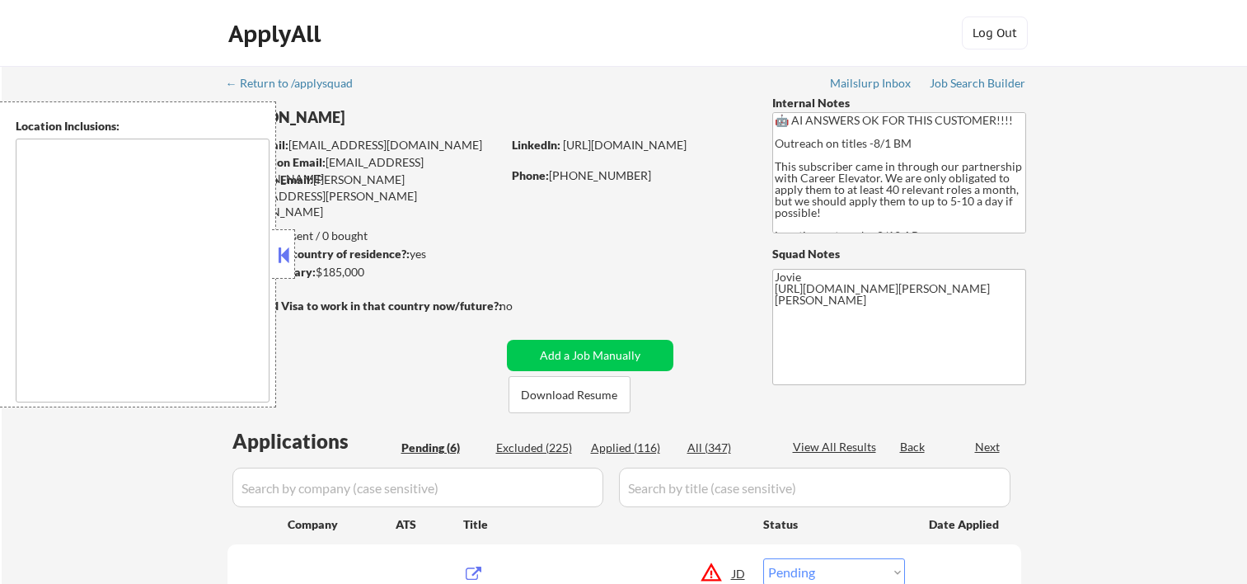
select select ""pending""
type textarea "[GEOGRAPHIC_DATA], [GEOGRAPHIC_DATA] [GEOGRAPHIC_DATA], [GEOGRAPHIC_DATA] [GEOG…"
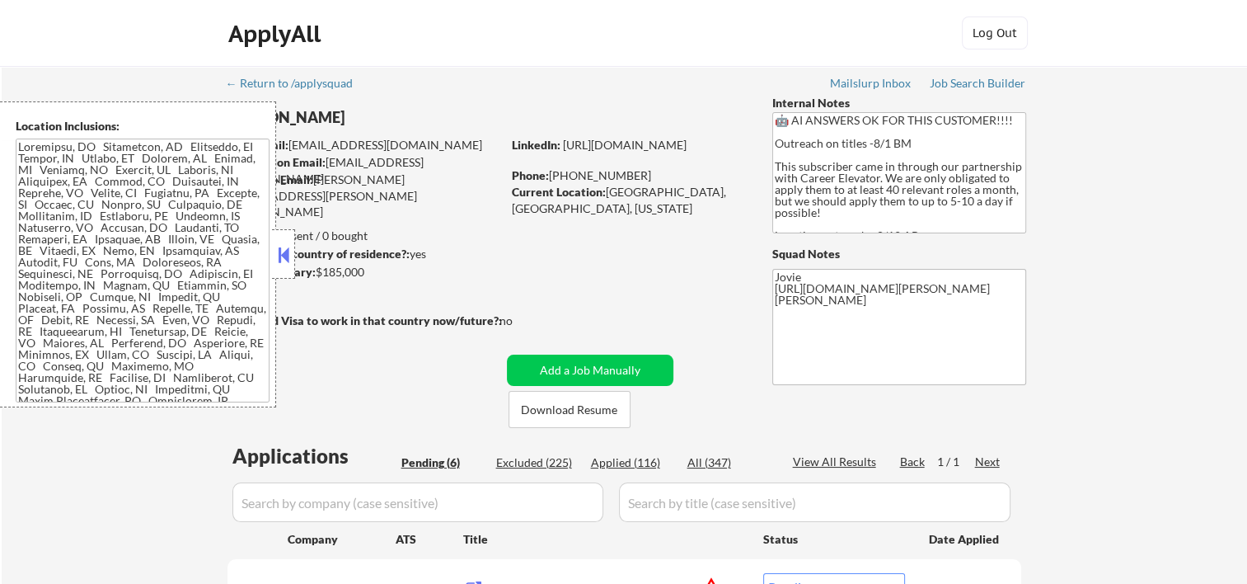
click at [288, 247] on button at bounding box center [284, 254] width 18 height 25
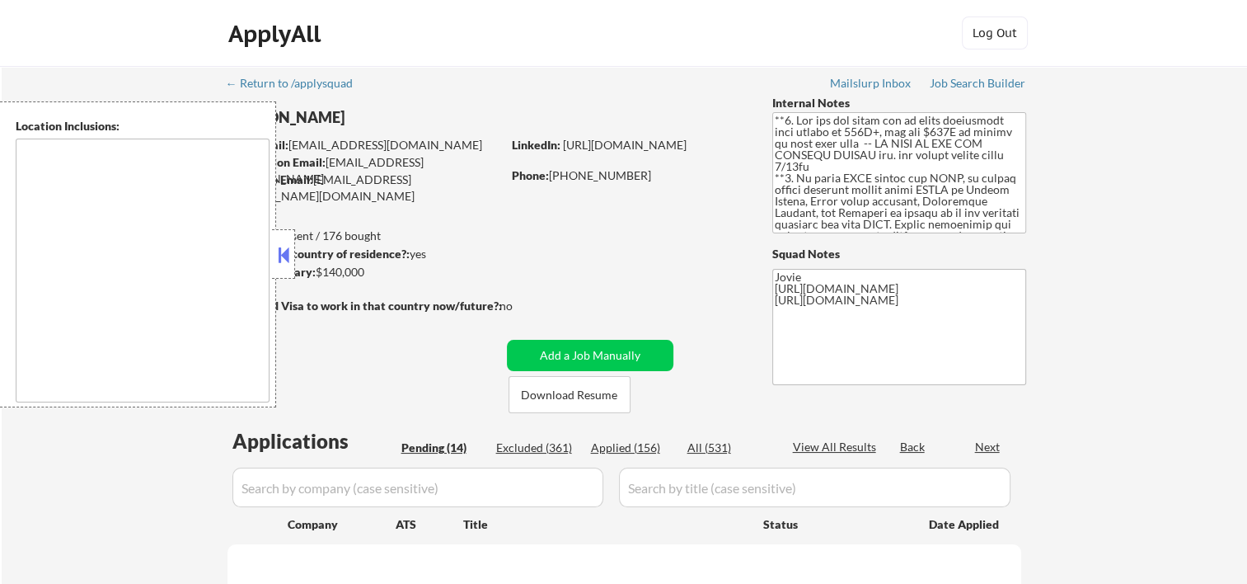
select select ""pending""
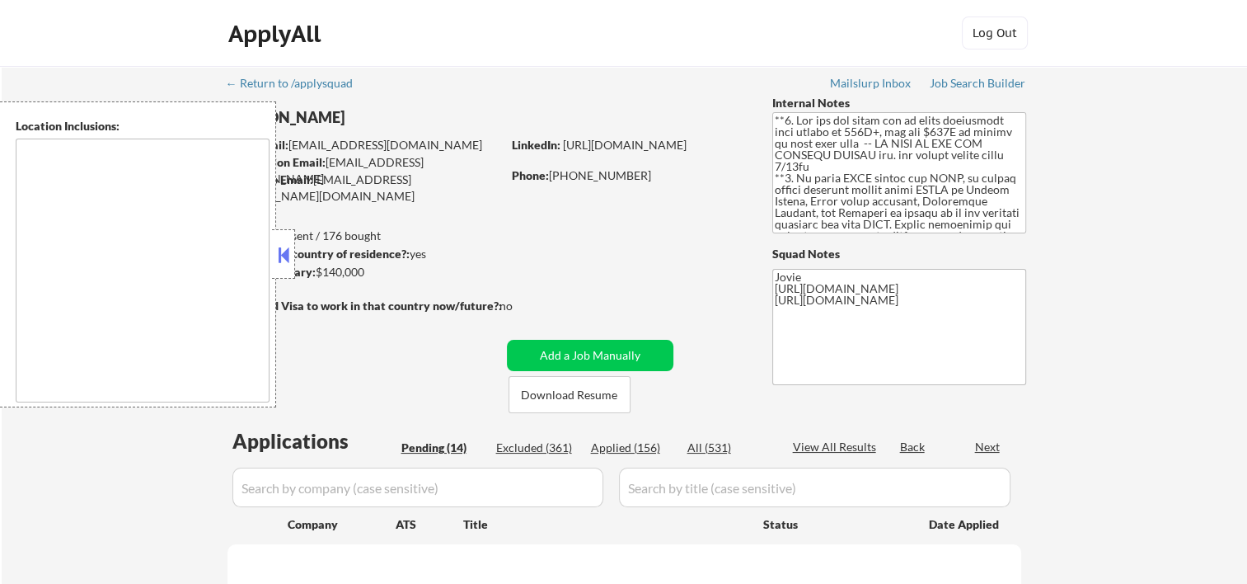
select select ""pending""
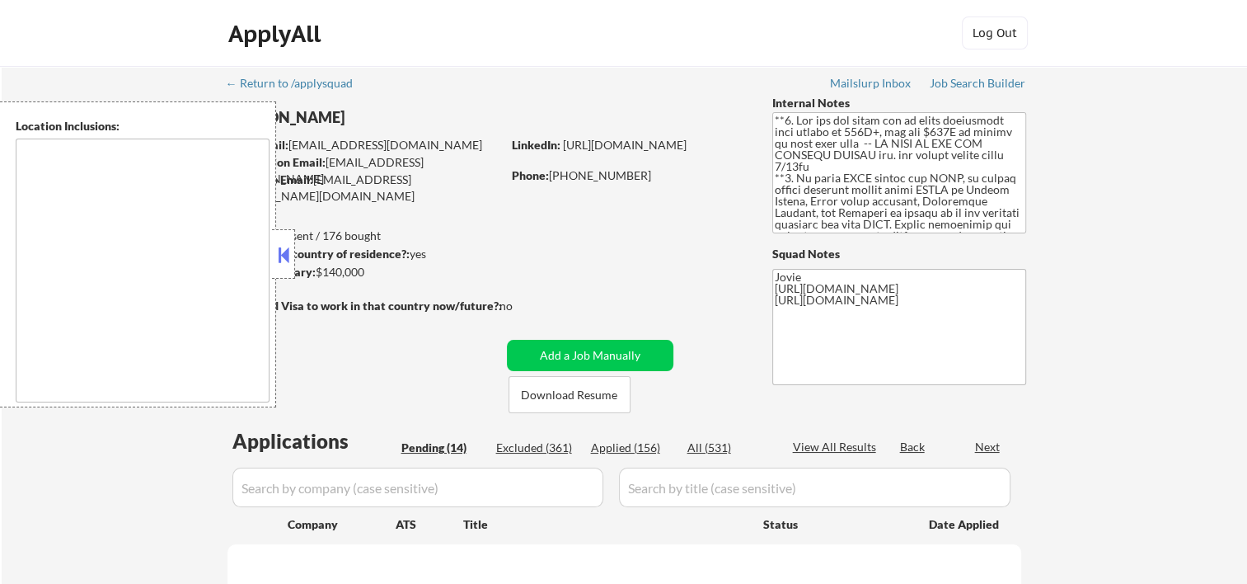
select select ""pending""
type textarea "country:[GEOGRAPHIC_DATA]"
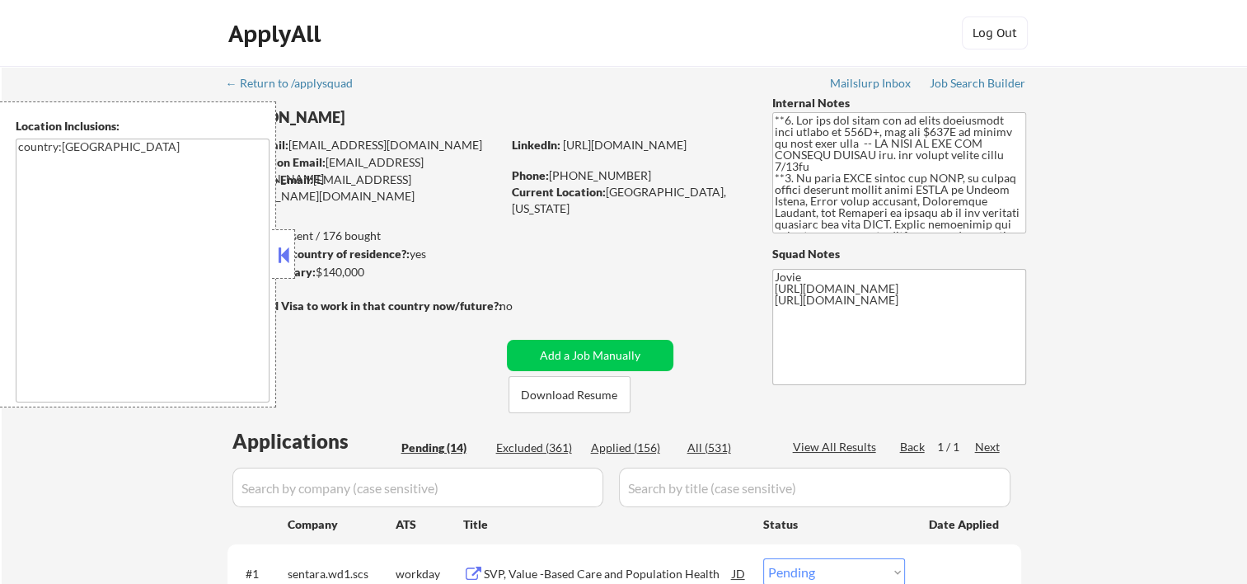
click at [285, 265] on button at bounding box center [284, 254] width 18 height 25
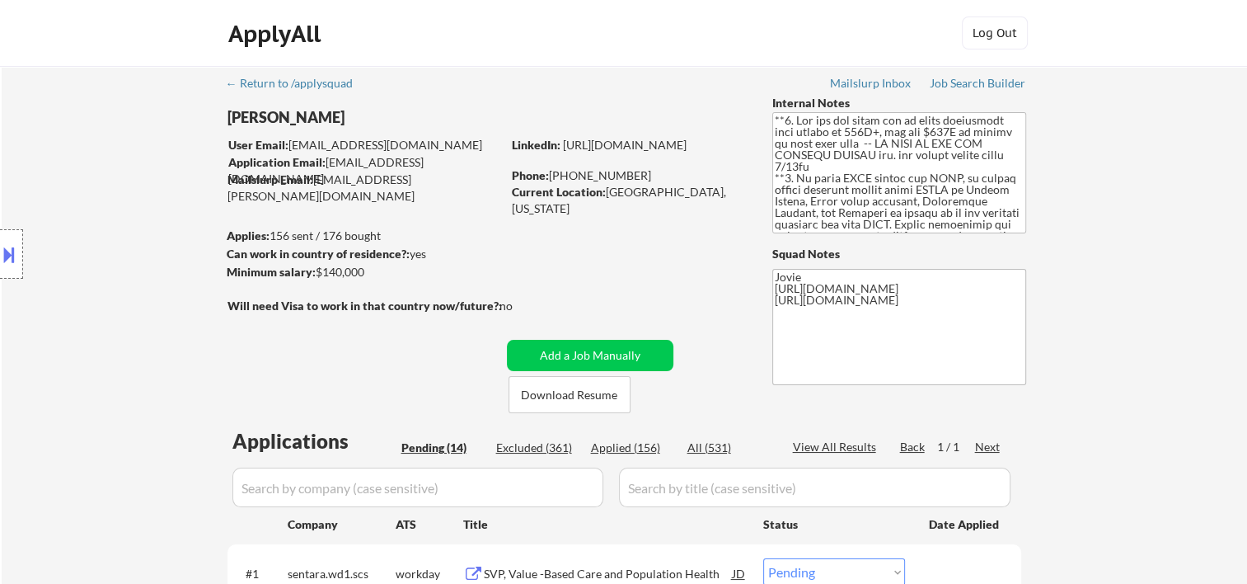
click at [596, 389] on button "Download Resume" at bounding box center [570, 394] width 122 height 37
click at [763, 38] on div "ApplyAll Log In Sign Up Log Out" at bounding box center [624, 36] width 824 height 41
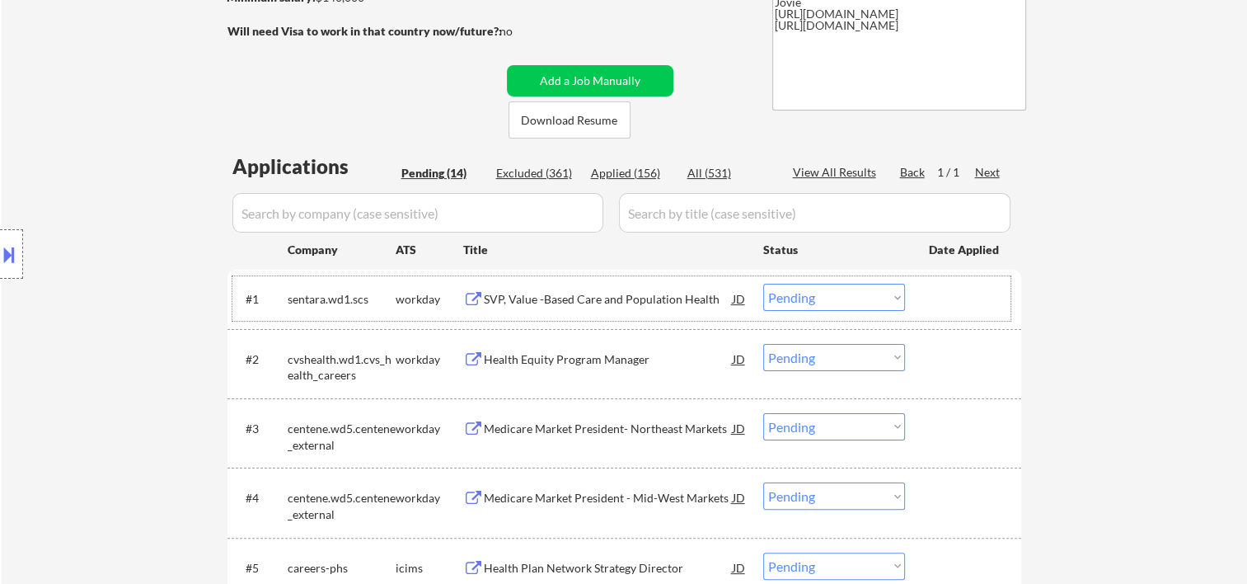
click at [934, 302] on div at bounding box center [965, 299] width 73 height 30
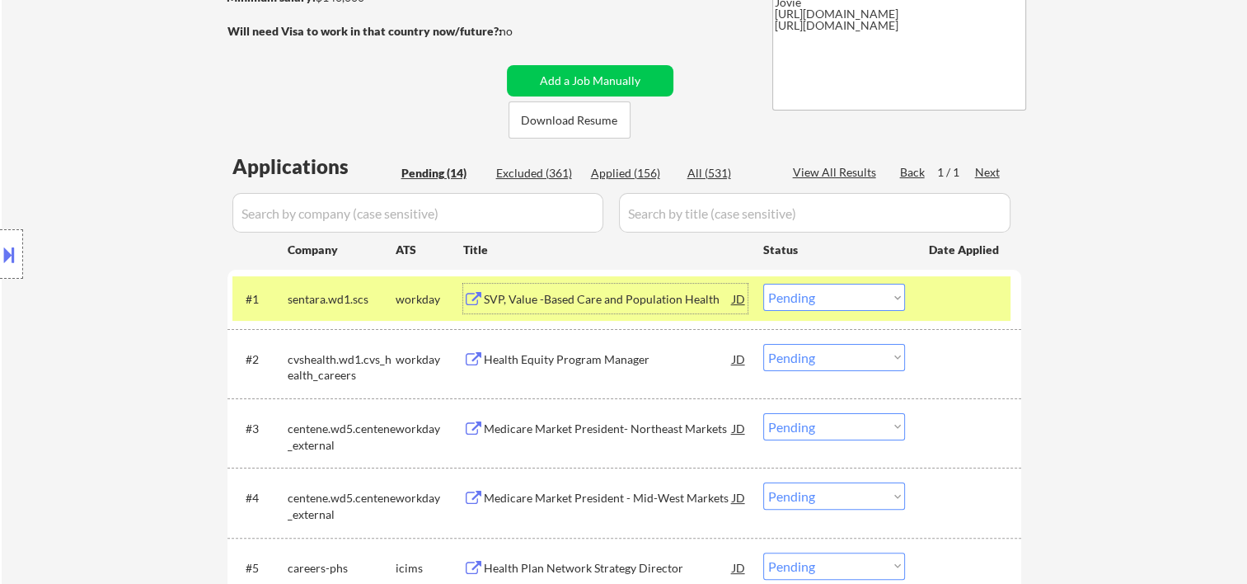
click at [664, 293] on div "SVP, Value -Based Care and Population Health" at bounding box center [608, 299] width 249 height 16
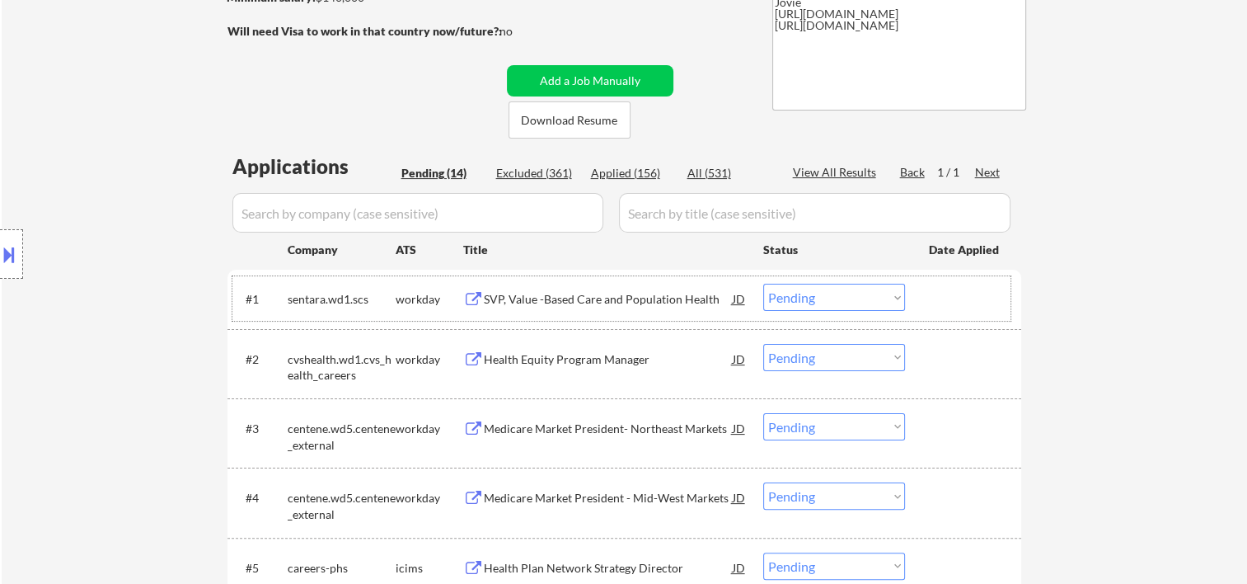
click at [932, 290] on div at bounding box center [965, 299] width 73 height 30
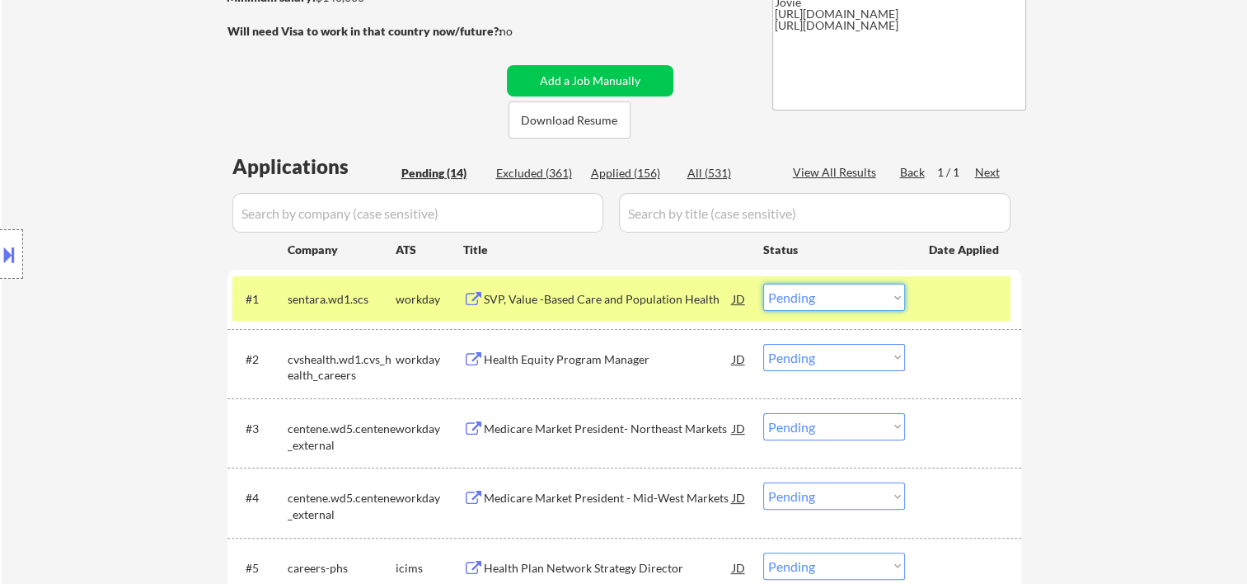
drag, startPoint x: 894, startPoint y: 299, endPoint x: 885, endPoint y: 305, distance: 10.7
click at [894, 299] on select "Choose an option... Pending Applied Excluded (Questions) Excluded (Expired) Exc…" at bounding box center [834, 297] width 142 height 27
click at [763, 284] on select "Choose an option... Pending Applied Excluded (Questions) Excluded (Expired) Exc…" at bounding box center [834, 297] width 142 height 27
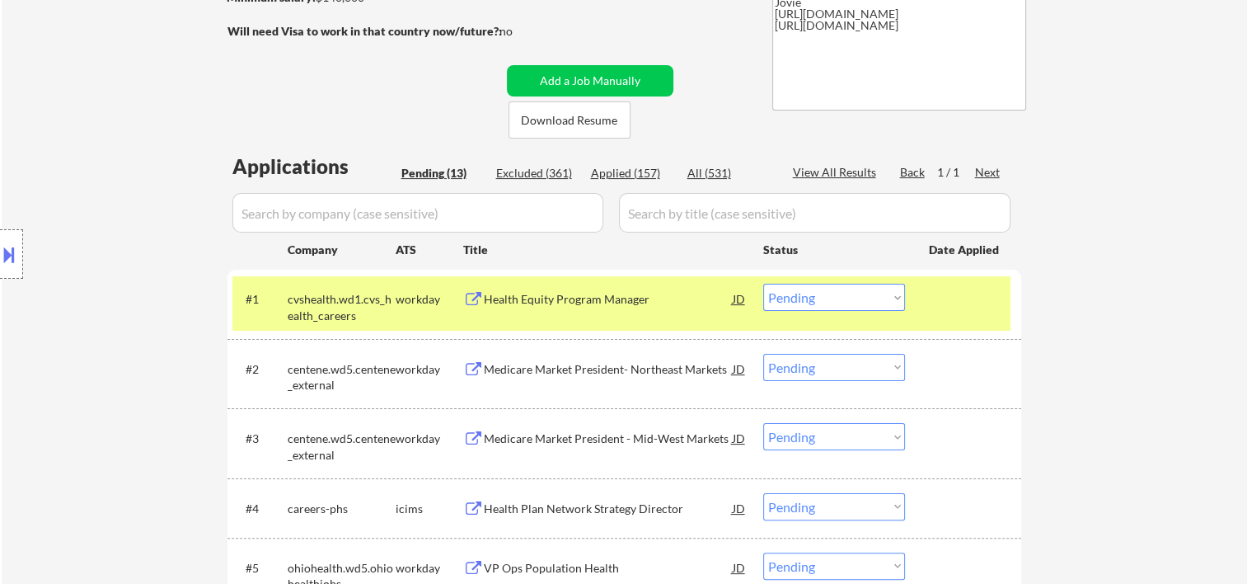
click at [946, 292] on div at bounding box center [965, 299] width 73 height 30
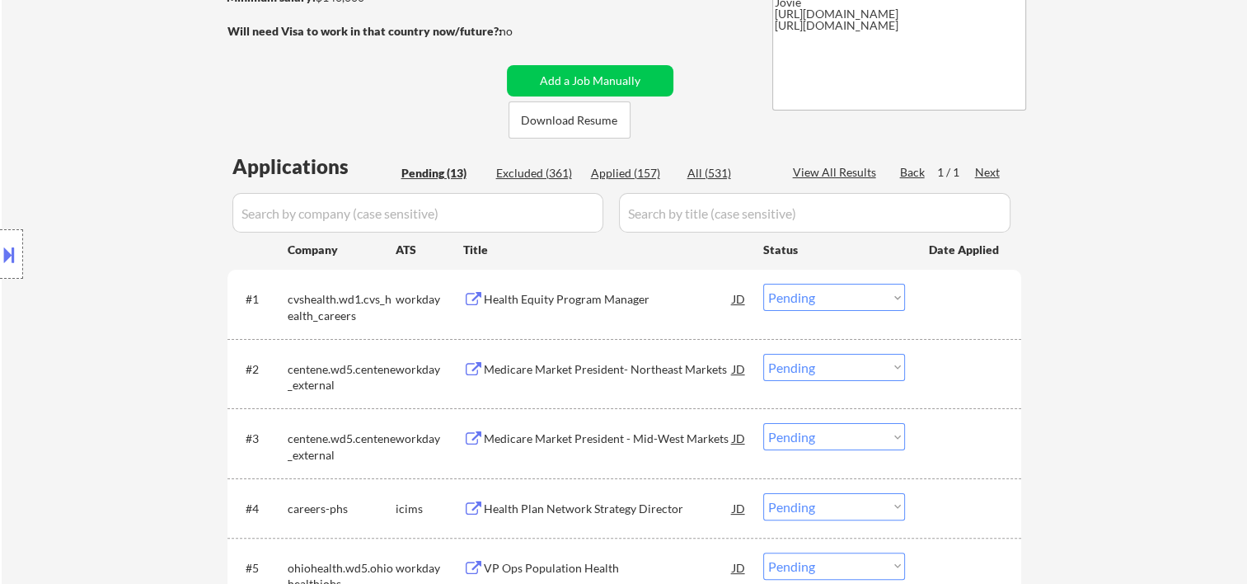
click at [946, 293] on div at bounding box center [965, 299] width 73 height 30
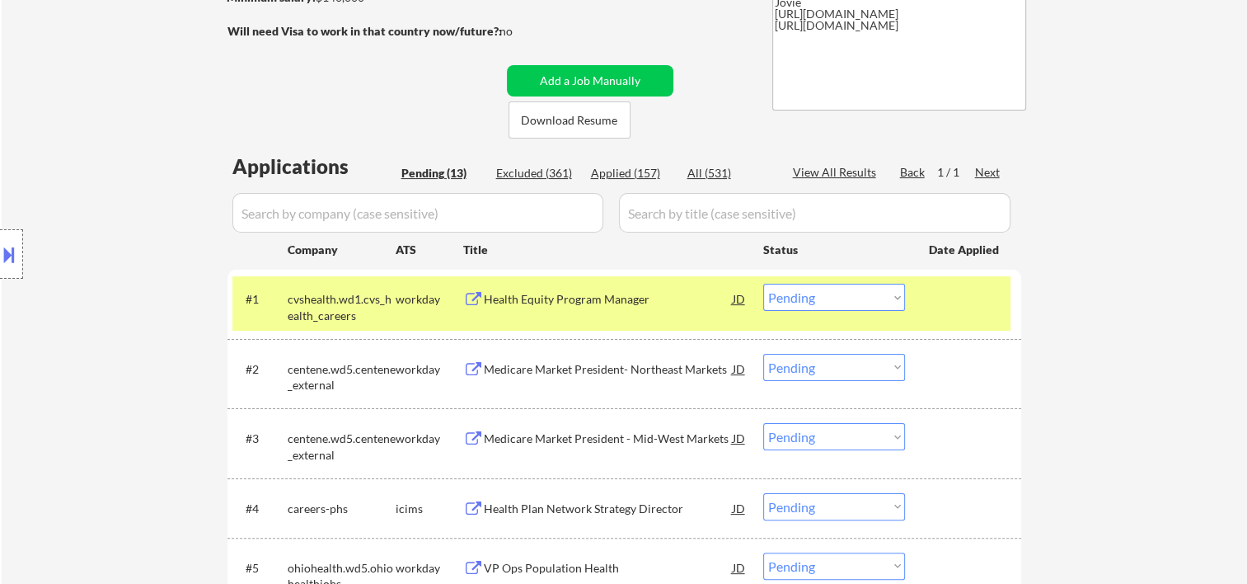
click at [618, 307] on div "Health Equity Program Manager" at bounding box center [608, 299] width 249 height 16
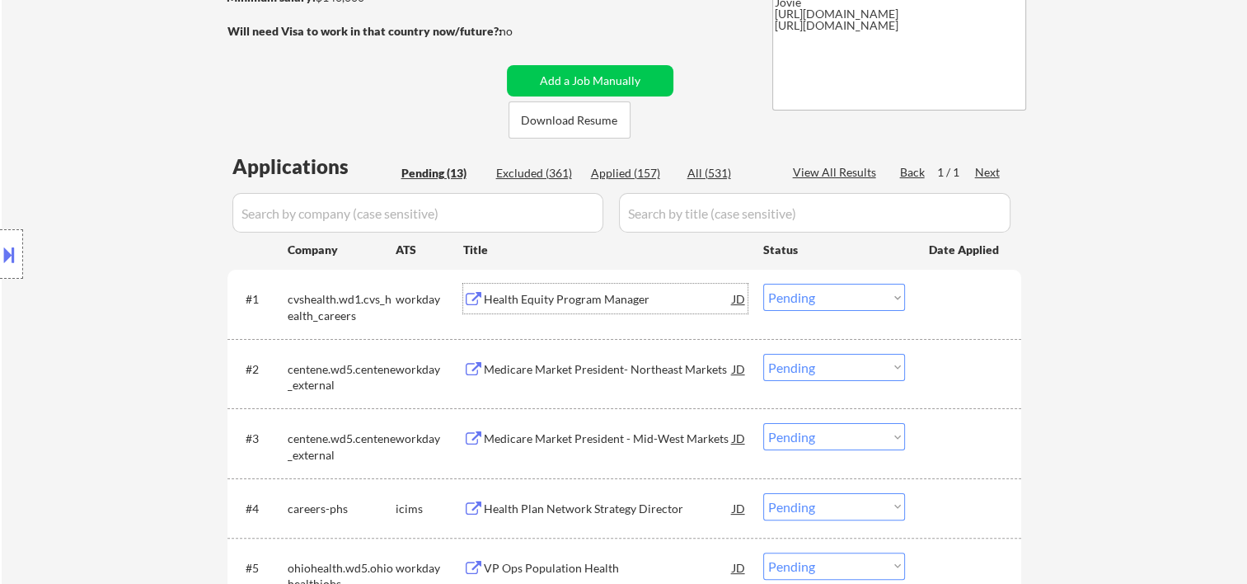
click at [955, 307] on div at bounding box center [965, 299] width 73 height 30
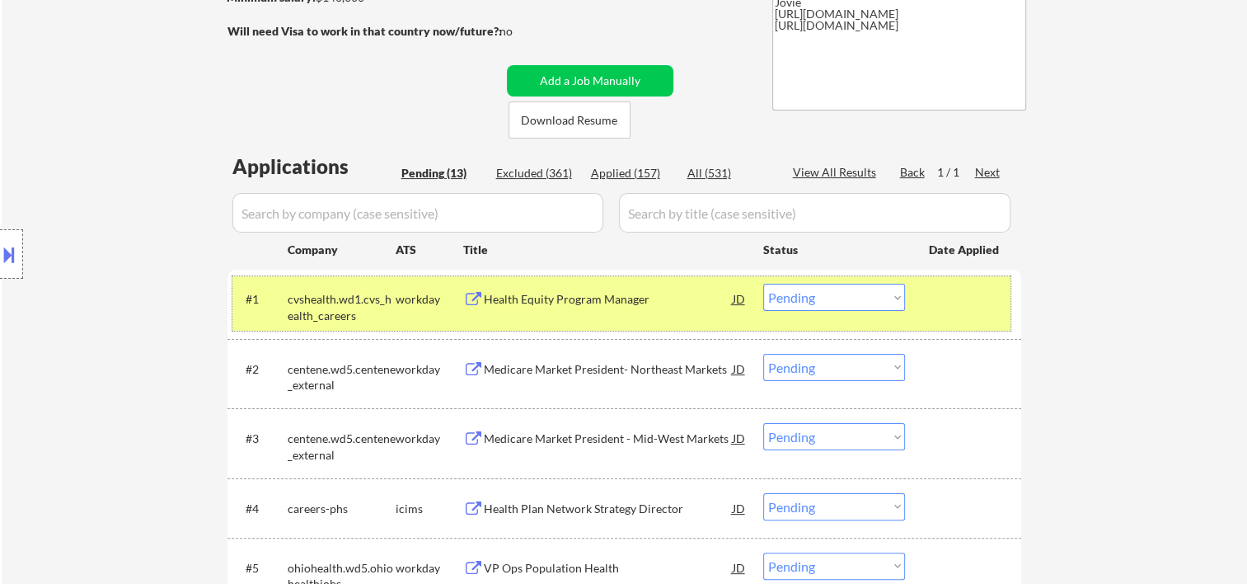
click at [864, 287] on select "Choose an option... Pending Applied Excluded (Questions) Excluded (Expired) Exc…" at bounding box center [834, 297] width 142 height 27
click at [763, 284] on select "Choose an option... Pending Applied Excluded (Questions) Excluded (Expired) Exc…" at bounding box center [834, 297] width 142 height 27
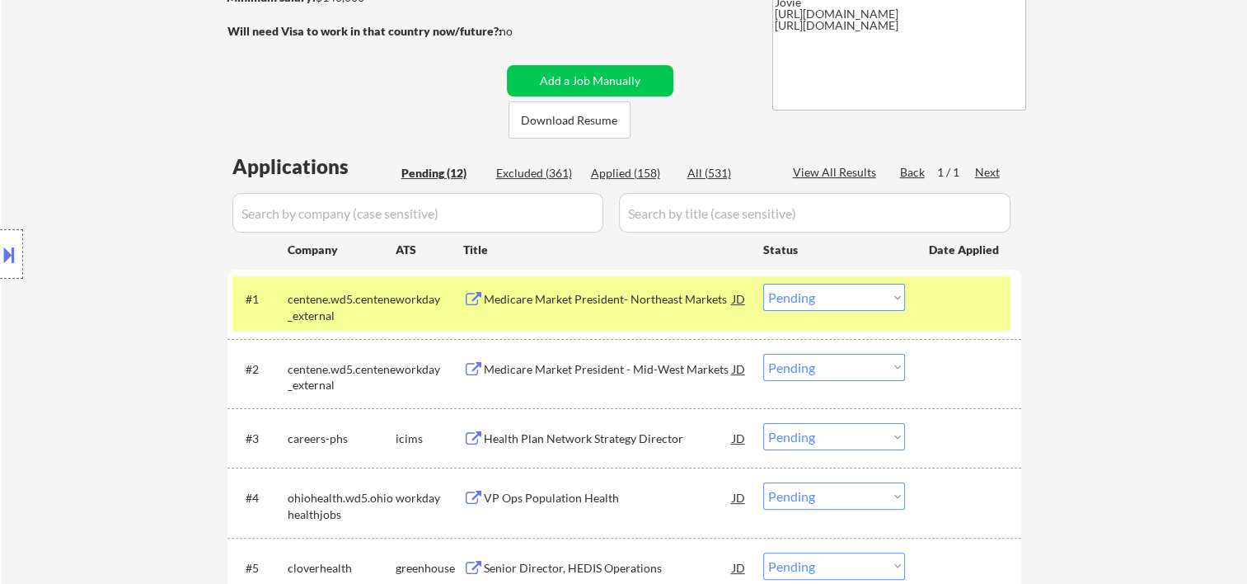
click at [918, 297] on div "#1 centene.wd5.centene_external workday Medicare Market President- Northeast Ma…" at bounding box center [621, 303] width 778 height 54
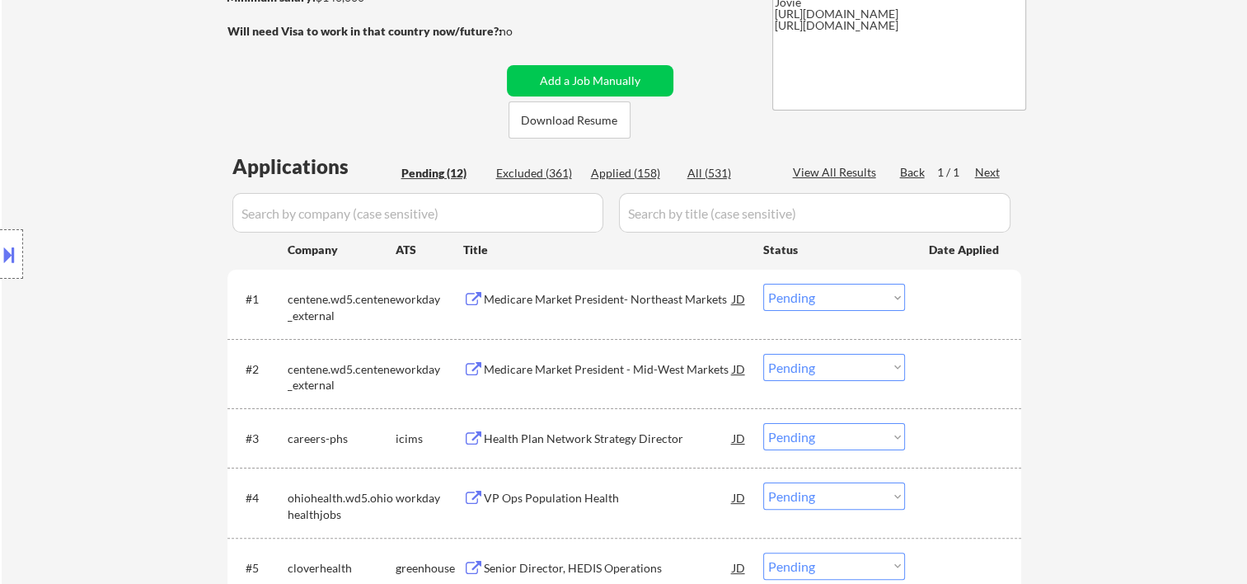
click at [924, 294] on div "#1 centene.wd5.centene_external workday Medicare Market President- Northeast Ma…" at bounding box center [621, 303] width 778 height 54
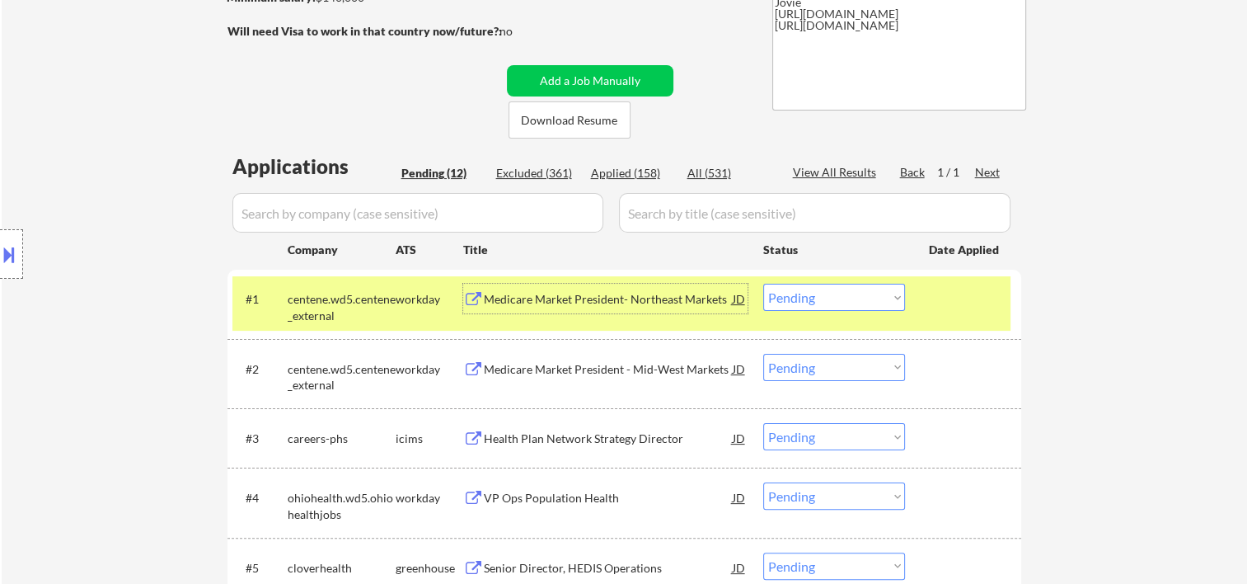
click at [642, 297] on div "Medicare Market President- Northeast Markets" at bounding box center [608, 299] width 249 height 16
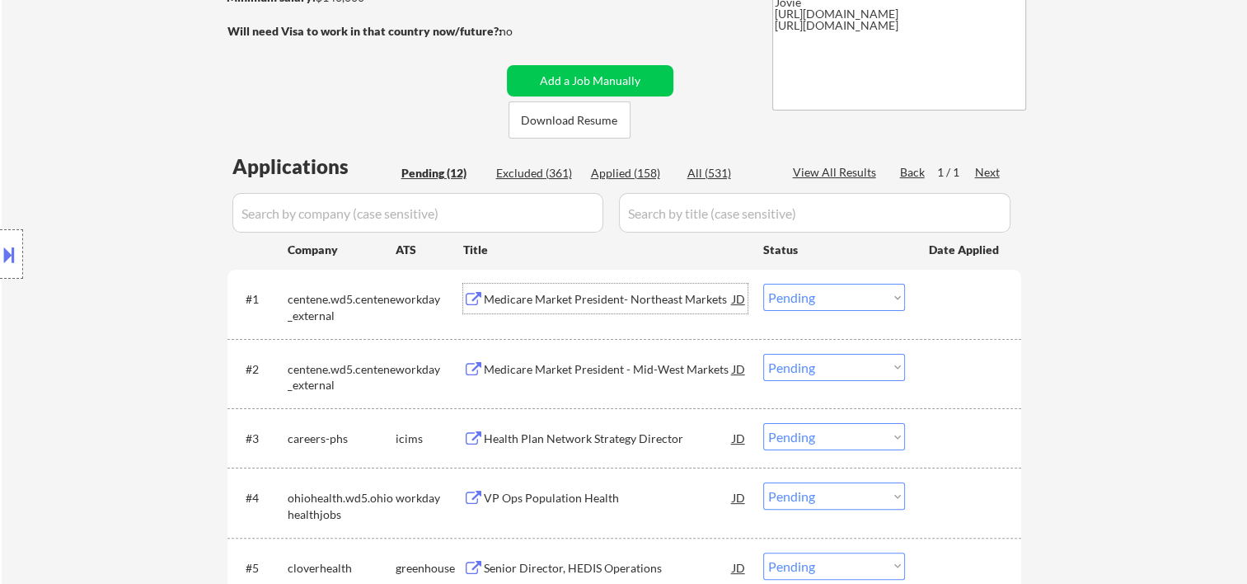
click at [925, 303] on div "#1 centene.wd5.centene_external workday Medicare Market President- Northeast Ma…" at bounding box center [621, 303] width 778 height 54
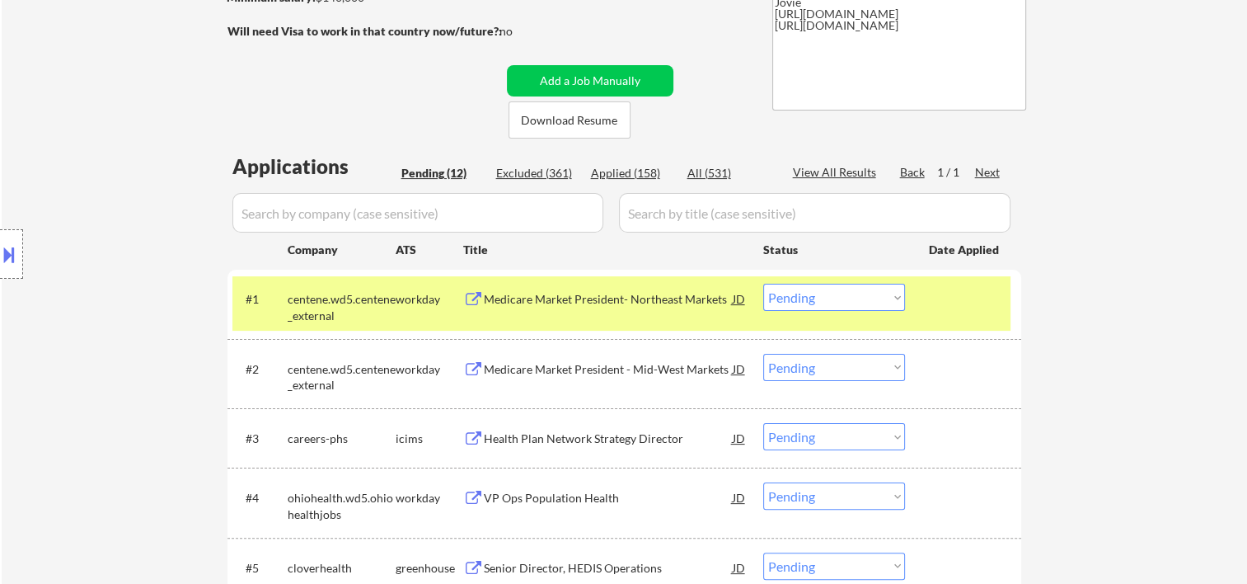
drag, startPoint x: 886, startPoint y: 300, endPoint x: 878, endPoint y: 310, distance: 12.9
click at [885, 300] on select "Choose an option... Pending Applied Excluded (Questions) Excluded (Expired) Exc…" at bounding box center [834, 297] width 142 height 27
click at [763, 284] on select "Choose an option... Pending Applied Excluded (Questions) Excluded (Expired) Exc…" at bounding box center [834, 297] width 142 height 27
select select ""pending""
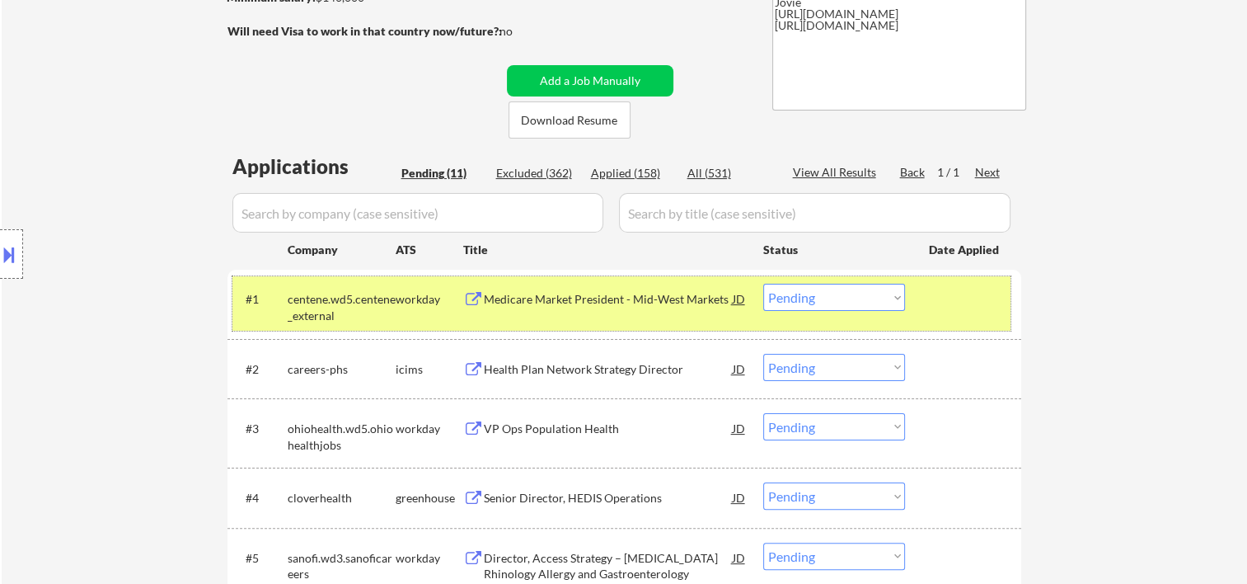
drag, startPoint x: 945, startPoint y: 298, endPoint x: 953, endPoint y: 338, distance: 41.2
click at [946, 298] on div at bounding box center [965, 299] width 73 height 30
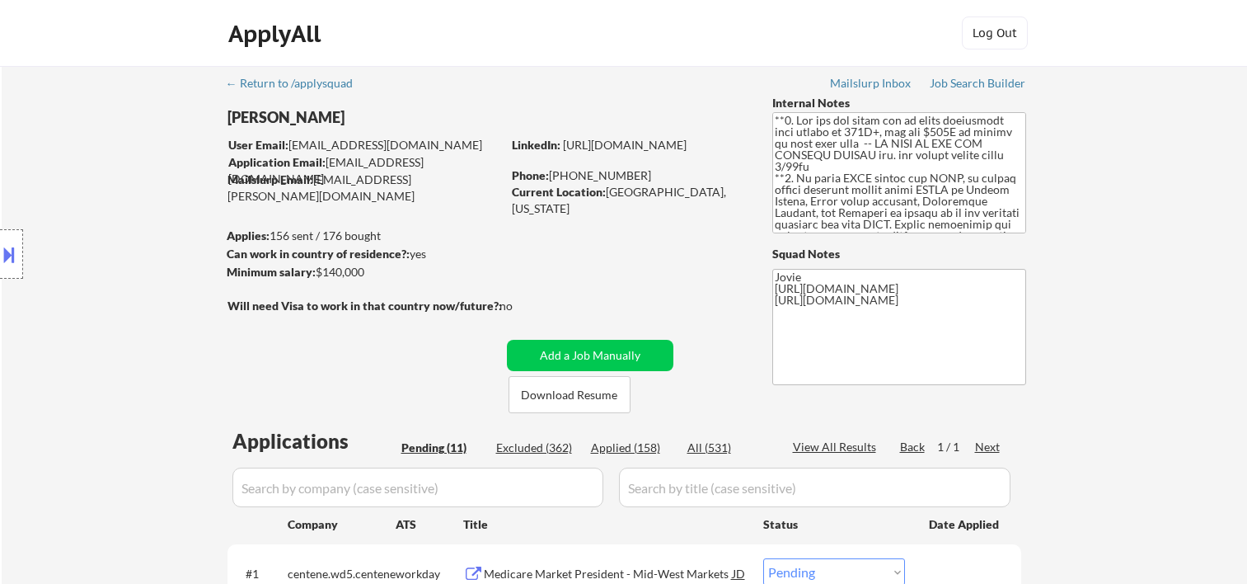
select select ""pending""
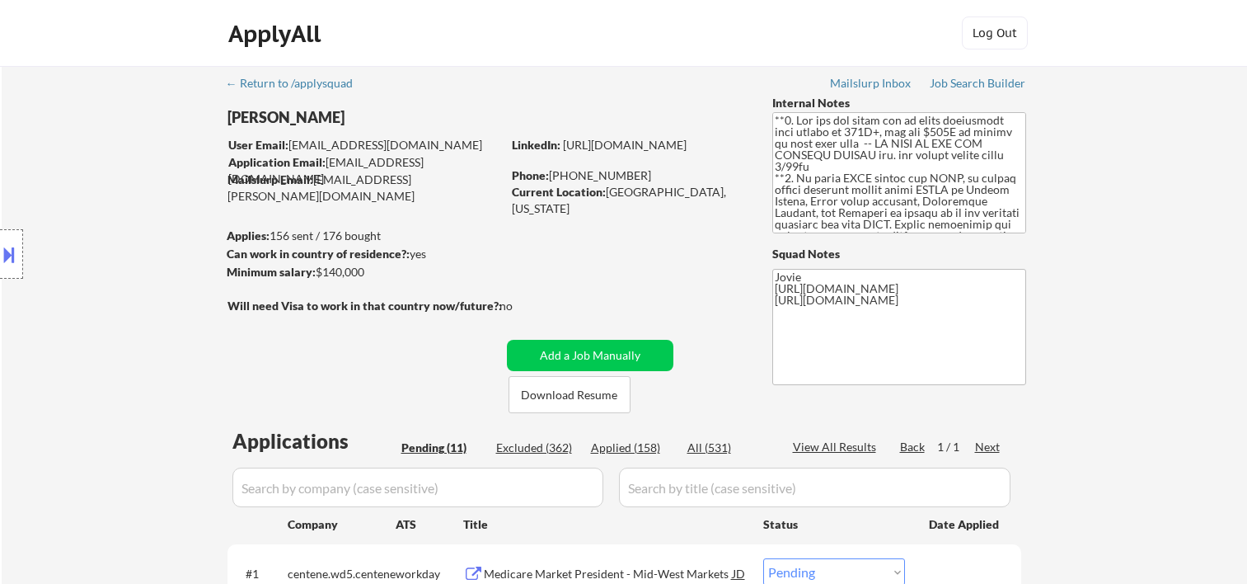
select select ""pending""
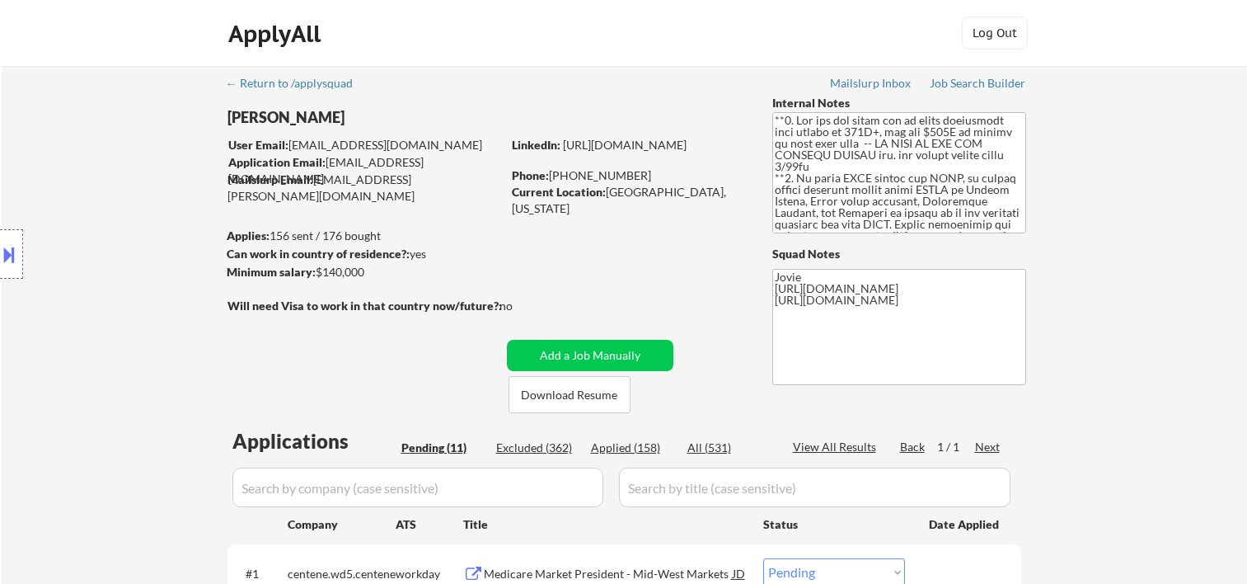
select select ""pending""
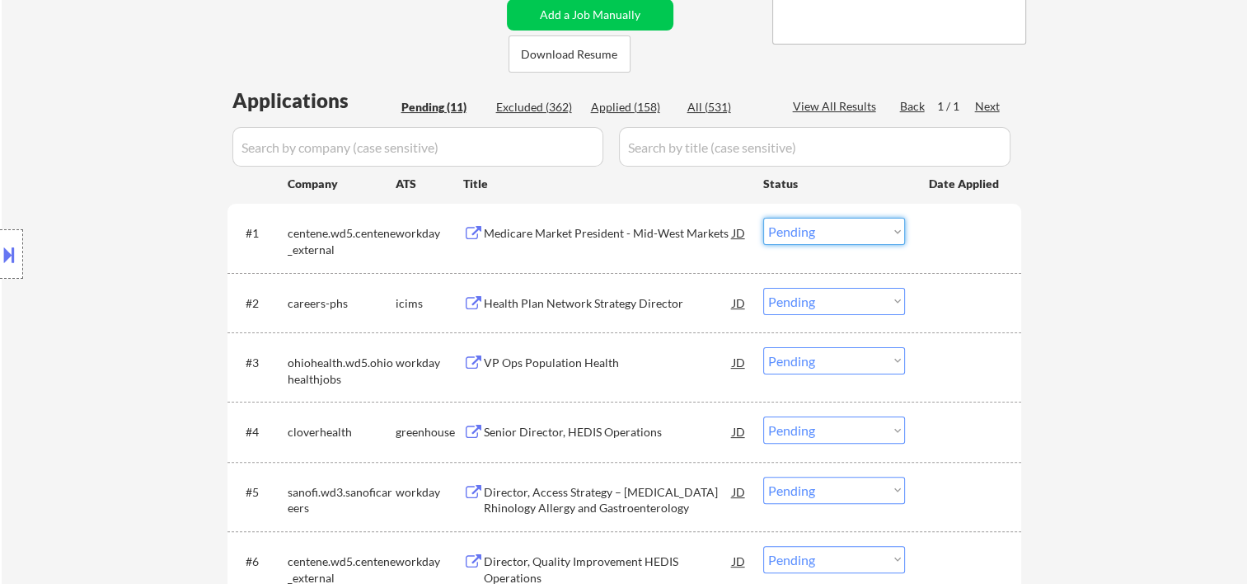
scroll to position [275, 0]
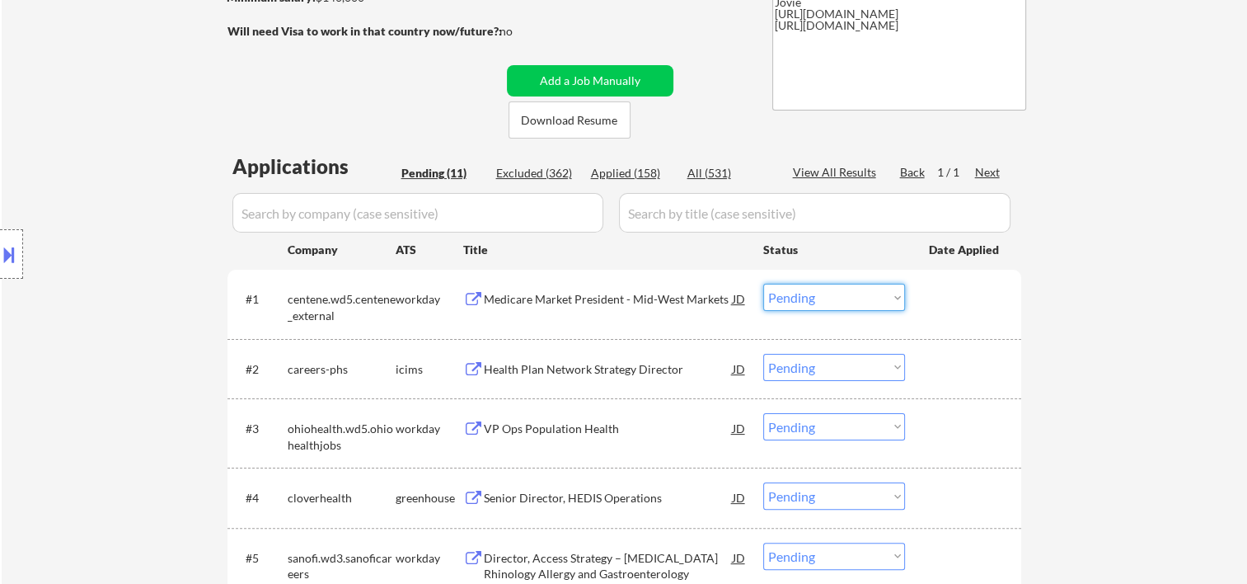
drag, startPoint x: 903, startPoint y: 238, endPoint x: 880, endPoint y: 239, distance: 23.1
click at [956, 294] on div at bounding box center [965, 299] width 73 height 30
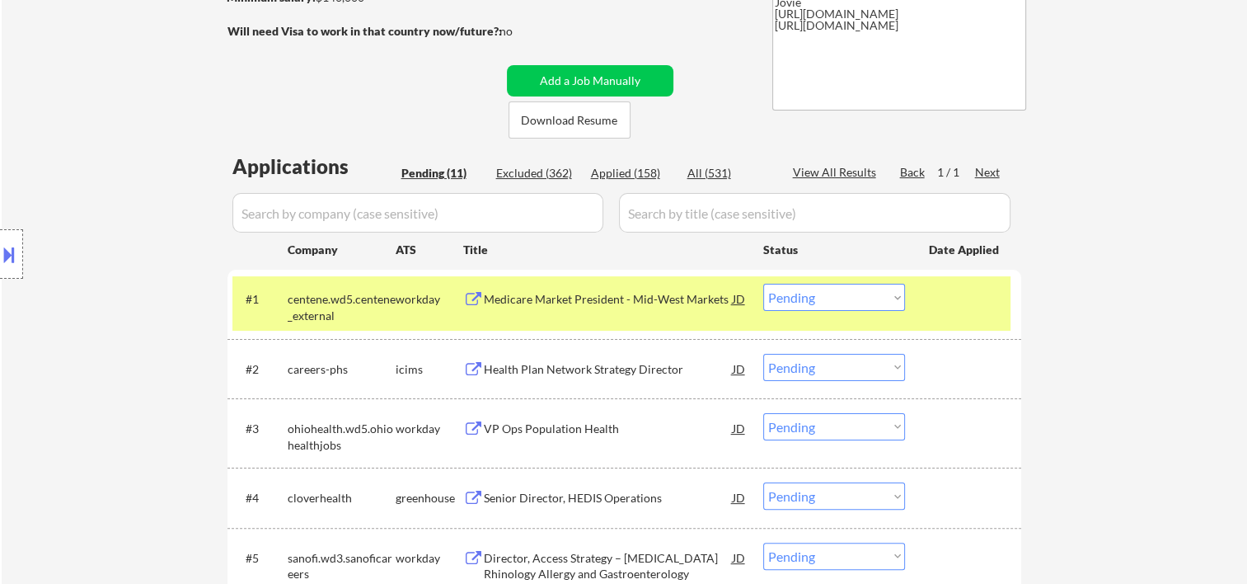
click at [900, 295] on select "Choose an option... Pending Applied Excluded (Questions) Excluded (Expired) Exc…" at bounding box center [834, 297] width 142 height 27
click at [763, 284] on select "Choose an option... Pending Applied Excluded (Questions) Excluded (Expired) Exc…" at bounding box center [834, 297] width 142 height 27
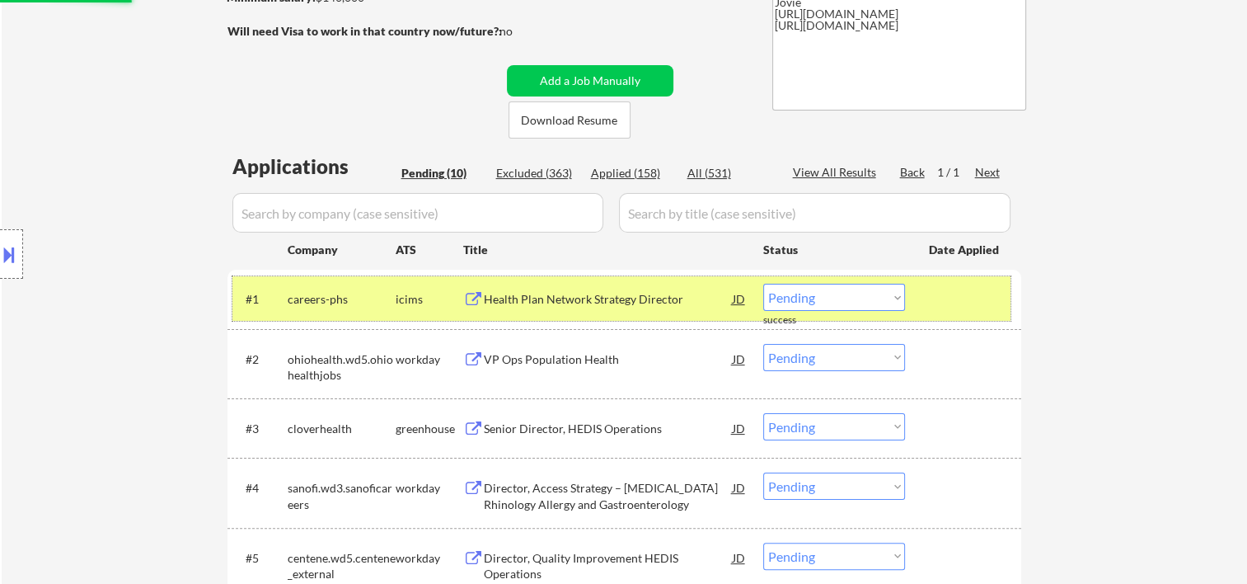
click at [960, 293] on div at bounding box center [965, 299] width 73 height 30
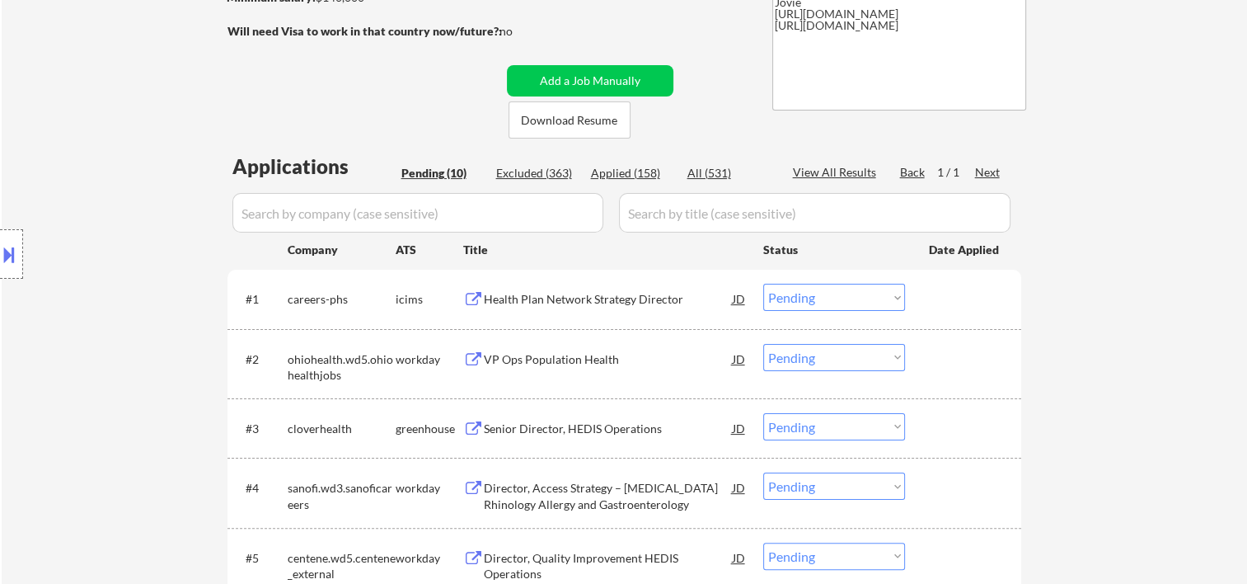
click at [950, 304] on div at bounding box center [965, 299] width 73 height 30
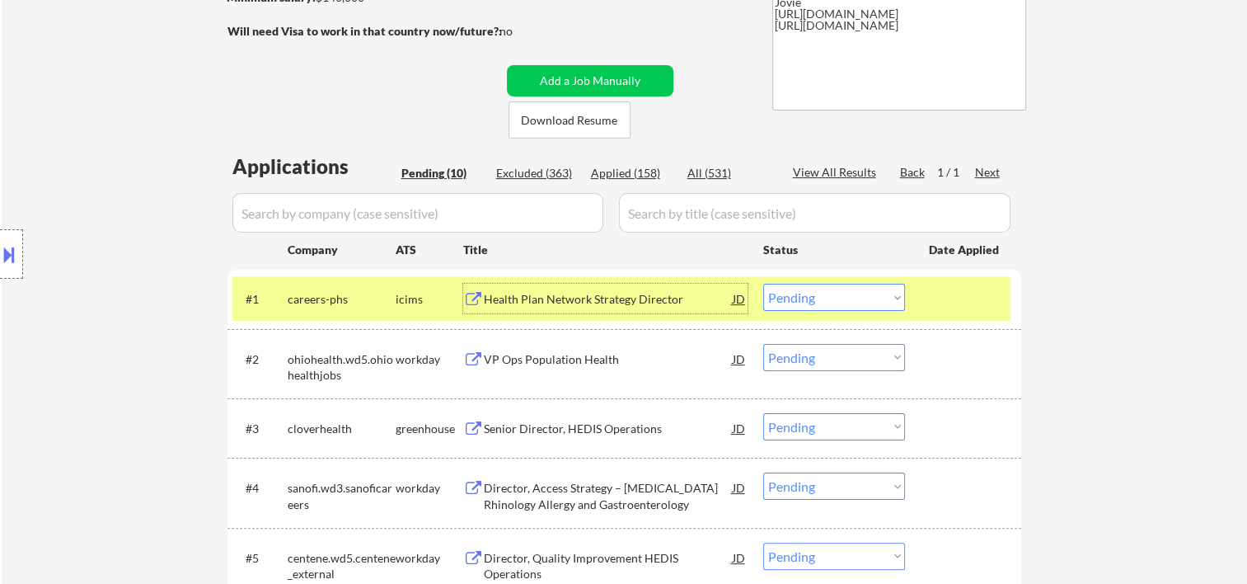
click at [655, 308] on div "Health Plan Network Strategy Director" at bounding box center [608, 299] width 249 height 30
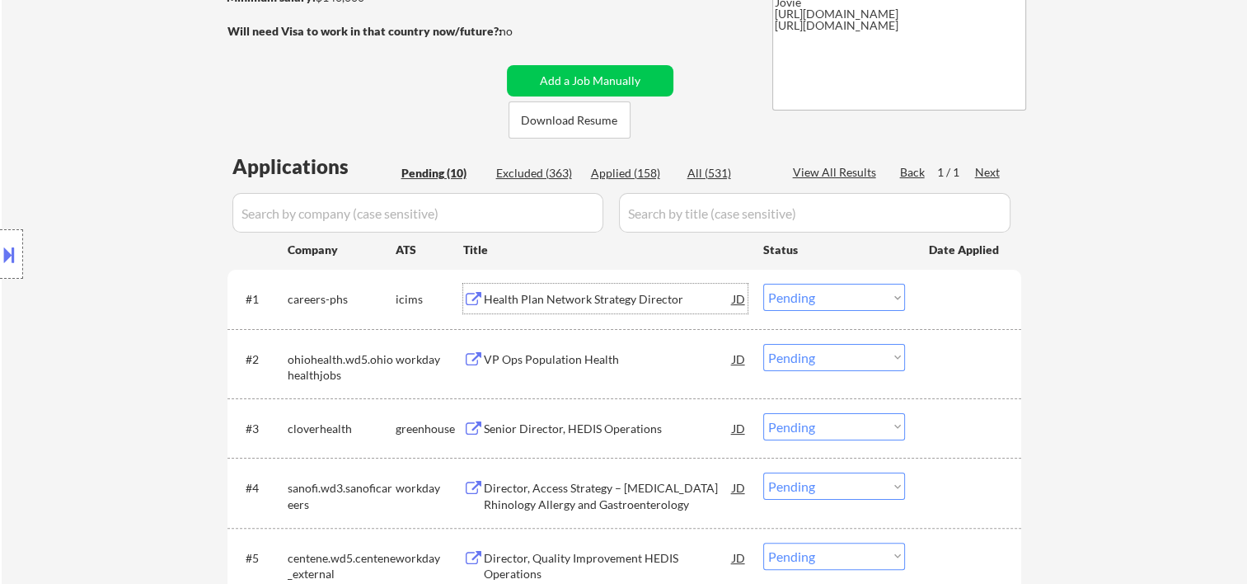
click at [941, 304] on div at bounding box center [965, 299] width 73 height 30
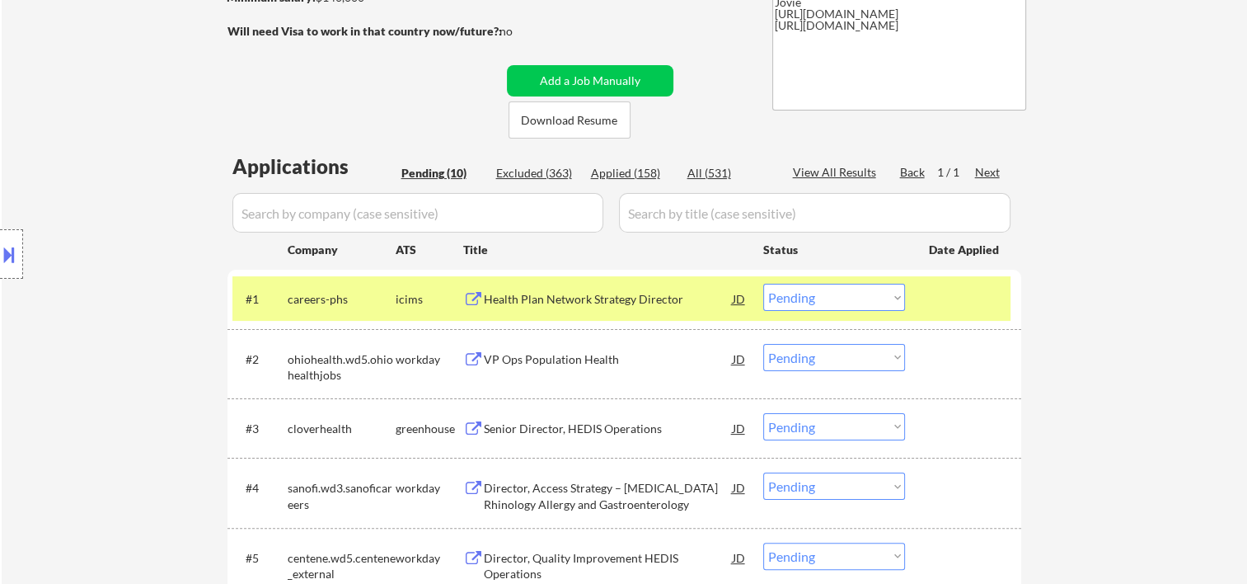
click at [871, 280] on div "#1 careers-phs icims Health Plan Network Strategy Director JD Choose an option.…" at bounding box center [621, 298] width 778 height 45
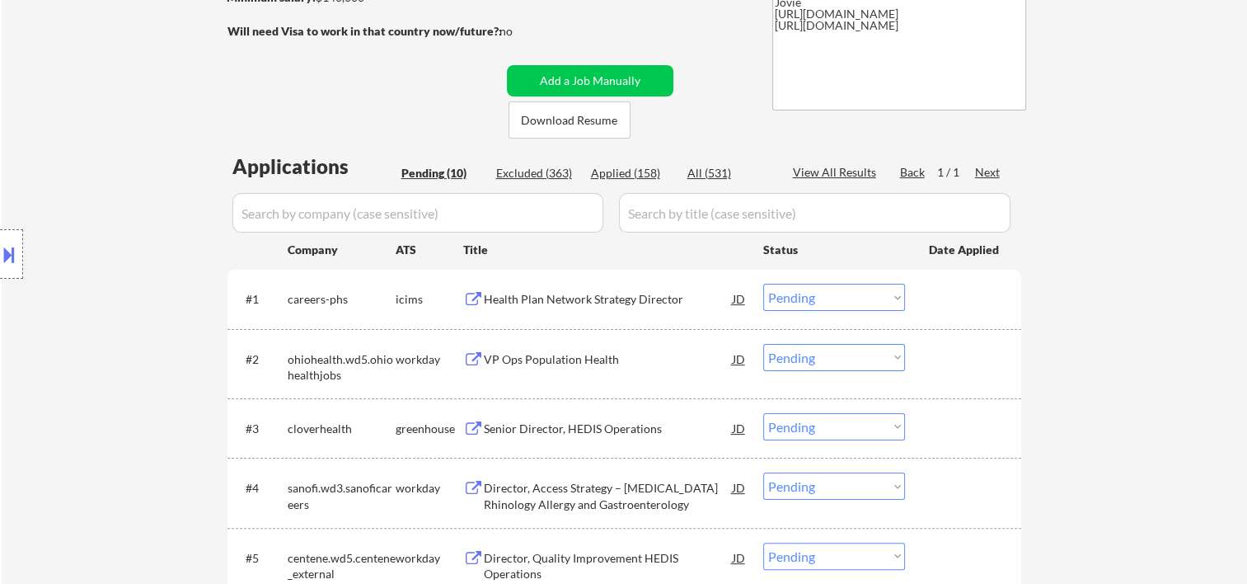
drag, startPoint x: 935, startPoint y: 300, endPoint x: 897, endPoint y: 293, distance: 38.5
click at [935, 300] on div at bounding box center [965, 299] width 73 height 30
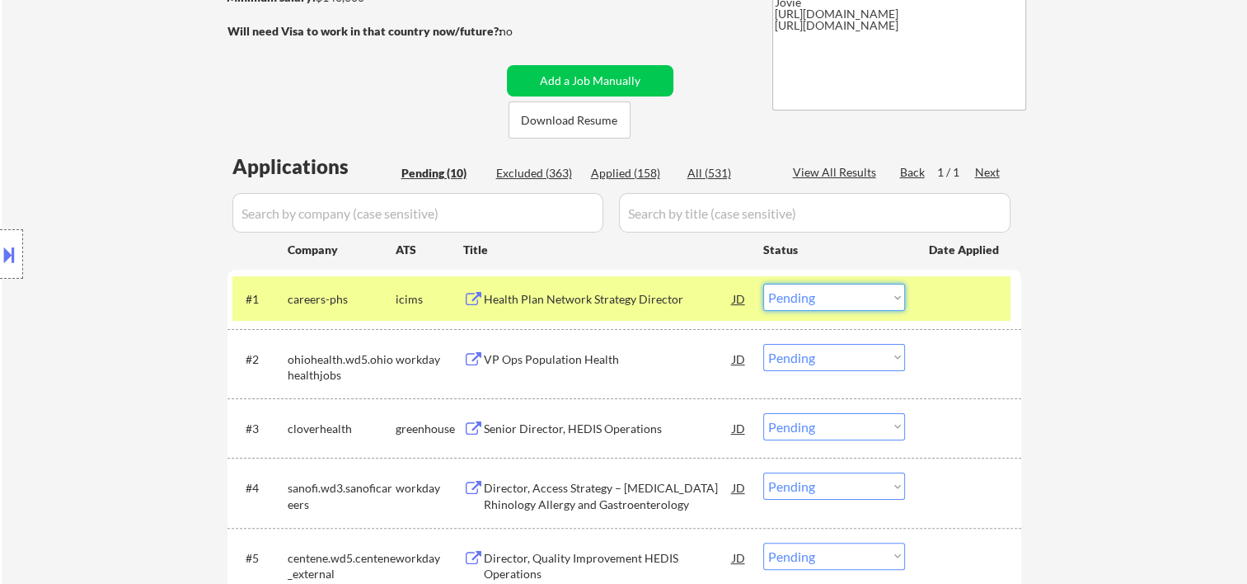
click at [890, 293] on select "Choose an option... Pending Applied Excluded (Questions) Excluded (Expired) Exc…" at bounding box center [834, 297] width 142 height 27
click at [763, 284] on select "Choose an option... Pending Applied Excluded (Questions) Excluded (Expired) Exc…" at bounding box center [834, 297] width 142 height 27
select select ""pending""
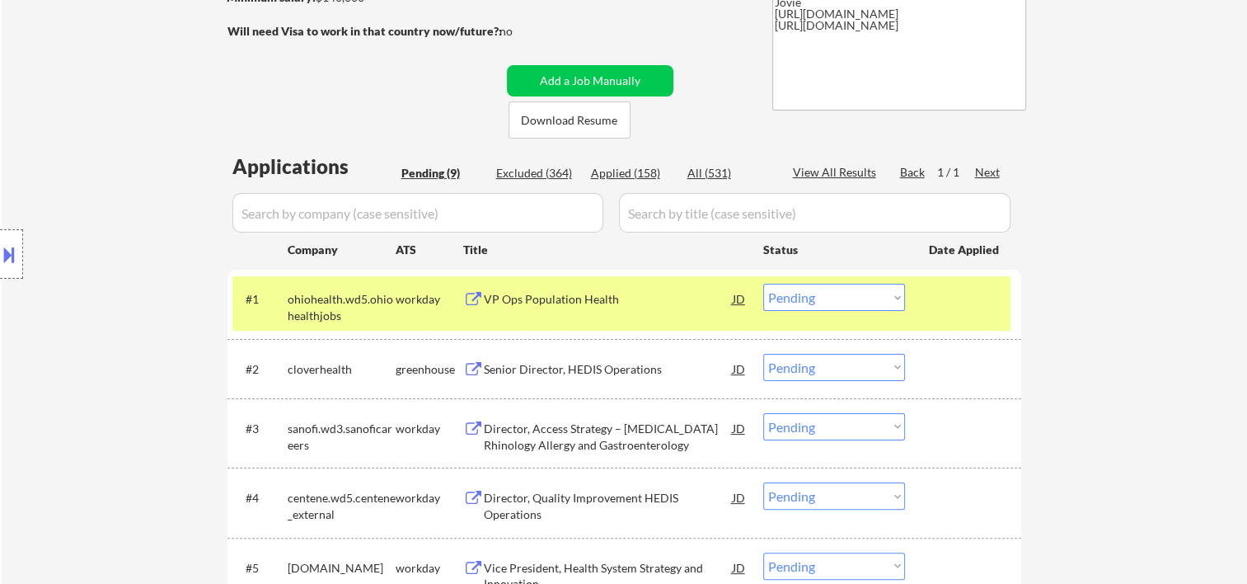
click at [945, 301] on div at bounding box center [965, 299] width 73 height 30
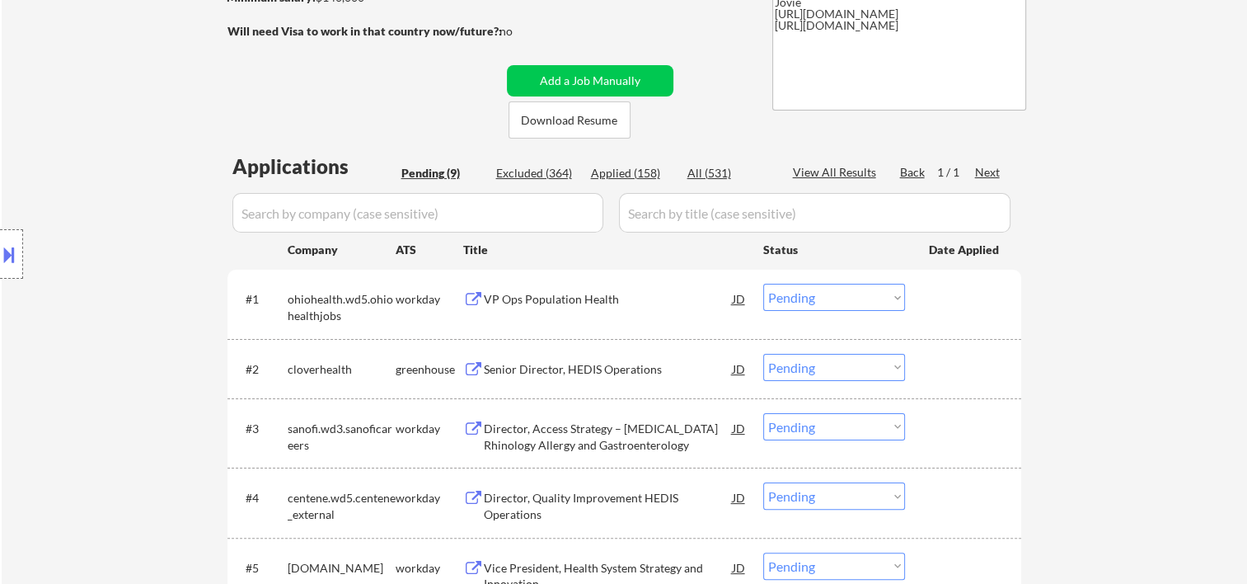
click at [978, 303] on div at bounding box center [965, 299] width 73 height 30
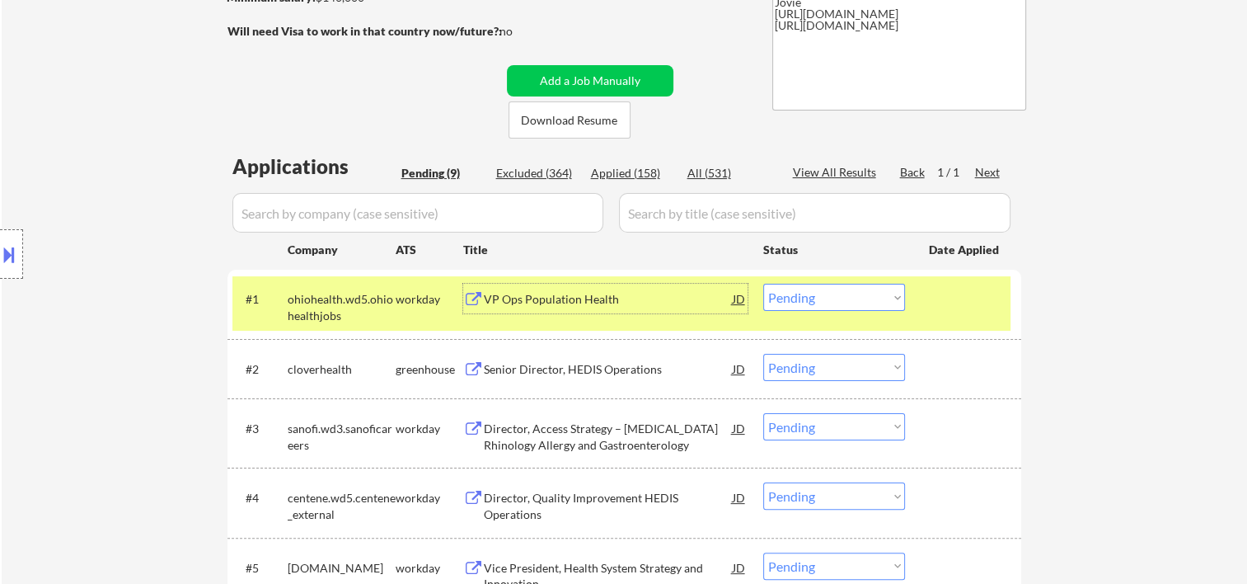
click at [711, 304] on div "VP Ops Population Health" at bounding box center [608, 299] width 249 height 16
